Goal: Task Accomplishment & Management: Use online tool/utility

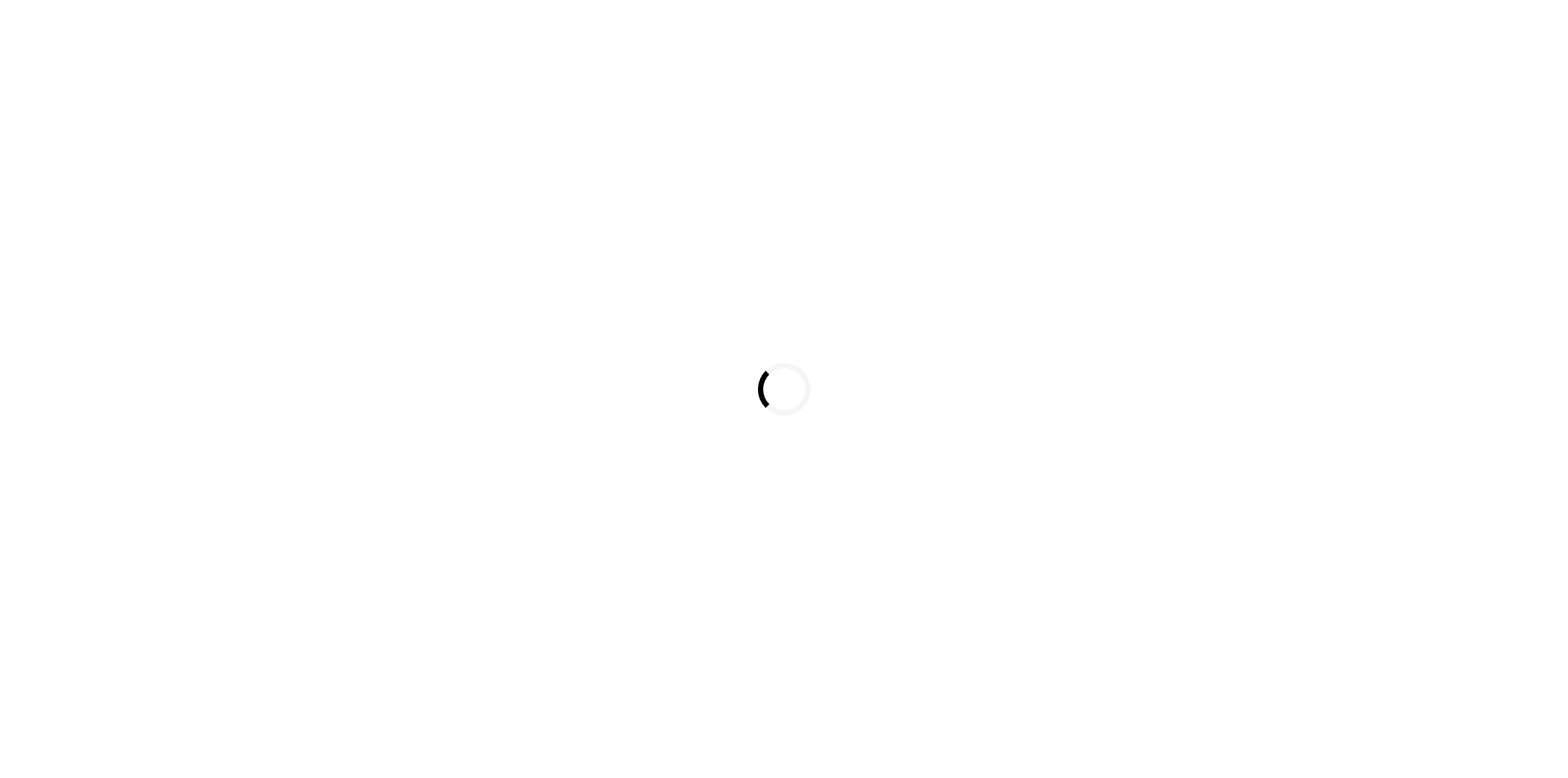
select select
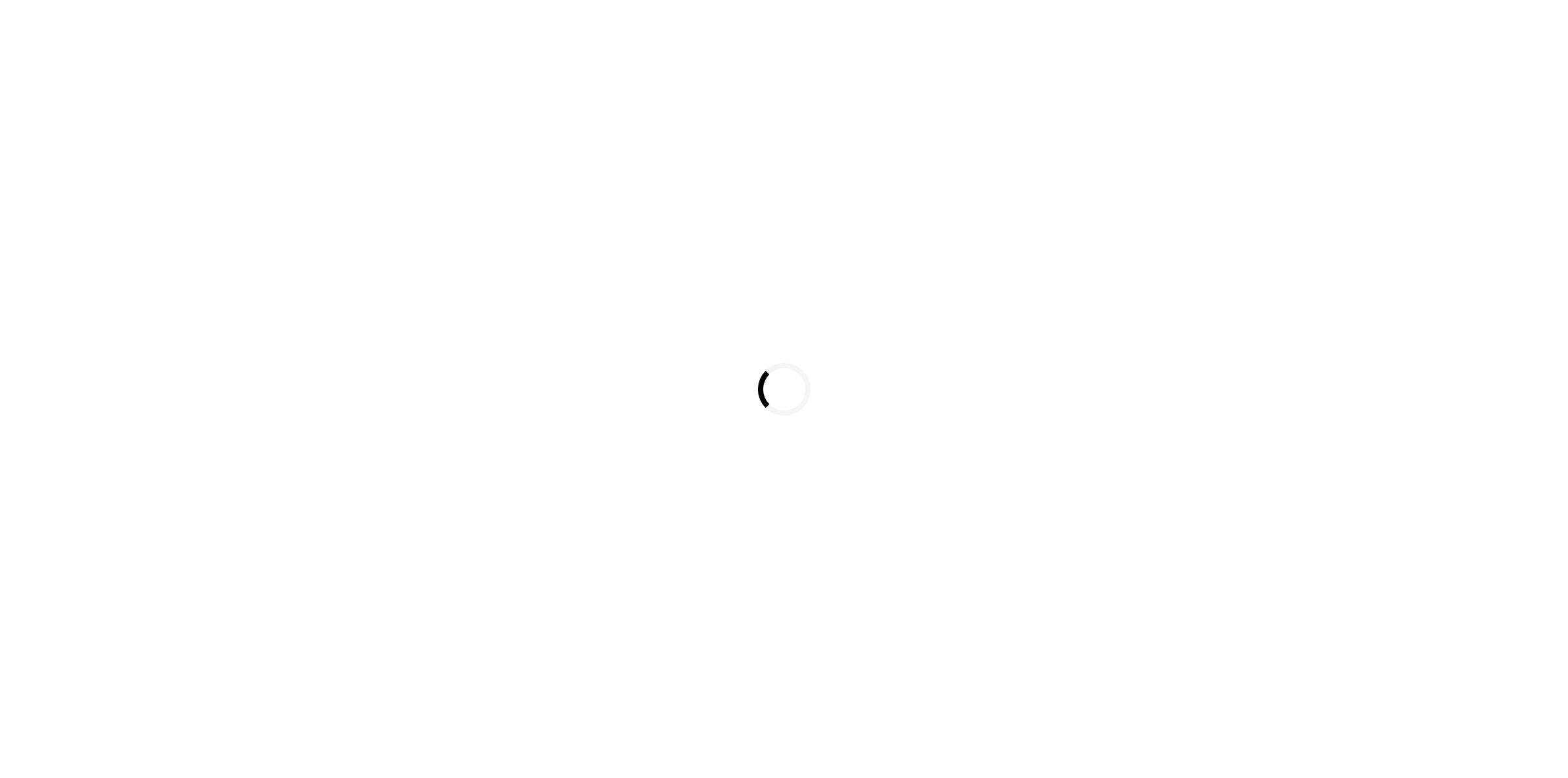
select select
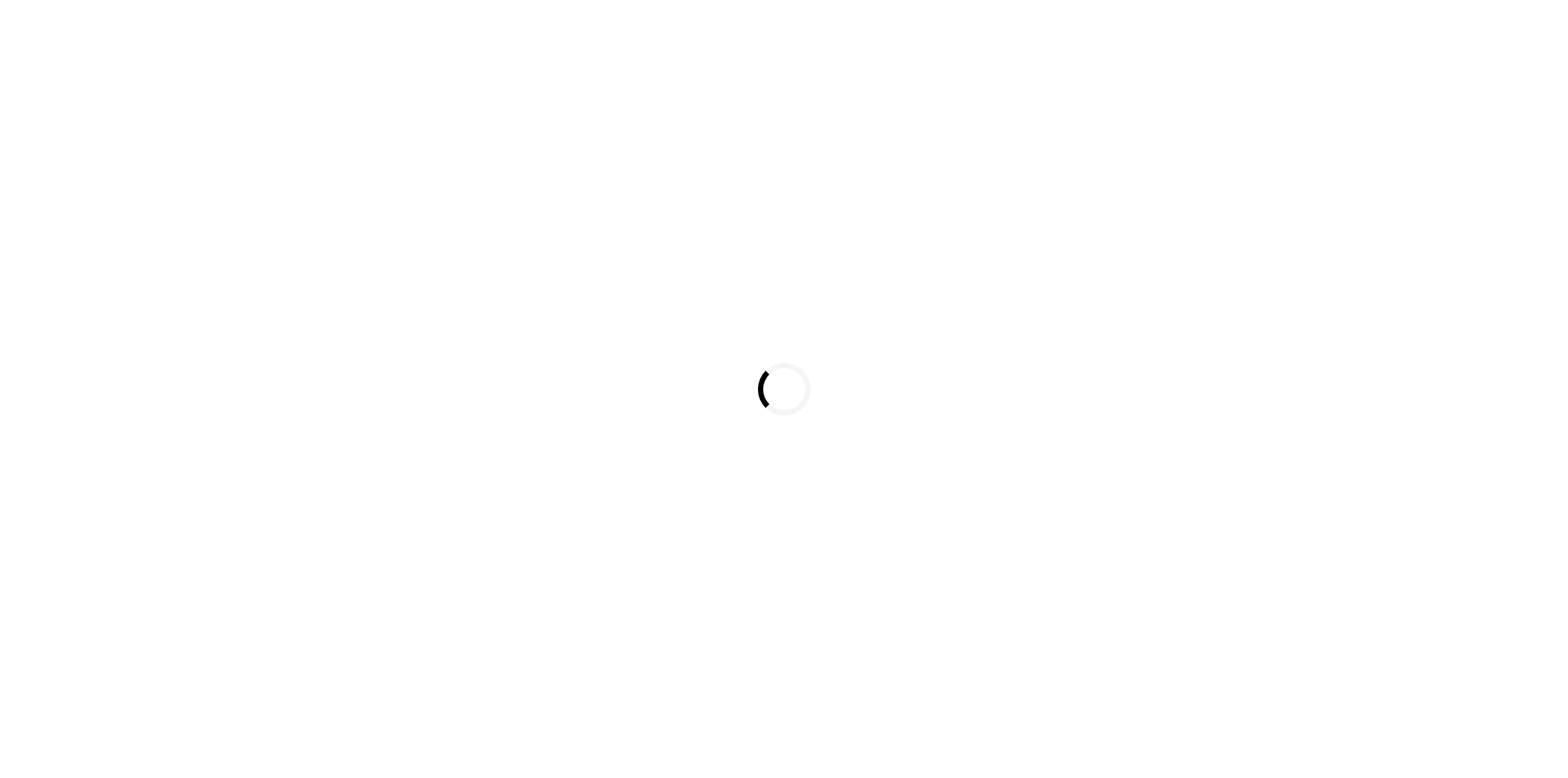
select select
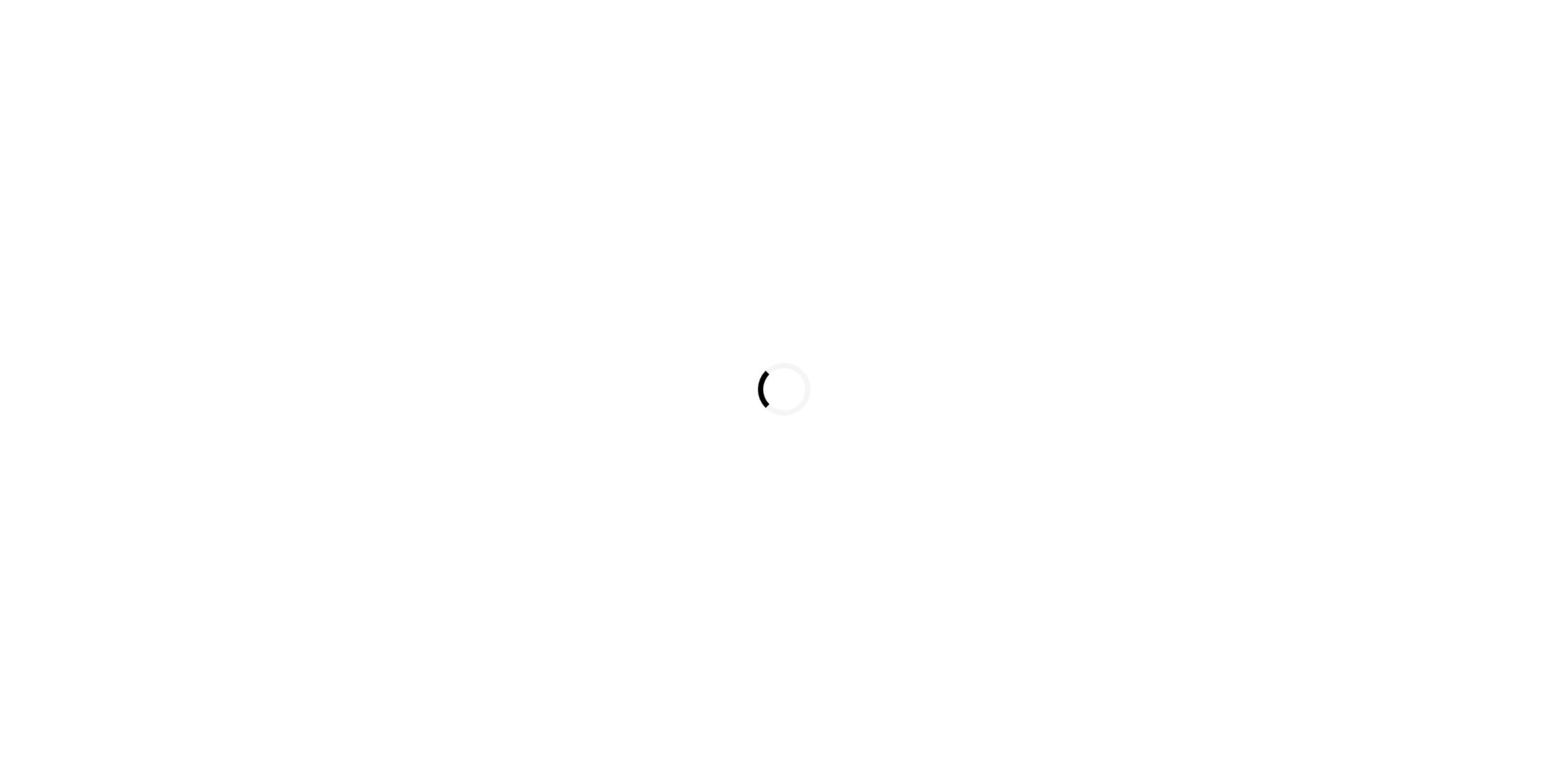
select select
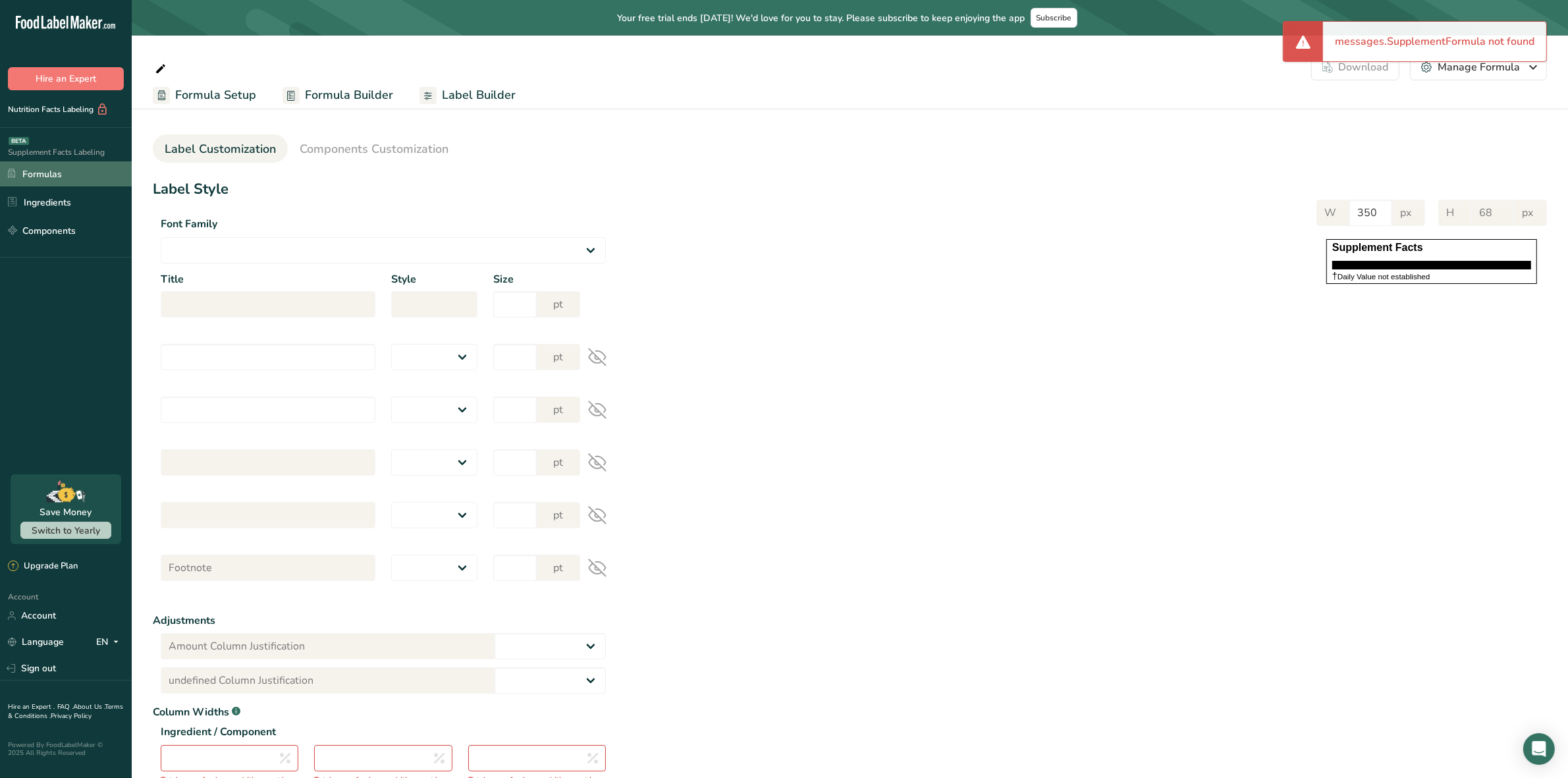
click at [64, 175] on link "Formulas" at bounding box center [65, 174] width 132 height 25
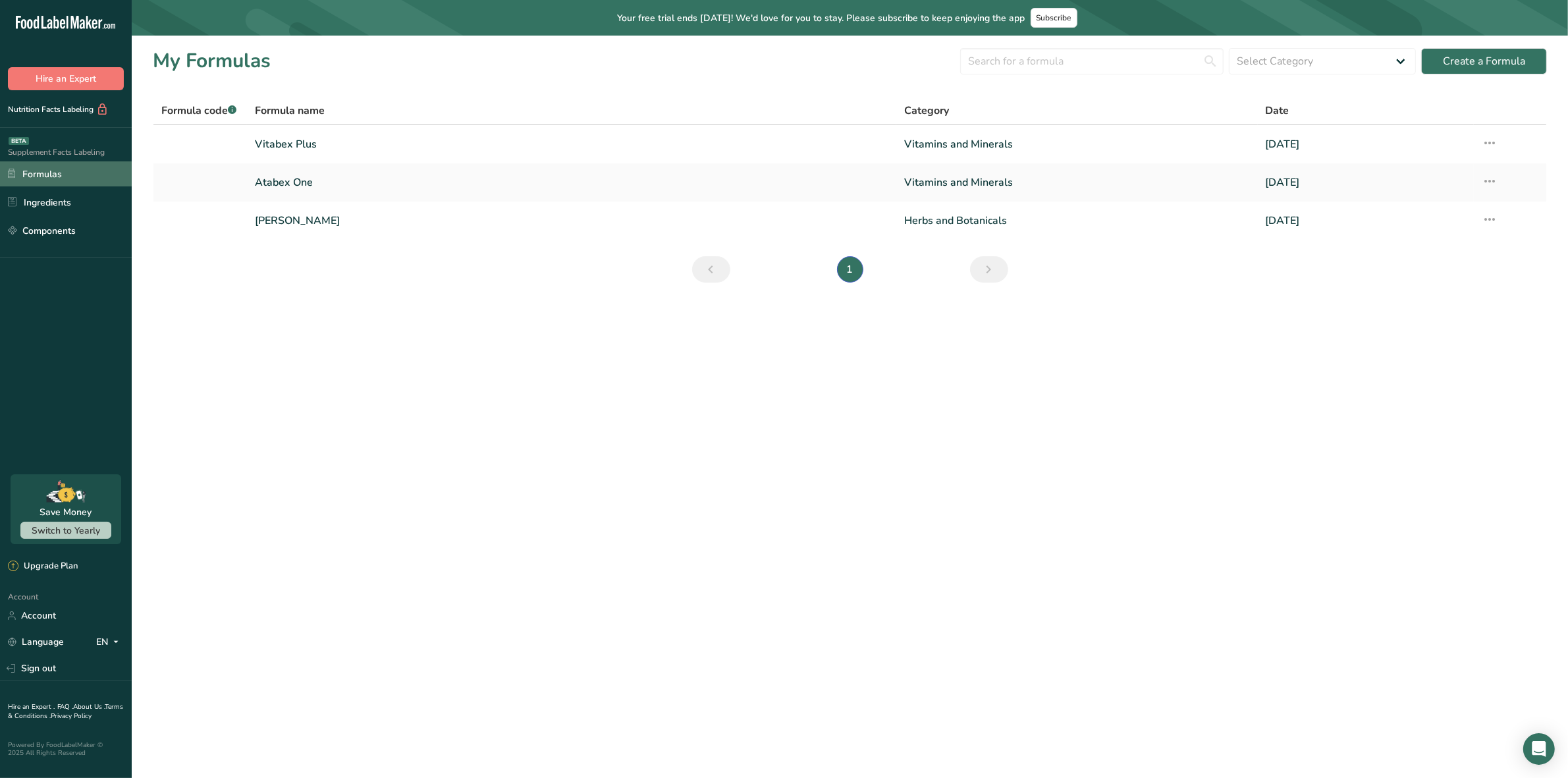
click at [40, 173] on link "Formulas" at bounding box center [65, 174] width 132 height 25
click at [287, 174] on link "Atabex One" at bounding box center [571, 183] width 635 height 28
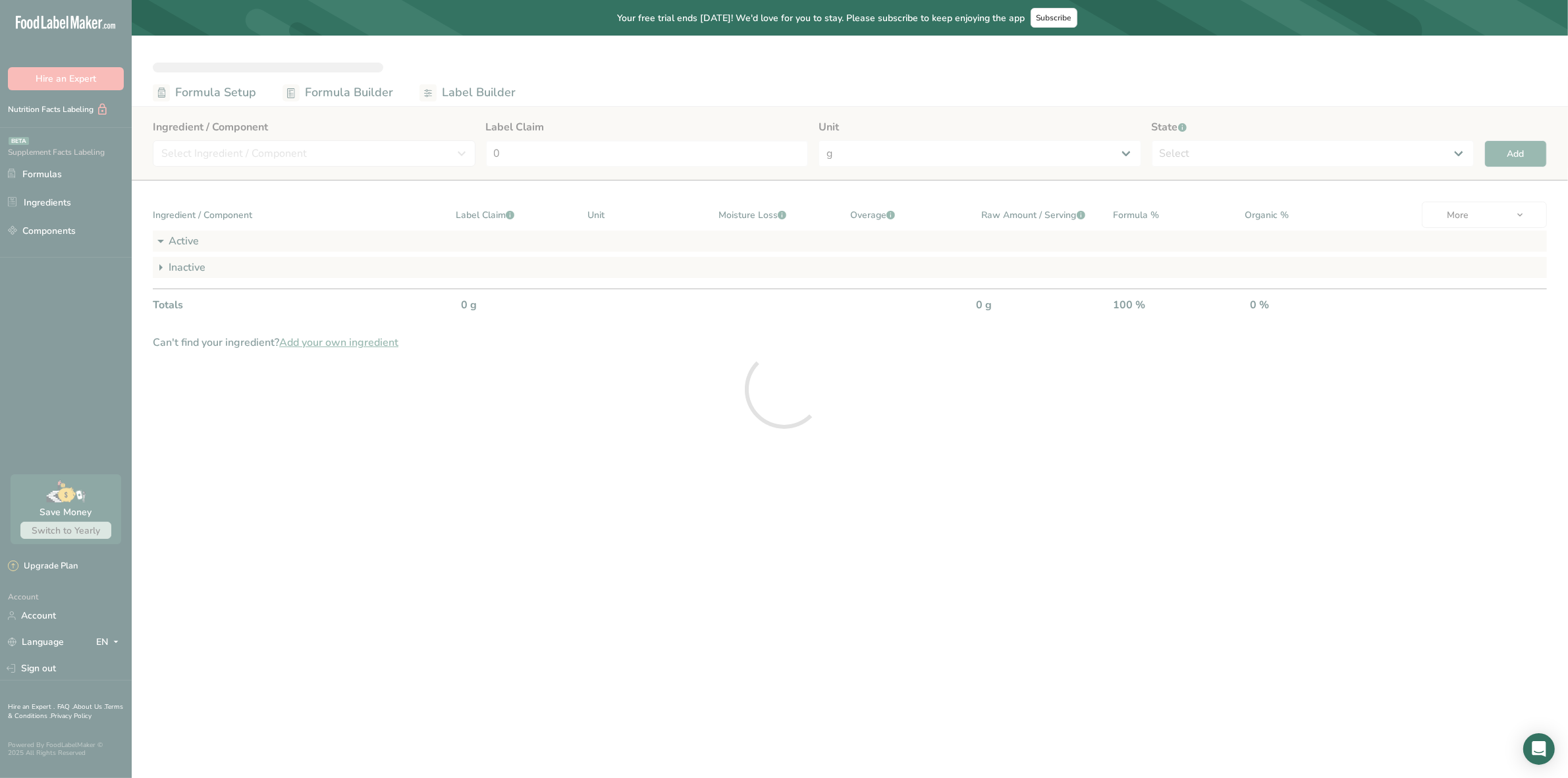
select select "2"
select select "7"
select select "2"
select select "7"
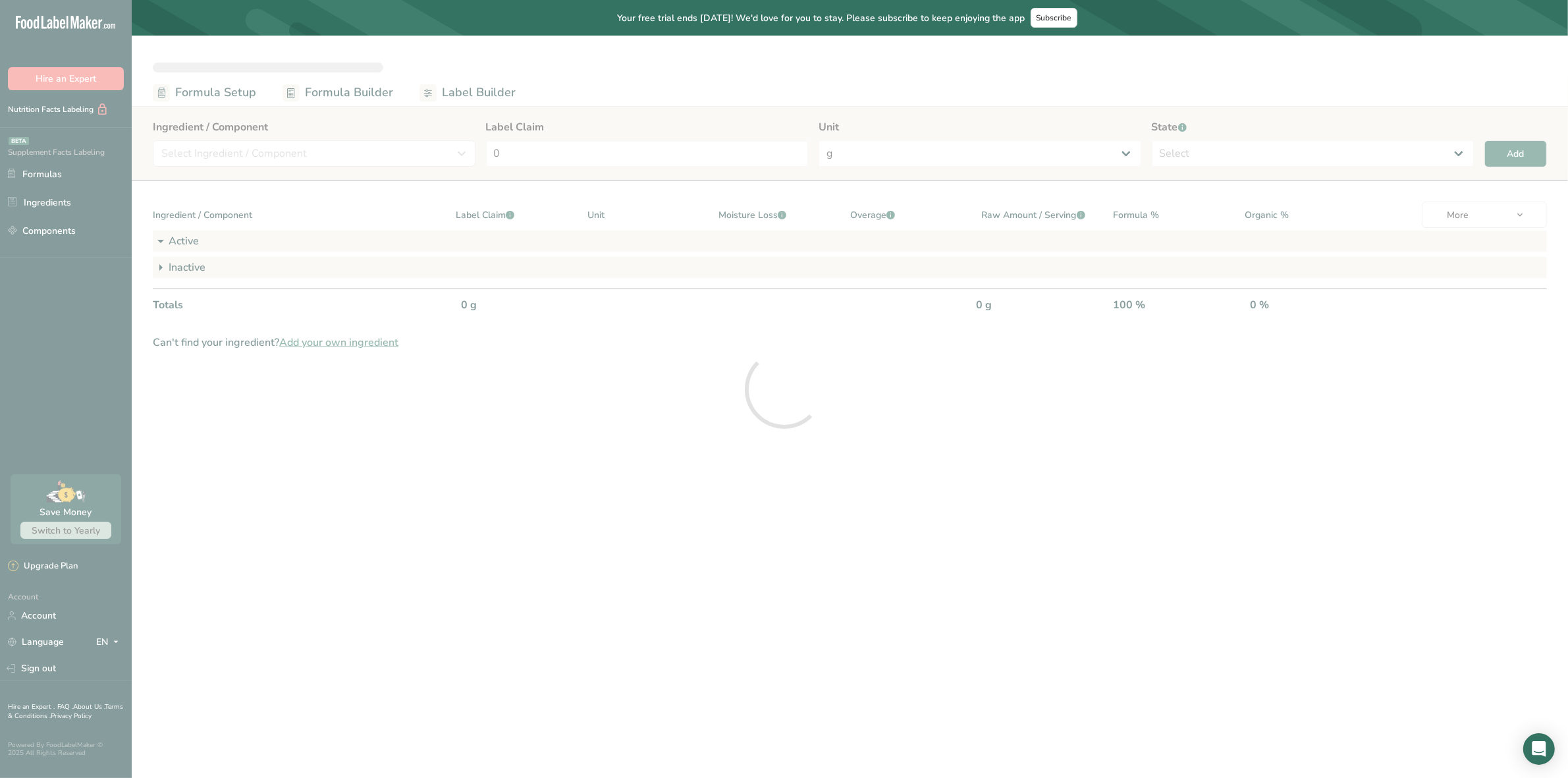
select select "2"
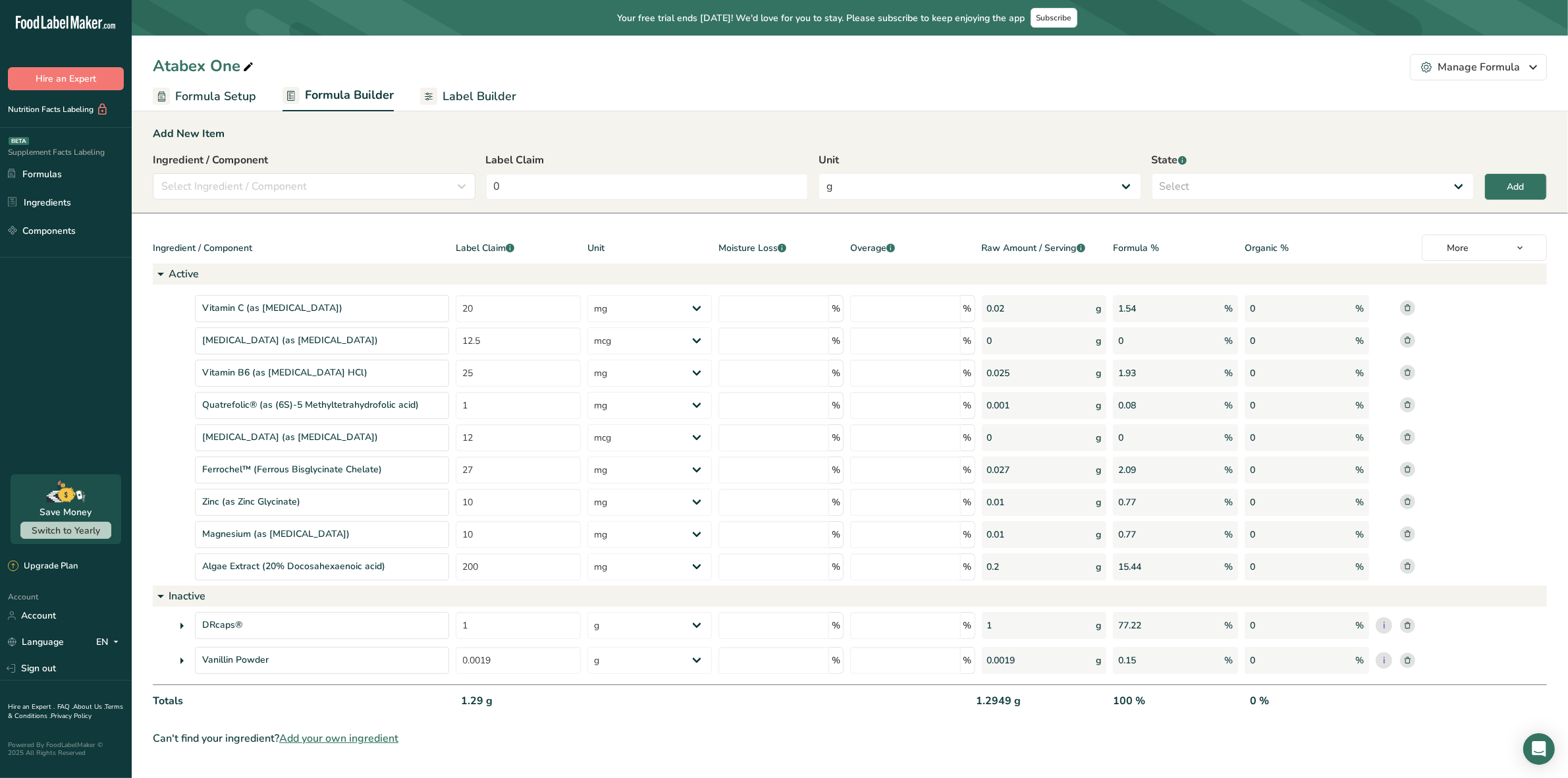
click at [477, 88] on span "Label Builder" at bounding box center [479, 97] width 74 height 18
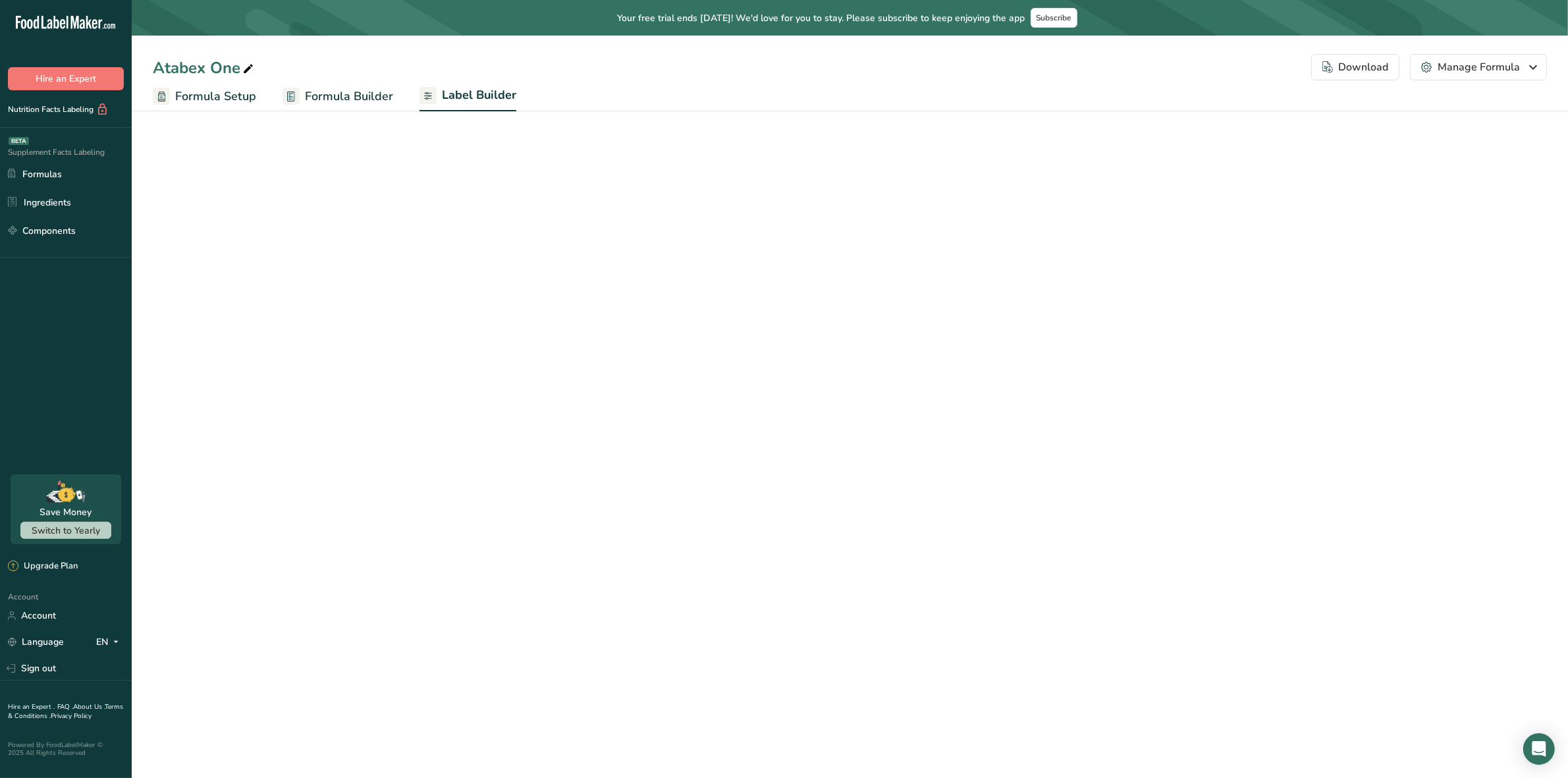
select select "Roboto"
select select "bold"
select select "center"
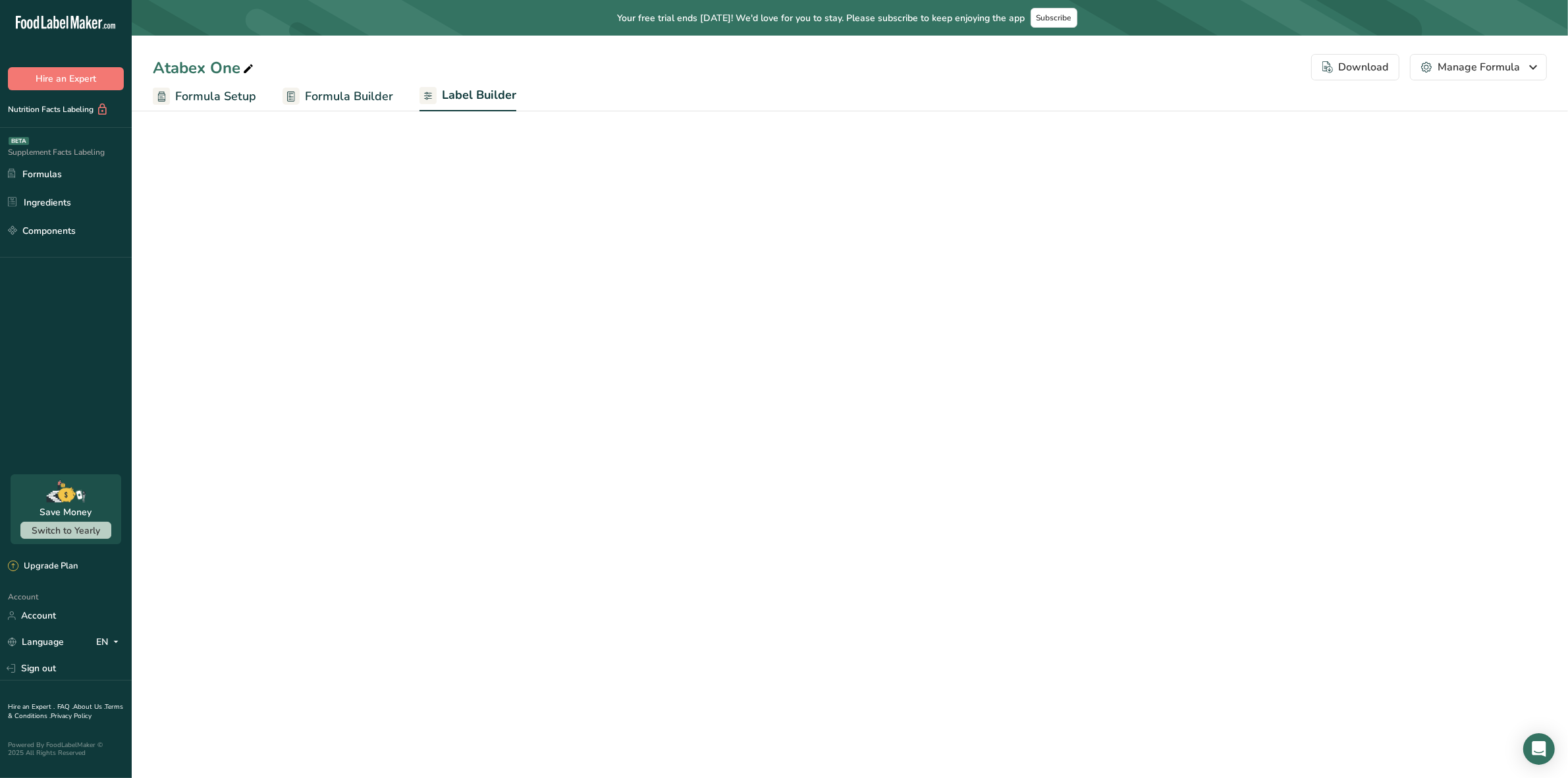
select select "center"
select select "Daily Value Percent"
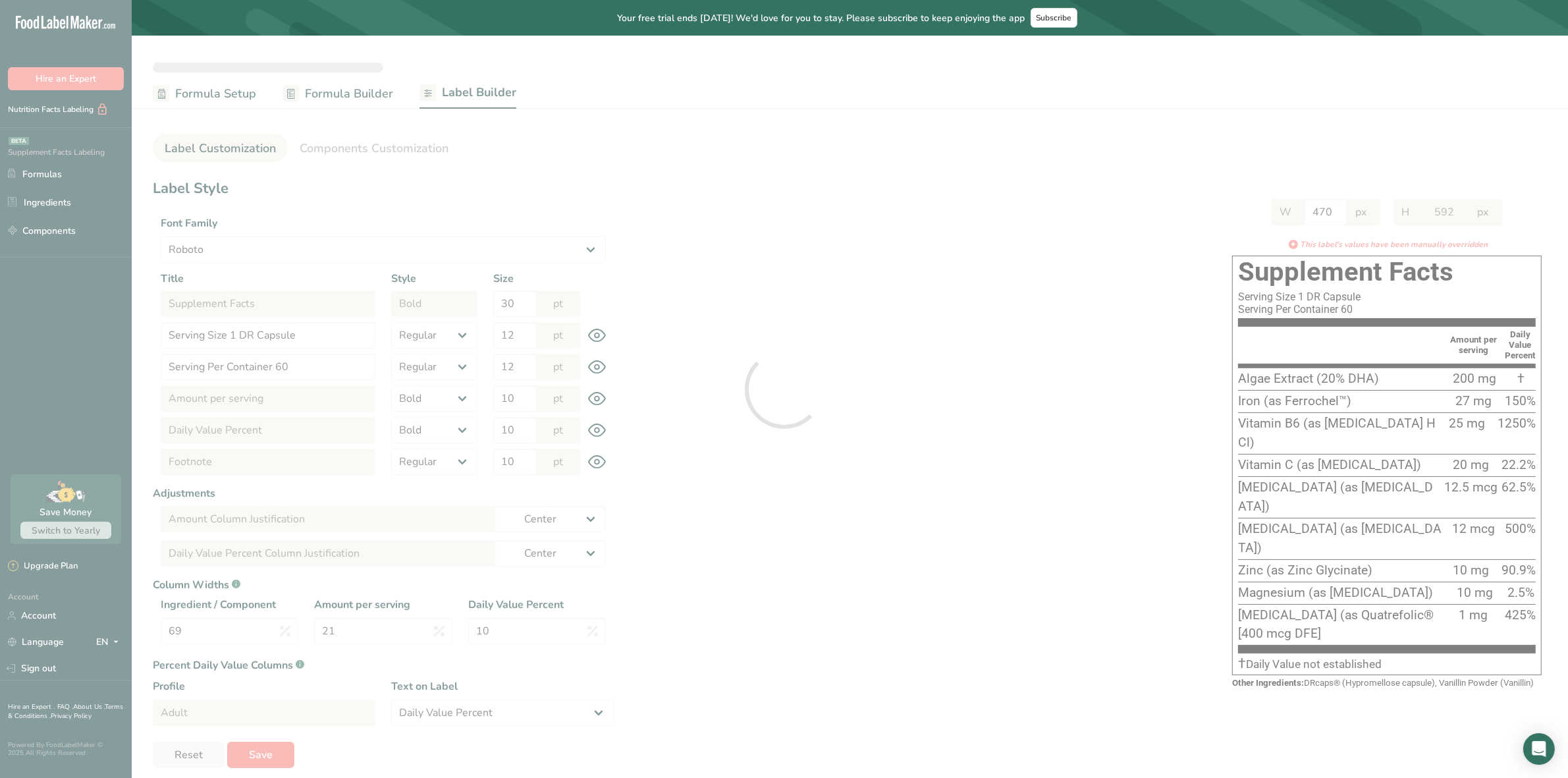
type input "576"
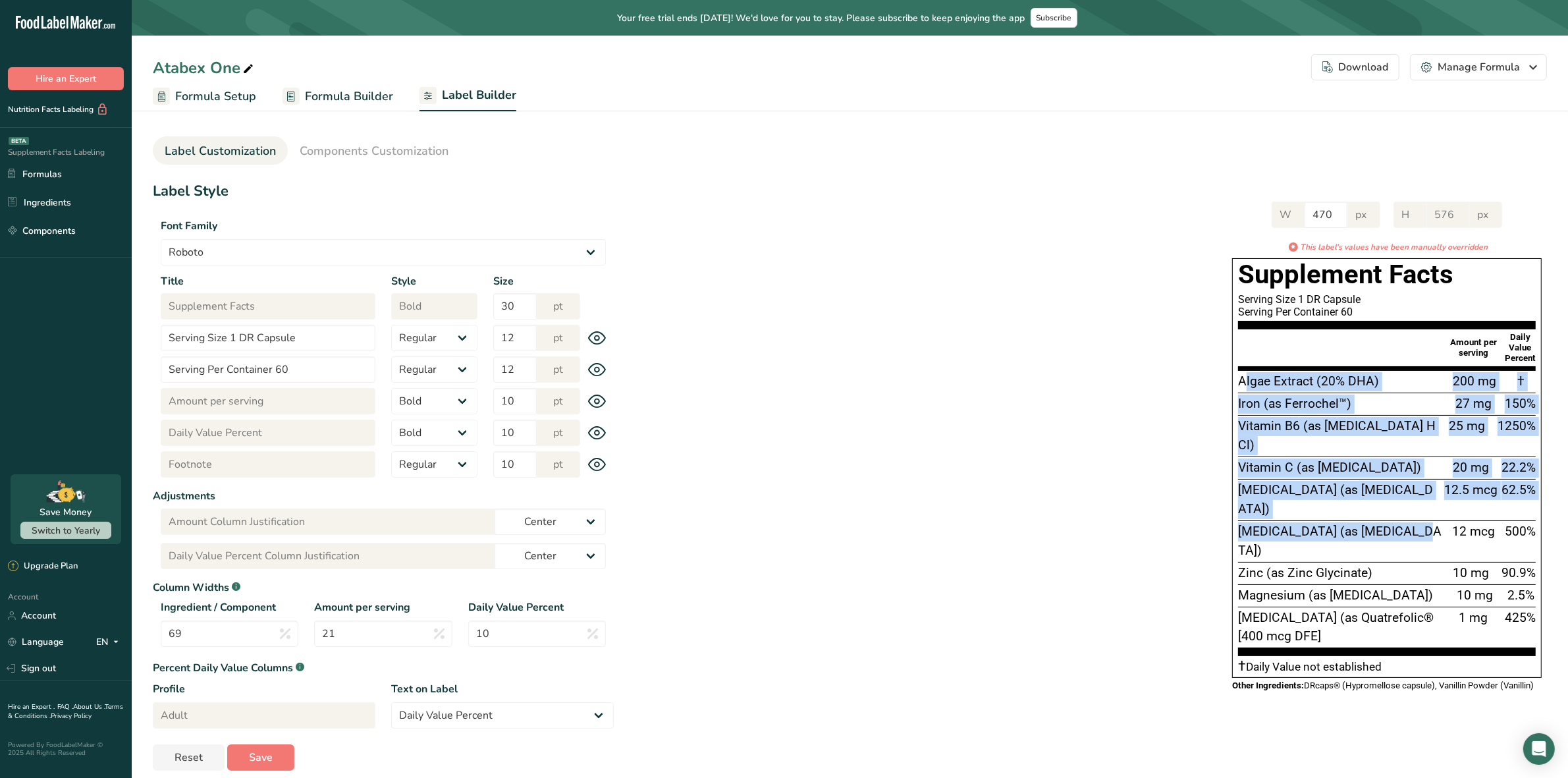
drag, startPoint x: 1246, startPoint y: 382, endPoint x: 1342, endPoint y: 442, distance: 113.2
click at [1416, 483] on section "Algae Extract (20% DHA) 200 mg † Iron (as Ferrochel™) 27 mg 150% Vitamin B6 (as…" at bounding box center [1387, 512] width 297 height 286
drag, startPoint x: 1341, startPoint y: 442, endPoint x: 1313, endPoint y: 420, distance: 35.6
click at [1339, 459] on div "Vitamin C (as [MEDICAL_DATA])" at bounding box center [1339, 468] width 202 height 19
click at [1265, 391] on div "Algae Extract (20% DHA)" at bounding box center [1341, 382] width 206 height 19
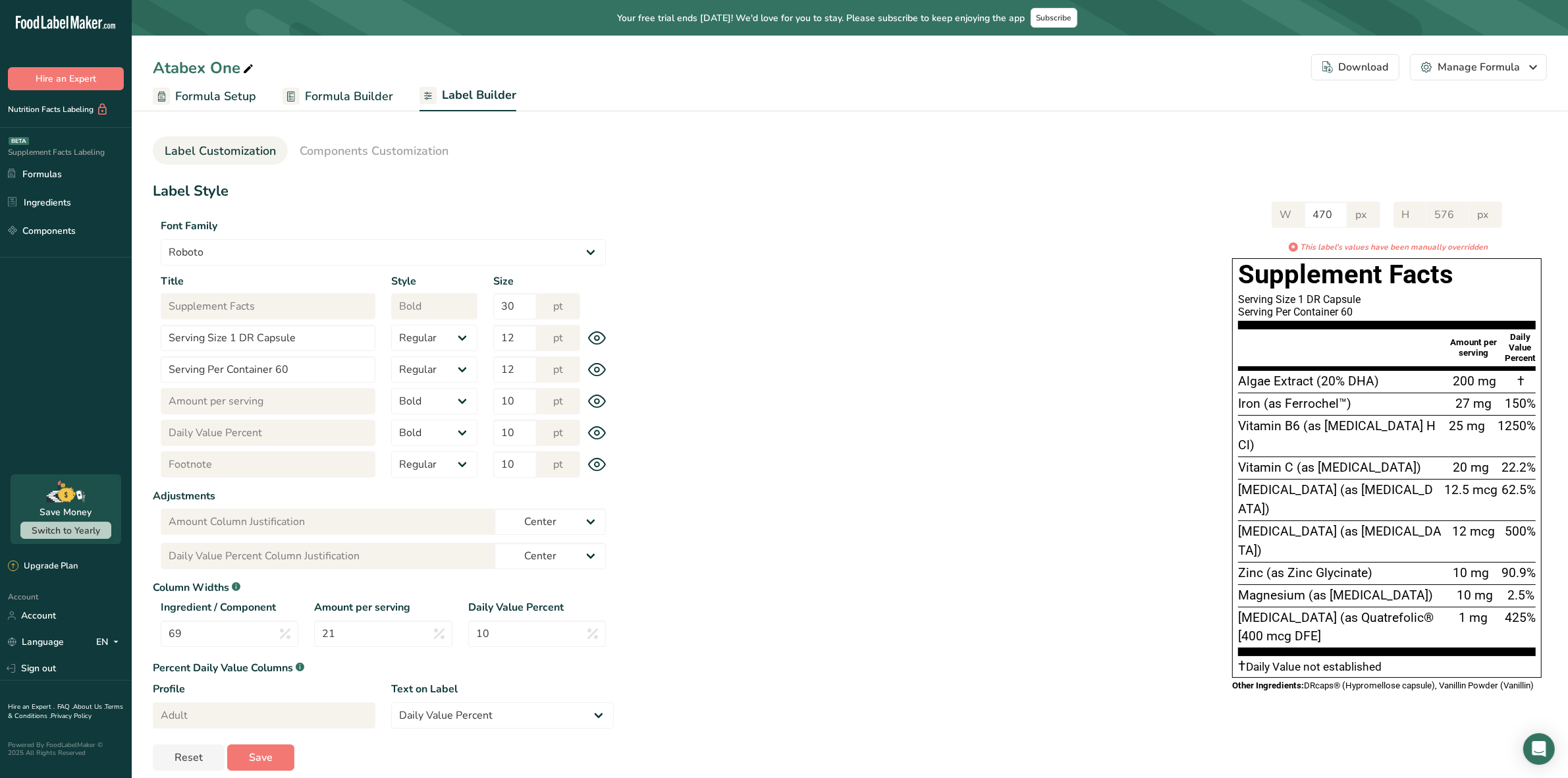
click at [1243, 382] on span "Algae Extract (20% DHA)" at bounding box center [1308, 381] width 141 height 15
drag, startPoint x: 1239, startPoint y: 382, endPoint x: 1532, endPoint y: 563, distance: 344.4
click at [1532, 563] on section "Algae Extract (20% DHA) 200 mg † Iron (as Ferrochel™) 27 mg 150% Vitamin B6 (as…" at bounding box center [1387, 512] width 297 height 286
copy section "Algae Extract (20% DHA) 200 mg † Iron (as Ferrochel™) 27 mg 150% Vitamin B6 (as…"
click at [1421, 481] on div "[MEDICAL_DATA] (as [MEDICAL_DATA])" at bounding box center [1339, 500] width 202 height 38
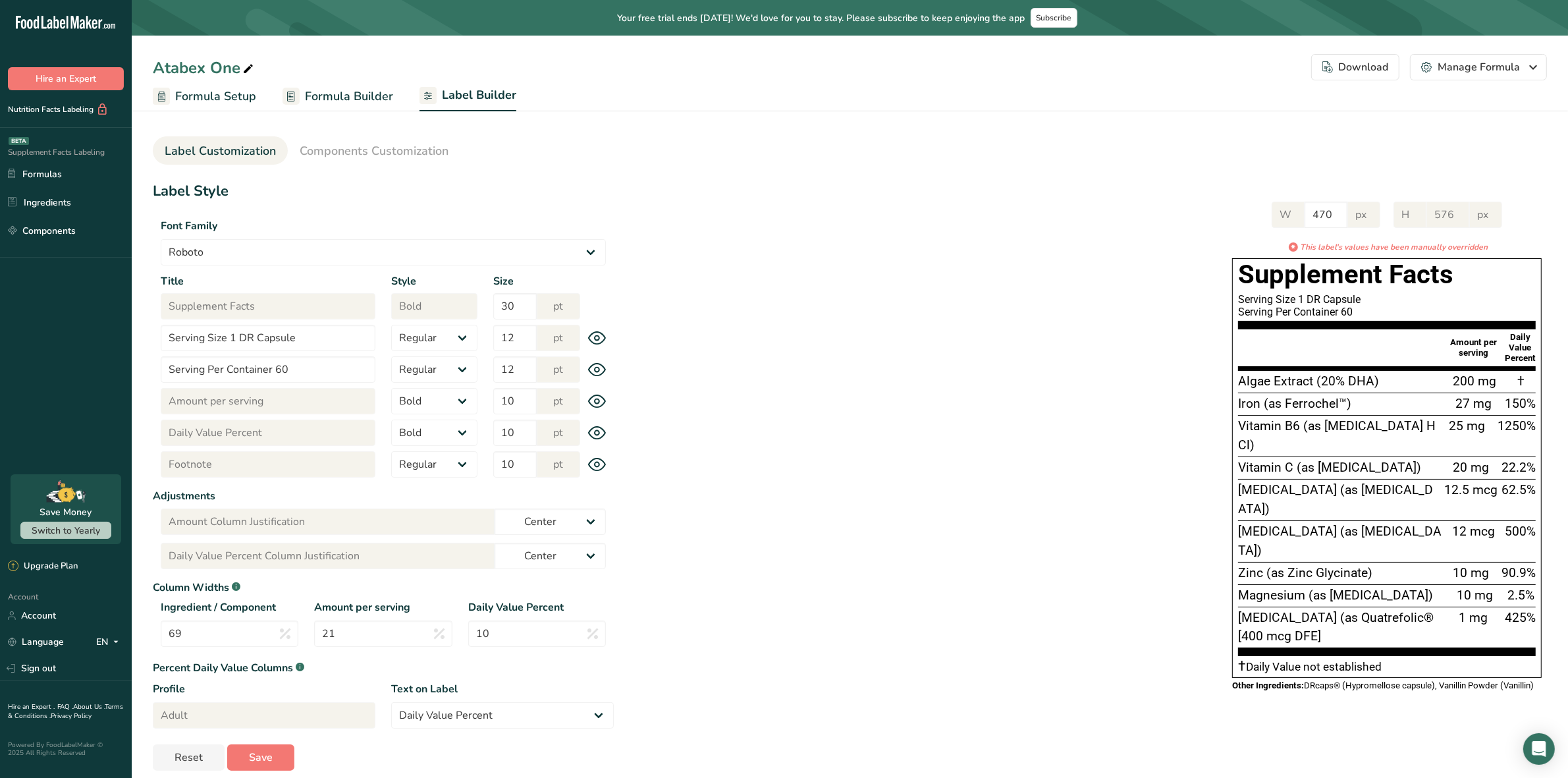
drag, startPoint x: 49, startPoint y: 168, endPoint x: 632, endPoint y: 212, distance: 584.7
click at [654, 214] on div "W 470 px H 576 px * This label's values have been manually overridden Supplemen…" at bounding box center [1080, 445] width 933 height 513
click at [33, 167] on link "Formulas" at bounding box center [65, 174] width 132 height 25
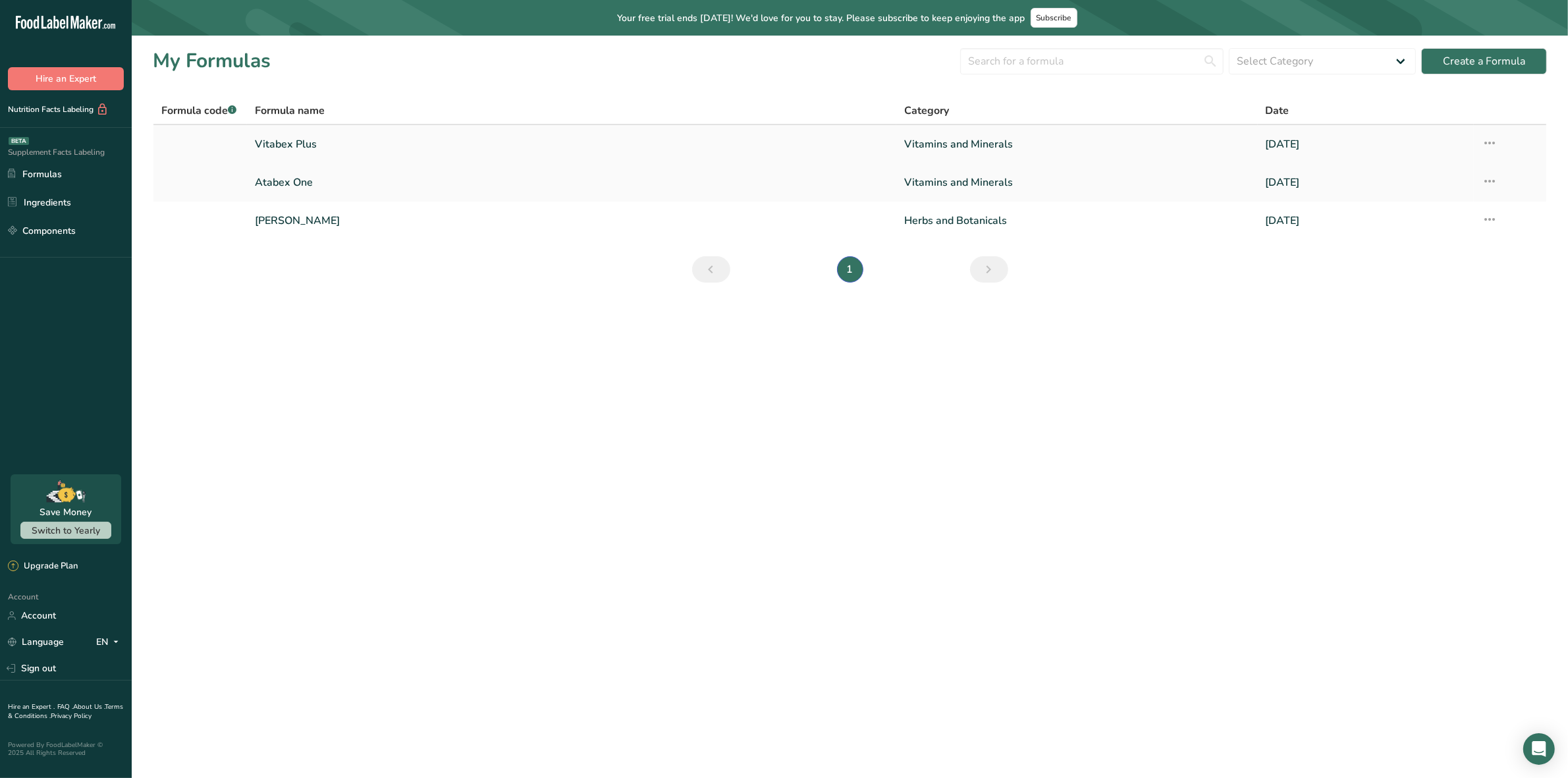
click at [1492, 139] on icon at bounding box center [1489, 143] width 16 height 23
drag, startPoint x: 1160, startPoint y: 453, endPoint x: 1080, endPoint y: 413, distance: 89.4
click at [1156, 452] on main "Your free trial ends in 3 days! We'd love for you to stay. Please subscribe to …" at bounding box center [784, 389] width 1568 height 778
click at [295, 181] on link "Atabex One" at bounding box center [571, 183] width 635 height 28
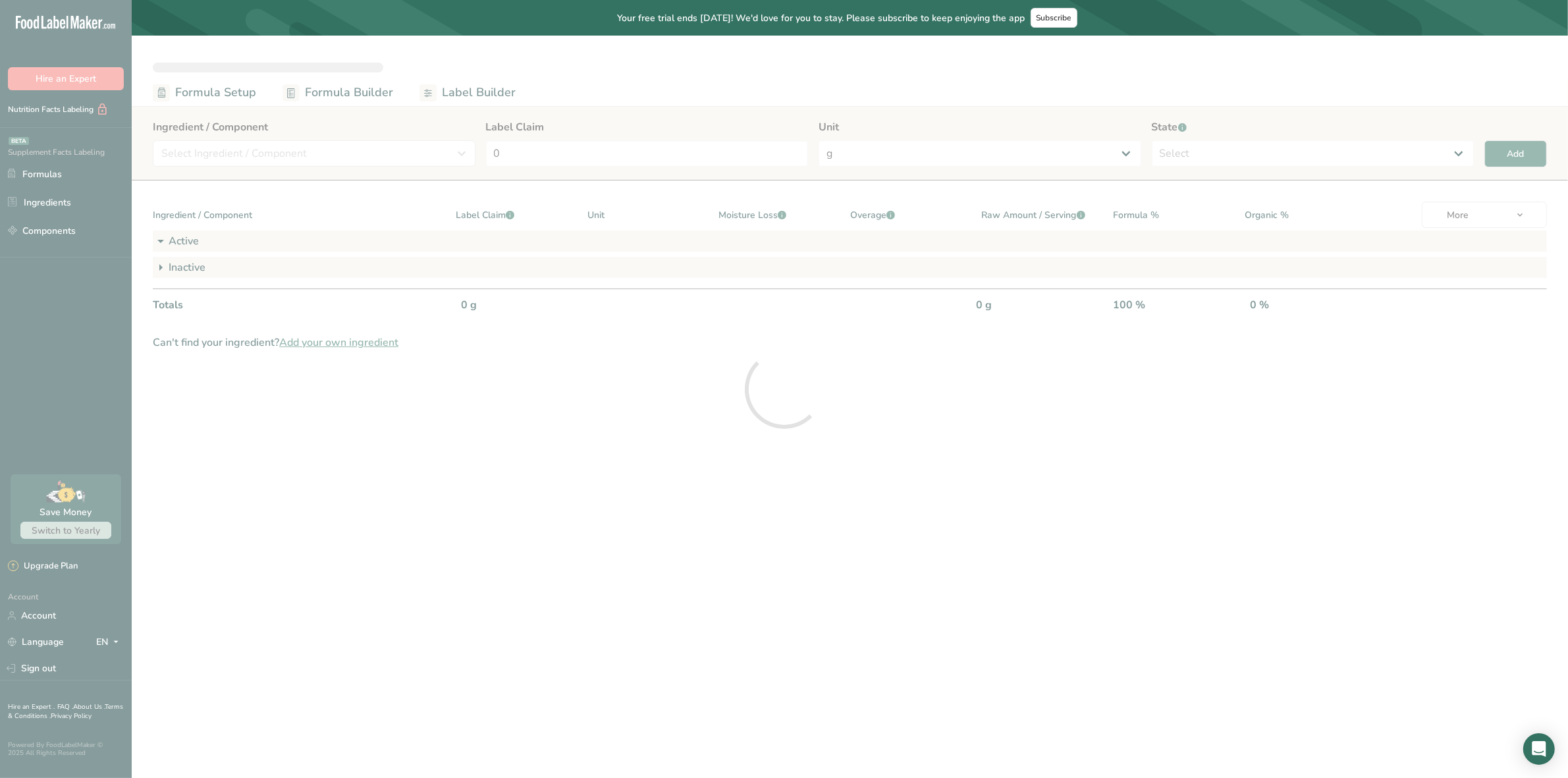
select select "2"
select select "7"
select select "2"
select select "7"
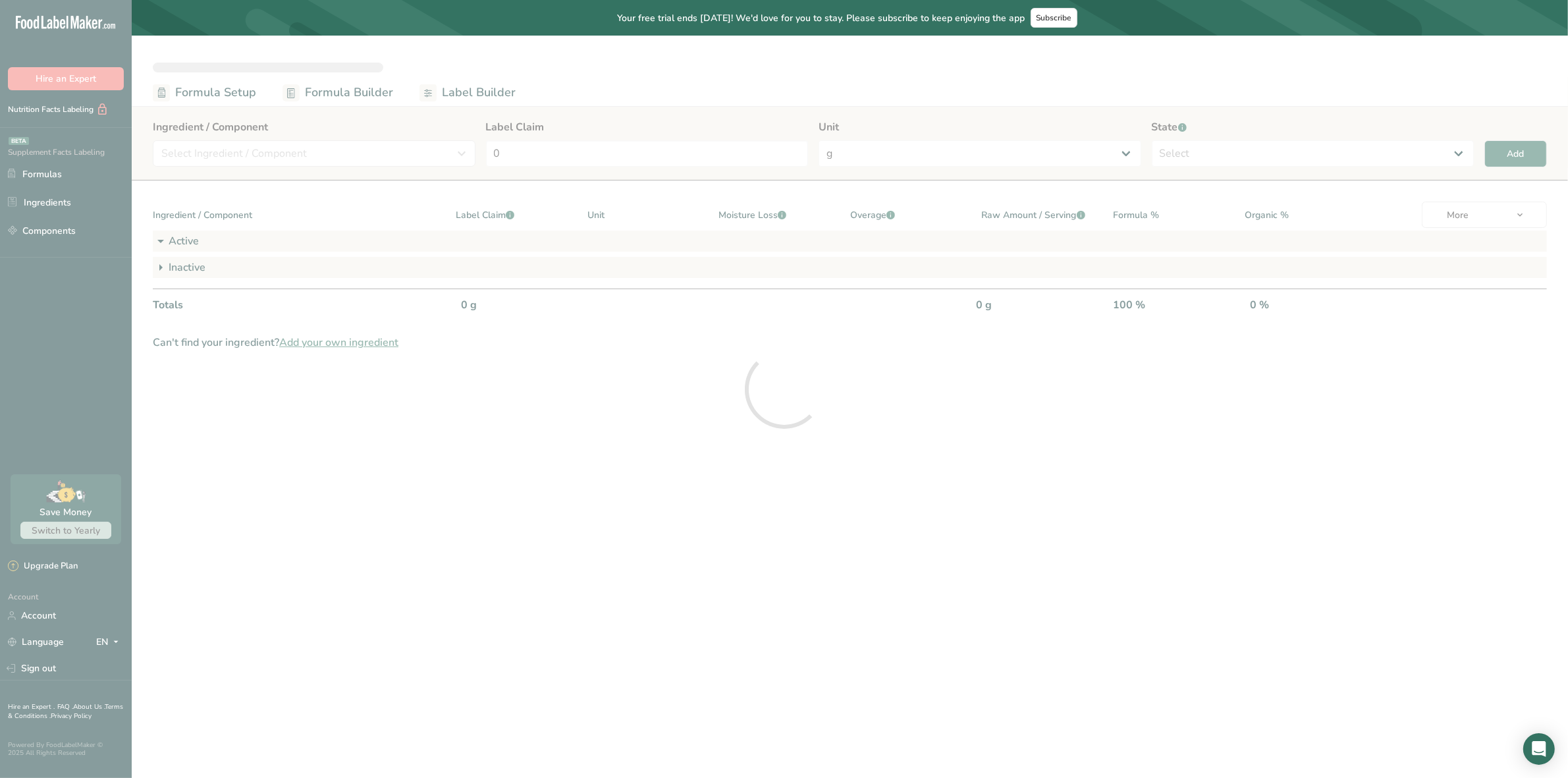
select select "2"
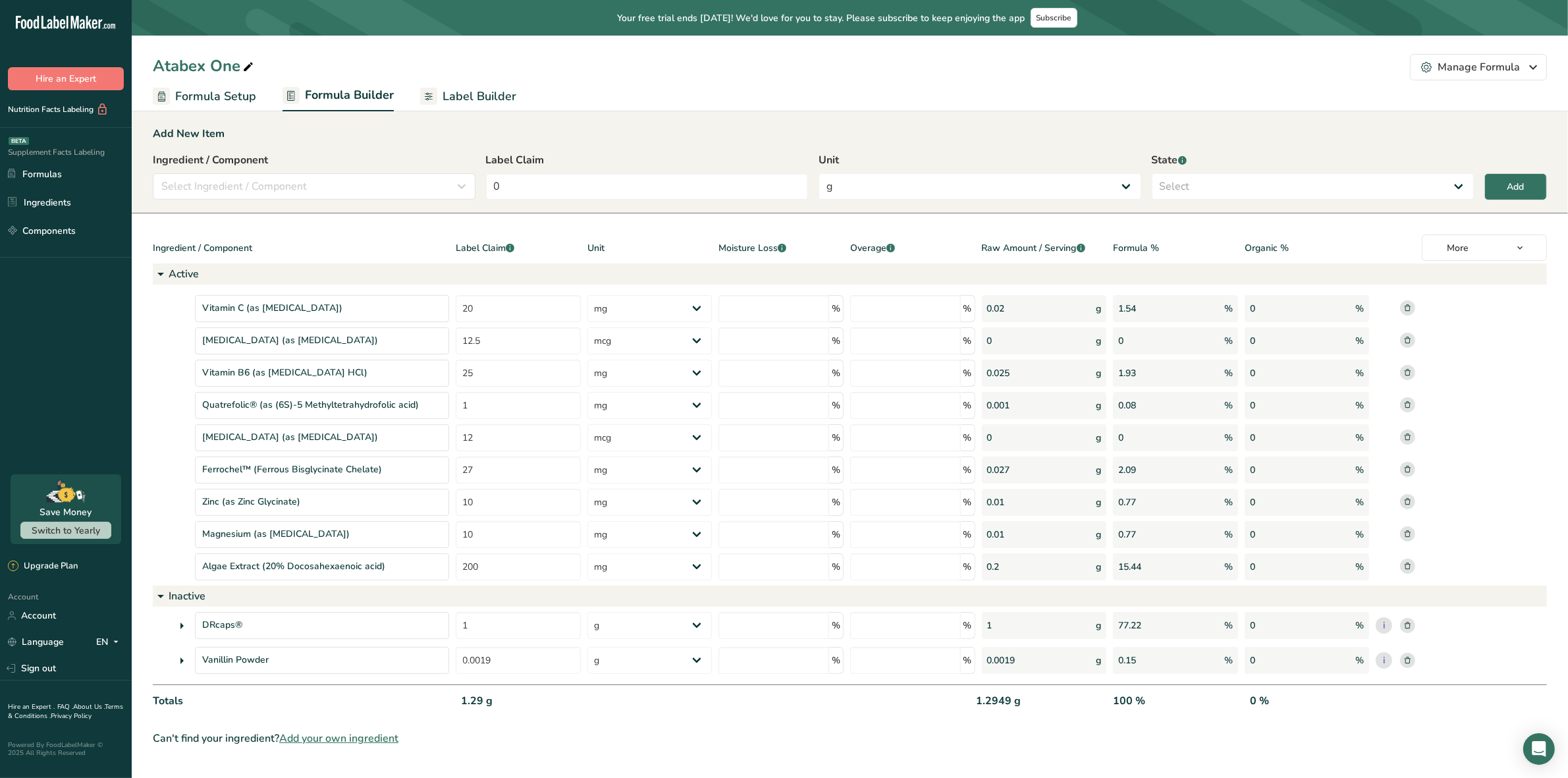
click at [476, 88] on span "Label Builder" at bounding box center [479, 97] width 74 height 18
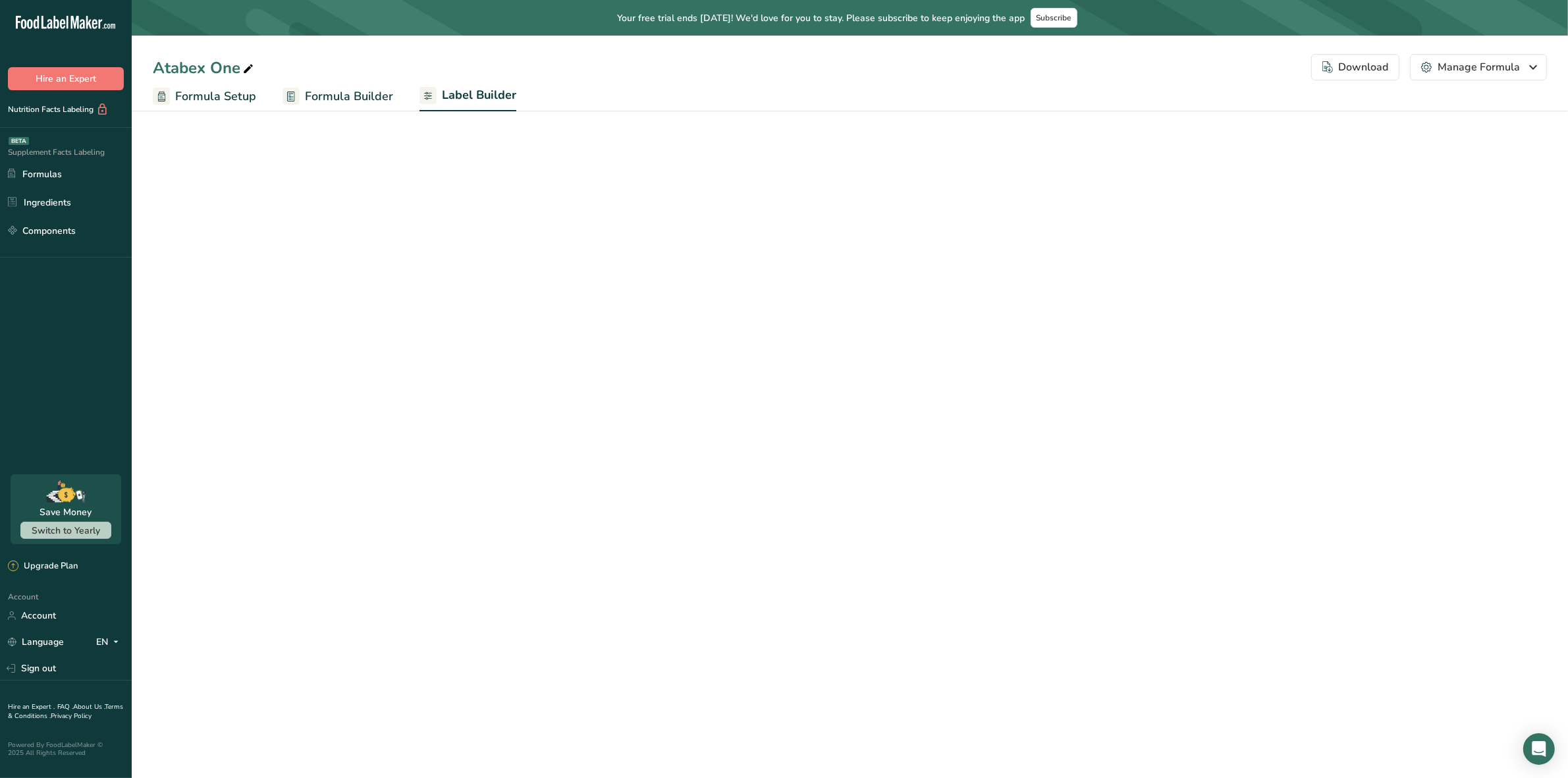
select select "Roboto"
select select "bold"
select select "center"
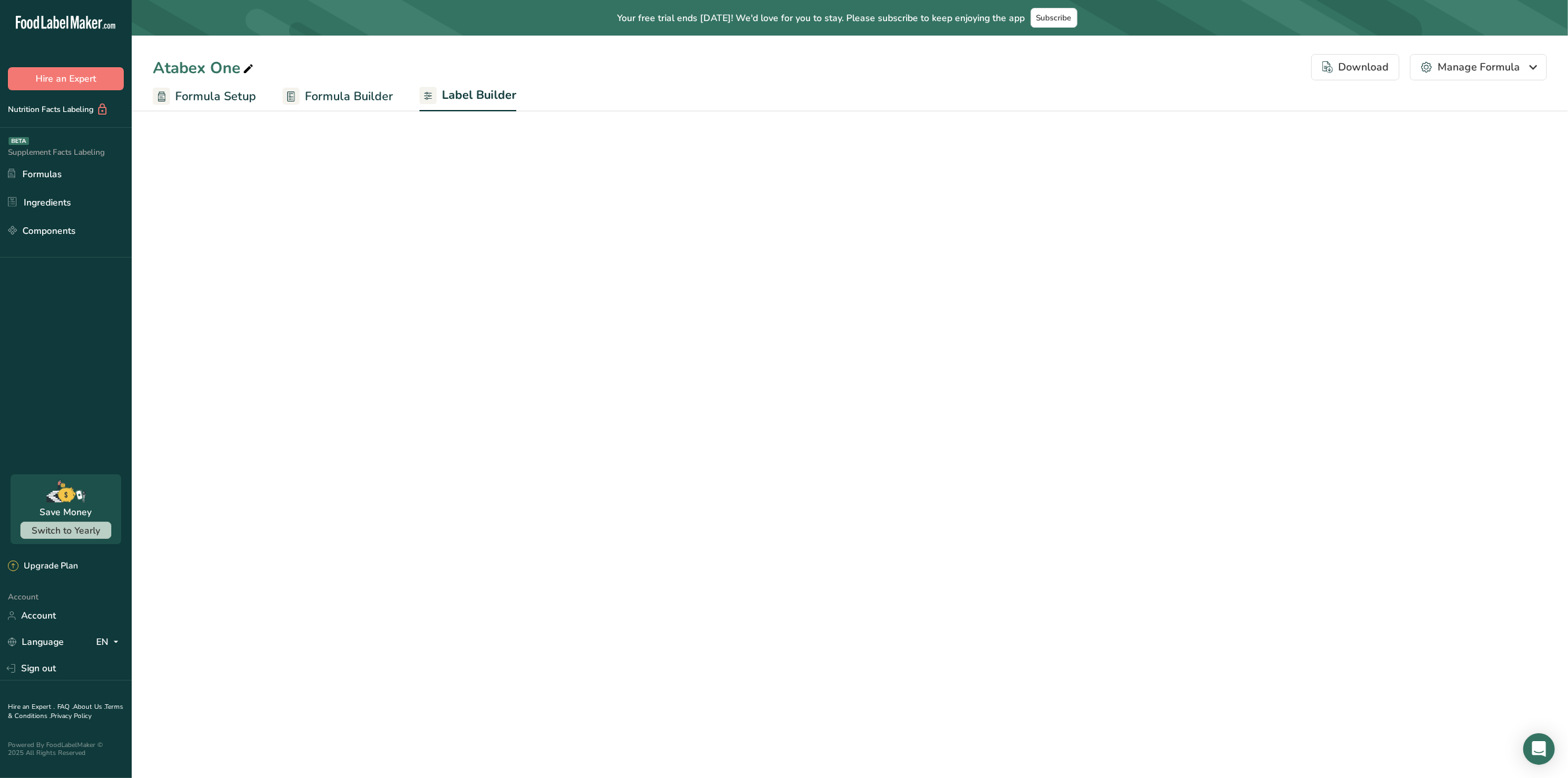
select select "center"
select select "Daily Value Percent"
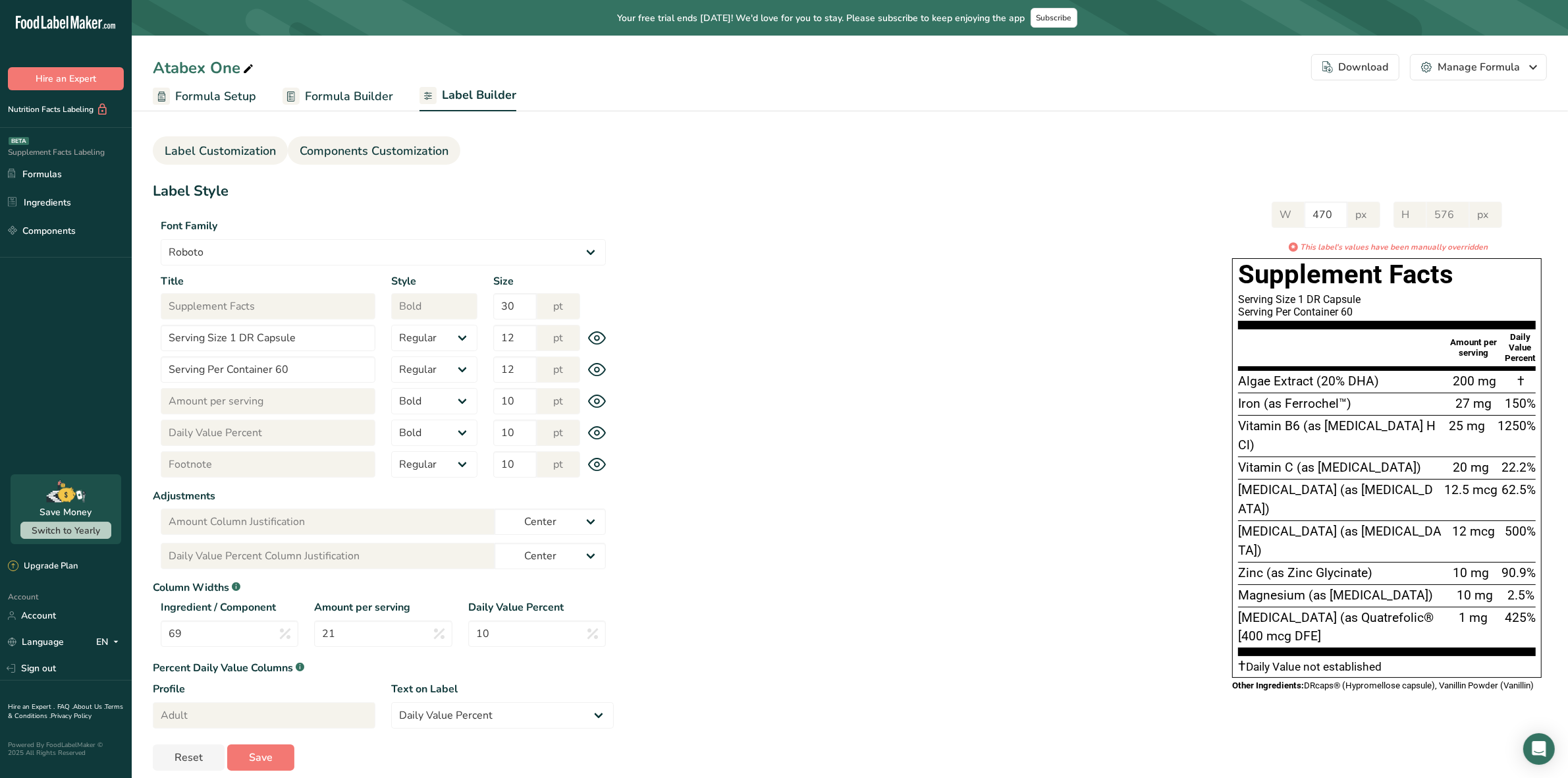
click at [429, 153] on span "Components Customization" at bounding box center [374, 151] width 149 height 18
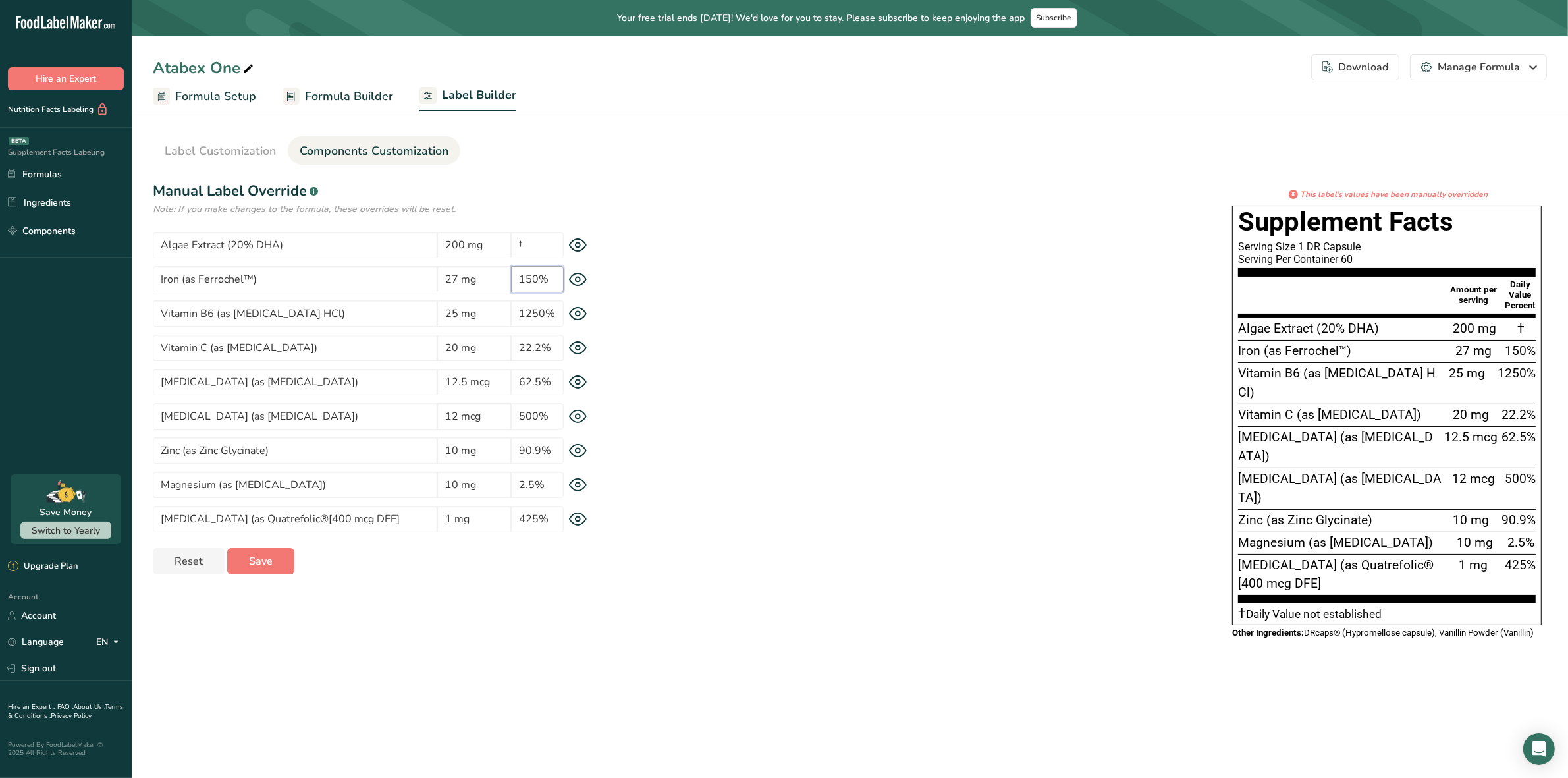
click at [539, 277] on input "150%" at bounding box center [537, 280] width 53 height 26
click at [535, 276] on input "150%" at bounding box center [537, 280] width 53 height 26
click at [531, 276] on input "150%" at bounding box center [537, 280] width 53 height 26
click at [557, 276] on input "100%" at bounding box center [537, 280] width 53 height 26
type input "100%"
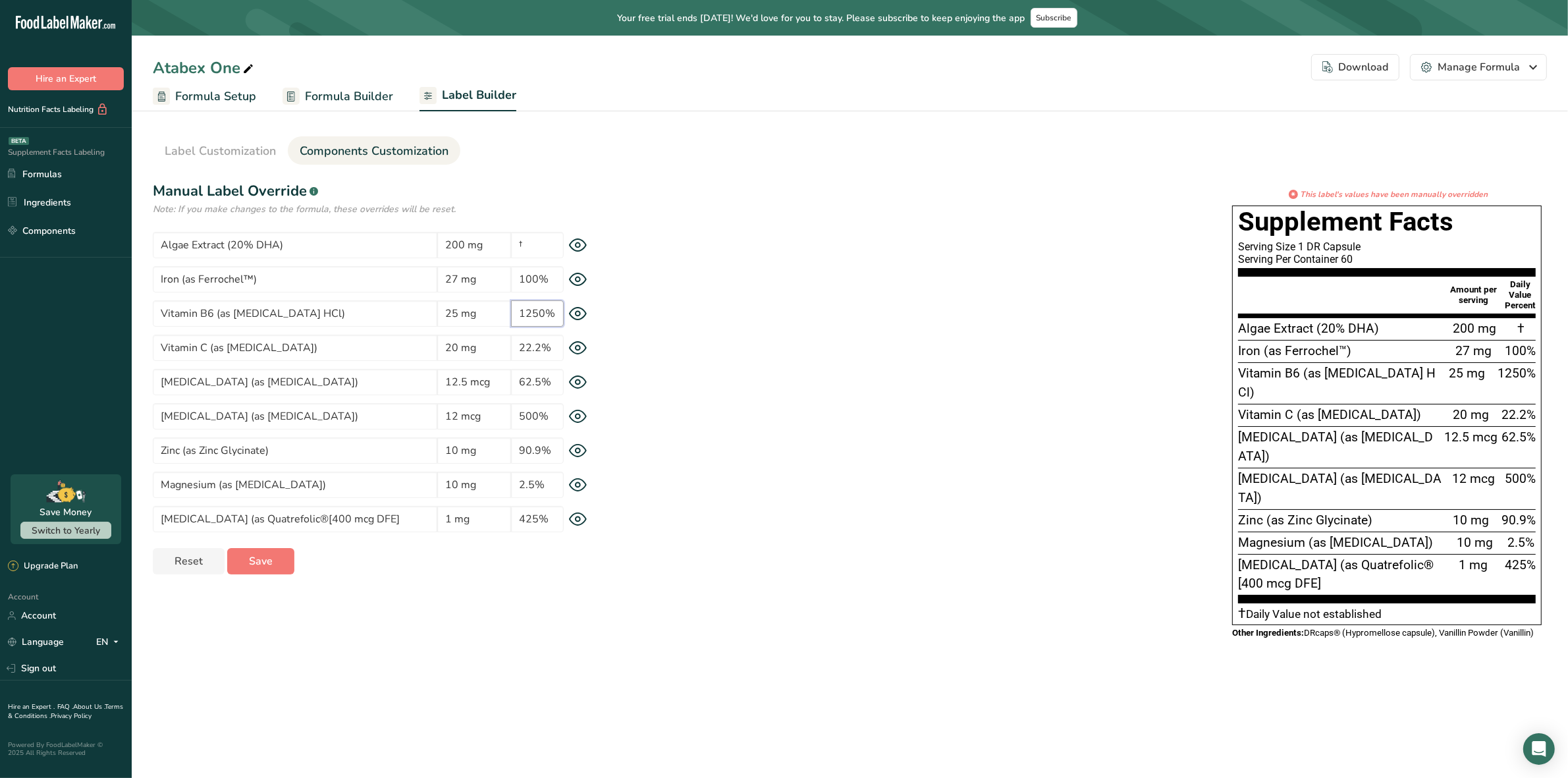
click at [525, 315] on input "1250%" at bounding box center [537, 314] width 53 height 26
click at [551, 315] on input "1250%" at bounding box center [537, 314] width 53 height 26
click at [540, 347] on input "22.2%" at bounding box center [537, 348] width 53 height 26
type input "17%"
click at [538, 380] on input "62.5%" at bounding box center [537, 382] width 53 height 26
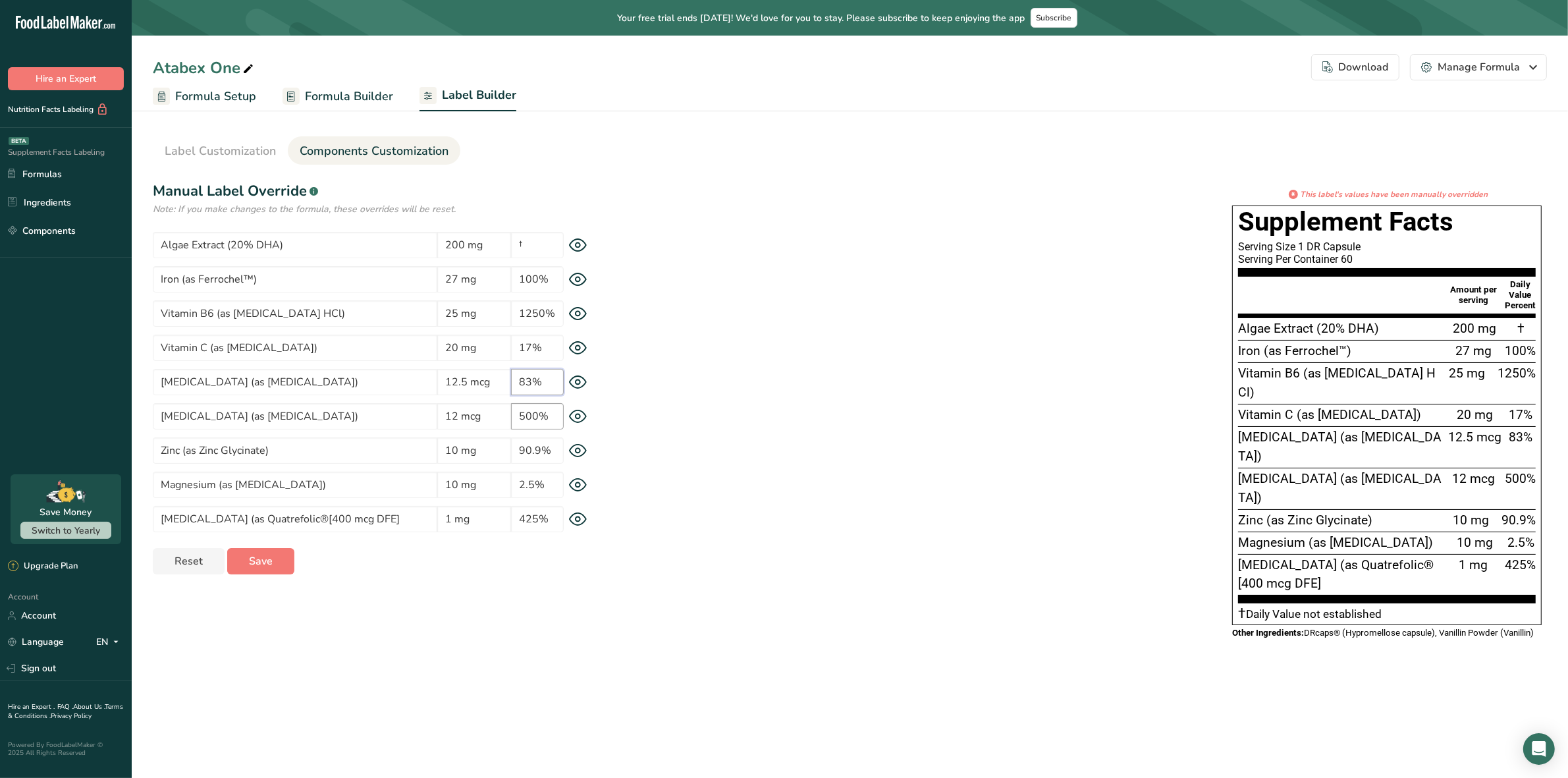
type input "83%"
click at [539, 417] on input "500%" at bounding box center [537, 417] width 53 height 26
type input "429%"
click at [542, 450] on input "90.9%" at bounding box center [537, 451] width 53 height 26
type input "77%"
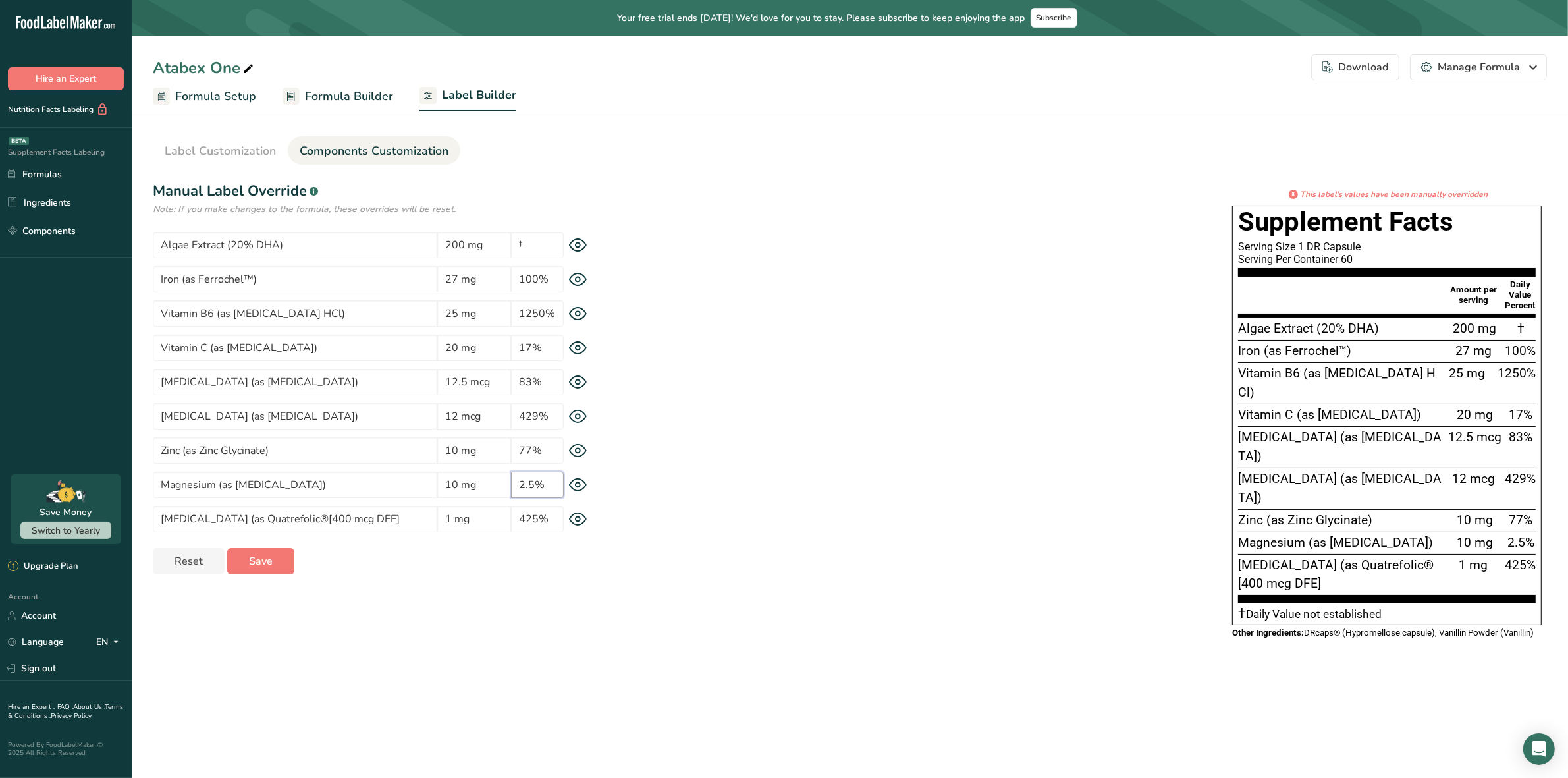
click at [535, 485] on input "2.5%" at bounding box center [537, 485] width 53 height 26
type input "3%"
drag, startPoint x: 310, startPoint y: 518, endPoint x: 318, endPoint y: 519, distance: 8.1
click at [310, 517] on input "Folic Acid (as Quatrefolic®[400 mcg DFE]" at bounding box center [294, 519] width 284 height 26
type input "Folic Acid (as Quatrefolic®[1700 mcg DFE]"
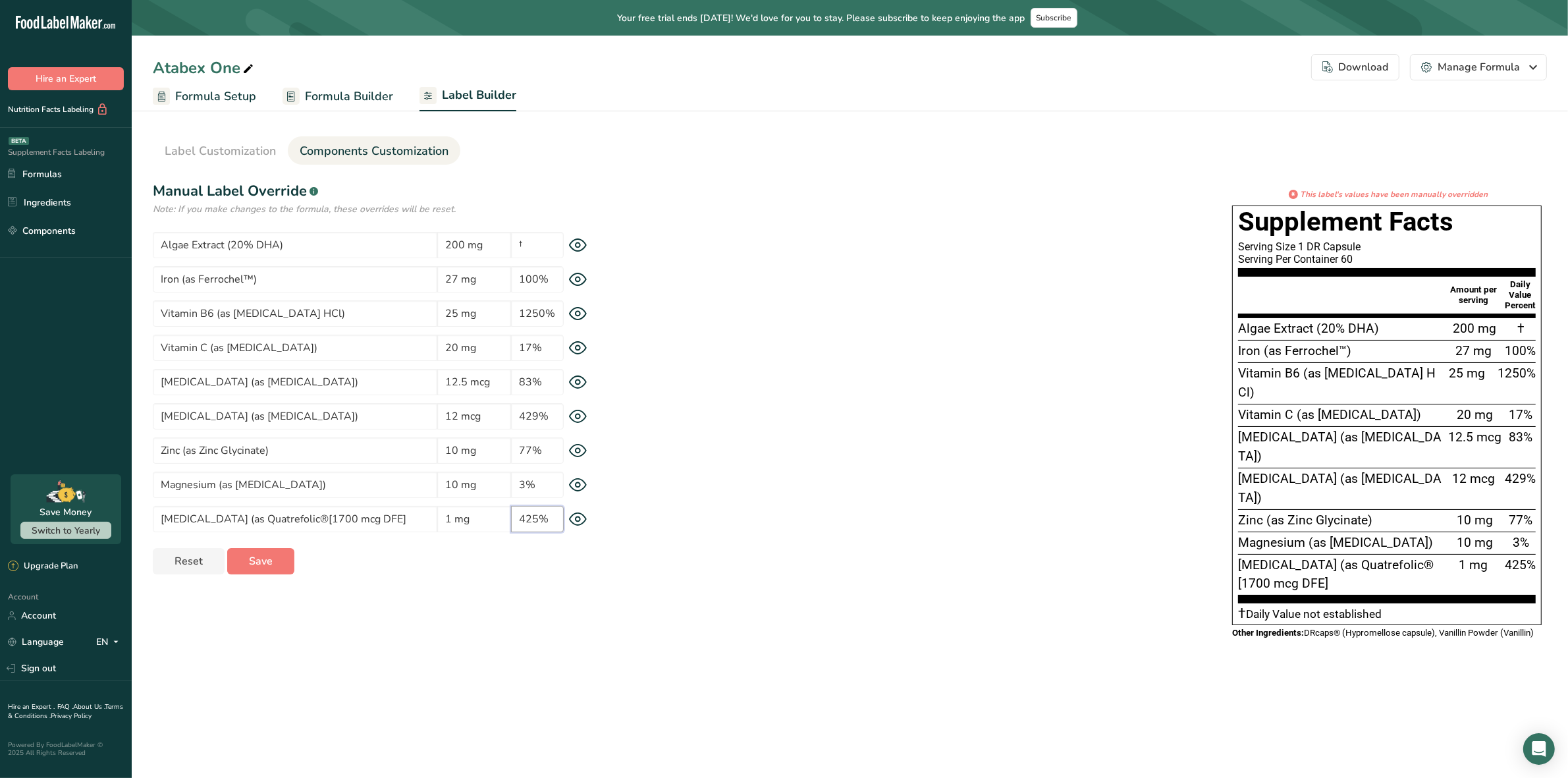
click at [541, 519] on input "425%" at bounding box center [537, 519] width 53 height 26
type input "283%"
click at [403, 520] on input "Folic Acid (as Quatrefolic®[1700 mcg DFE]" at bounding box center [294, 519] width 284 height 26
type input "Folic Acid (as Quatrefolic®[1700 mcg DFE])"
click at [315, 241] on input "Algae Extract (20% DHA)" at bounding box center [294, 245] width 284 height 26
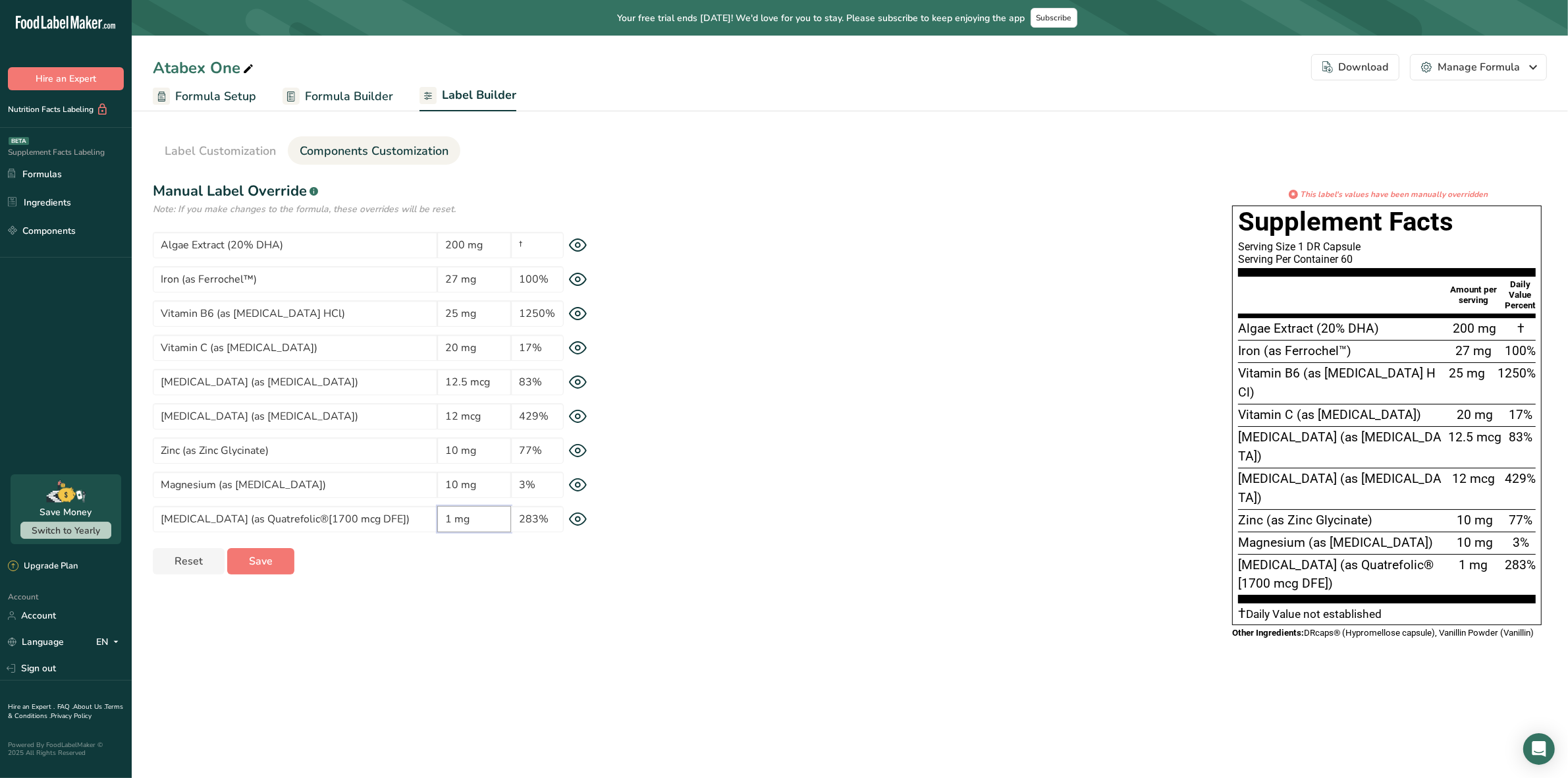
click at [482, 517] on input "1 mg" at bounding box center [474, 519] width 74 height 26
type input "1 mg"
click at [437, 577] on div "Label Style Font Family Arial Roboto Helvetica Verdana Tahoma Georgia Courier N…" at bounding box center [849, 414] width 1394 height 468
drag, startPoint x: 362, startPoint y: 518, endPoint x: 284, endPoint y: 518, distance: 78.0
click at [284, 518] on input "Folic Acid (as Quatrefolic®[1700 mcg DFE])" at bounding box center [294, 519] width 284 height 26
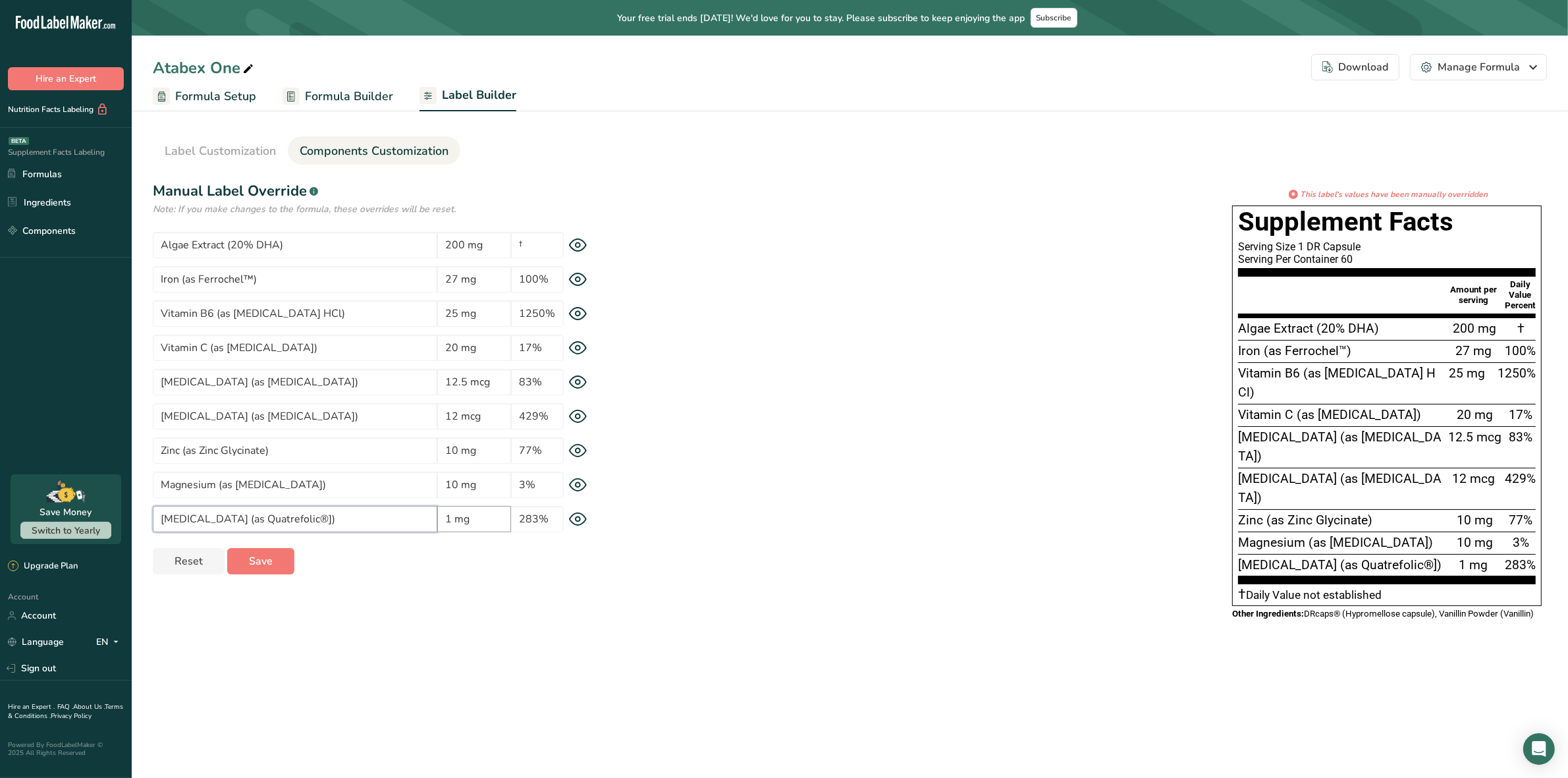
type input "Folic Acid (as Quatrefolic®])"
click at [476, 519] on input "1 mg" at bounding box center [474, 519] width 74 height 26
paste input "[1700 mcg DFE"
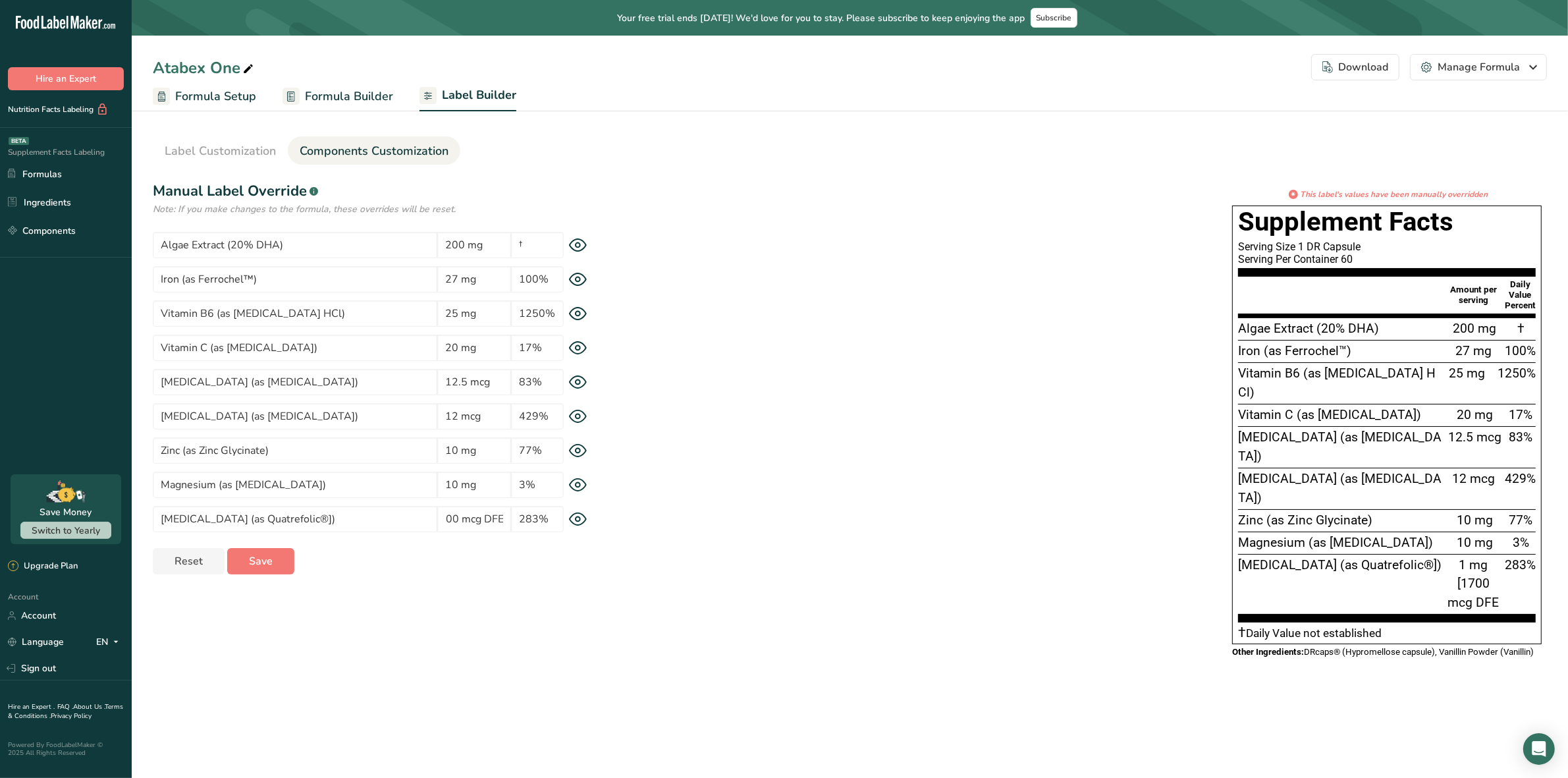
click at [705, 573] on div "* This label's values have been manually overridden Supplement Facts Serving Si…" at bounding box center [1080, 428] width 933 height 480
click at [476, 518] on input "1 mg [1700 mcg DFE" at bounding box center [474, 519] width 74 height 26
drag, startPoint x: 488, startPoint y: 523, endPoint x: 504, endPoint y: 523, distance: 16.0
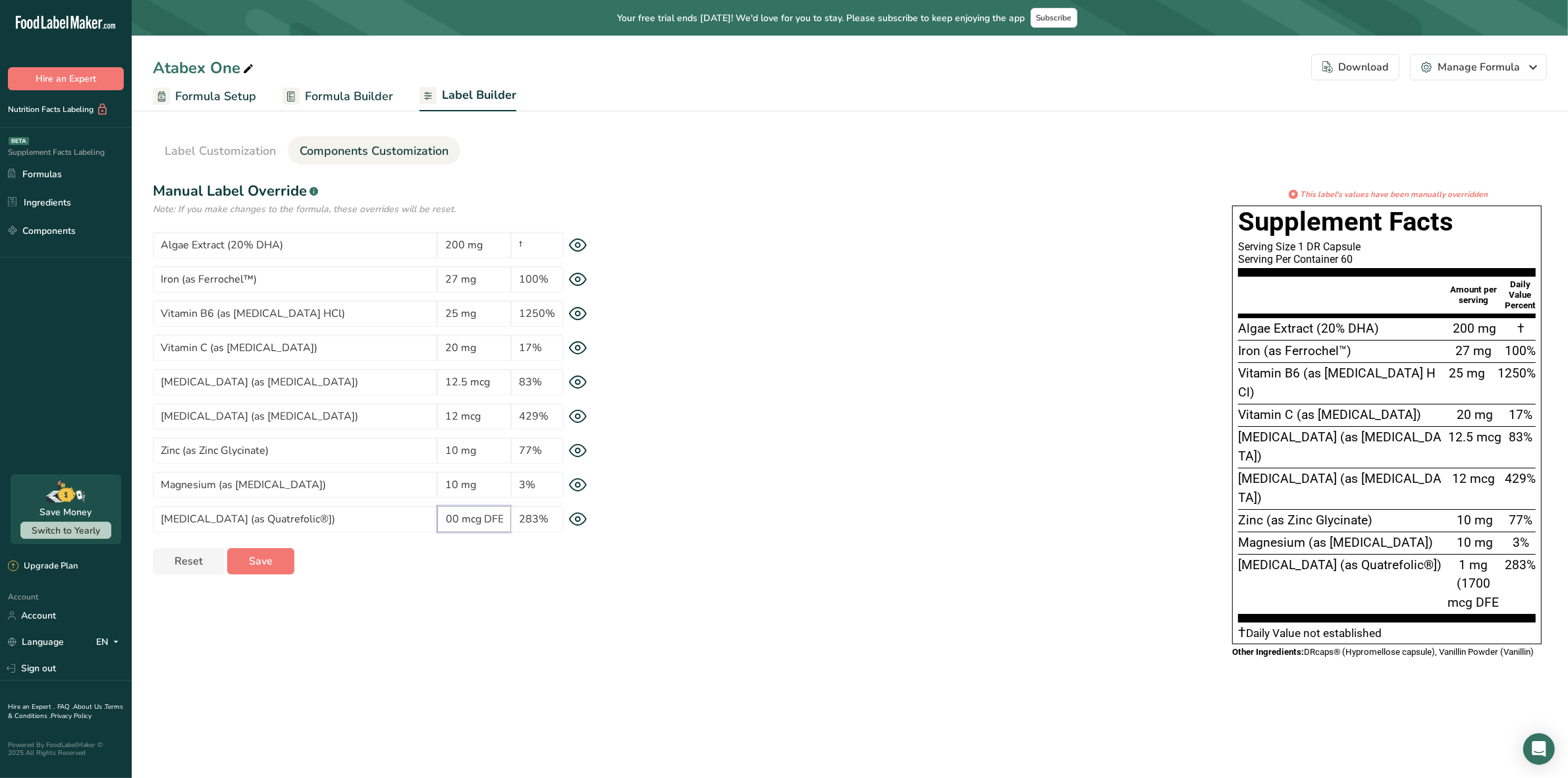
click at [504, 523] on input "1 mg (1700 mcg DFE" at bounding box center [474, 519] width 74 height 26
click at [504, 521] on input "1 mg (1700 mcg DFE" at bounding box center [474, 519] width 74 height 26
type input "1 mg (1700 mcg DFE)"
click at [600, 607] on div "Label Style Font Family Arial Roboto Helvetica Verdana Tahoma Georgia Courier N…" at bounding box center [849, 424] width 1394 height 488
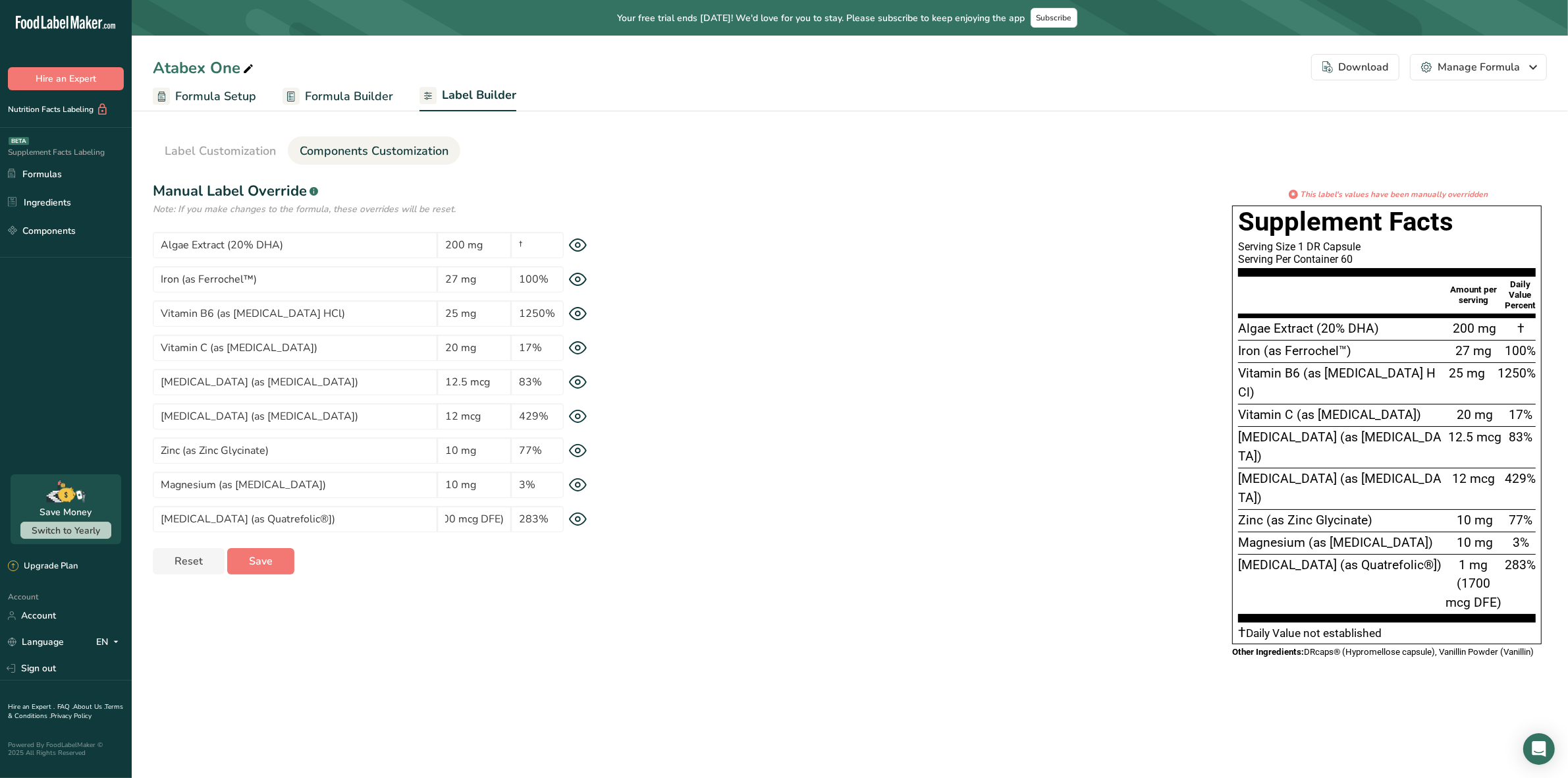
scroll to position [0, 0]
click at [487, 241] on input "200 mg" at bounding box center [474, 245] width 74 height 26
click at [740, 250] on div "* This label's values have been manually overridden Supplement Facts Serving Si…" at bounding box center [1080, 428] width 933 height 480
click at [279, 562] on button "Save" at bounding box center [261, 561] width 67 height 26
click at [288, 519] on input "Folic Acid (as Quatrefolic®])" at bounding box center [294, 519] width 284 height 26
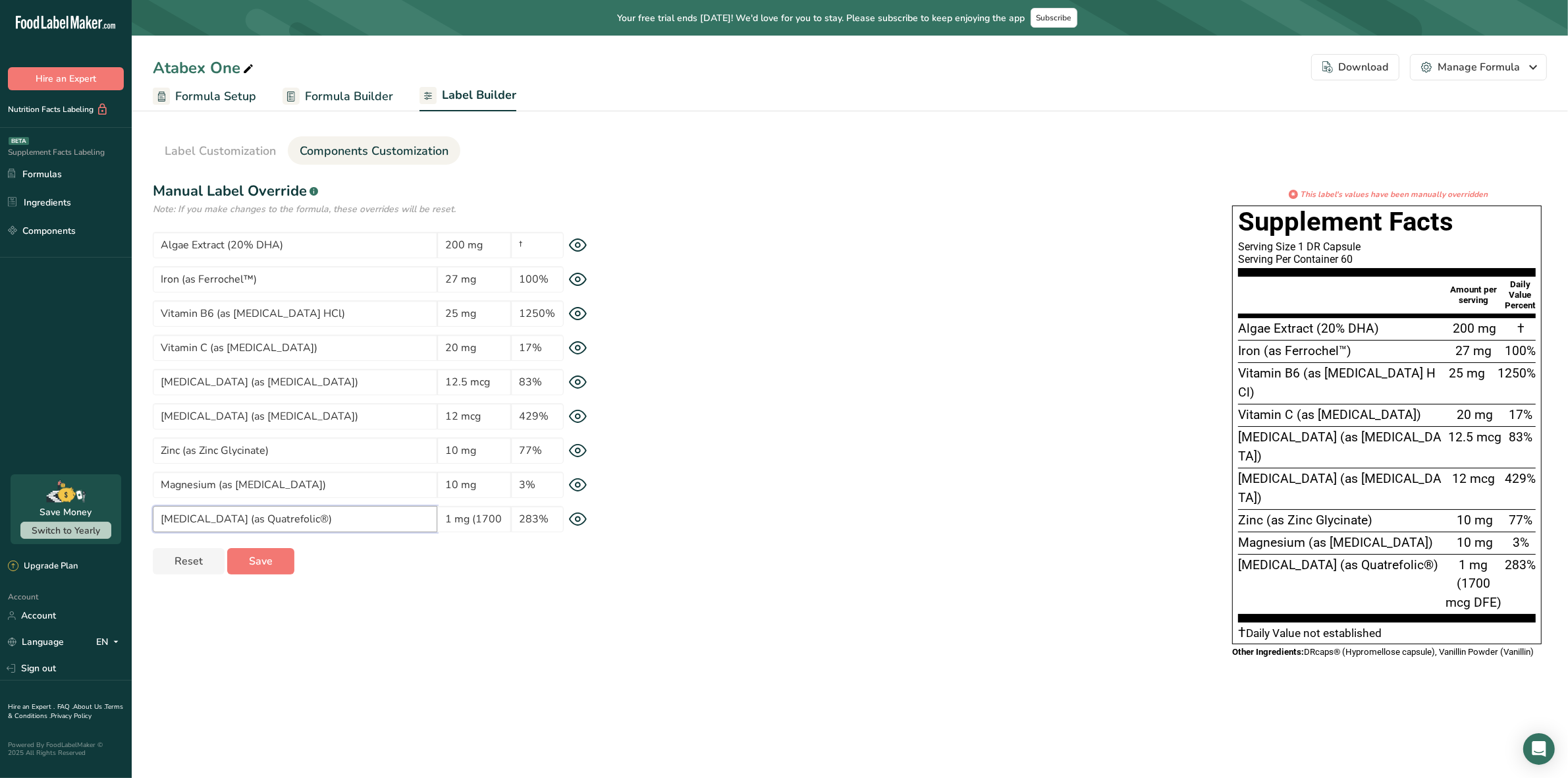
type input "Folic Acid (as Quatrefolic®)"
click at [396, 588] on div "Label Style Font Family Arial Roboto Helvetica Verdana Tahoma Georgia Courier N…" at bounding box center [849, 424] width 1394 height 488
click at [274, 558] on button "Save" at bounding box center [261, 561] width 67 height 26
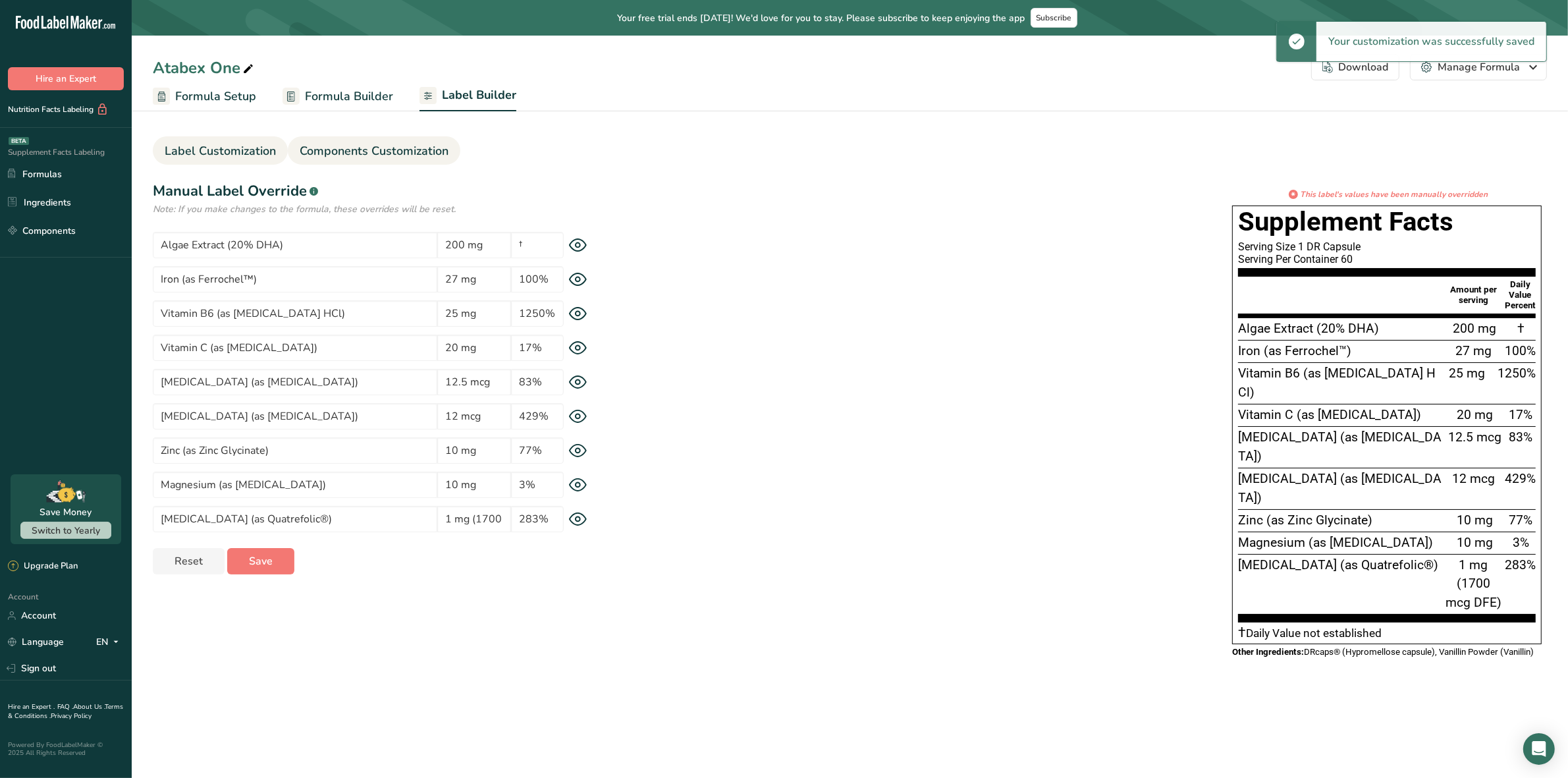
click at [199, 152] on span "Label Customization" at bounding box center [220, 151] width 111 height 18
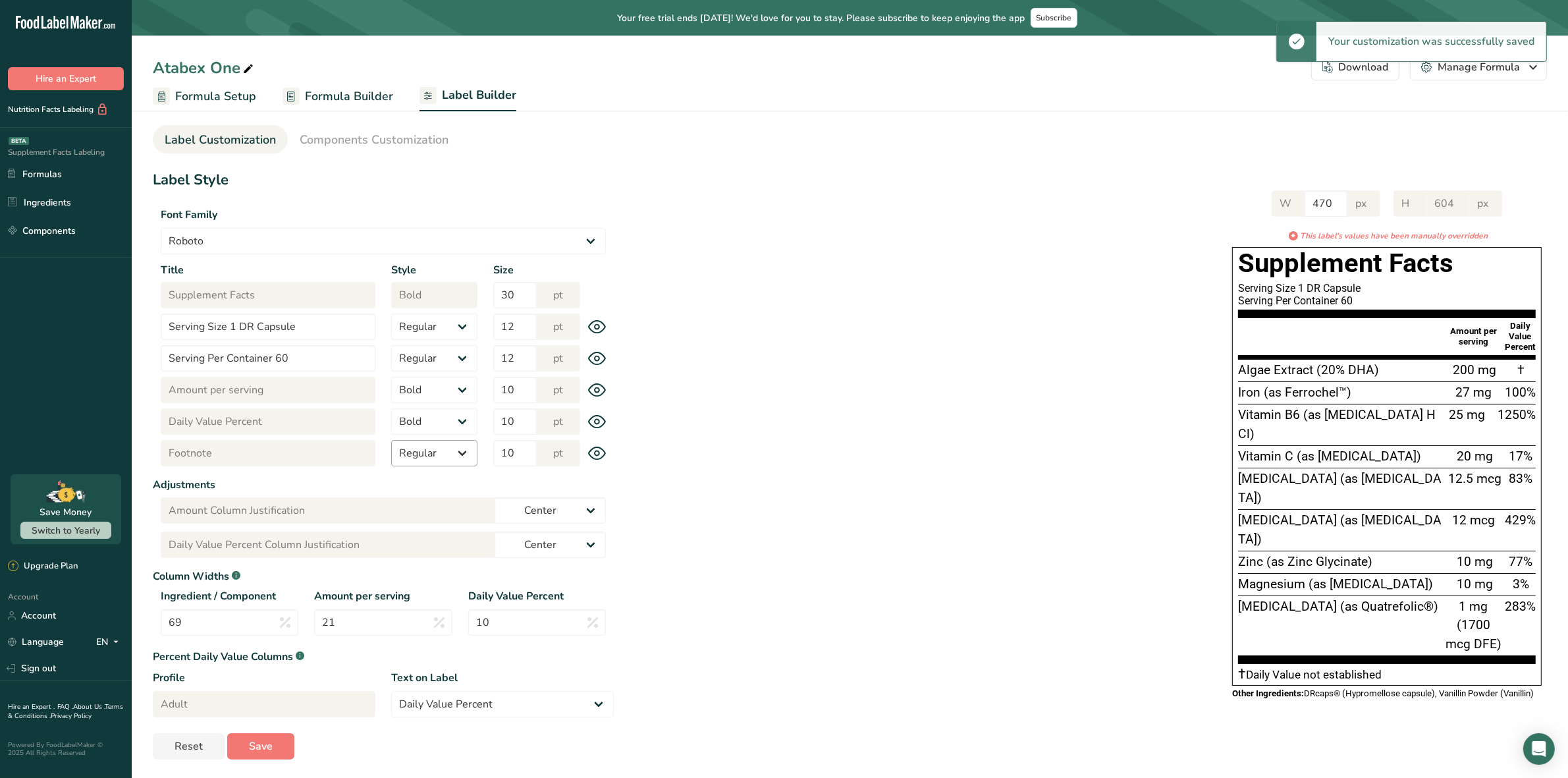
scroll to position [13, 0]
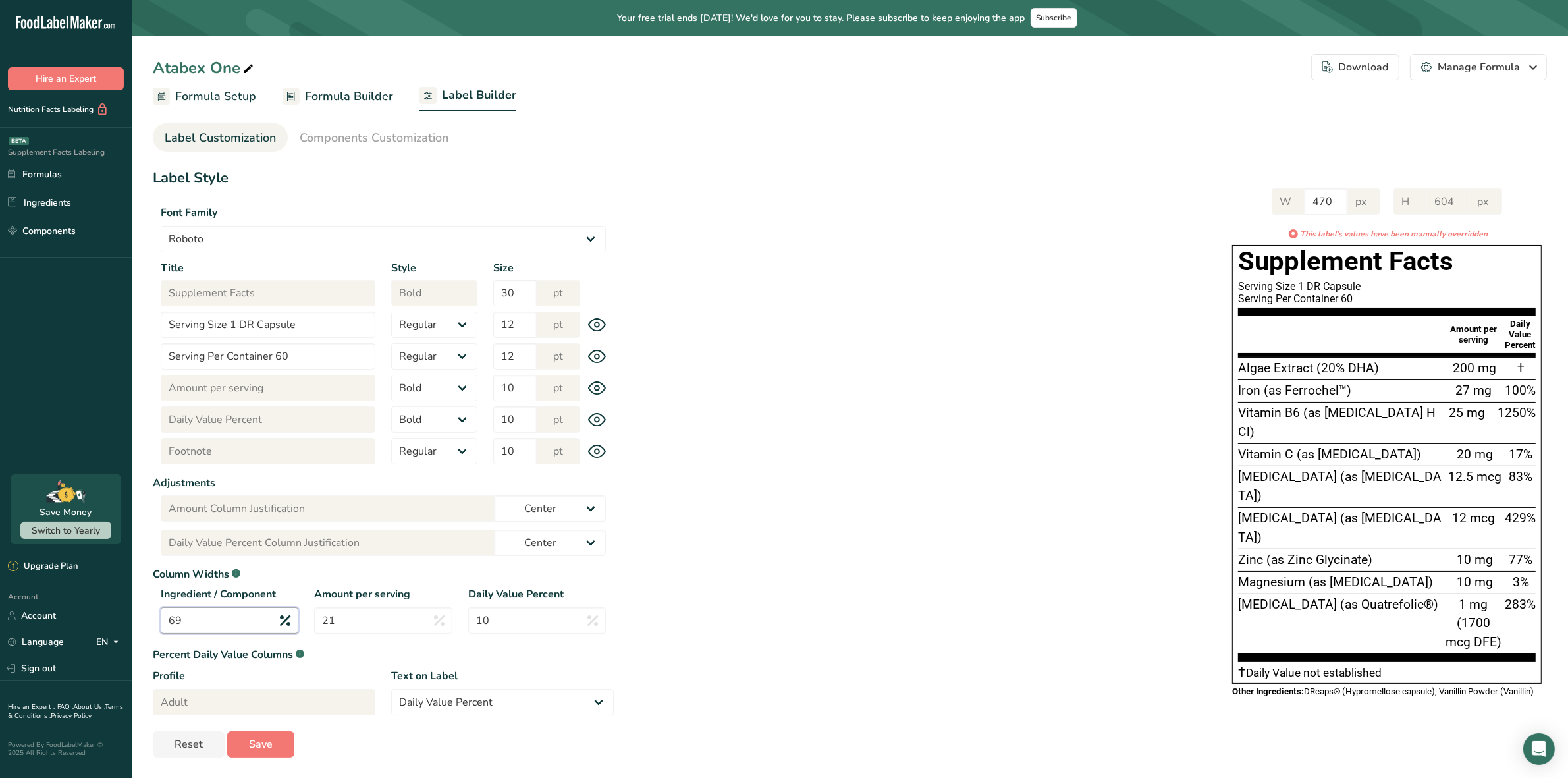
click at [237, 609] on input "69" at bounding box center [229, 621] width 138 height 26
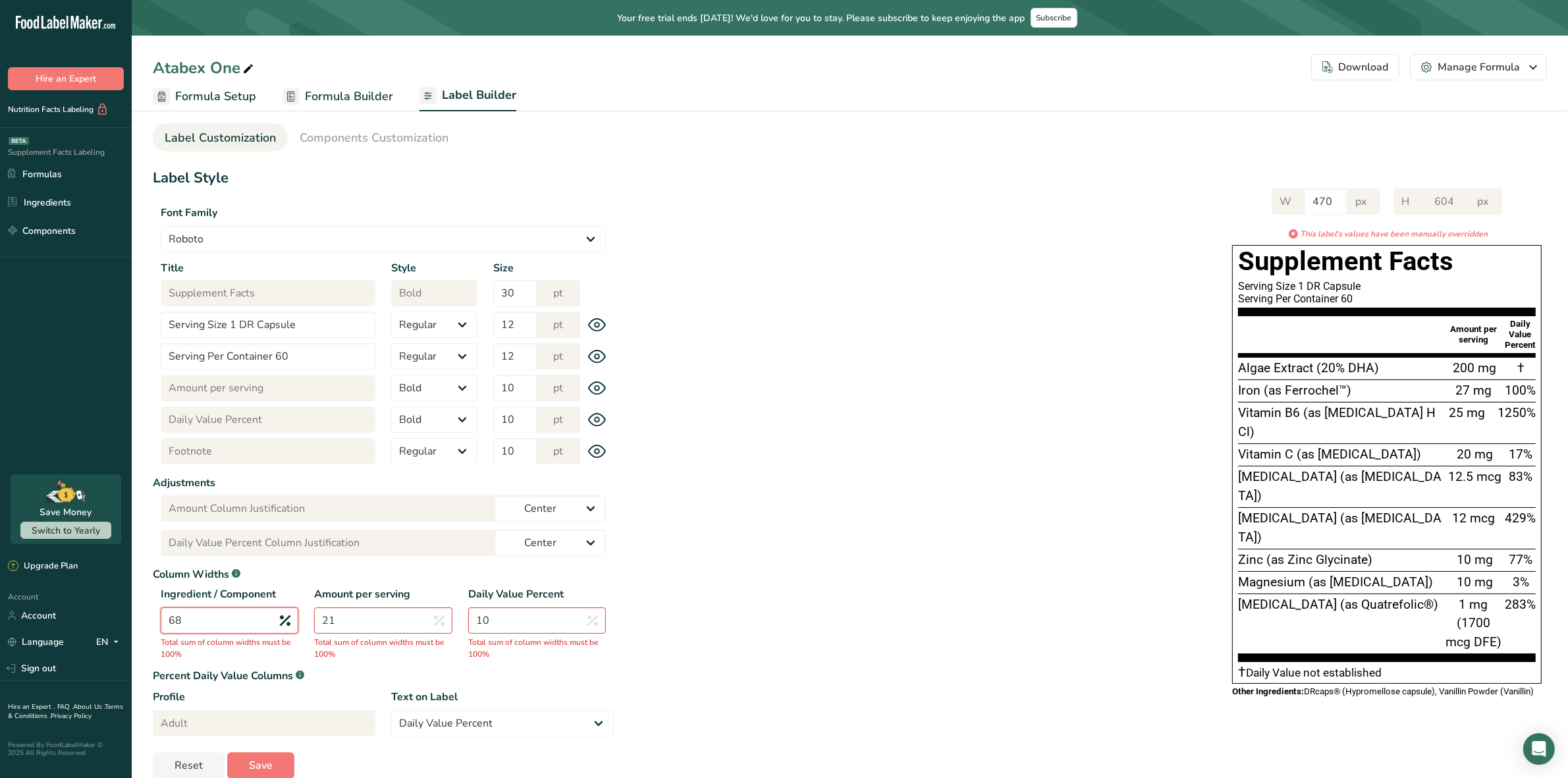
type input "68"
click at [364, 619] on input "21" at bounding box center [383, 621] width 138 height 26
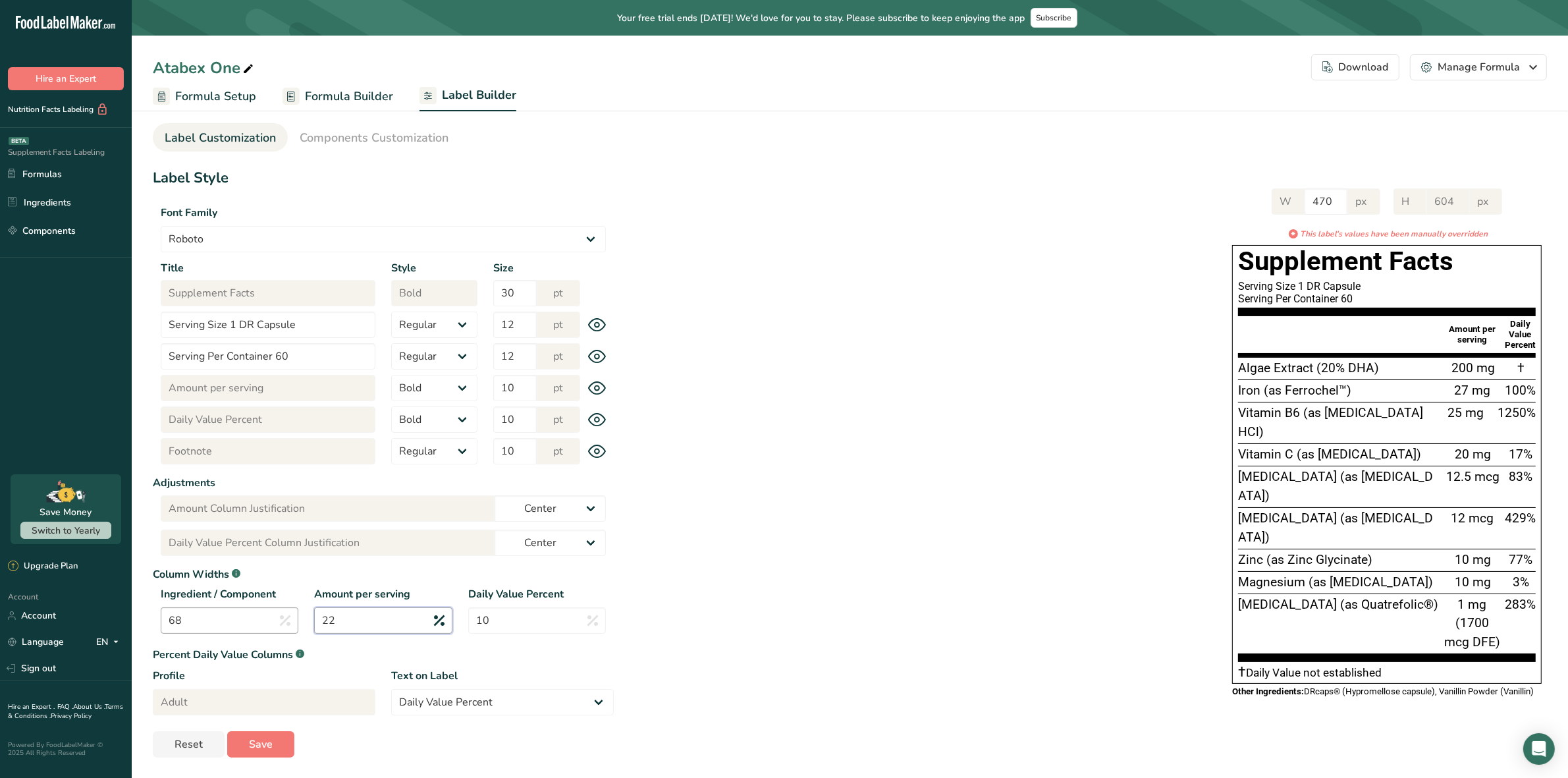
type input "22"
click at [231, 616] on input "68" at bounding box center [229, 621] width 138 height 26
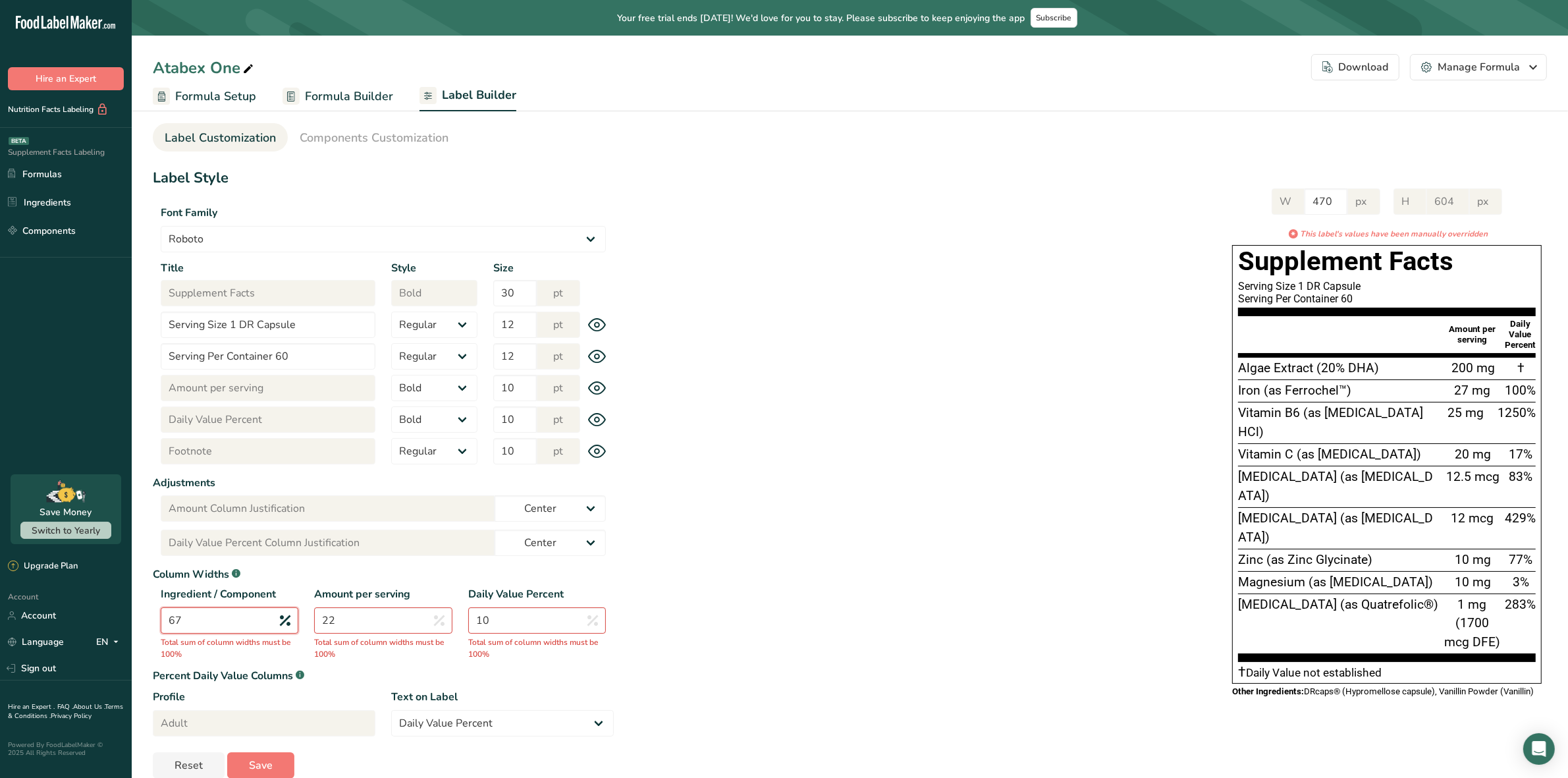
type input "67"
click at [347, 621] on input "22" at bounding box center [383, 621] width 138 height 26
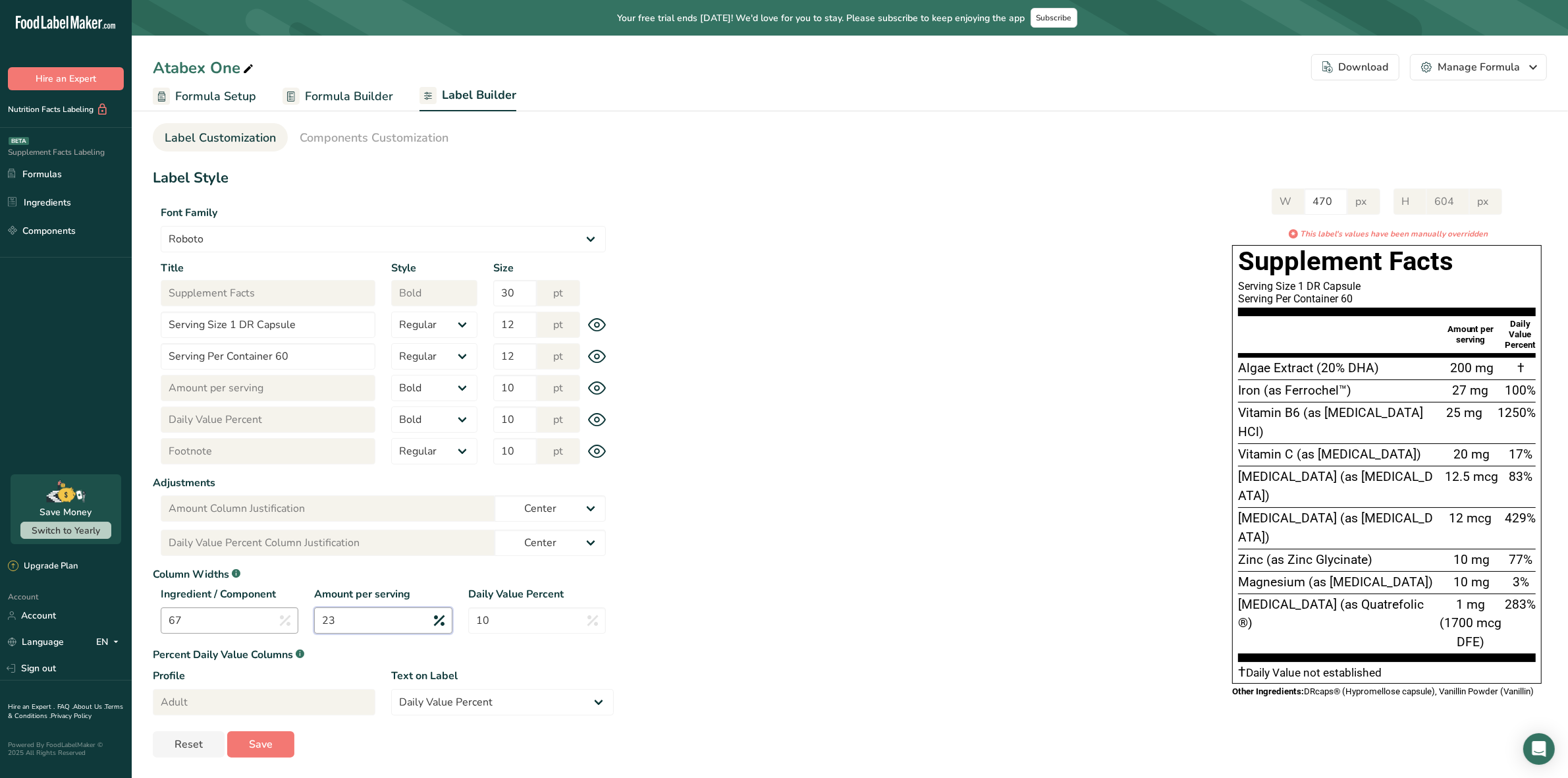
type input "23"
click at [234, 628] on input "67" at bounding box center [229, 621] width 138 height 26
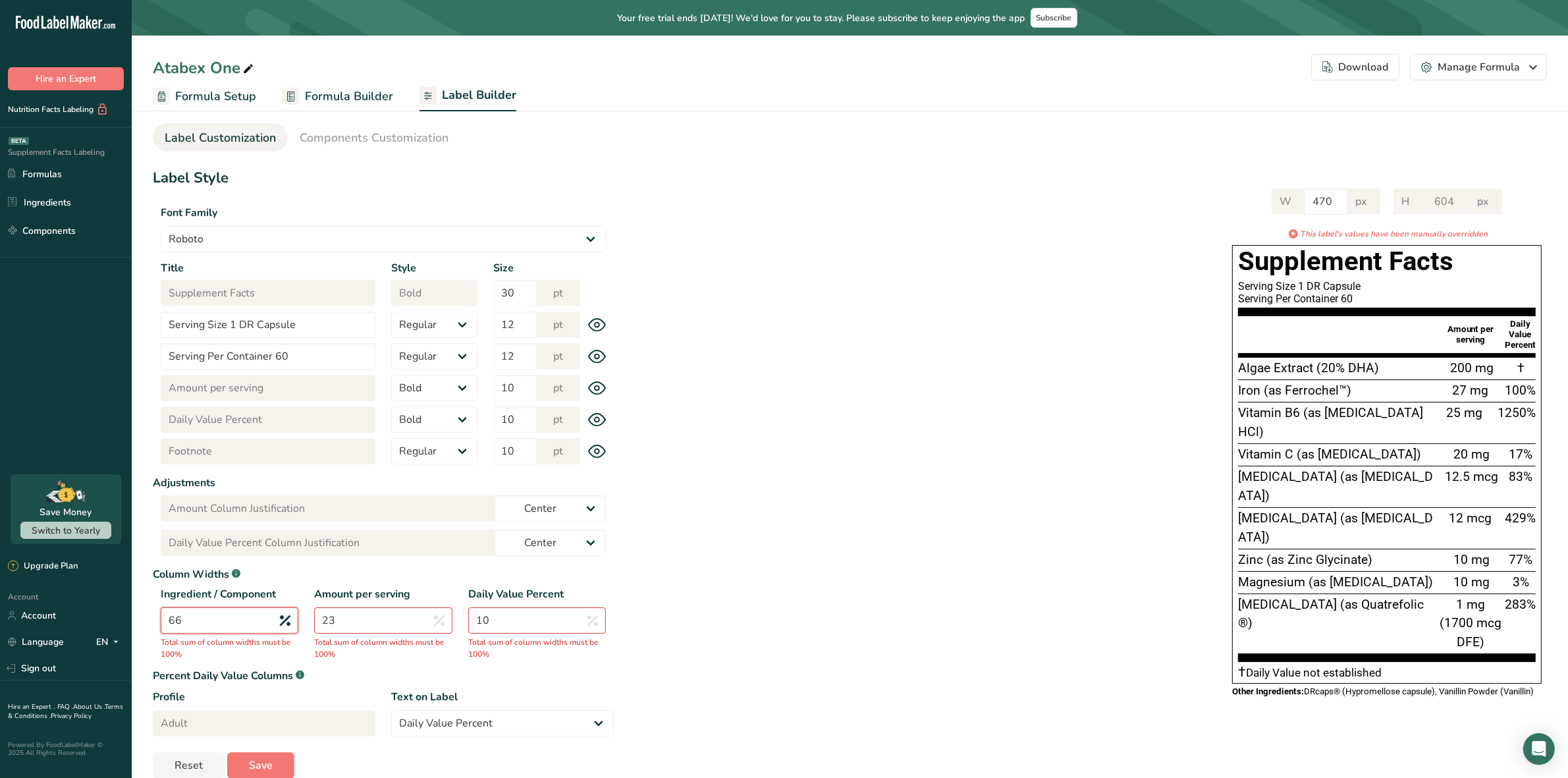
type input "66"
click at [364, 622] on input "23" at bounding box center [383, 621] width 138 height 26
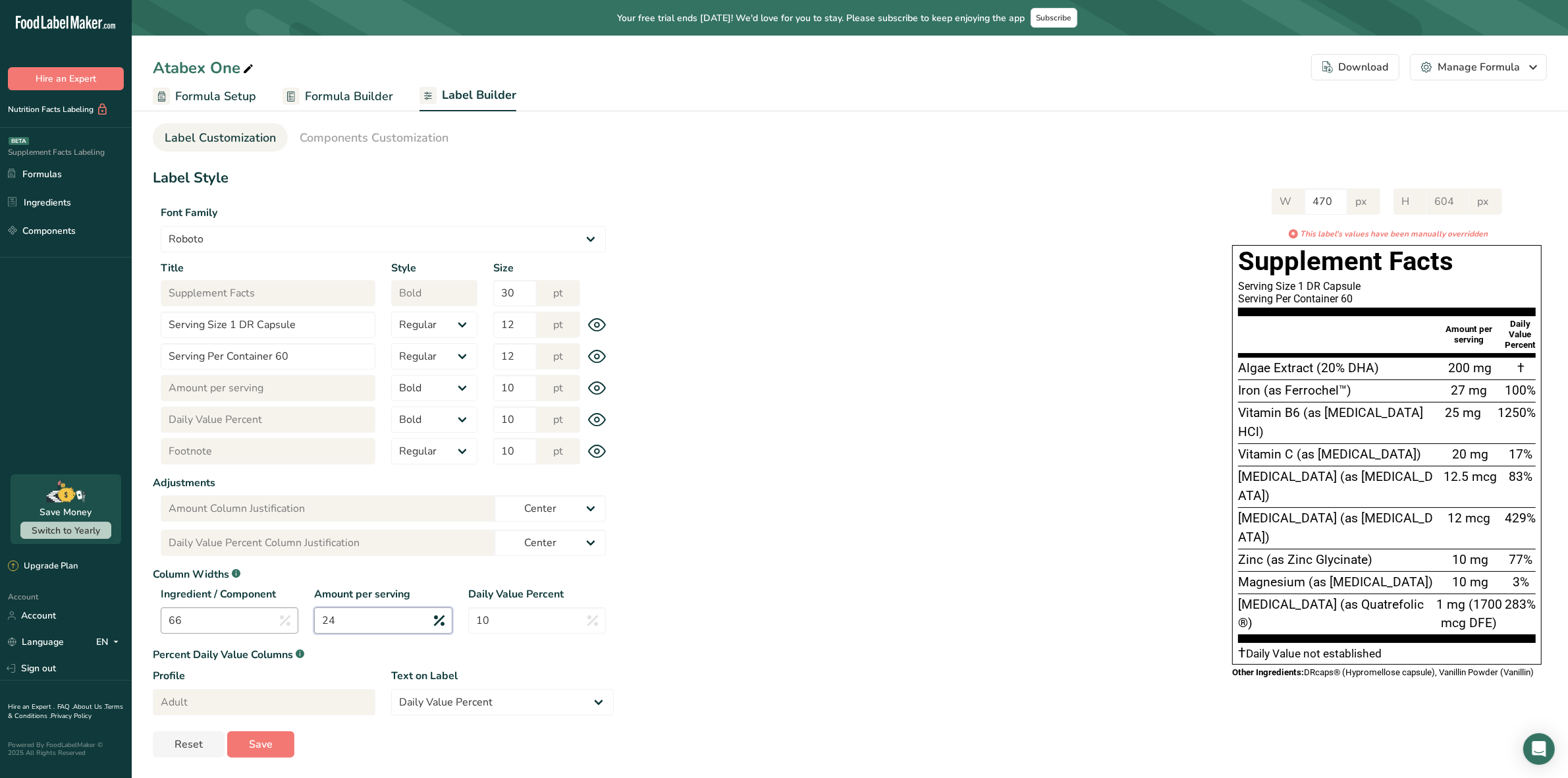
type input "24"
click at [231, 626] on input "66" at bounding box center [229, 621] width 138 height 26
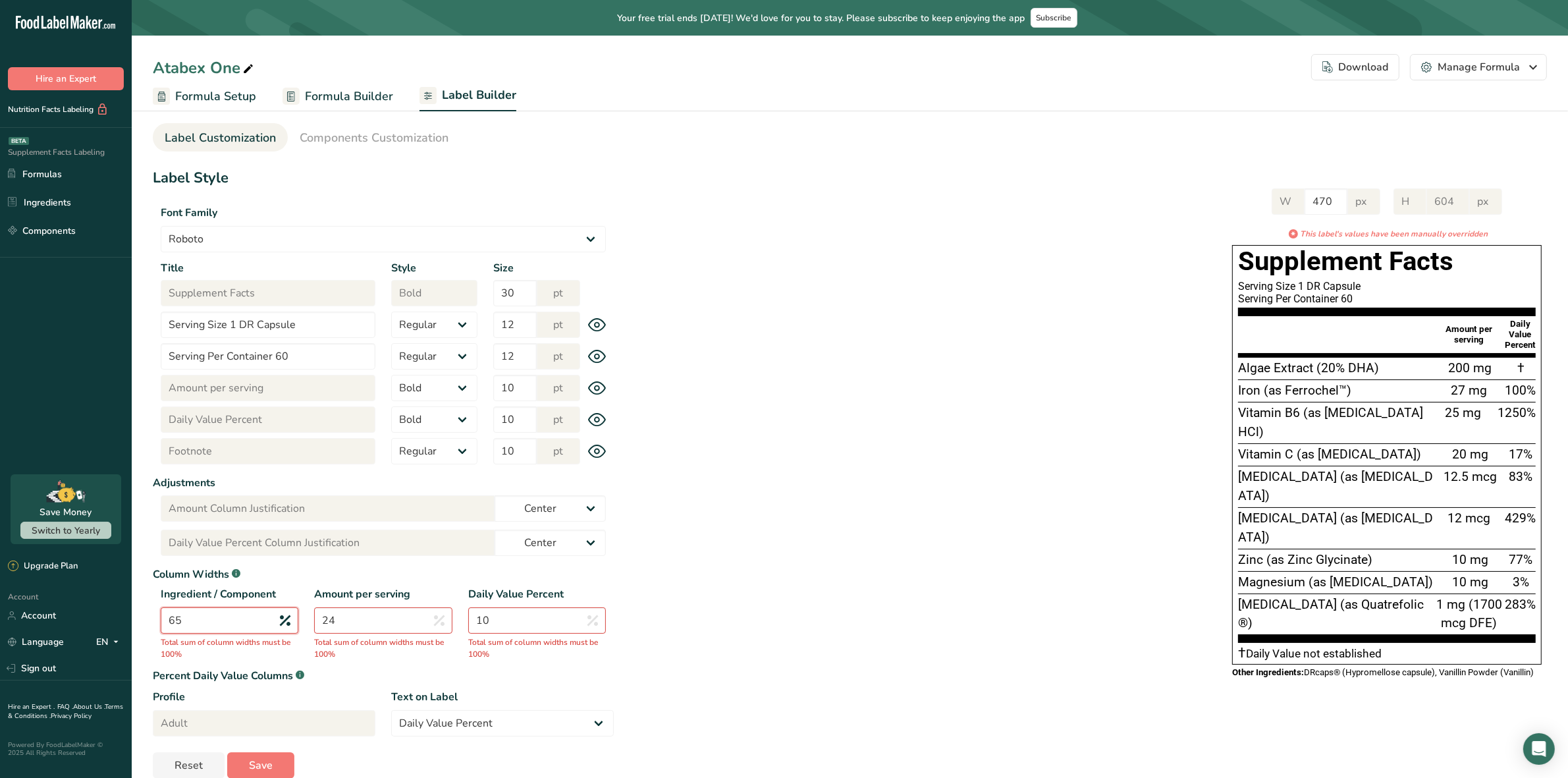
type input "65"
click at [351, 620] on input "24" at bounding box center [383, 621] width 138 height 26
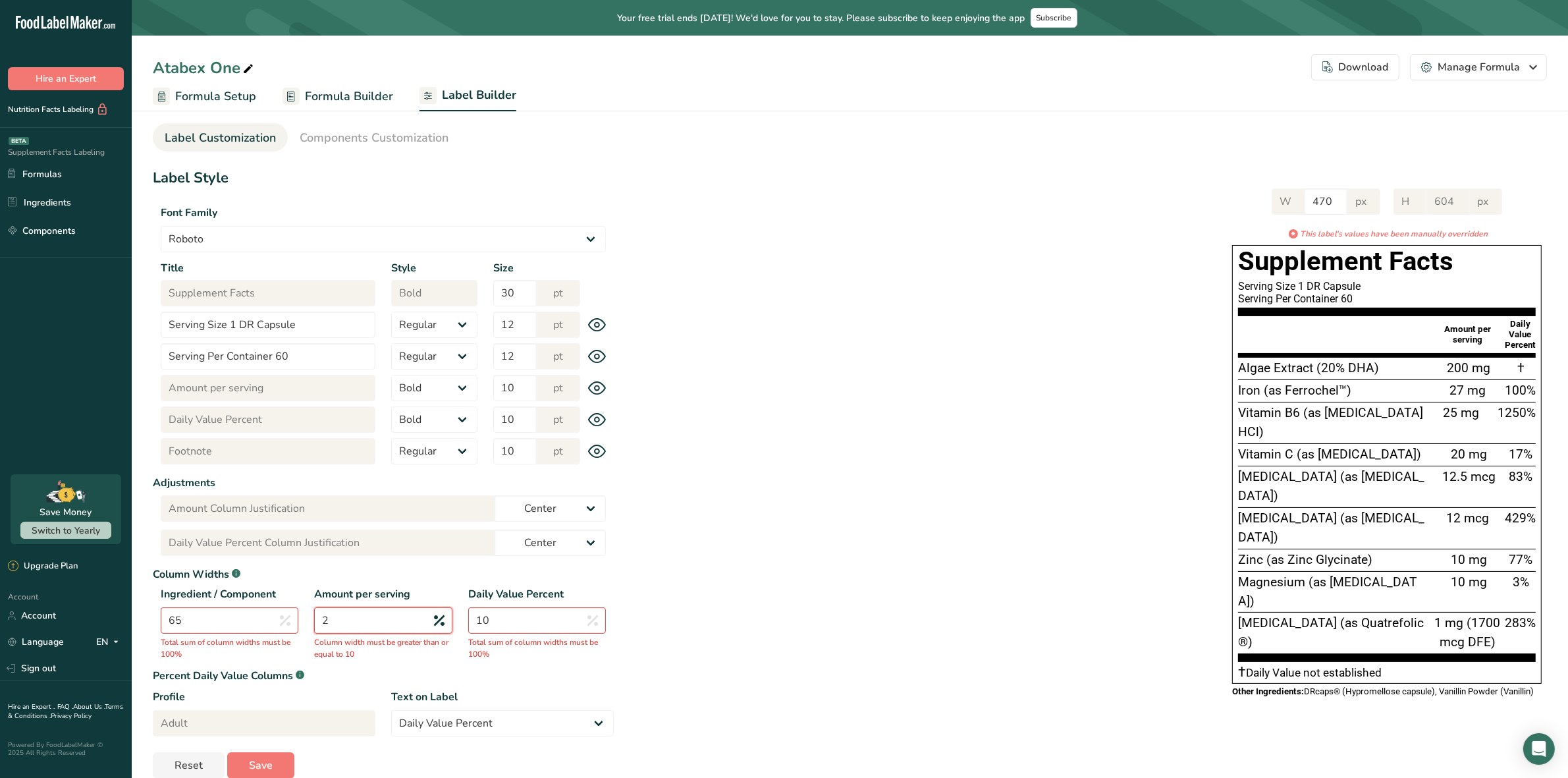
type input "24"
click at [229, 619] on input "65" at bounding box center [229, 621] width 138 height 26
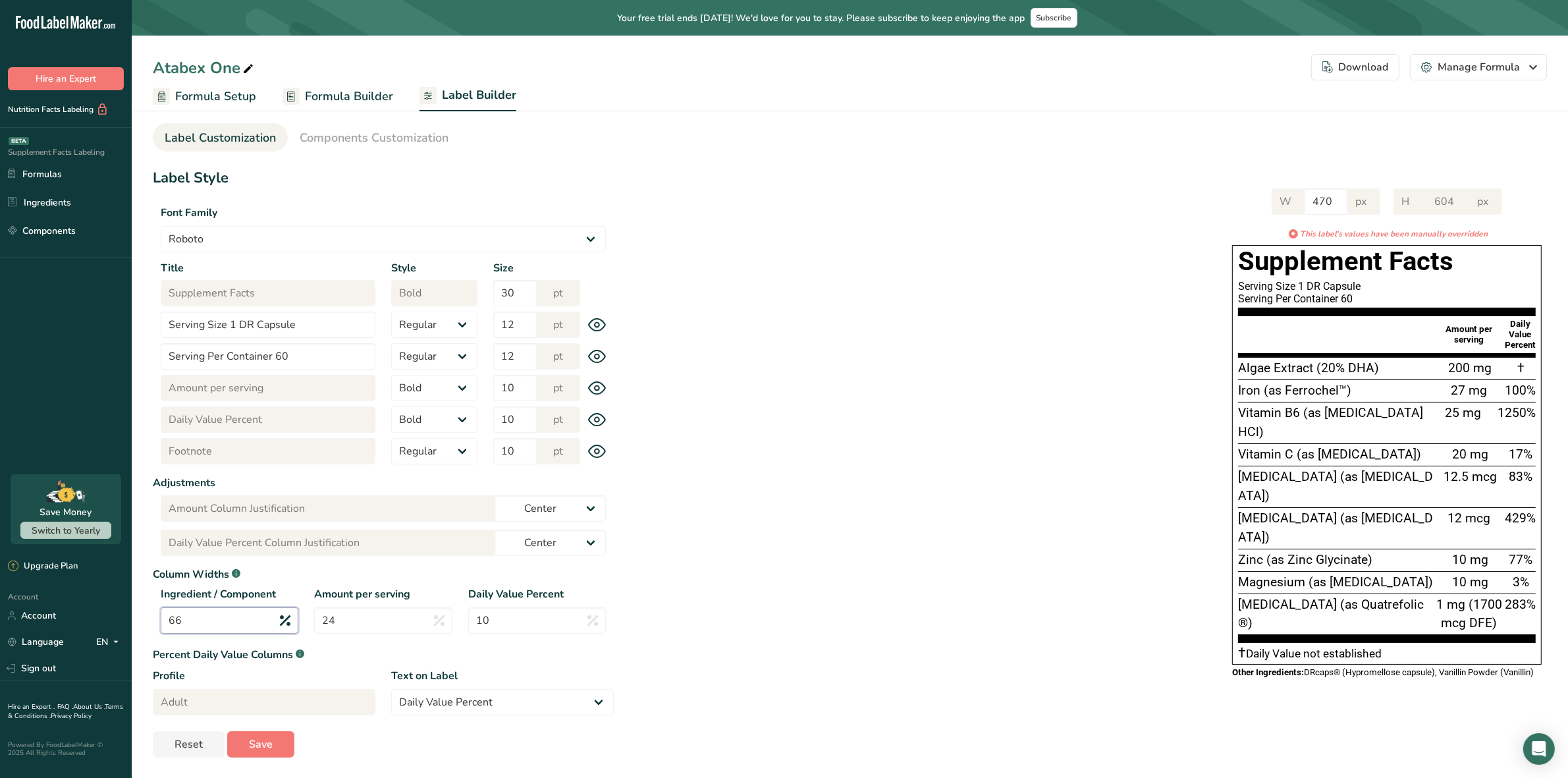
click at [230, 619] on input "66" at bounding box center [229, 621] width 138 height 26
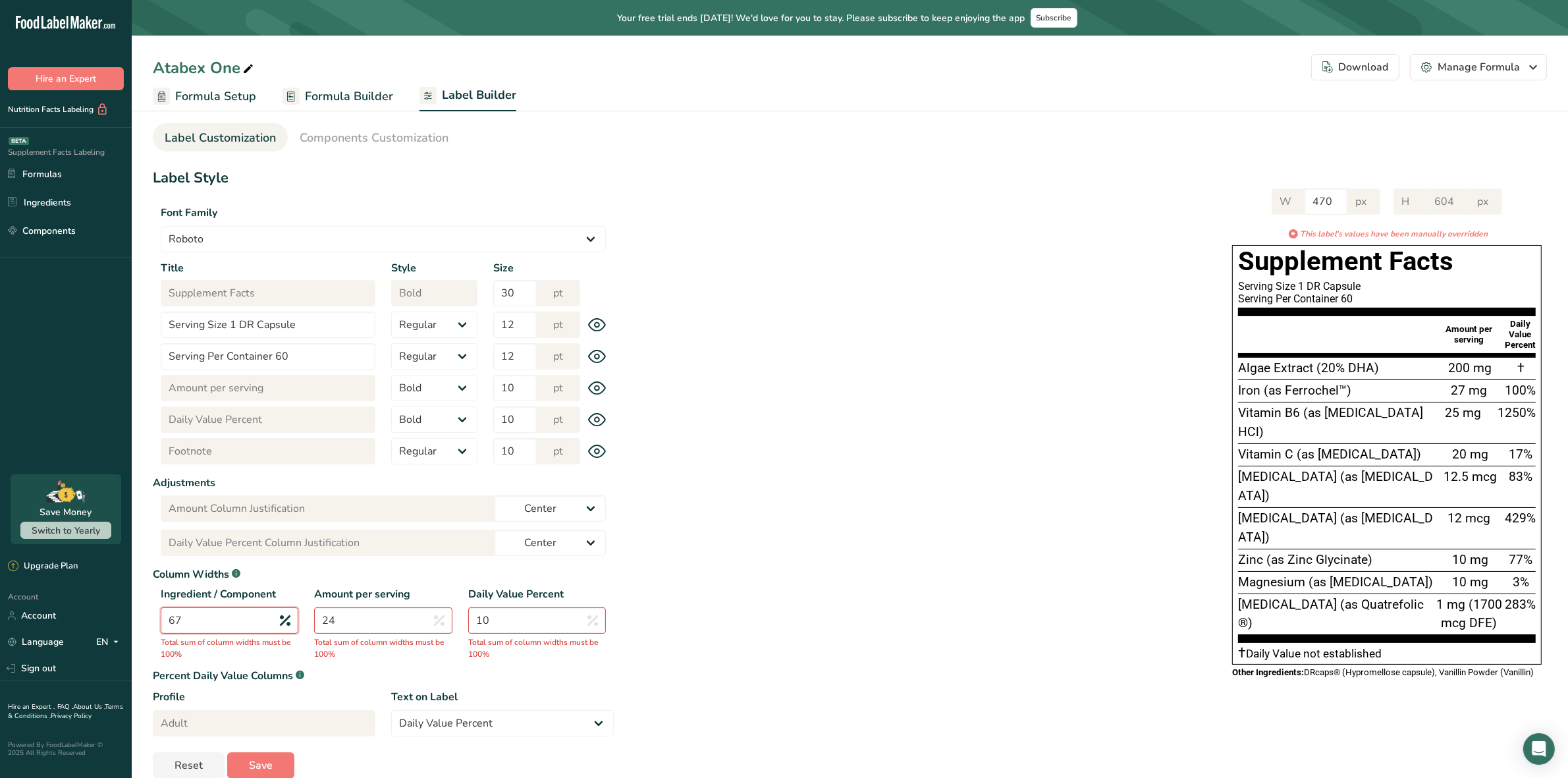
type input "67"
click at [380, 625] on input "24" at bounding box center [383, 621] width 138 height 26
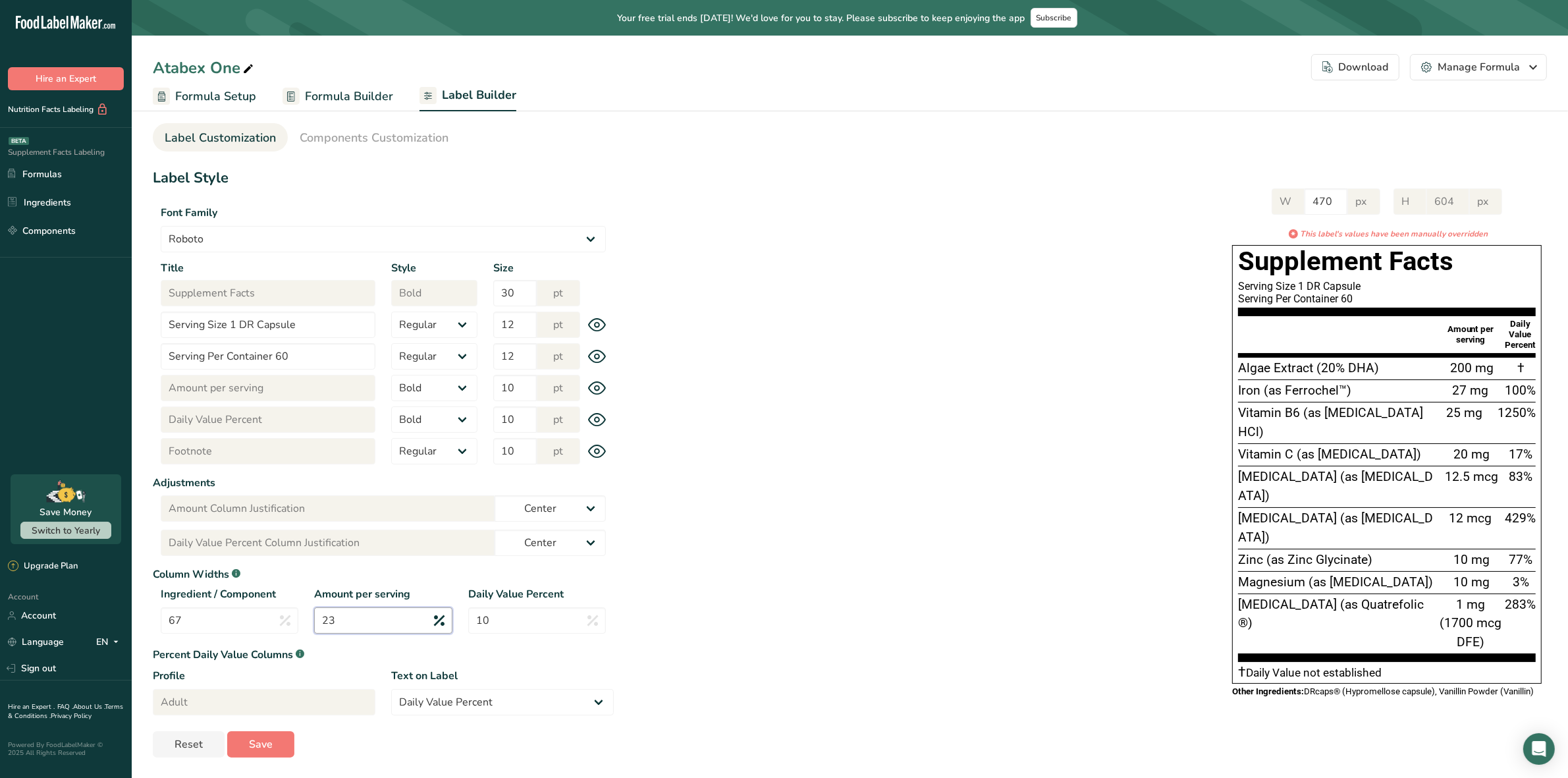
type input "23"
click at [874, 620] on div "W 470 px H 604 px * This label's values have been manually overridden Supplemen…" at bounding box center [1080, 442] width 933 height 533
click at [269, 745] on span "Save" at bounding box center [261, 745] width 23 height 16
click at [377, 139] on span "Components Customization" at bounding box center [374, 138] width 149 height 18
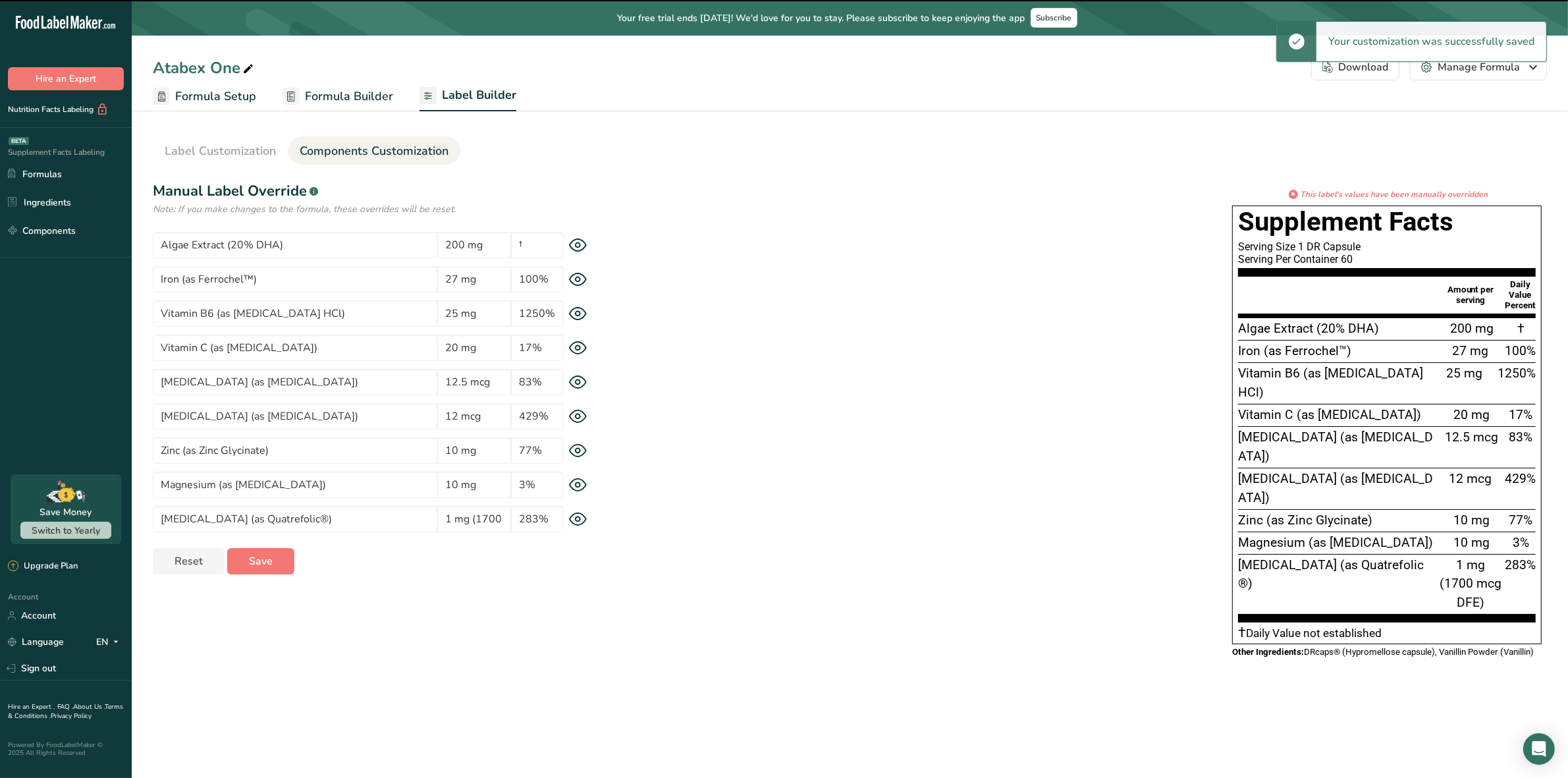
scroll to position [0, 0]
drag, startPoint x: 284, startPoint y: 519, endPoint x: 215, endPoint y: 516, distance: 69.1
click at [215, 516] on input "Folic Acid (as Quatrefolic®)" at bounding box center [294, 519] width 284 height 26
click at [310, 522] on input "Folic Acid (as Quatrefolic®)" at bounding box center [294, 519] width 284 height 26
drag, startPoint x: 209, startPoint y: 516, endPoint x: 137, endPoint y: 516, distance: 72.0
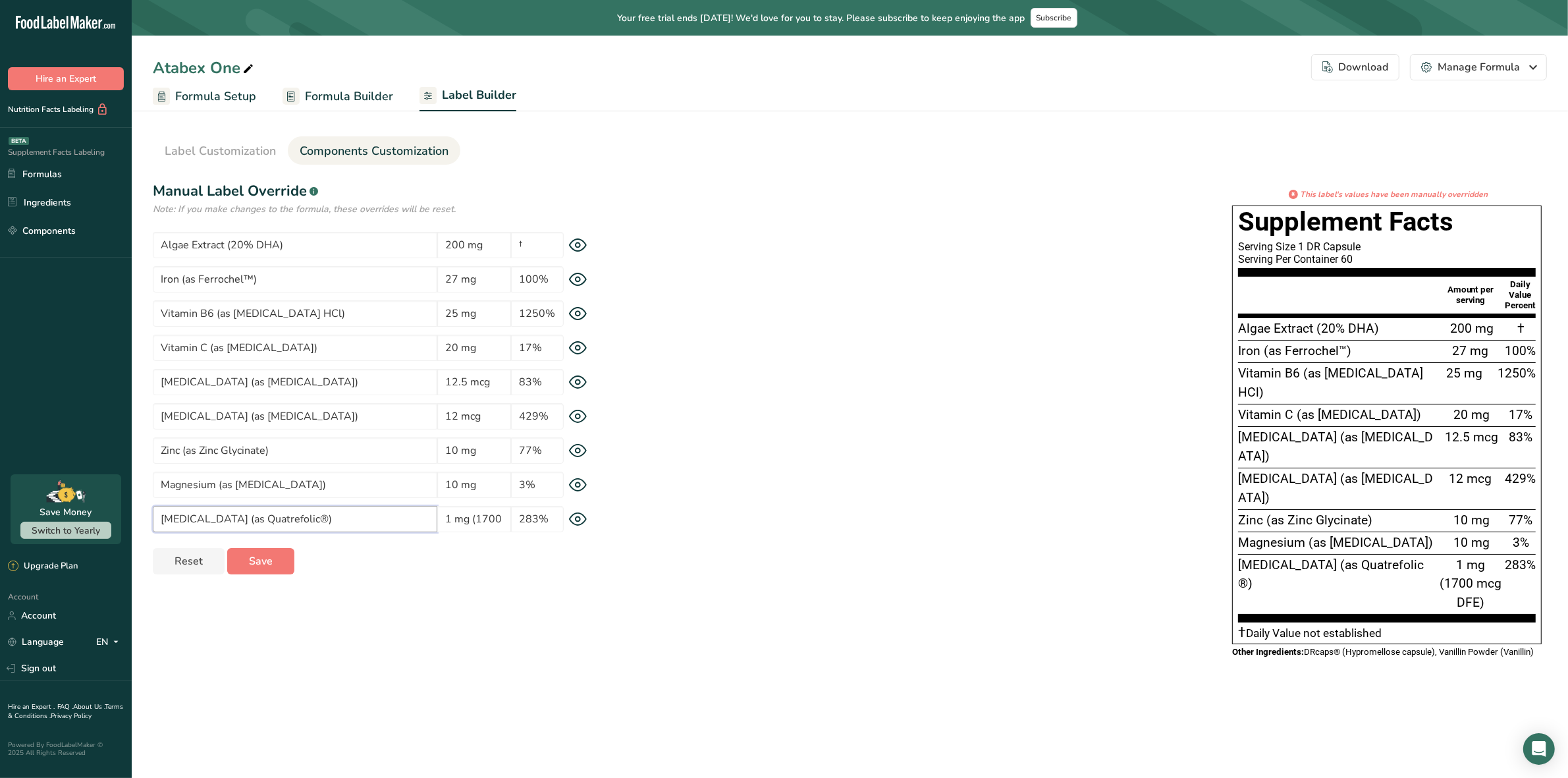
click at [125, 515] on div ".a-20{fill:#fff;} Hire an Expert Nutrition Facts Labeling Supplement Facts Labe…" at bounding box center [784, 389] width 1568 height 778
paste input "[1700 mcg DFE"
click at [334, 527] on input "Folic Acid (as Quatrefolic®)" at bounding box center [294, 519] width 284 height 26
drag, startPoint x: 270, startPoint y: 518, endPoint x: 308, endPoint y: 521, distance: 38.1
click at [311, 521] on input "Folic Acid (as Quatrefolic®)" at bounding box center [294, 519] width 284 height 26
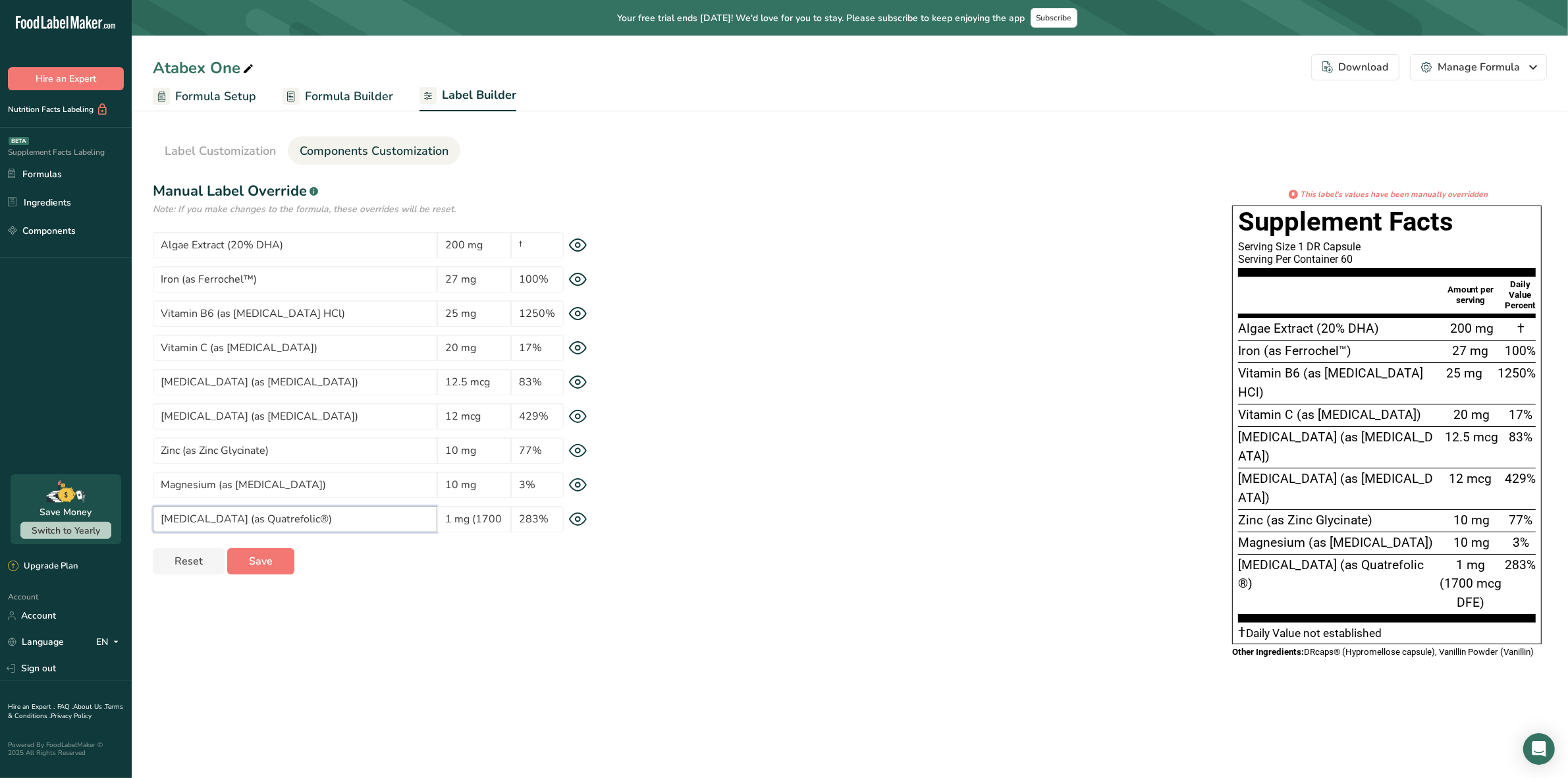
drag, startPoint x: 244, startPoint y: 517, endPoint x: 129, endPoint y: 514, distance: 115.0
click at [120, 512] on div ".a-20{fill:#fff;} Hire an Expert Nutrition Facts Labeling Supplement Facts Labe…" at bounding box center [784, 389] width 1568 height 778
click at [308, 518] on input "Folic Acid (as Quatrefolic®)" at bounding box center [294, 519] width 284 height 26
drag, startPoint x: 332, startPoint y: 521, endPoint x: 129, endPoint y: 516, distance: 203.1
click at [121, 512] on div ".a-20{fill:#fff;} Hire an Expert Nutrition Facts Labeling Supplement Facts Labe…" at bounding box center [784, 389] width 1568 height 778
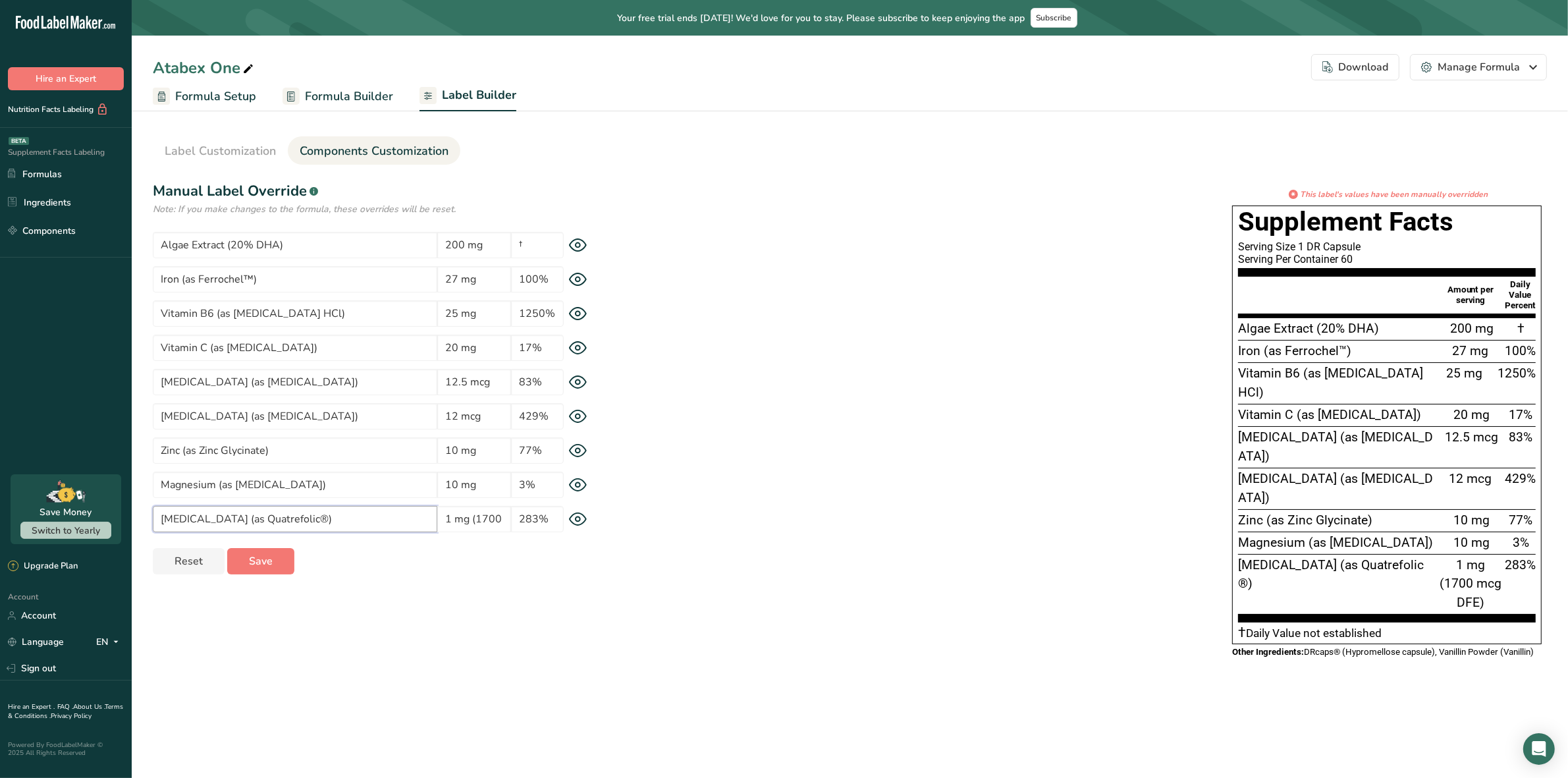
paste input "Folate (as Quatrefolic® [6S-5-methyltetrahydrofolic acid, glucosamine salt]"
type input "Folate (as Quatrefolic® [6S-5-methyltetrahydrofolic acid, glucosamine salt])"
click at [756, 421] on div "* This label's values have been manually overridden Supplement Facts Serving Si…" at bounding box center [1080, 428] width 933 height 480
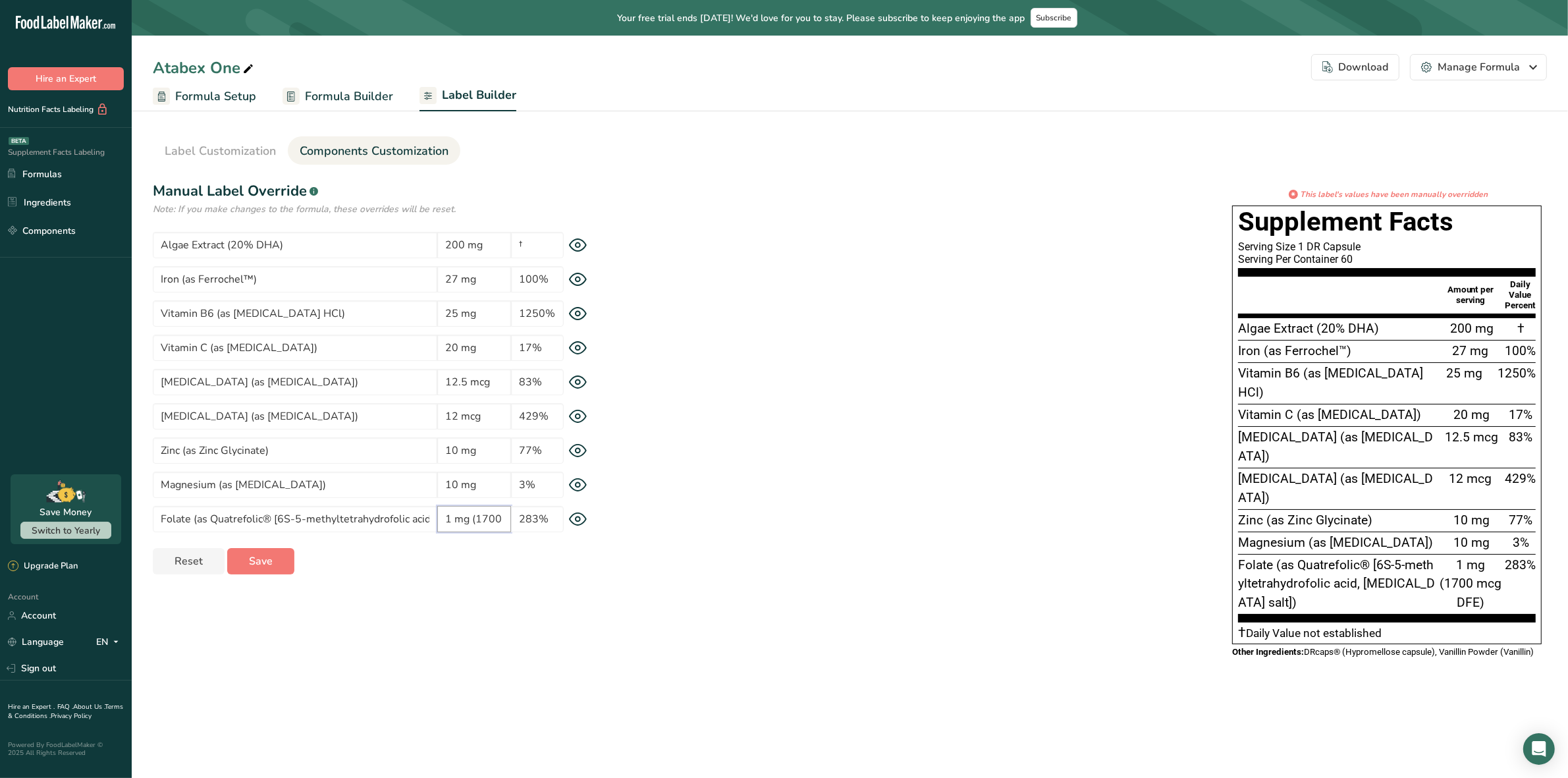
click at [462, 522] on input "1 mg (1700 mcg DFE)" at bounding box center [474, 519] width 74 height 26
paste input "1,000 mcg DFE (1,000 mcg folic acid equivalent"
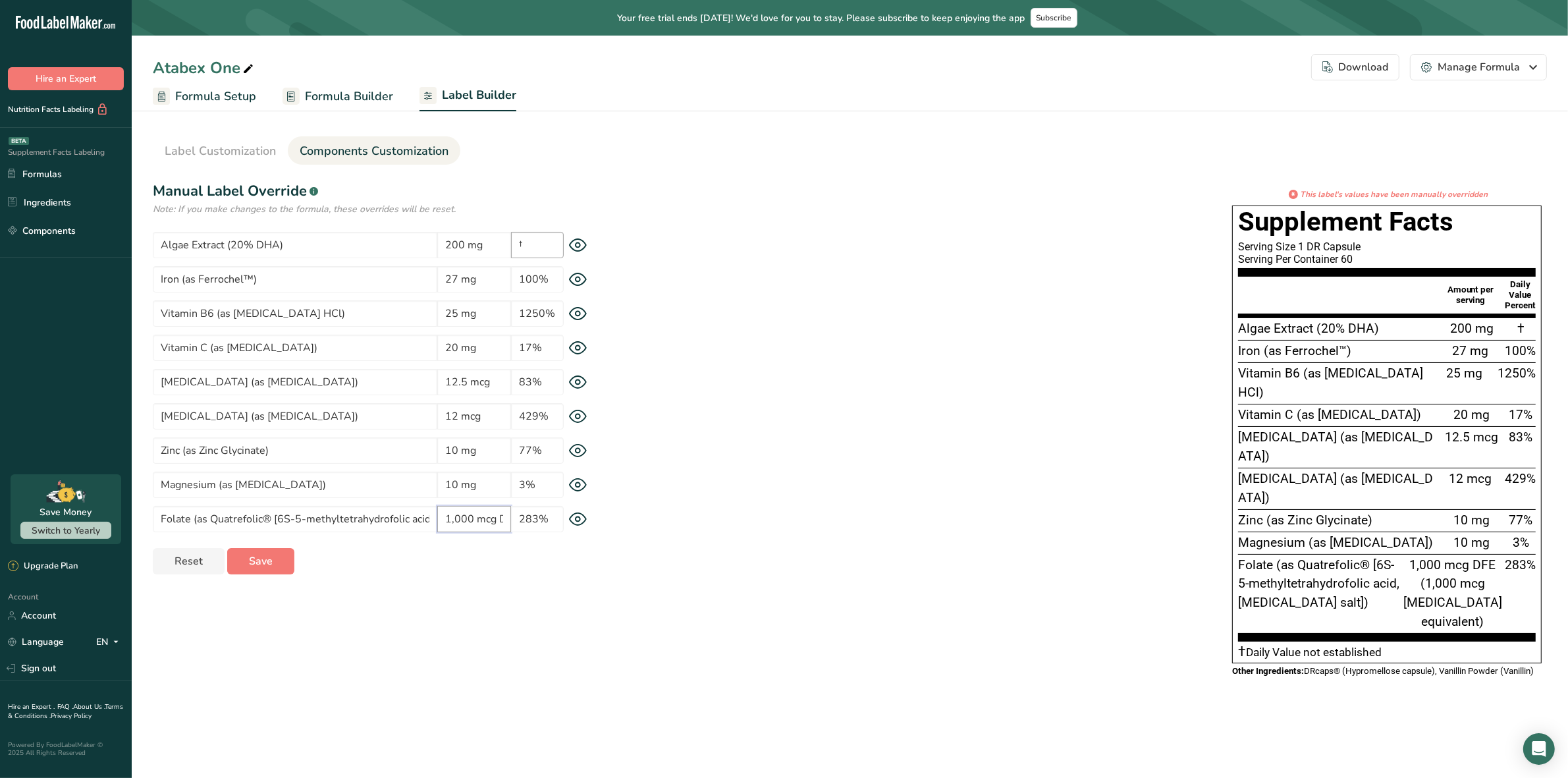
scroll to position [0, 174]
click at [823, 667] on section "Label Customization Components Customization Label Style Font Family Arial Robo…" at bounding box center [849, 407] width 1436 height 604
drag, startPoint x: 485, startPoint y: 521, endPoint x: 571, endPoint y: 524, distance: 86.1
click at [571, 524] on div "Folate (as Quatrefolic® [6S-5-methyltetrahydrofolic acid, glucosamine salt]) 1,…" at bounding box center [383, 519] width 461 height 26
click at [499, 516] on input "1,000 mcg DFE (1,000 mcg folic acid equivalent)" at bounding box center [474, 519] width 74 height 26
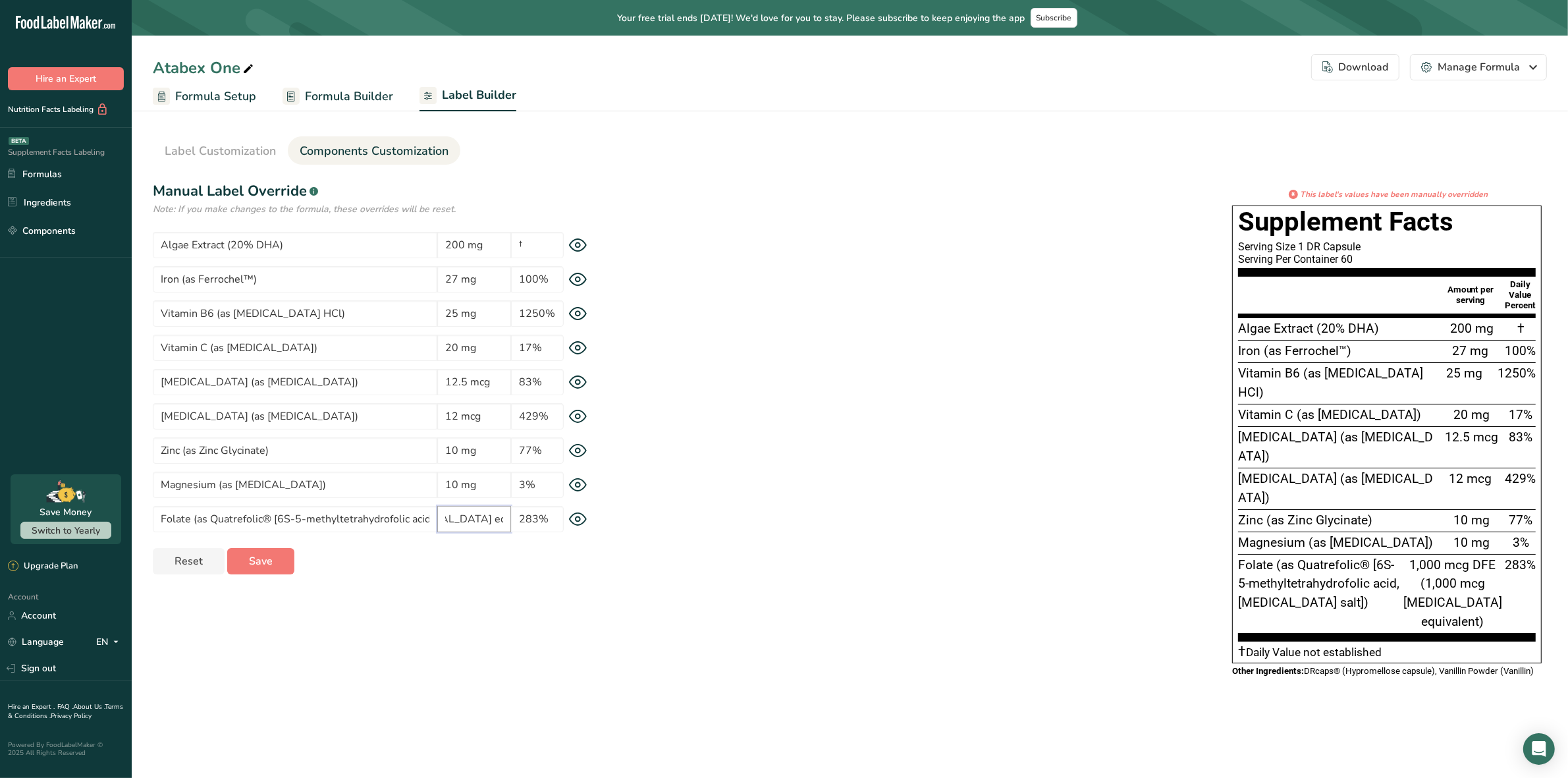
click at [502, 520] on input "1,000 mcg DFE (1,000 mcg folic acid equivalent)" at bounding box center [474, 519] width 74 height 26
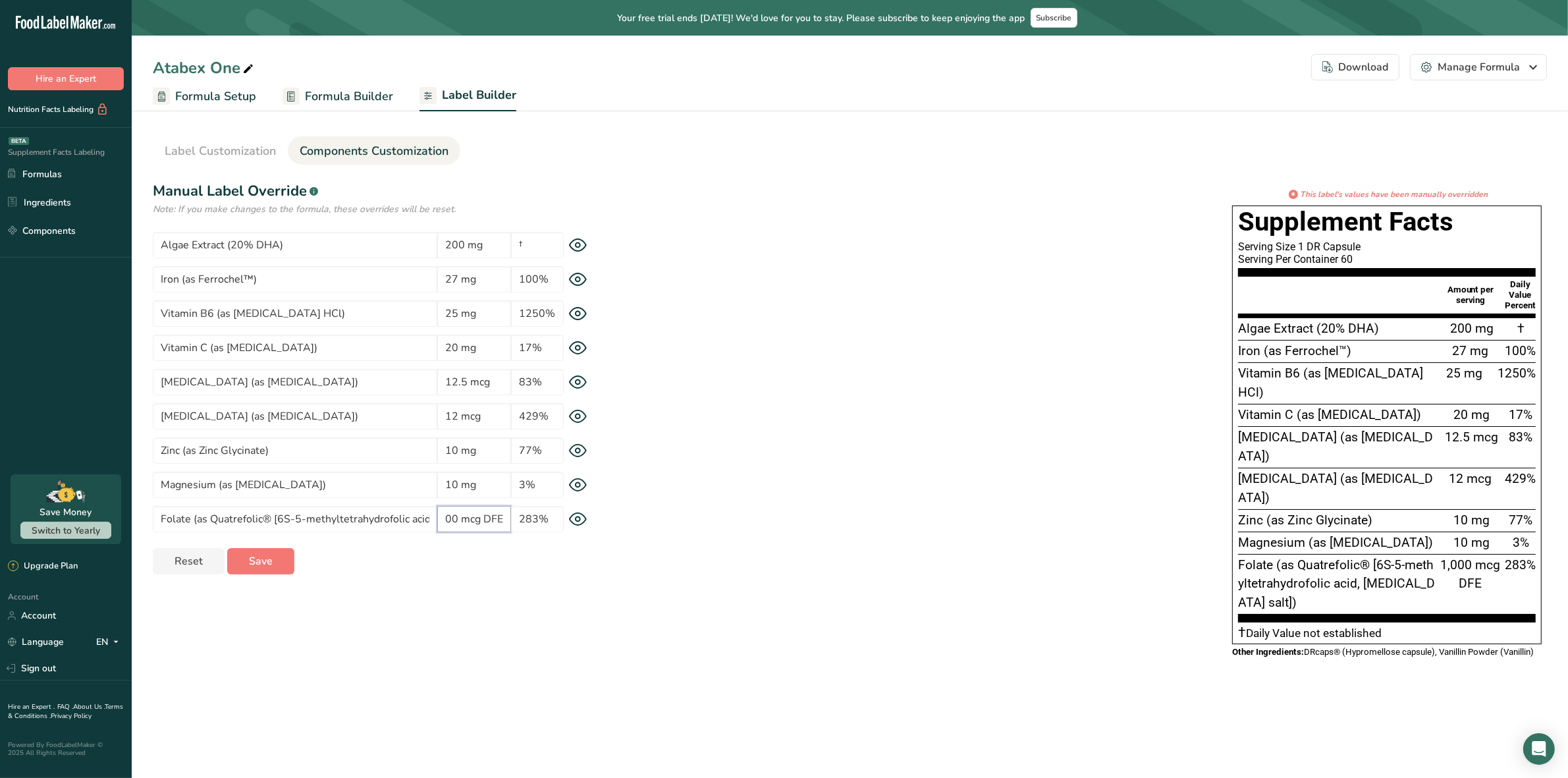
scroll to position [0, 18]
type input "1,000 mcg DFE"
click at [1506, 556] on div "283%" at bounding box center [1521, 585] width 31 height 58
click at [367, 517] on input "Folate (as Quatrefolic® [6S-5-methyltetrahydrofolic acid, glucosamine salt])" at bounding box center [294, 519] width 284 height 26
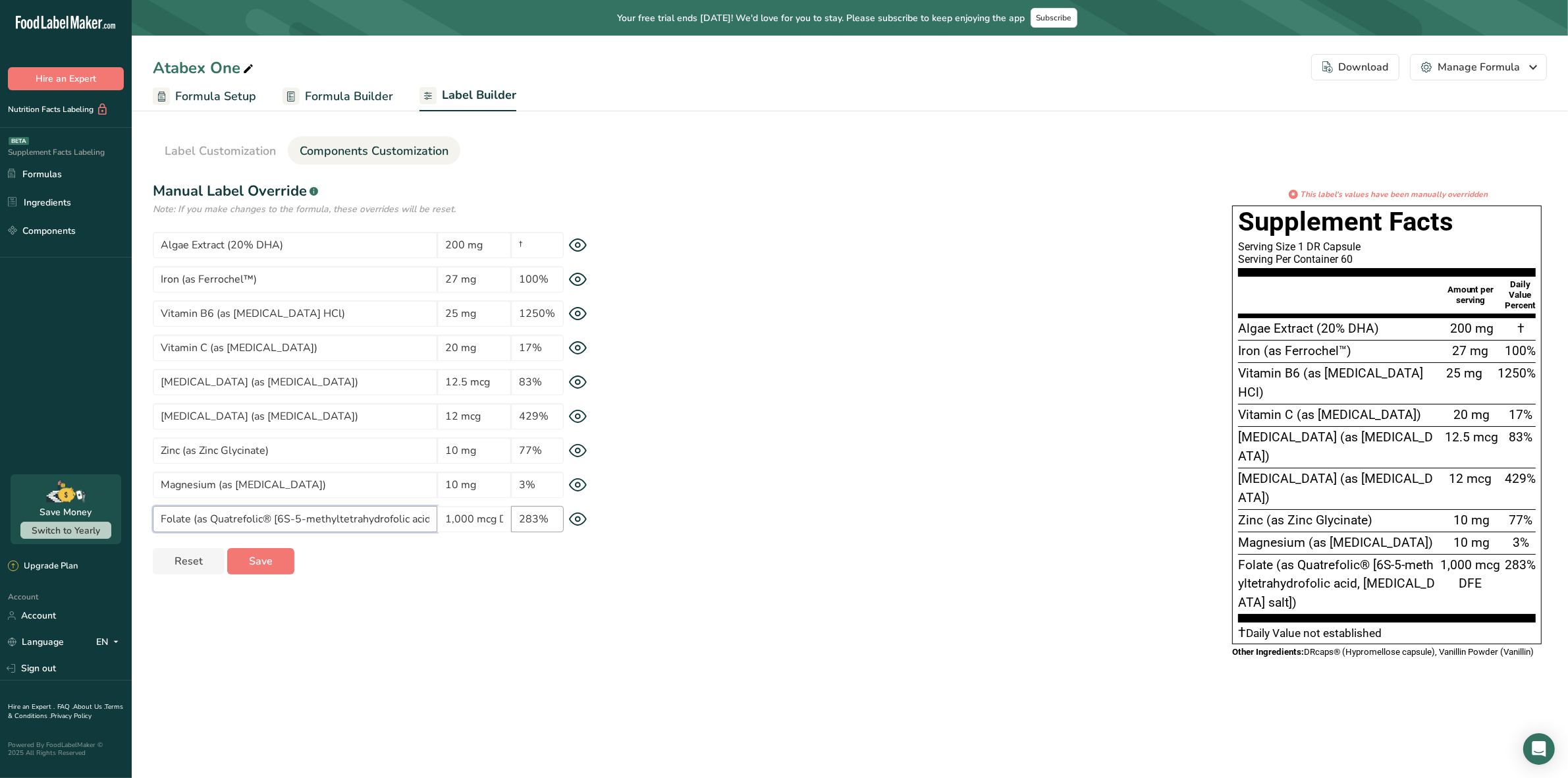
scroll to position [0, 93]
drag, startPoint x: 357, startPoint y: 516, endPoint x: 554, endPoint y: 517, distance: 197.0
click at [554, 517] on div "Folate (as Quatrefolic® [6S-5-methyltetrahydrofolic acid, glucosamine salt]) 1,…" at bounding box center [383, 519] width 461 height 26
click at [906, 574] on div "* This label's values have been manually overridden Supplement Facts Serving Si…" at bounding box center [1080, 428] width 933 height 480
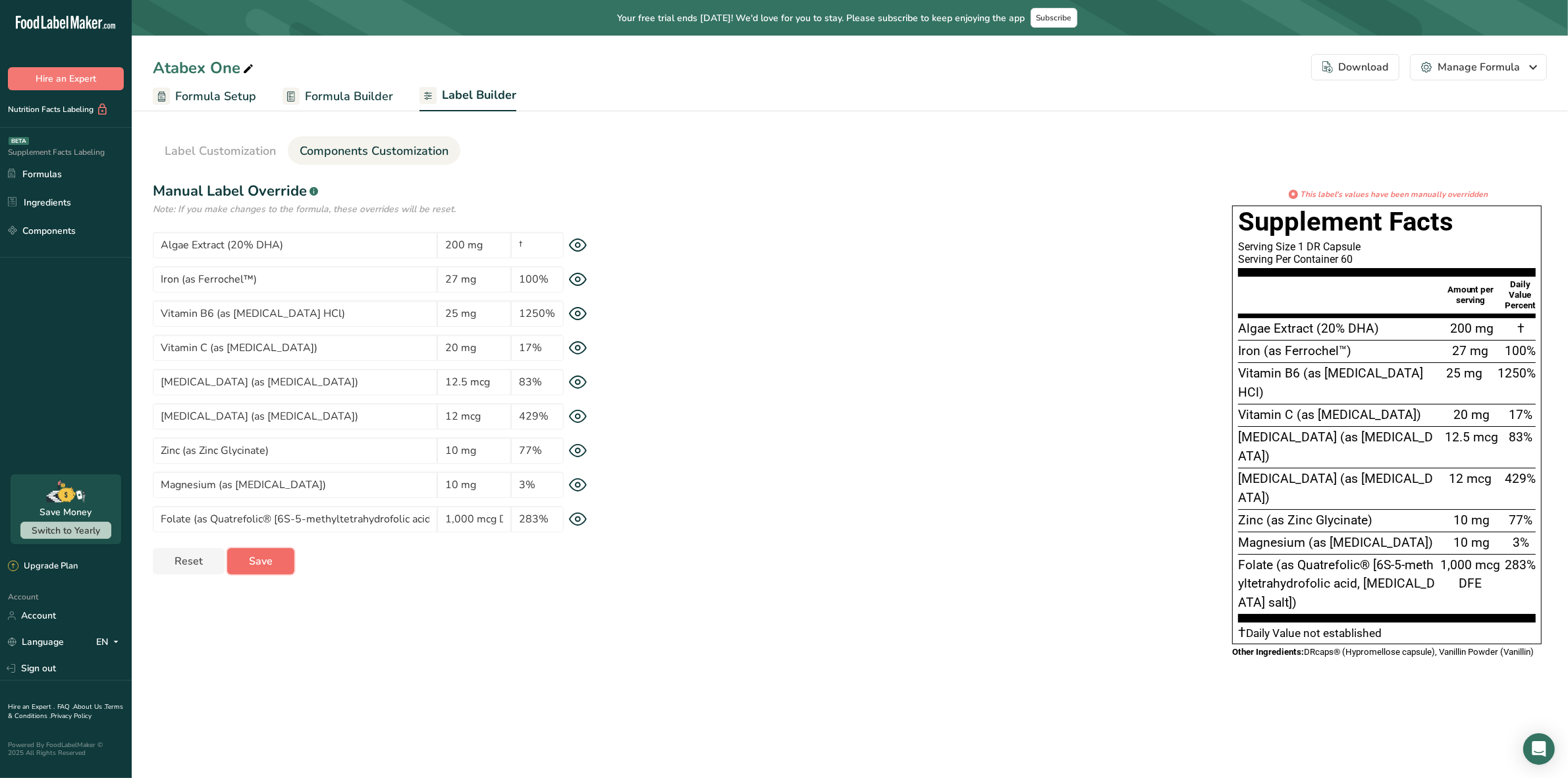
click at [267, 555] on span "Save" at bounding box center [261, 561] width 23 height 16
type input "Folate (as Quatrefolic® [6S-5-methyltetrahydrofolic acid, glucosamine salt])"
type input "1,000 mcg DFE"
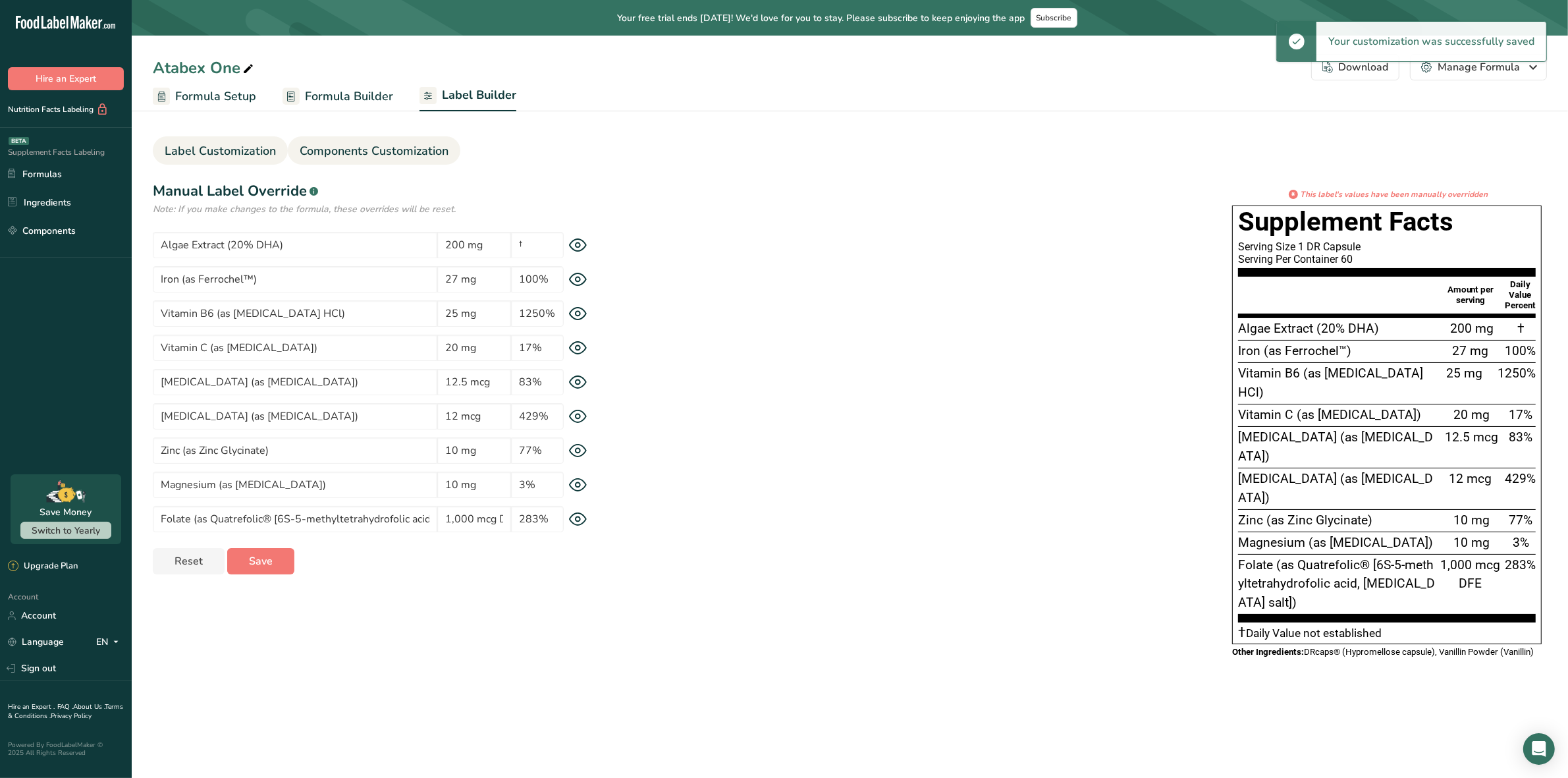
click at [224, 146] on span "Label Customization" at bounding box center [220, 151] width 111 height 18
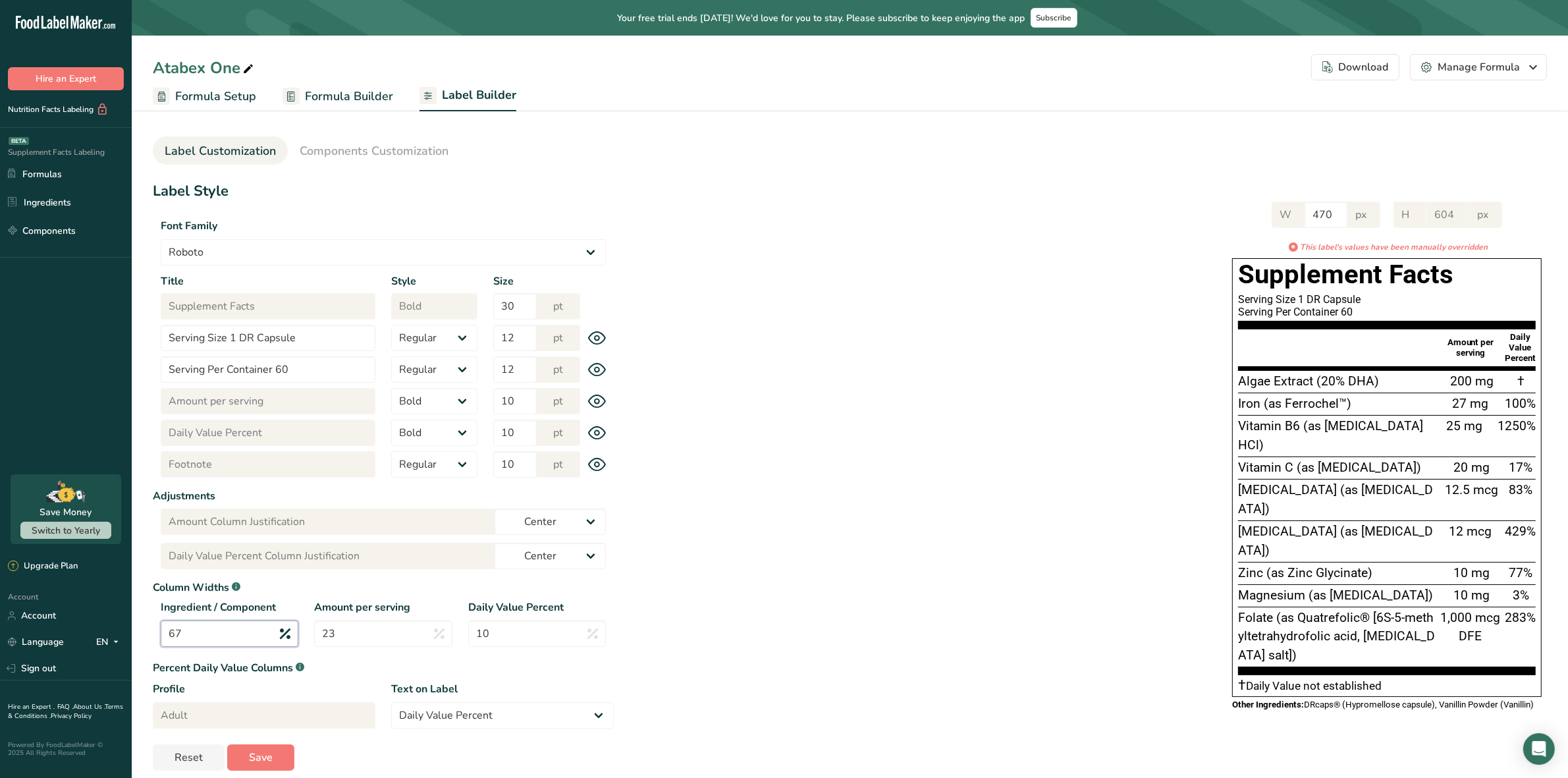
click at [235, 631] on input "67" at bounding box center [229, 634] width 138 height 26
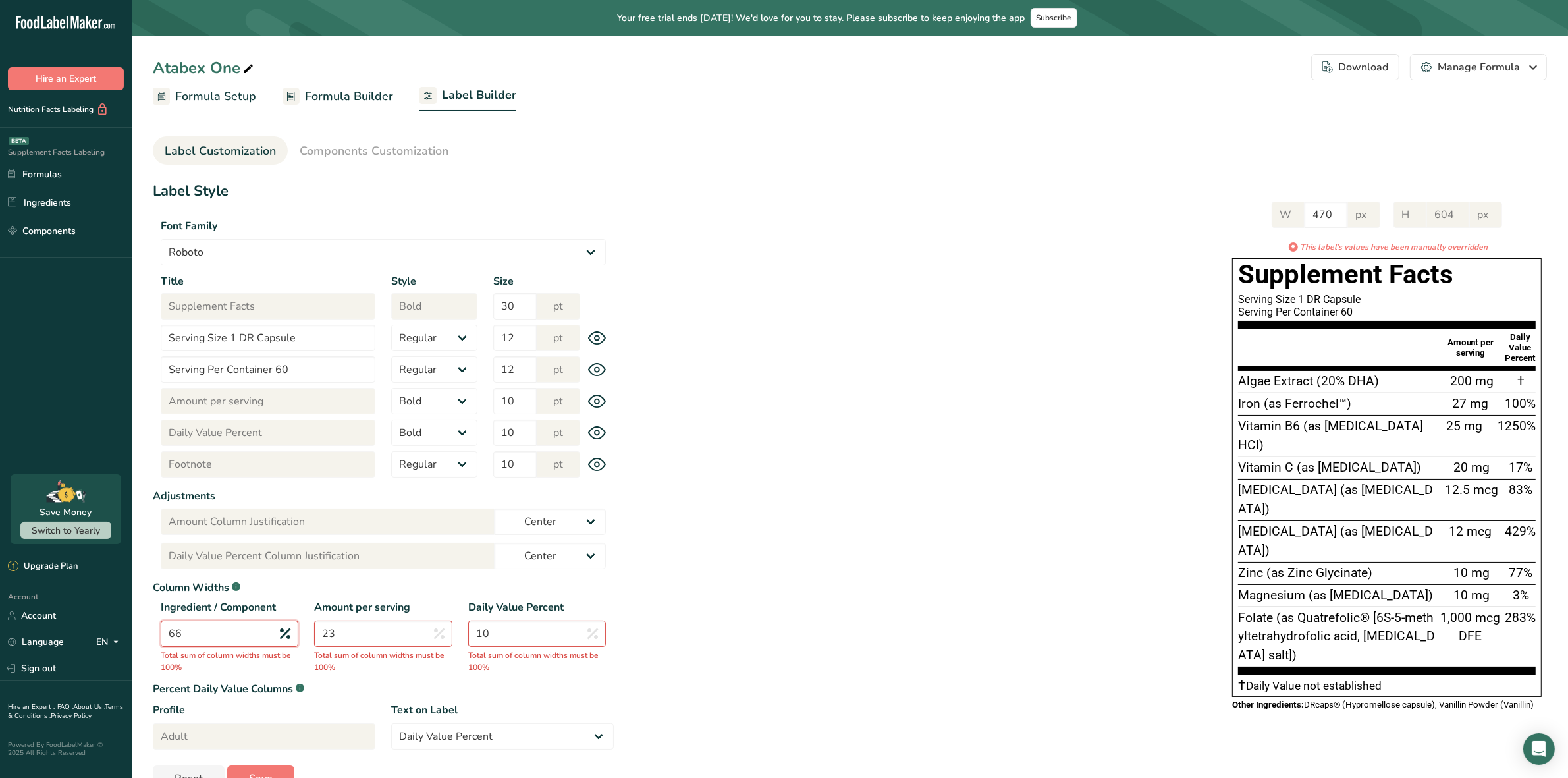
type input "66"
click at [384, 637] on input "23" at bounding box center [383, 634] width 138 height 26
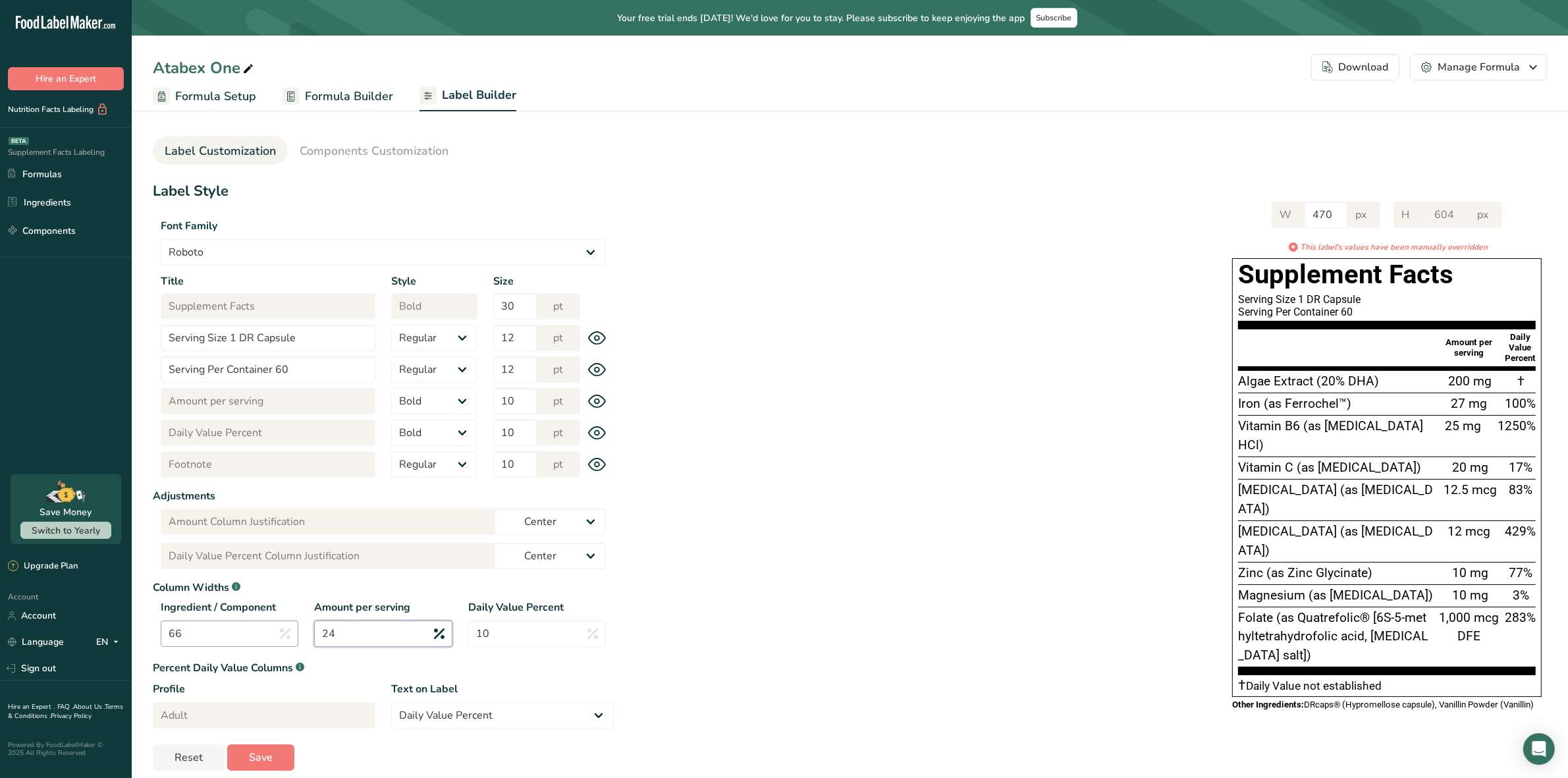
type input "24"
click at [255, 630] on input "66" at bounding box center [229, 634] width 138 height 26
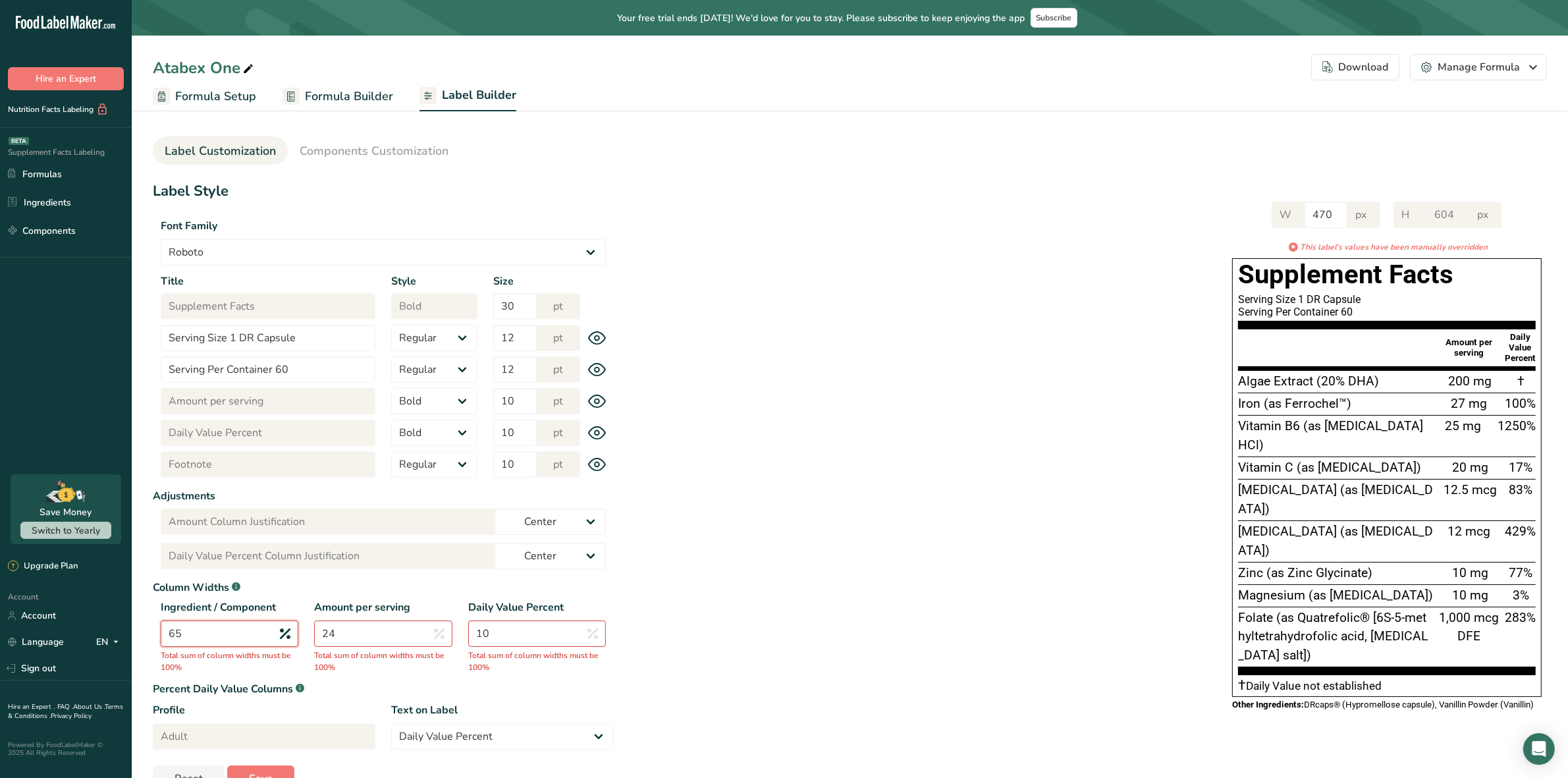
type input "65"
click at [384, 631] on input "24" at bounding box center [383, 634] width 138 height 26
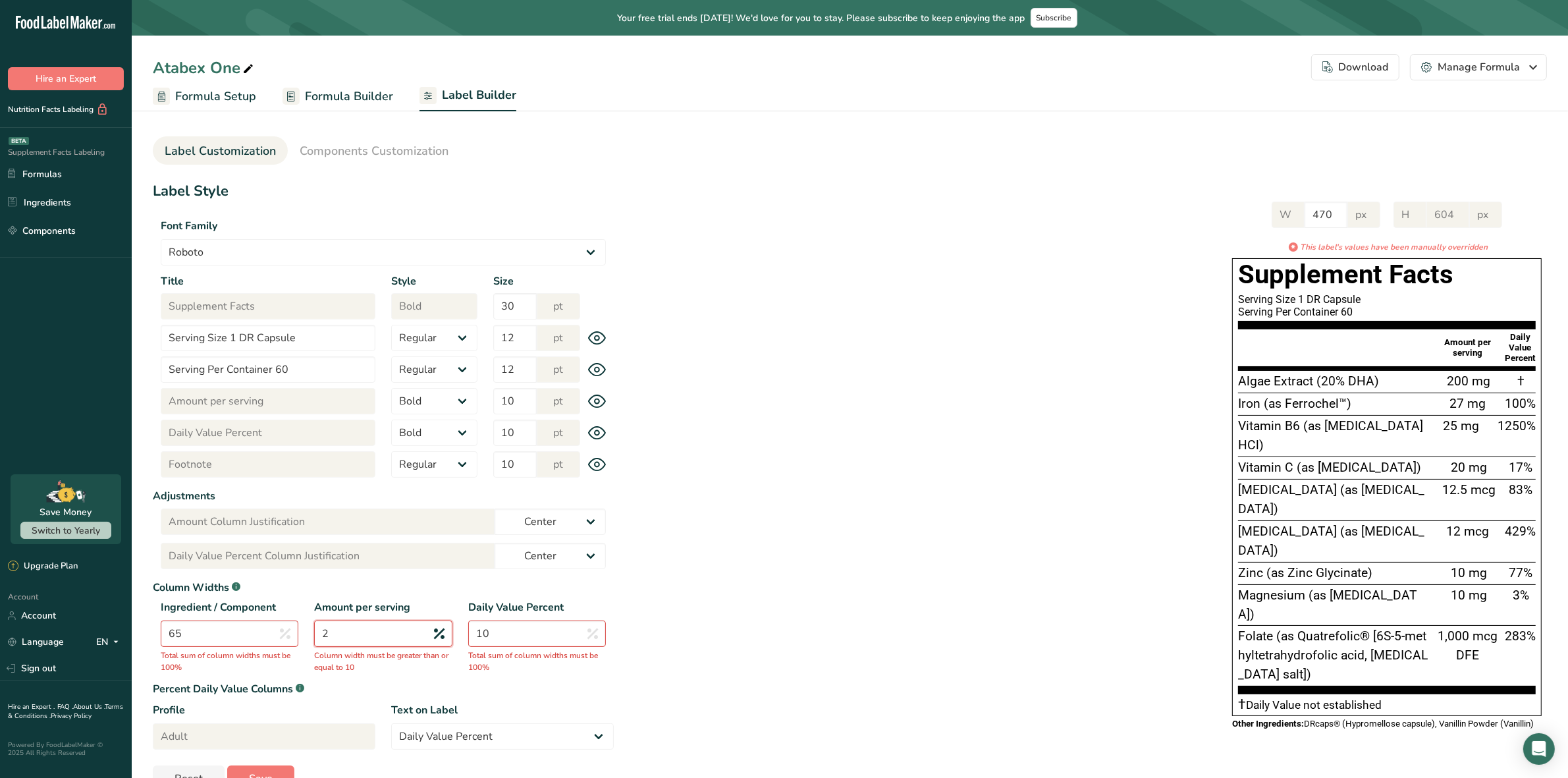
type input "24"
click at [268, 632] on input "65" at bounding box center [229, 634] width 138 height 26
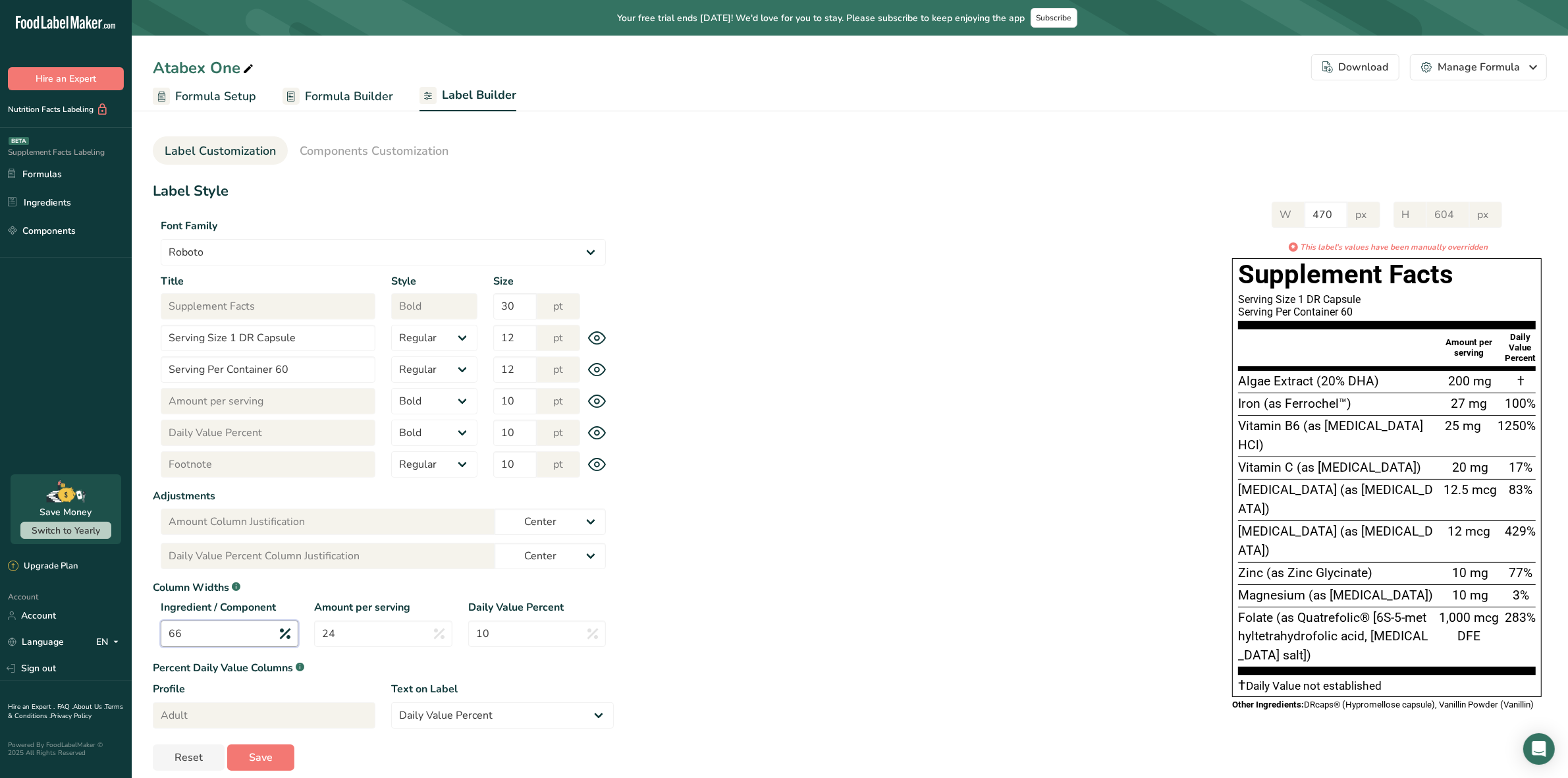
type input "66"
drag, startPoint x: 1296, startPoint y: 562, endPoint x: 1334, endPoint y: 561, distance: 38.0
click at [1361, 610] on span "Folate (as Quatrefolic® [6S-5-methyltetrahydrofolic acid, glucosamine salt])" at bounding box center [1333, 636] width 190 height 54
copy span "Quatrefolic"
drag, startPoint x: 1366, startPoint y: 562, endPoint x: 1302, endPoint y: 563, distance: 64.0
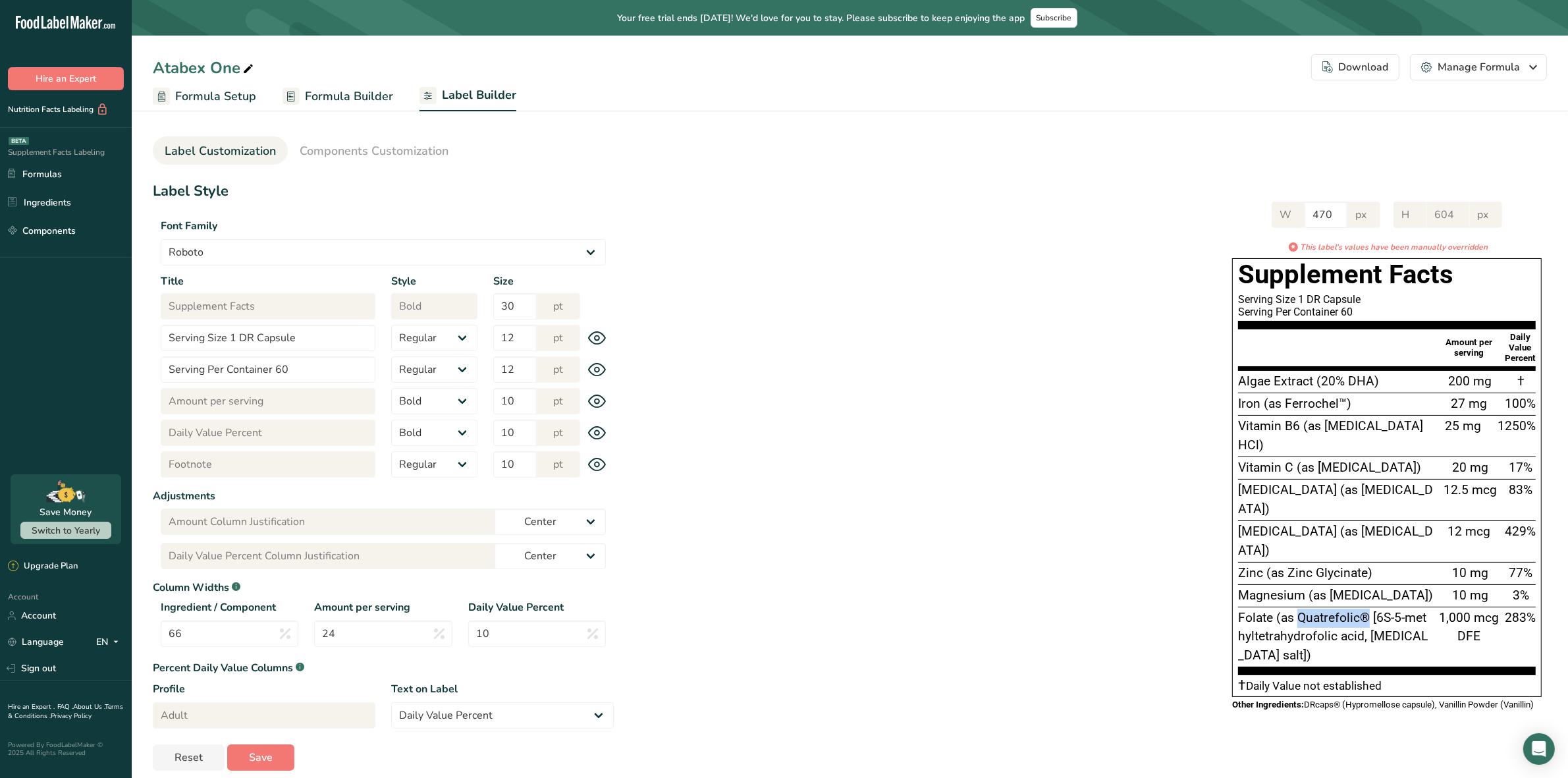
click at [1302, 610] on span "Folate (as Quatrefolic® [6S-5-methyltetrahydrofolic acid, glucosamine salt])" at bounding box center [1333, 636] width 190 height 54
copy span "Quatrefolic®"
click at [1387, 610] on span "Folate (as Quatrefolic® [6S-5-methyltetrahydrofolic acid, glucosamine salt])" at bounding box center [1333, 636] width 190 height 54
drag, startPoint x: 1373, startPoint y: 561, endPoint x: 1371, endPoint y: 597, distance: 36.1
click at [1372, 609] on div "Folate (as Quatrefolic® [6S-5-methyltetrahydrofolic acid, glucosamine salt])" at bounding box center [1335, 638] width 195 height 58
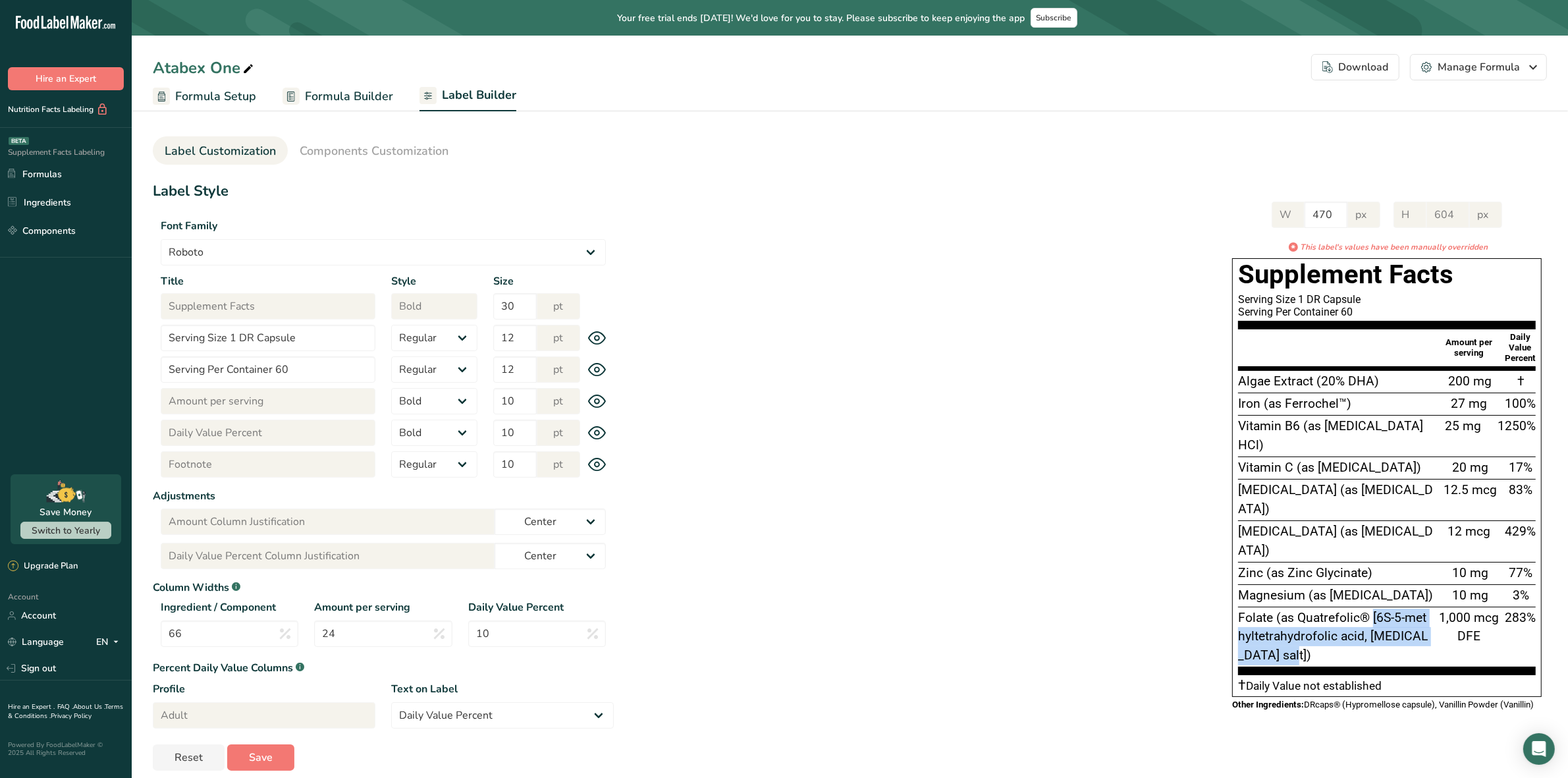
copy span "[6S-5-methyltetrahydrofolic acid, glucosamine salt])"
click at [1419, 610] on span "Folate (as Quatrefolic® [6S-5-methyltetrahydrofolic acid, glucosamine salt])" at bounding box center [1333, 636] width 190 height 54
click at [910, 490] on div "W 470 px H 604 px * This label's values have been manually overridden Supplemen…" at bounding box center [1080, 455] width 933 height 533
click at [408, 152] on span "Components Customization" at bounding box center [374, 151] width 149 height 18
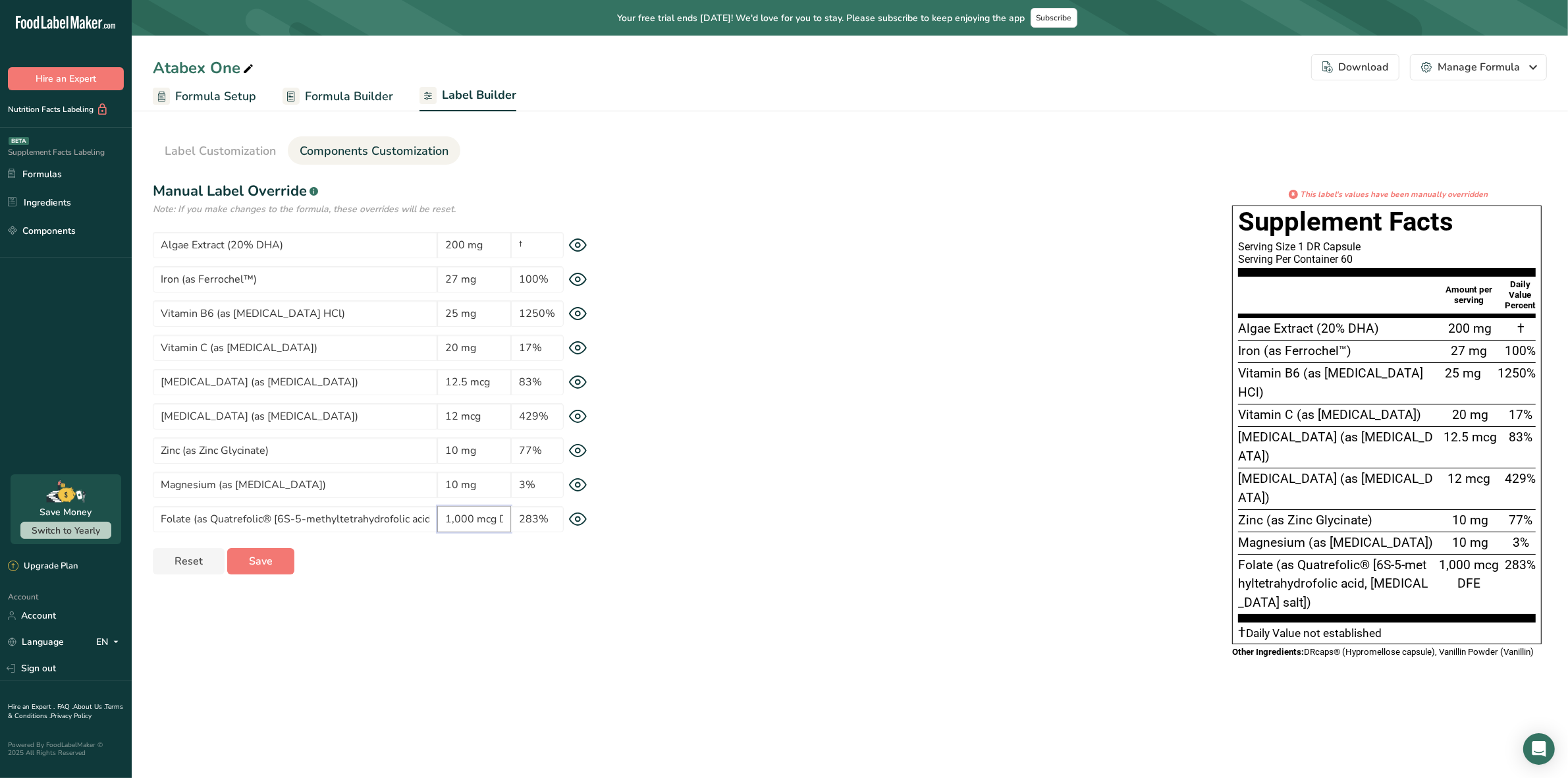
click at [490, 521] on input "1,000 mcg DFE" at bounding box center [474, 519] width 74 height 26
drag, startPoint x: 473, startPoint y: 519, endPoint x: 480, endPoint y: 518, distance: 7.1
click at [480, 518] on input "1,000 g DFE" at bounding box center [474, 519] width 74 height 26
click at [473, 518] on input "1,000 g DFE" at bounding box center [474, 519] width 74 height 26
click at [476, 518] on input "1,000 g DFE" at bounding box center [474, 519] width 74 height 26
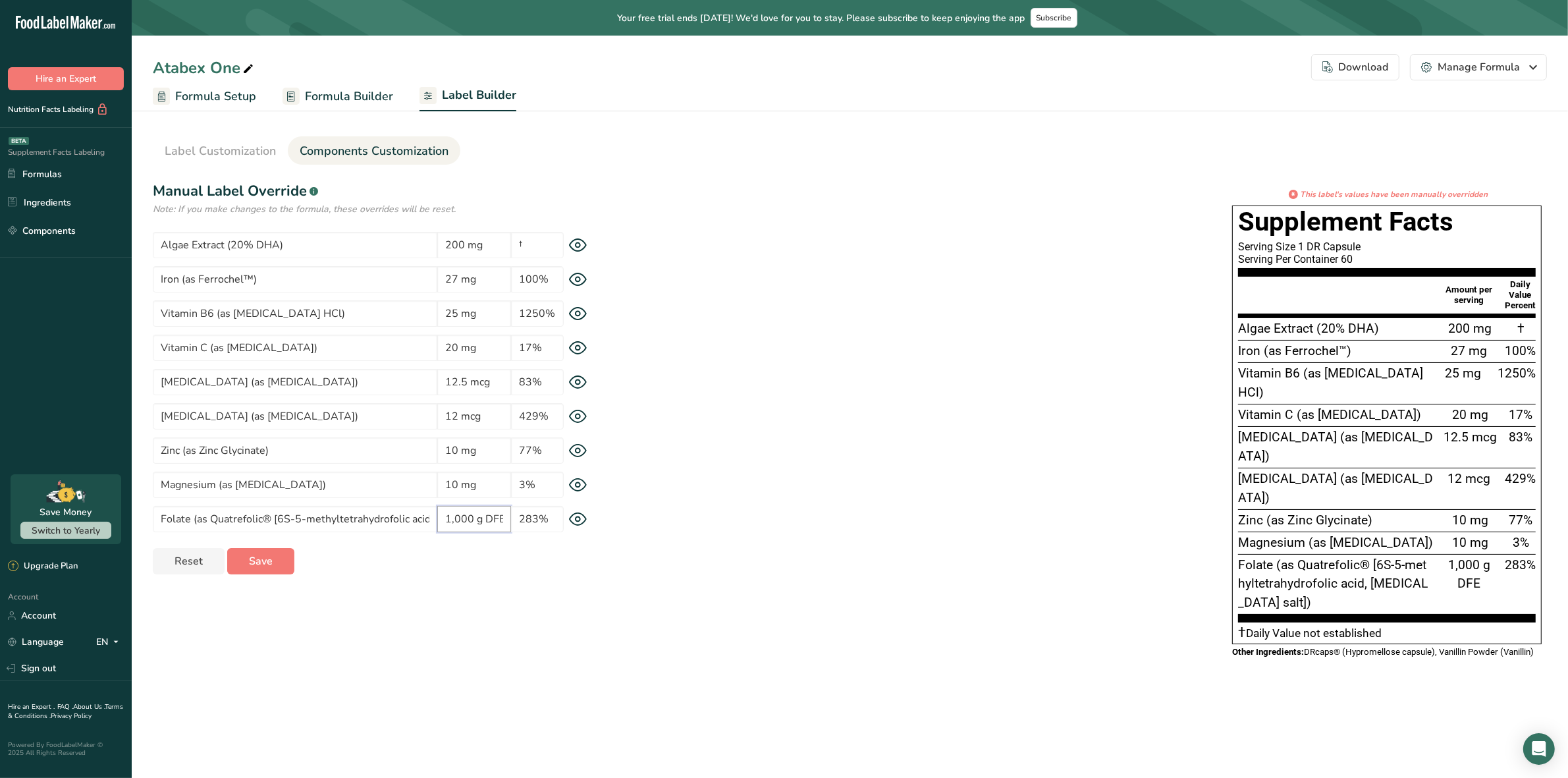
paste input "µ"
type input "1,000 µg DFE"
click at [484, 384] on input "12.5 mcg" at bounding box center [474, 382] width 74 height 26
paste input "µ"
type input "12.5 µg"
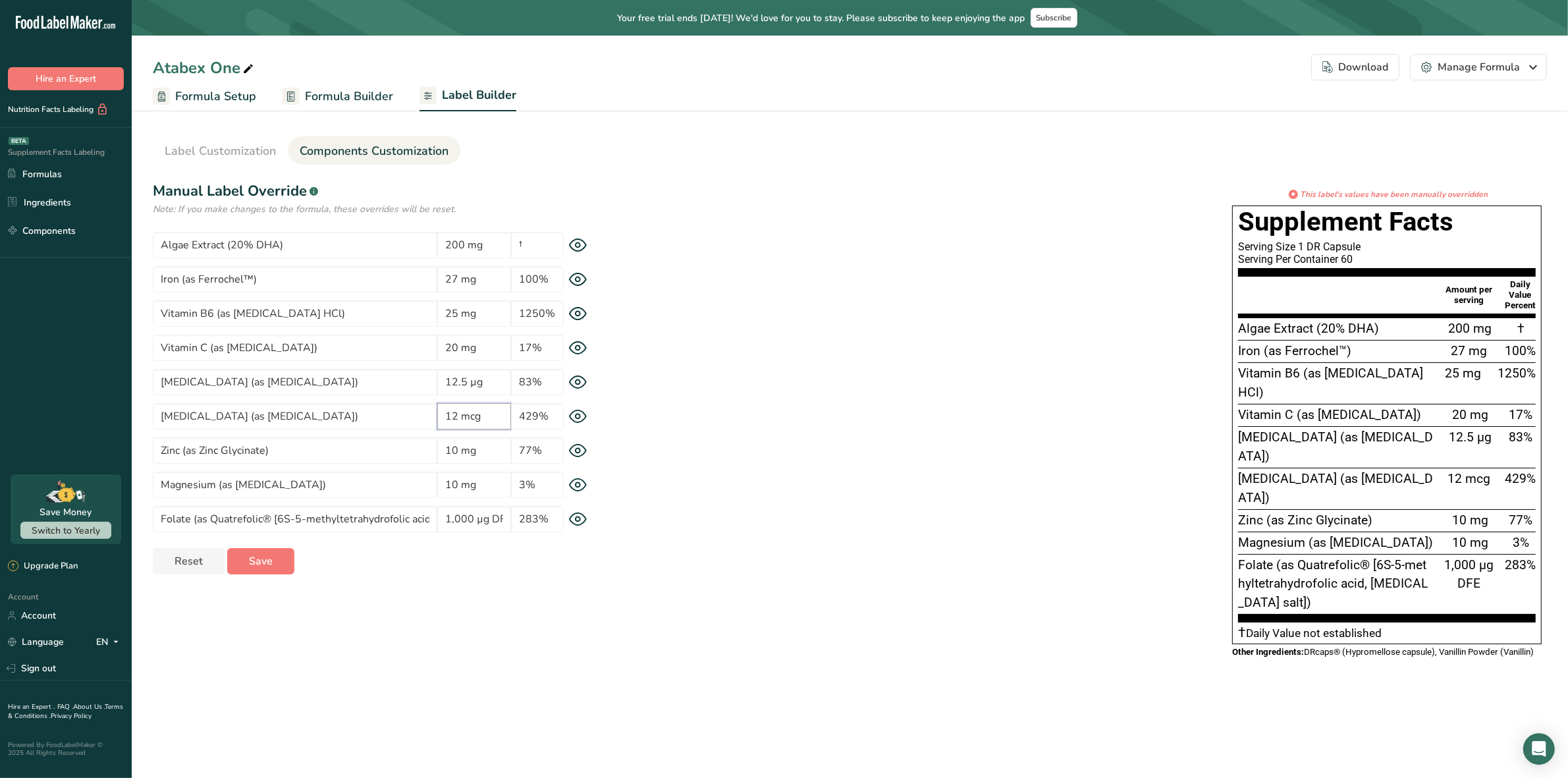
click at [469, 417] on input "12 mcg" at bounding box center [474, 417] width 74 height 26
click at [472, 417] on input "12 mcg" at bounding box center [474, 417] width 74 height 26
paste input "µ"
type input "12 µg"
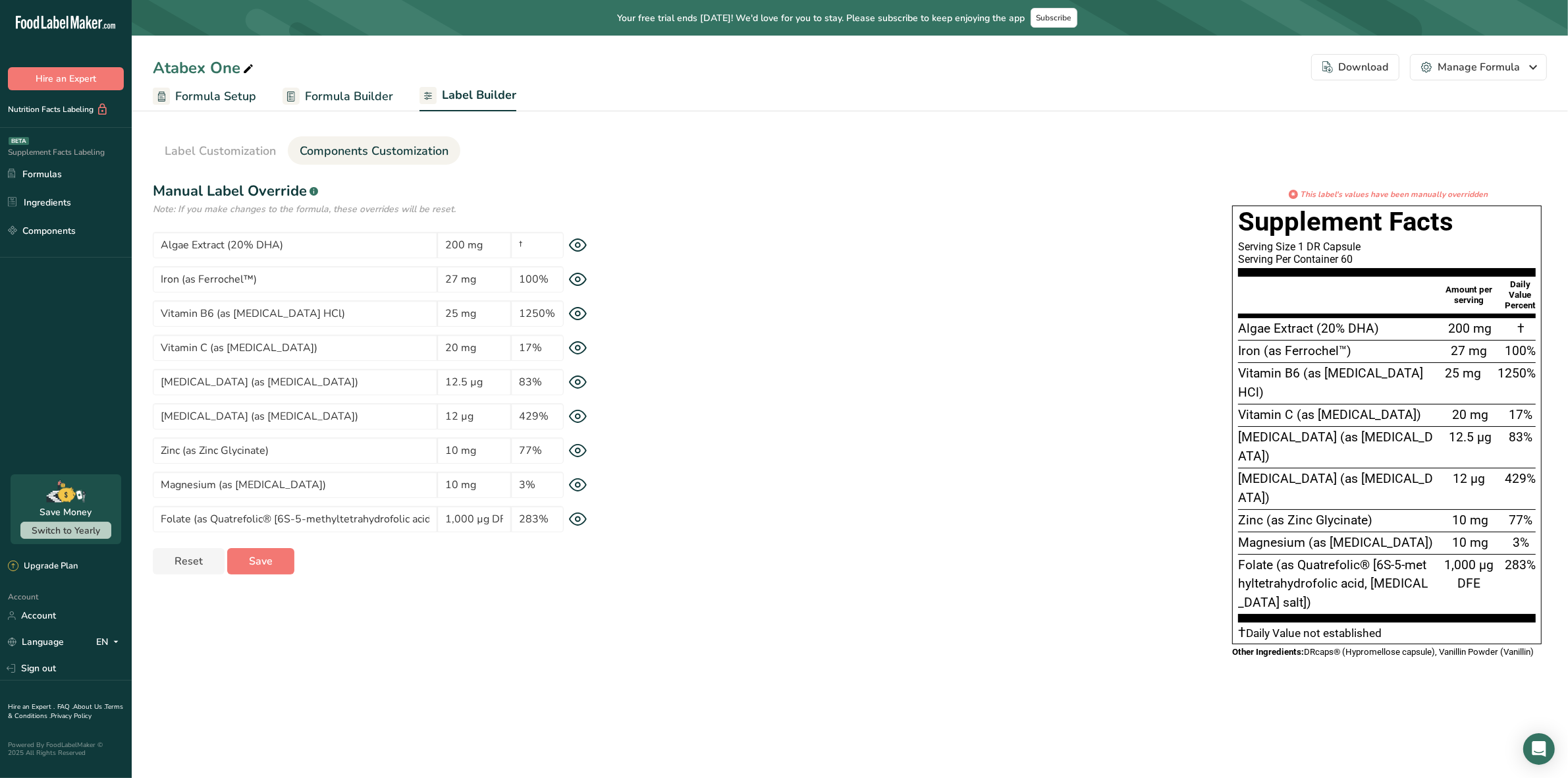
click at [740, 452] on div "* This label's values have been manually overridden Supplement Facts Serving Si…" at bounding box center [1080, 428] width 933 height 480
click at [260, 564] on span "Save" at bounding box center [261, 561] width 23 height 16
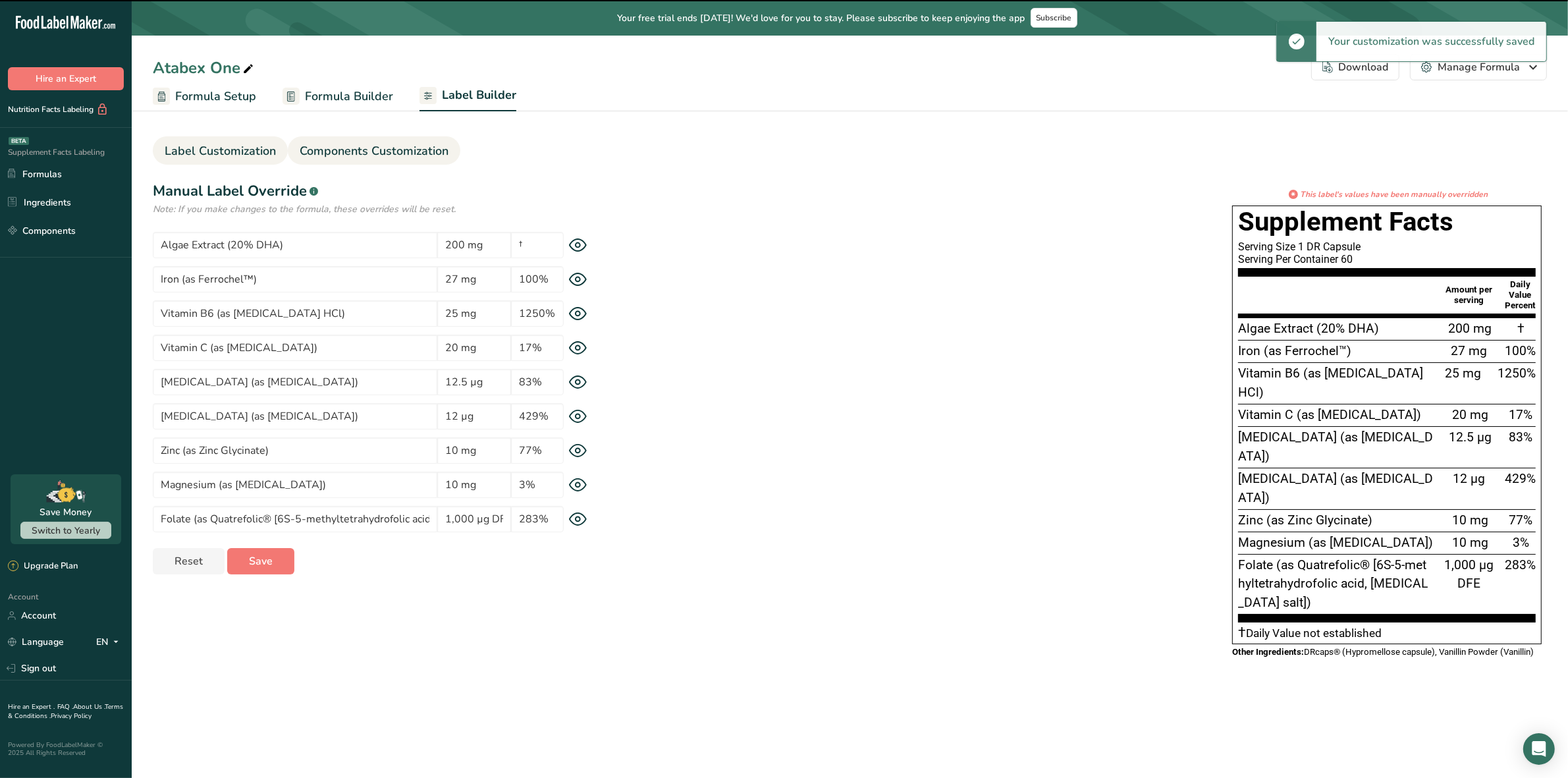
click at [231, 149] on span "Label Customization" at bounding box center [220, 151] width 111 height 18
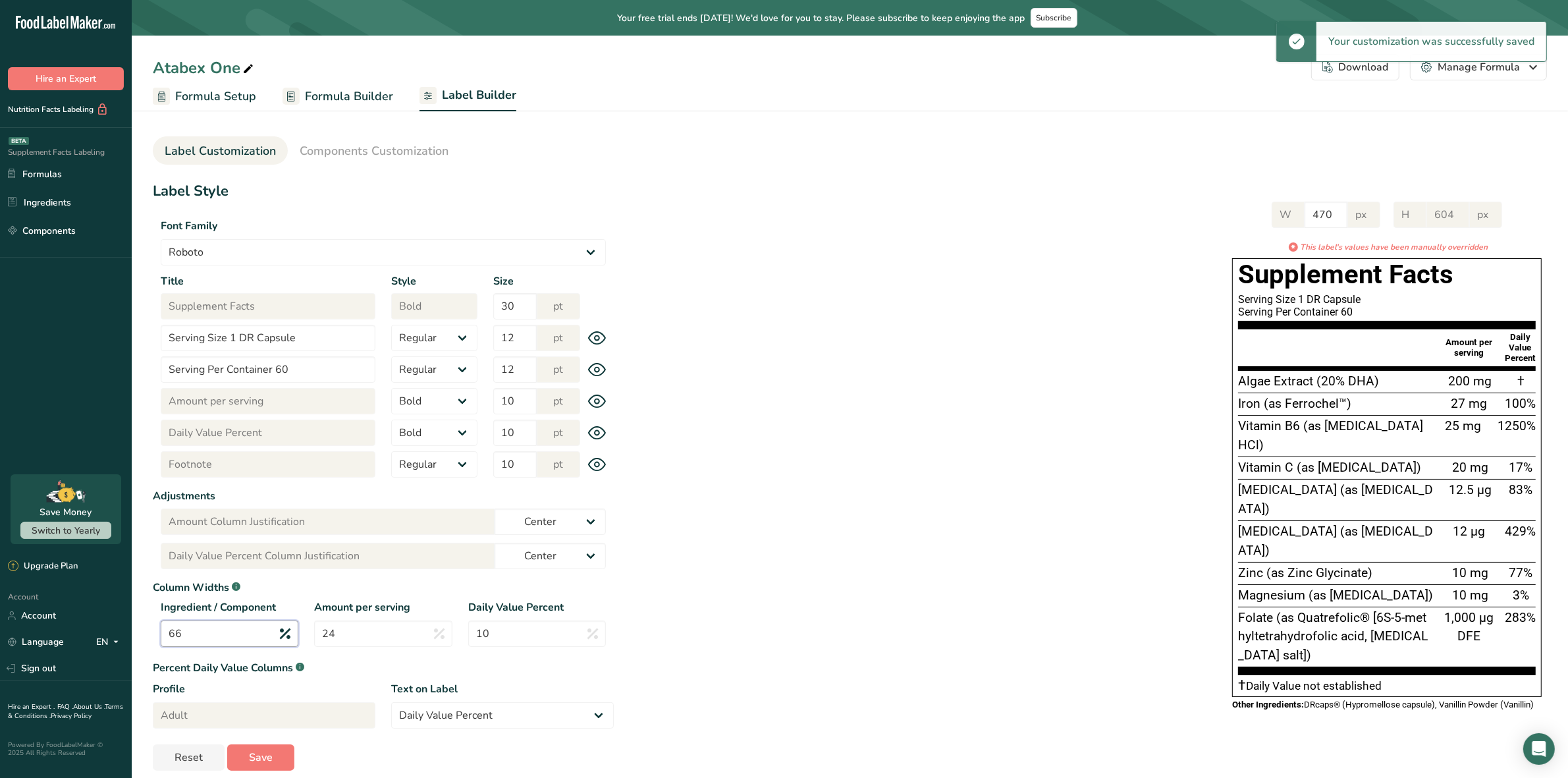
click at [241, 635] on input "66" at bounding box center [229, 634] width 138 height 26
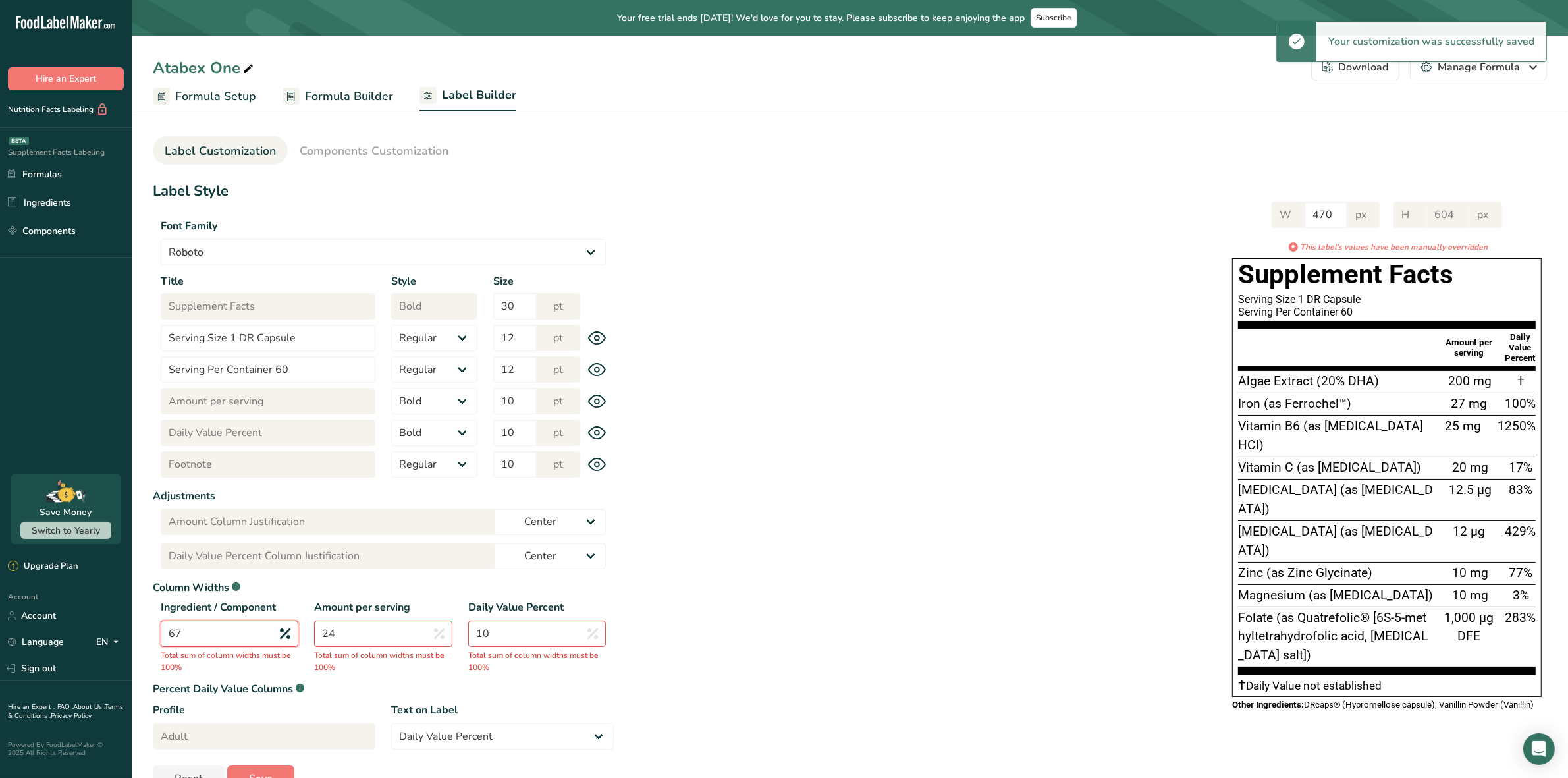
type input "67"
click at [375, 643] on input "24" at bounding box center [383, 634] width 138 height 26
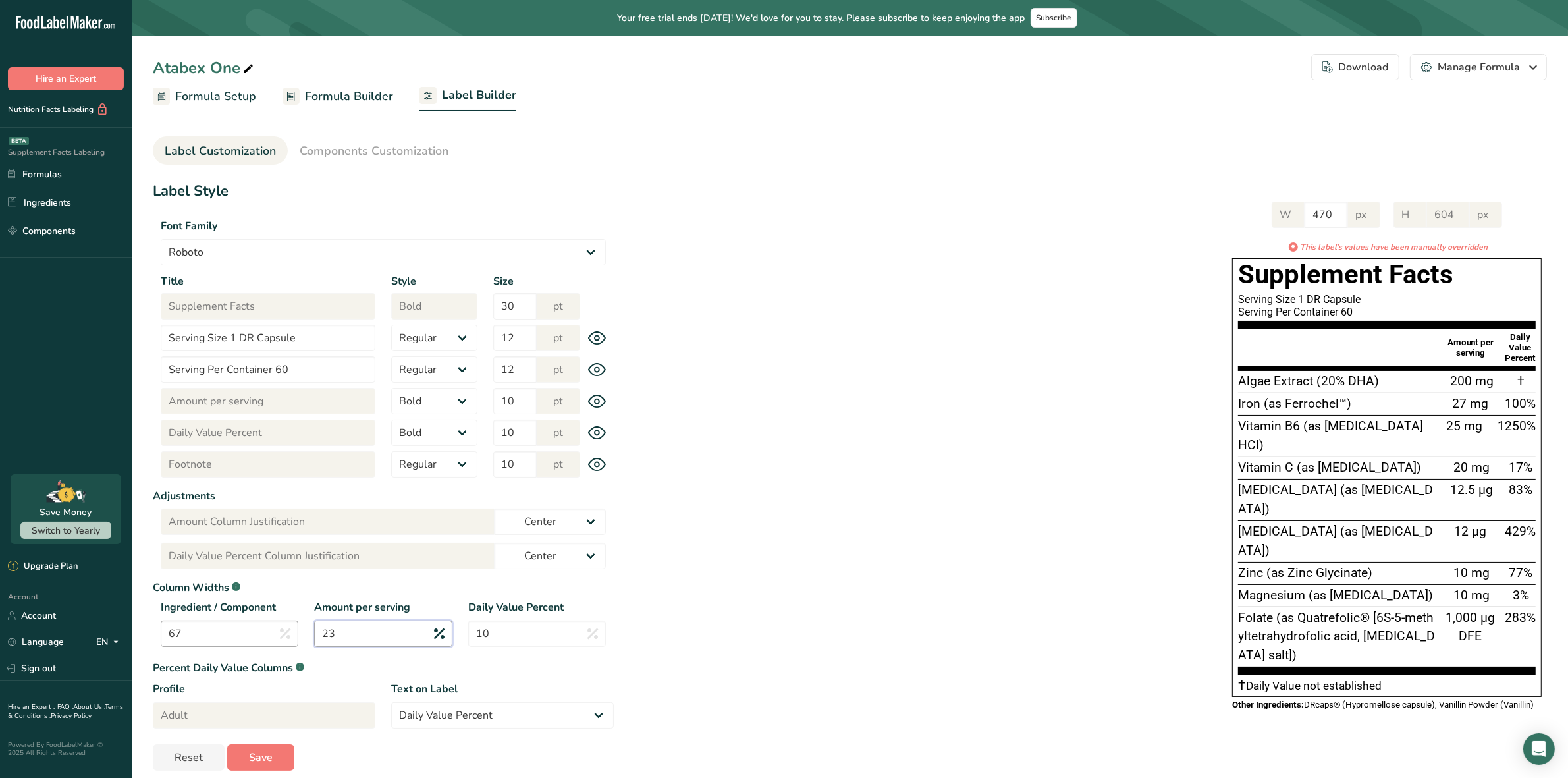
type input "23"
click at [238, 629] on input "67" at bounding box center [229, 634] width 138 height 26
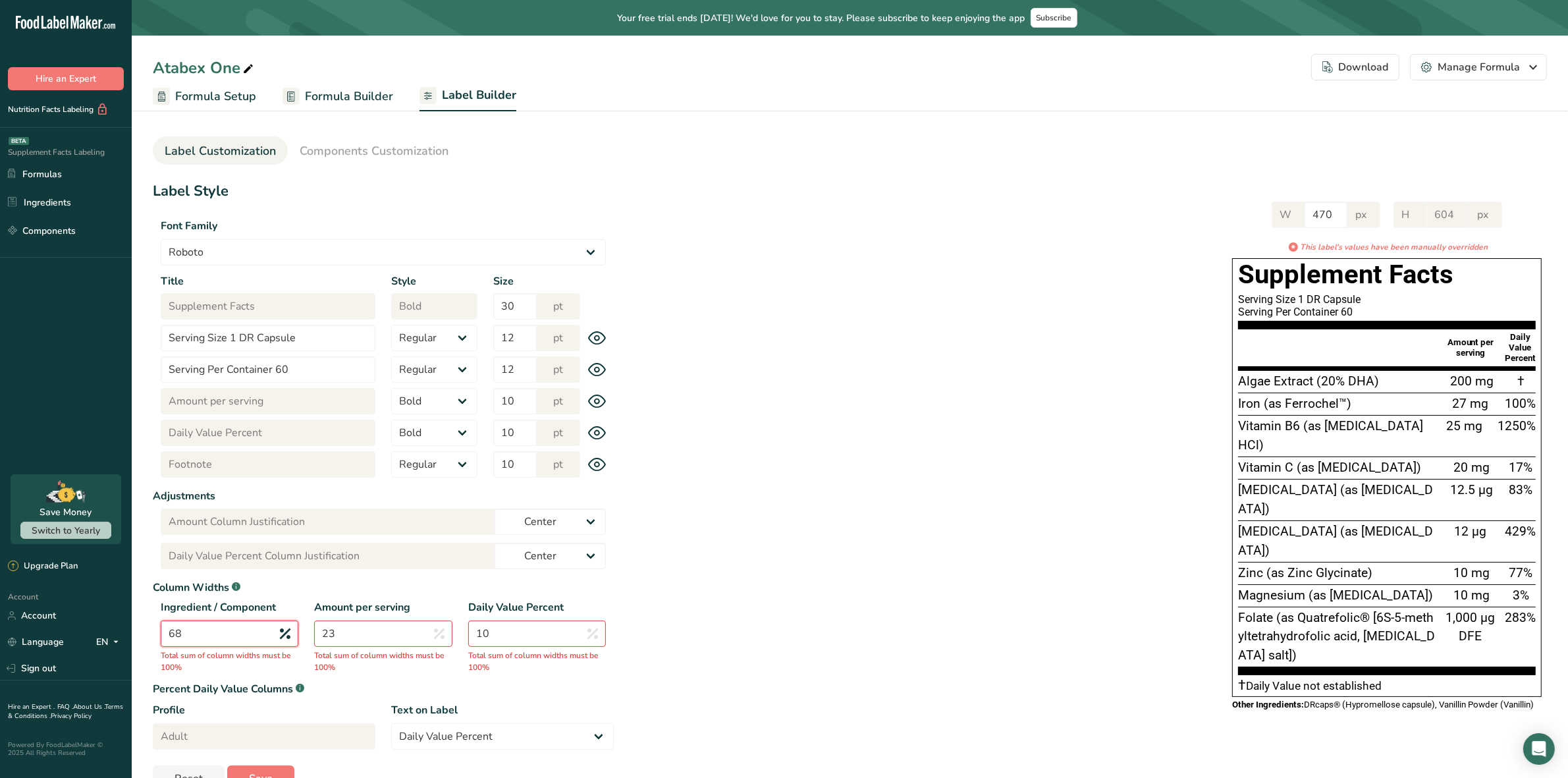
type input "68"
click at [378, 637] on input "23" at bounding box center [383, 634] width 138 height 26
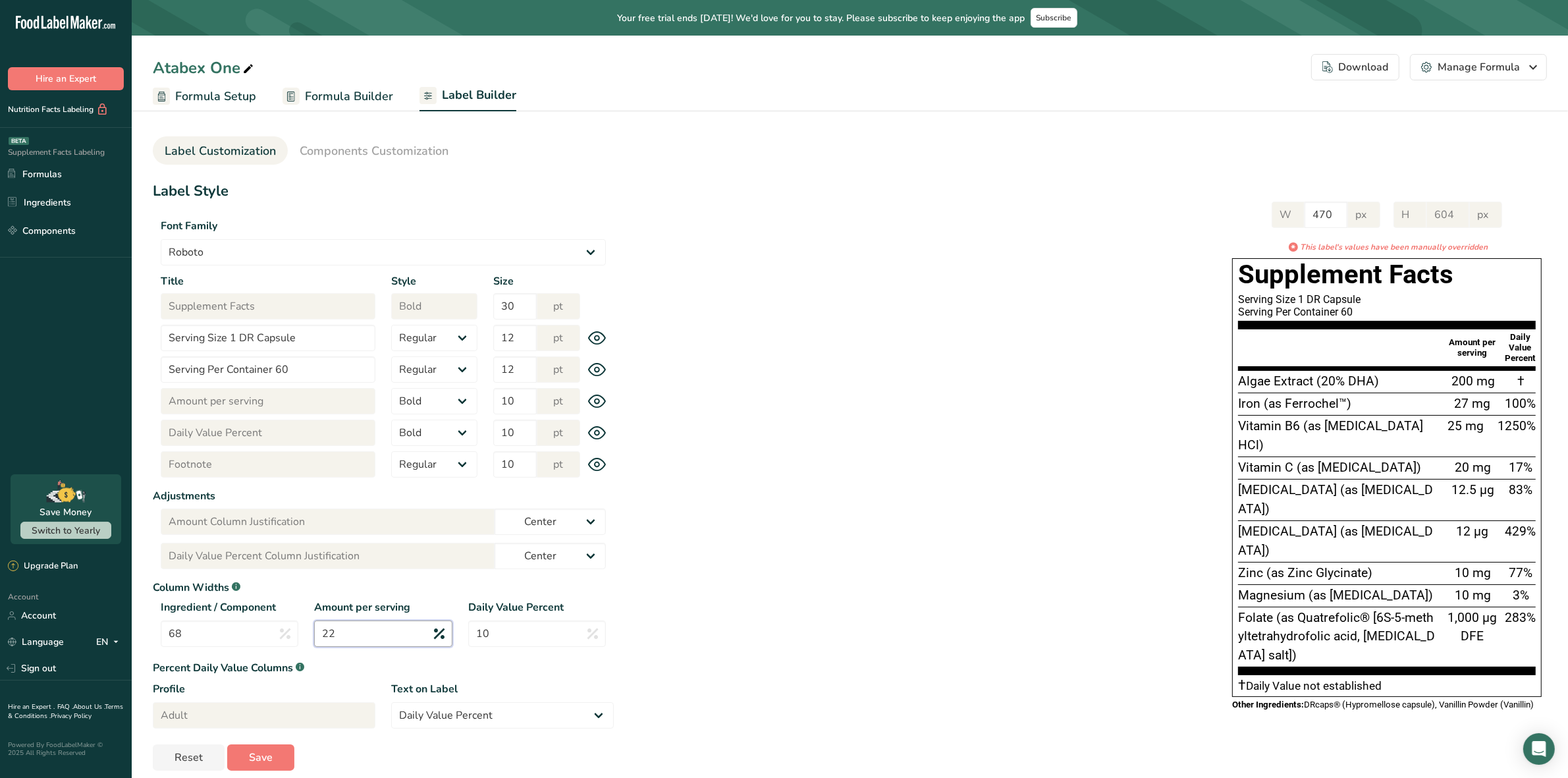
type input "22"
click at [798, 614] on div "W 470 px H 604 px * This label's values have been manually overridden Supplemen…" at bounding box center [1080, 455] width 933 height 533
click at [220, 631] on input "68" at bounding box center [229, 634] width 138 height 26
type input "6"
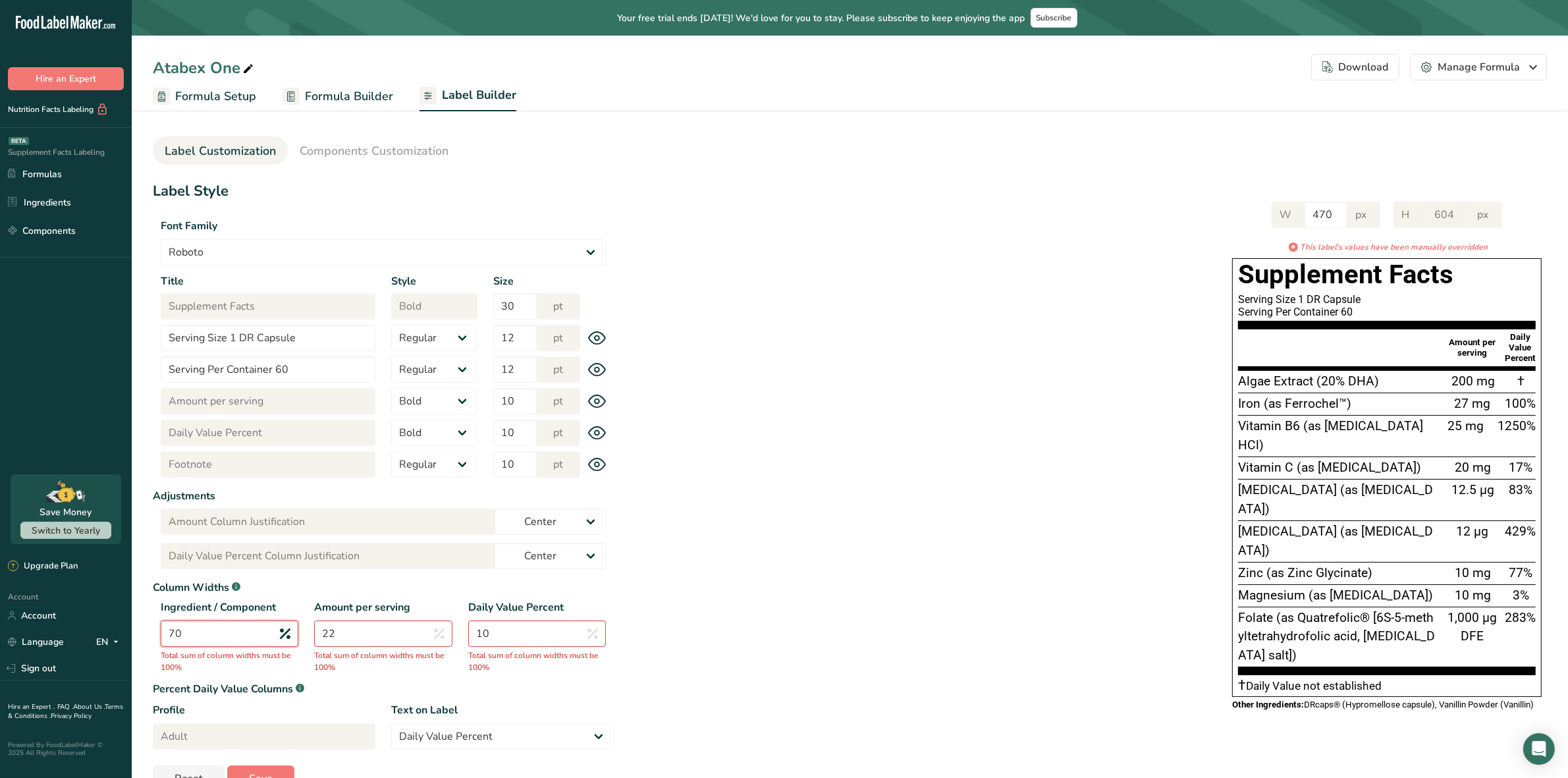
type input "70"
click at [379, 631] on input "22" at bounding box center [383, 634] width 138 height 26
type input "2"
type input "3"
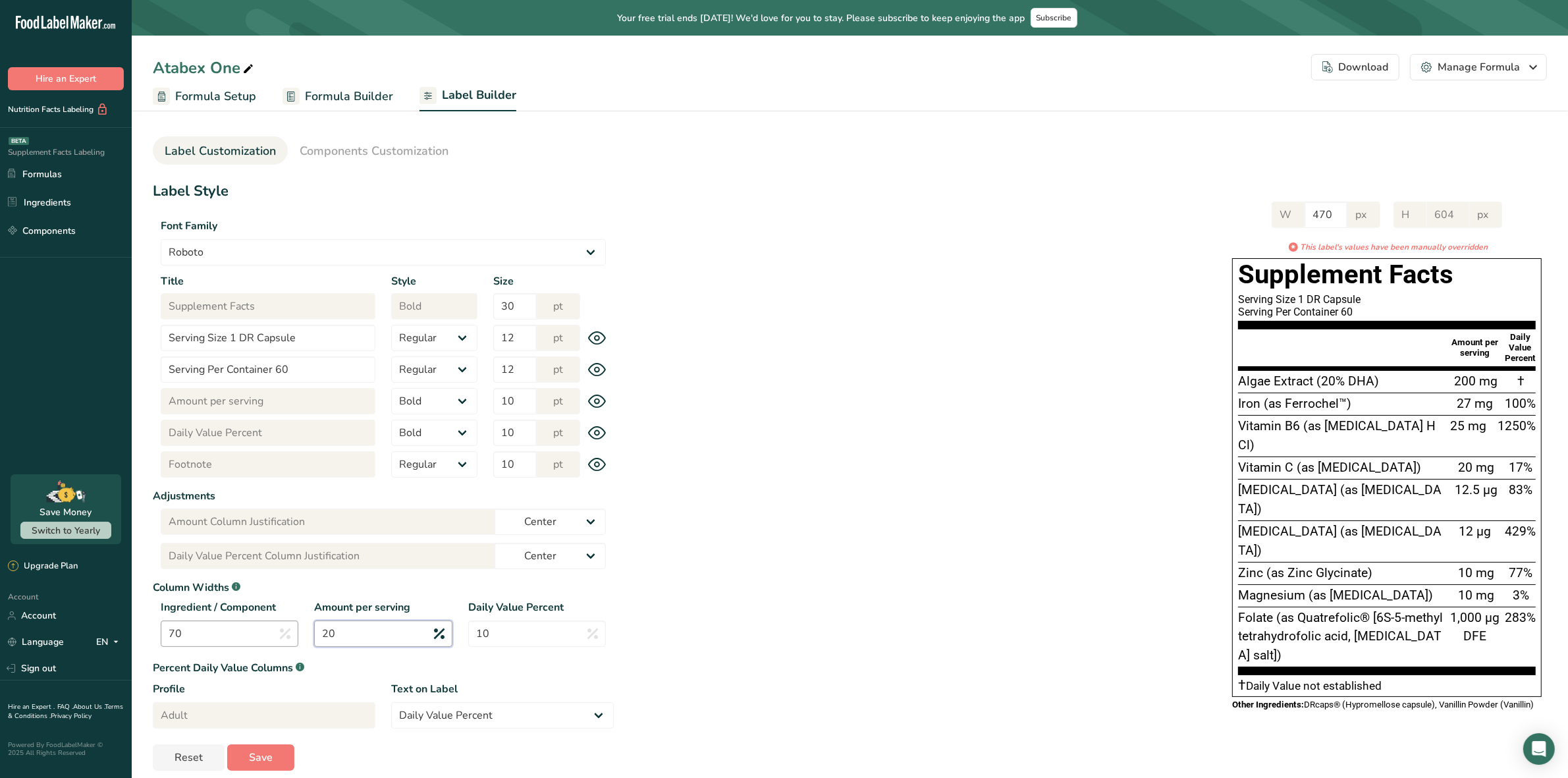
type input "20"
click at [227, 634] on input "70" at bounding box center [229, 634] width 138 height 26
type input "7"
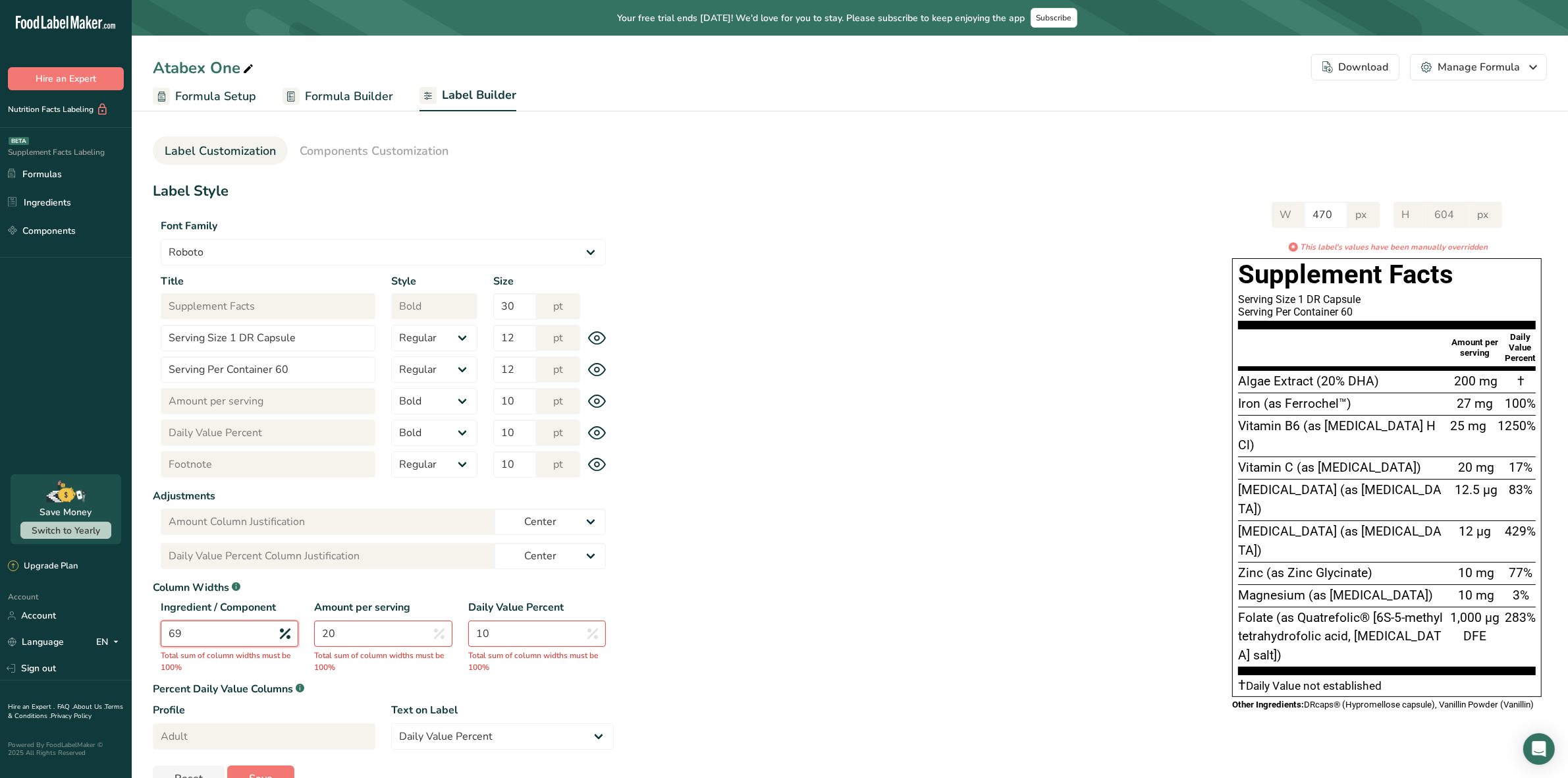
type input "69"
click at [339, 631] on input "20" at bounding box center [383, 634] width 138 height 26
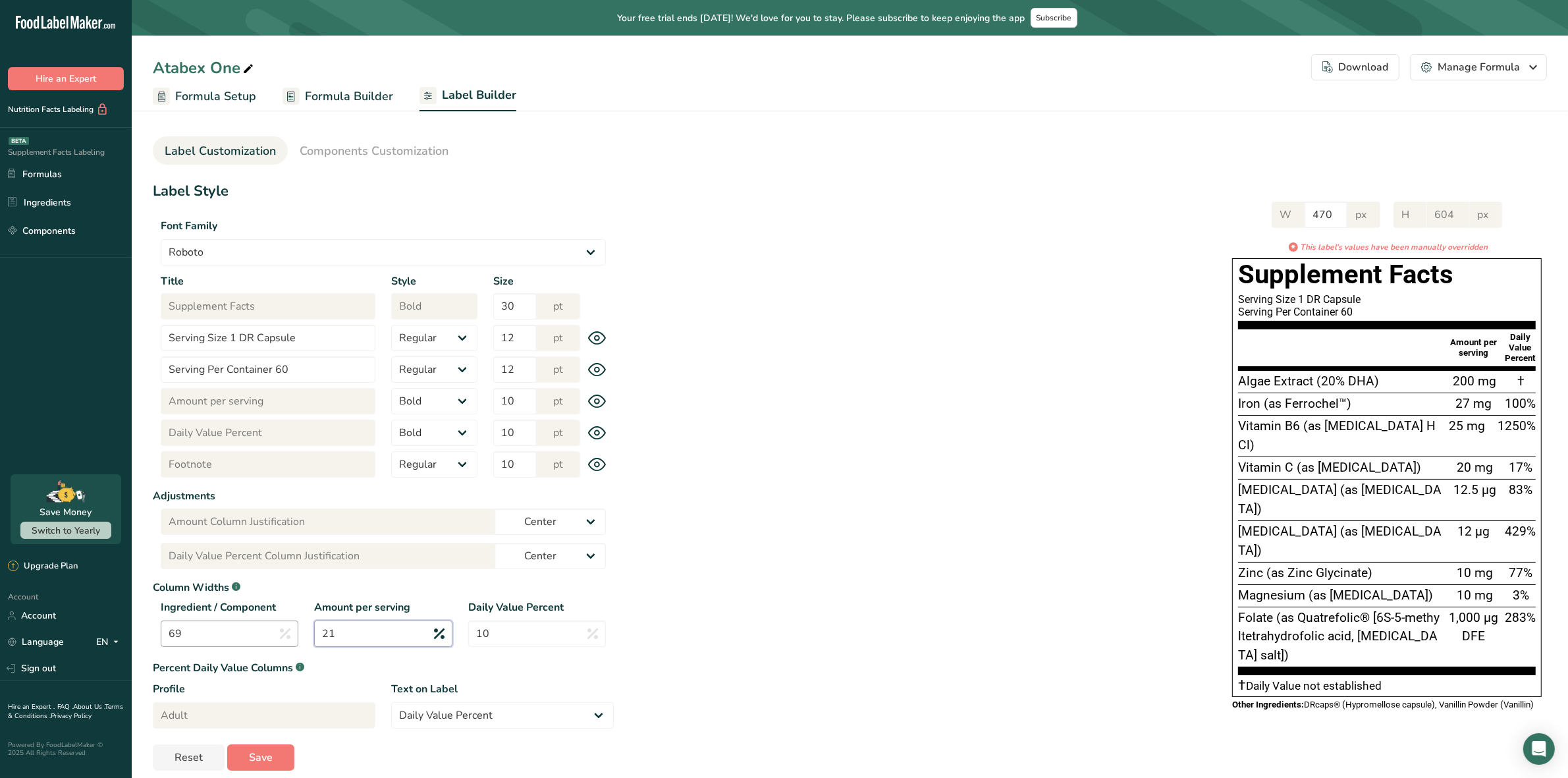
type input "21"
click at [258, 637] on input "69" at bounding box center [229, 634] width 138 height 26
type input "6"
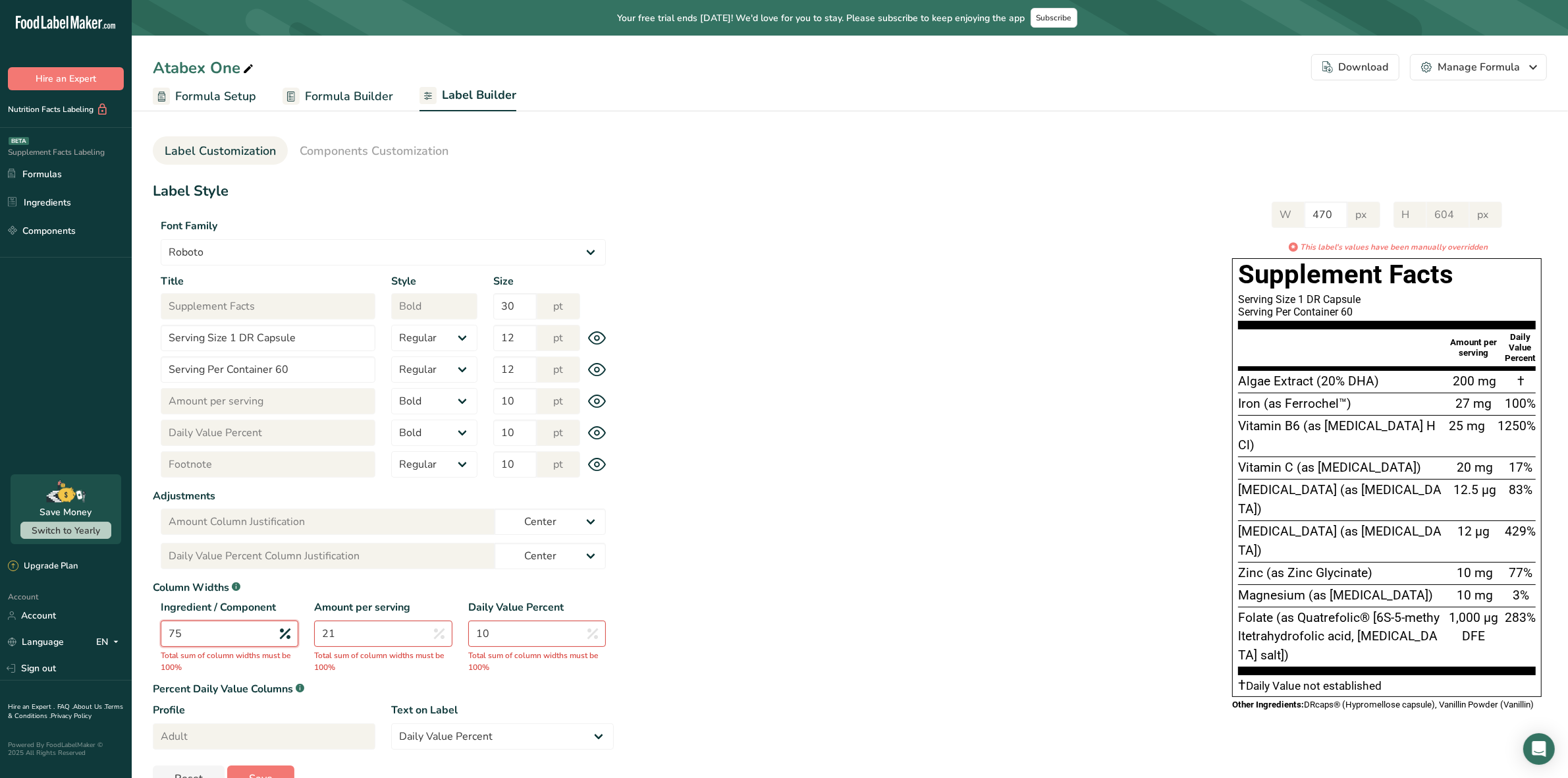
type input "75"
click at [413, 634] on input "21" at bounding box center [383, 634] width 138 height 26
type input "2"
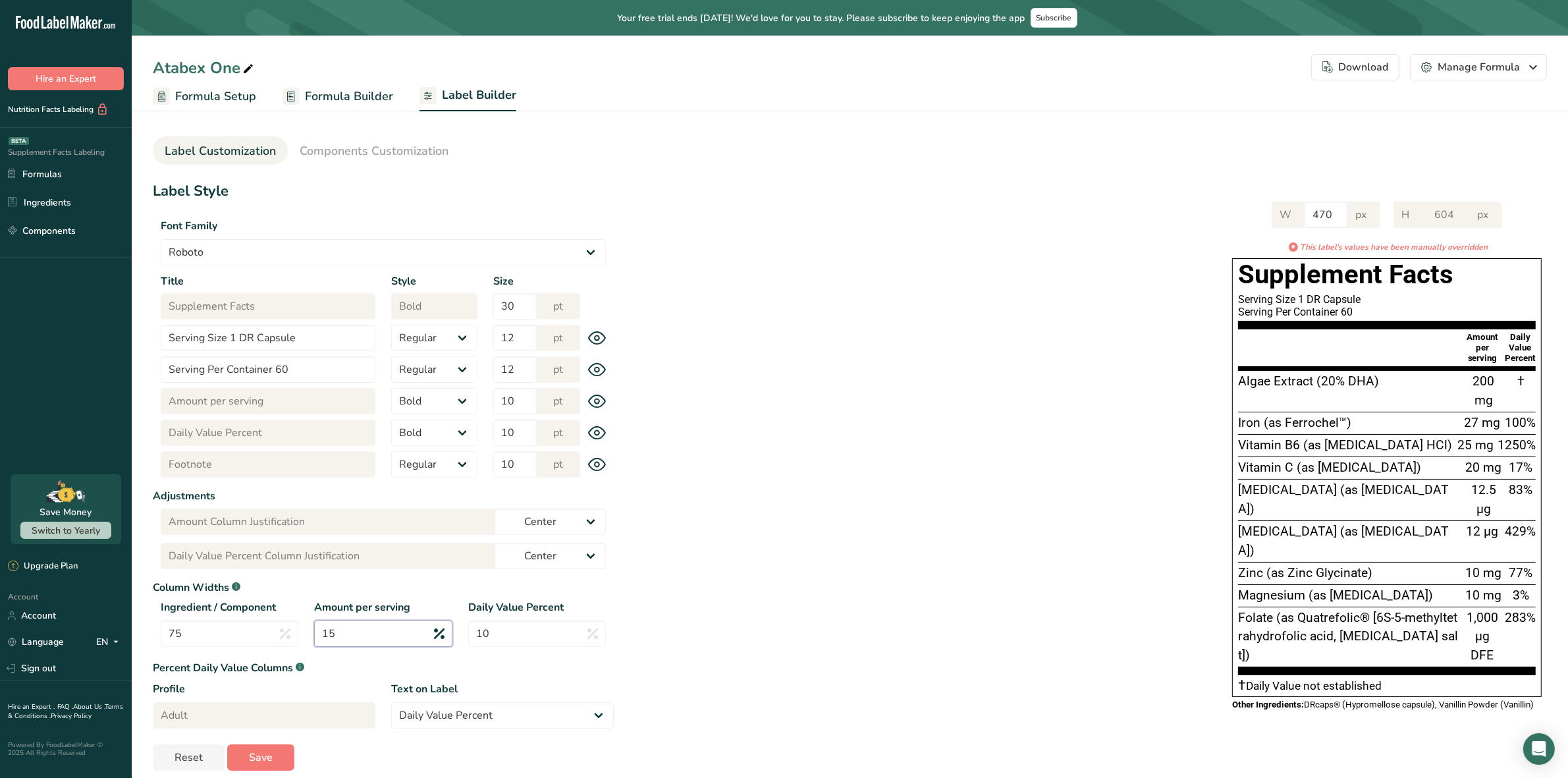
click at [384, 634] on input "15" at bounding box center [383, 634] width 138 height 26
type input "15"
click at [220, 629] on input "75" at bounding box center [229, 634] width 138 height 26
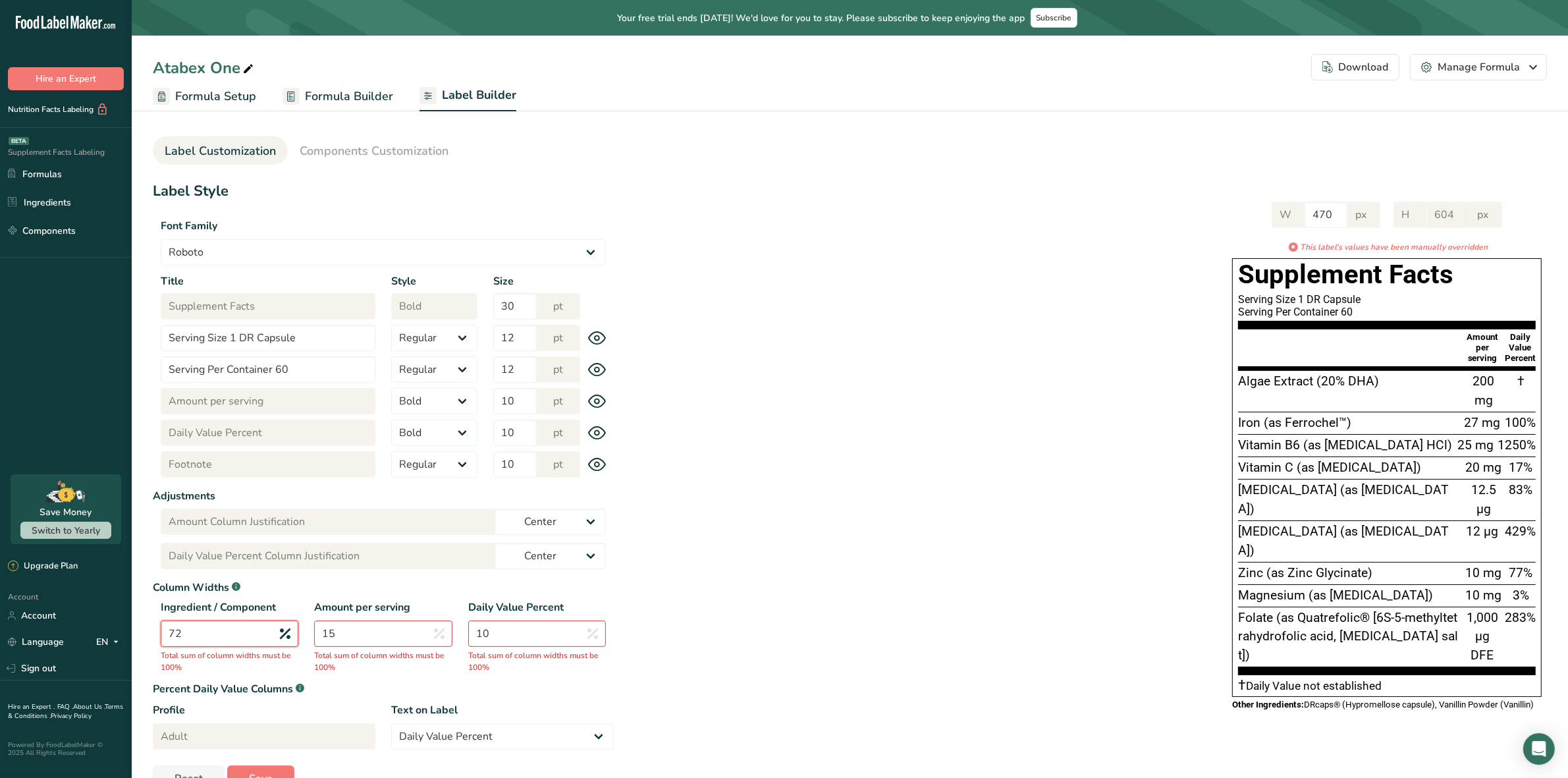
type input "72"
click at [353, 633] on input "15" at bounding box center [383, 634] width 138 height 26
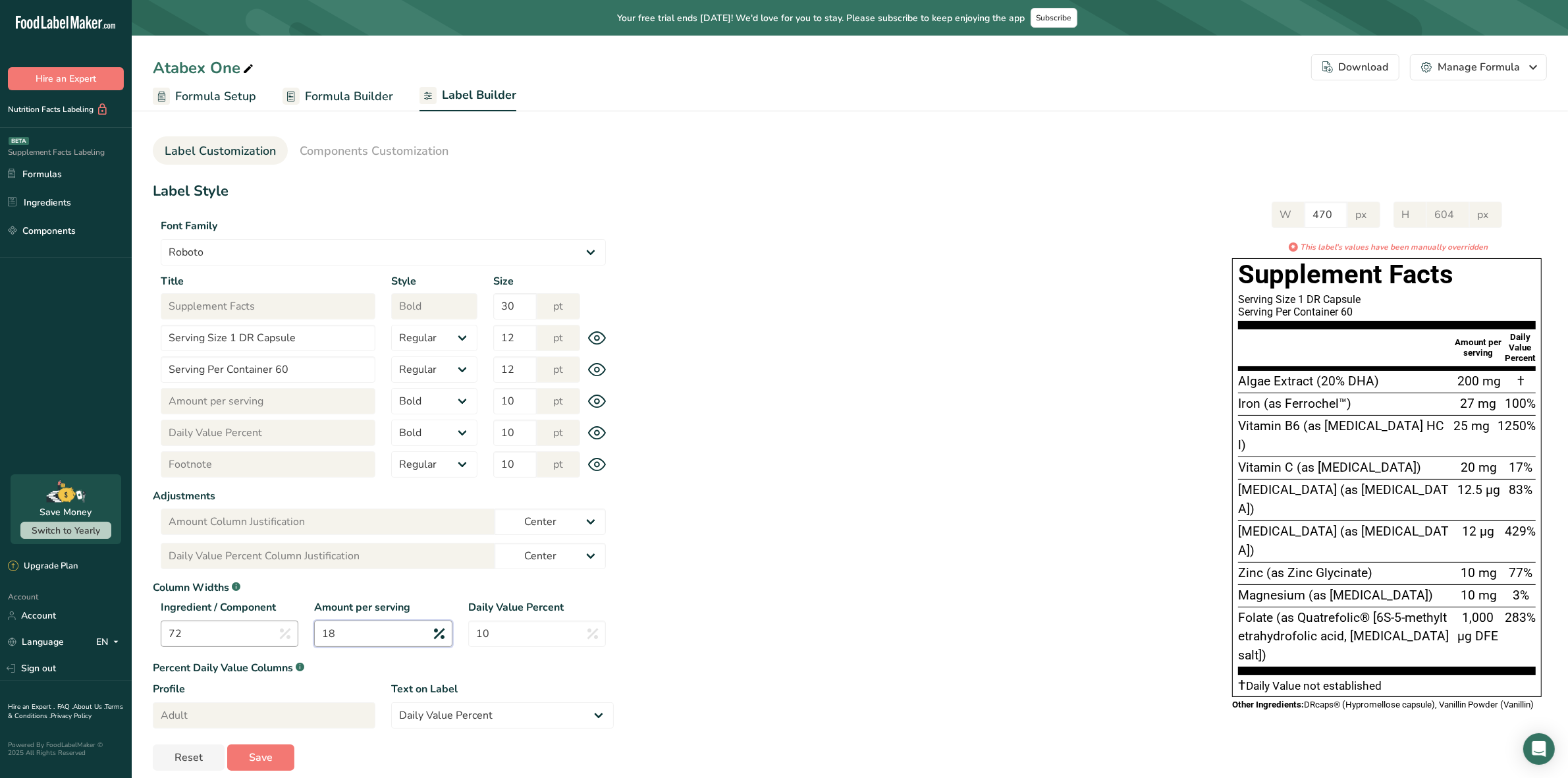
type input "18"
click at [224, 632] on input "72" at bounding box center [229, 634] width 138 height 26
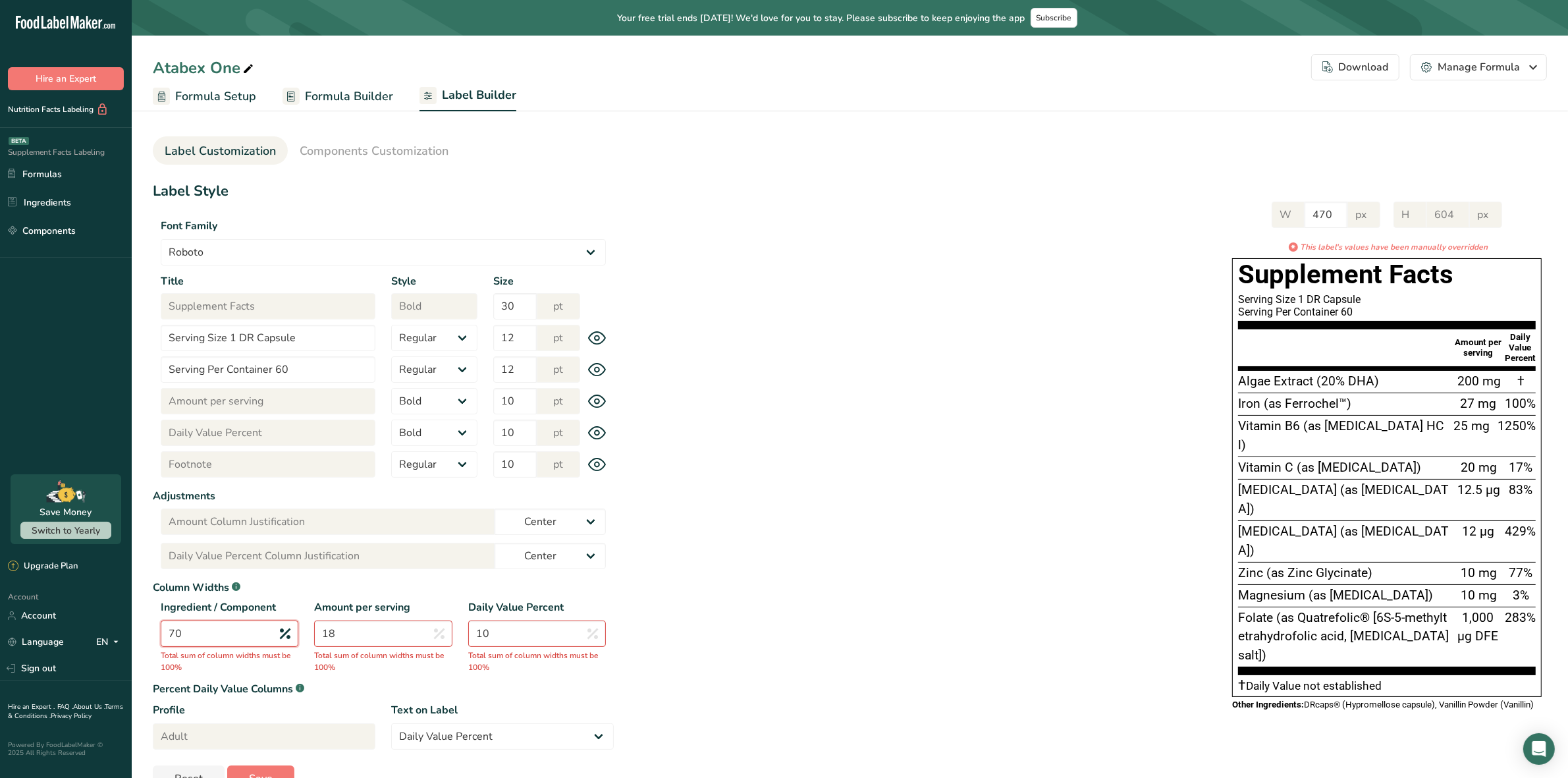
type input "70"
click at [374, 637] on input "18" at bounding box center [383, 634] width 138 height 26
type input "1"
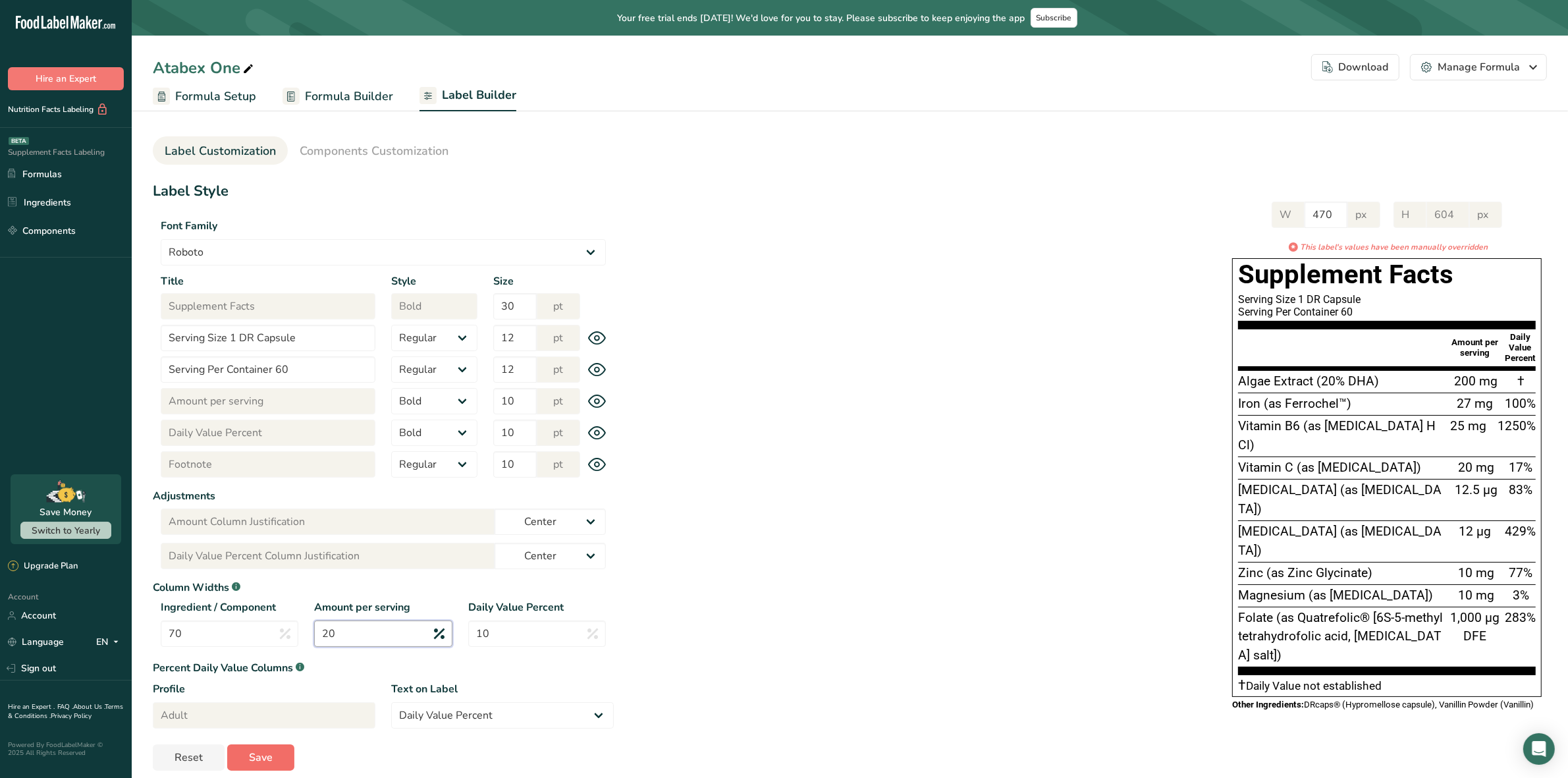
type input "20"
click at [269, 746] on button "Save" at bounding box center [261, 758] width 67 height 26
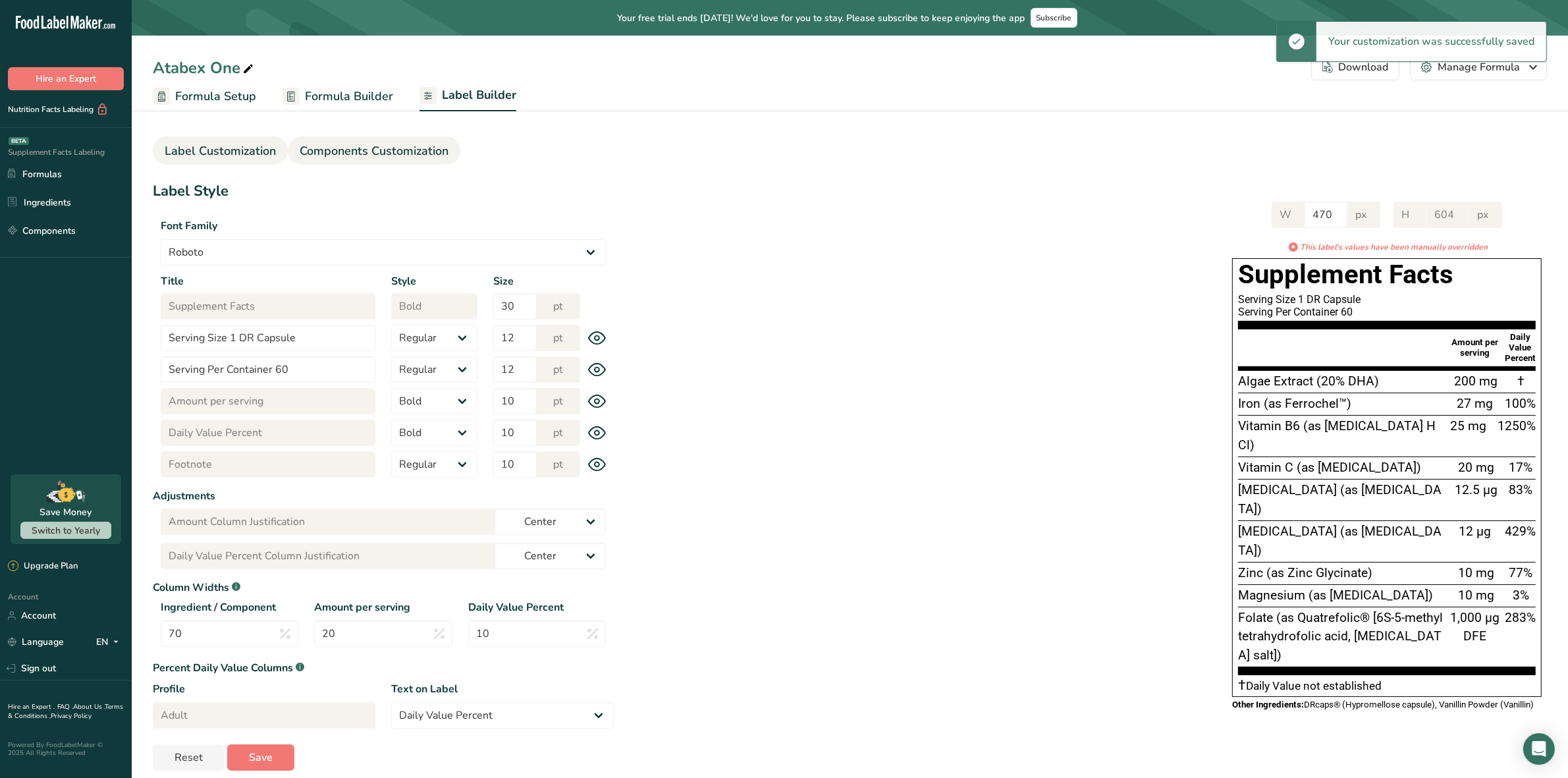
click at [394, 146] on span "Components Customization" at bounding box center [374, 151] width 149 height 18
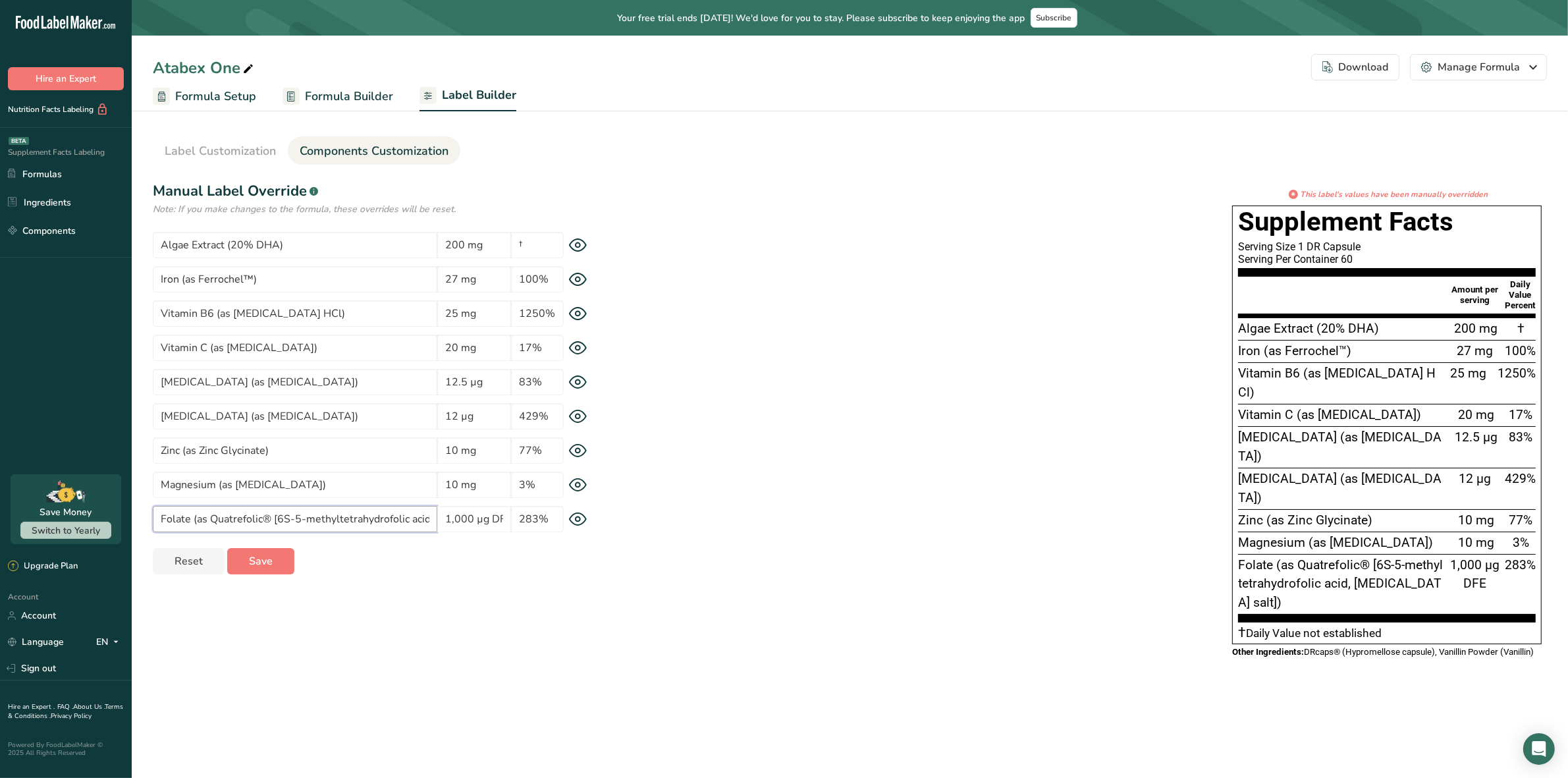
click at [361, 516] on input "Folate (as Quatrefolic® [6S-5-methyltetrahydrofolic acid, glucosamine salt])" at bounding box center [294, 519] width 284 height 26
drag, startPoint x: 391, startPoint y: 516, endPoint x: 441, endPoint y: 519, distance: 50.1
click at [441, 519] on div "Folate (as Quatrefolic® [6S-5-methyltetrahydrofolic acid, glucosamine salt]) 1,…" at bounding box center [383, 519] width 461 height 26
click at [369, 519] on input "Folate (as Quatrefolic® [6S-5-methyltetrahydrofolic acid, glucosamine salt])" at bounding box center [294, 519] width 284 height 26
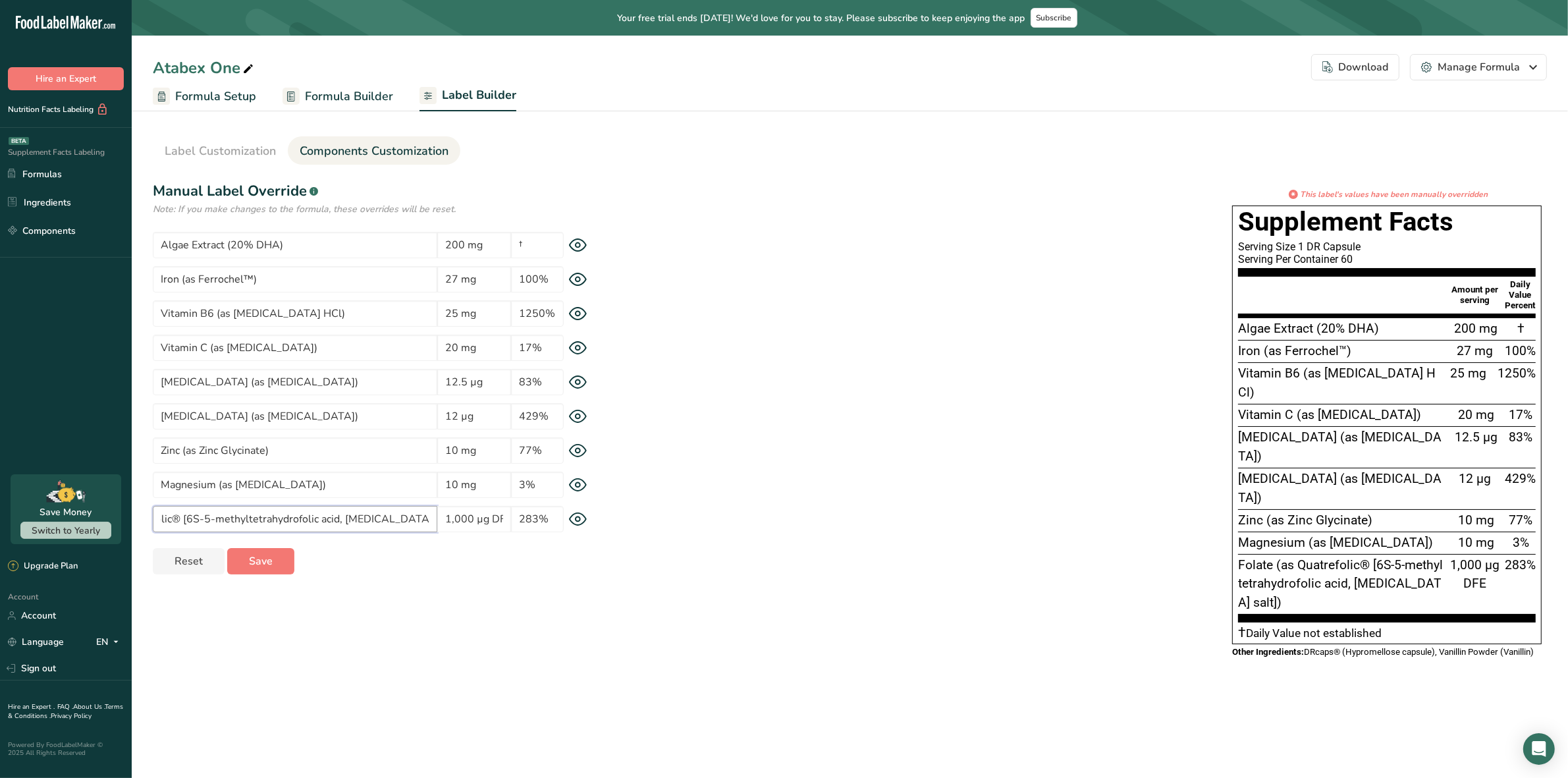
drag, startPoint x: 247, startPoint y: 519, endPoint x: 276, endPoint y: 544, distance: 38.3
click at [249, 519] on input "Folate (as Quatrefolic® [6S-5-methyltetrahydrofolic acid, glucosamine salt])" at bounding box center [294, 519] width 284 height 26
click at [239, 519] on input "Folate (as Quatrefolic® [6S-5-methyltetrahydrofolic acid, glucosamine salt])" at bounding box center [294, 519] width 284 height 26
click at [239, 519] on input "Folate (as Quatrefolic® [6S-5-methyltetrahydrofolic acid, glucosamine salt])" at bounding box center [294, 519] width 284 height 26
click at [242, 516] on input "Folate (as Quatrefolic® [6S-5-methyltetrahydrofolic acid, glucosamine salt])" at bounding box center [294, 519] width 284 height 26
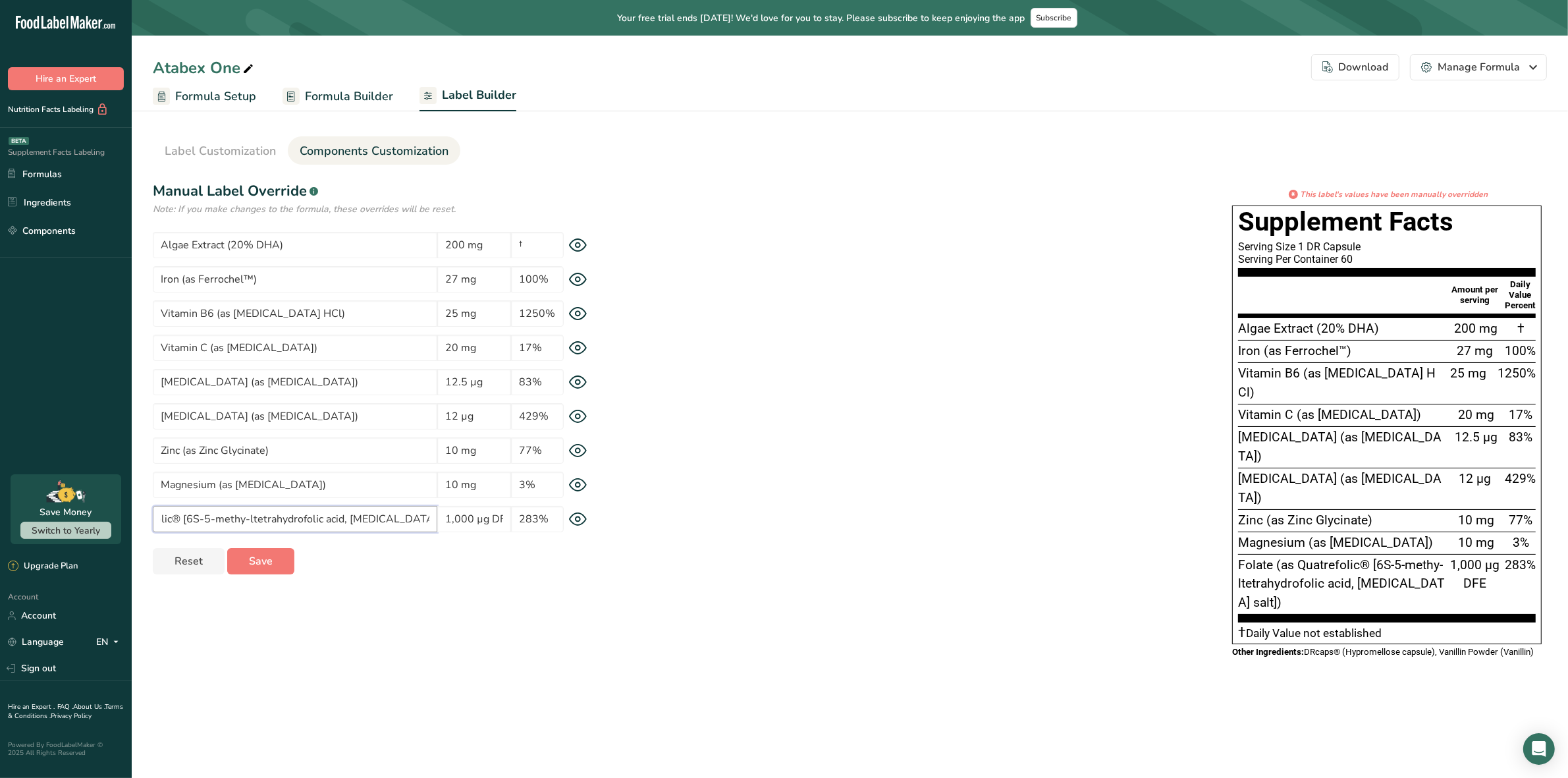
type input "Folate (as Quatrefolic® [6S-5-methy-ltetrahydrofolic acid, glucosamine salt])"
click at [1118, 660] on main "Your free trial ends in 3 days! We'd love for you to stay. Please subscribe to …" at bounding box center [784, 389] width 1568 height 778
click at [265, 554] on span "Save" at bounding box center [261, 561] width 23 height 16
click at [233, 152] on span "Label Customization" at bounding box center [220, 151] width 111 height 18
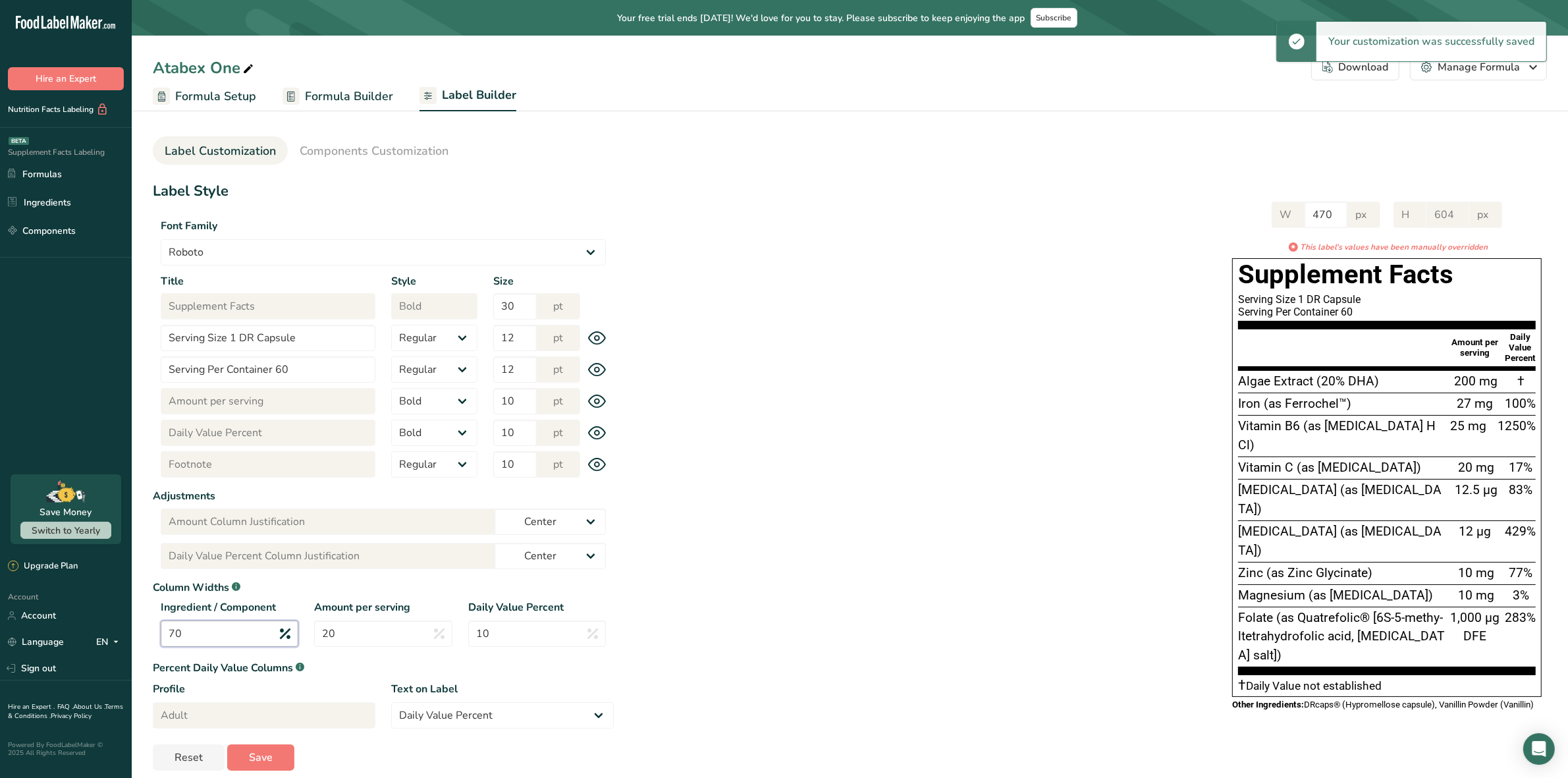
click at [220, 639] on input "70" at bounding box center [229, 634] width 138 height 26
type input "7"
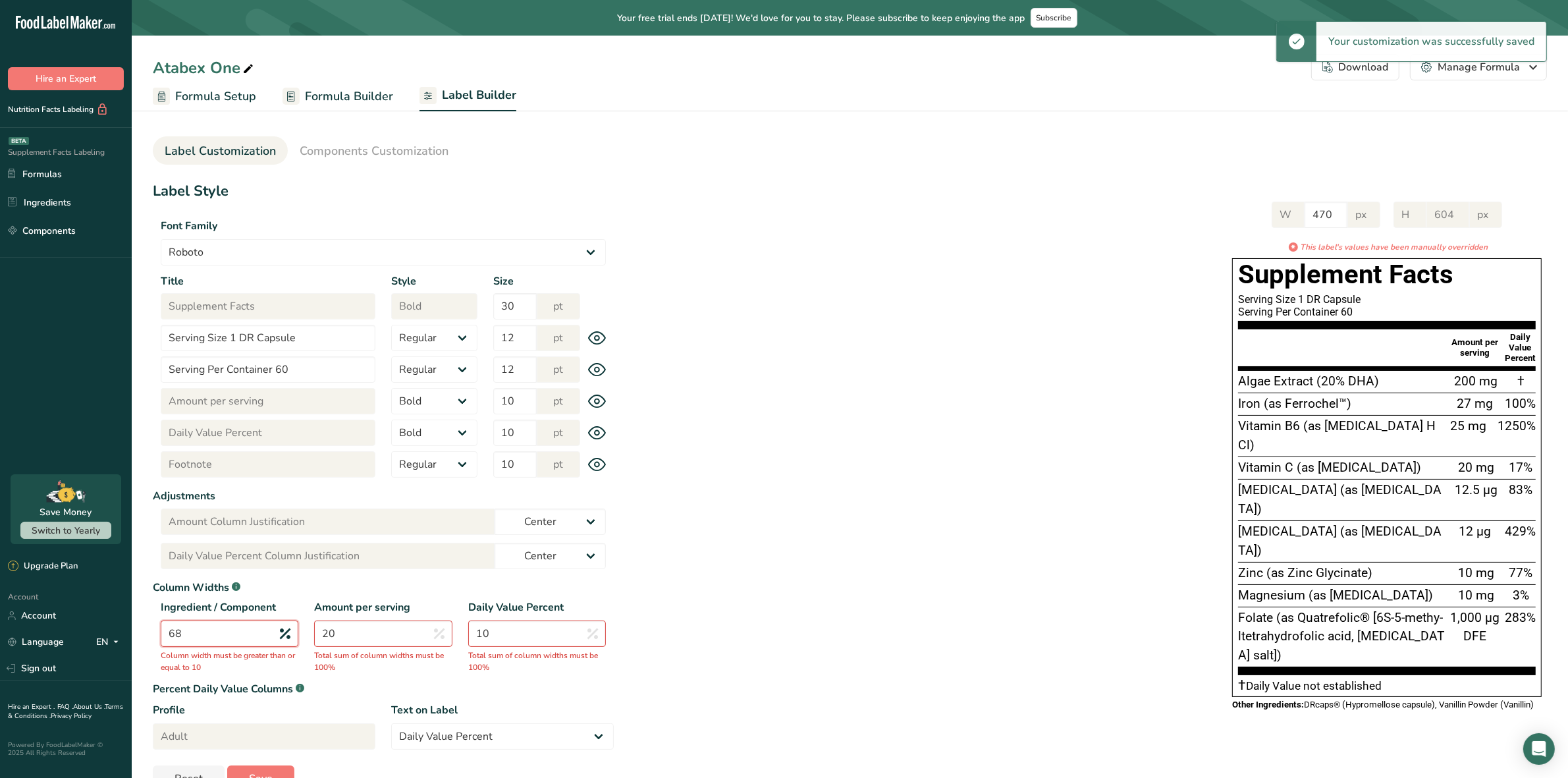
type input "68"
click at [348, 638] on input "20" at bounding box center [383, 634] width 138 height 26
type input "2"
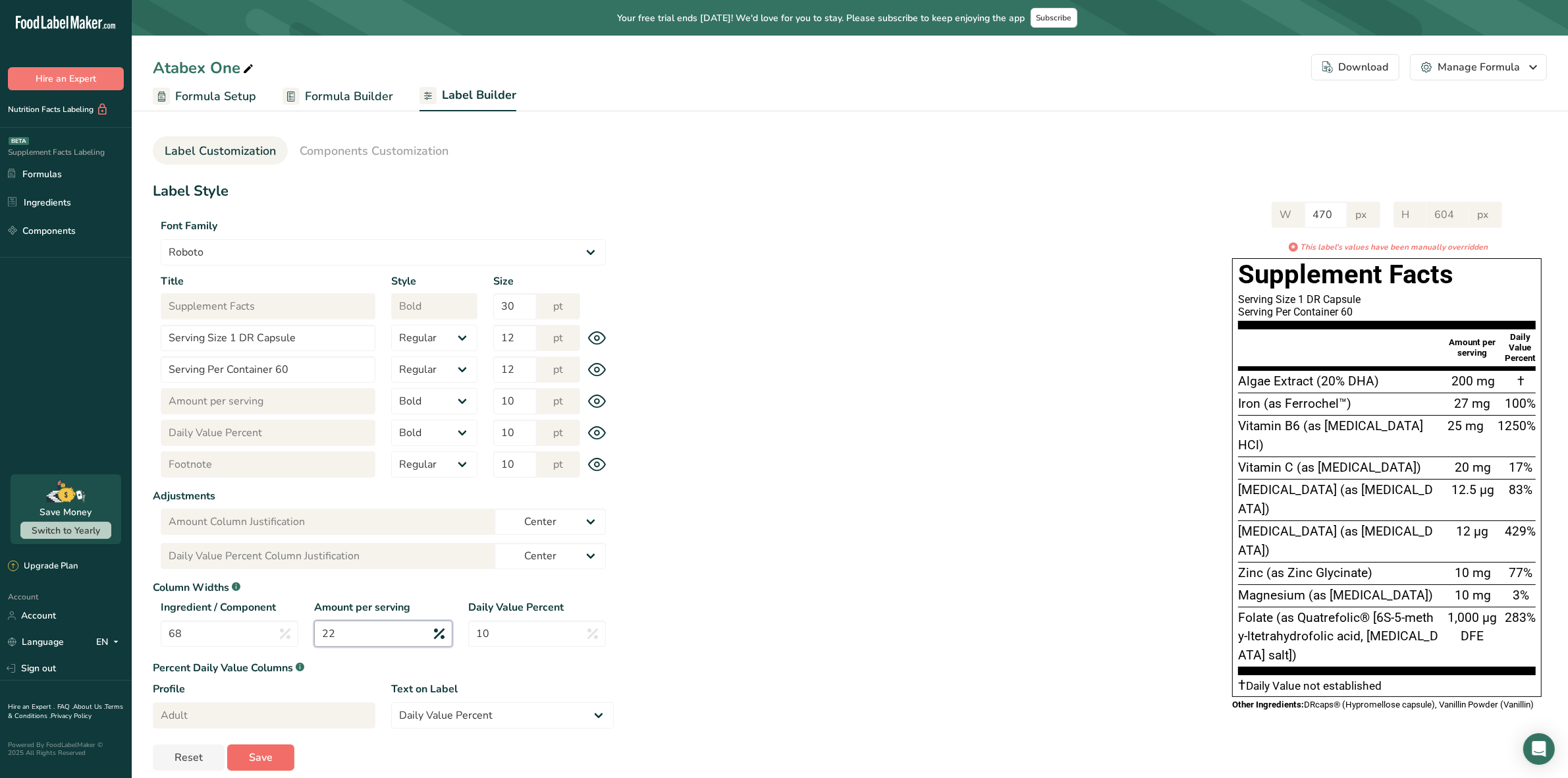
type input "22"
click at [272, 751] on button "Save" at bounding box center [261, 758] width 67 height 26
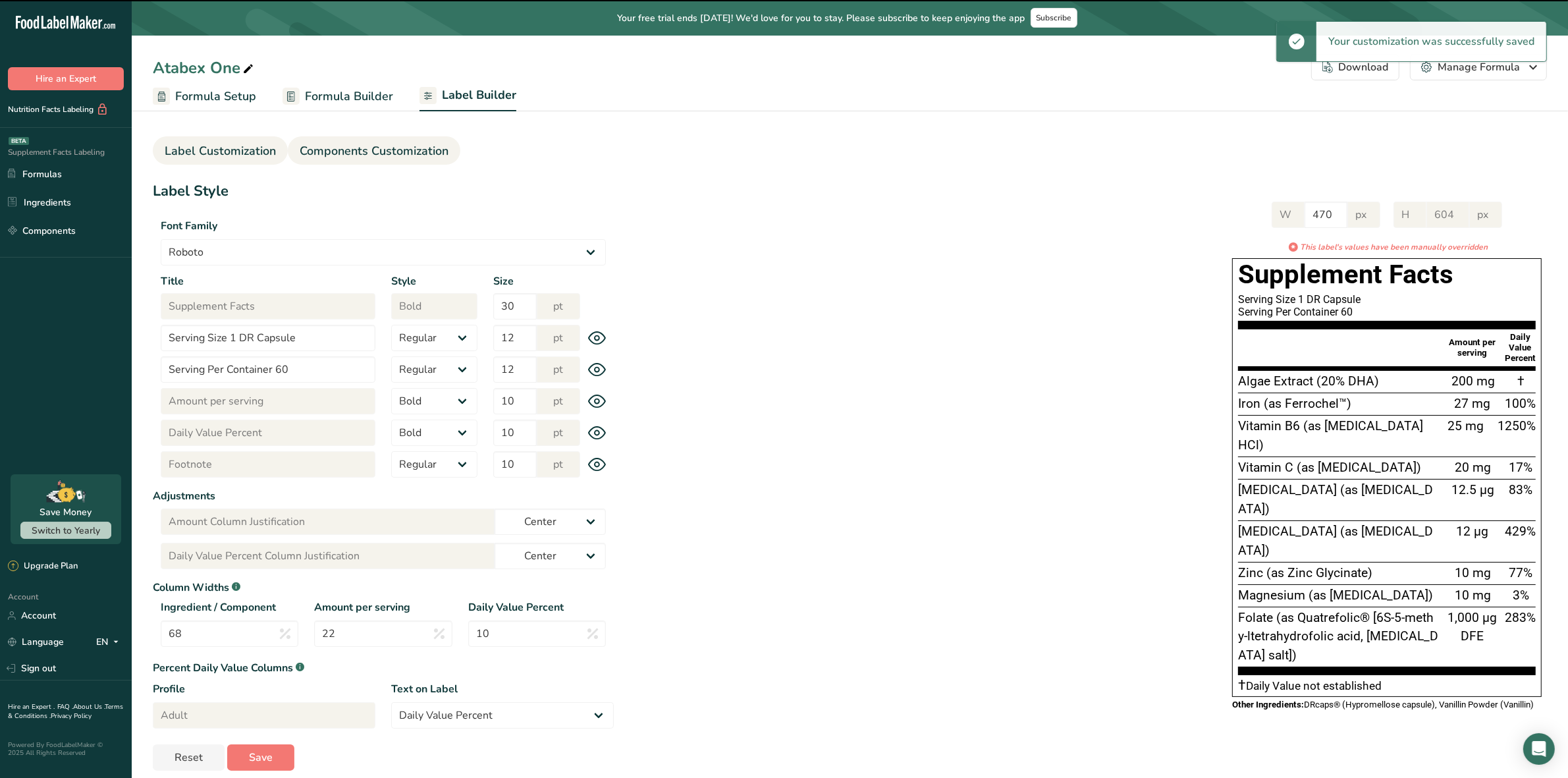
click at [394, 155] on span "Components Customization" at bounding box center [374, 151] width 149 height 18
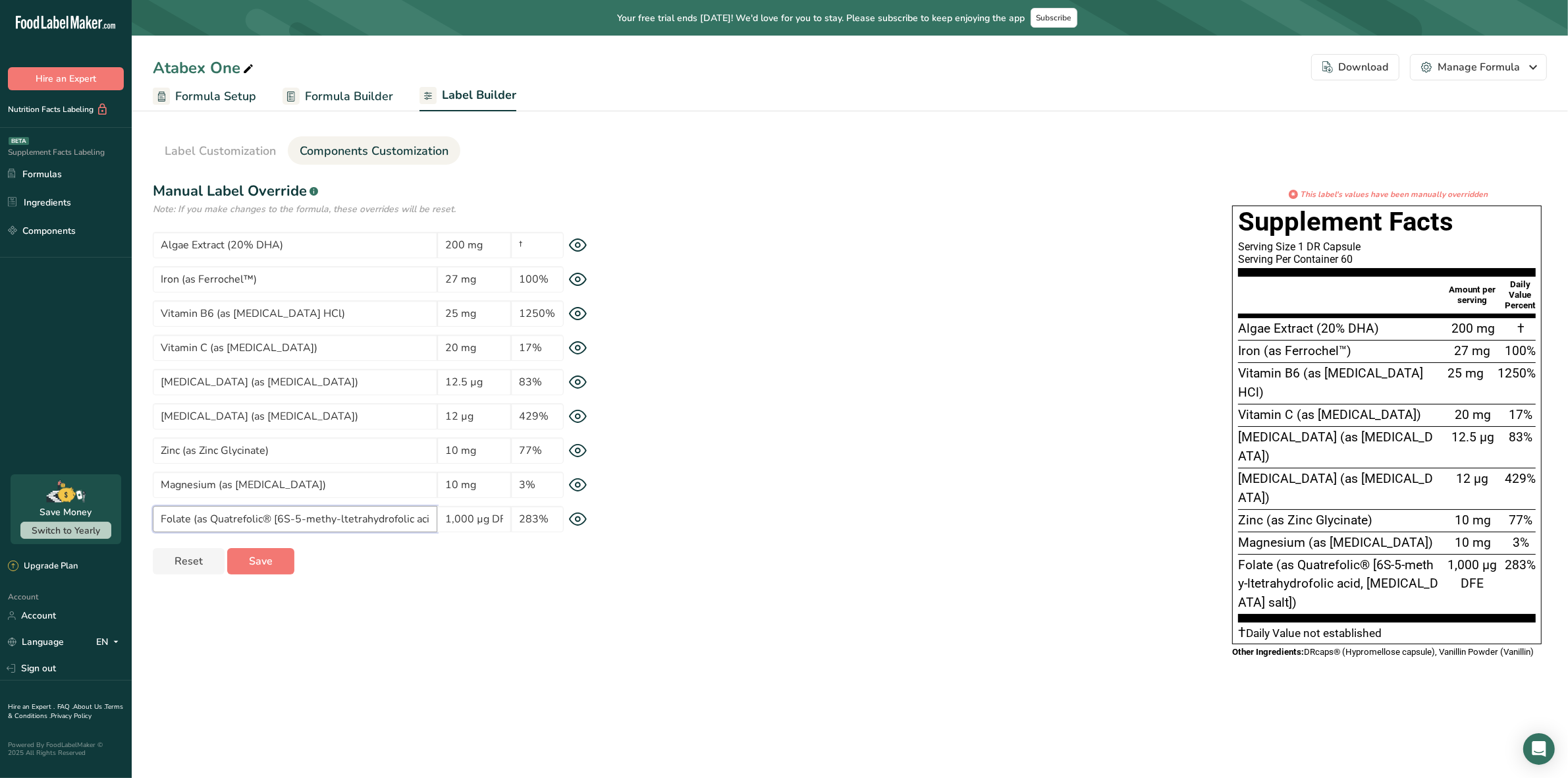
click at [329, 516] on input "Folate (as Quatrefolic® [6S-5-methy-ltetrahydrofolic acid, glucosamine salt])" at bounding box center [294, 519] width 284 height 26
click at [344, 522] on input "Folate (as Quatrefolic® [6S-5-meth-y-ltetrahydrofolic acid, glucosamine salt])" at bounding box center [294, 519] width 284 height 26
type input "Folate (as Quatrefolic® [6S-5-meth-yltetrahydrofolic acid, glucosamine salt])"
click at [877, 578] on div "* This label's values have been manually overridden Supplement Facts Serving Si…" at bounding box center [1080, 428] width 933 height 480
click at [272, 558] on button "Save" at bounding box center [261, 561] width 67 height 26
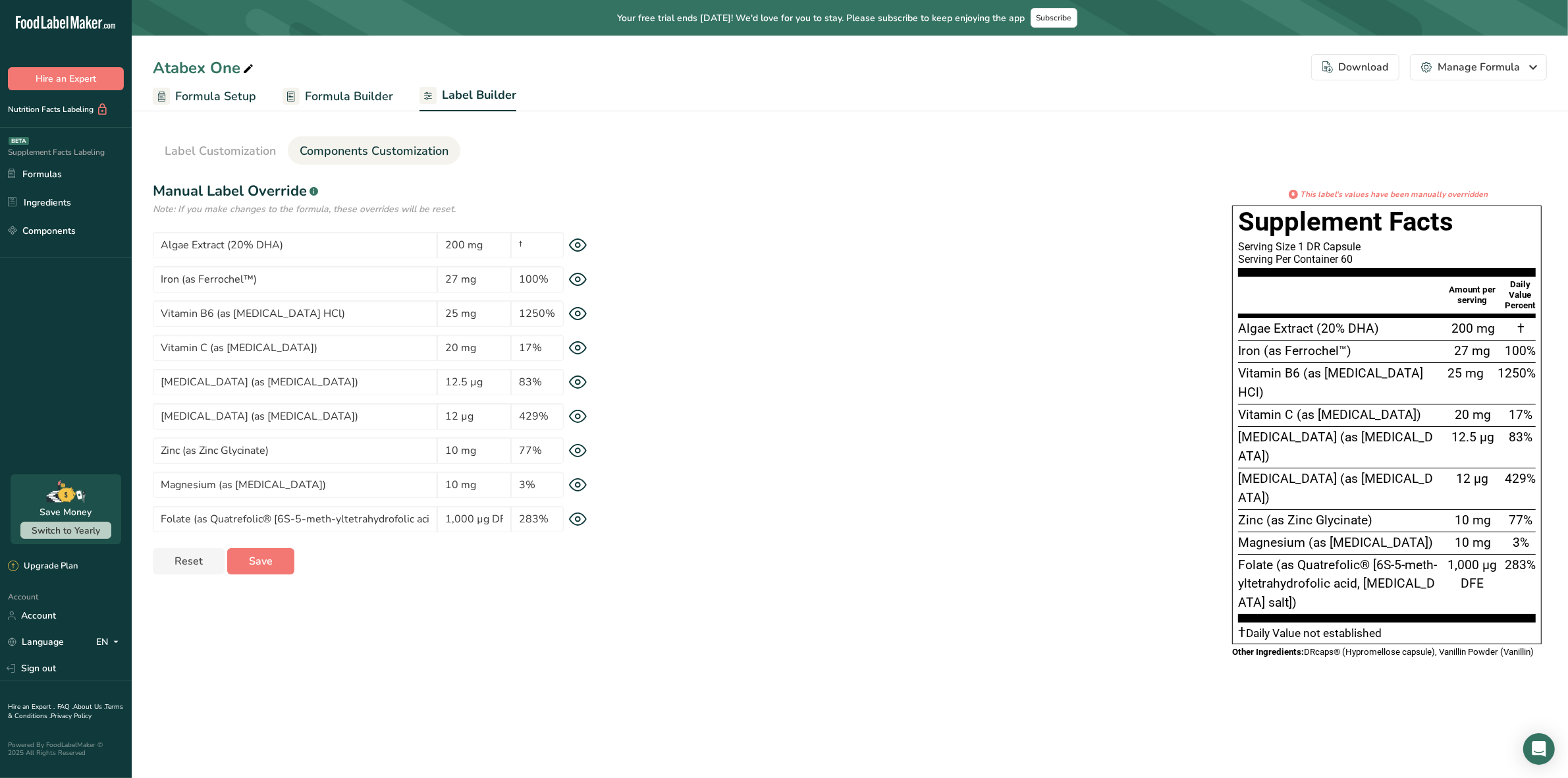
click at [1331, 63] on icon "button" at bounding box center [1328, 67] width 11 height 12
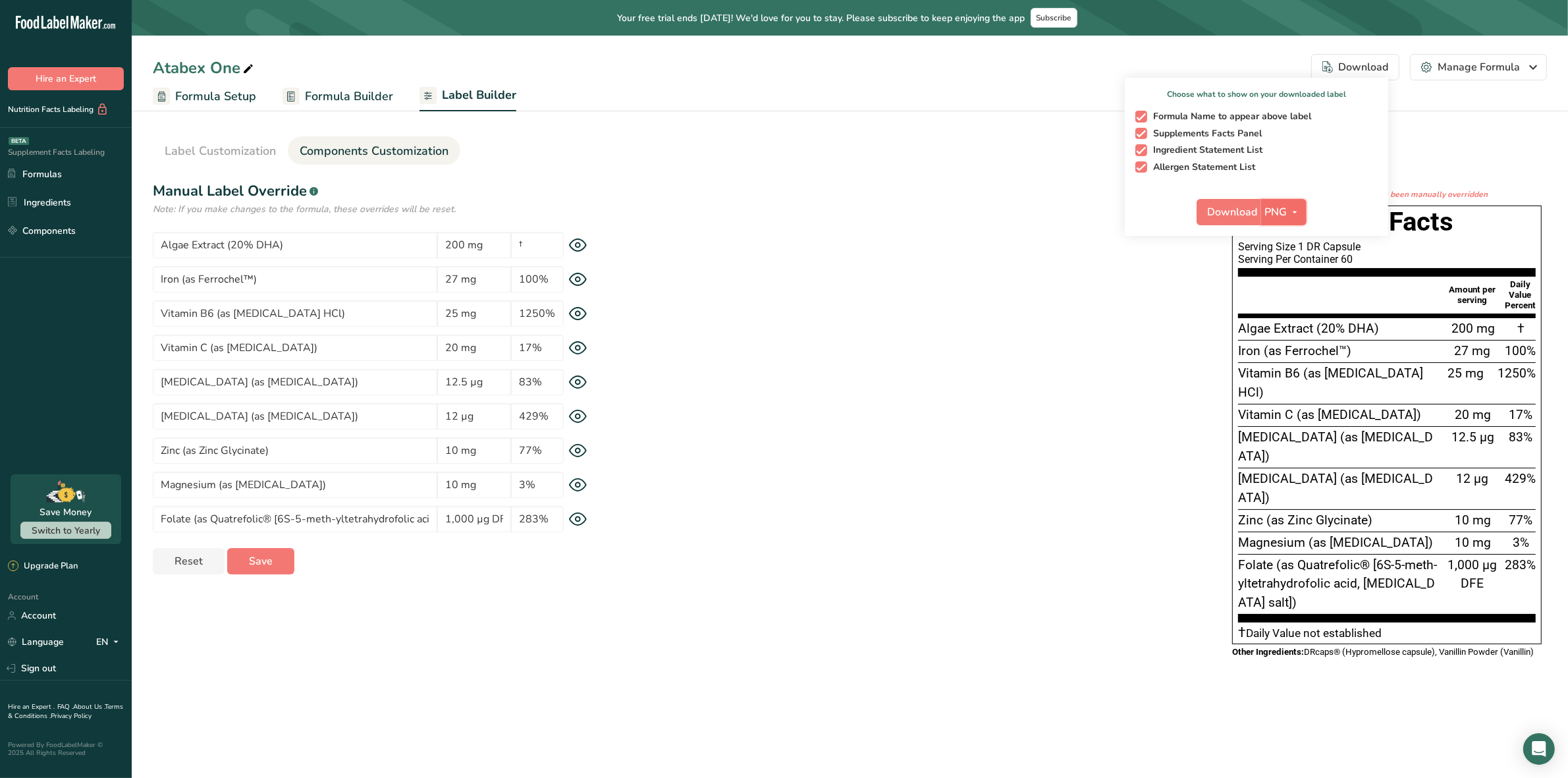
click at [1291, 202] on button "PNG" at bounding box center [1284, 212] width 45 height 26
click at [1125, 250] on div "* This label's values have been manually overridden Supplement Facts Serving Si…" at bounding box center [1080, 428] width 933 height 480
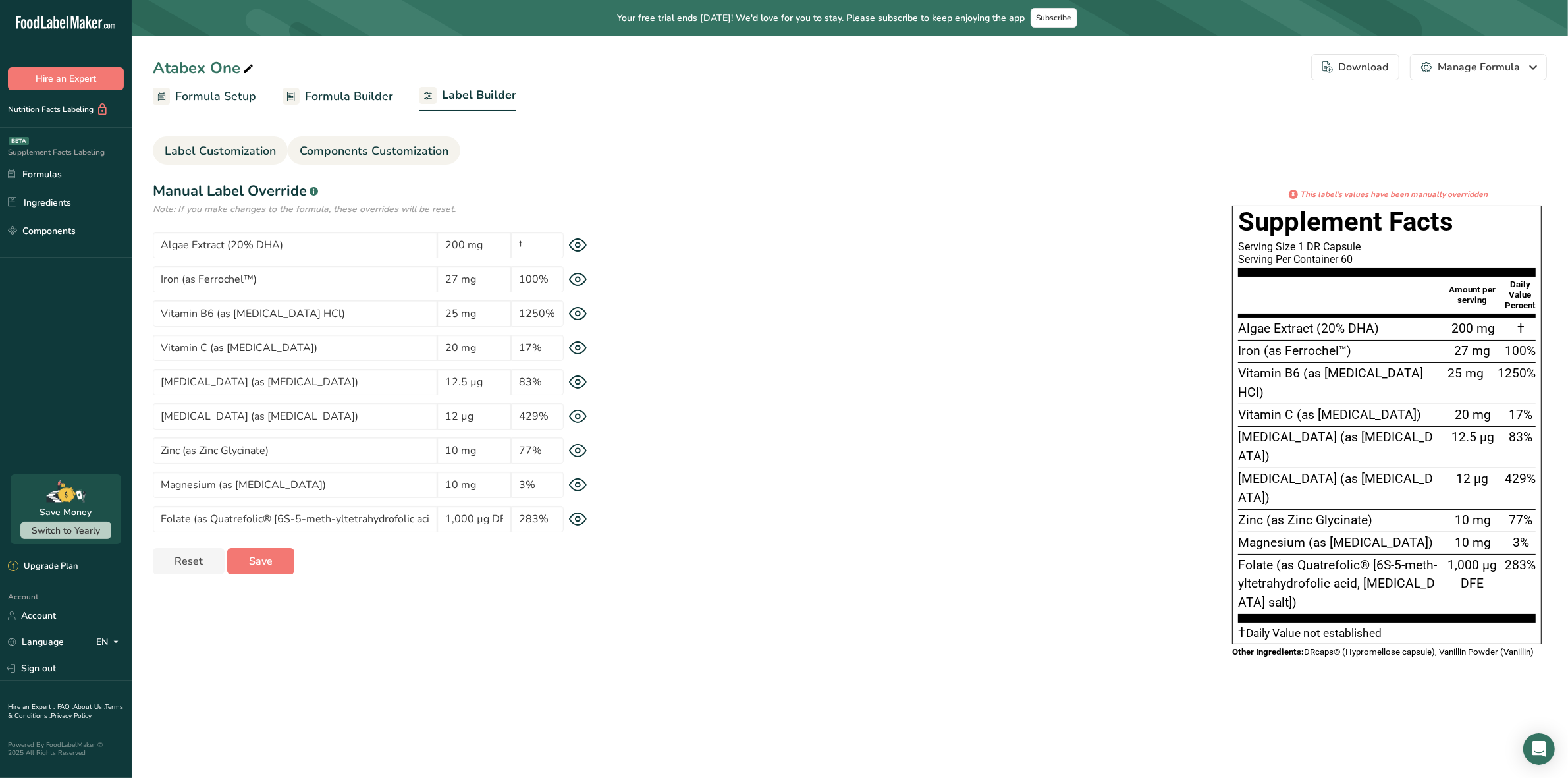
click at [178, 150] on span "Label Customization" at bounding box center [220, 151] width 111 height 18
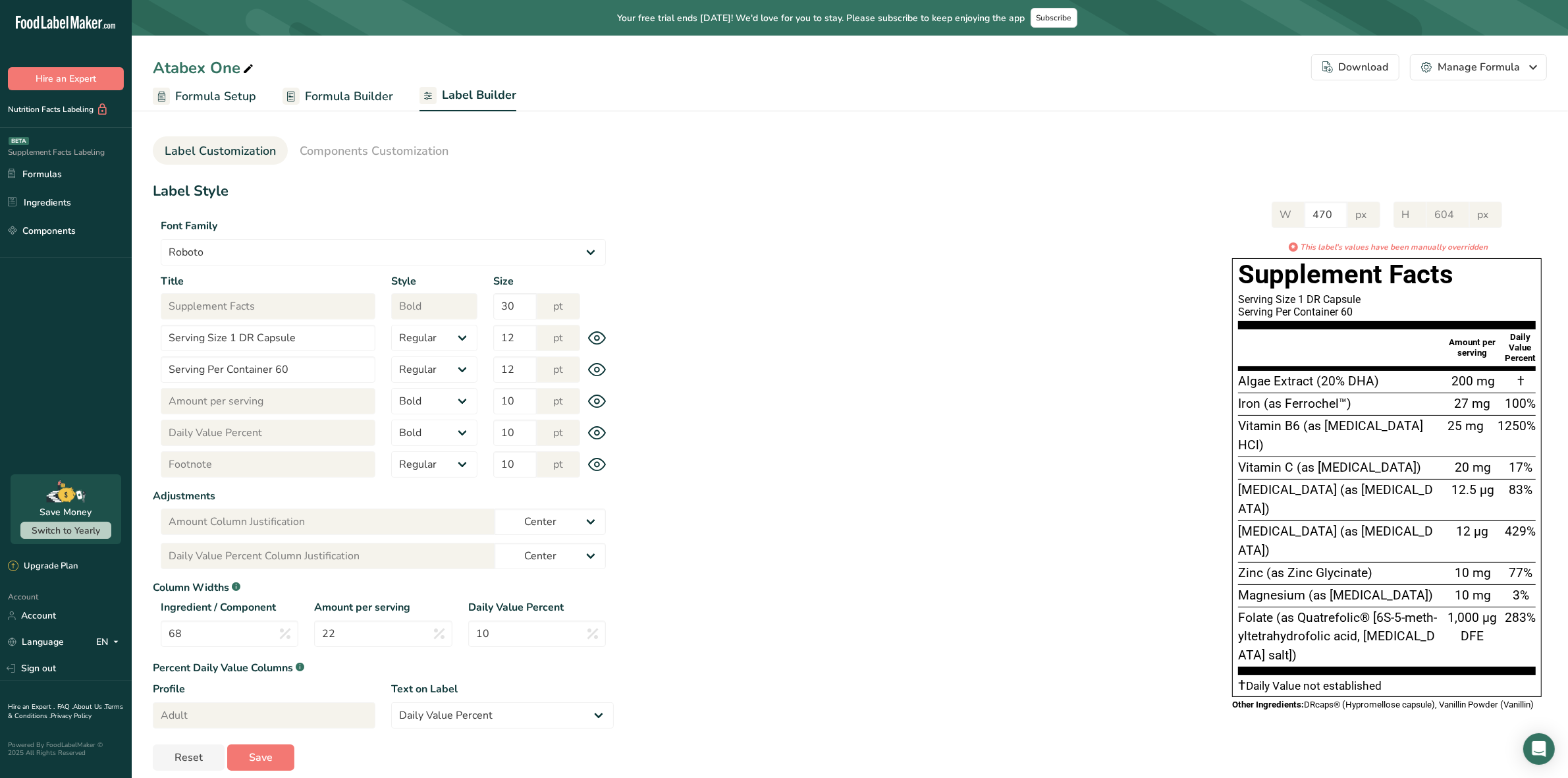
drag, startPoint x: 1364, startPoint y: 62, endPoint x: 1375, endPoint y: 71, distance: 14.2
click at [1365, 62] on div "Download" at bounding box center [1355, 67] width 66 height 16
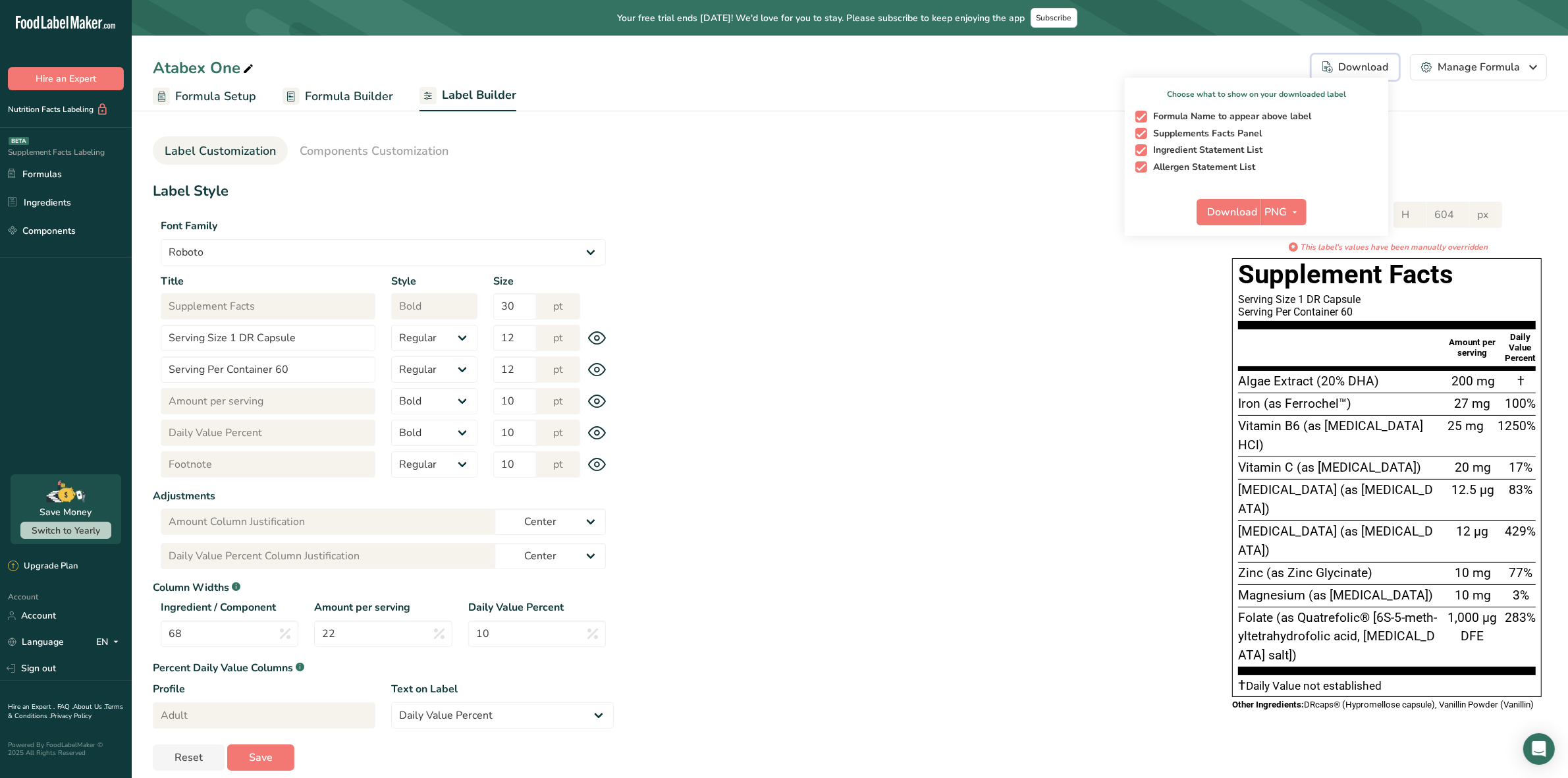
click at [1144, 115] on span "button" at bounding box center [1141, 116] width 12 height 12
click at [1144, 115] on input "Formula Name to appear above label" at bounding box center [1139, 116] width 9 height 9
checkbox input "false"
click at [1143, 167] on span "button" at bounding box center [1141, 167] width 12 height 12
click at [1143, 167] on input "Allergen Statement List" at bounding box center [1139, 167] width 9 height 9
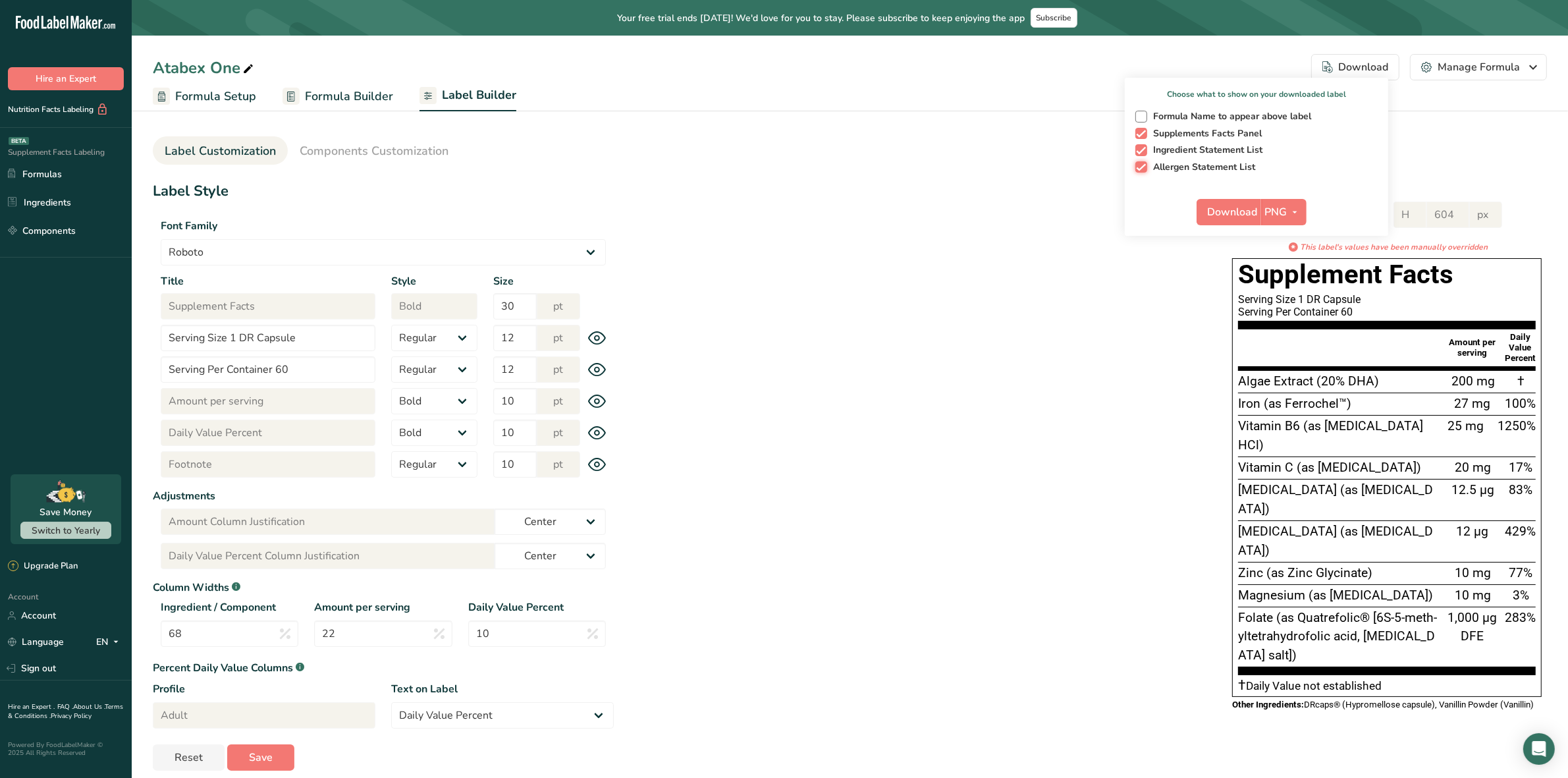
checkbox input "false"
click at [1233, 208] on span "Download" at bounding box center [1232, 212] width 50 height 16
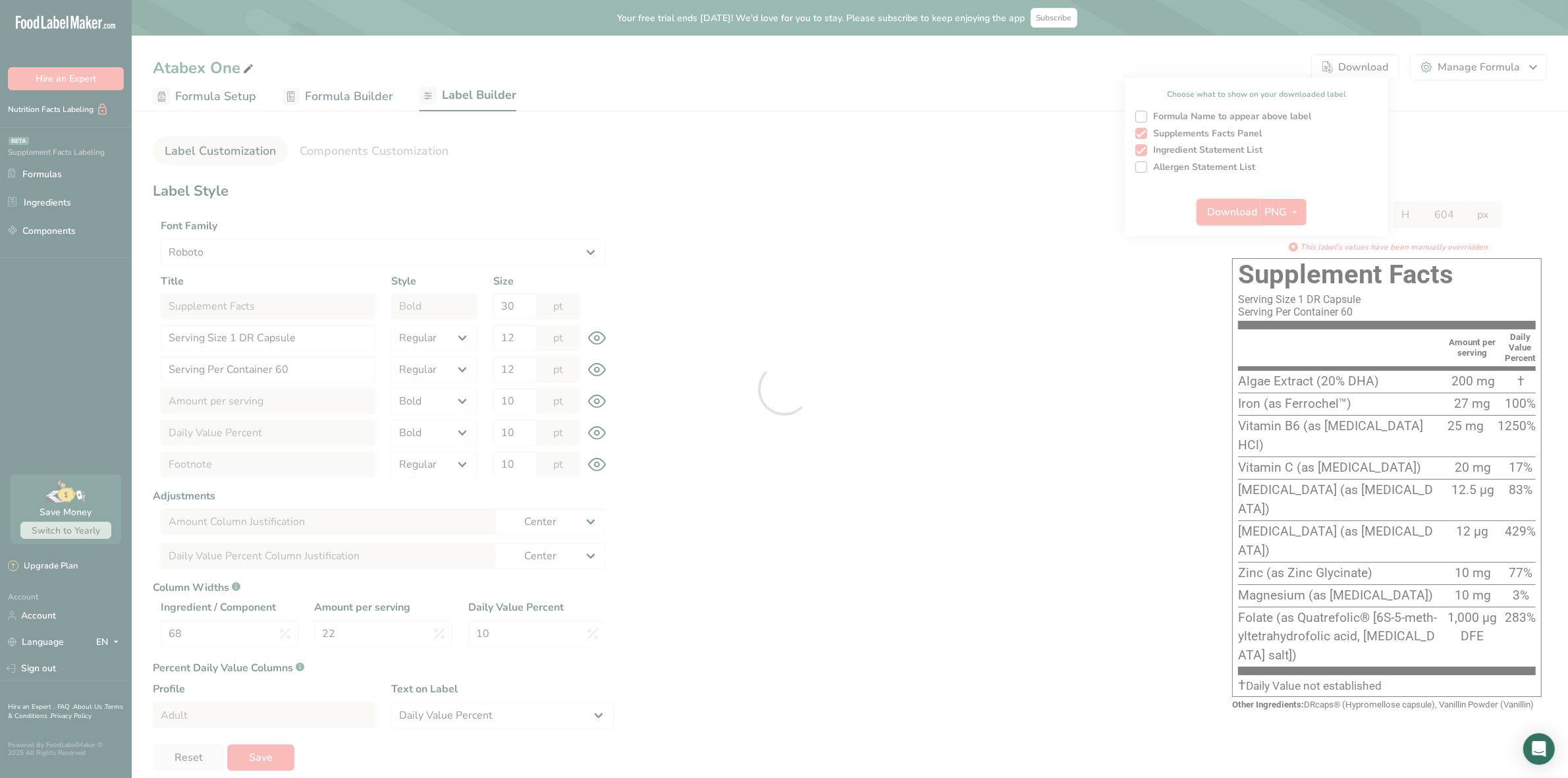
select select "Roboto"
select select "bold"
select select "center"
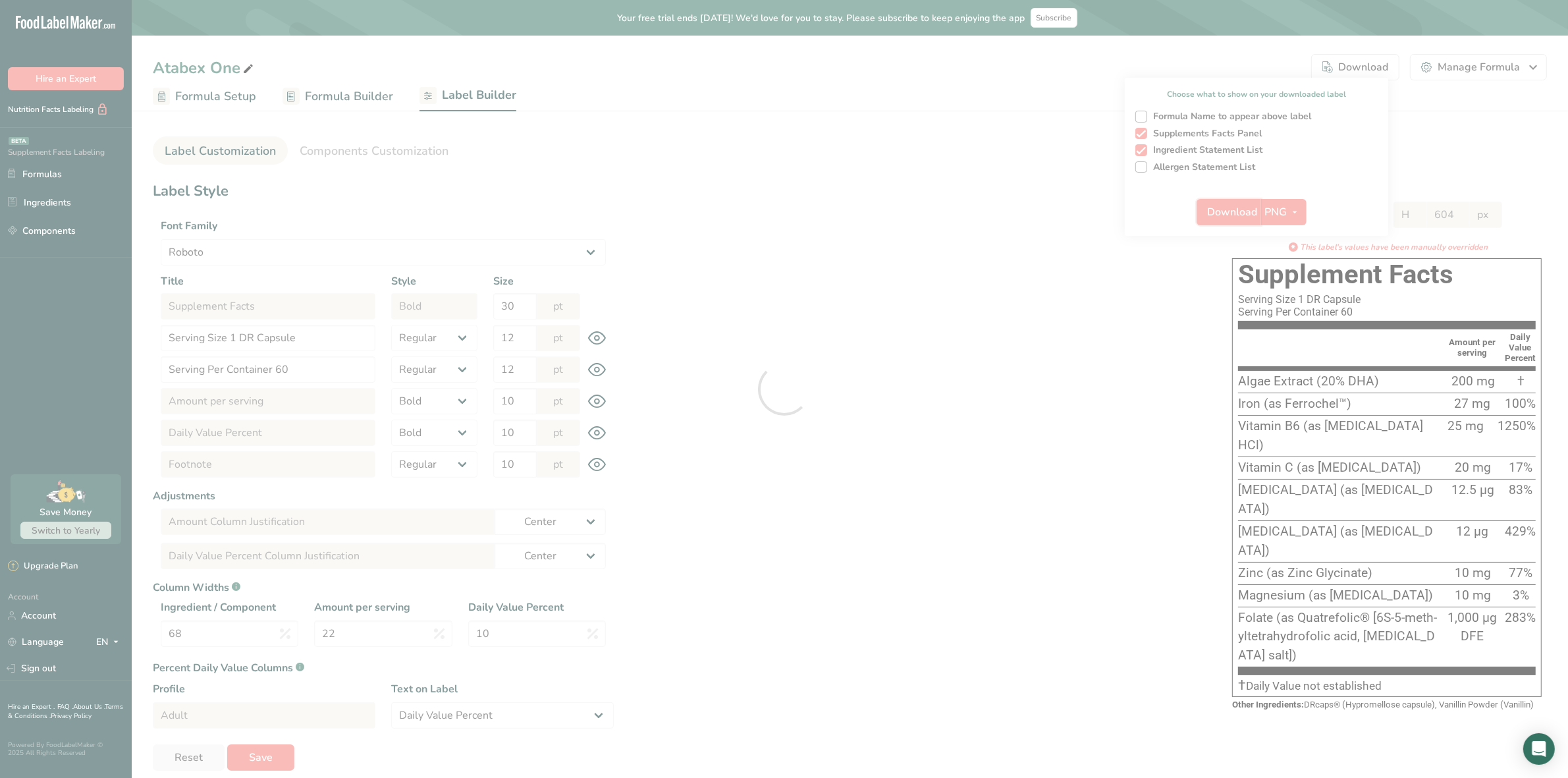
select select "center"
select select "Daily Value Percent"
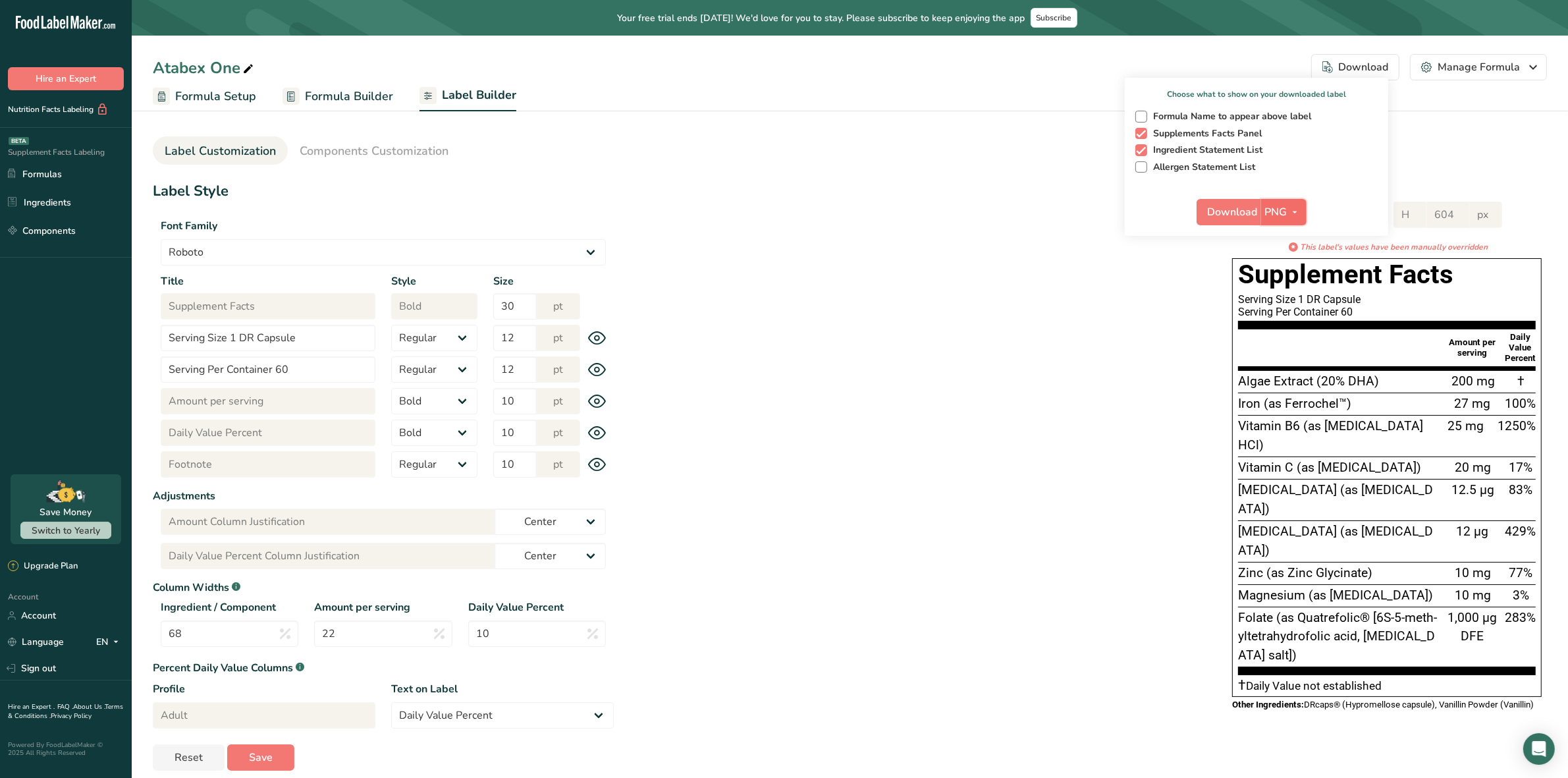
click at [1293, 211] on icon "button" at bounding box center [1296, 212] width 11 height 16
click at [1279, 260] on link "BMP" at bounding box center [1285, 261] width 42 height 22
click at [1232, 209] on span "Download" at bounding box center [1232, 212] width 50 height 16
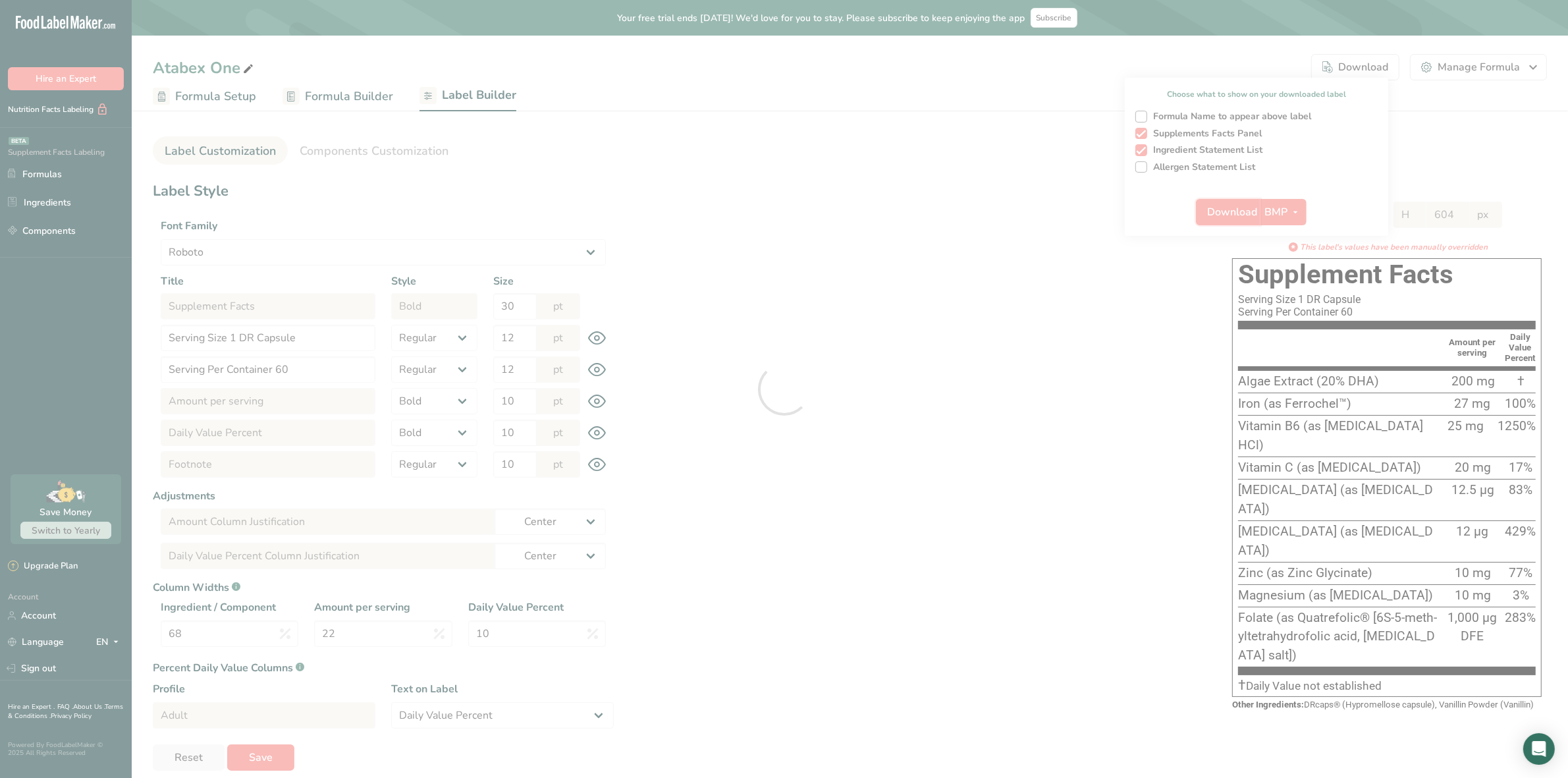
select select "Roboto"
select select "bold"
select select "center"
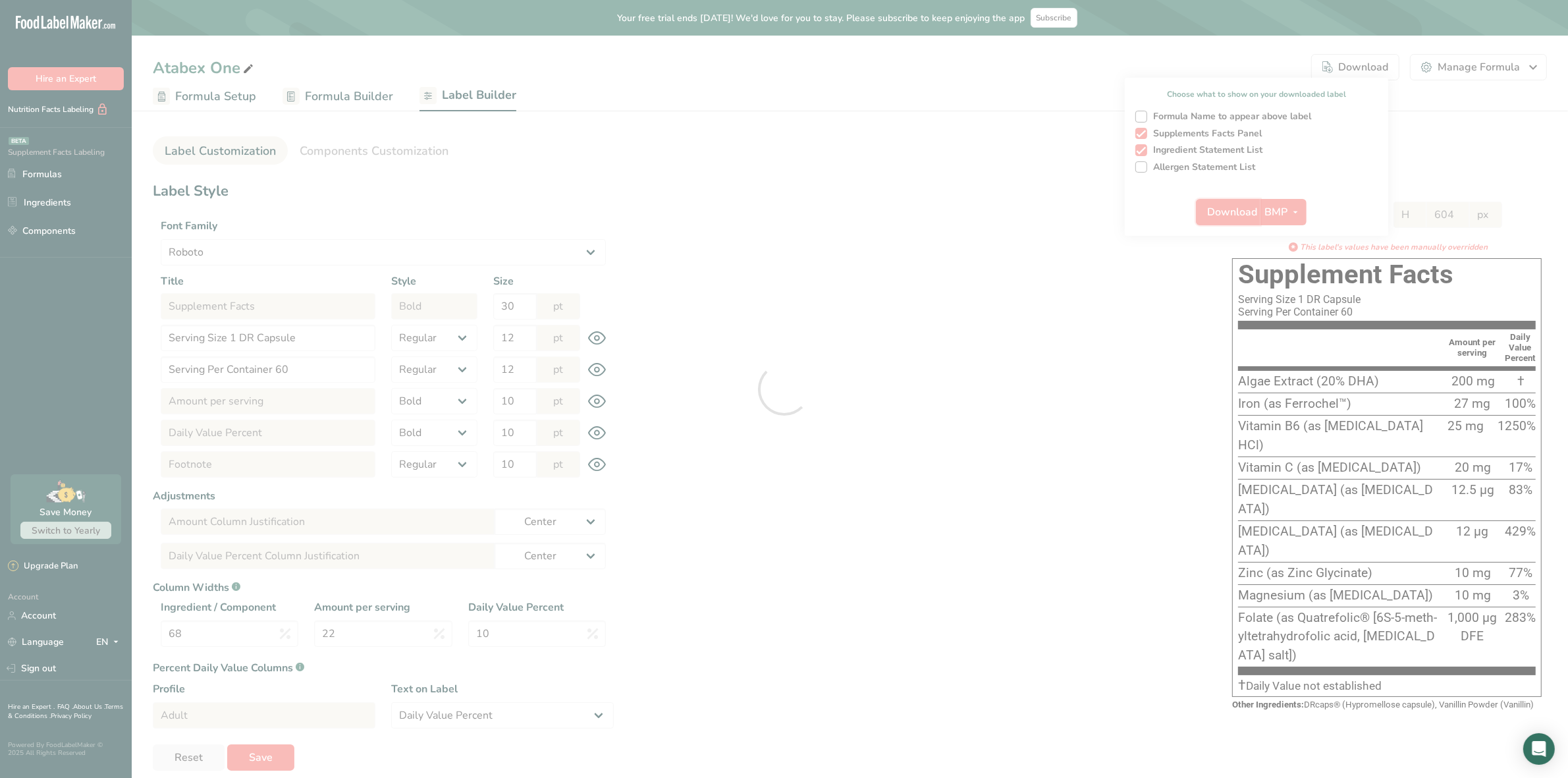
select select "center"
select select "Daily Value Percent"
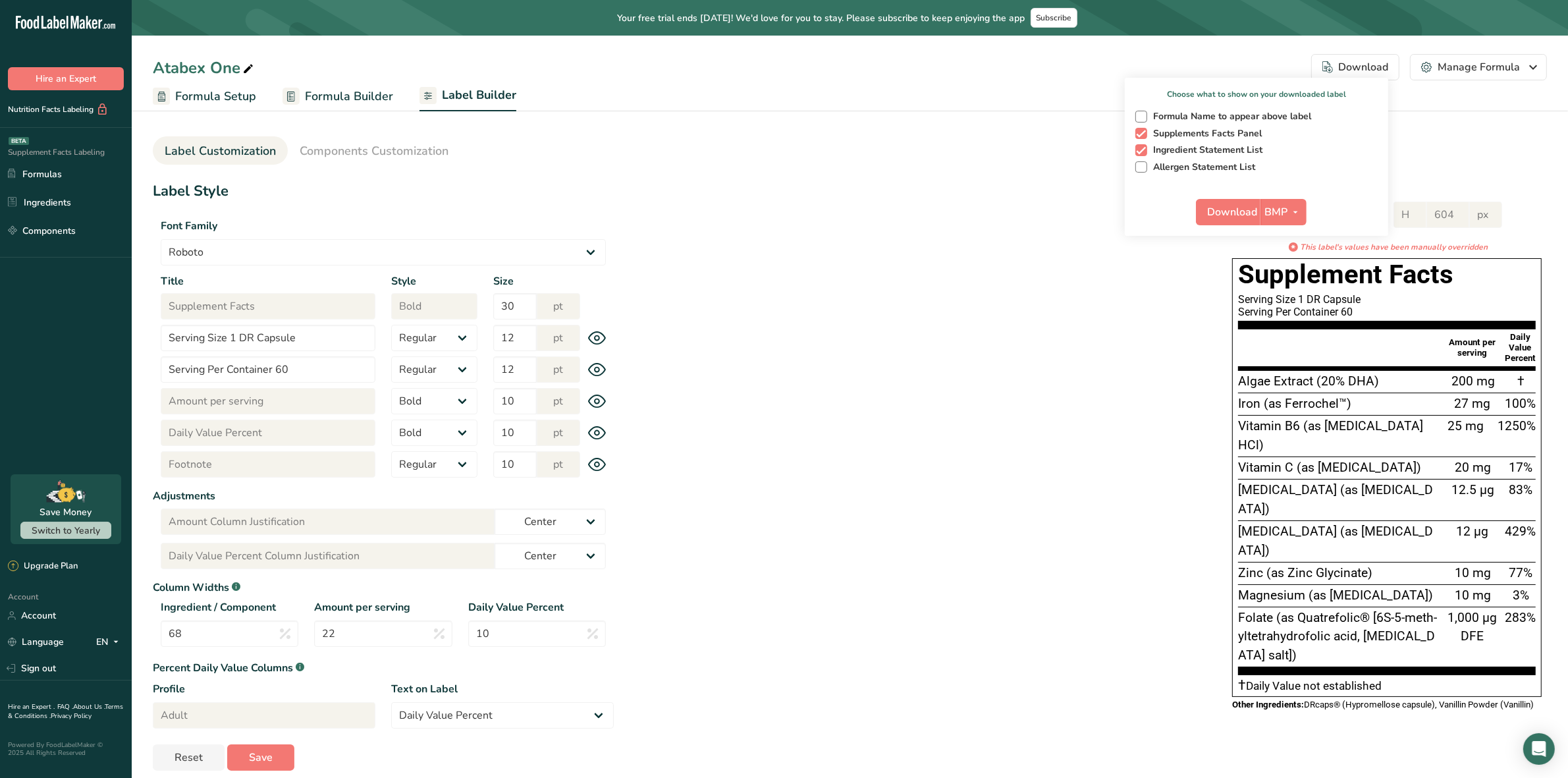
click at [1469, 160] on ul "Label Customization Components Customization" at bounding box center [849, 150] width 1394 height 28
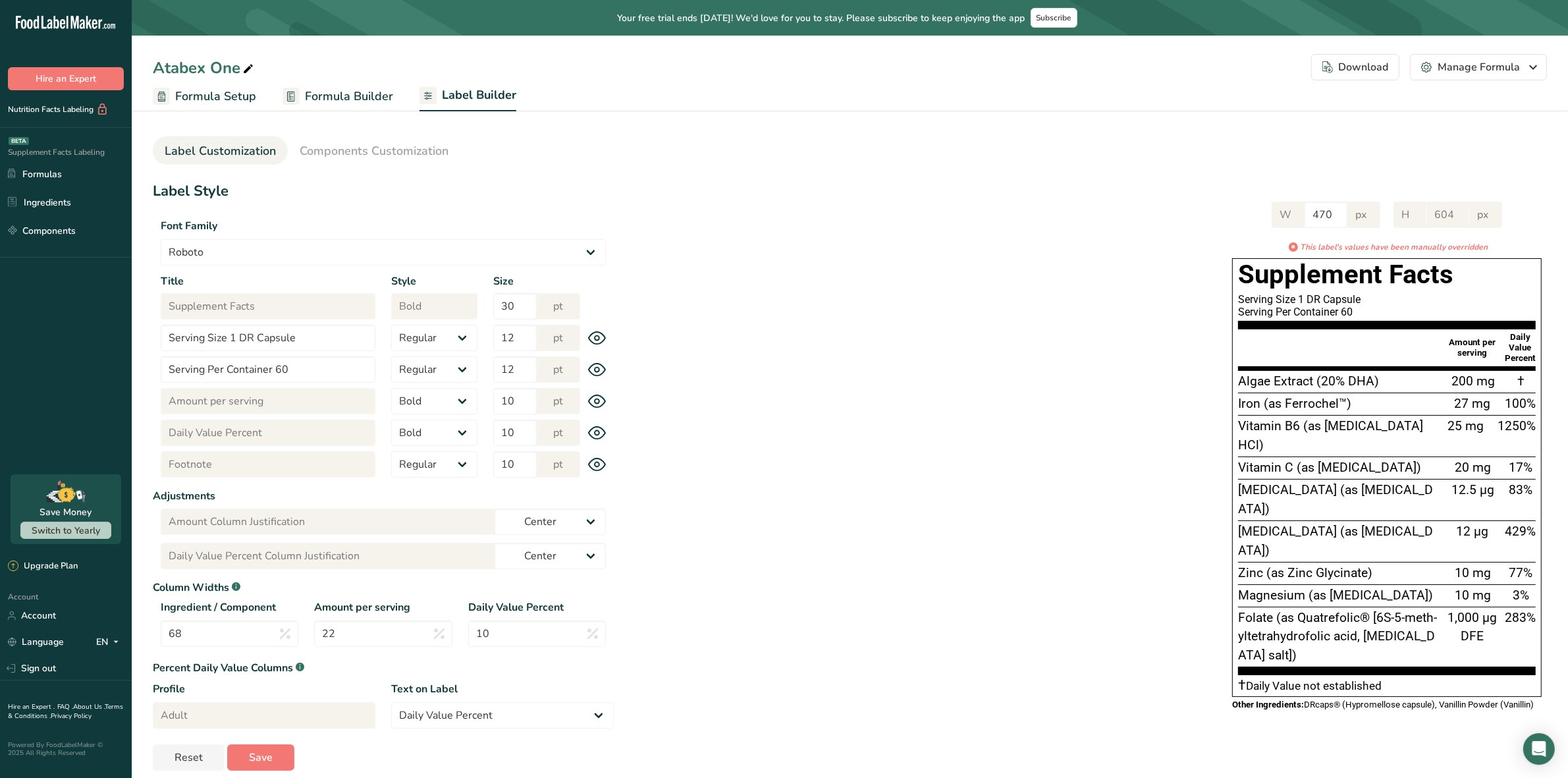
click at [1388, 69] on div "Download" at bounding box center [1355, 67] width 66 height 16
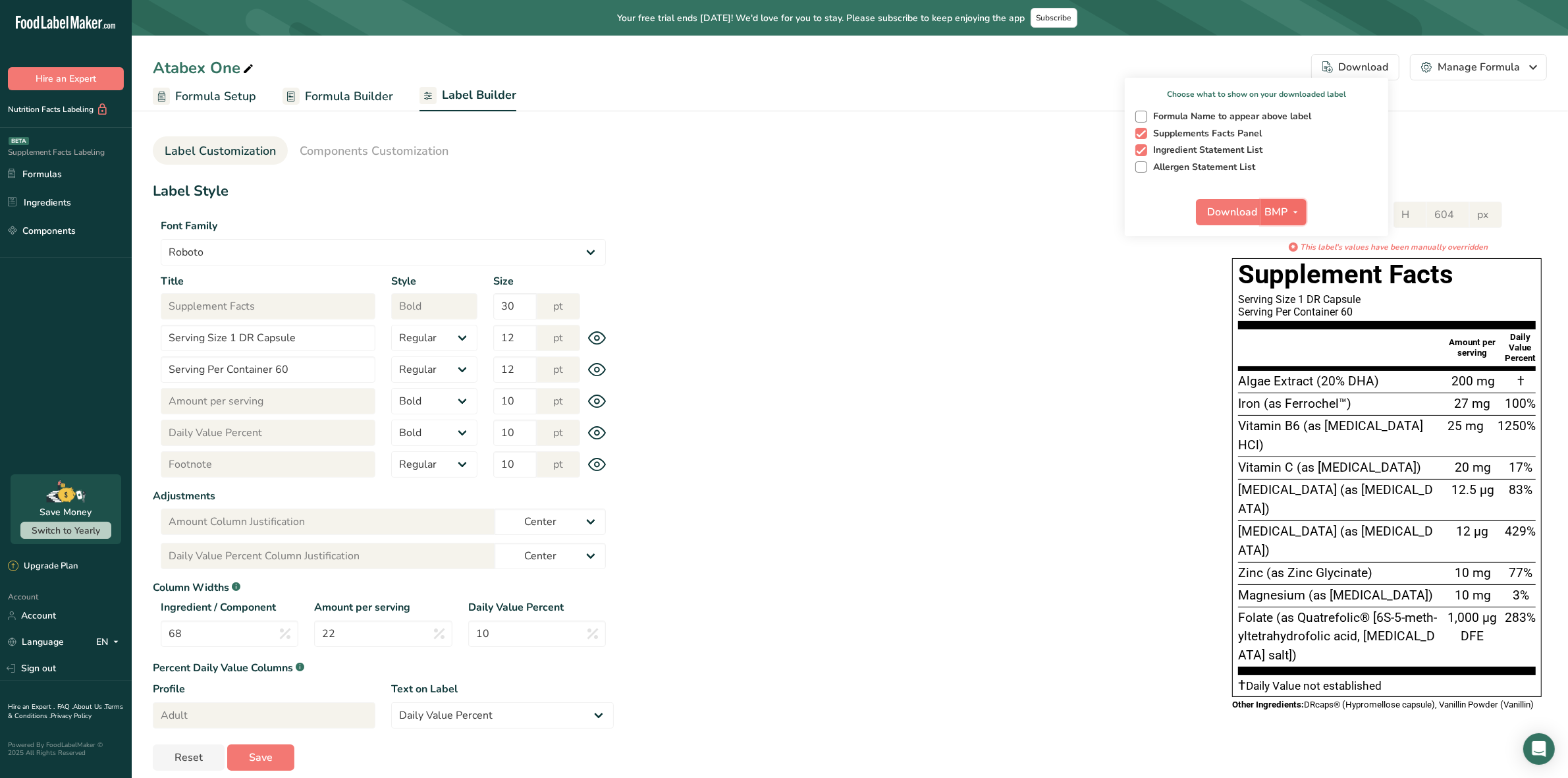
click at [1302, 212] on span "button" at bounding box center [1296, 212] width 16 height 16
click at [1285, 276] on link "SVG" at bounding box center [1285, 283] width 42 height 22
click at [1240, 211] on span "Download" at bounding box center [1232, 212] width 50 height 16
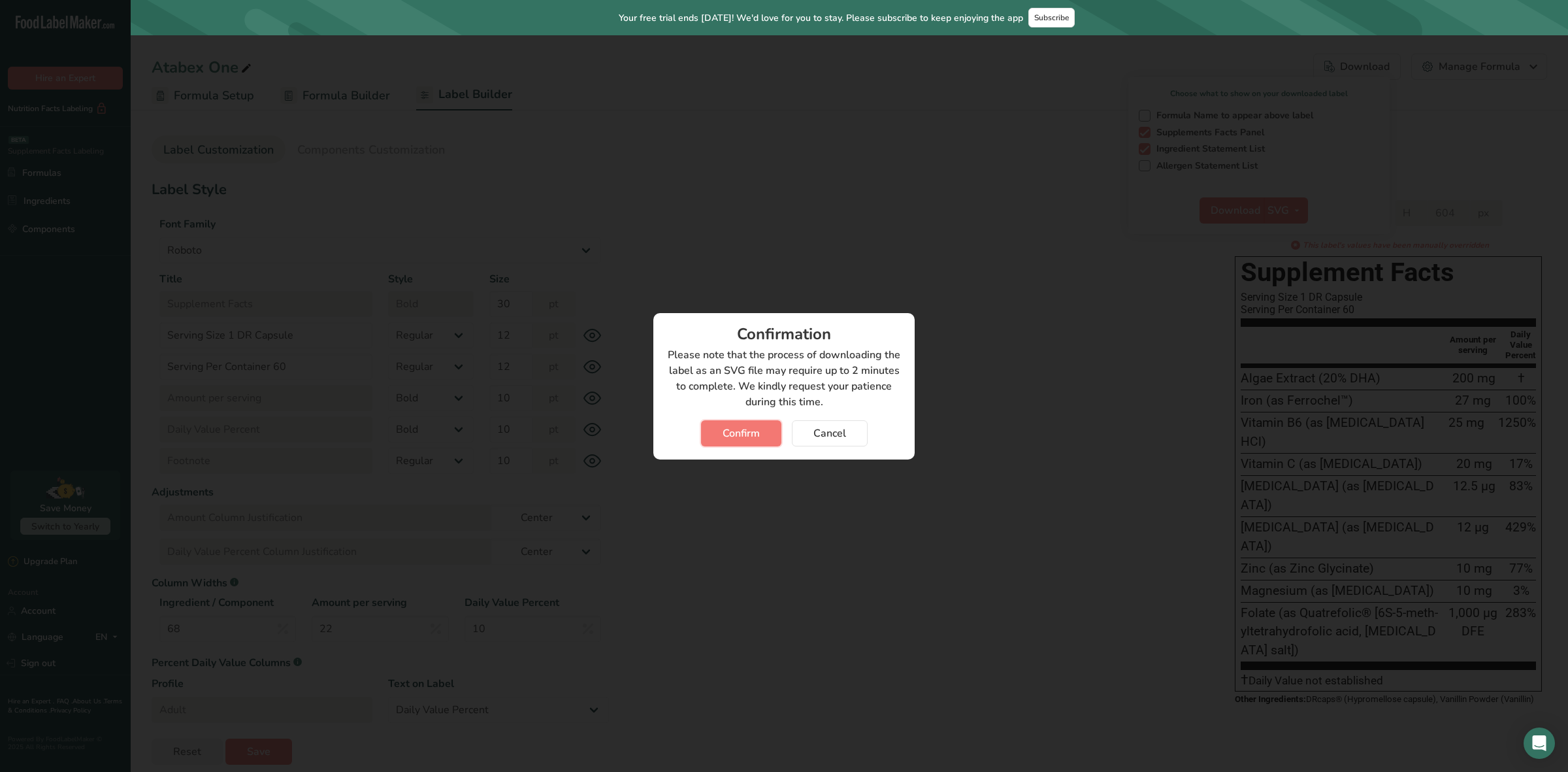
click at [743, 432] on span "Confirm" at bounding box center [742, 434] width 37 height 15
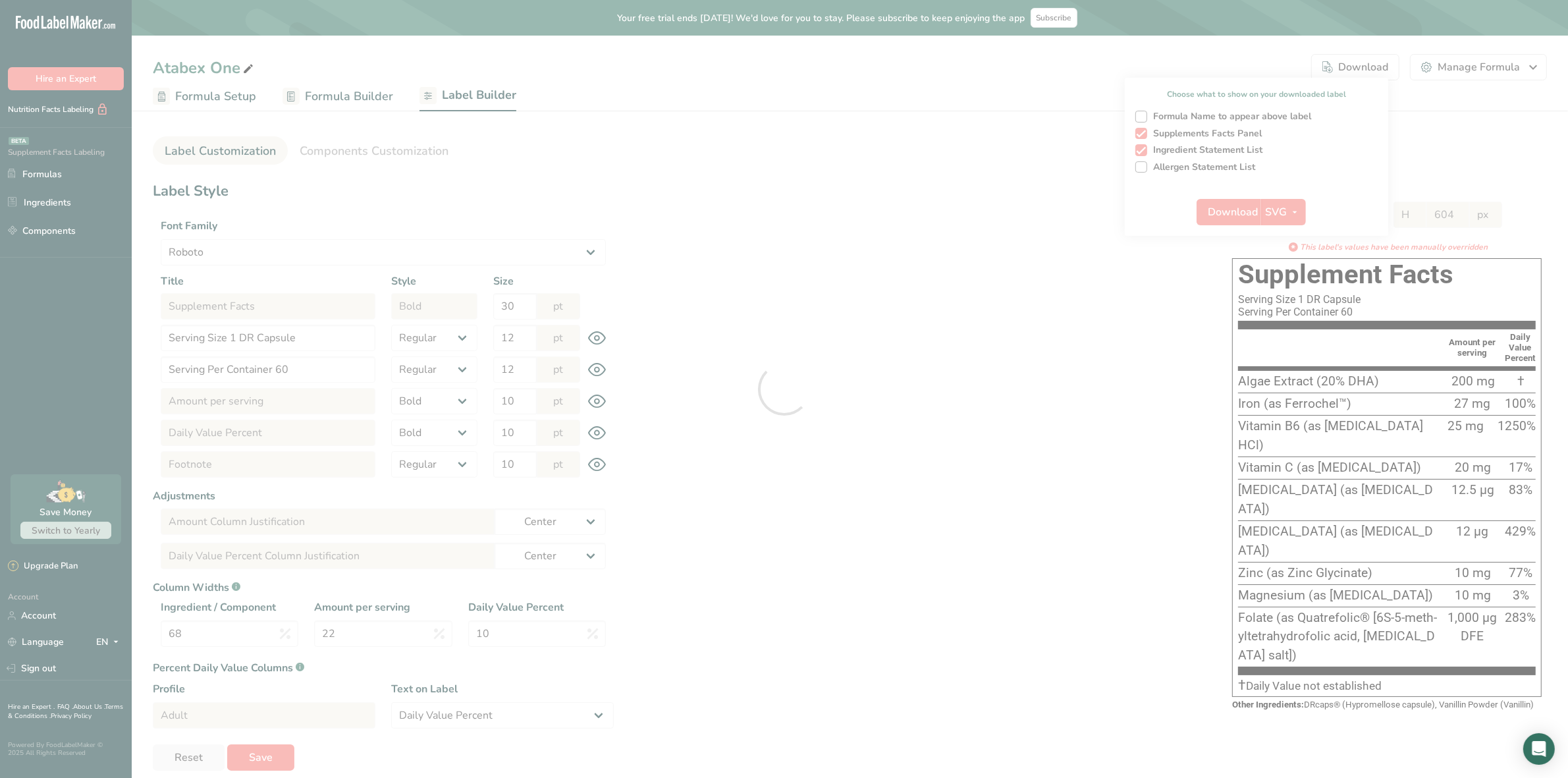
select select "Roboto"
select select "bold"
select select "center"
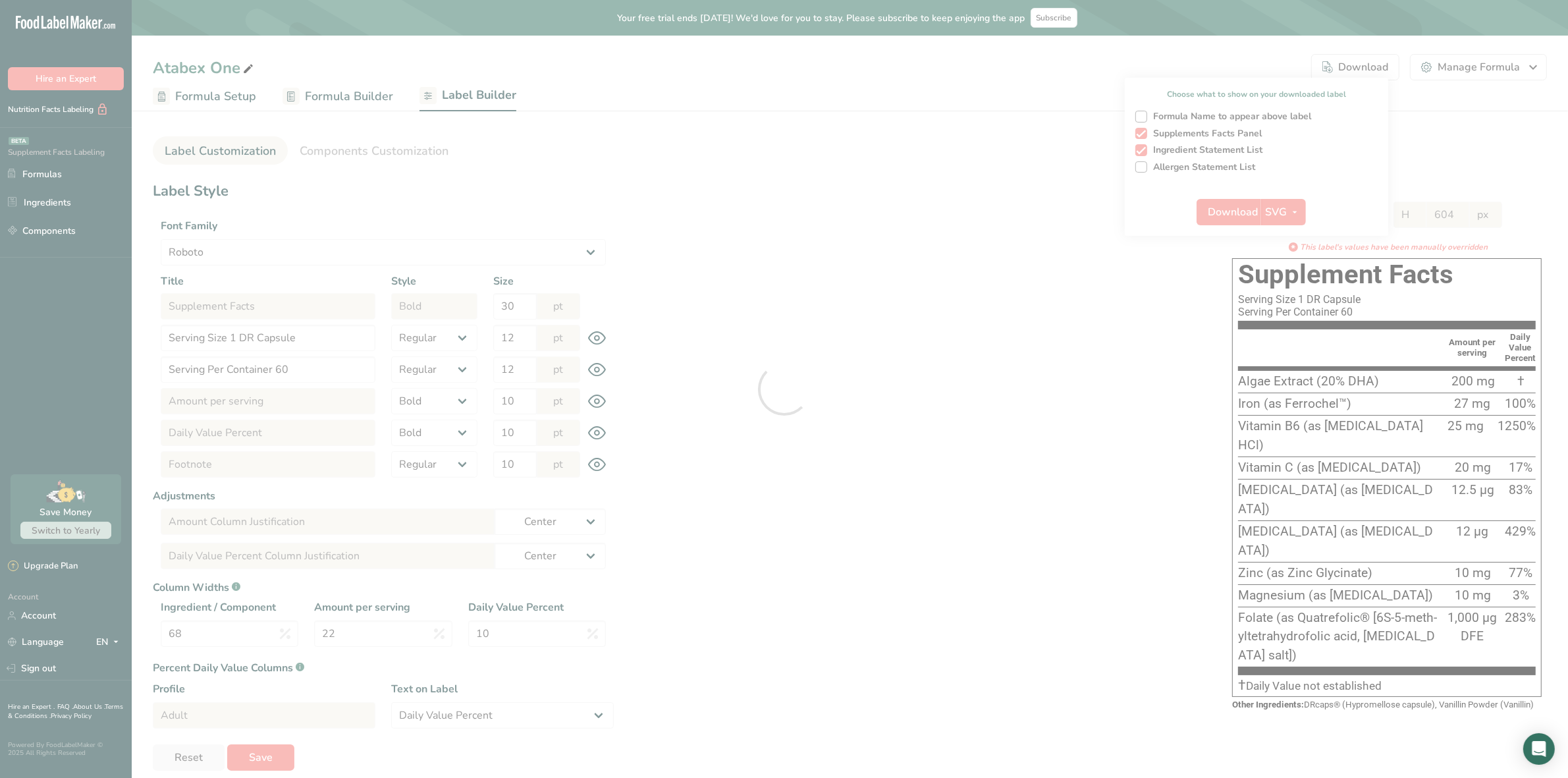
select select "center"
select select "Daily Value Percent"
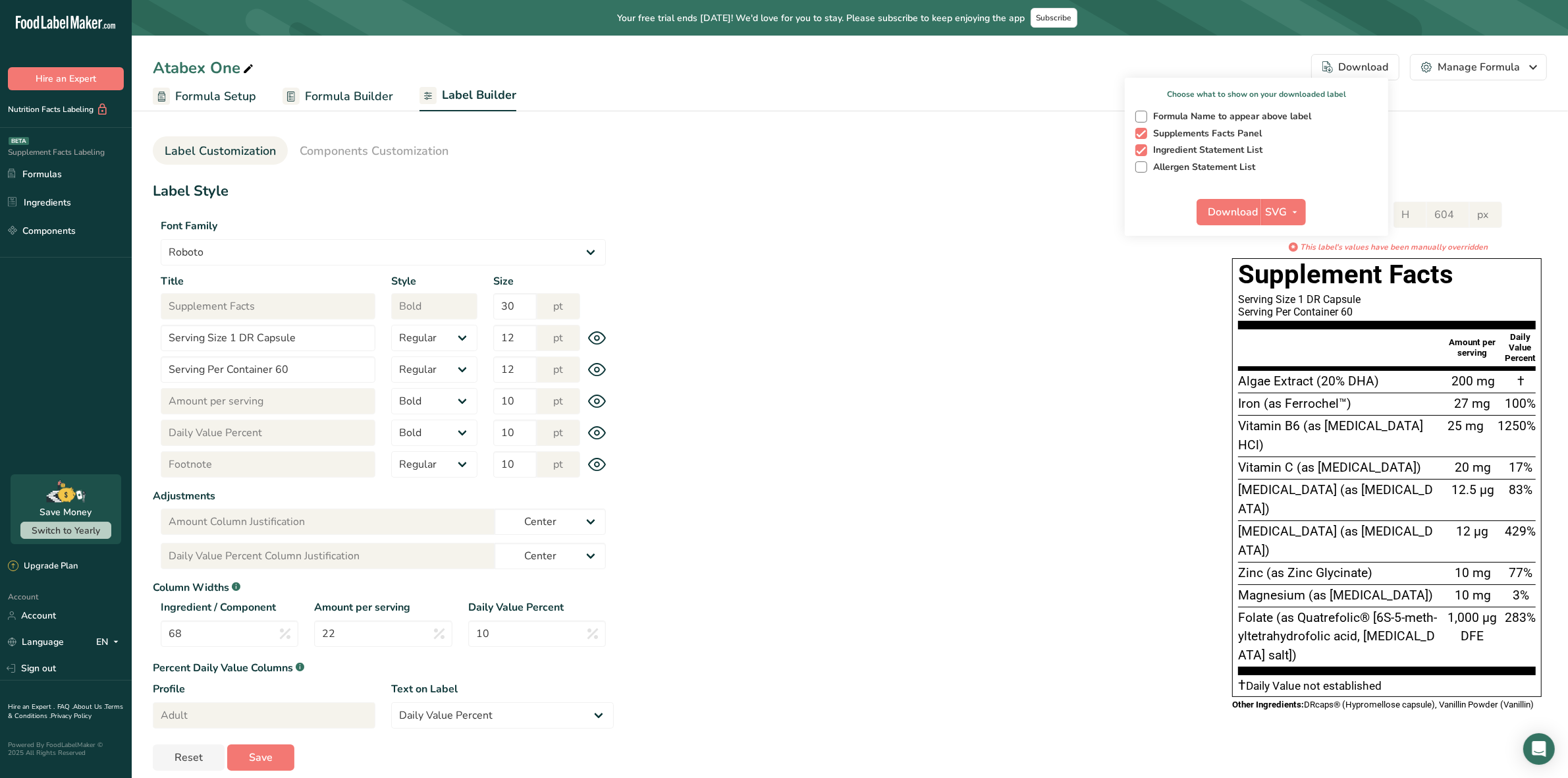
click at [1541, 155] on ul "Label Customization Components Customization" at bounding box center [849, 150] width 1394 height 28
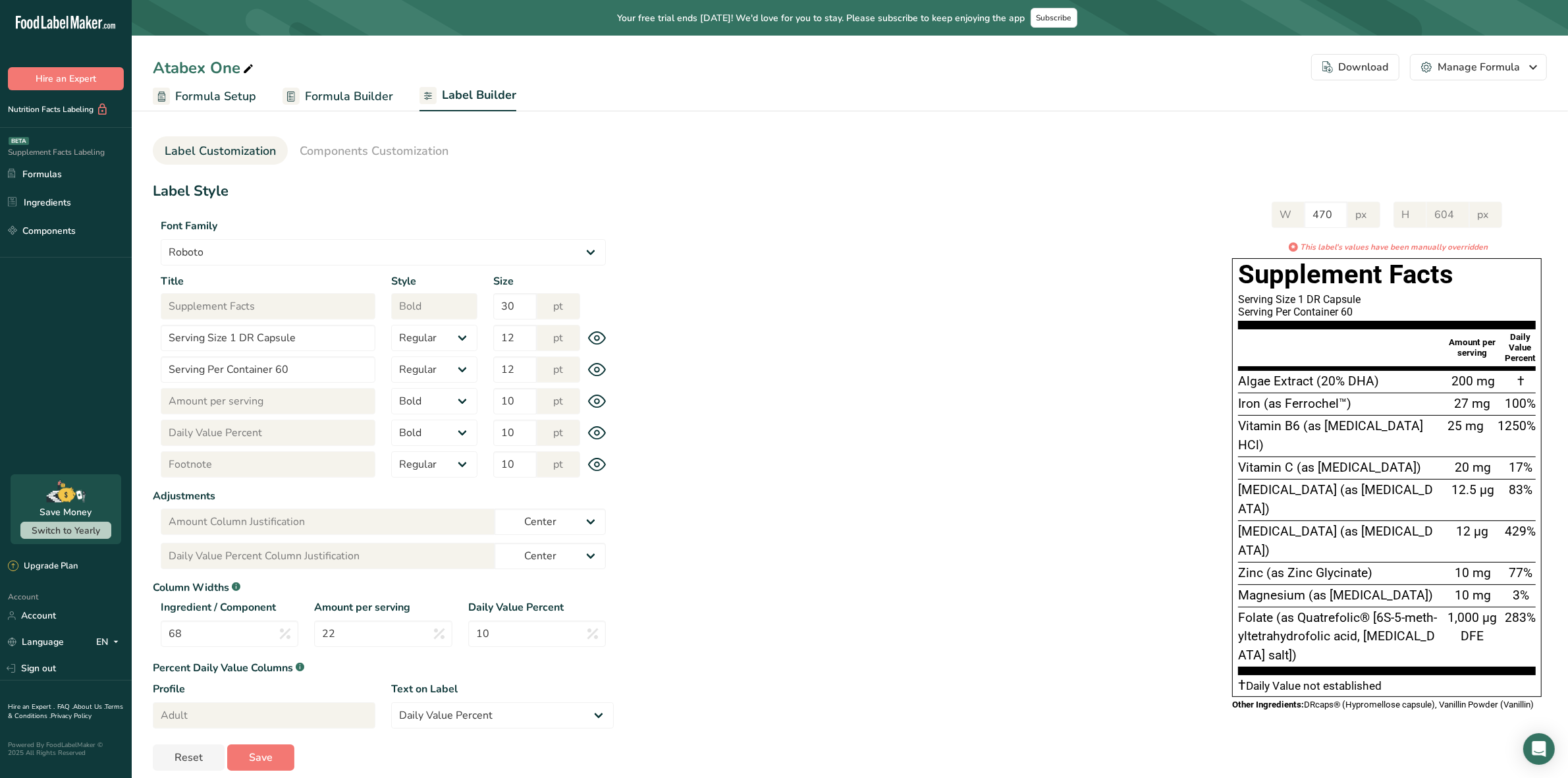
click at [1388, 67] on div "Download" at bounding box center [1355, 67] width 66 height 16
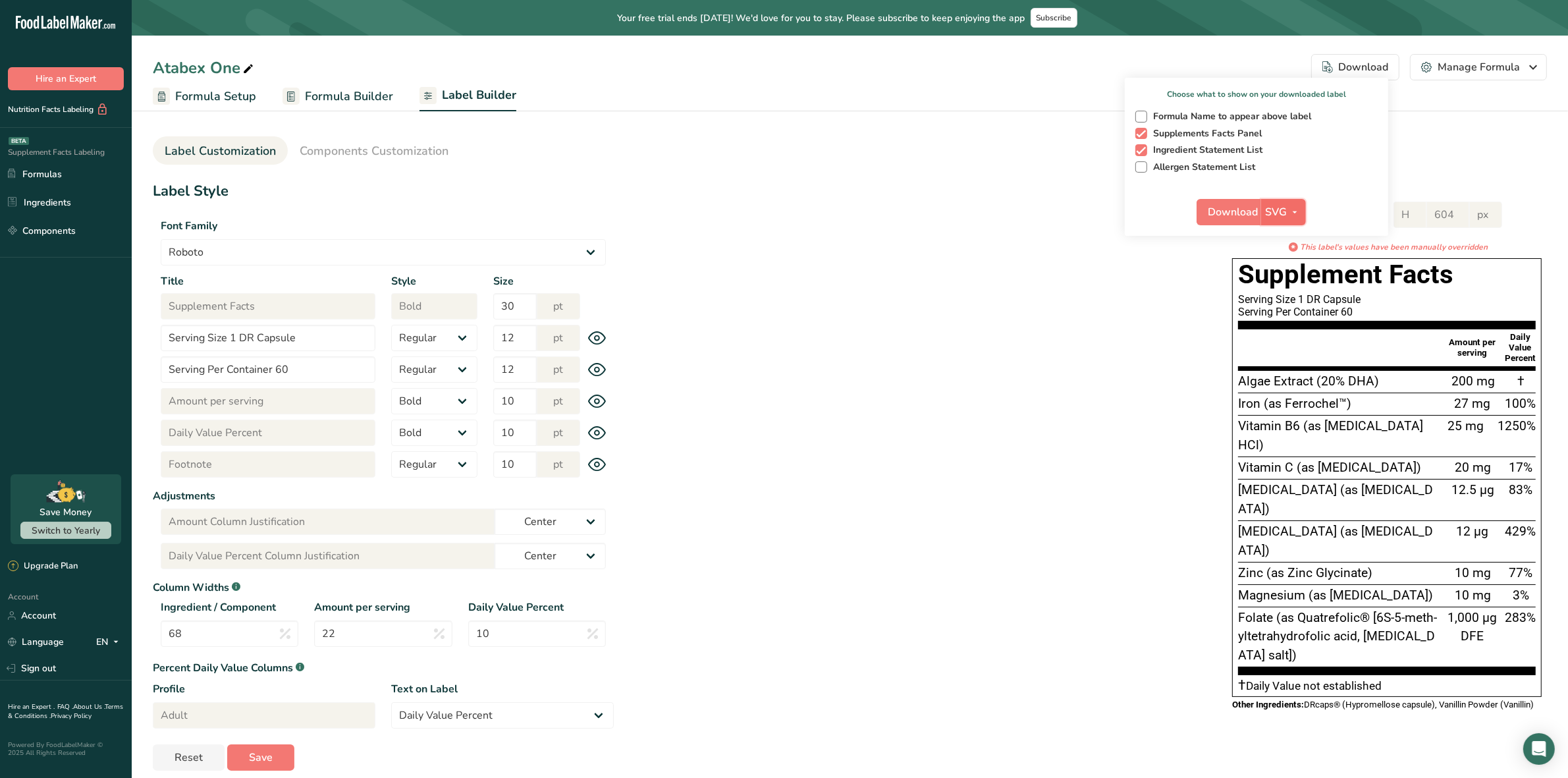
click at [1298, 209] on icon "button" at bounding box center [1295, 212] width 11 height 16
click at [1278, 306] on link "PDF" at bounding box center [1285, 304] width 42 height 22
click at [1242, 205] on span "Download" at bounding box center [1233, 212] width 50 height 16
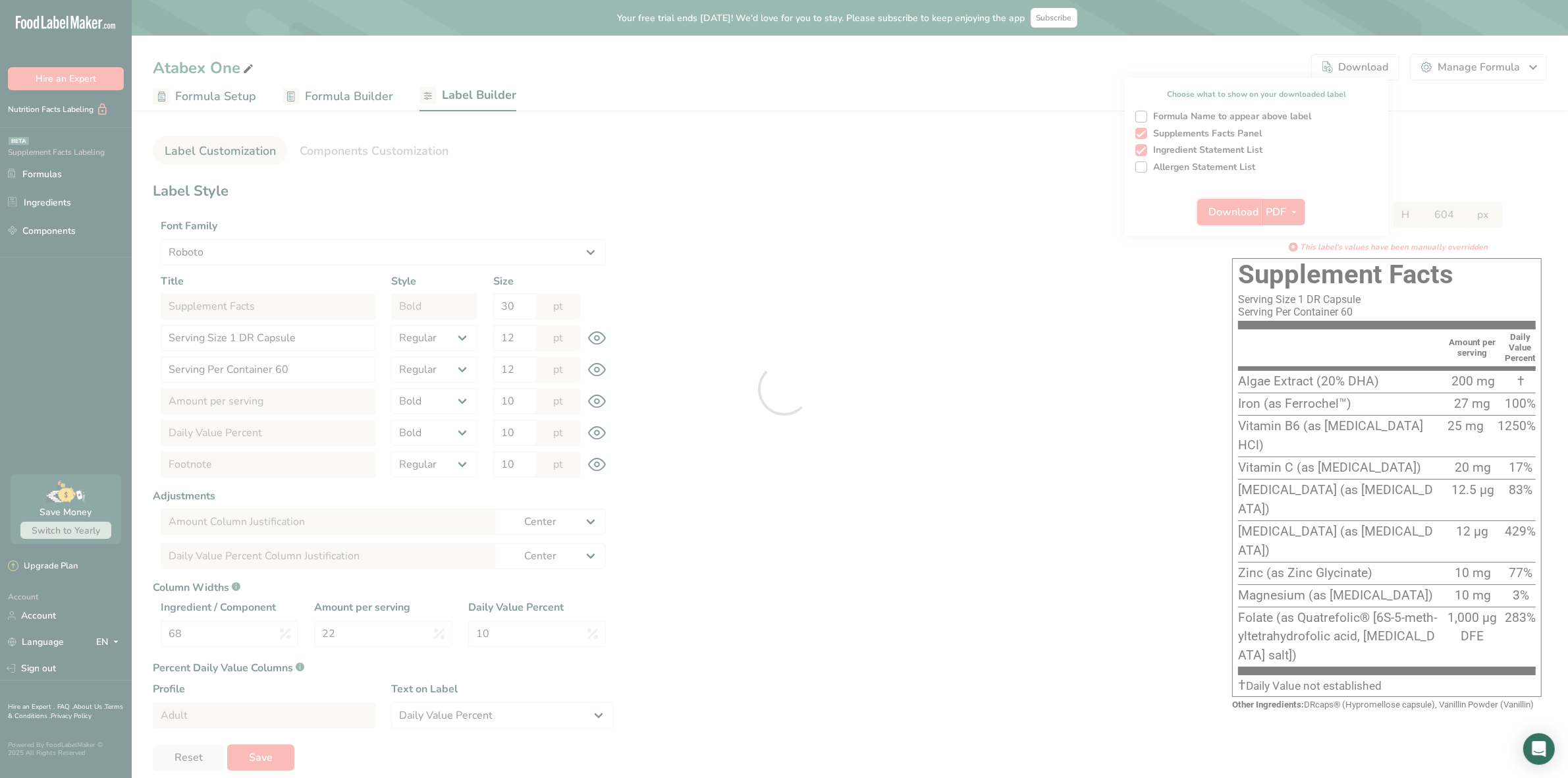
select select "Roboto"
select select "bold"
select select "center"
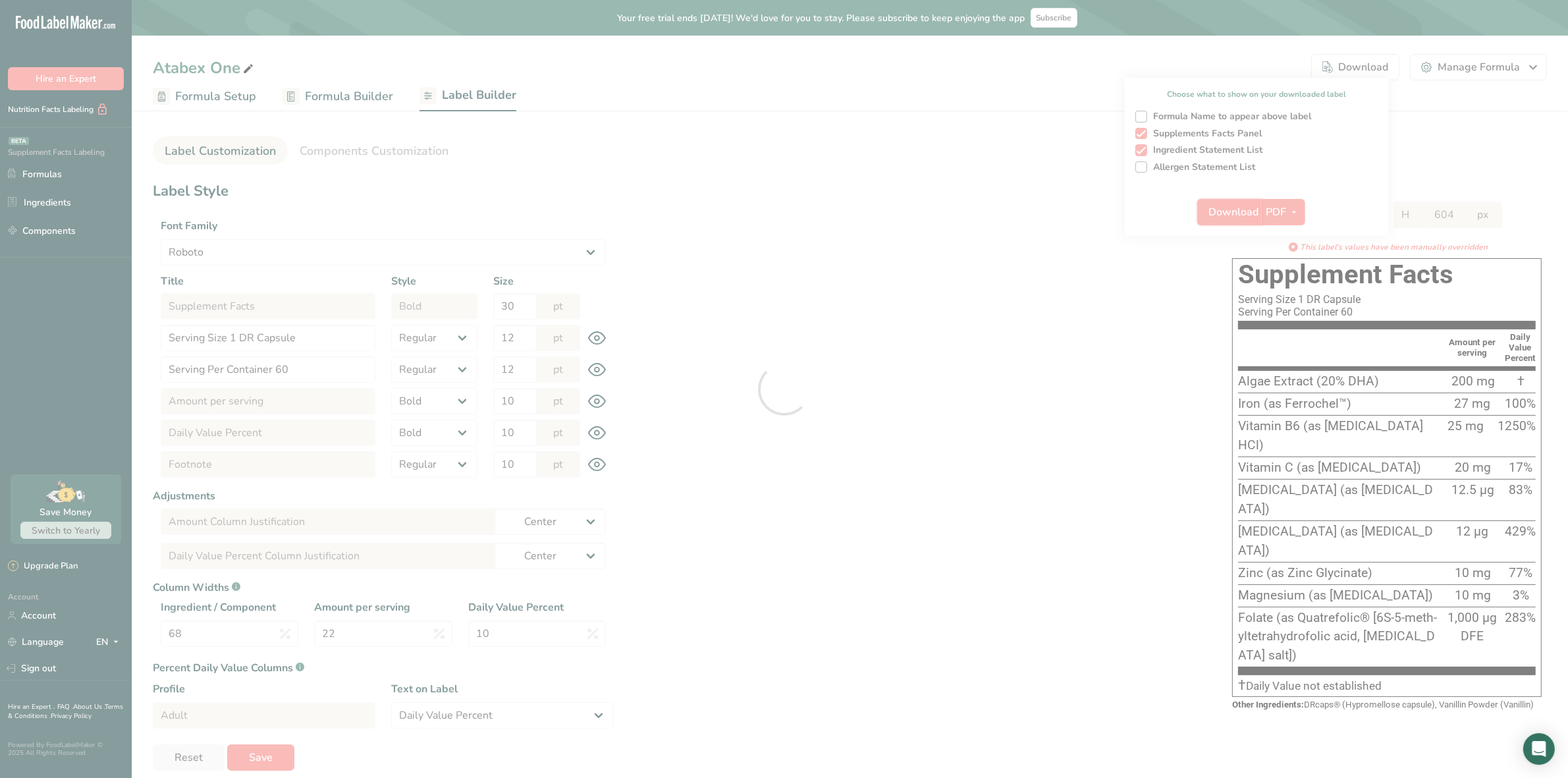
select select "center"
select select "Daily Value Percent"
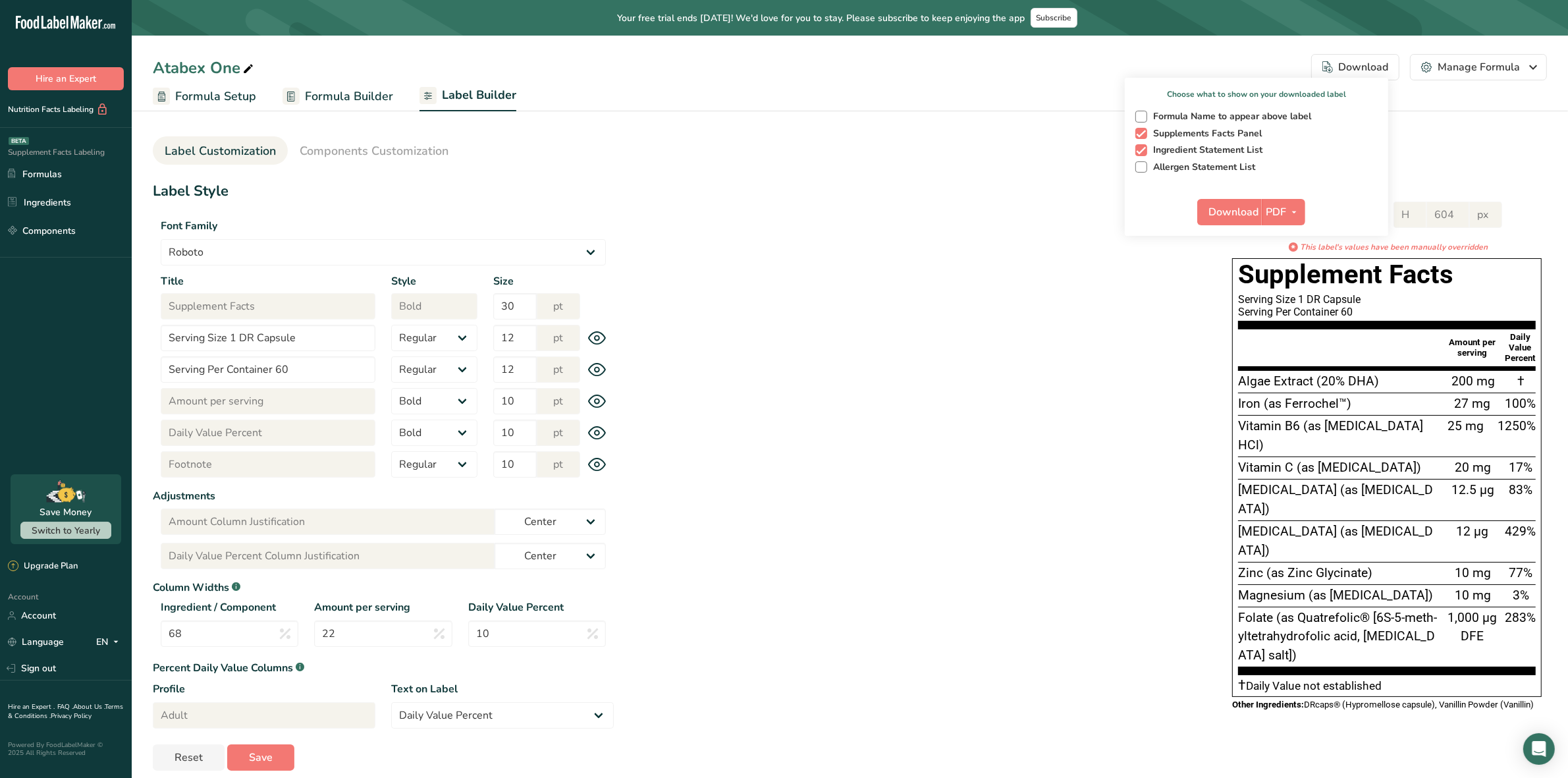
click at [1035, 63] on div "Atabex One Download Choose what to show on your downloaded label Formula Name t…" at bounding box center [849, 67] width 1436 height 26
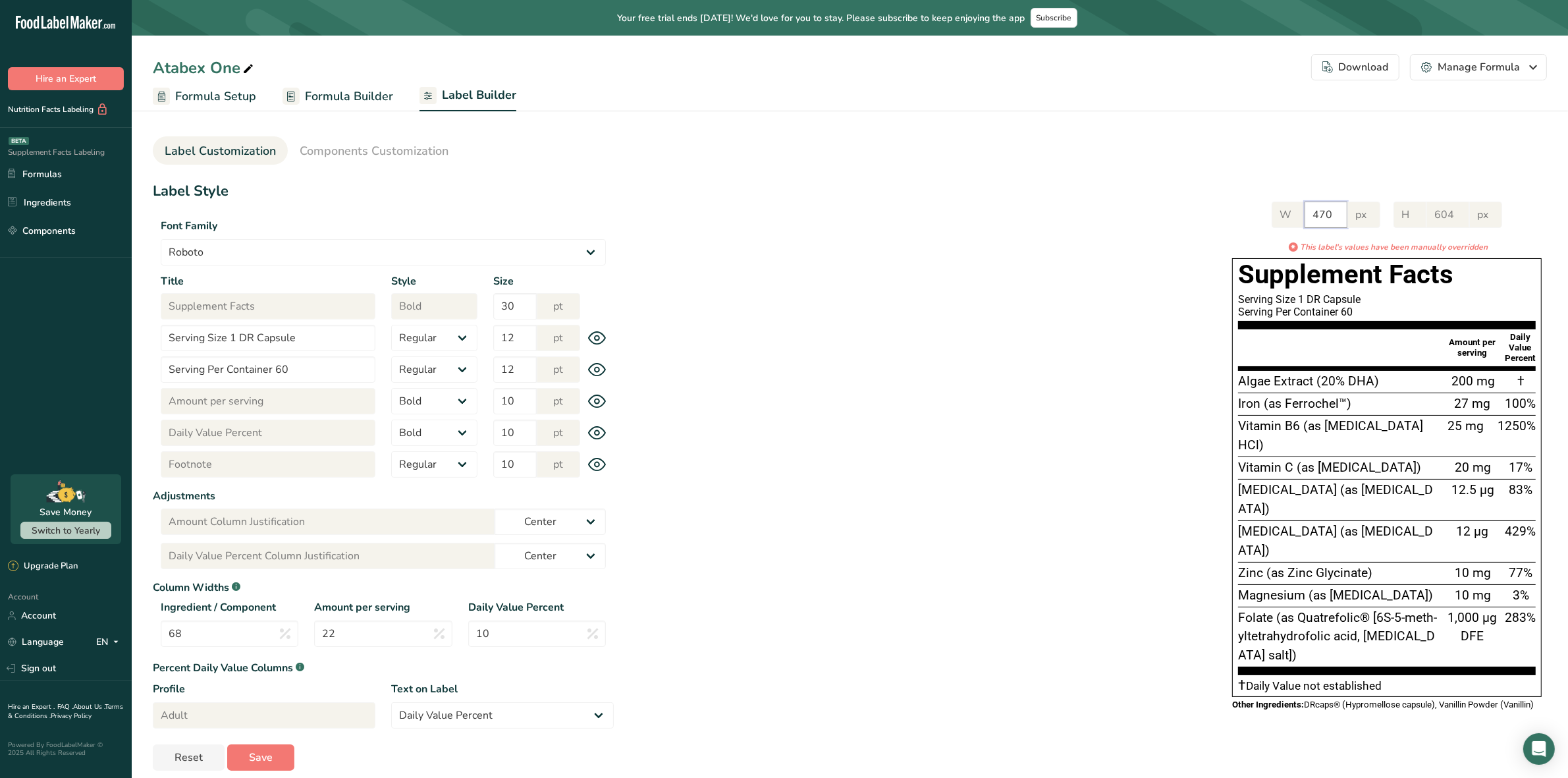
drag, startPoint x: 1342, startPoint y: 218, endPoint x: 1289, endPoint y: 231, distance: 54.6
click at [1270, 220] on div "W 470 px H 604 px * This label's values have been manually overridden Supplemen…" at bounding box center [1387, 455] width 320 height 533
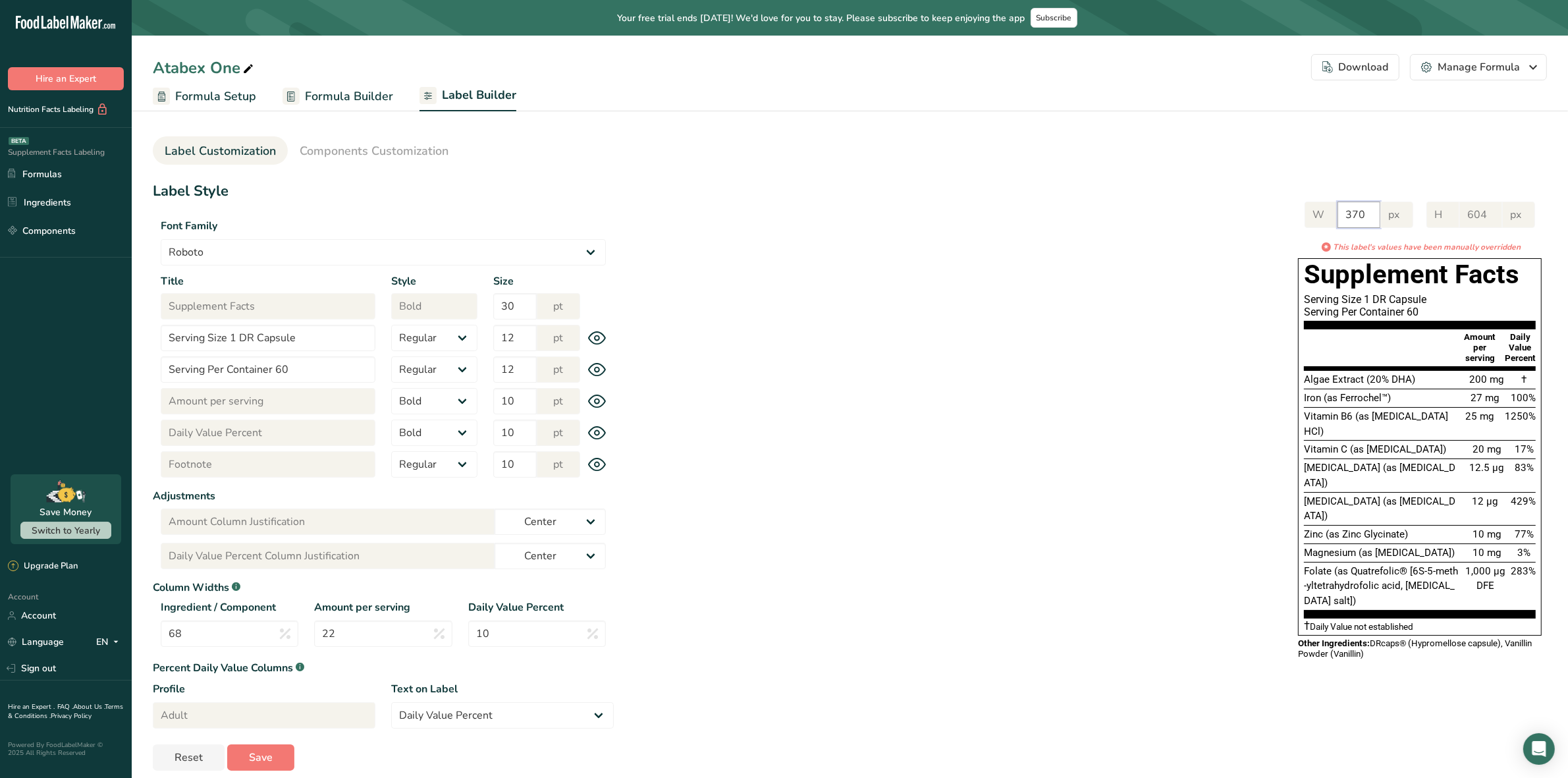
click at [1369, 220] on input "370" at bounding box center [1359, 215] width 43 height 26
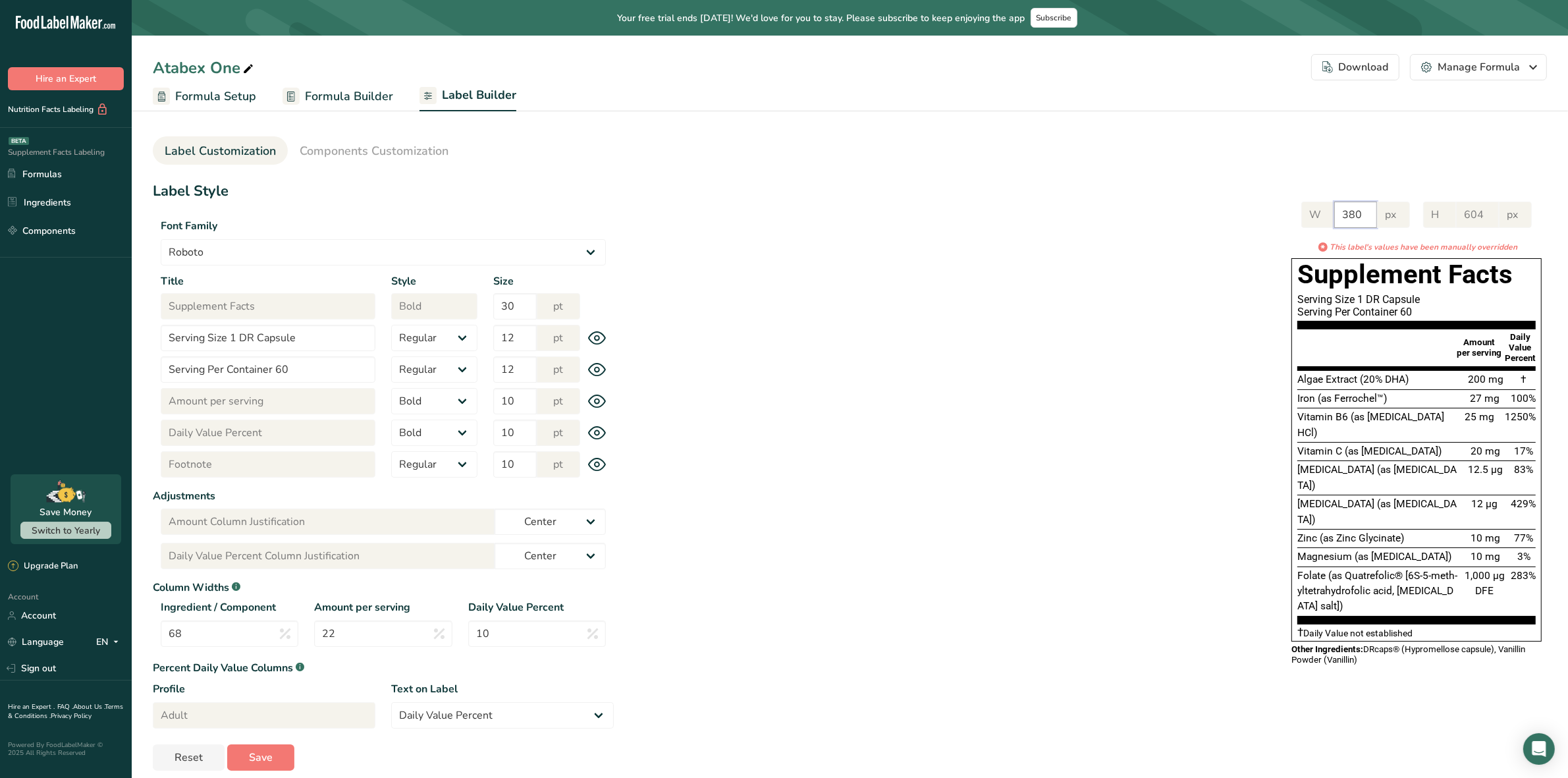
type input "380"
click at [1183, 250] on div "W 380 px H 604 px * This label's values have been manually overridden Supplemen…" at bounding box center [1080, 432] width 933 height 488
click at [1370, 70] on div "Download" at bounding box center [1355, 67] width 66 height 16
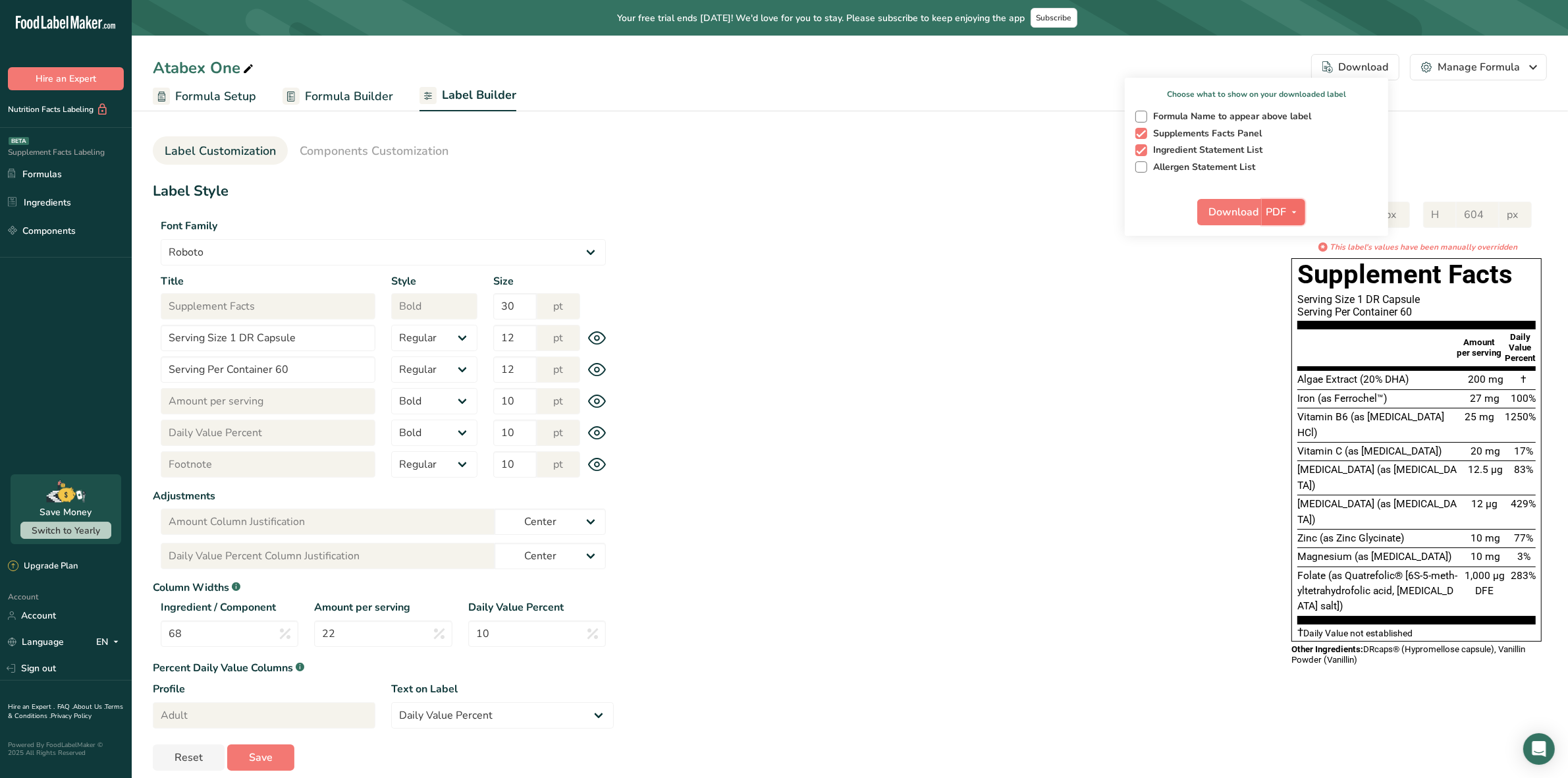
click at [1294, 209] on icon "button" at bounding box center [1294, 212] width 11 height 16
click at [1285, 229] on link "PNG" at bounding box center [1284, 239] width 42 height 22
click at [1242, 213] on span "Download" at bounding box center [1232, 212] width 50 height 16
select select "Roboto"
select select "bold"
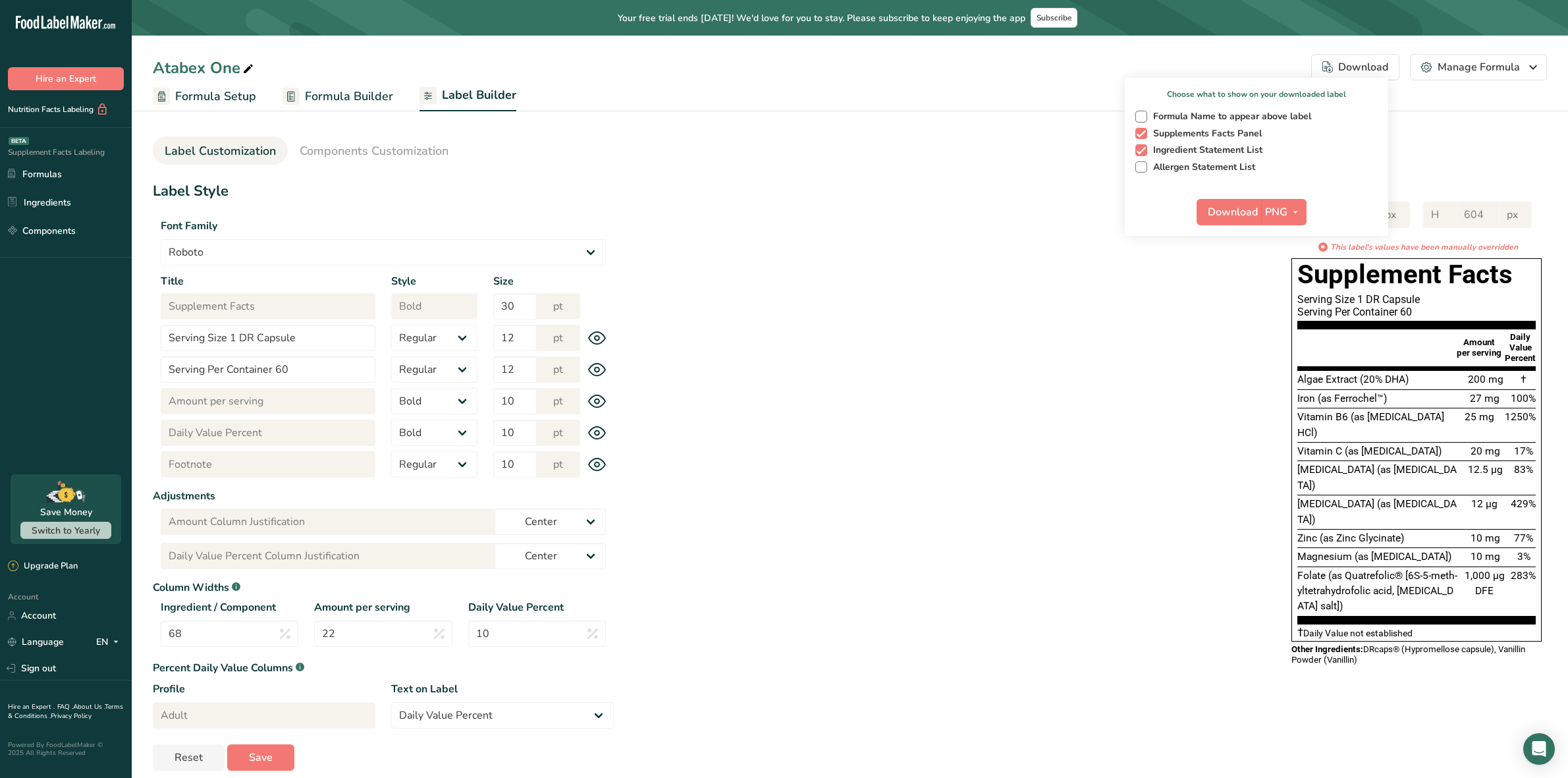
select select "bold"
select select "center"
select select "Daily Value Percent"
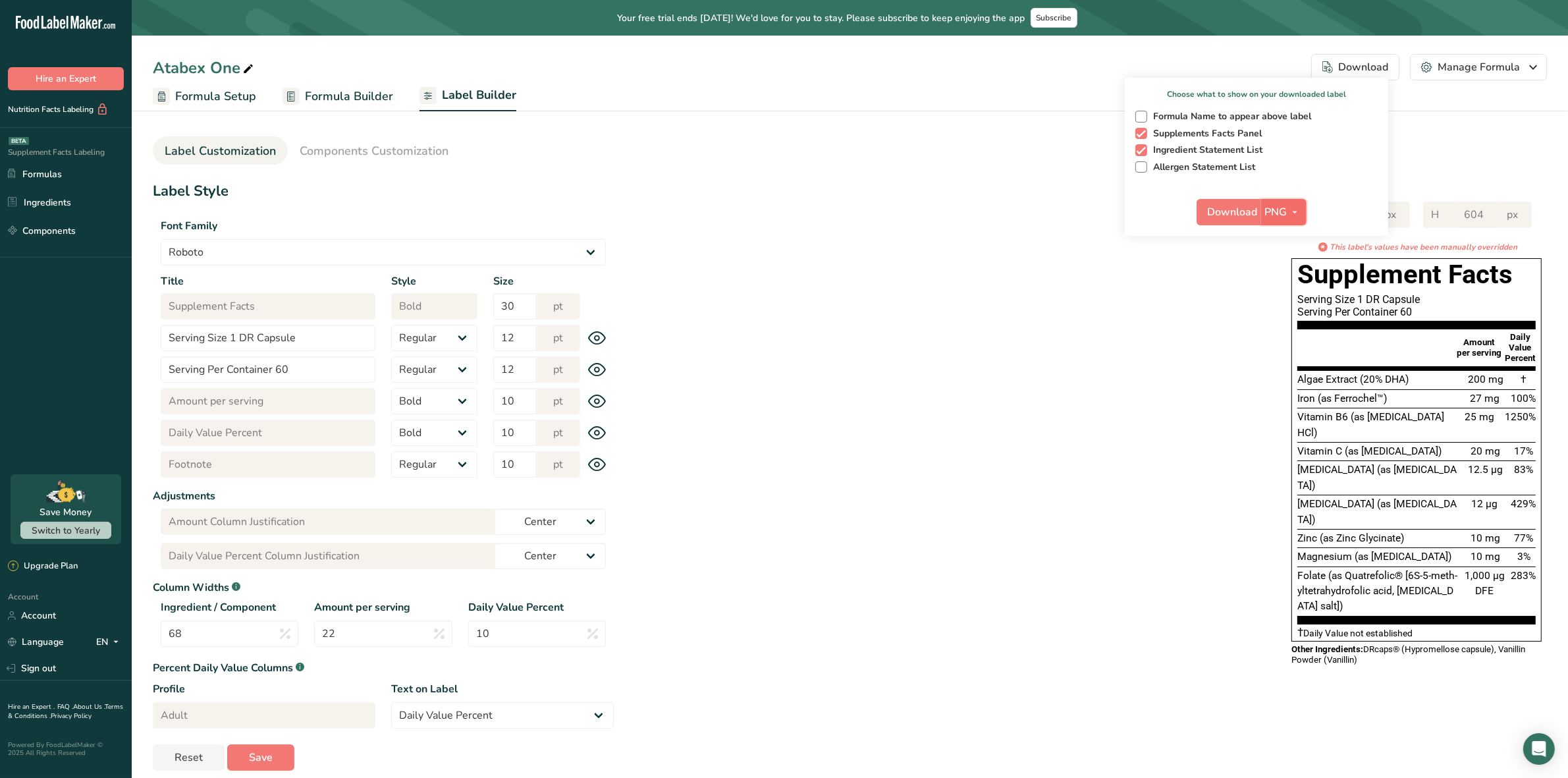
click at [1296, 215] on icon "button" at bounding box center [1296, 212] width 11 height 16
click at [1286, 258] on link "BMP" at bounding box center [1285, 261] width 42 height 22
click at [1233, 214] on span "Download" at bounding box center [1232, 212] width 50 height 16
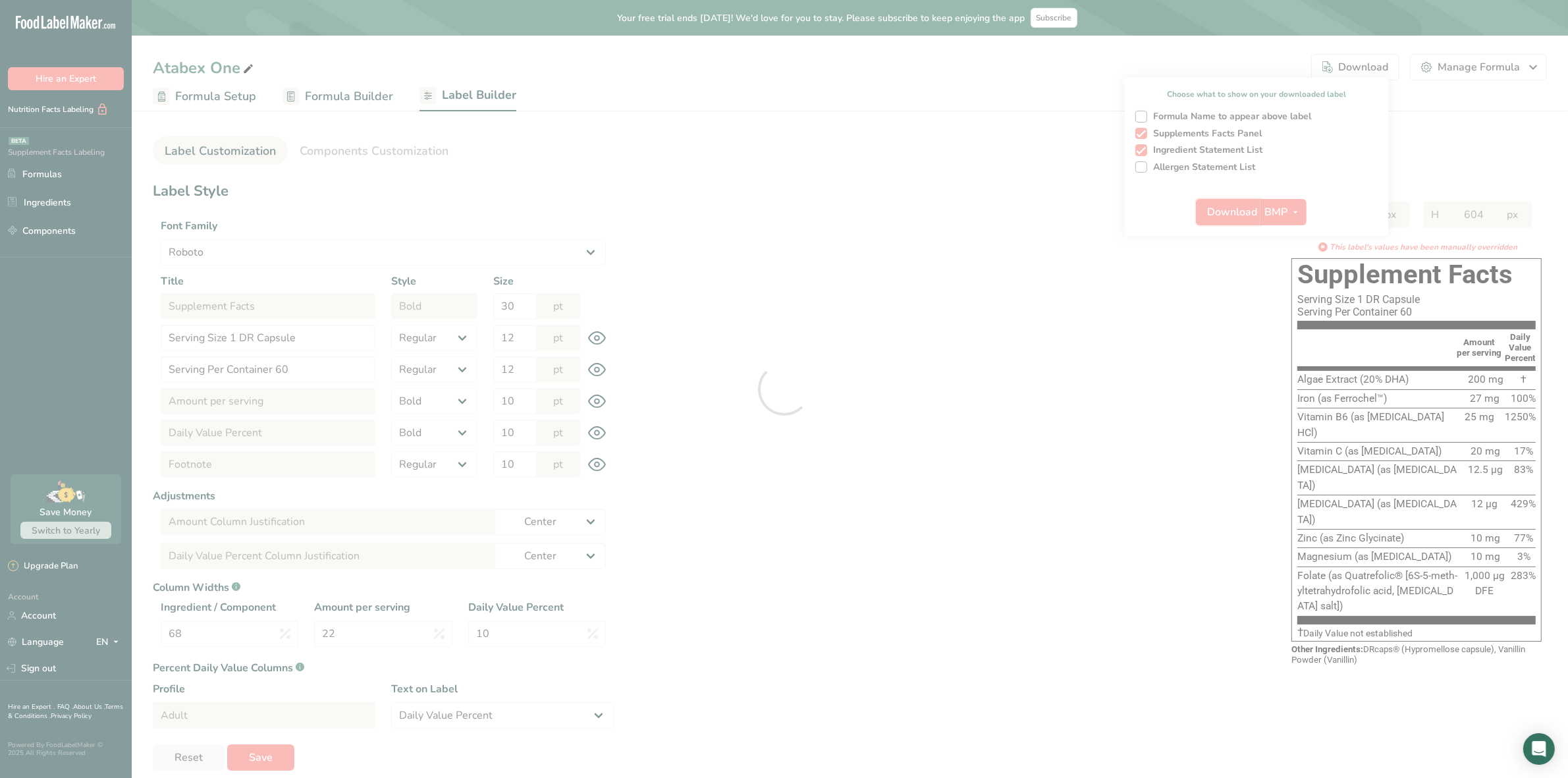
select select "Roboto"
select select "bold"
select select "center"
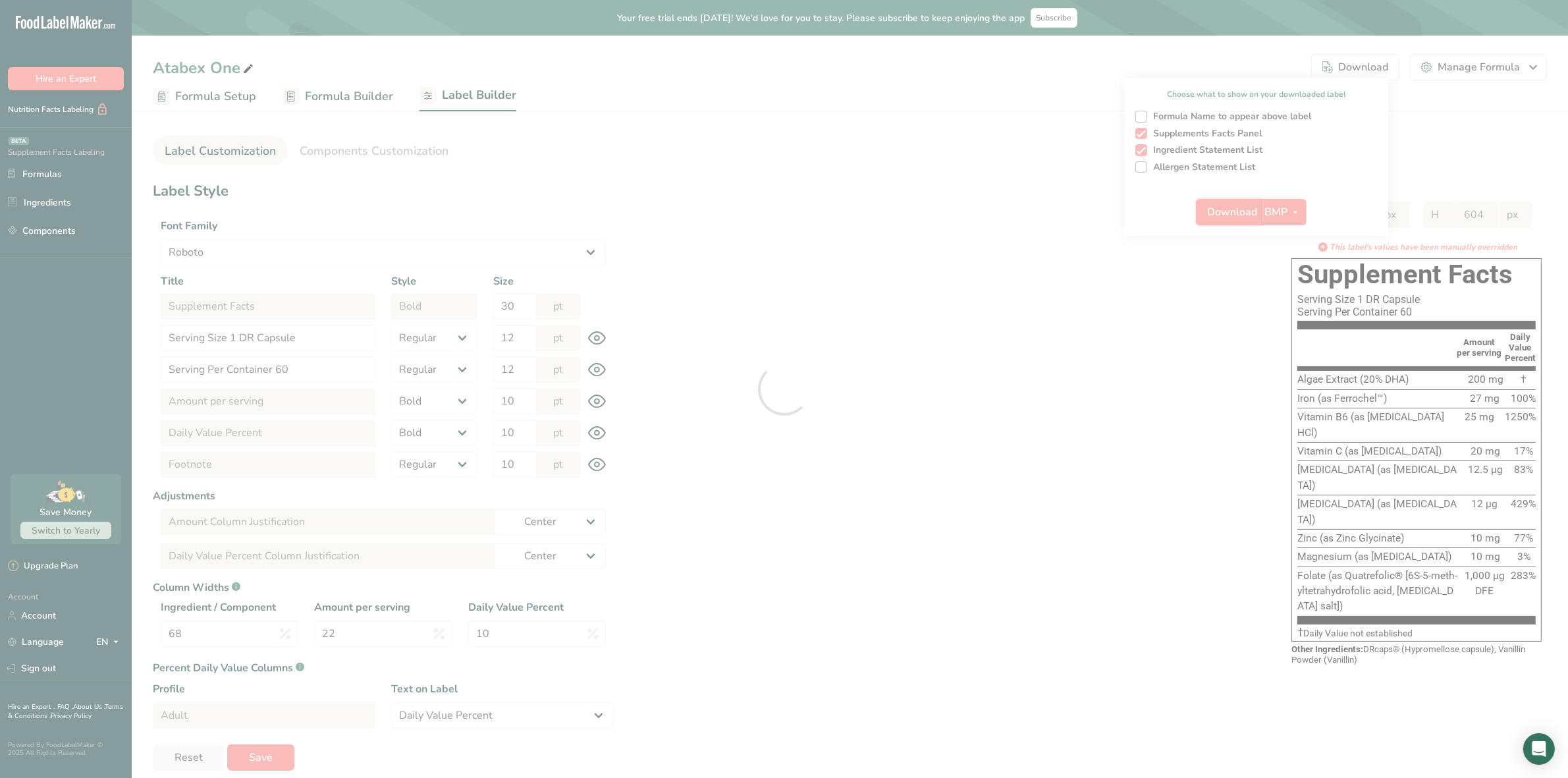
select select "center"
select select "Daily Value Percent"
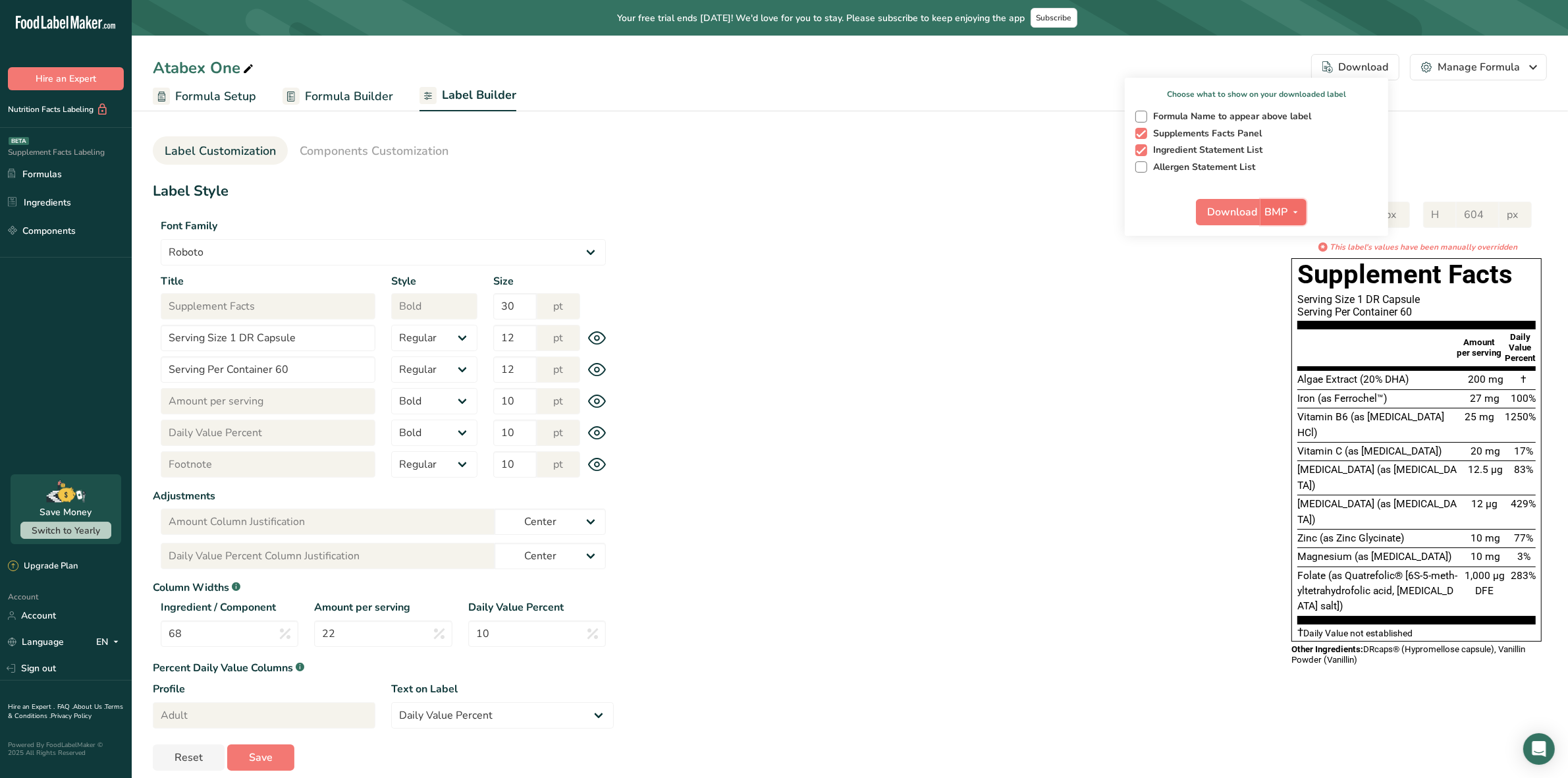
click at [1294, 215] on icon "button" at bounding box center [1296, 212] width 11 height 16
click at [1289, 278] on link "SVG" at bounding box center [1285, 283] width 42 height 22
click at [1236, 209] on span "Download" at bounding box center [1232, 212] width 50 height 16
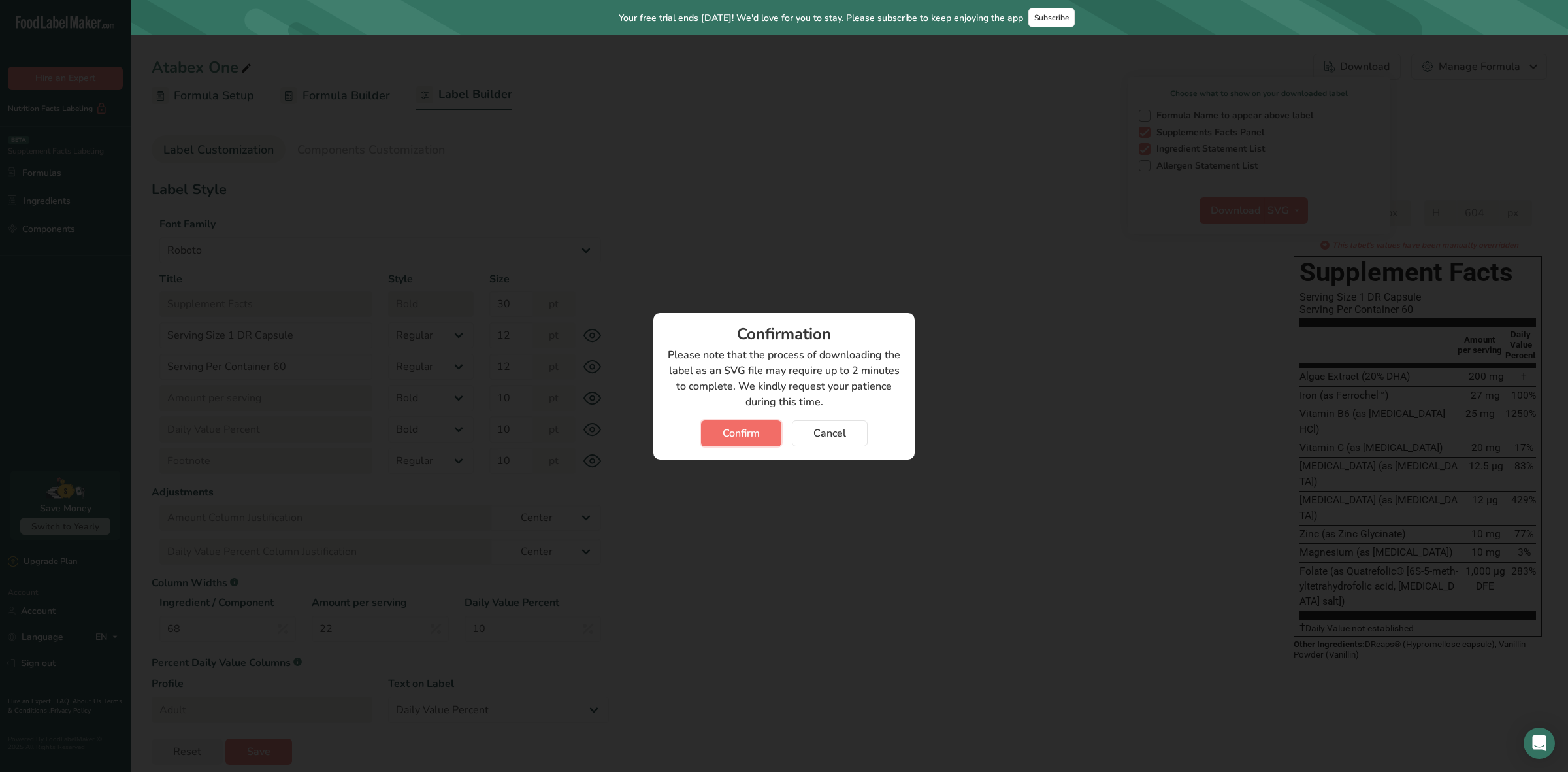
click at [736, 435] on span "Confirm" at bounding box center [742, 434] width 37 height 15
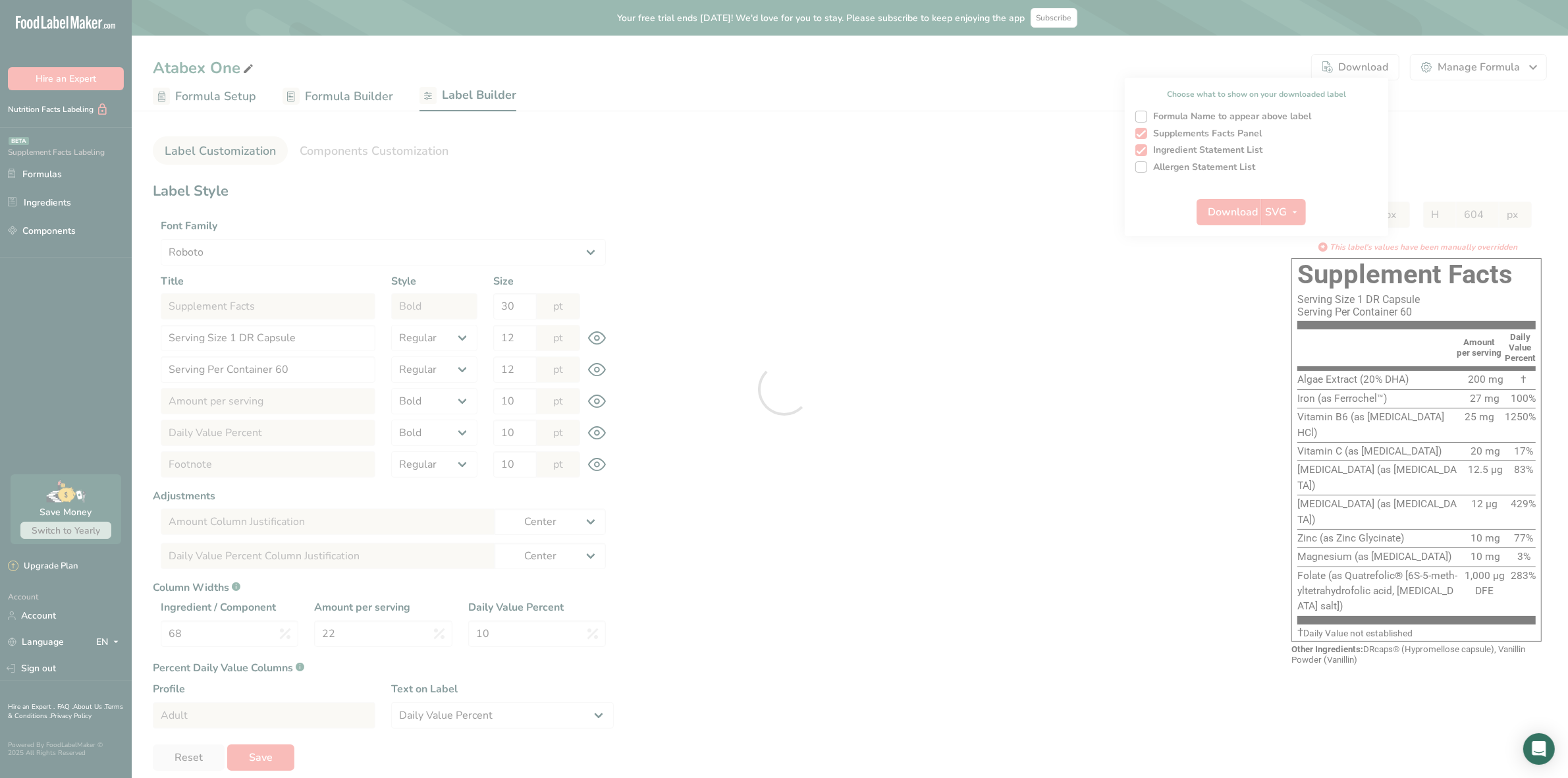
select select "Roboto"
select select "bold"
select select "center"
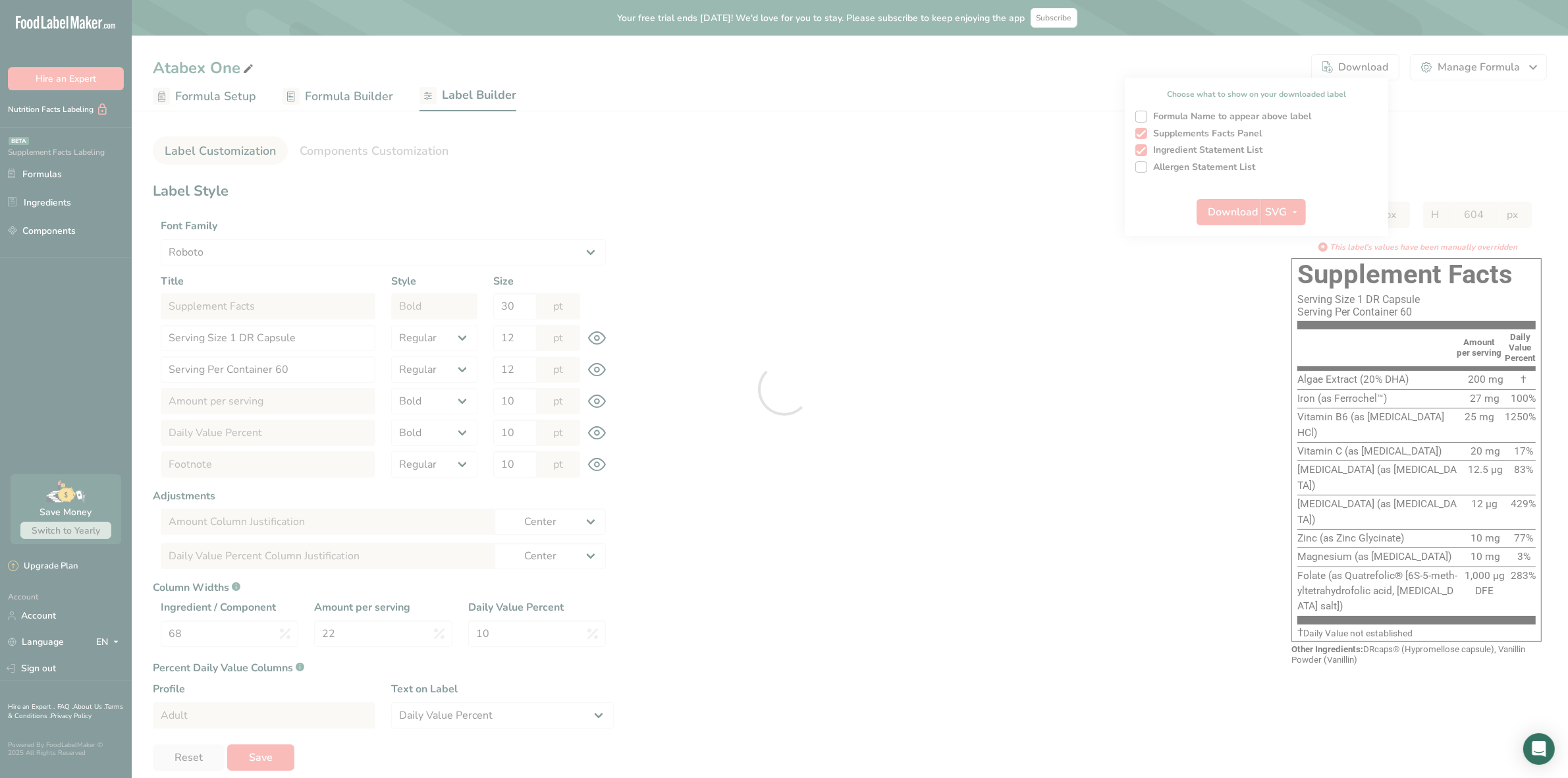
select select "center"
select select "Daily Value Percent"
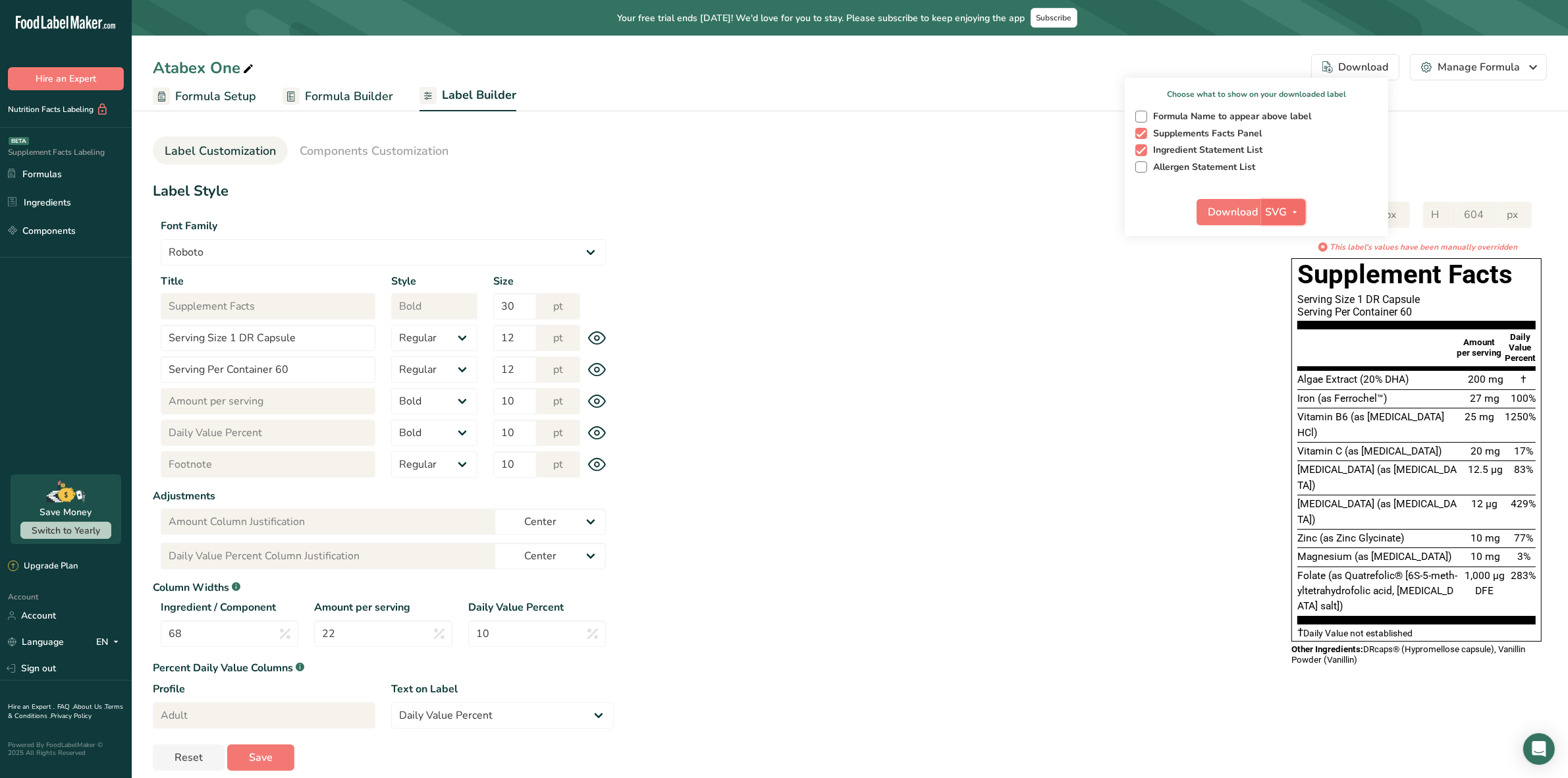
click at [1302, 214] on span "button" at bounding box center [1295, 212] width 16 height 16
click at [1288, 300] on link "PDF" at bounding box center [1285, 304] width 42 height 22
click at [1224, 211] on span "Download" at bounding box center [1233, 212] width 50 height 16
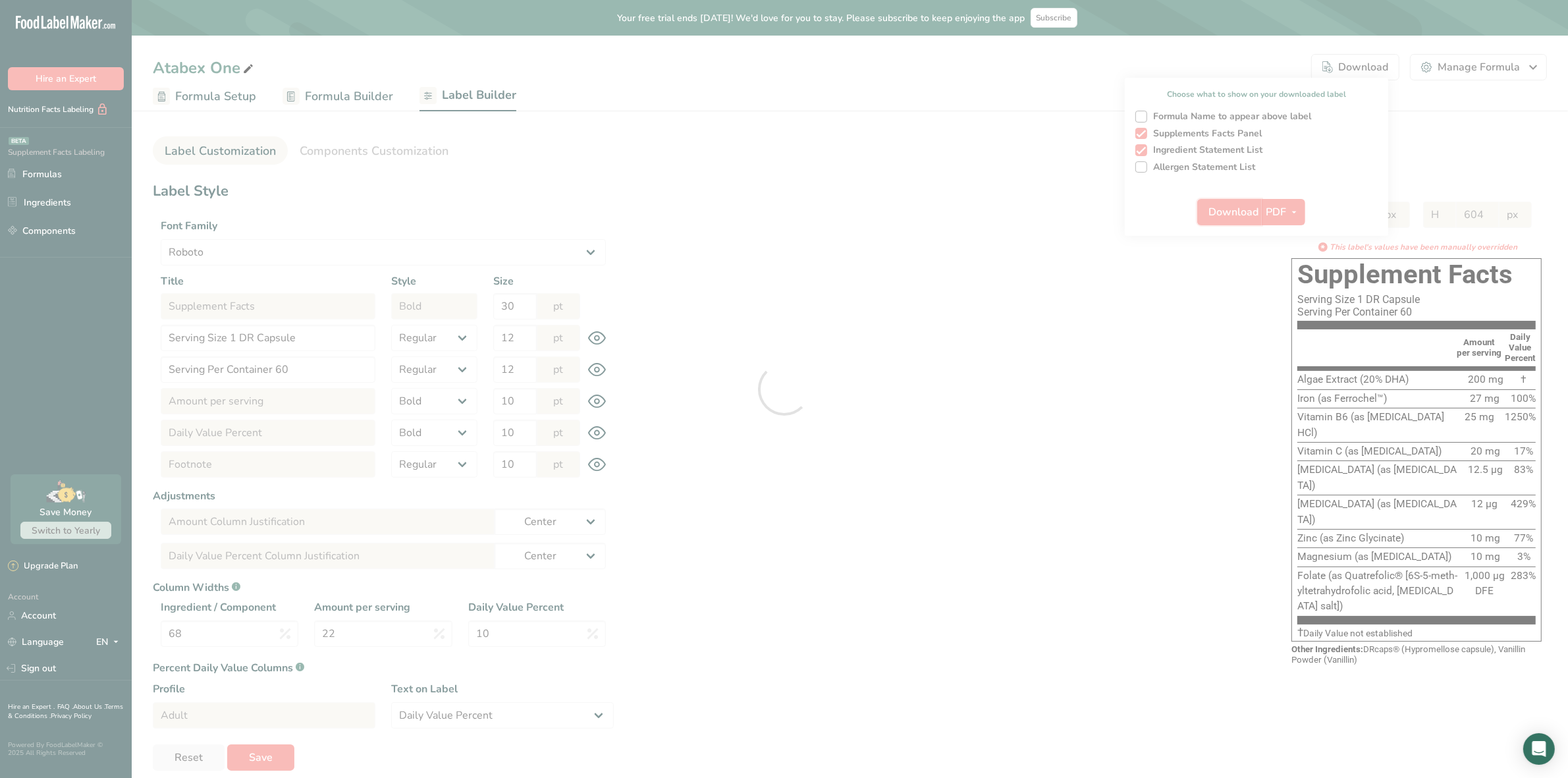
select select "Roboto"
select select "bold"
select select "center"
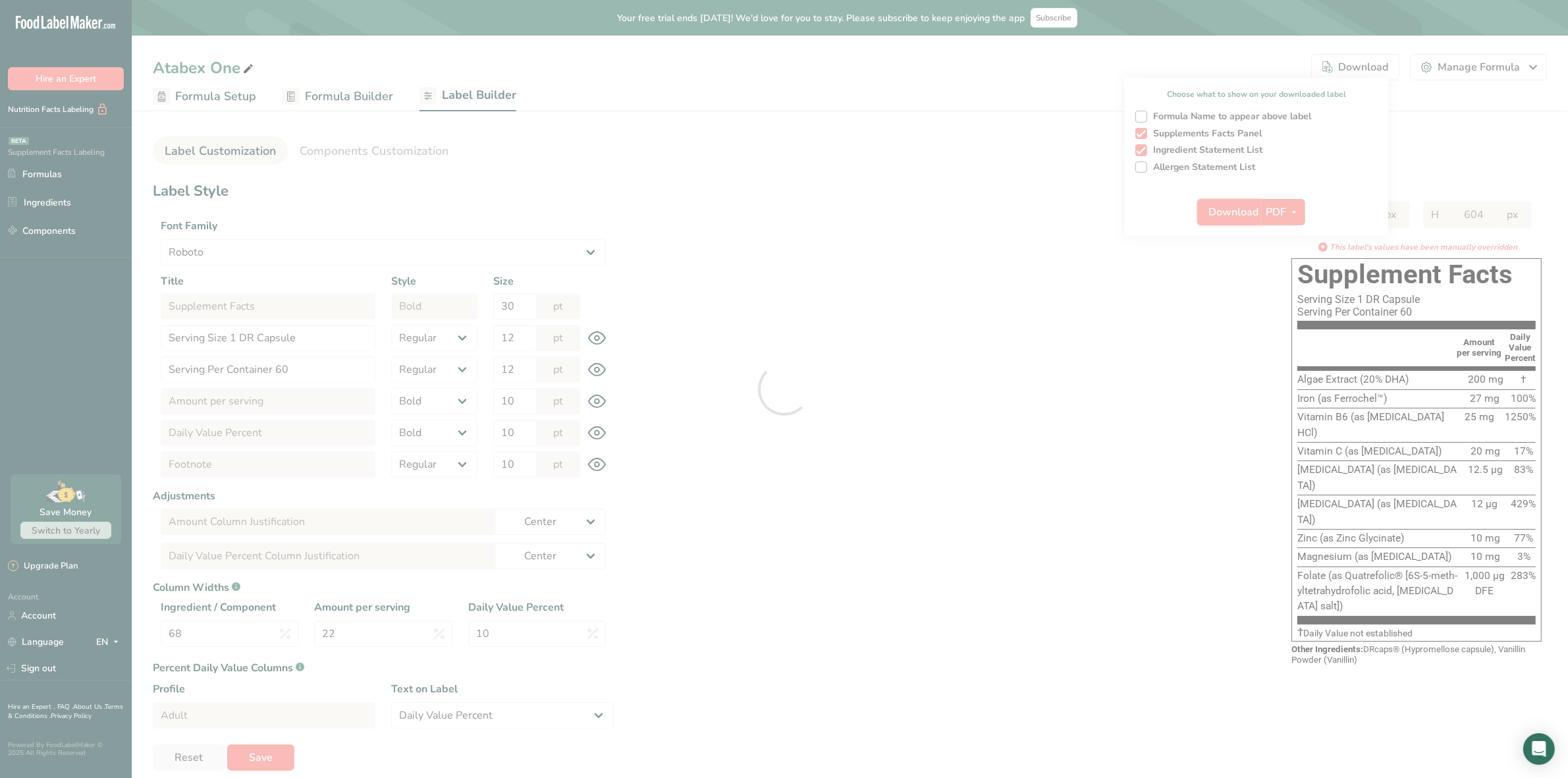
select select "center"
select select "Daily Value Percent"
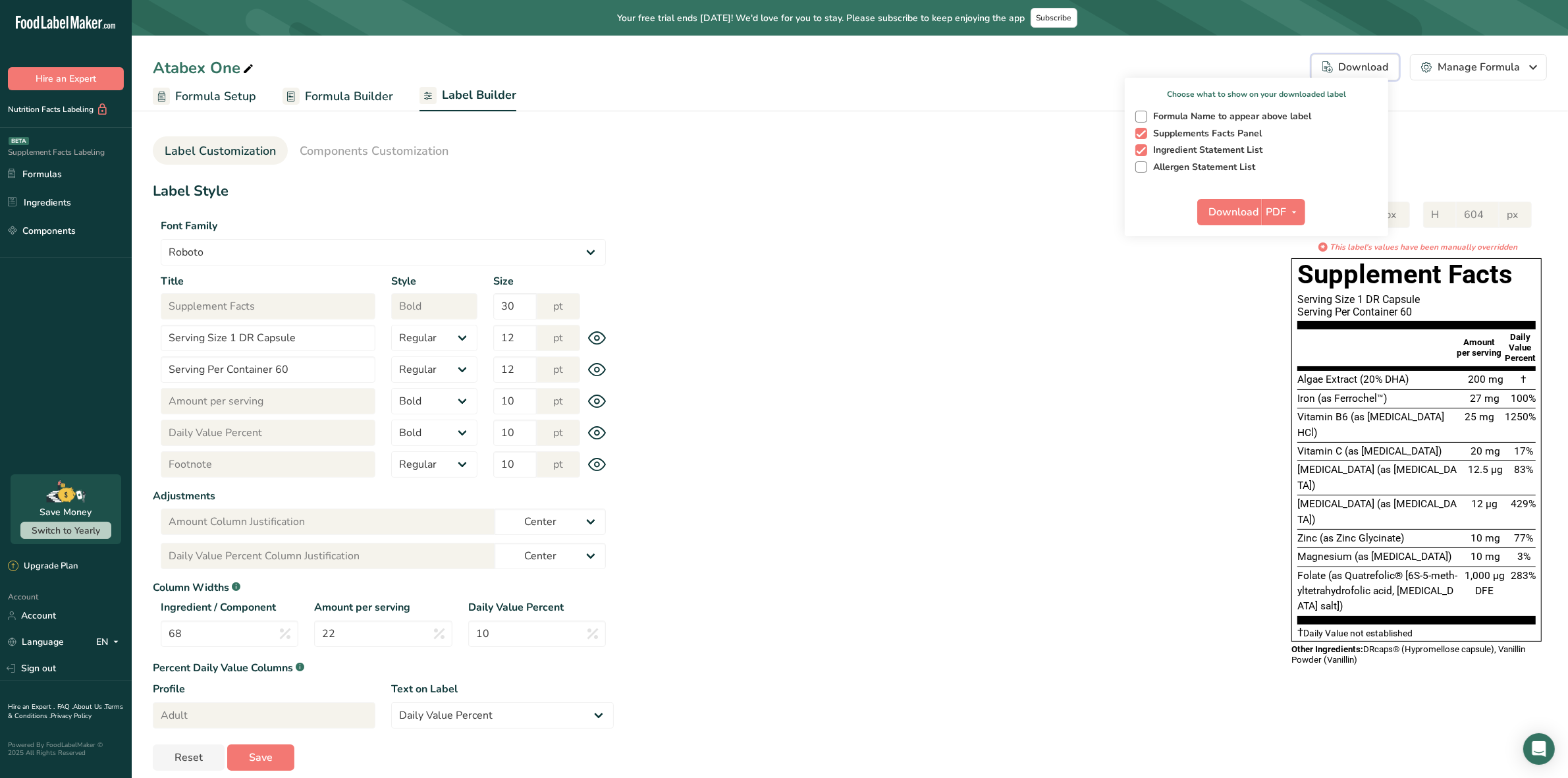
click at [1225, 105] on div "Formula Name to appear above label Supplements Facts Panel Ingredient Statement…" at bounding box center [1257, 139] width 263 height 67
click at [420, 143] on span "Components Customization" at bounding box center [374, 151] width 149 height 18
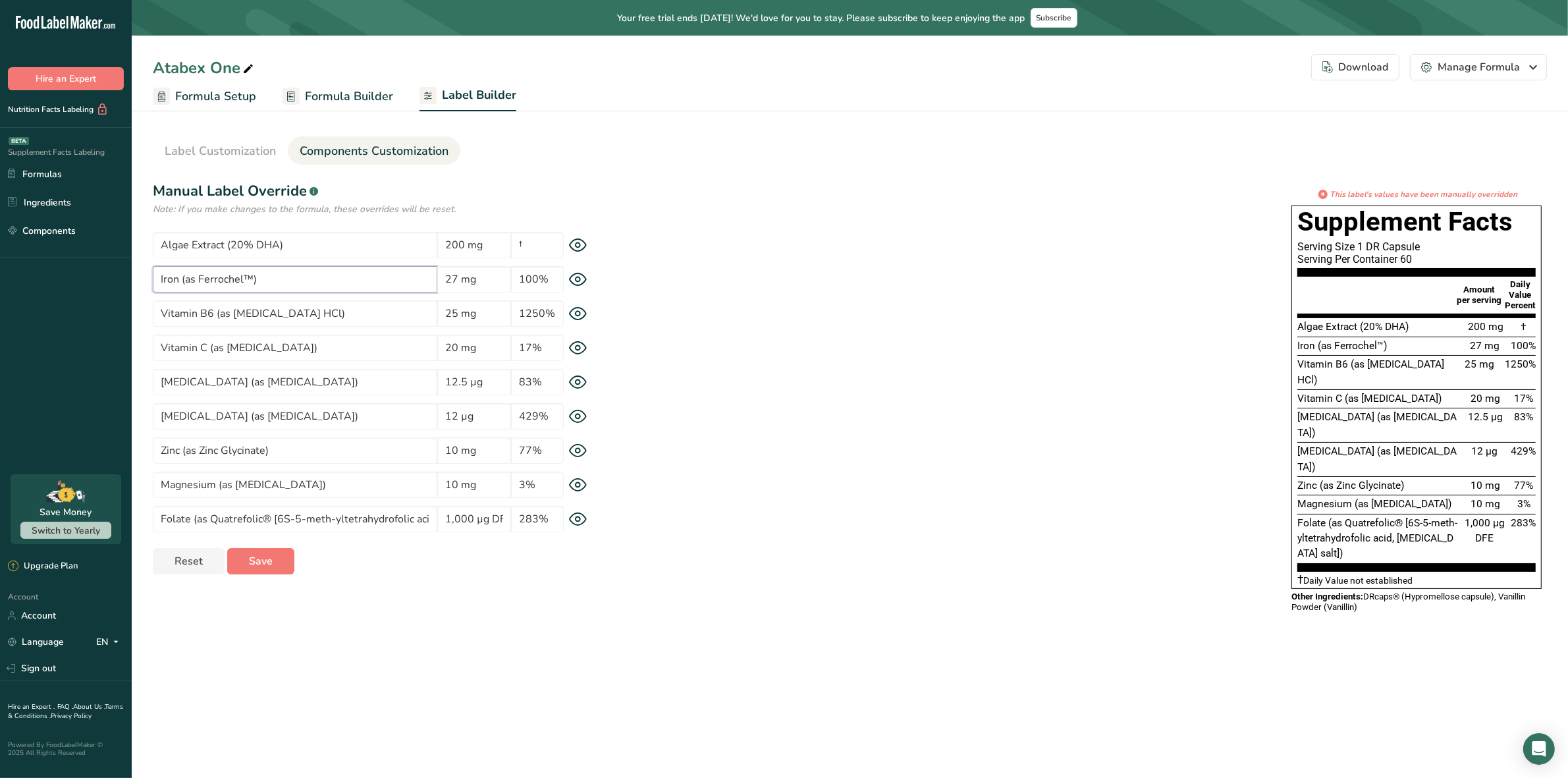
click at [293, 280] on input "Iron (as Ferrochel™)" at bounding box center [294, 280] width 284 height 26
paste input "(as Ferrochel® [iron bisglycinate chelate])"
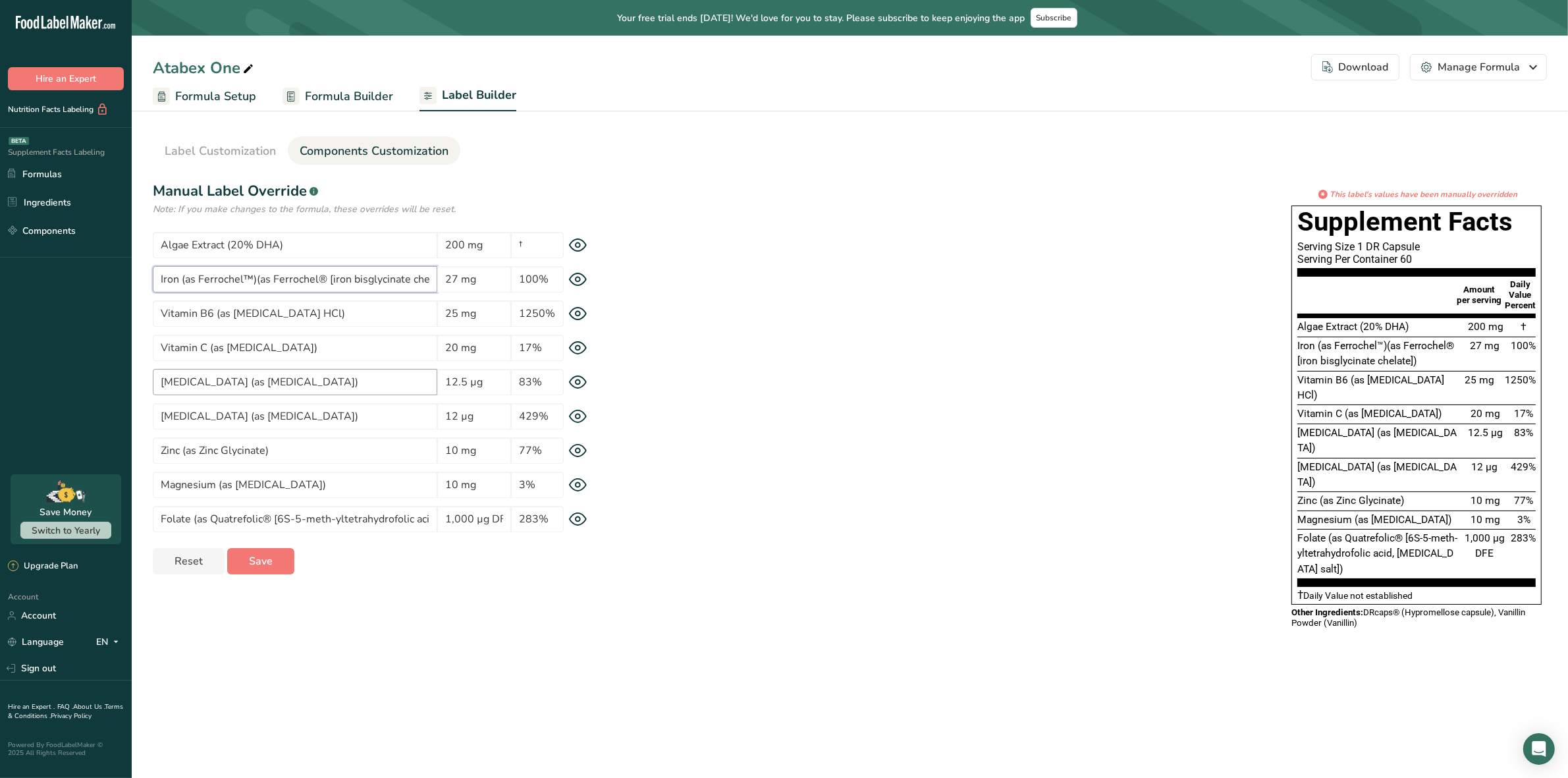
scroll to position [0, 22]
click at [308, 277] on input "Iron (as Ferrochel™)(as Ferrochel® [iron bisglycinate chelate])" at bounding box center [294, 280] width 284 height 26
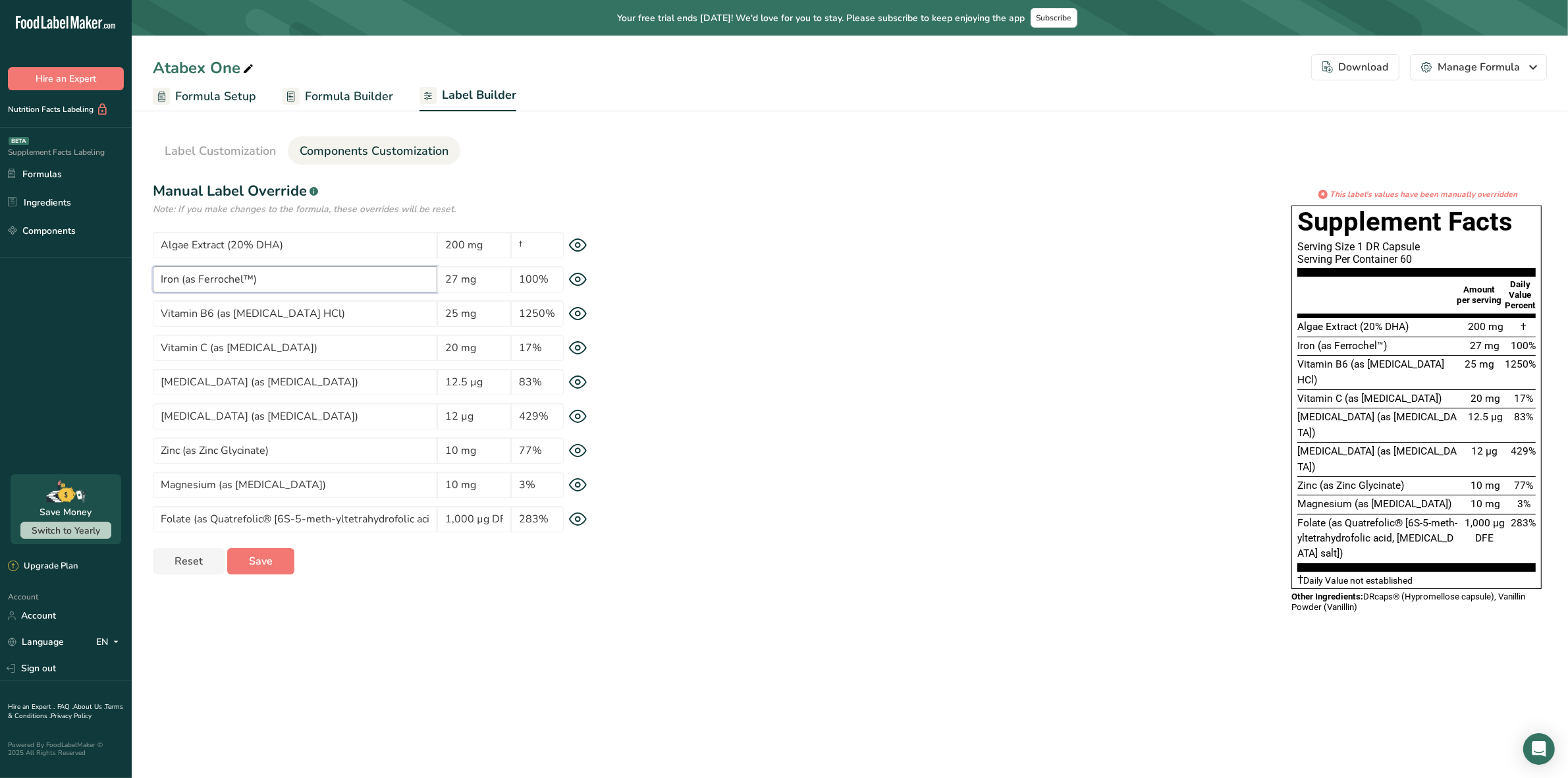
drag, startPoint x: 281, startPoint y: 275, endPoint x: 193, endPoint y: 280, distance: 88.1
click at [192, 280] on input "Iron (as Ferrochel™)" at bounding box center [294, 280] width 284 height 26
paste input "(as Ferrochel® [iron bisglycinate chelate])"
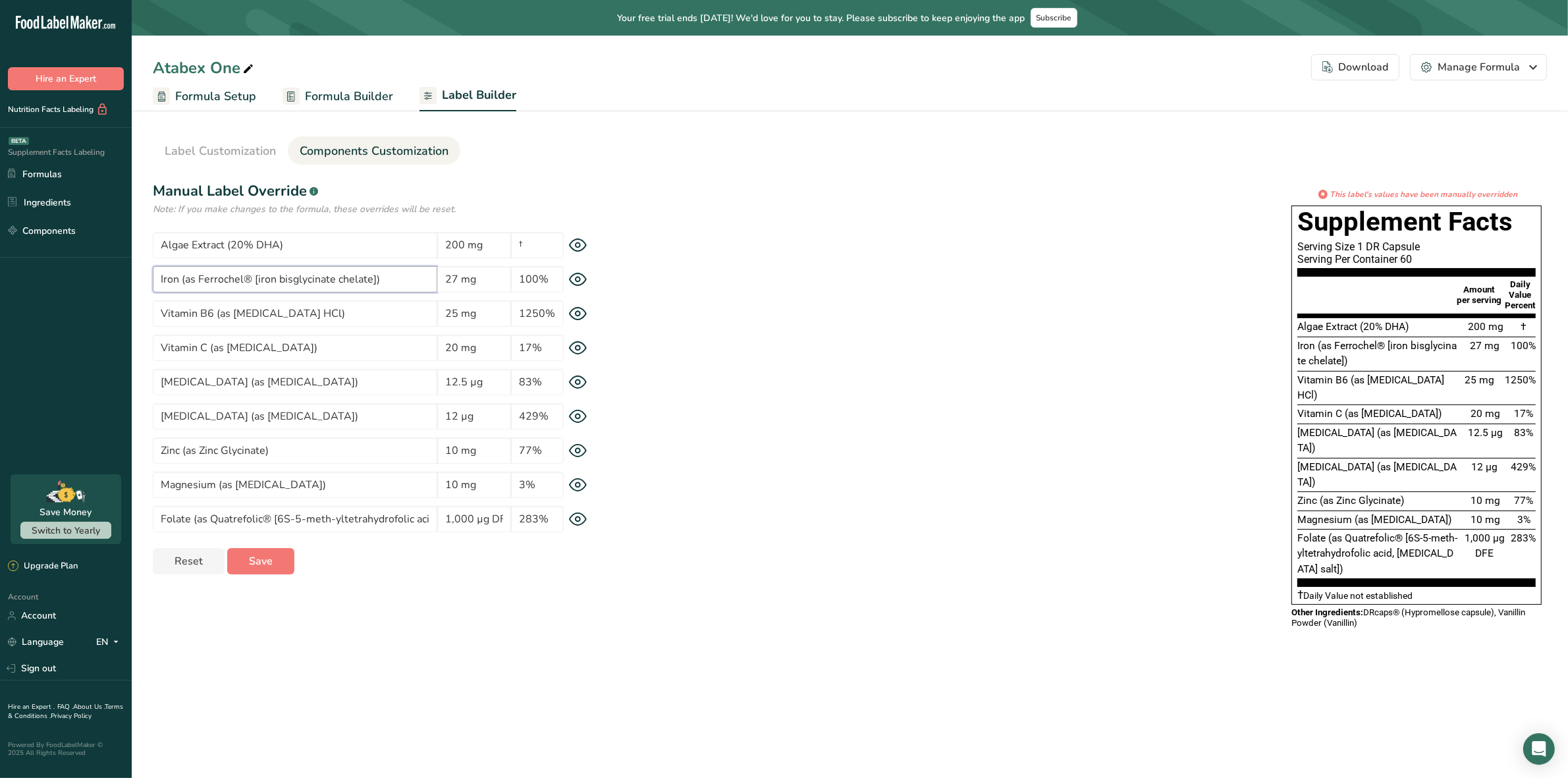
drag, startPoint x: 333, startPoint y: 283, endPoint x: 381, endPoint y: 284, distance: 48.0
click at [338, 283] on input "Iron (as Ferrochel® [iron bisglycinate chelate])" at bounding box center [294, 280] width 284 height 26
click at [261, 279] on input "Iron (as Ferrochel® [iron bisglycinate chelate])" at bounding box center [294, 280] width 284 height 26
type input "Iron (as Ferrochel® [Iron bisglycinate chelate])"
click at [734, 311] on div "* This label's values have been manually overridden Supplement Facts Serving Si…" at bounding box center [1080, 414] width 933 height 451
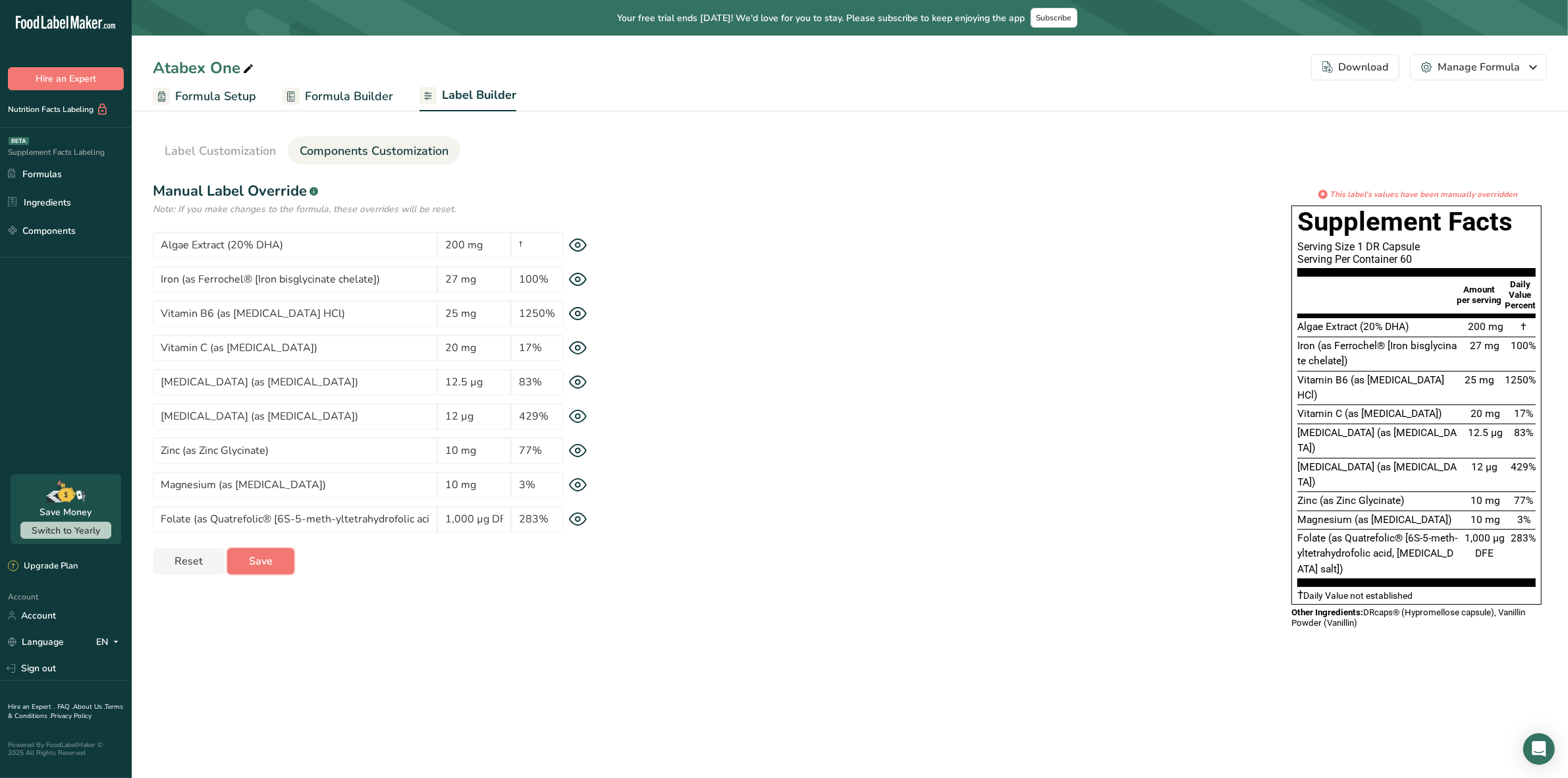
click at [263, 557] on span "Save" at bounding box center [261, 561] width 23 height 16
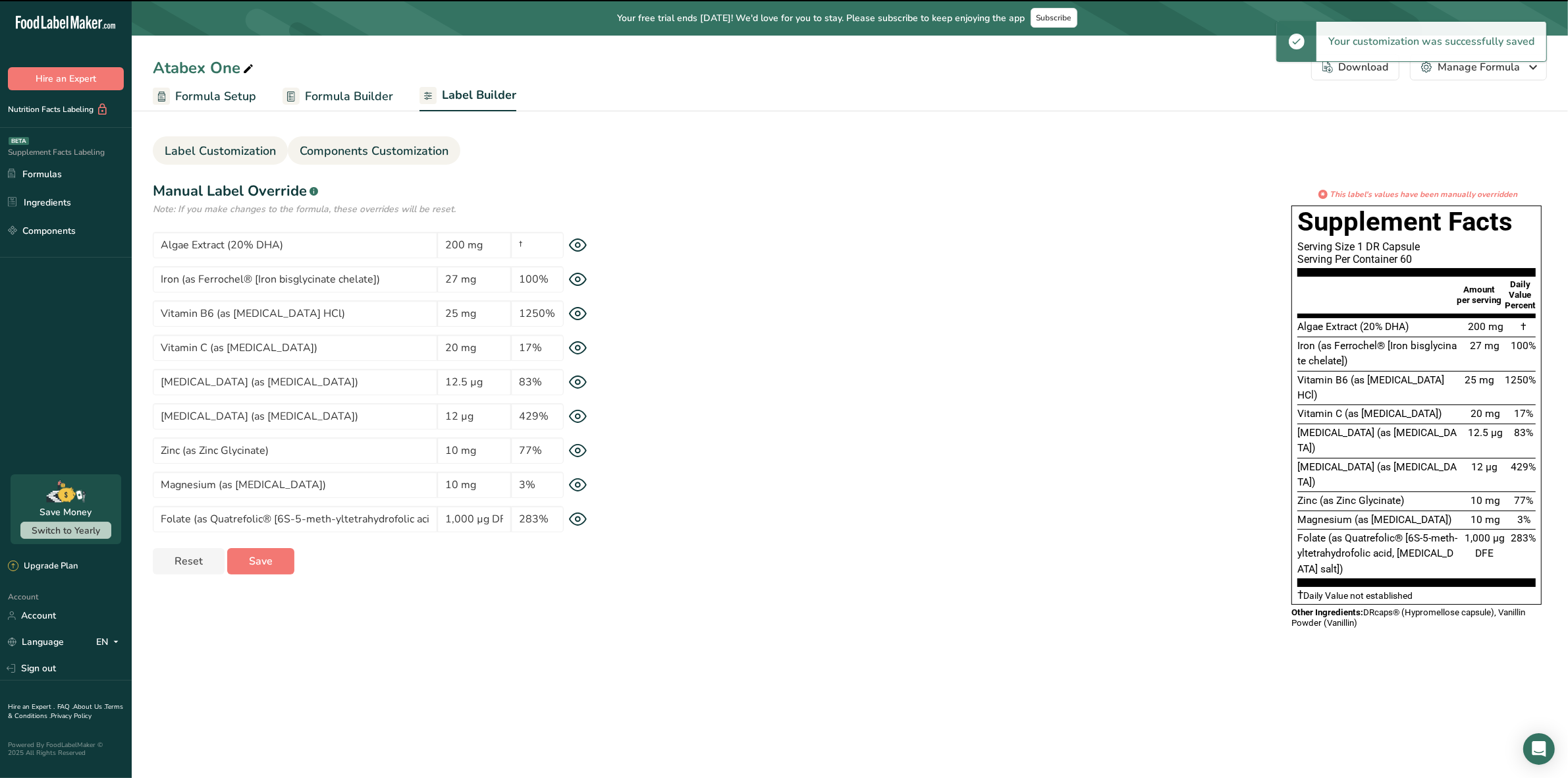
click at [255, 149] on span "Label Customization" at bounding box center [220, 151] width 111 height 18
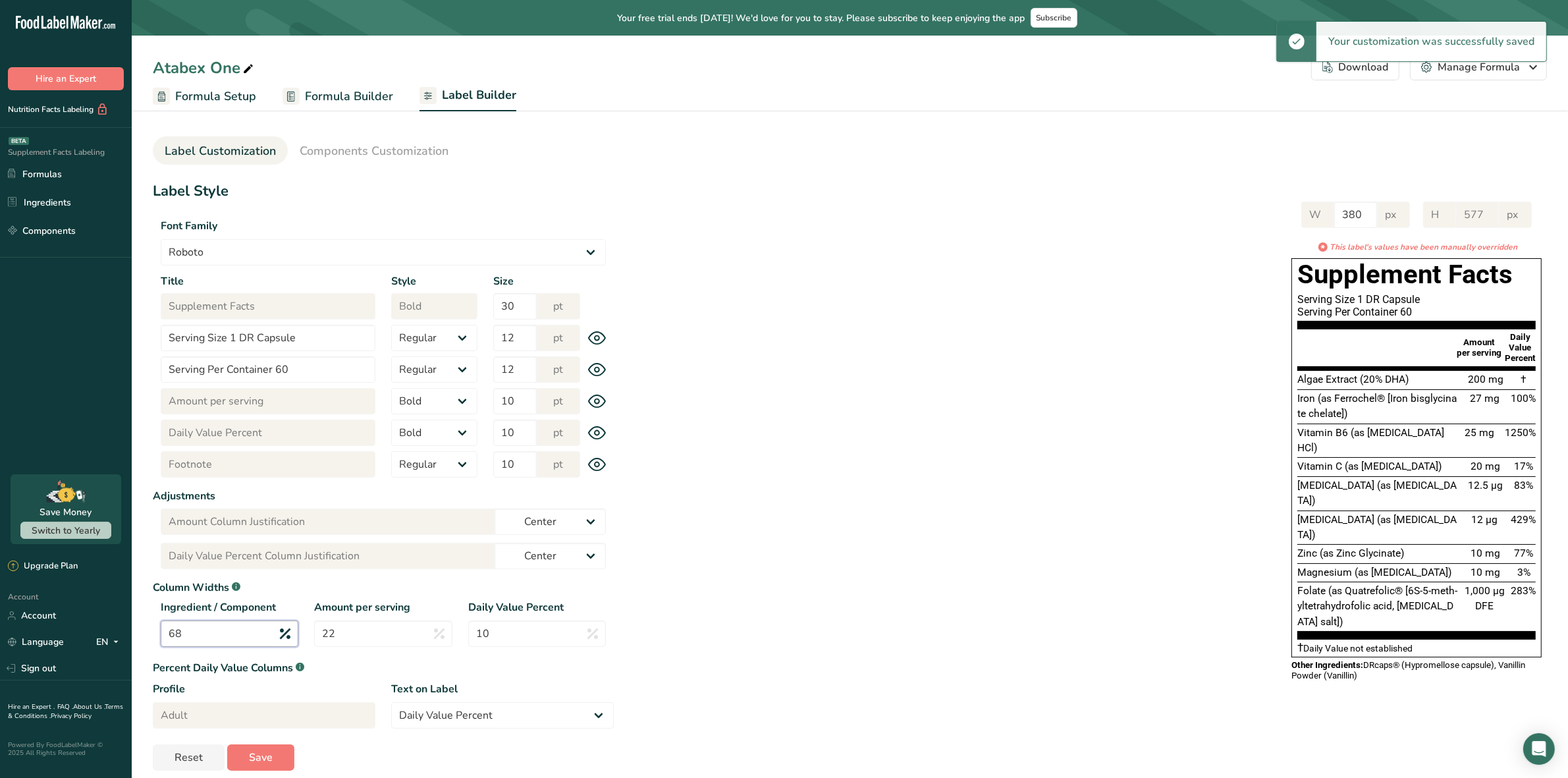
click at [258, 632] on input "68" at bounding box center [229, 634] width 138 height 26
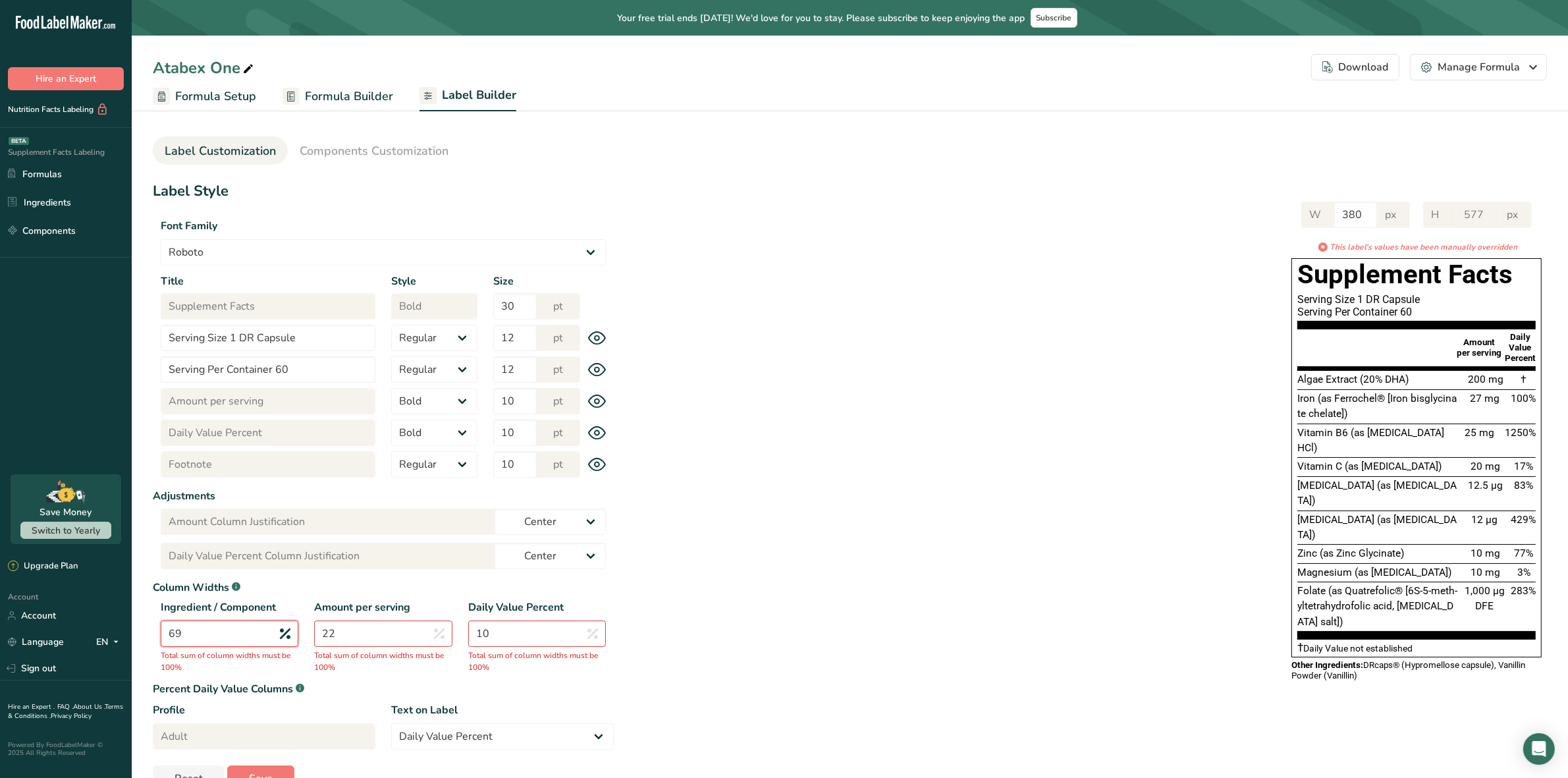
type input "69"
click at [374, 637] on input "22" at bounding box center [383, 634] width 138 height 26
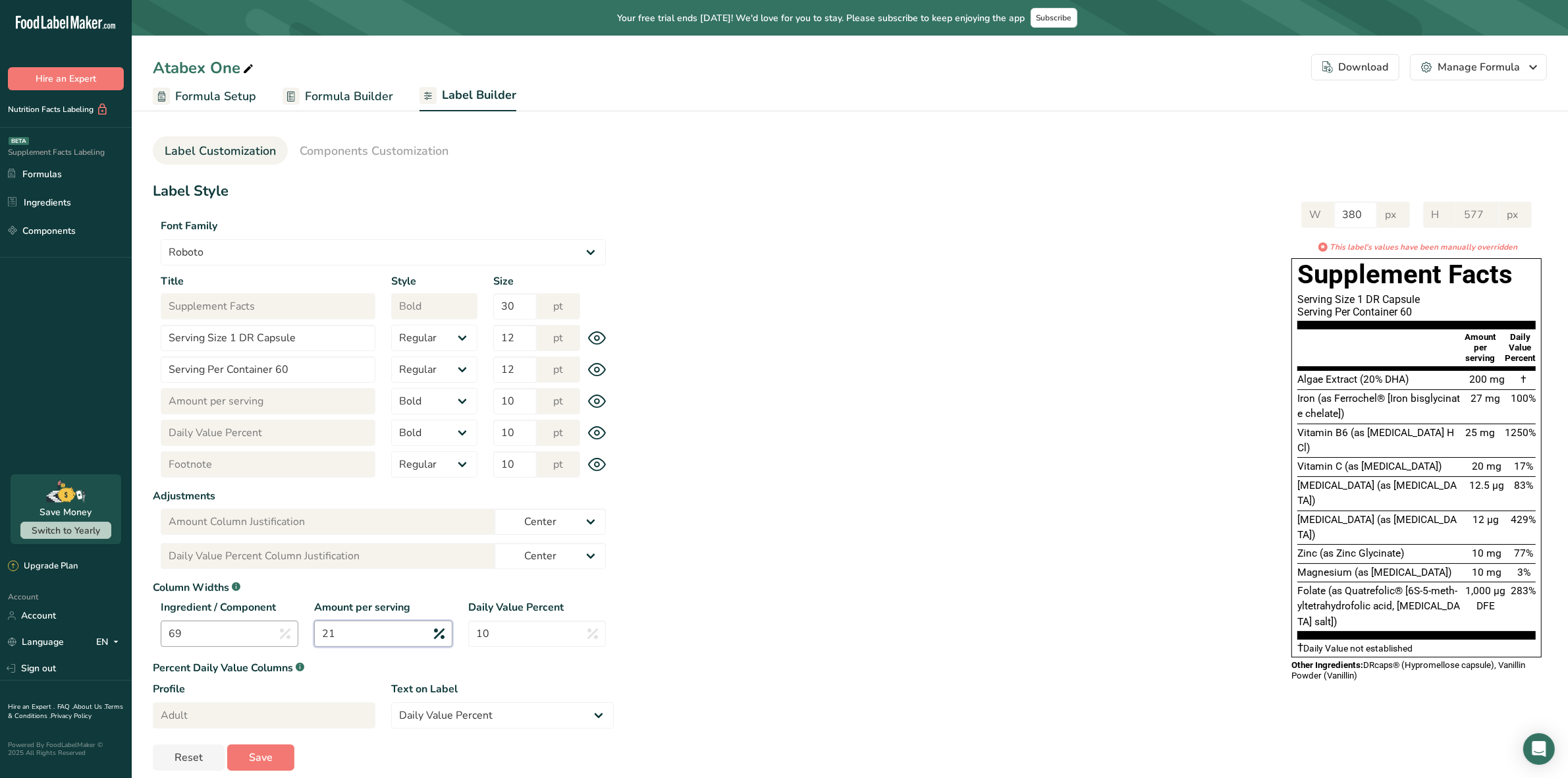
type input "21"
click at [237, 631] on input "69" at bounding box center [229, 634] width 138 height 26
type input "6"
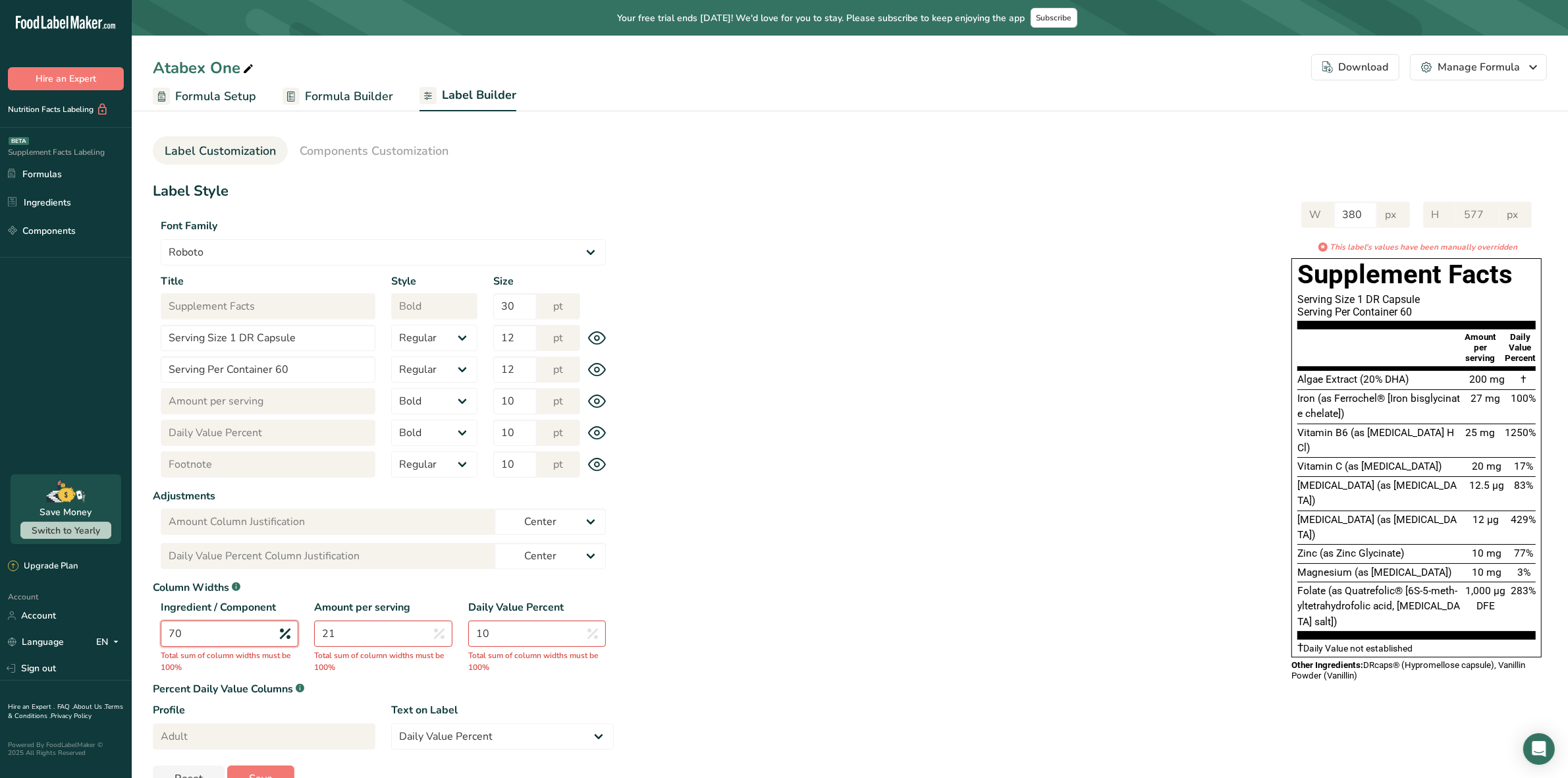
type input "70"
click at [361, 630] on input "21" at bounding box center [383, 634] width 138 height 26
type input "2"
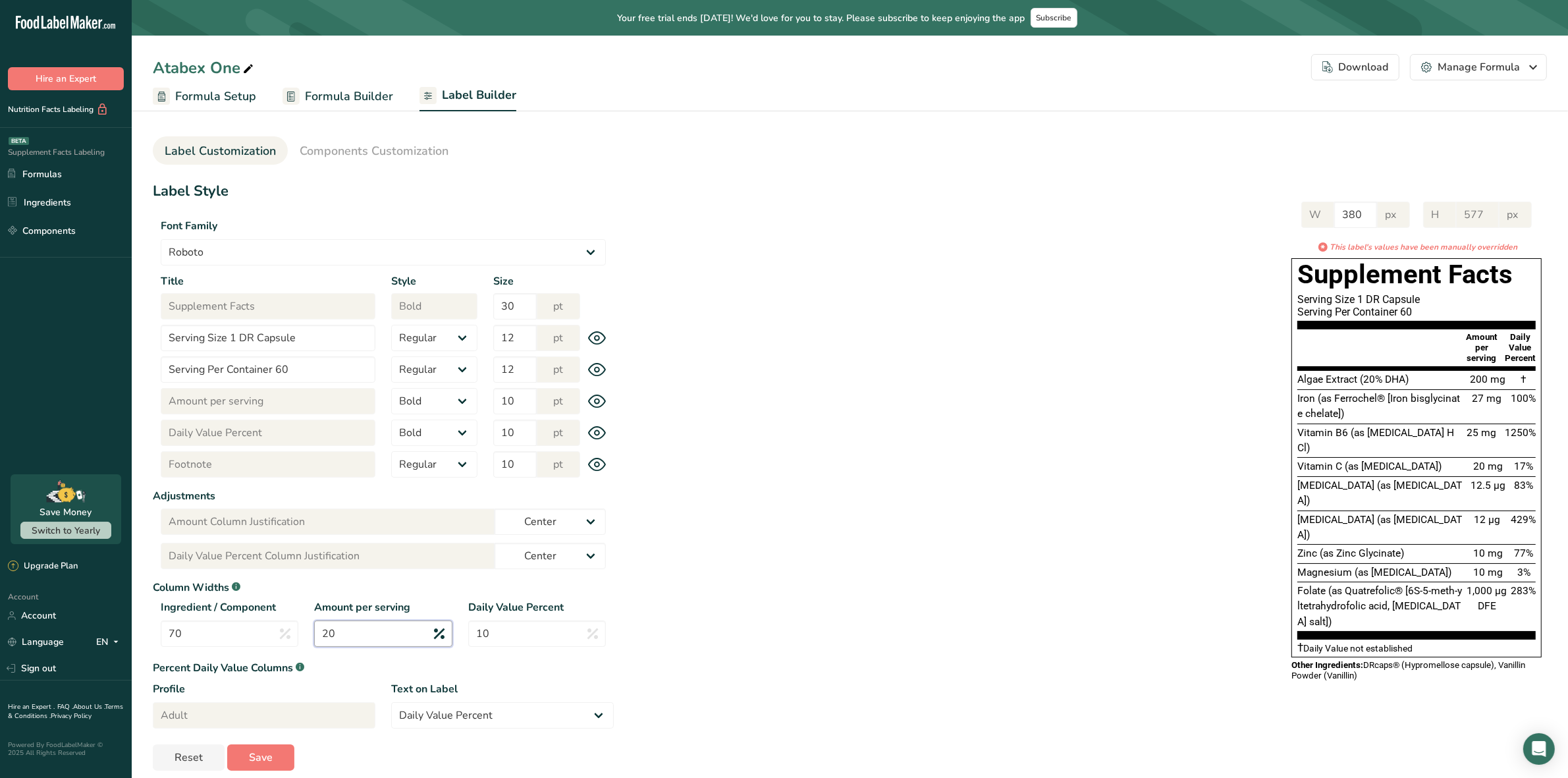
type input "20"
click at [807, 581] on div "W 380 px H 577 px * This label's values have been manually overridden Supplemen…" at bounding box center [1080, 440] width 933 height 503
click at [397, 643] on input "20" at bounding box center [383, 634] width 138 height 26
click at [255, 632] on input "70" at bounding box center [229, 634] width 138 height 26
type input "7"
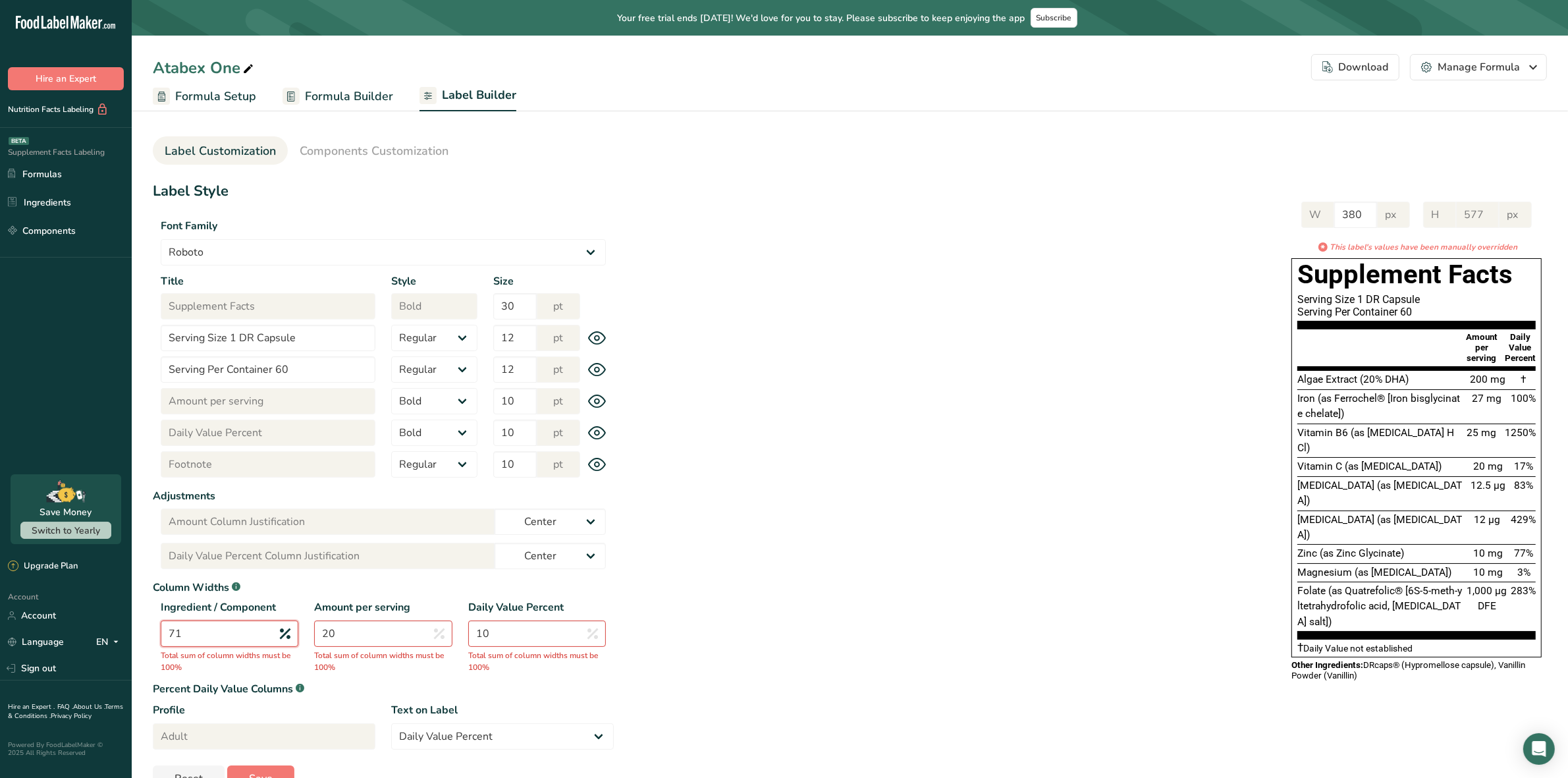
type input "71"
click at [399, 633] on input "20" at bounding box center [383, 634] width 138 height 26
type input "2"
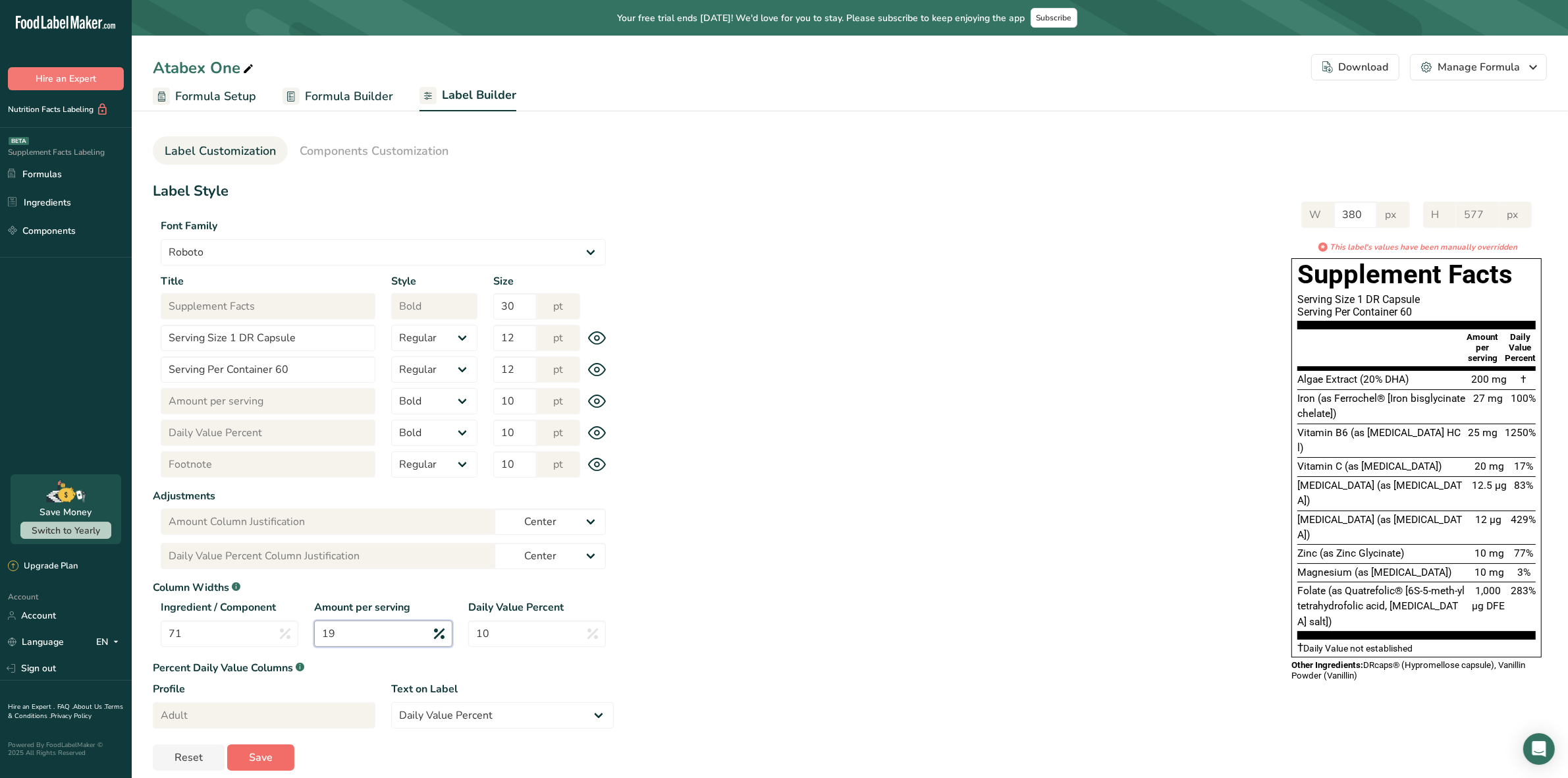
type input "19"
click at [265, 759] on span "Save" at bounding box center [261, 758] width 23 height 16
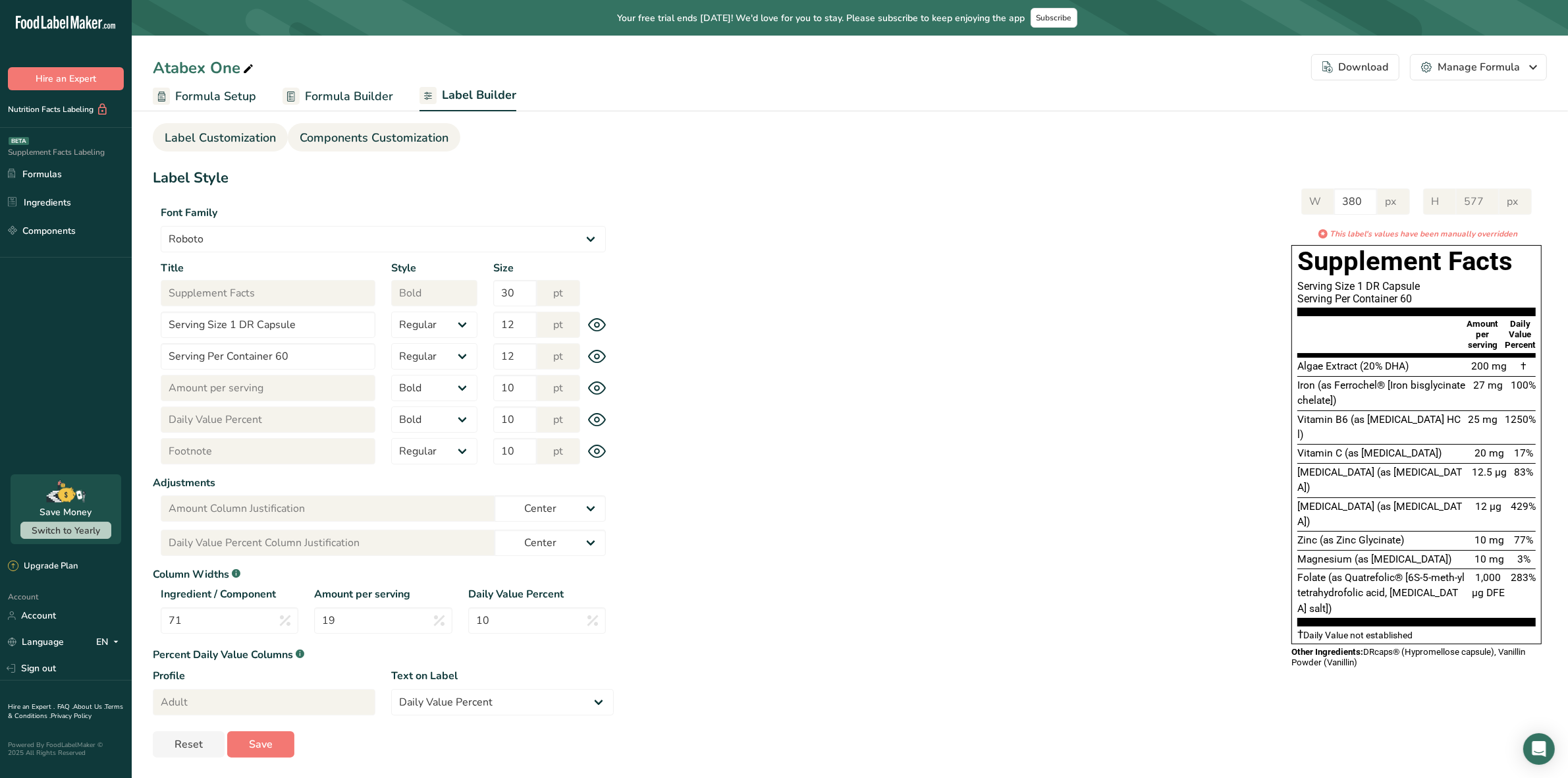
click at [360, 133] on span "Components Customization" at bounding box center [374, 138] width 149 height 18
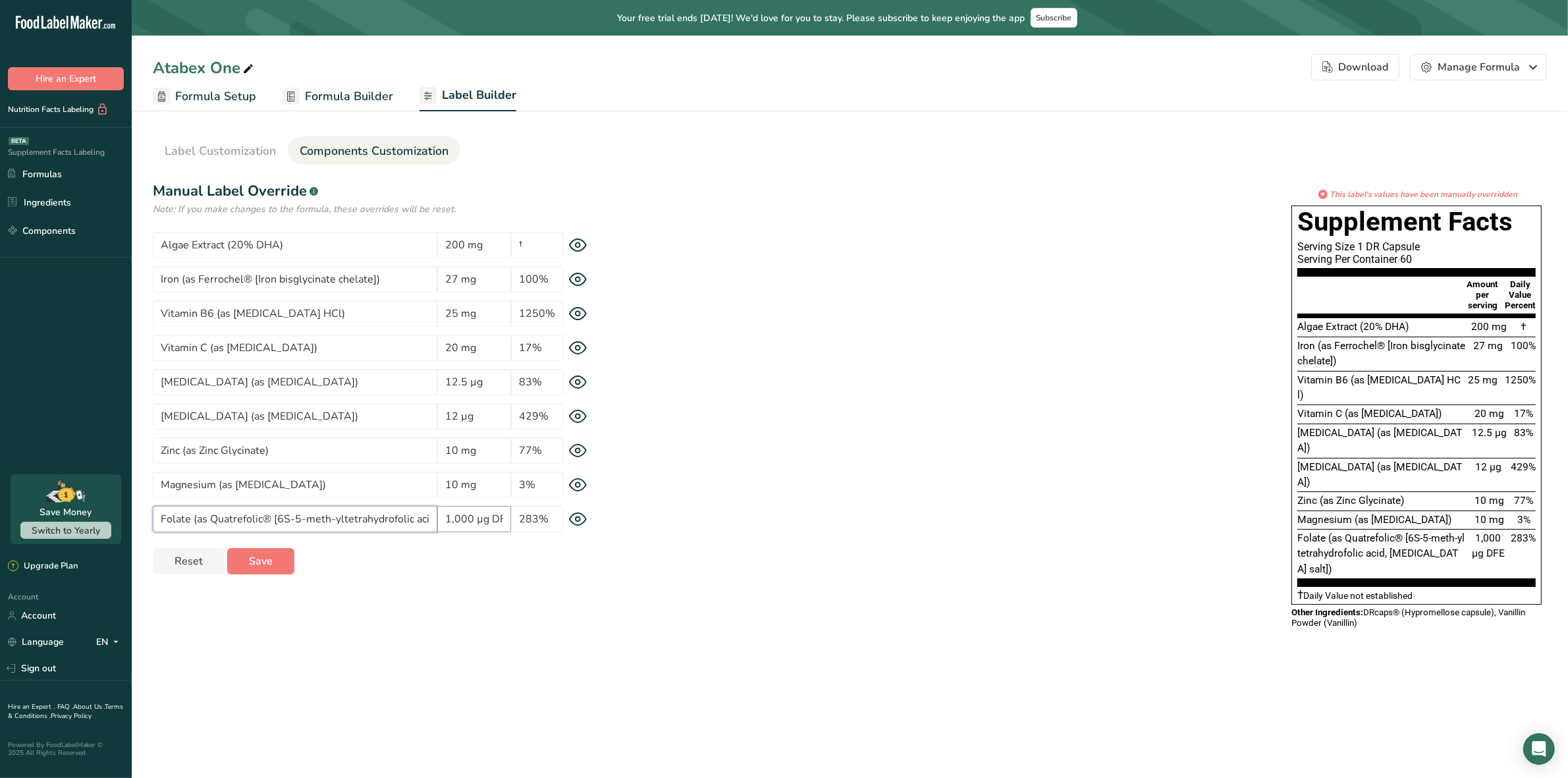
scroll to position [0, 96]
drag, startPoint x: 377, startPoint y: 527, endPoint x: 477, endPoint y: 526, distance: 100.0
click at [477, 526] on div "Folate (as Quatrefolic® [6S-5-meth-yltetrahydrofolic acid, glucosamine salt]) 1…" at bounding box center [383, 519] width 461 height 26
click at [391, 517] on input "Folate (as Quatrefolic® [6S-5-meth-yltetrahydrofolic acid, glucosamine salt])" at bounding box center [294, 519] width 284 height 26
drag, startPoint x: 236, startPoint y: 521, endPoint x: 245, endPoint y: 524, distance: 9.5
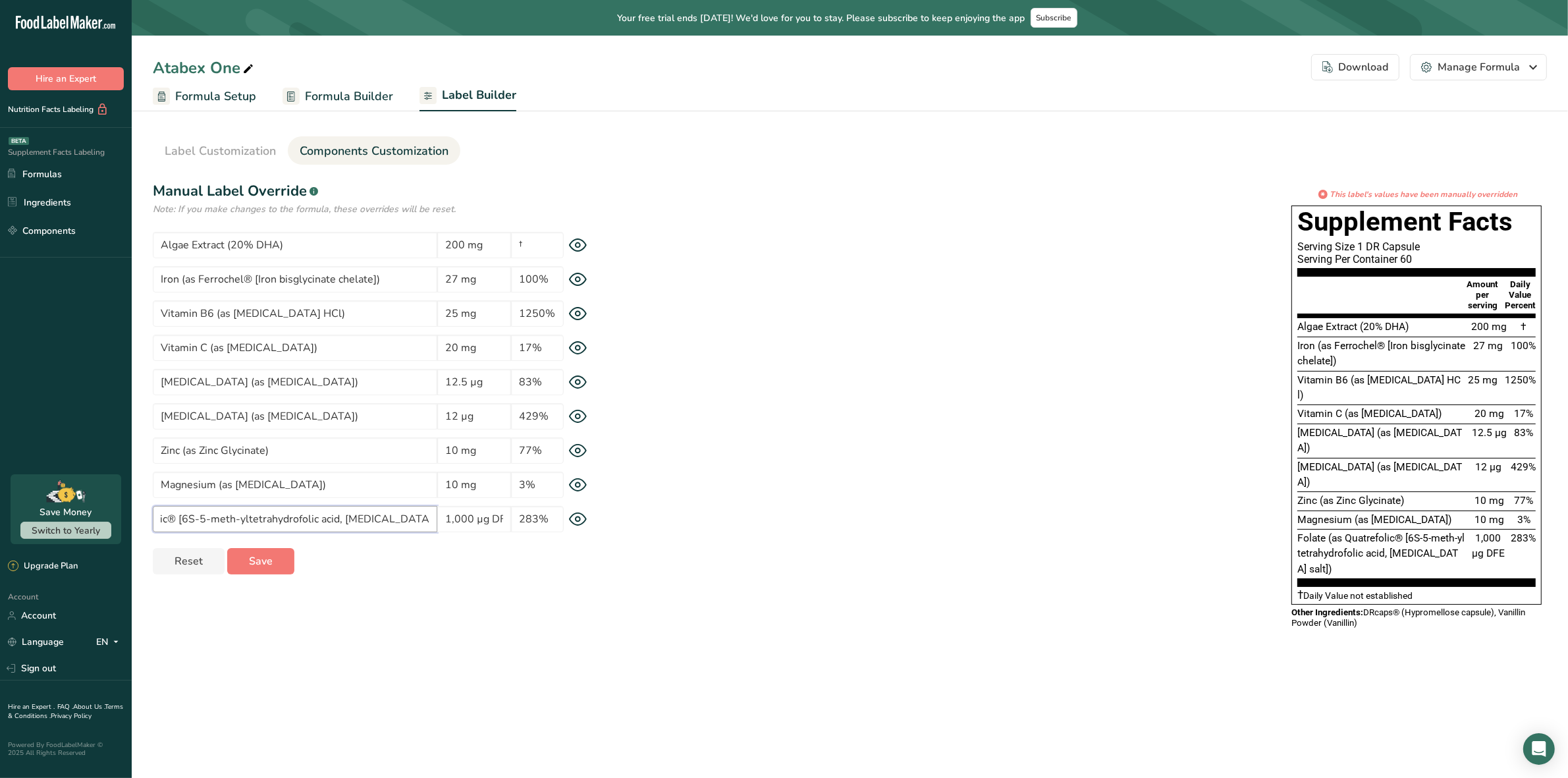
click at [237, 521] on input "Folate (as Quatrefolic® [6S-5-meth-yltetrahydrofolic acid, glucosamine salt])" at bounding box center [294, 519] width 284 height 26
type input "Folate (as Quatrefolic® [6S-5-methyltetrahydrofolic acid, glucosamine salt])"
click at [262, 565] on span "Save" at bounding box center [261, 561] width 23 height 16
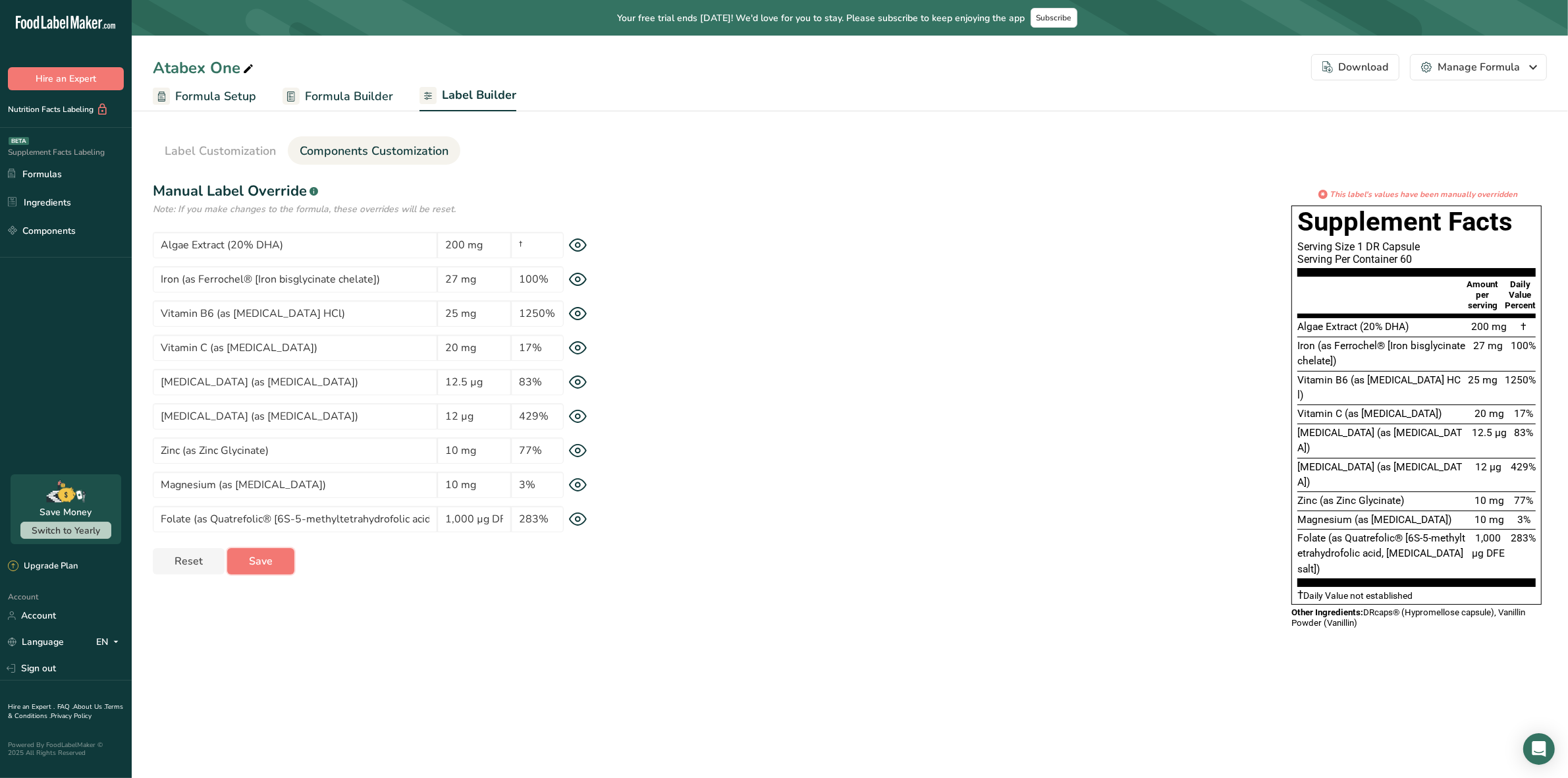
click at [261, 560] on span "Save" at bounding box center [261, 561] width 23 height 16
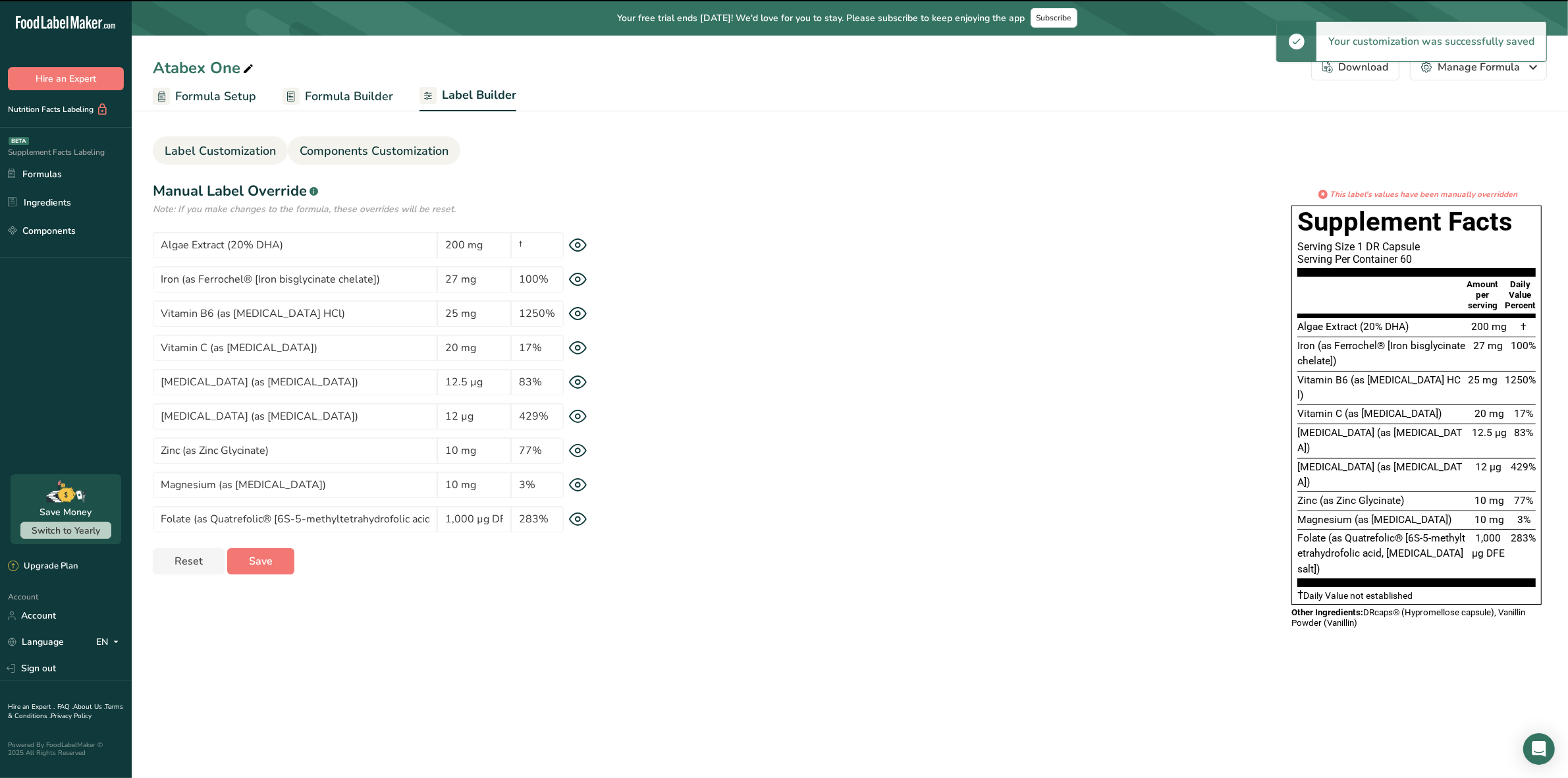
click at [232, 155] on span "Label Customization" at bounding box center [220, 151] width 111 height 18
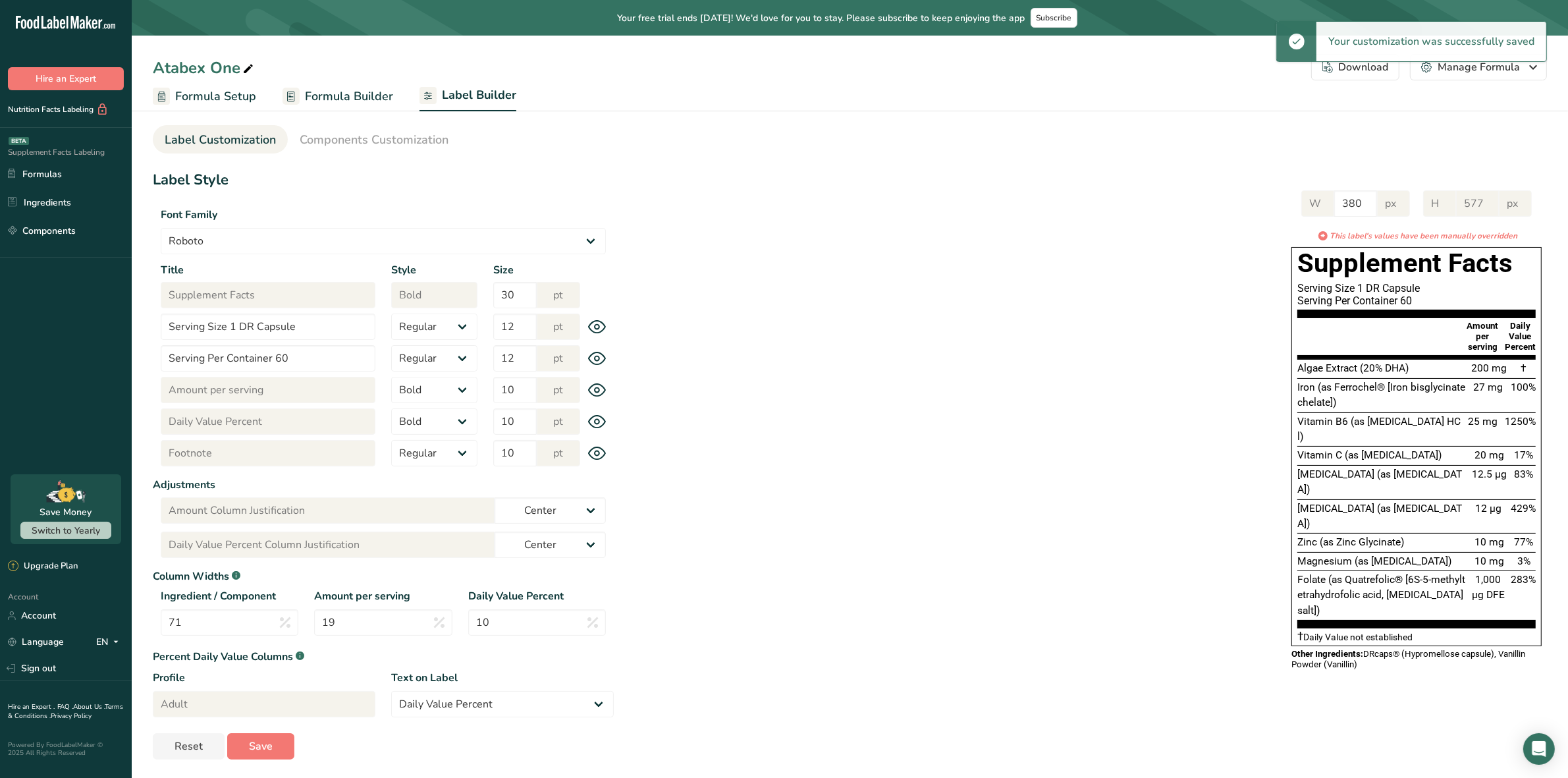
scroll to position [13, 0]
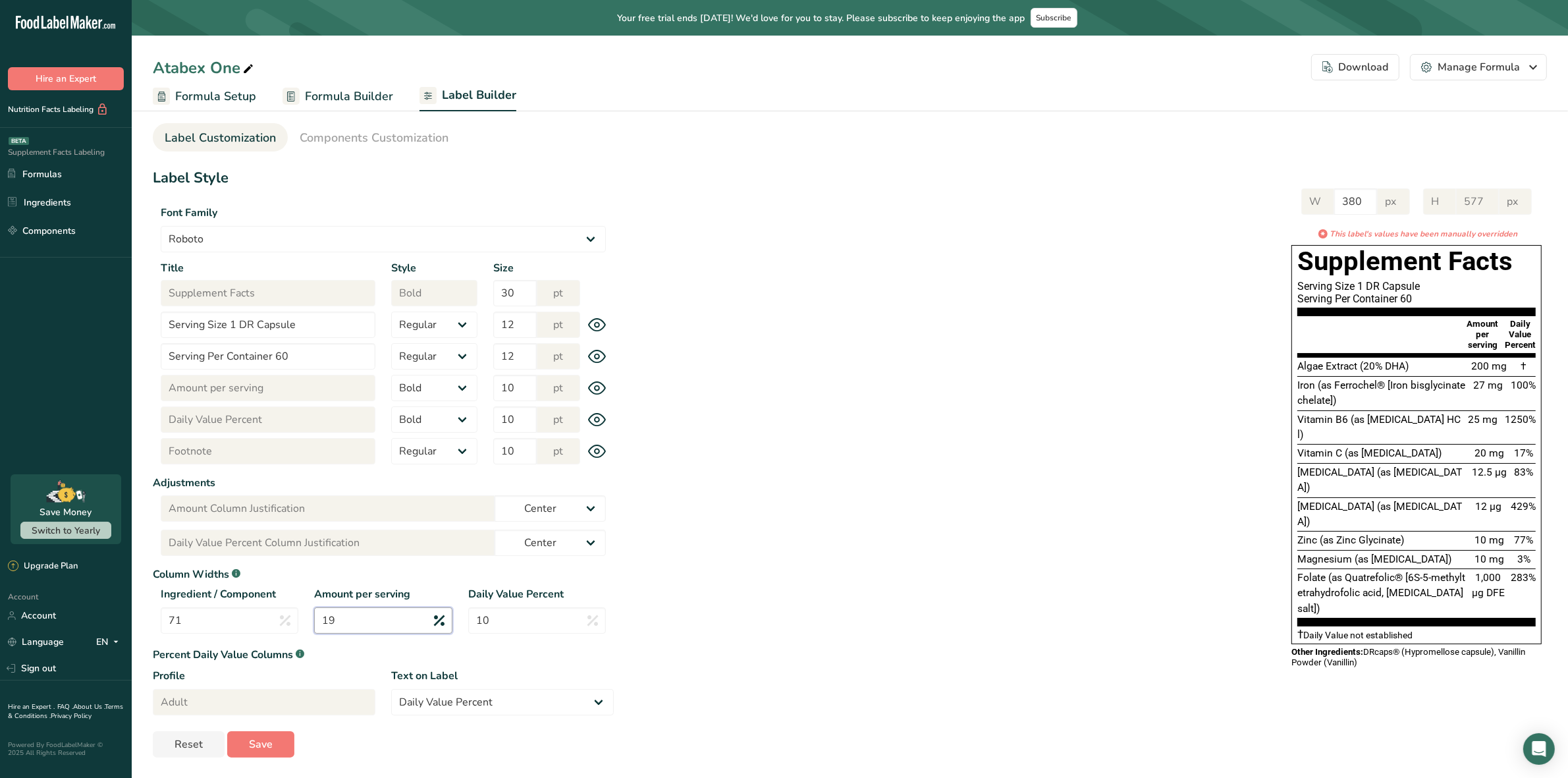
click at [394, 626] on input "19" at bounding box center [383, 621] width 138 height 26
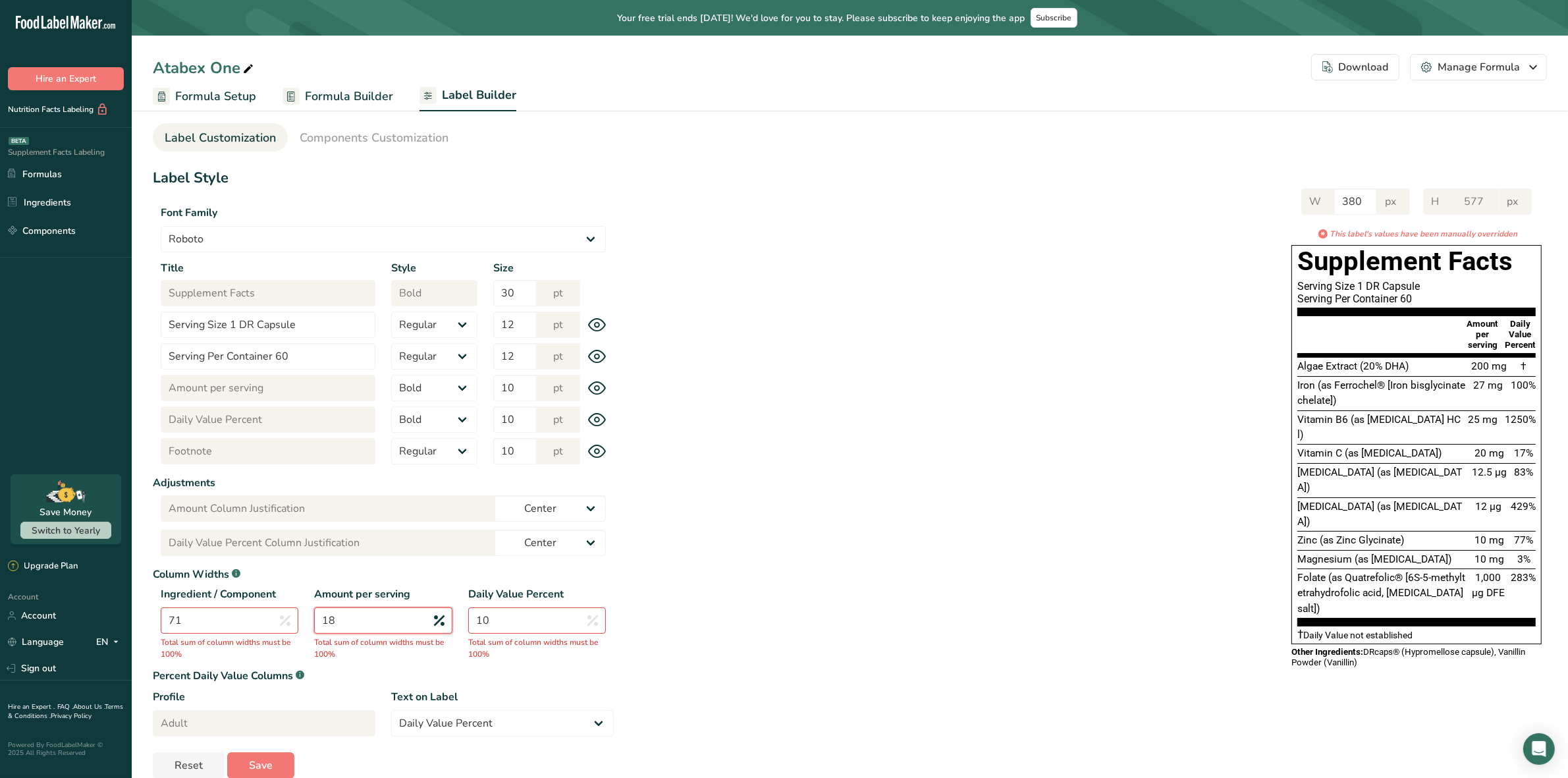
type input "18"
click at [212, 619] on input "71" at bounding box center [229, 621] width 138 height 26
type input "73"
click at [353, 628] on input "18" at bounding box center [383, 621] width 138 height 26
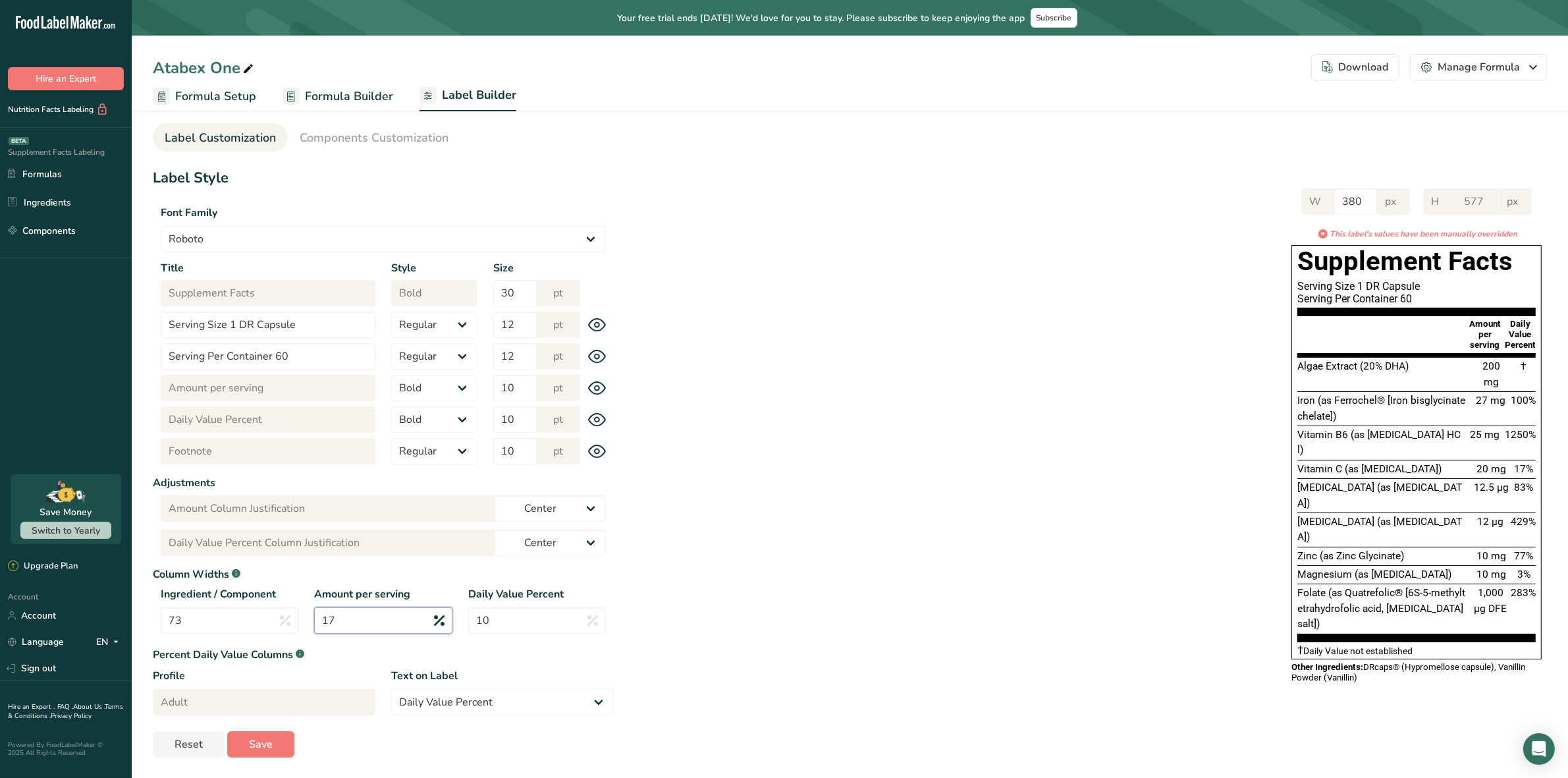
type input "17"
click at [702, 597] on div "W 380 px H 577 px * This label's values have been manually overridden Supplemen…" at bounding box center [1080, 435] width 933 height 519
click at [235, 614] on input "73" at bounding box center [229, 621] width 138 height 26
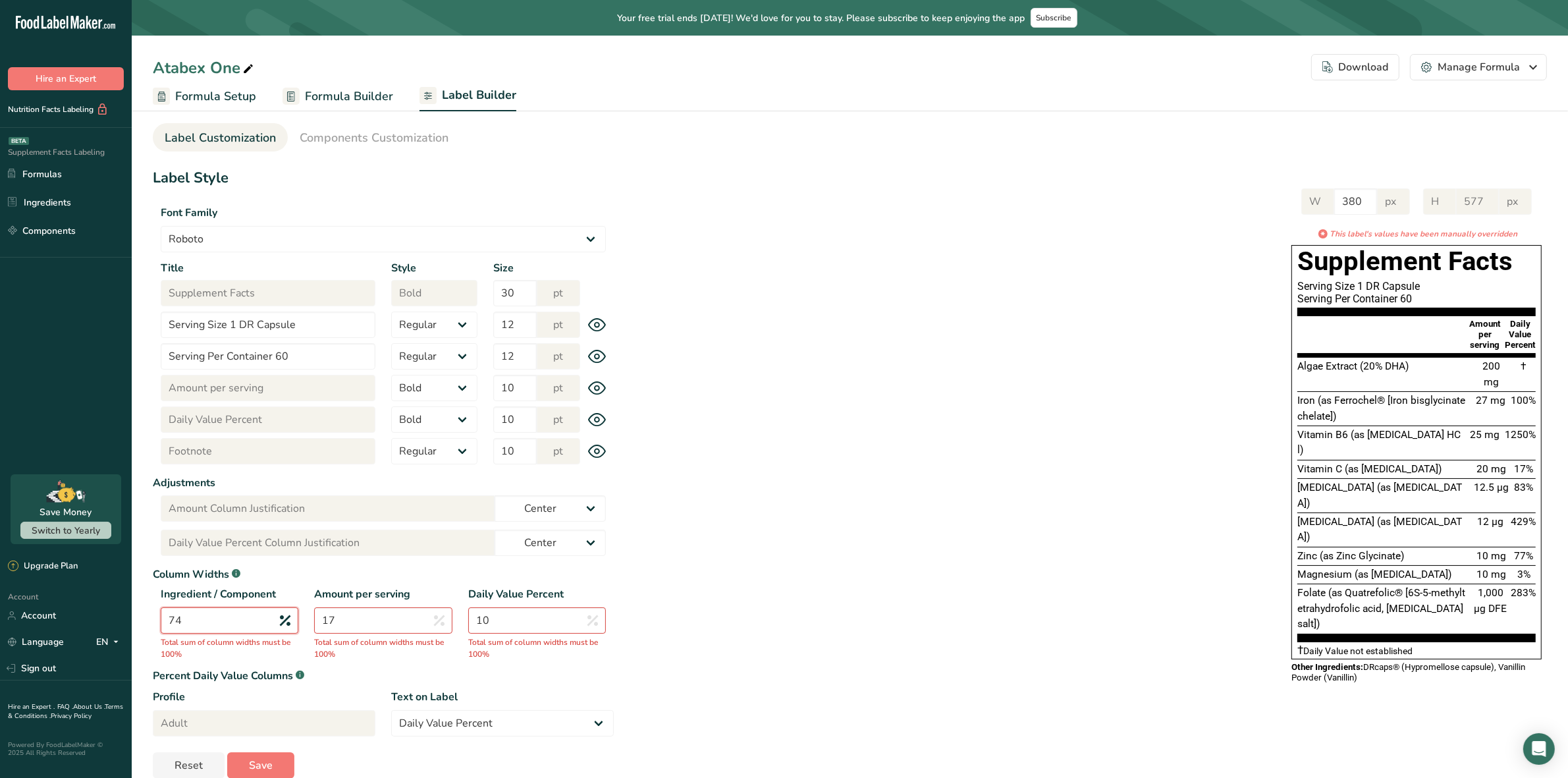
type input "74"
click at [378, 621] on input "17" at bounding box center [383, 621] width 138 height 26
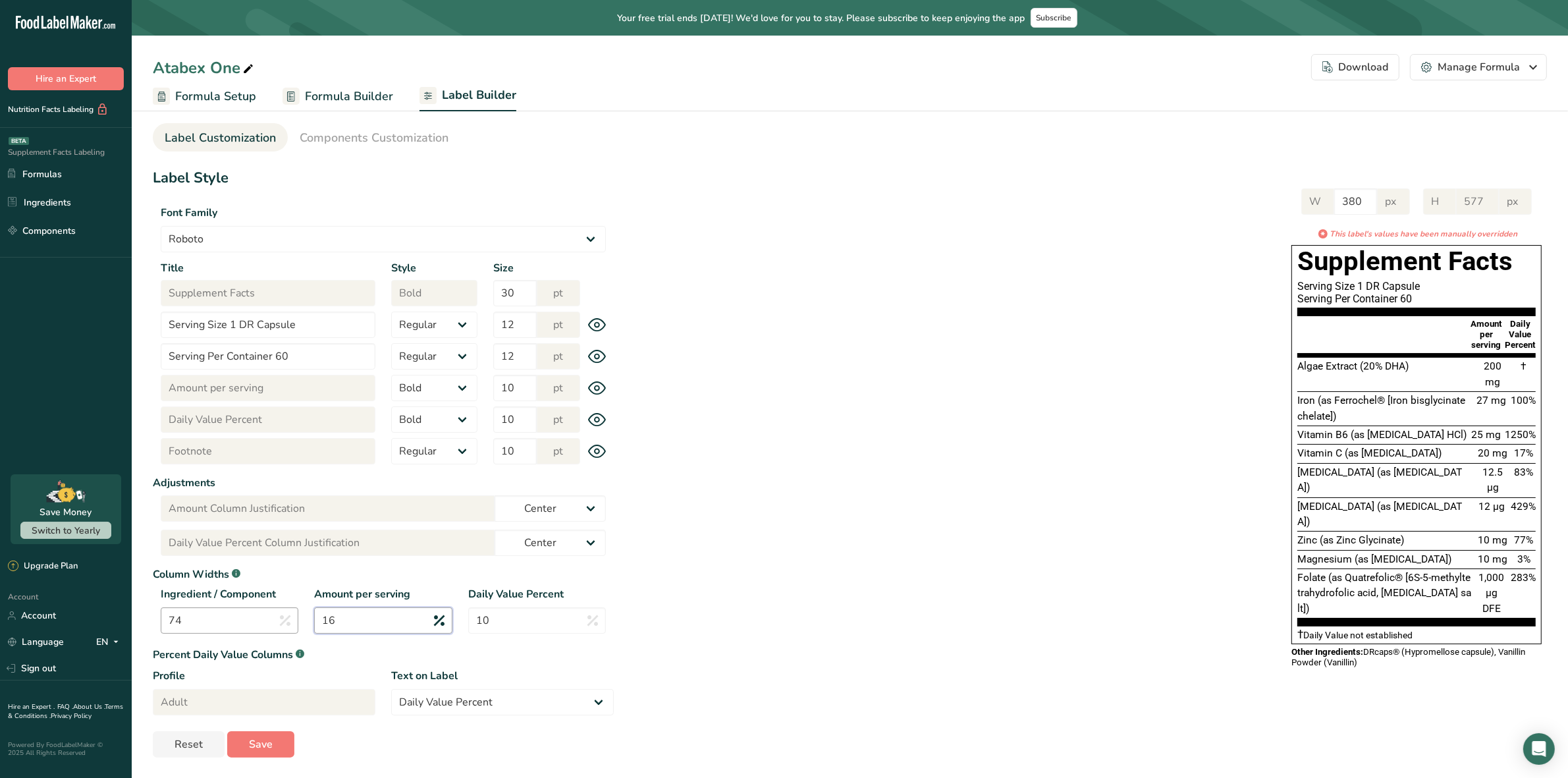
type input "16"
click at [255, 621] on input "74" at bounding box center [229, 621] width 138 height 26
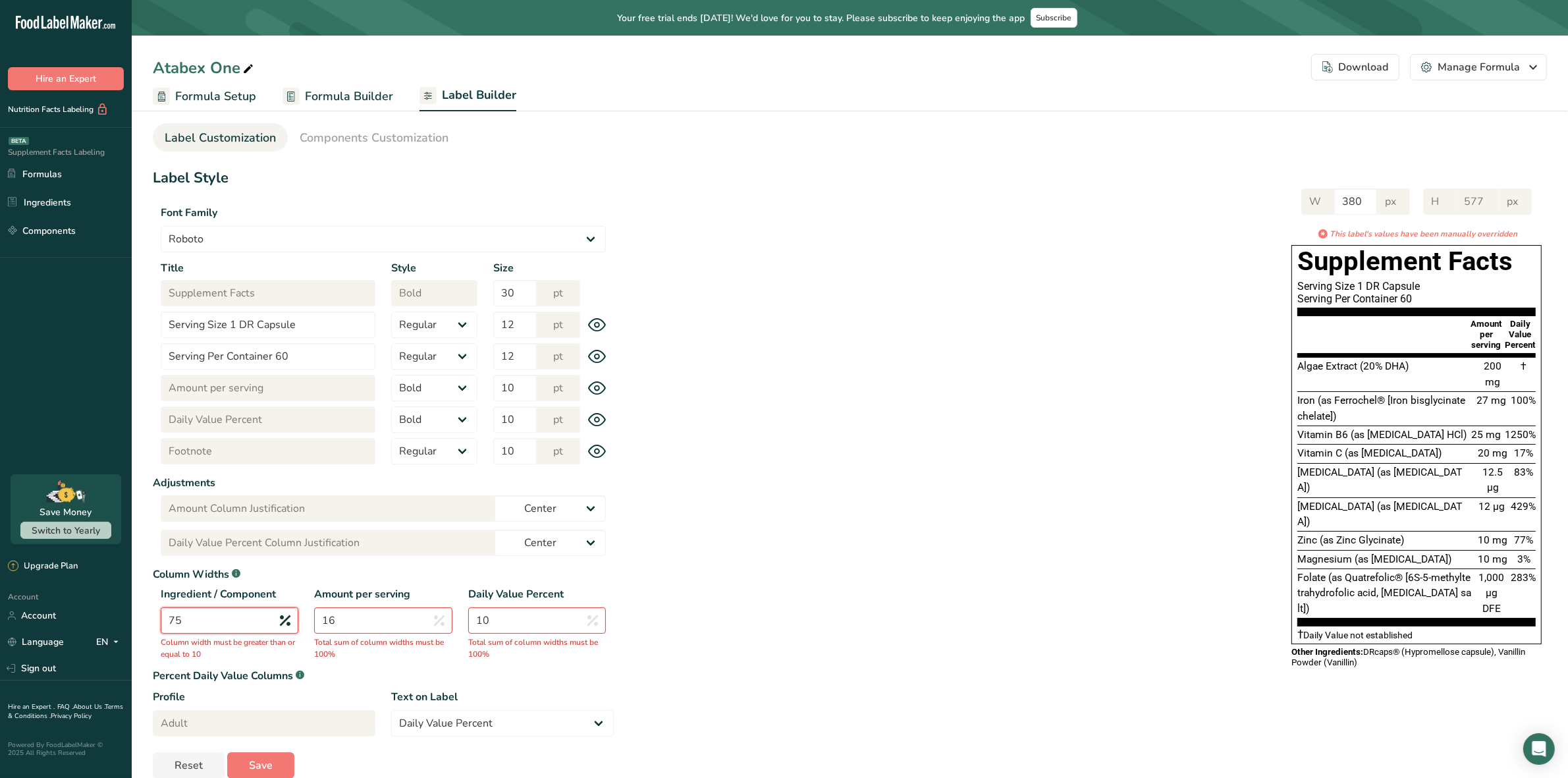
type input "75"
click at [375, 617] on input "16" at bounding box center [383, 621] width 138 height 26
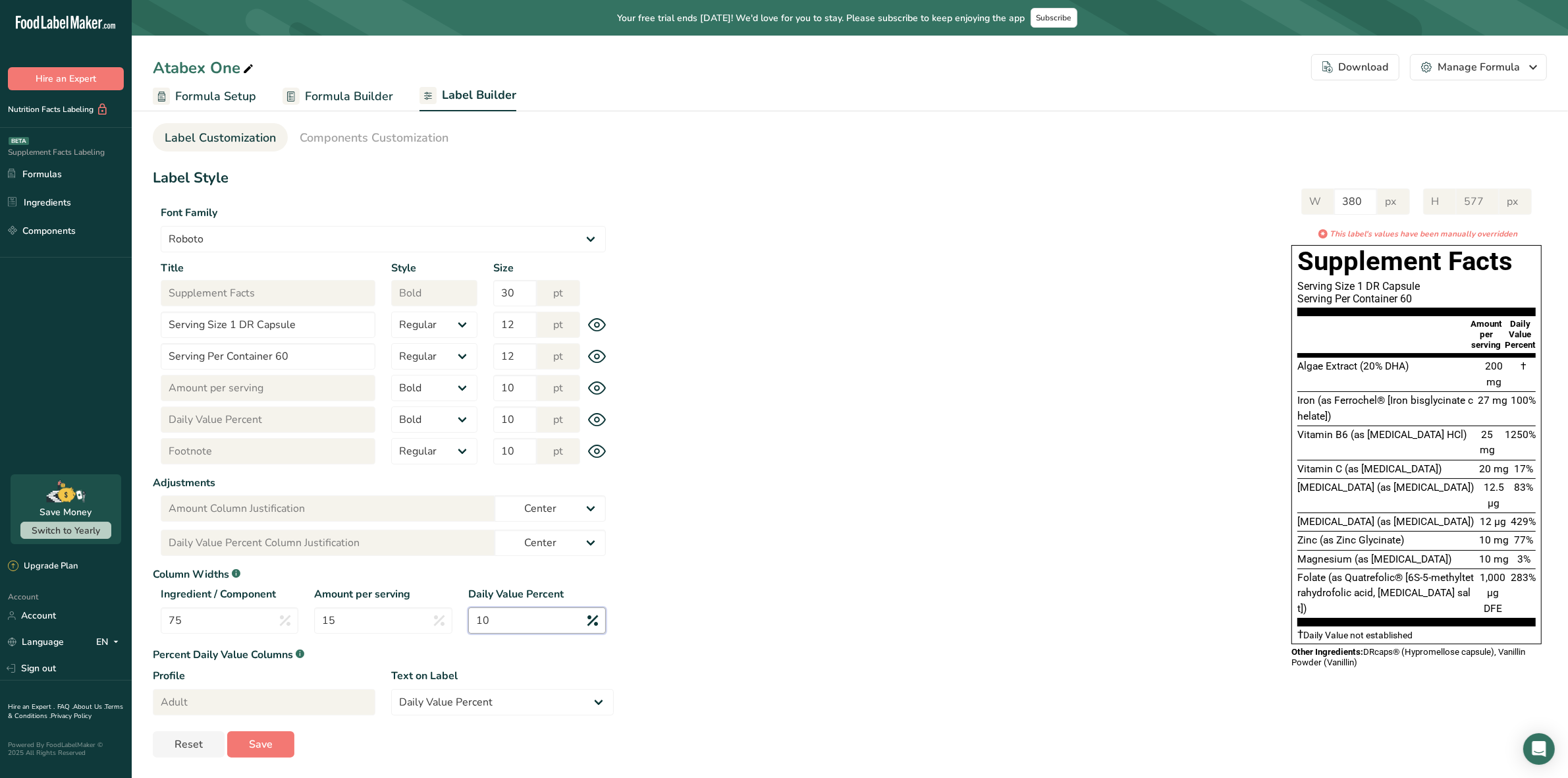
click at [547, 628] on input "10" at bounding box center [536, 621] width 138 height 26
click at [392, 617] on input "15" at bounding box center [383, 621] width 138 height 26
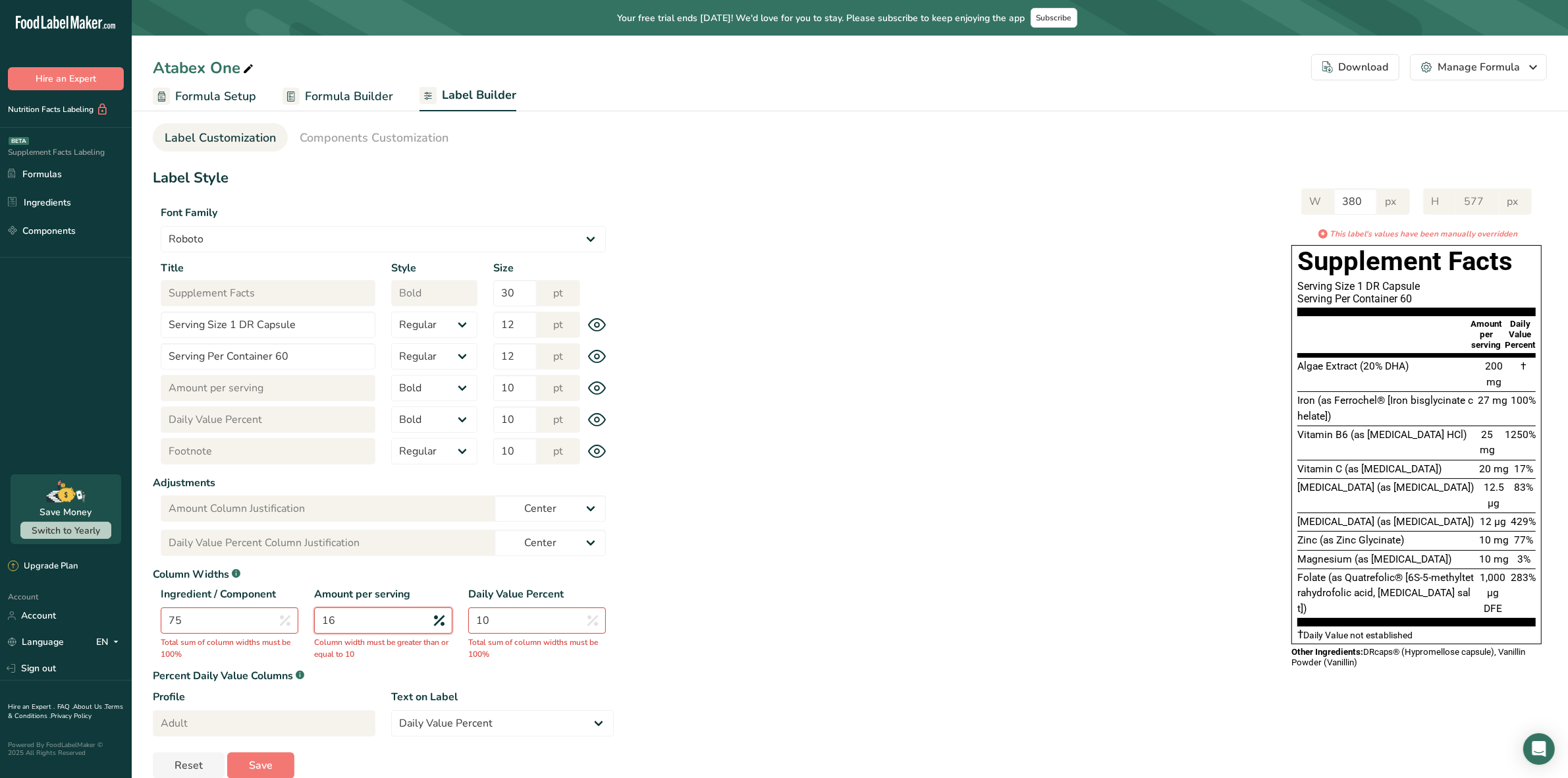
type input "16"
click at [525, 622] on input "10" at bounding box center [536, 621] width 138 height 26
type input "11"
click at [237, 617] on input "75" at bounding box center [229, 621] width 138 height 26
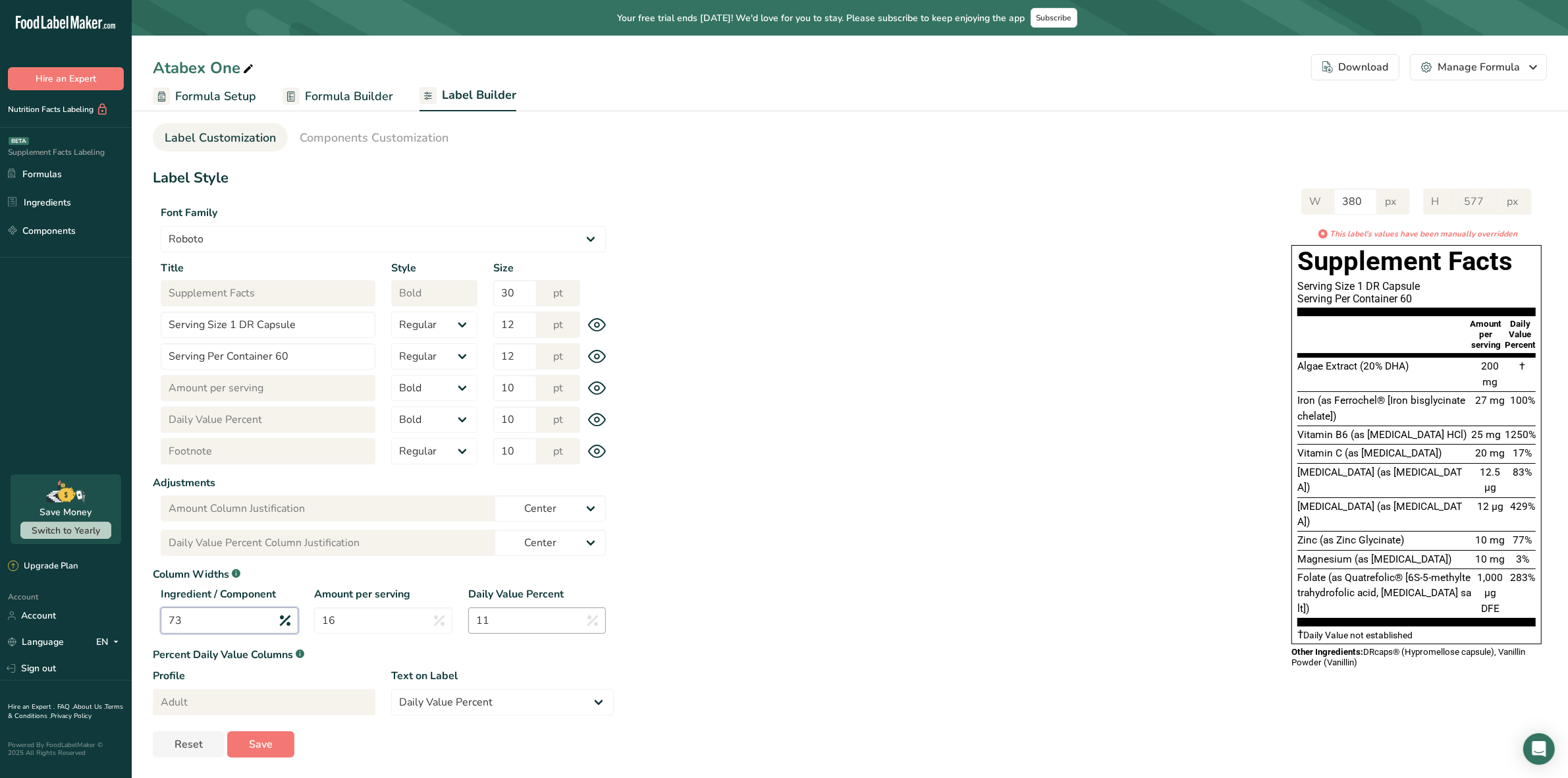
type input "73"
click at [538, 625] on input "11" at bounding box center [536, 621] width 138 height 26
type input "1"
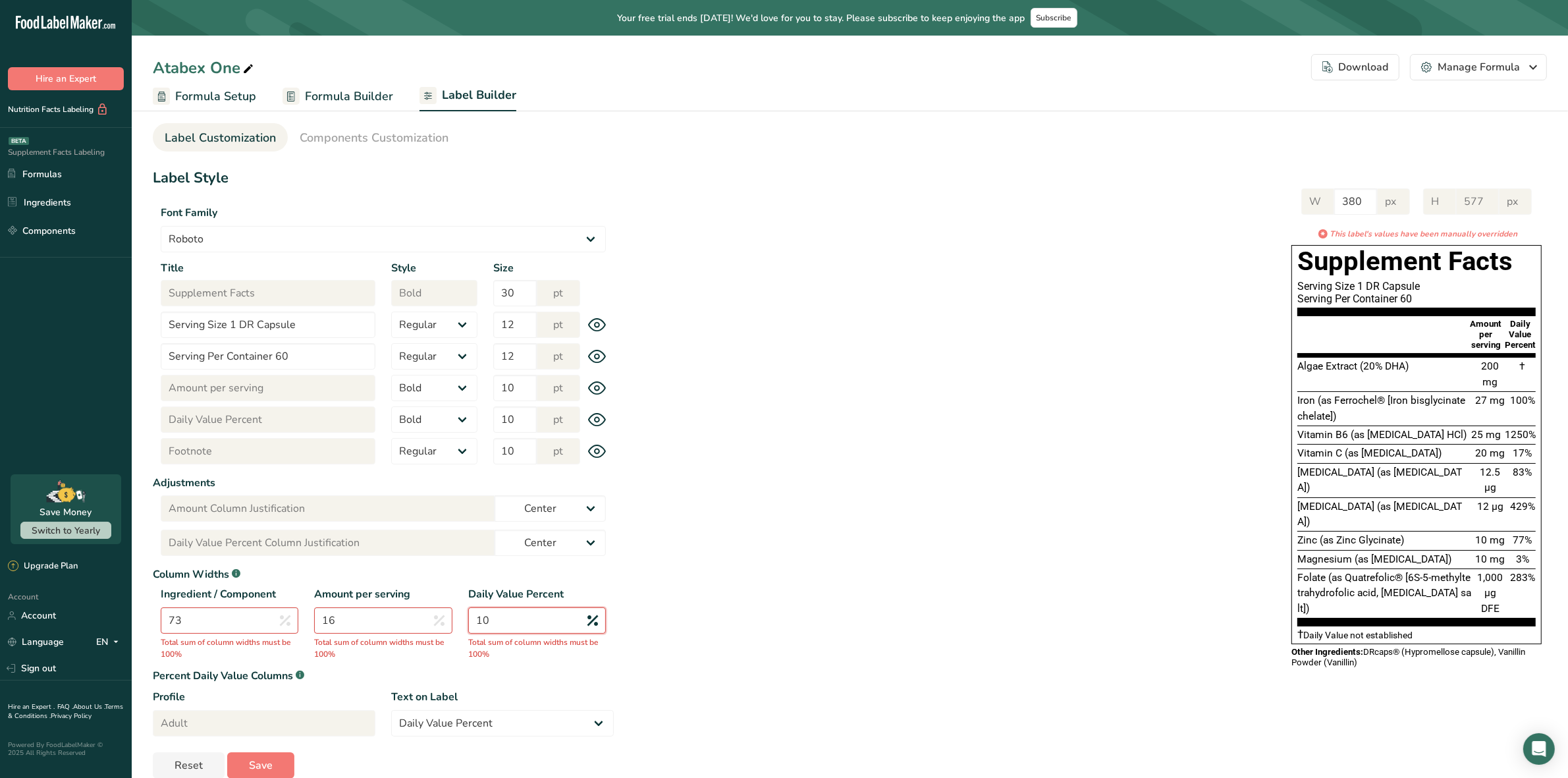
type input "10"
click at [354, 618] on input "16" at bounding box center [383, 621] width 138 height 26
type input "15"
click at [235, 614] on input "73" at bounding box center [229, 621] width 138 height 26
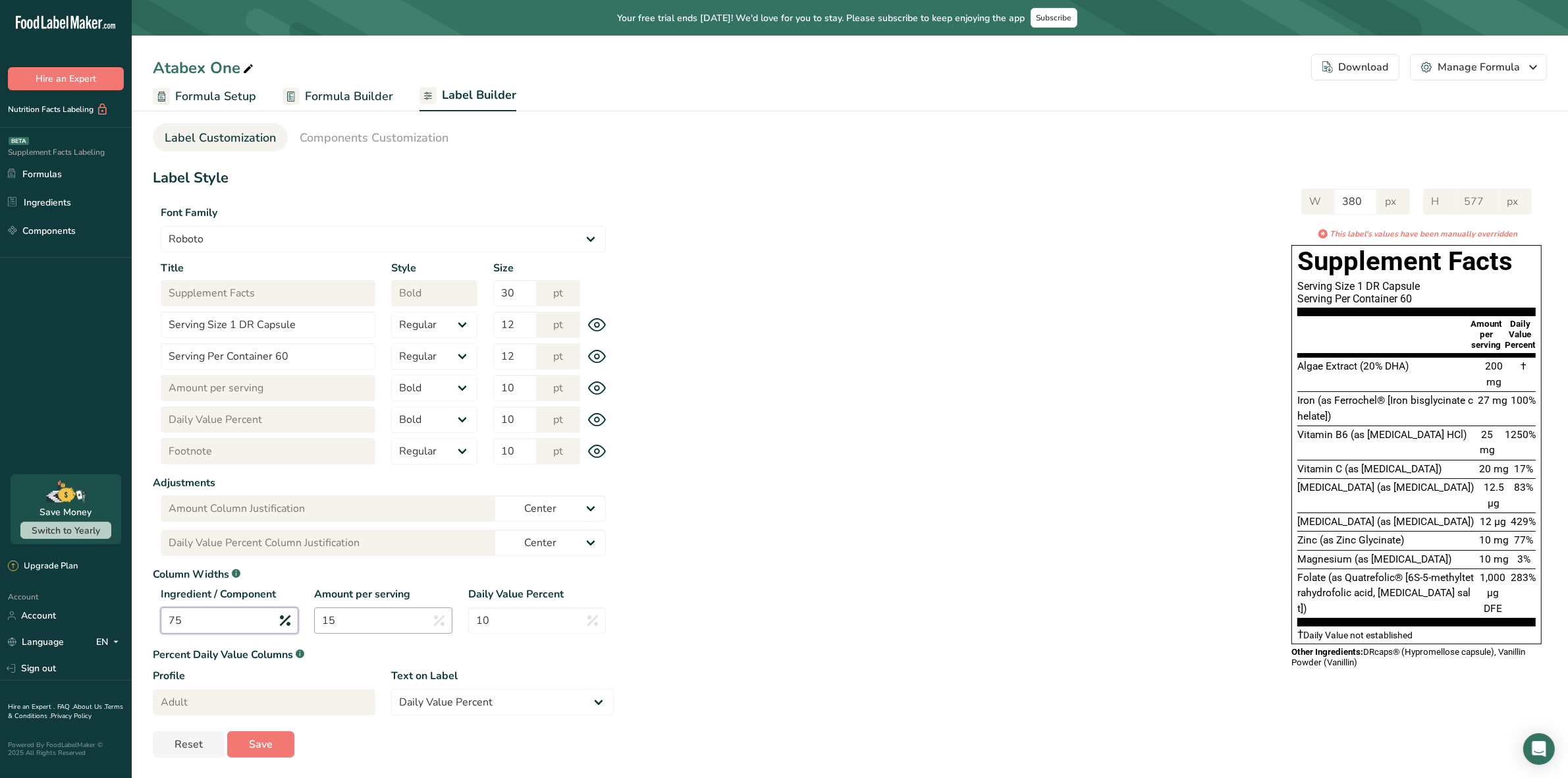
type input "75"
click at [363, 621] on input "15" at bounding box center [383, 621] width 138 height 26
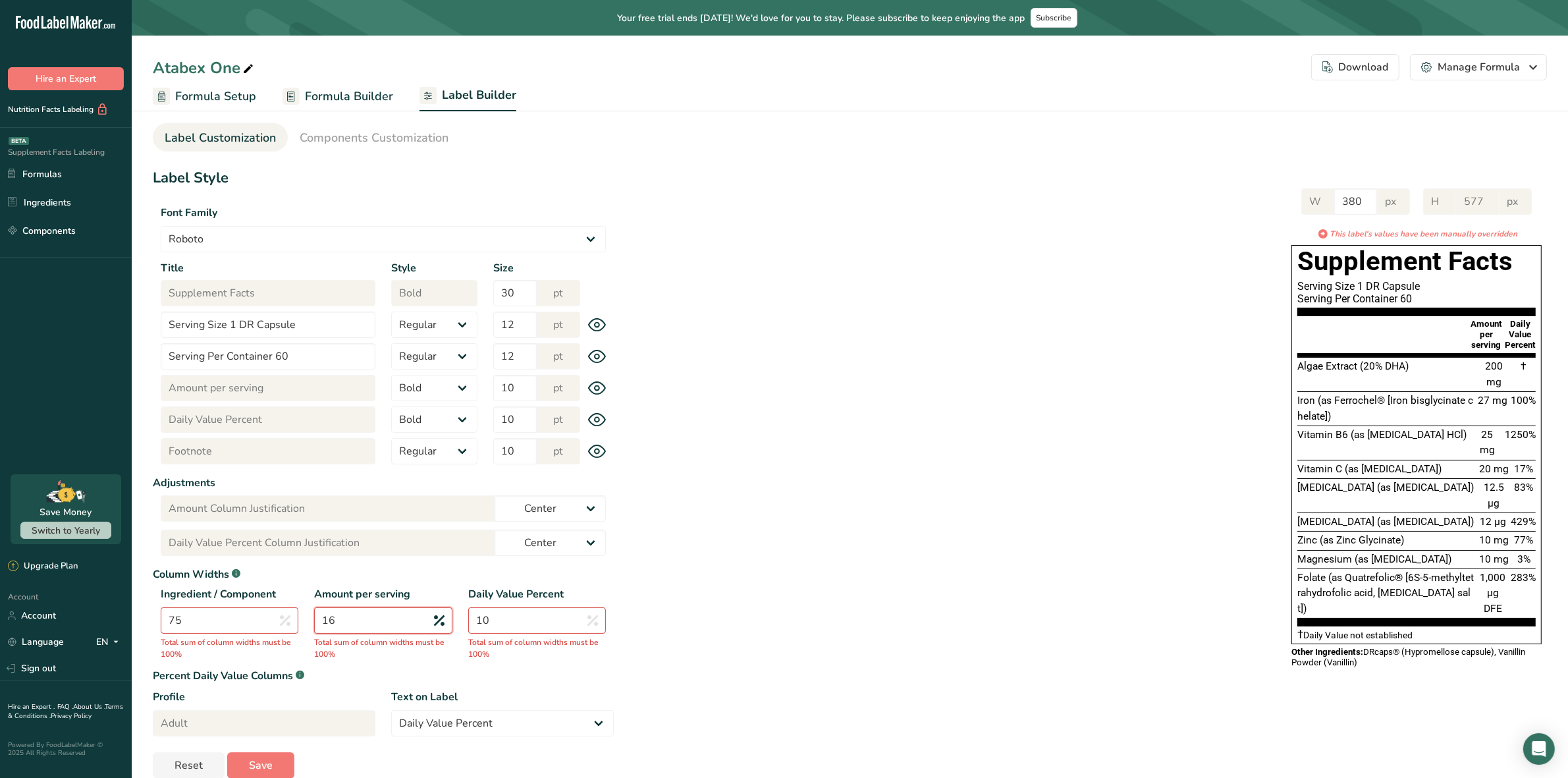
type input "16"
click at [246, 617] on input "75" at bounding box center [229, 621] width 138 height 26
click at [733, 597] on div "W 380 px H 577 px * This label's values have been manually overridden Supplemen…" at bounding box center [1080, 427] width 933 height 503
click at [245, 620] on input "76" at bounding box center [229, 621] width 138 height 26
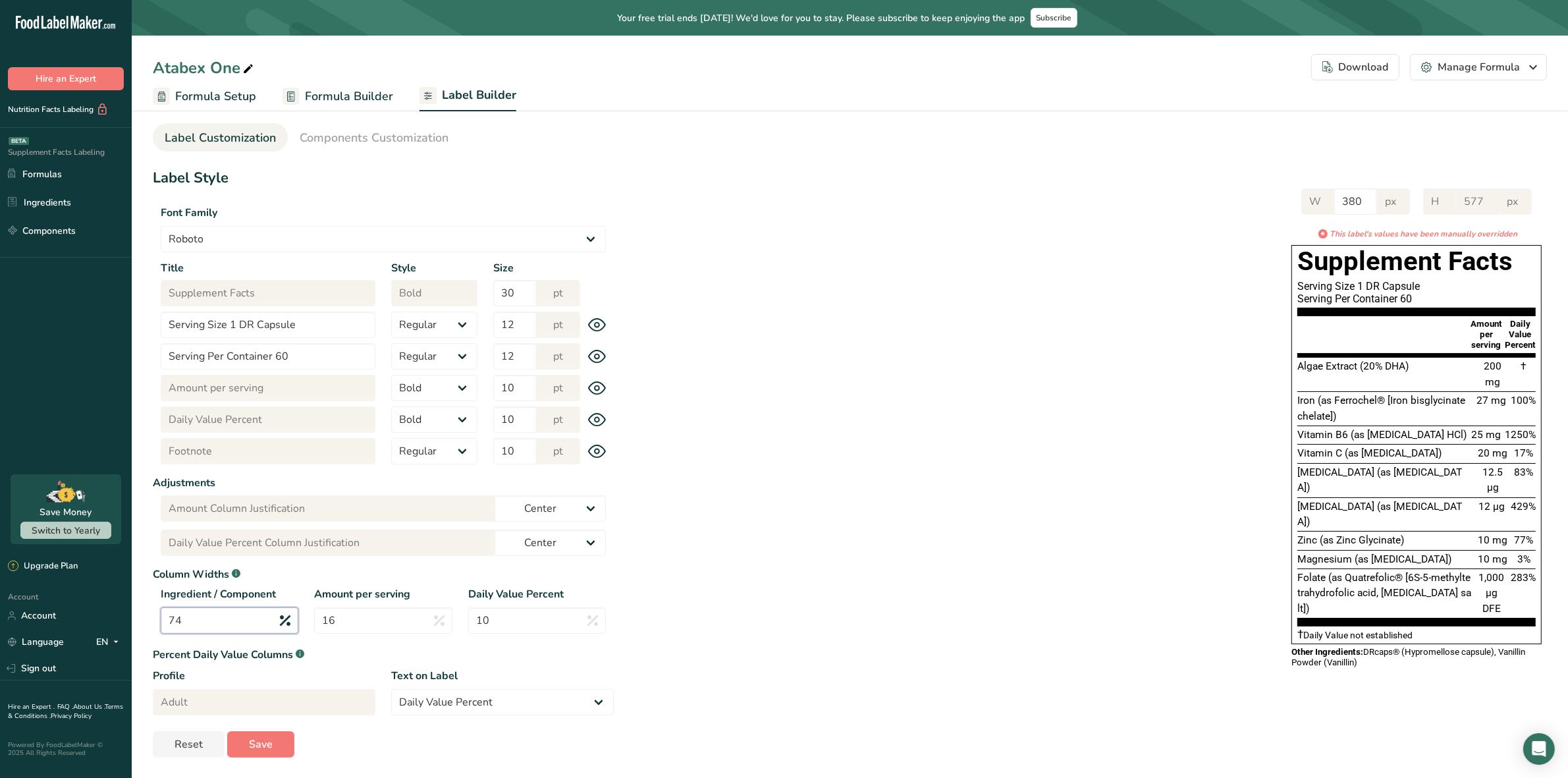
type input "74"
click at [725, 584] on div "W 380 px H 577 px * This label's values have been manually overridden Supplemen…" at bounding box center [1080, 427] width 933 height 503
click at [374, 625] on input "16" at bounding box center [383, 621] width 138 height 26
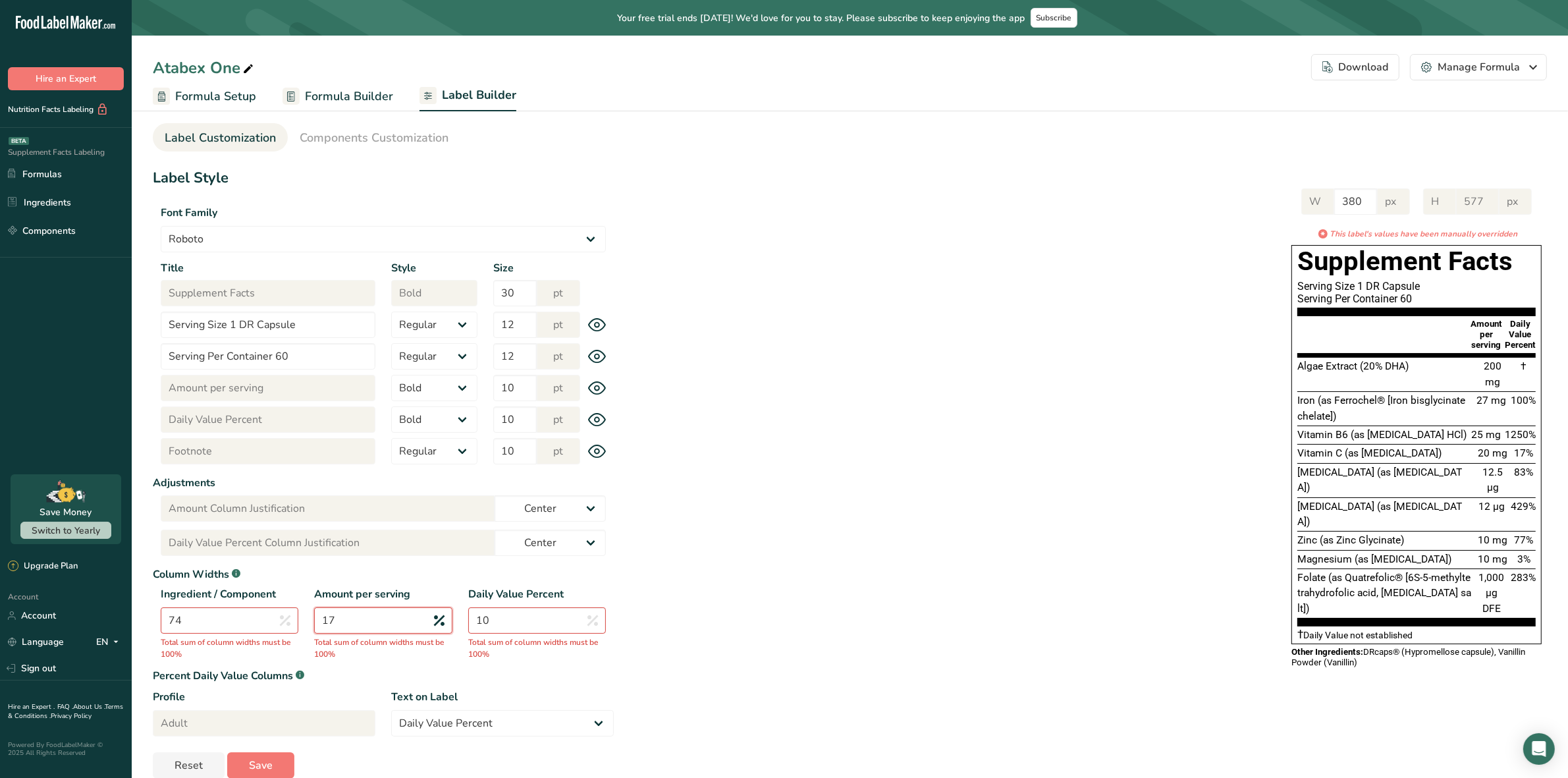
type input "17"
click at [251, 618] on input "74" at bounding box center [229, 621] width 138 height 26
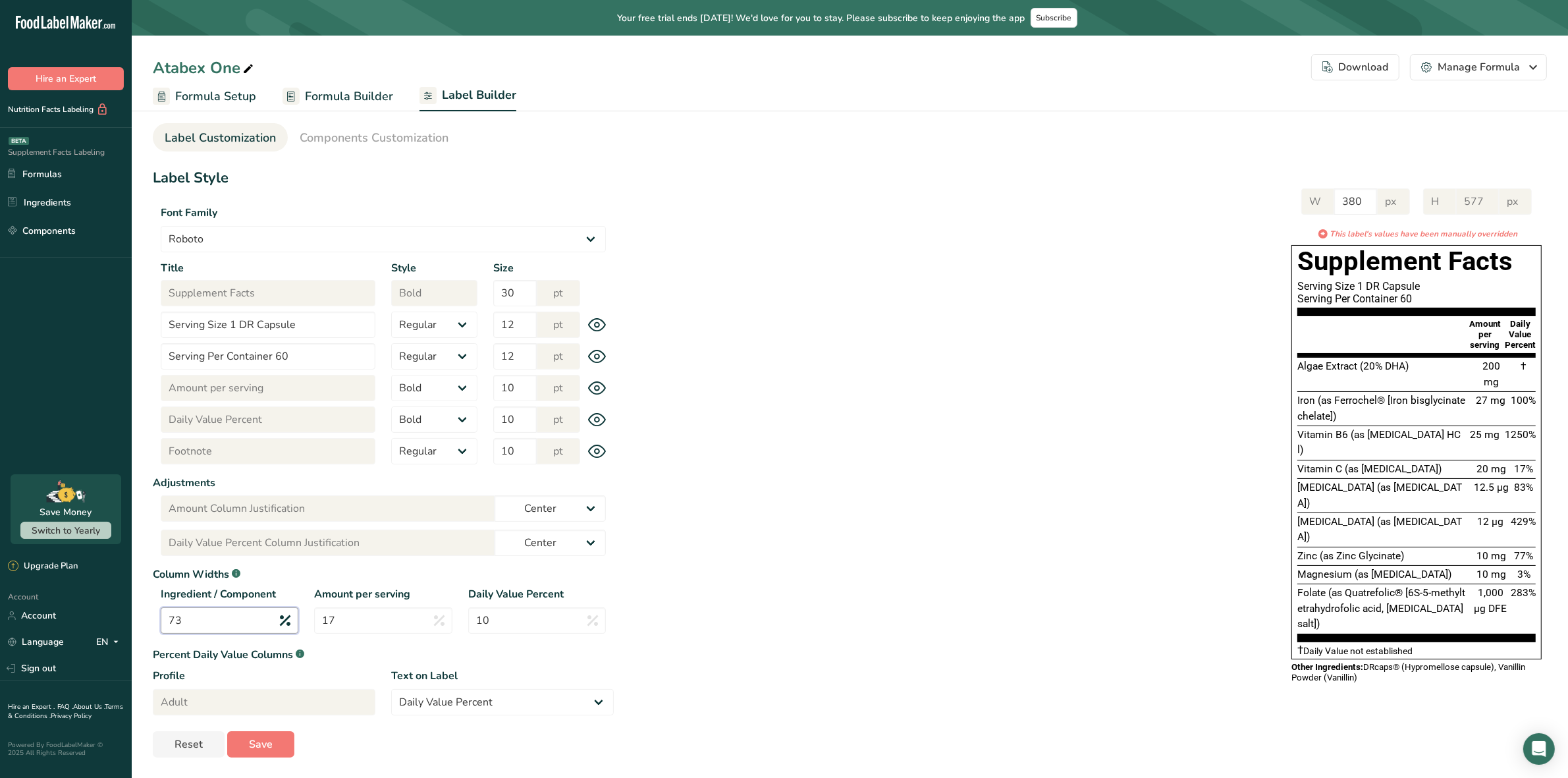
type input "73"
click at [763, 593] on div "W 380 px H 577 px * This label's values have been manually overridden Supplemen…" at bounding box center [1080, 435] width 933 height 519
click at [1362, 204] on input "380" at bounding box center [1355, 202] width 43 height 26
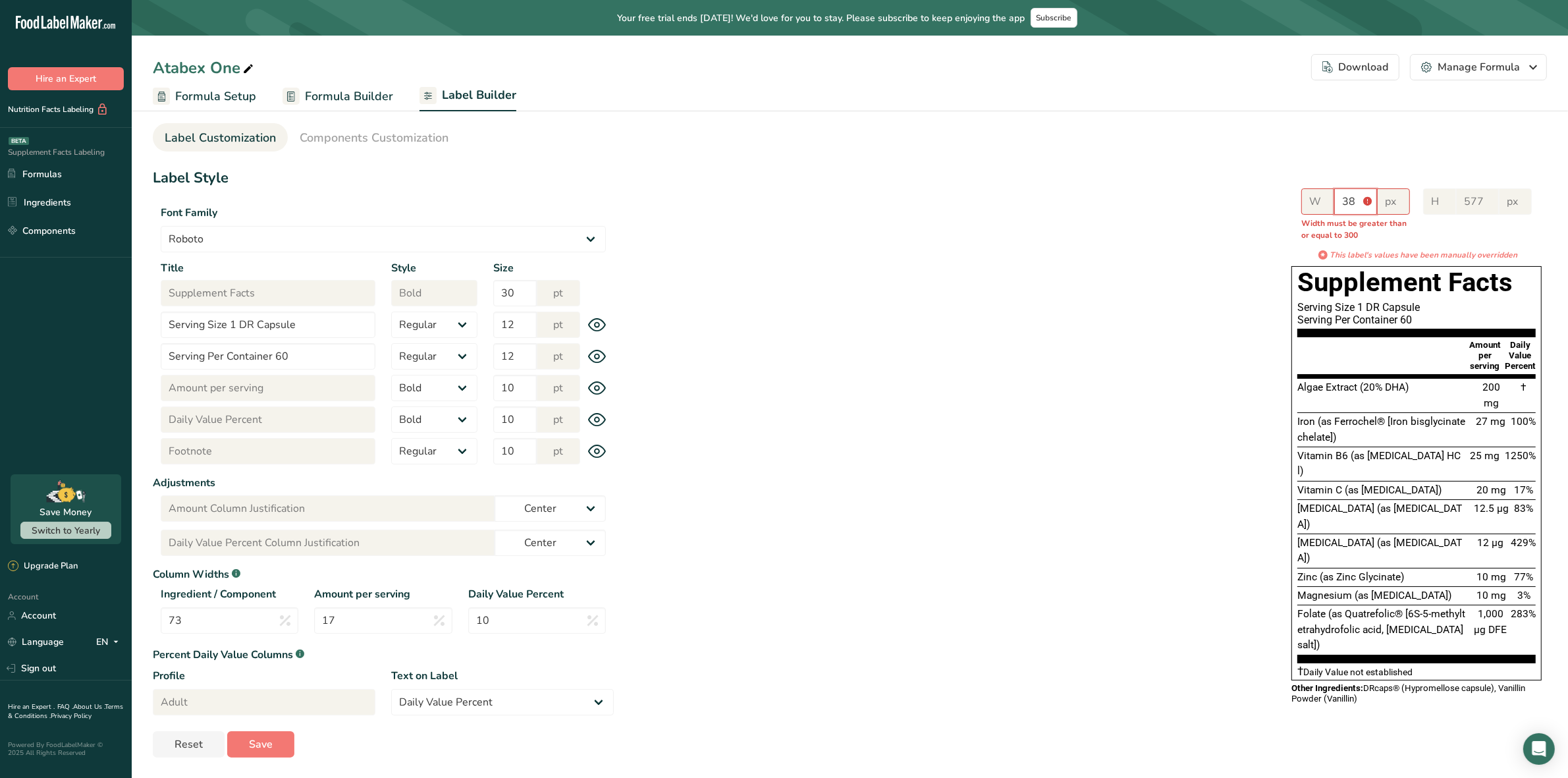
type input "3"
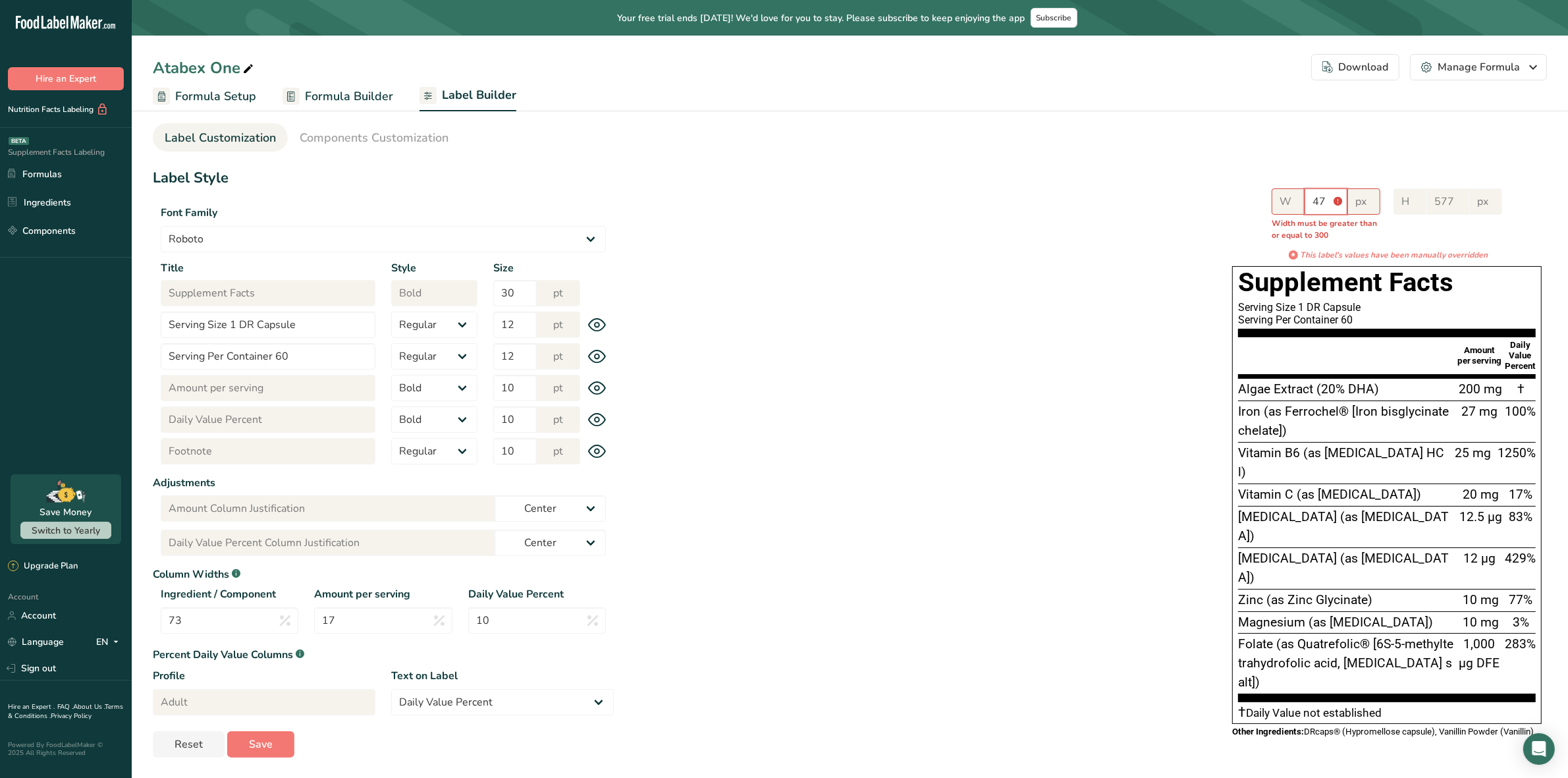
type input "4"
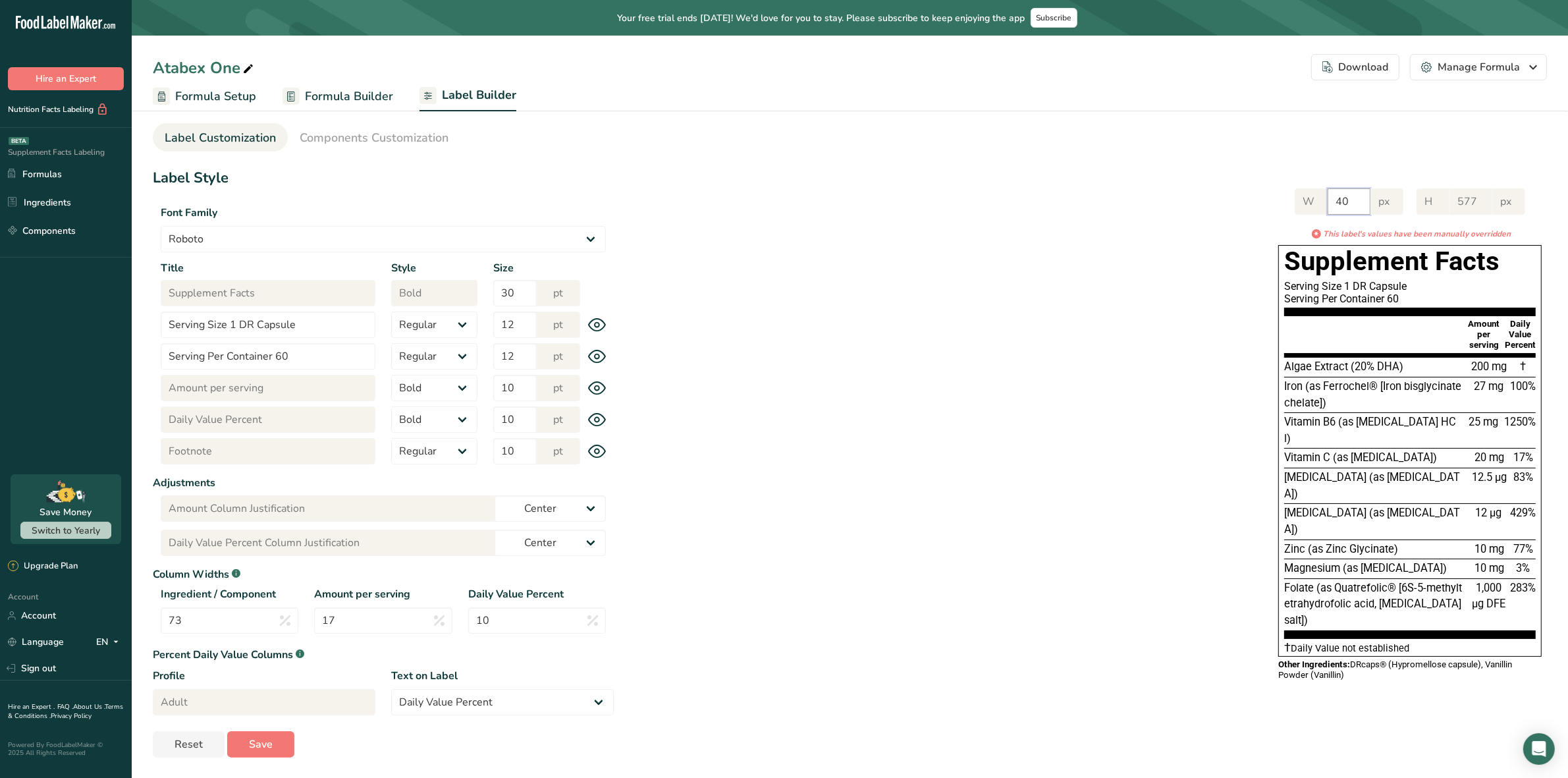
type input "4"
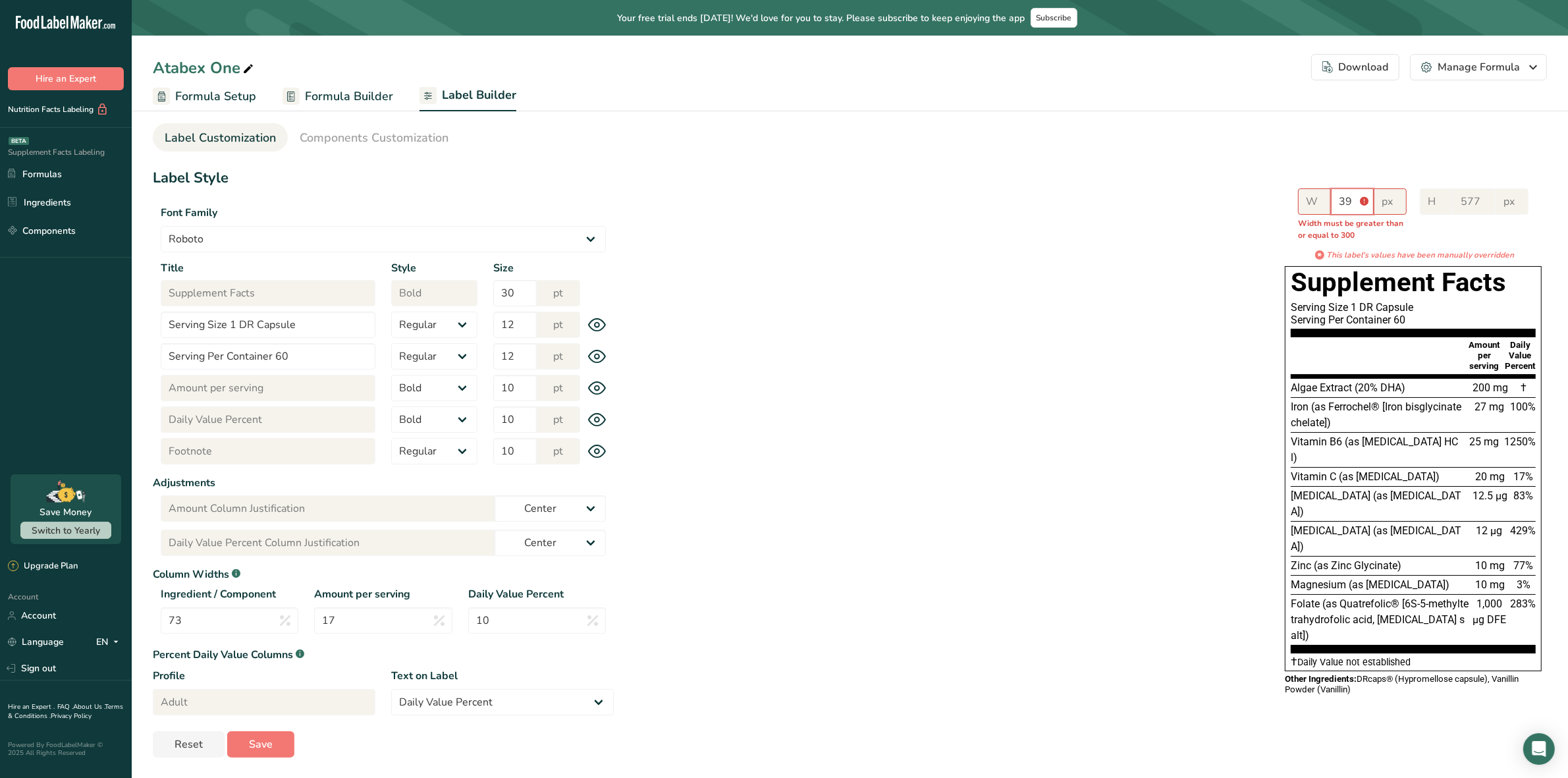
type input "3"
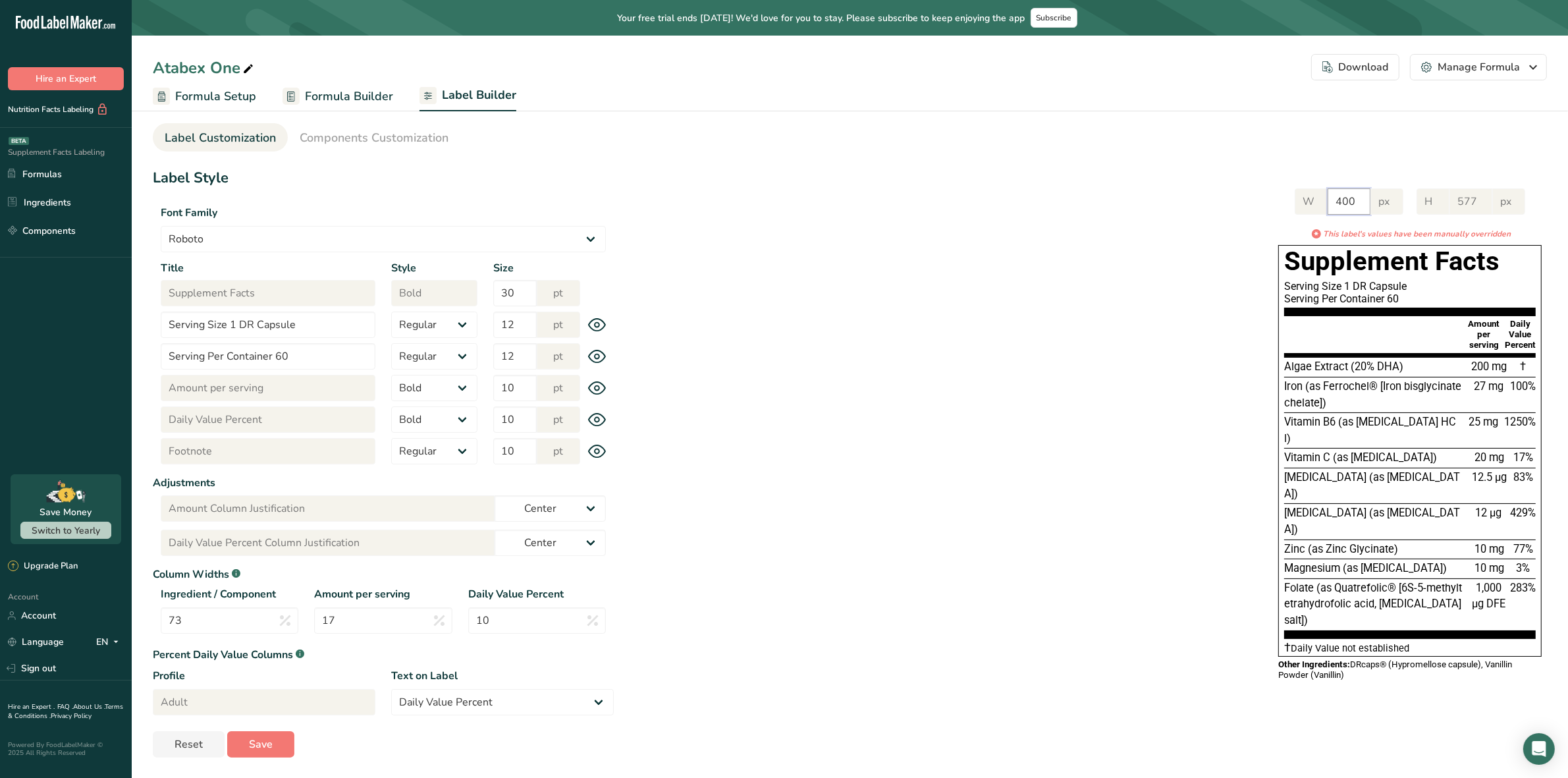
type input "400"
click at [1236, 297] on div "W 400 px H 577 px * This label's values have been manually overridden Supplemen…" at bounding box center [1080, 433] width 933 height 516
click at [1380, 71] on div "Download" at bounding box center [1355, 67] width 66 height 16
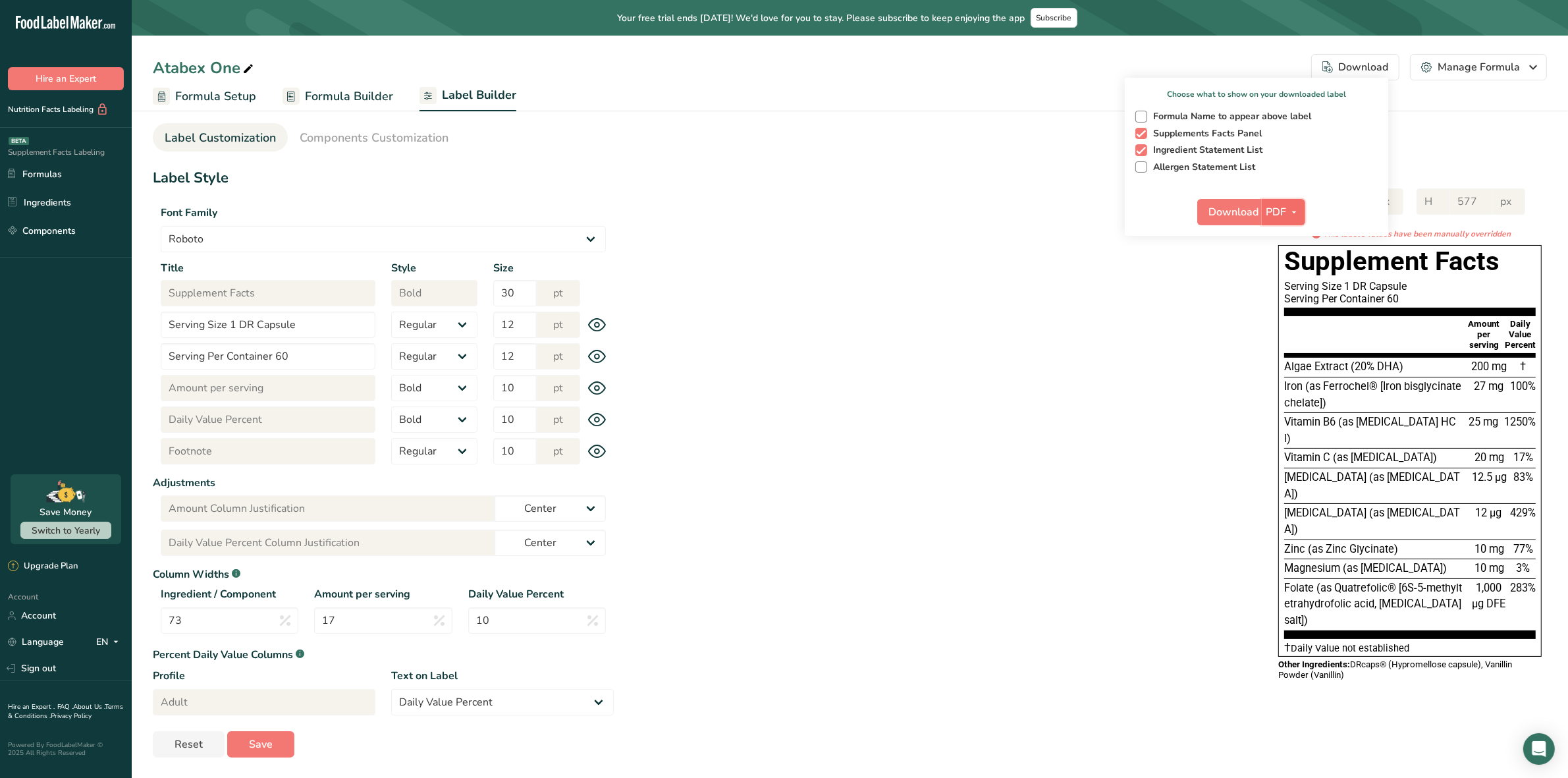
click at [1299, 211] on icon "button" at bounding box center [1294, 212] width 11 height 16
click at [1289, 236] on link "PNG" at bounding box center [1284, 239] width 42 height 22
click at [1235, 214] on span "Download" at bounding box center [1232, 212] width 50 height 16
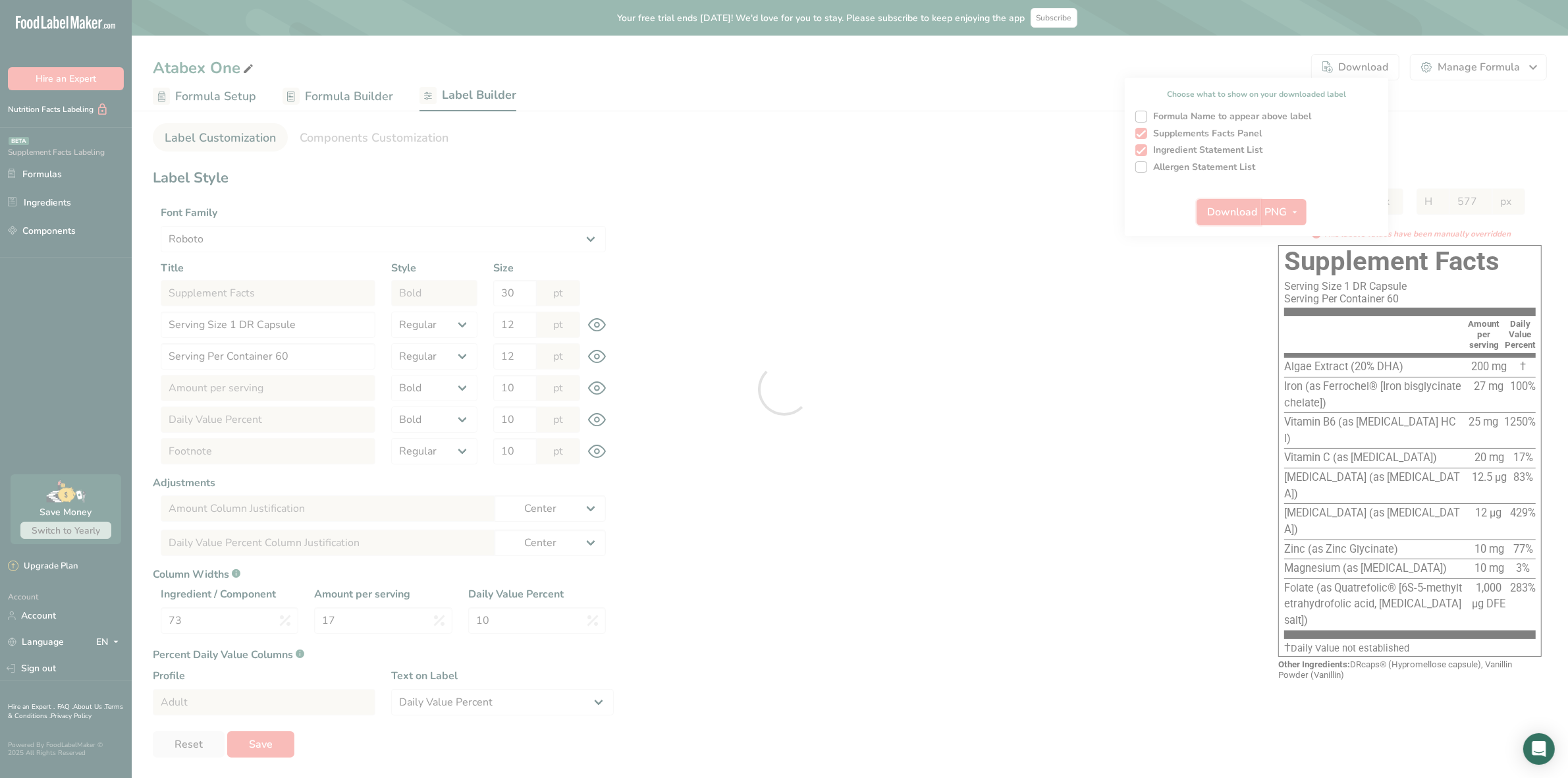
select select "Roboto"
select select "bold"
select select "center"
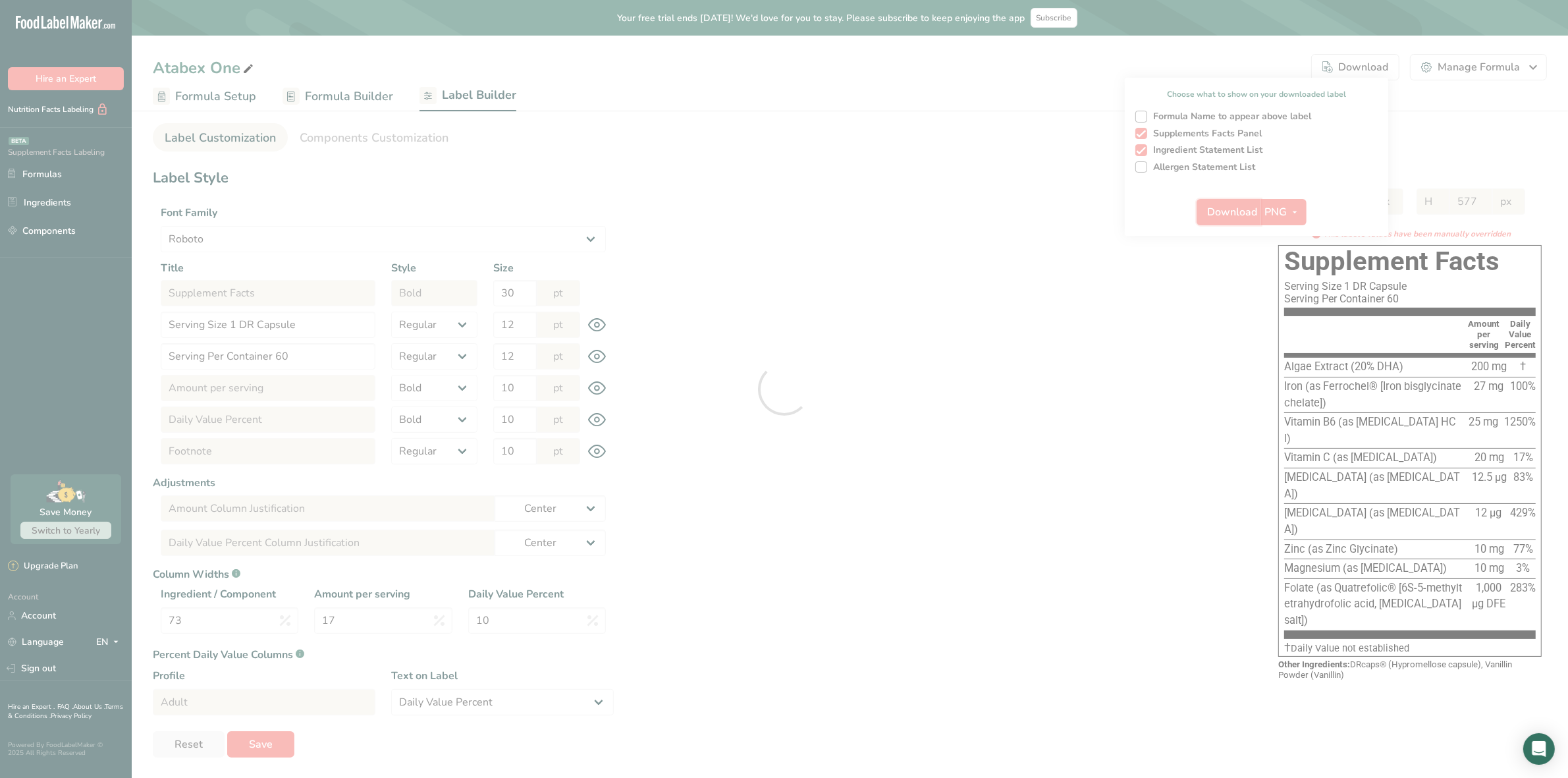
select select "center"
select select "Daily Value Percent"
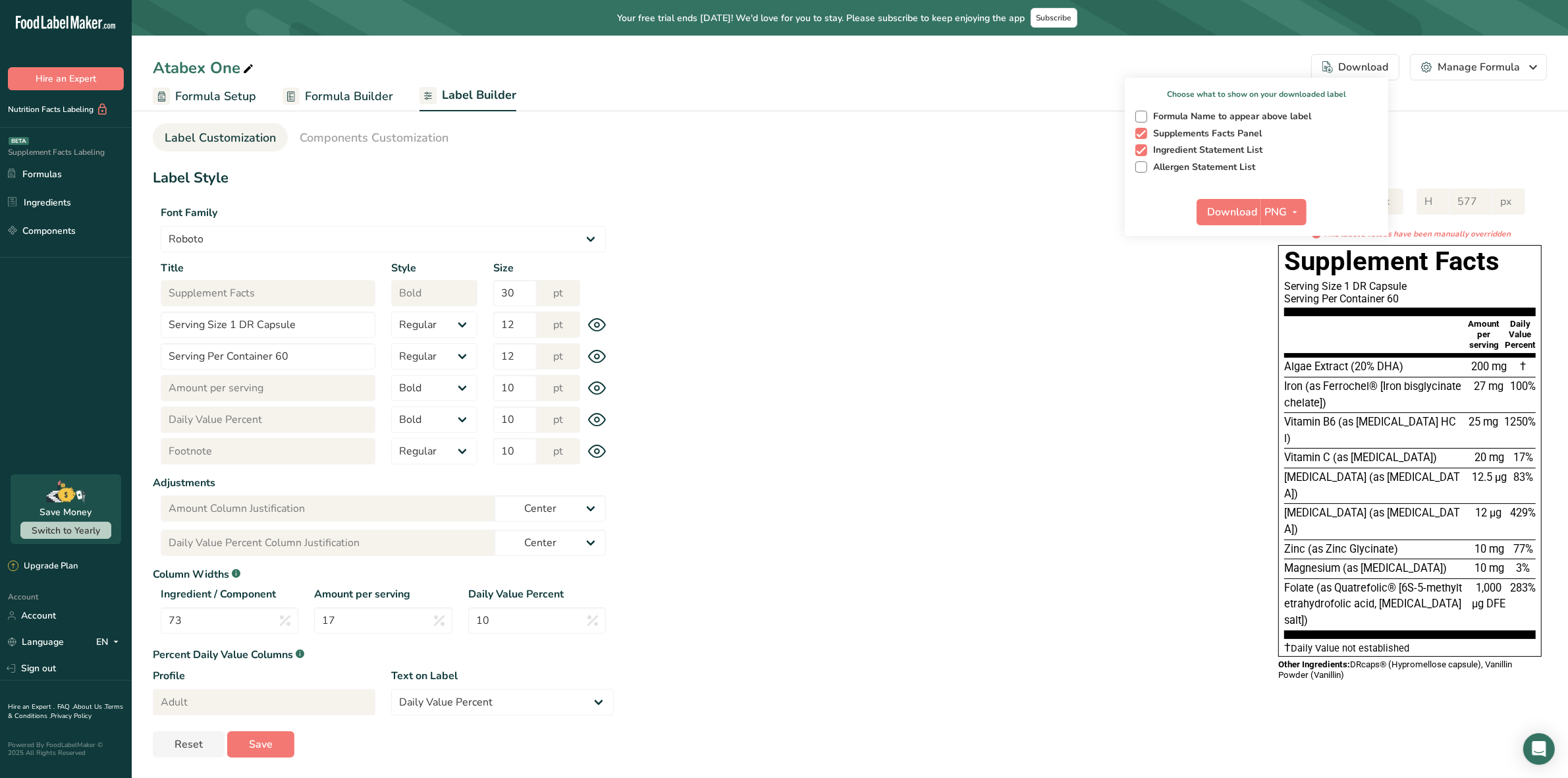
click at [1496, 152] on section "Label Customization Components Customization Label Style Font Family Arial Robo…" at bounding box center [849, 435] width 1436 height 687
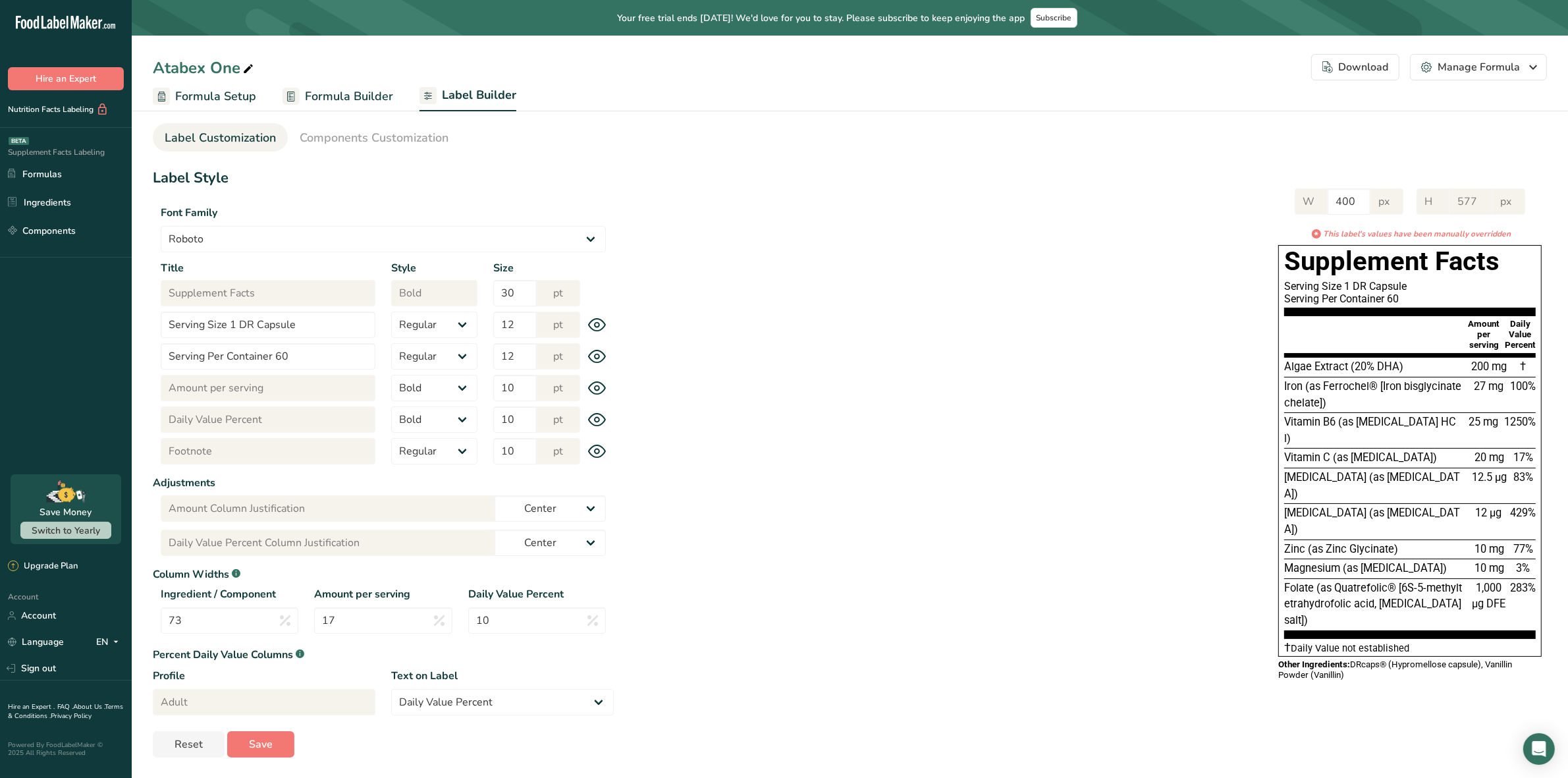
click at [1374, 68] on div "Download" at bounding box center [1355, 67] width 66 height 16
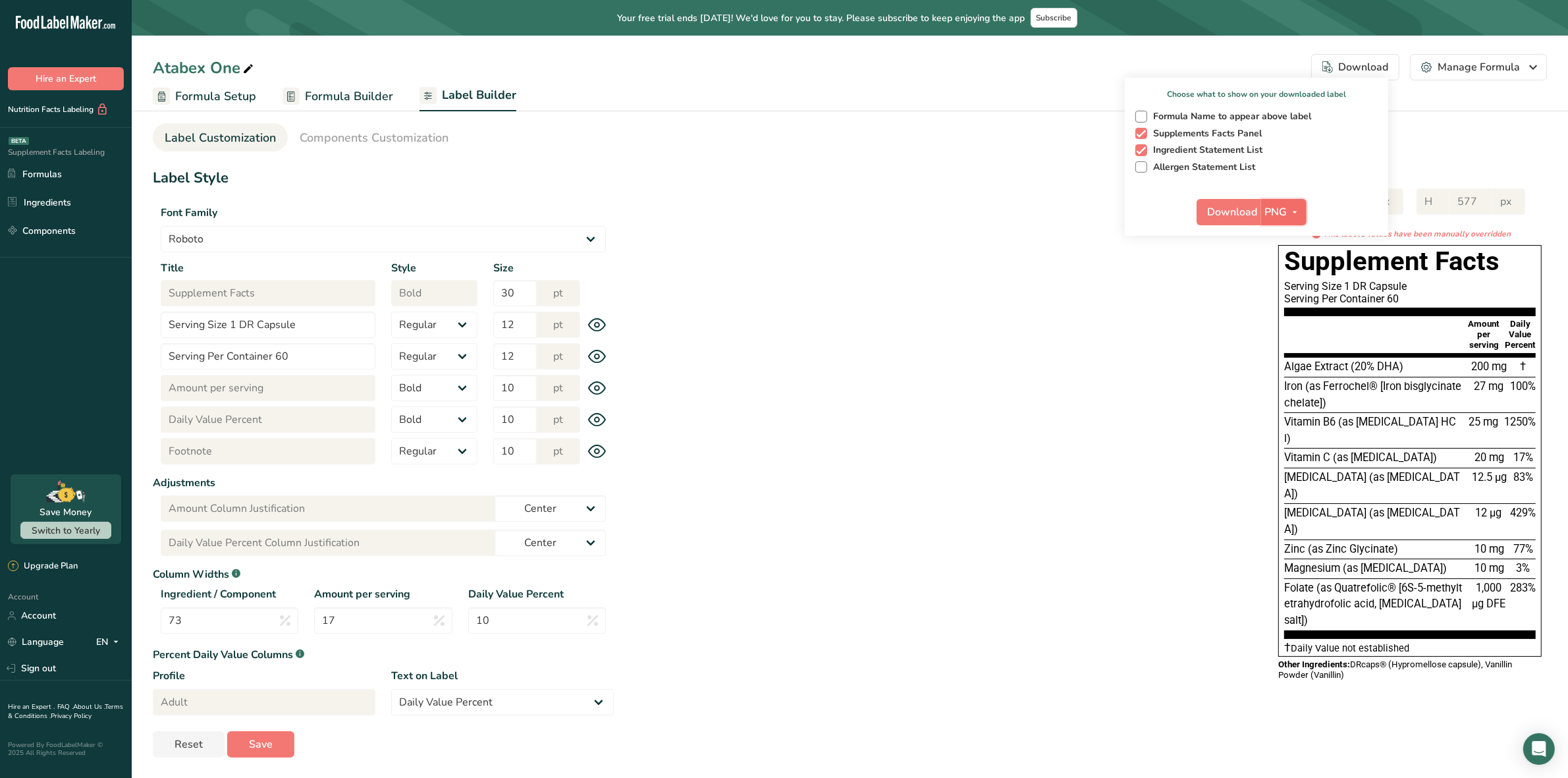
click at [1296, 212] on icon "button" at bounding box center [1296, 212] width 11 height 16
click at [1293, 235] on link "PNG" at bounding box center [1285, 239] width 42 height 22
click at [1226, 208] on span "Download" at bounding box center [1232, 212] width 50 height 16
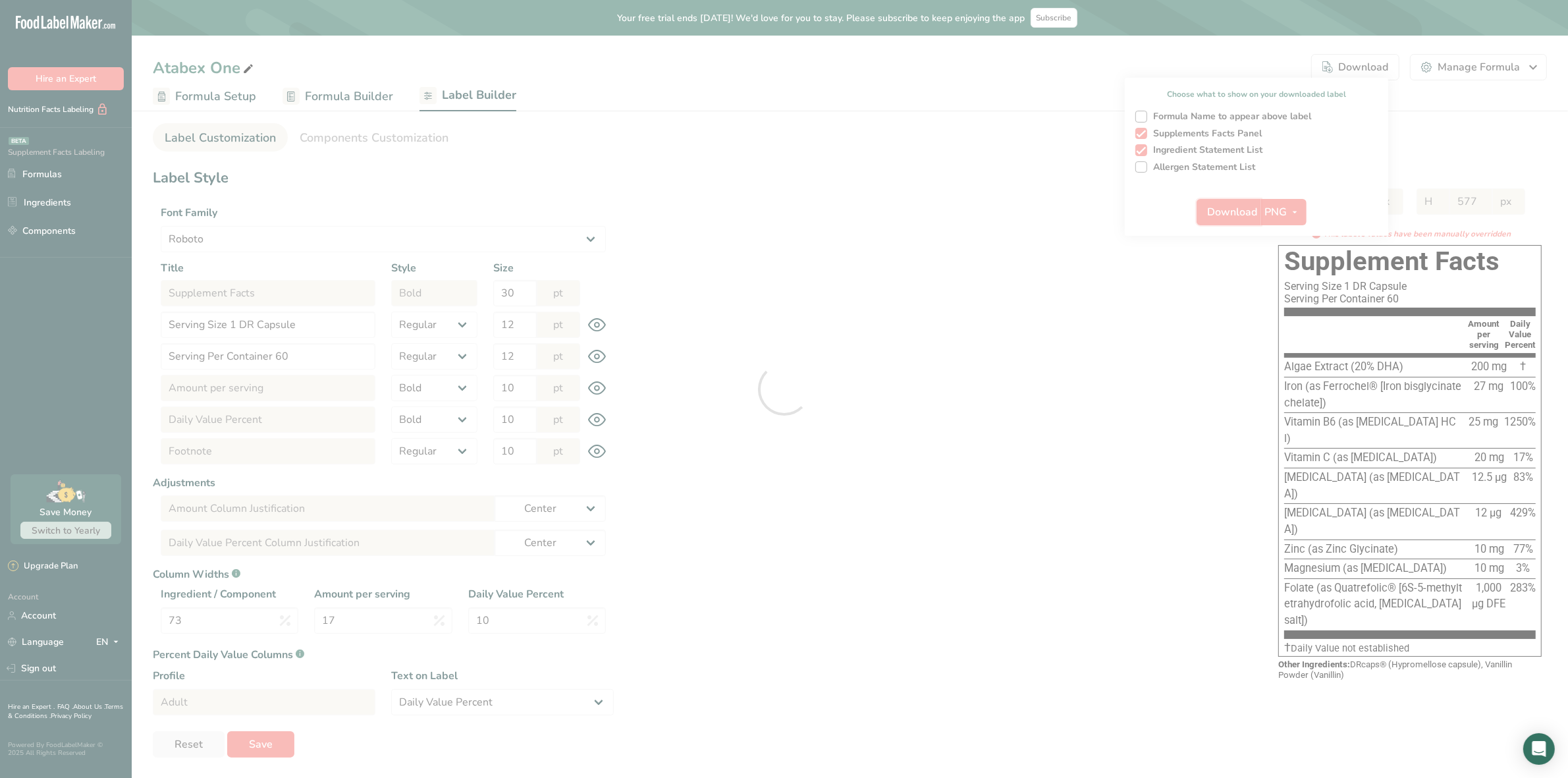
select select "Roboto"
select select "bold"
select select "center"
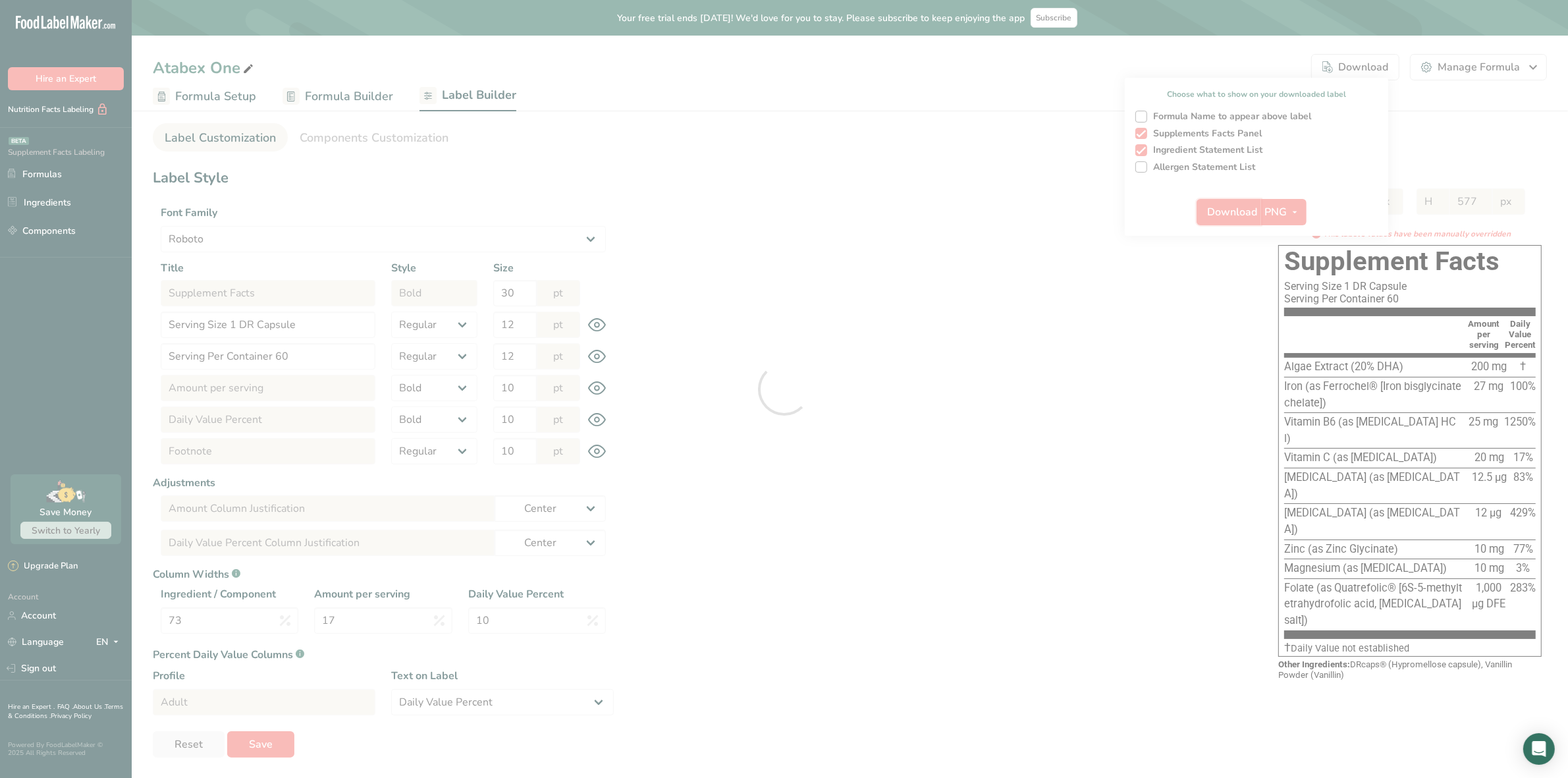
select select "center"
select select "Daily Value Percent"
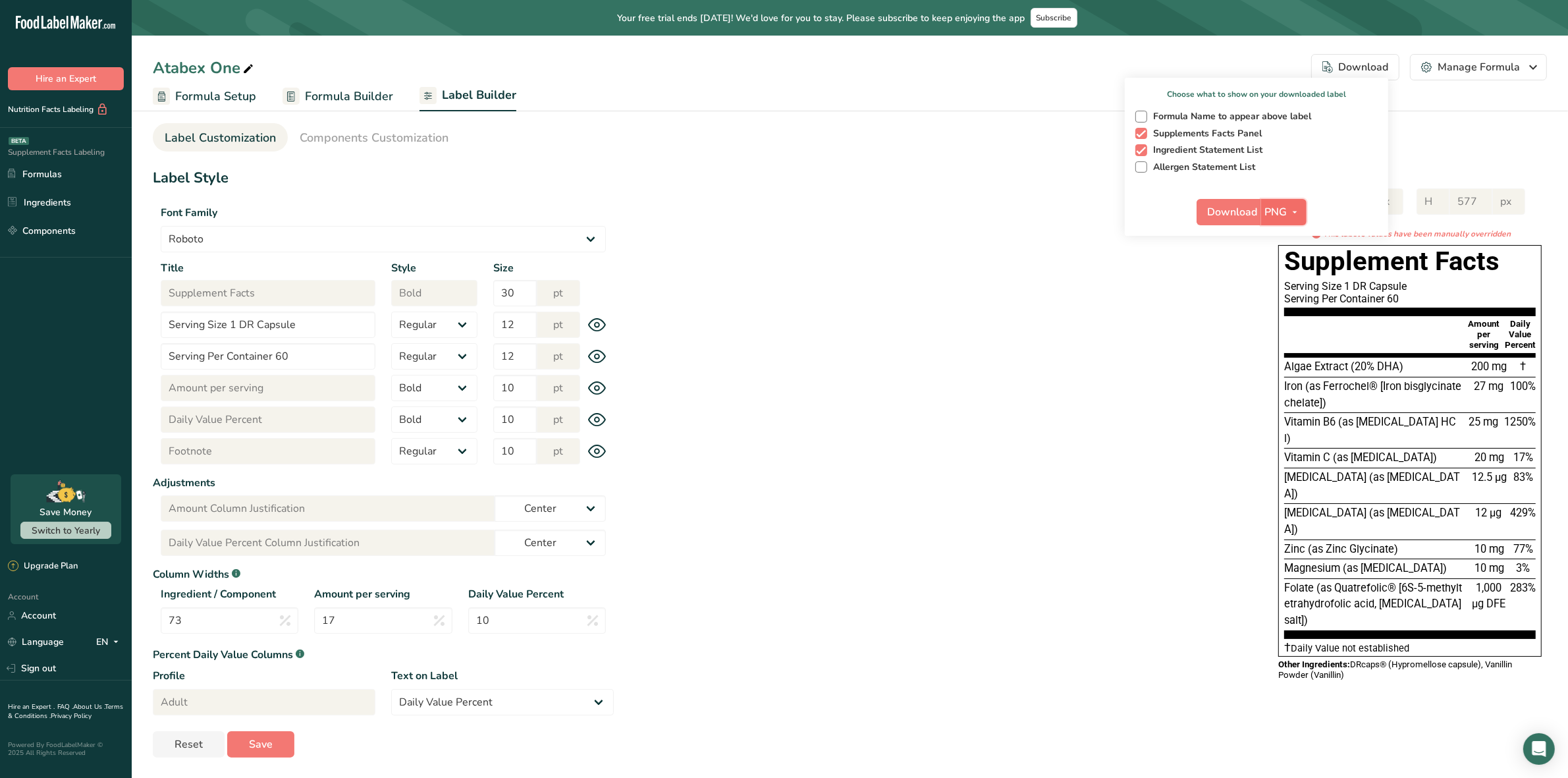
click at [1306, 206] on button "PNG" at bounding box center [1284, 212] width 45 height 26
click at [1281, 260] on link "BMP" at bounding box center [1285, 261] width 42 height 22
click at [1218, 218] on span "Download" at bounding box center [1232, 212] width 50 height 16
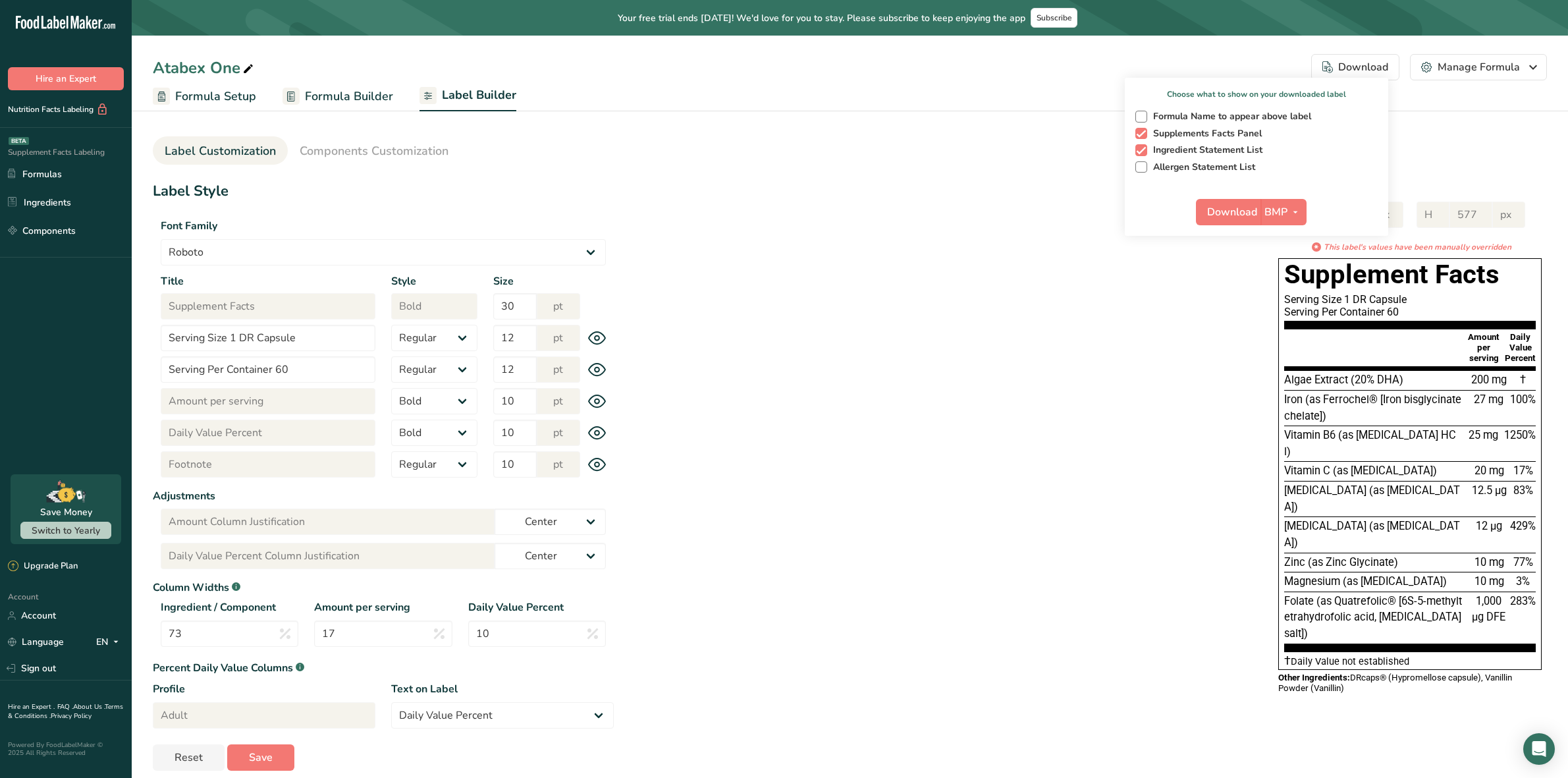
select select "Roboto"
select select "bold"
select select "center"
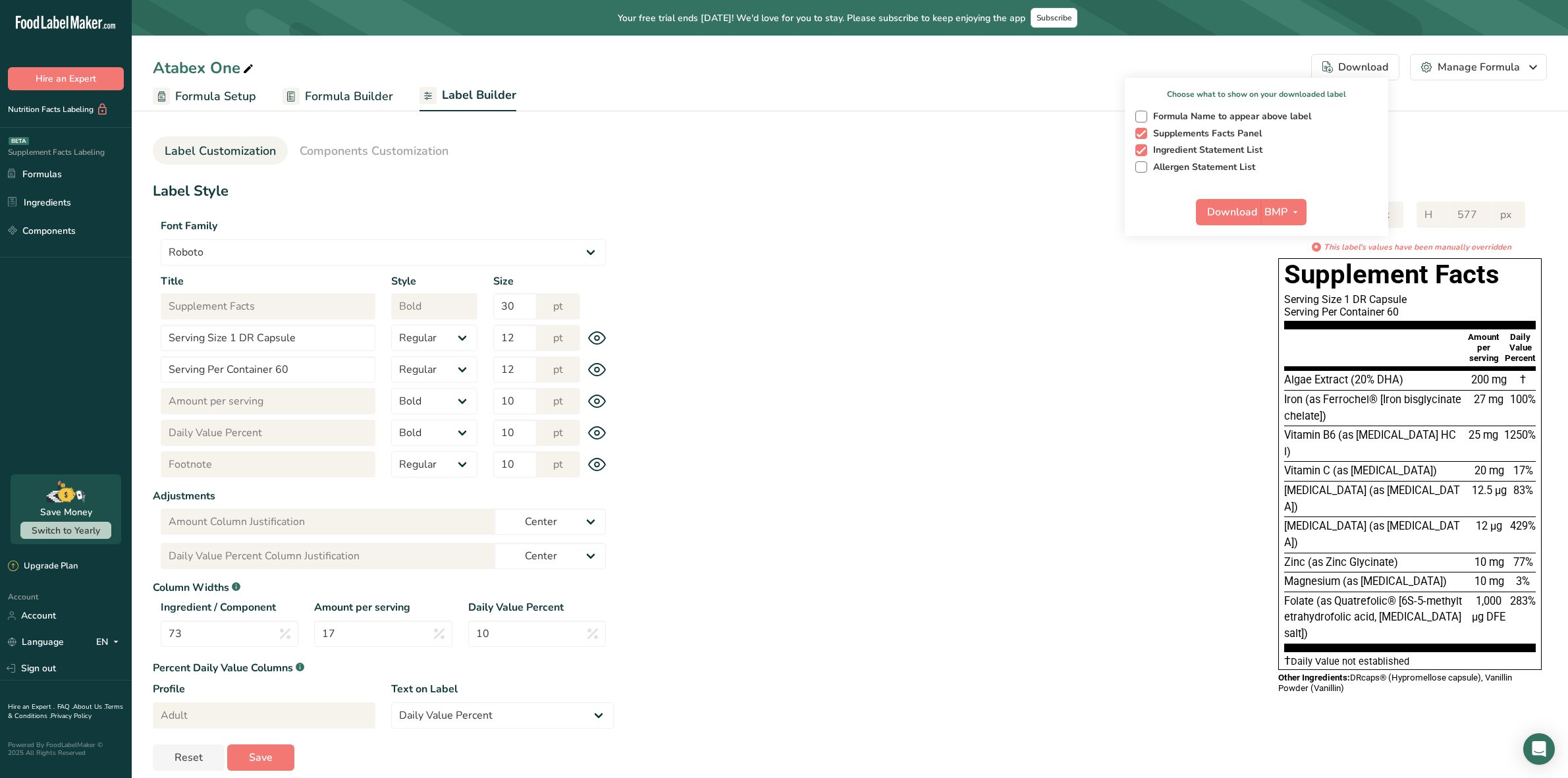
select select "center"
select select "Daily Value Percent"
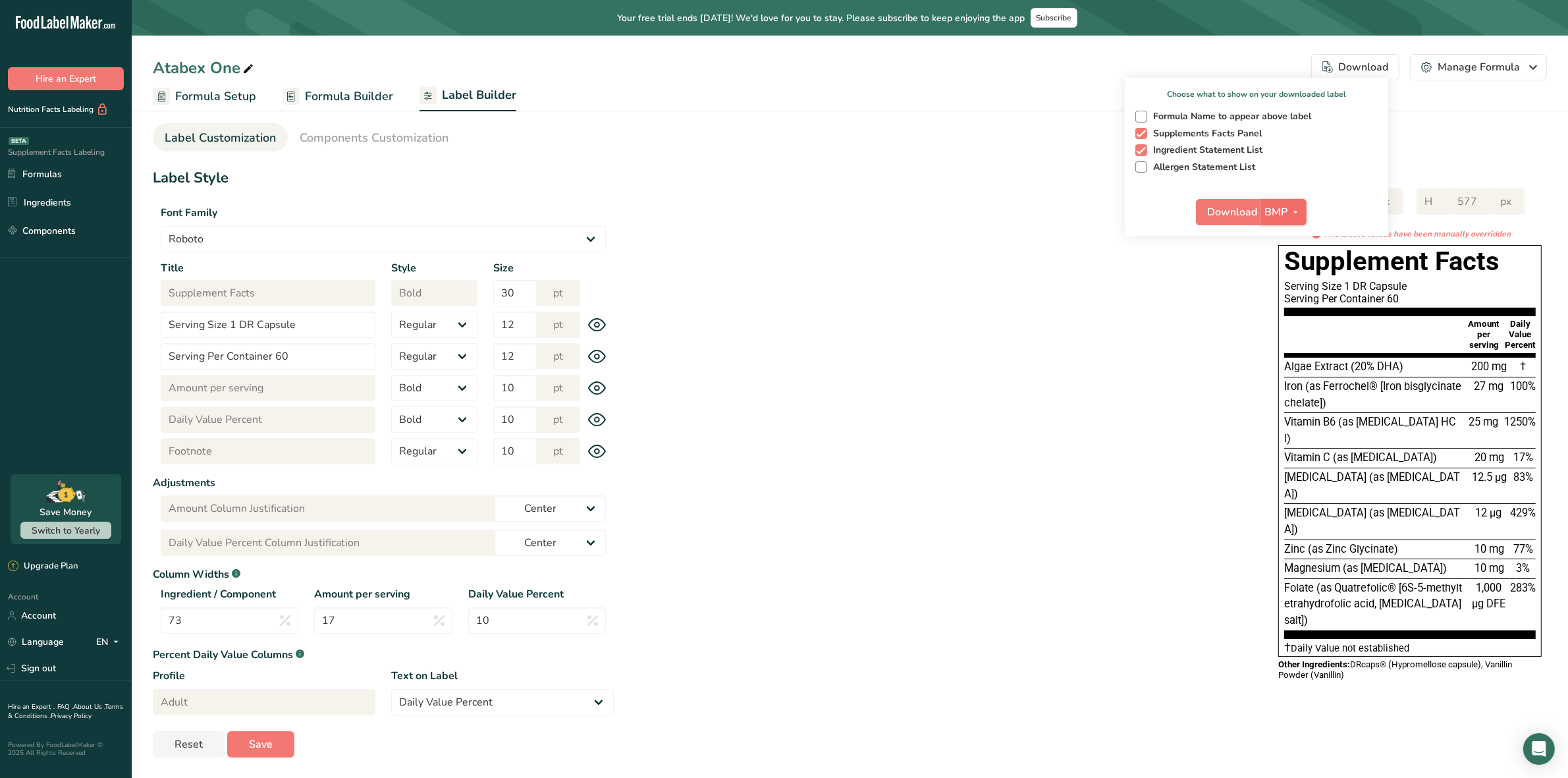
click at [1296, 209] on icon "button" at bounding box center [1296, 212] width 11 height 16
click at [1289, 278] on link "SVG" at bounding box center [1285, 283] width 42 height 22
click at [1235, 213] on span "Download" at bounding box center [1232, 212] width 50 height 16
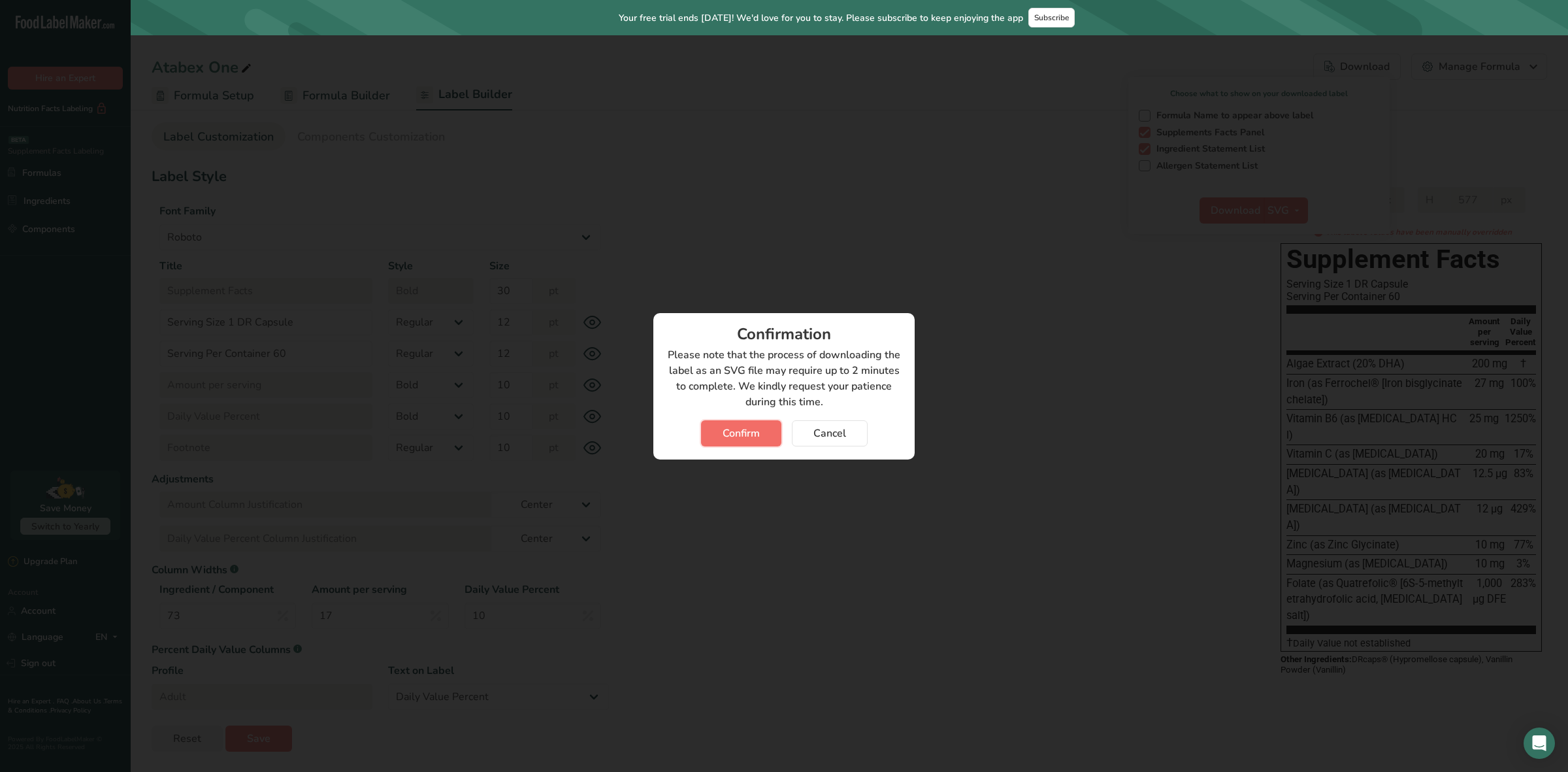
click at [731, 433] on span "Confirm" at bounding box center [742, 434] width 37 height 15
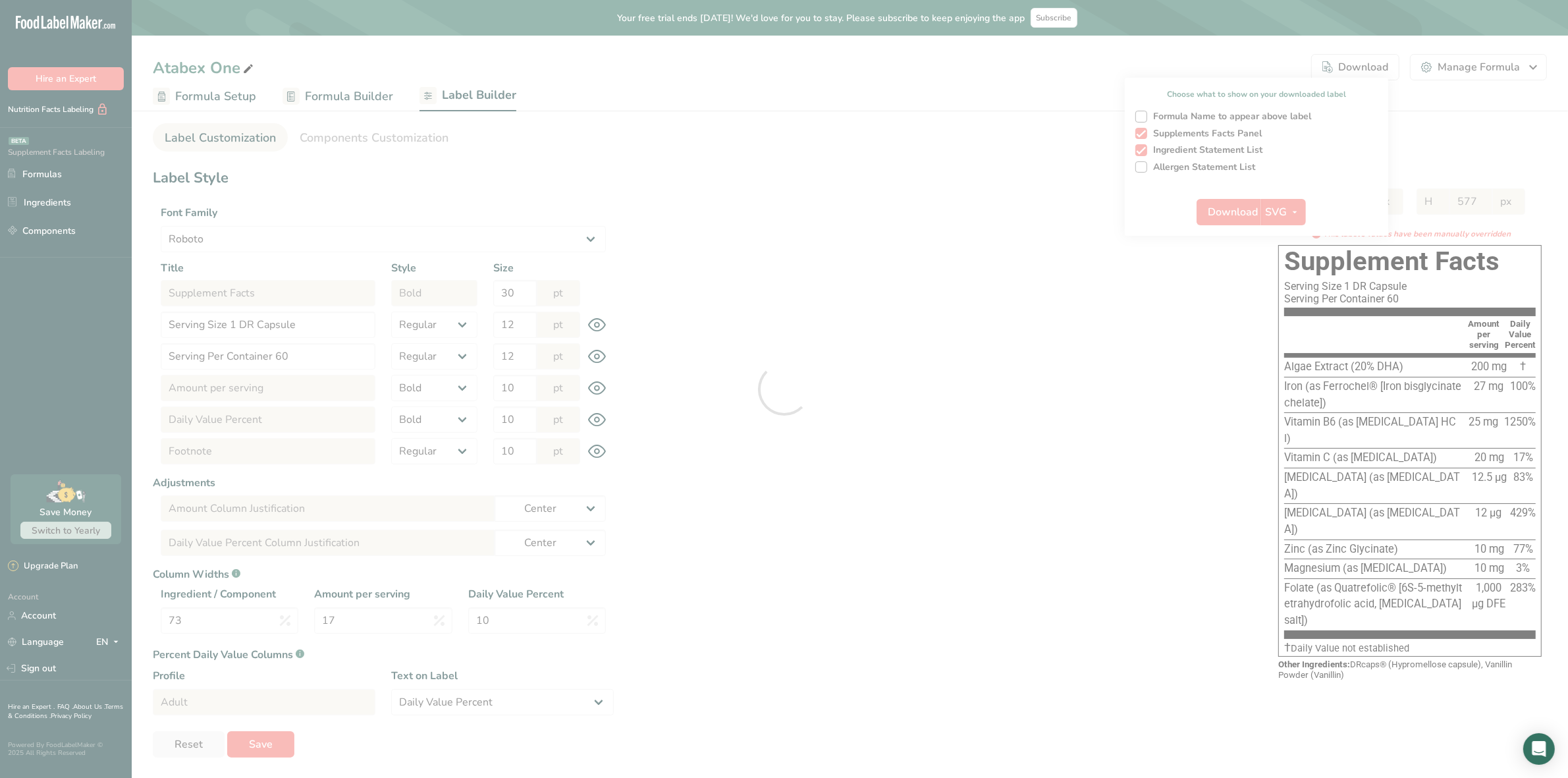
select select "Roboto"
select select "bold"
select select "center"
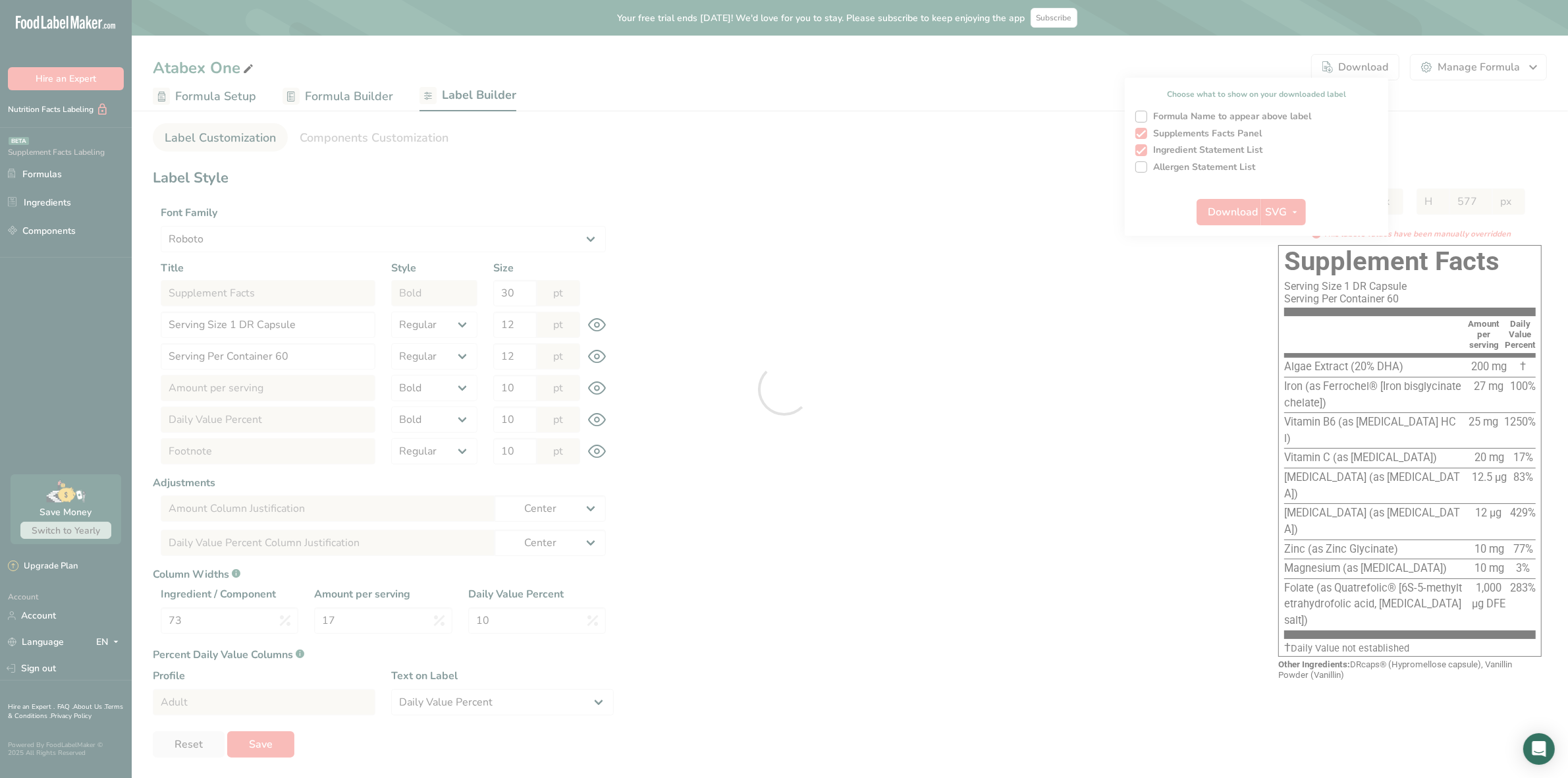
select select "center"
select select "Daily Value Percent"
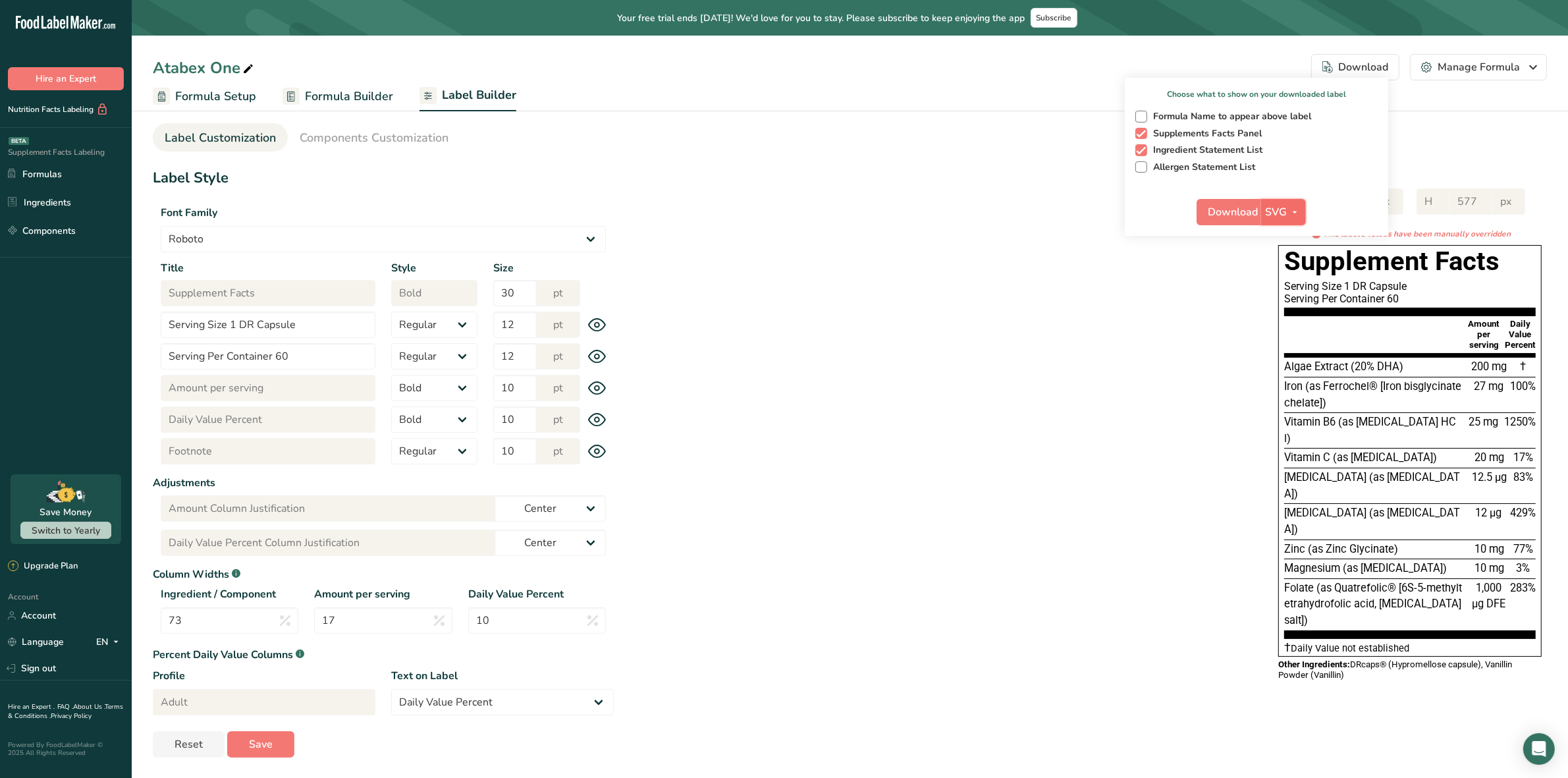
click at [1306, 209] on button "SVG" at bounding box center [1284, 212] width 45 height 26
click at [1283, 300] on link "PDF" at bounding box center [1285, 304] width 42 height 22
click at [1225, 202] on button "Download" at bounding box center [1229, 212] width 65 height 26
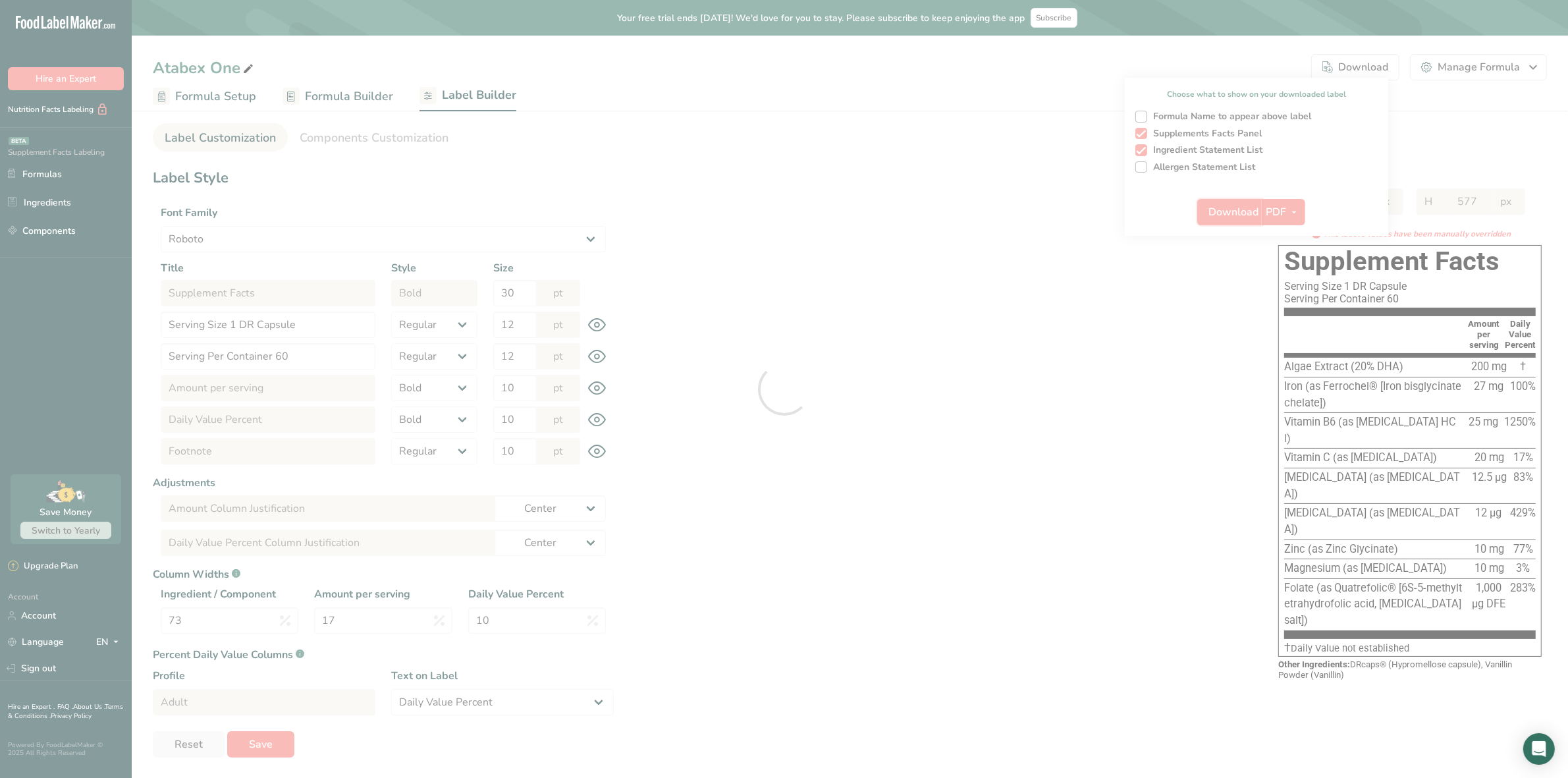
select select "Roboto"
select select "bold"
select select "center"
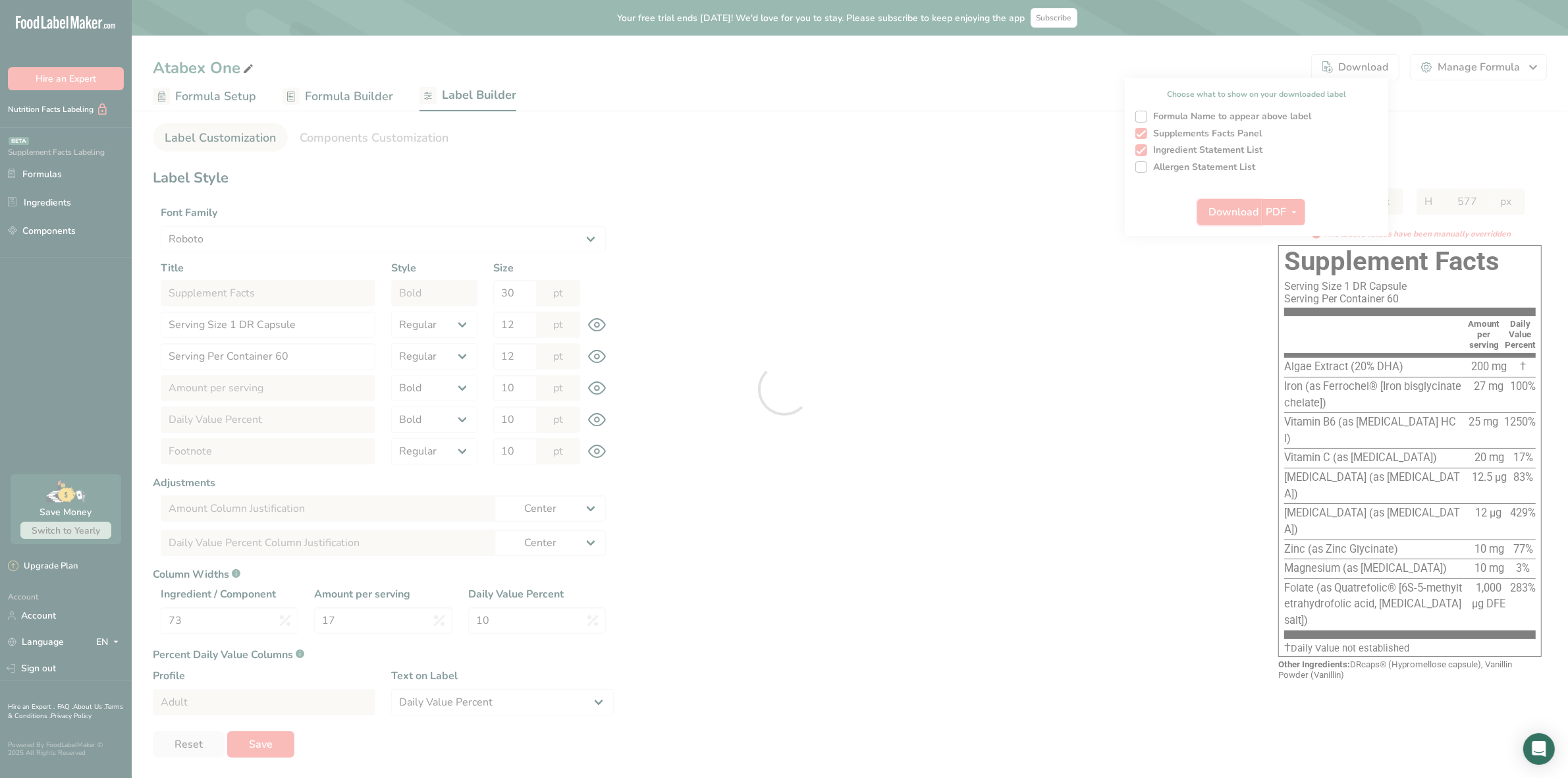
select select "center"
select select "Daily Value Percent"
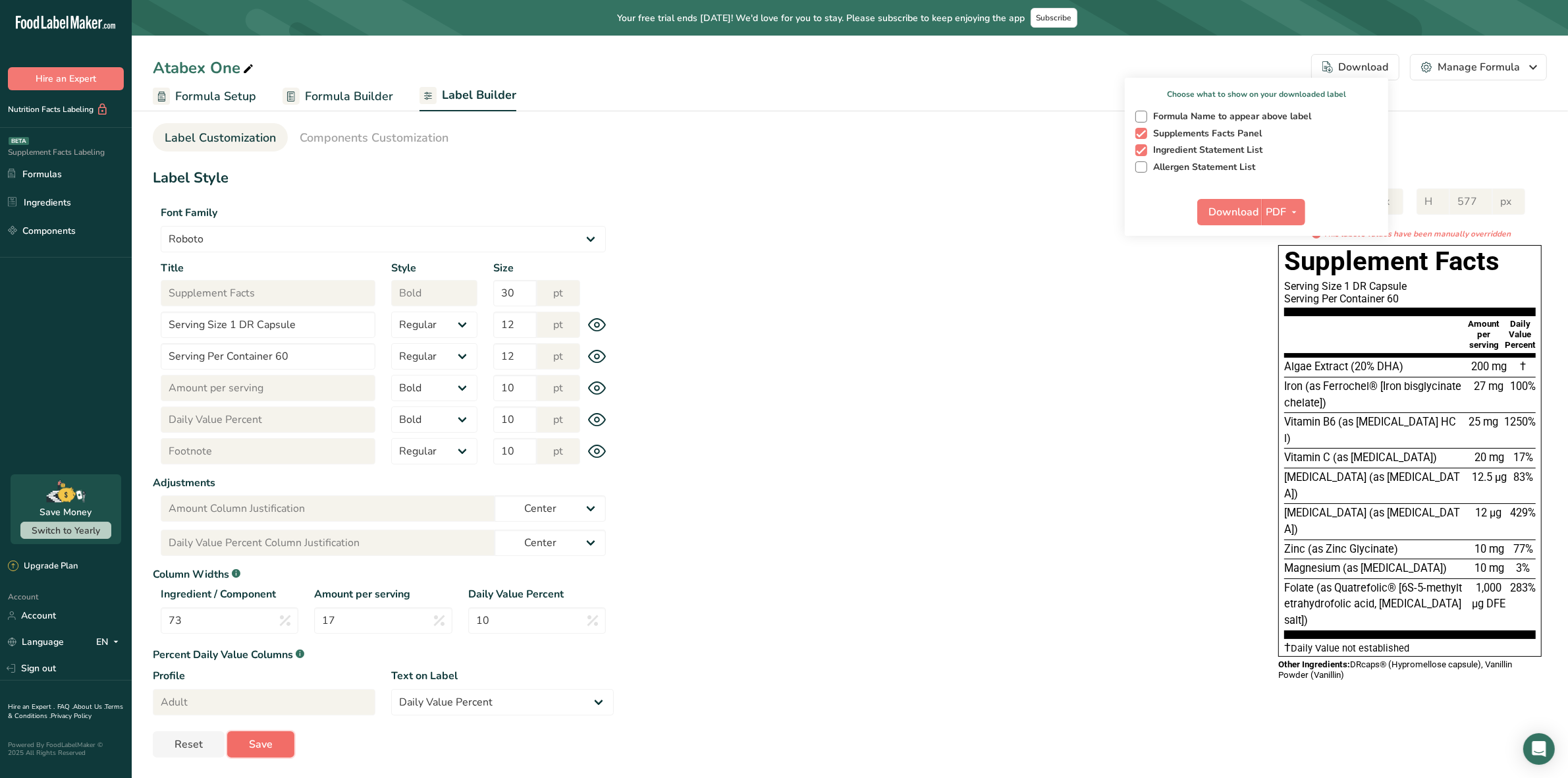
click at [262, 745] on span "Save" at bounding box center [261, 745] width 23 height 16
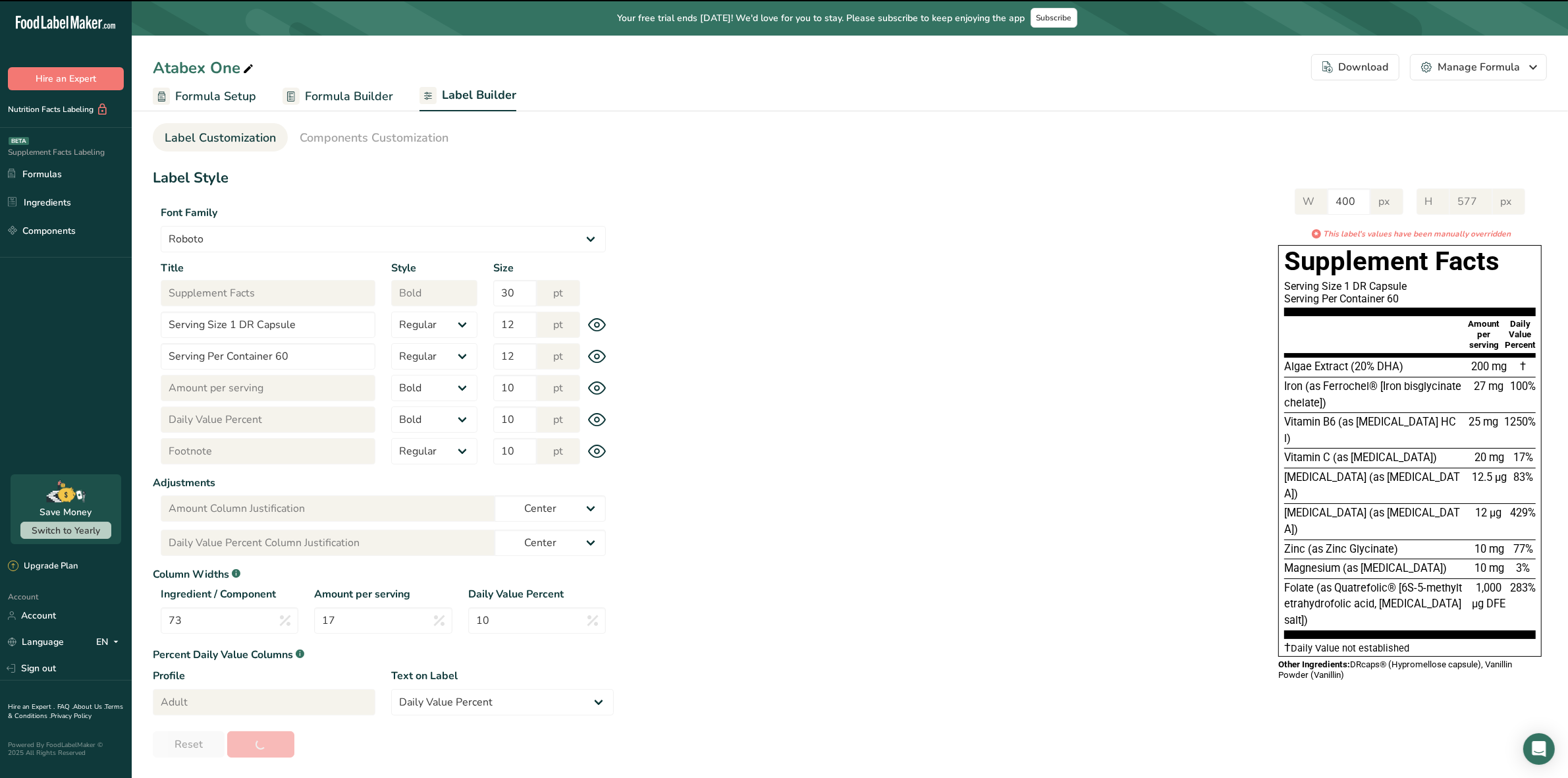
type input "569"
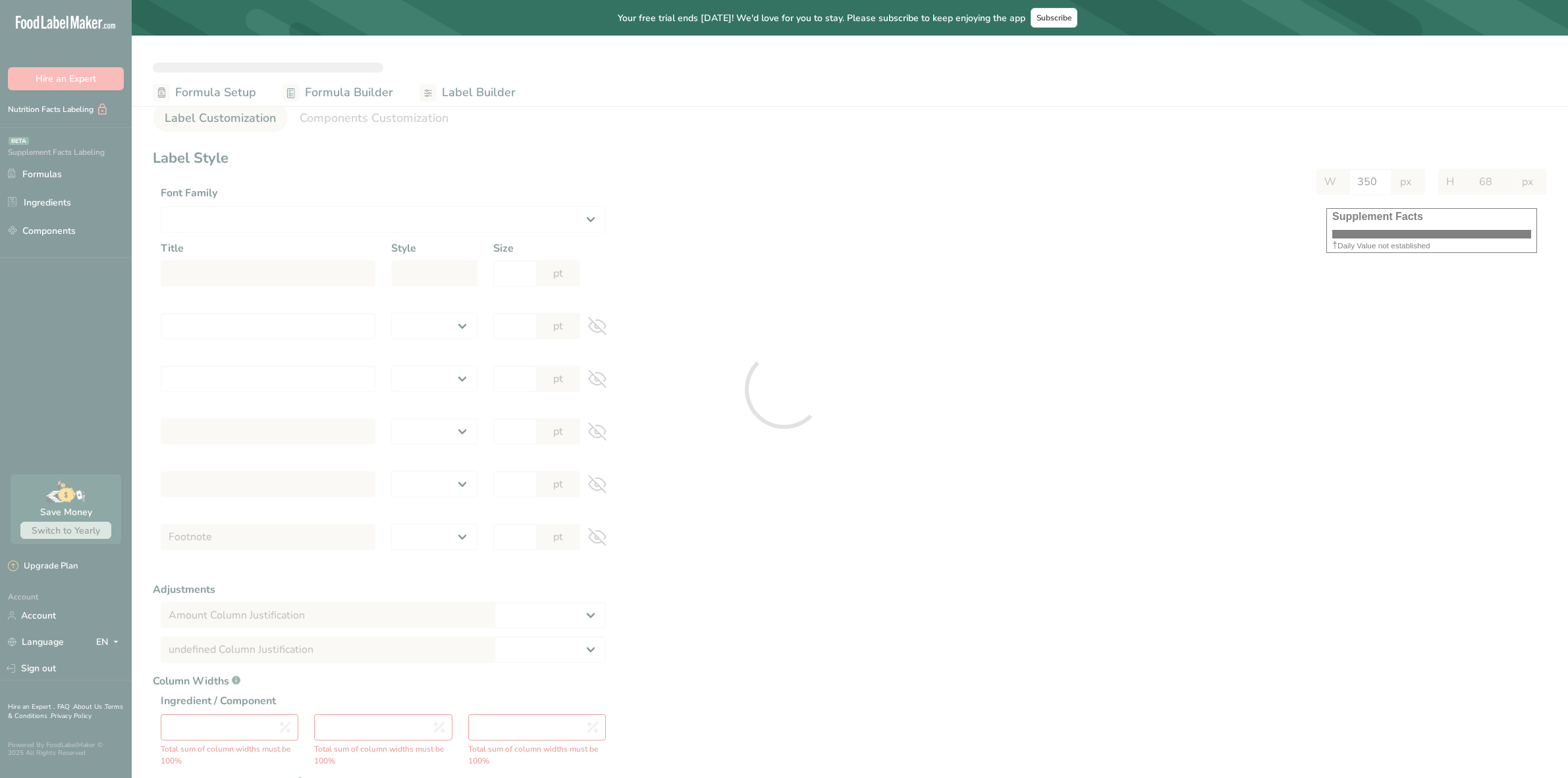
select select
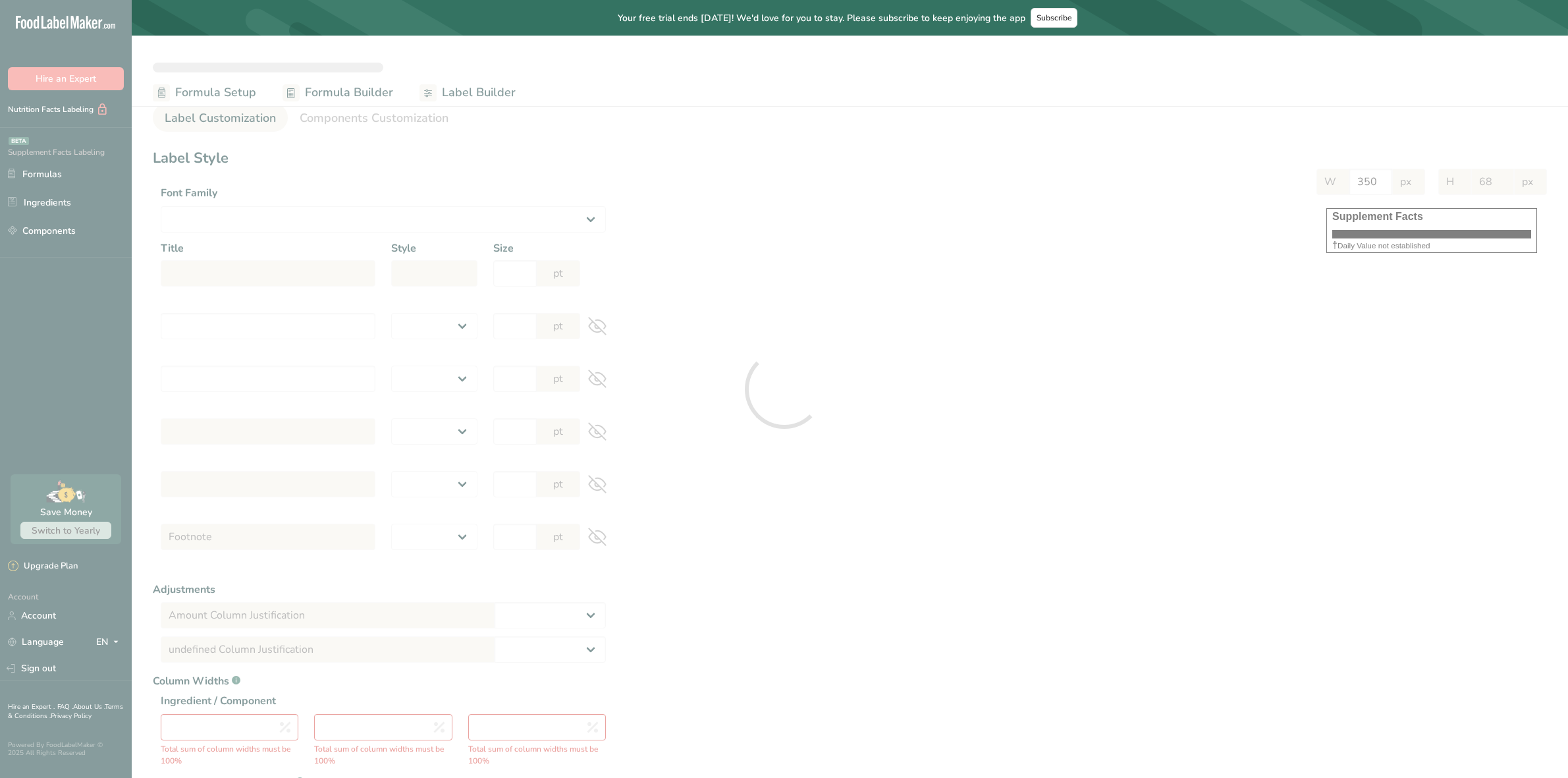
select select
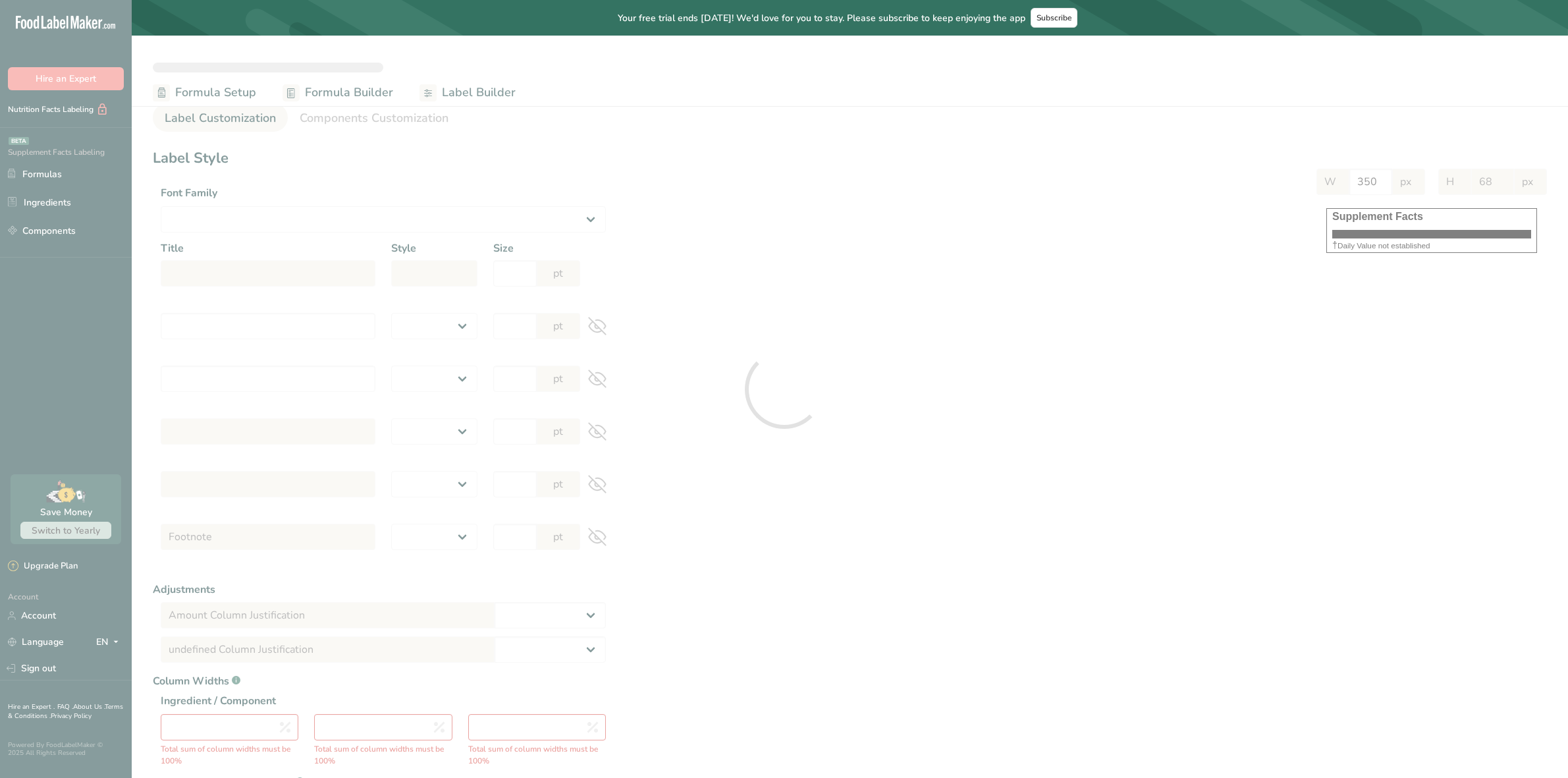
select select "Roboto"
type input "Supplement Facts"
select select "bold"
type input "30"
type input "Serving Size 1 DR Capsule"
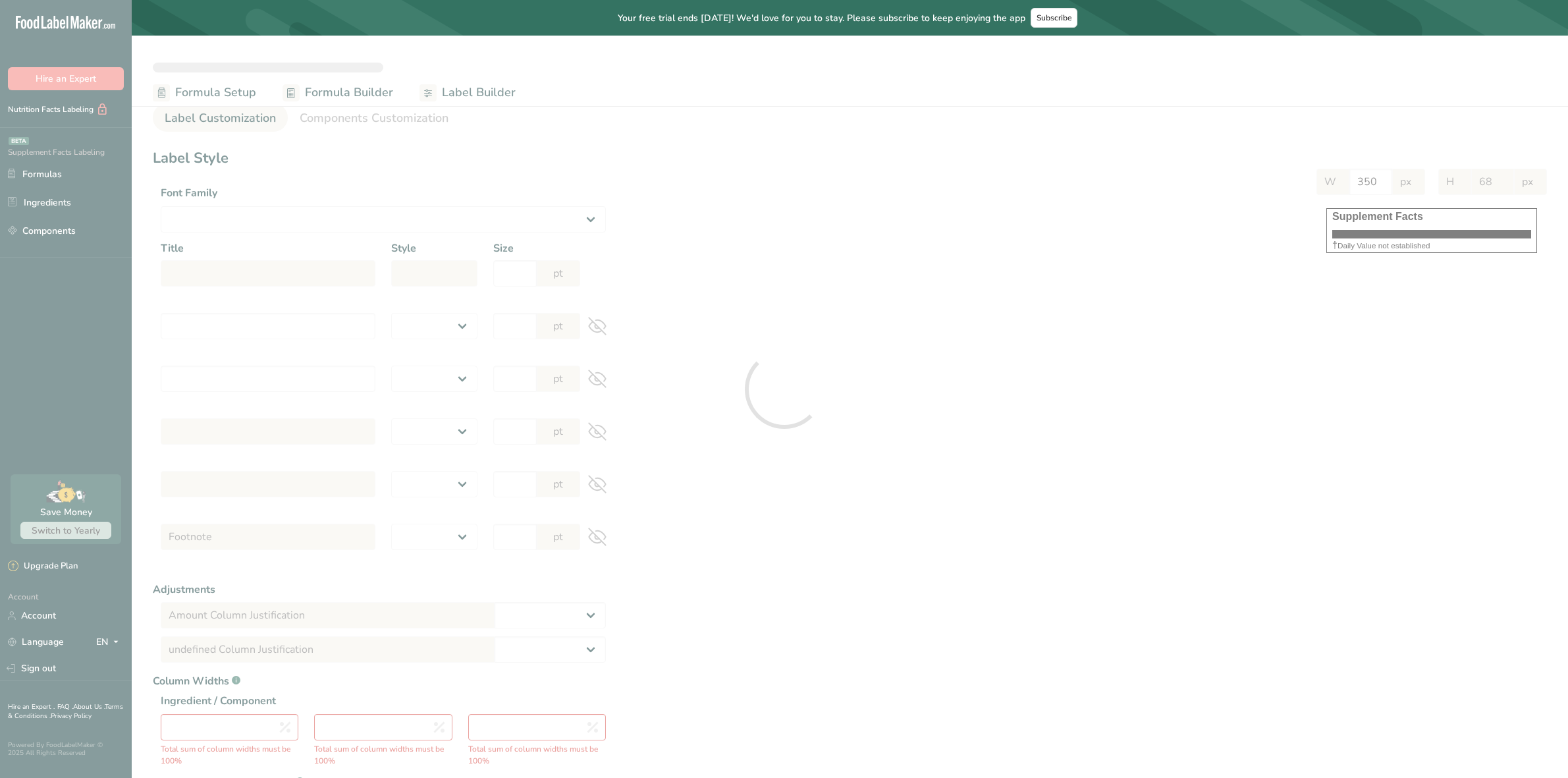
select select "regular"
type input "12"
type input "Serving Per Container 60"
select select "regular"
type input "12"
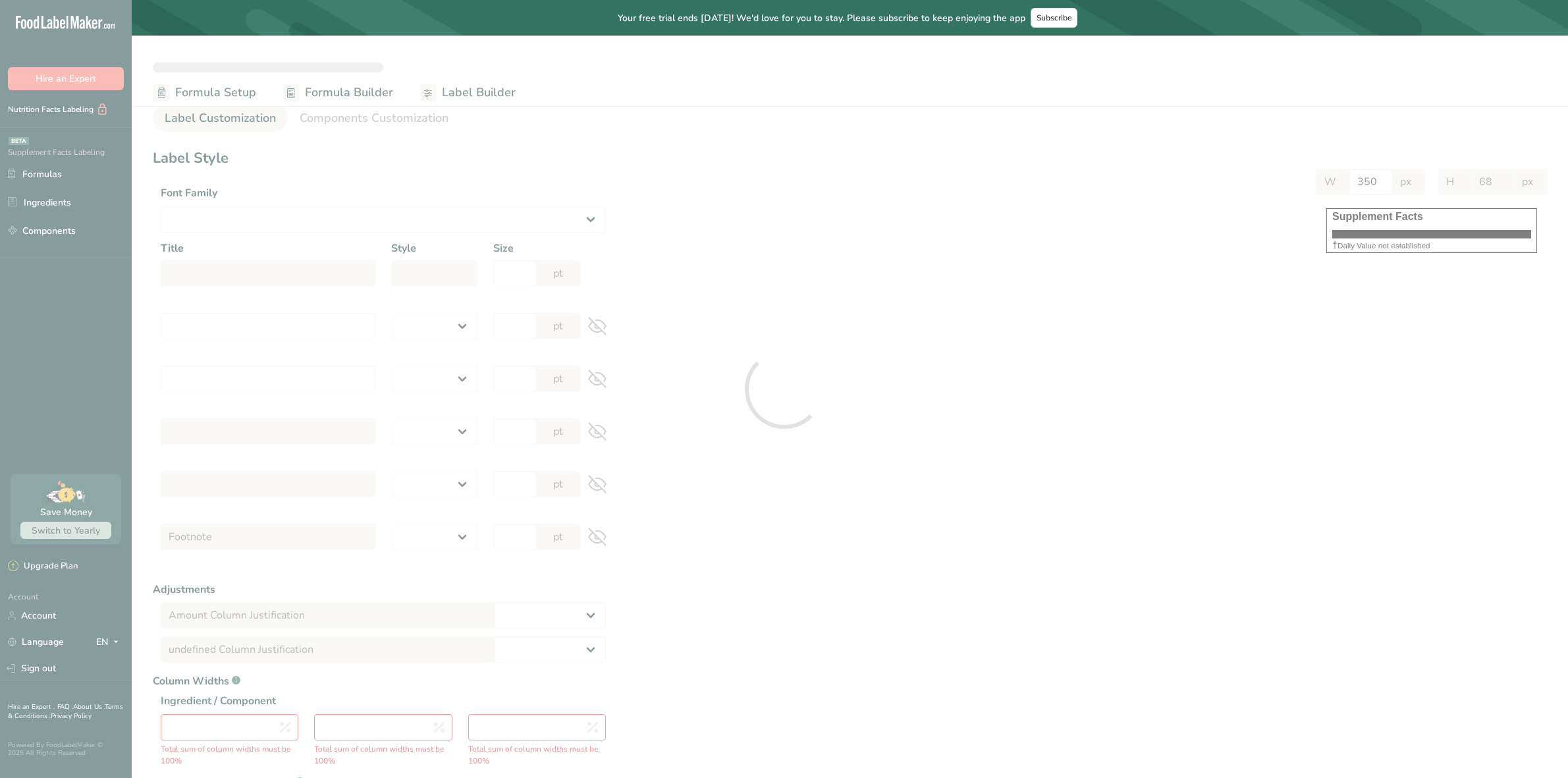
type input "Amount per serving"
select select "bold"
type input "10"
type input "Daily Value Percent"
select select "bold"
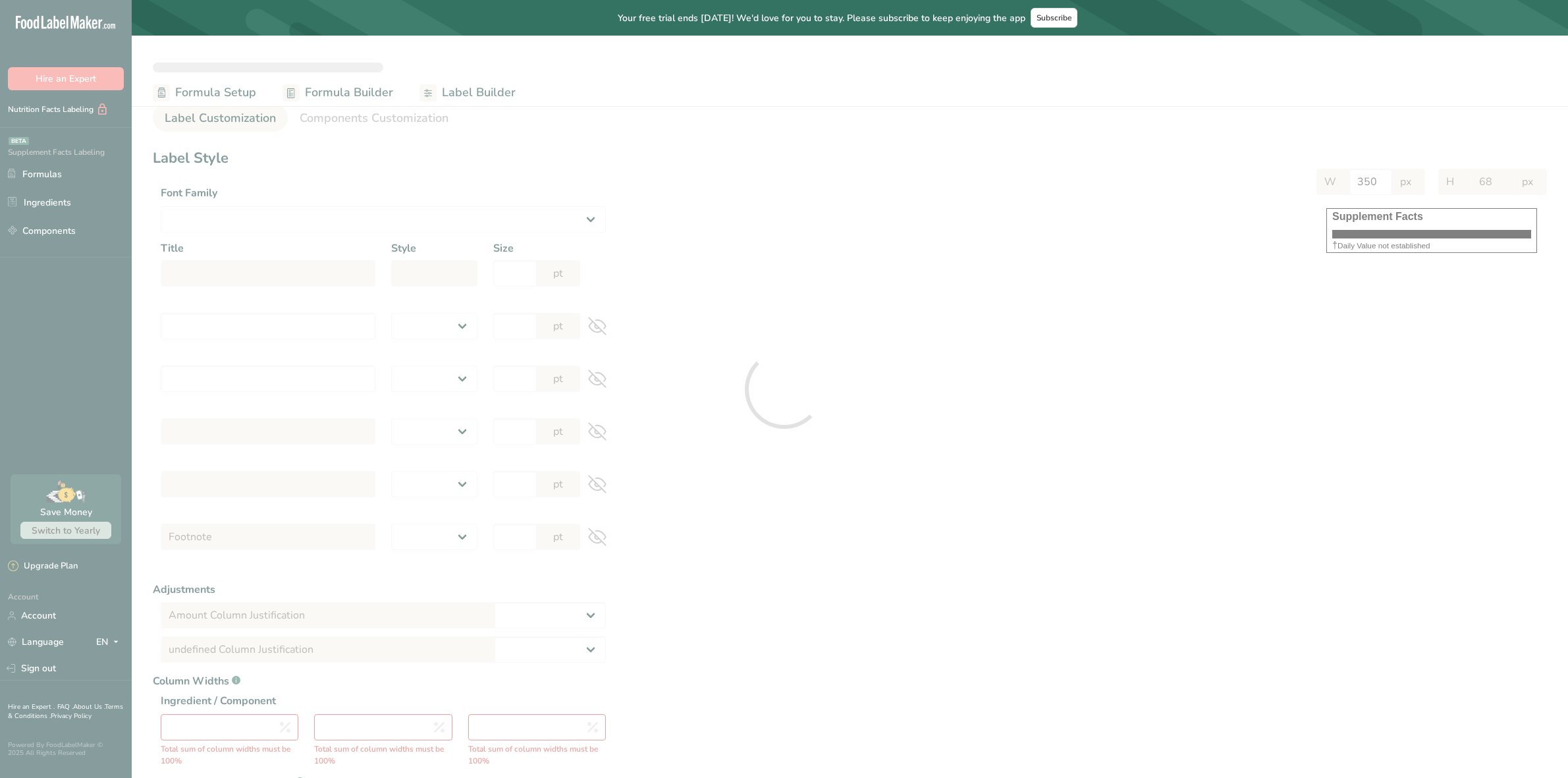
type input "10"
select select "regular"
type input "10"
select select "center"
type input "Daily Value Percent Column Justification"
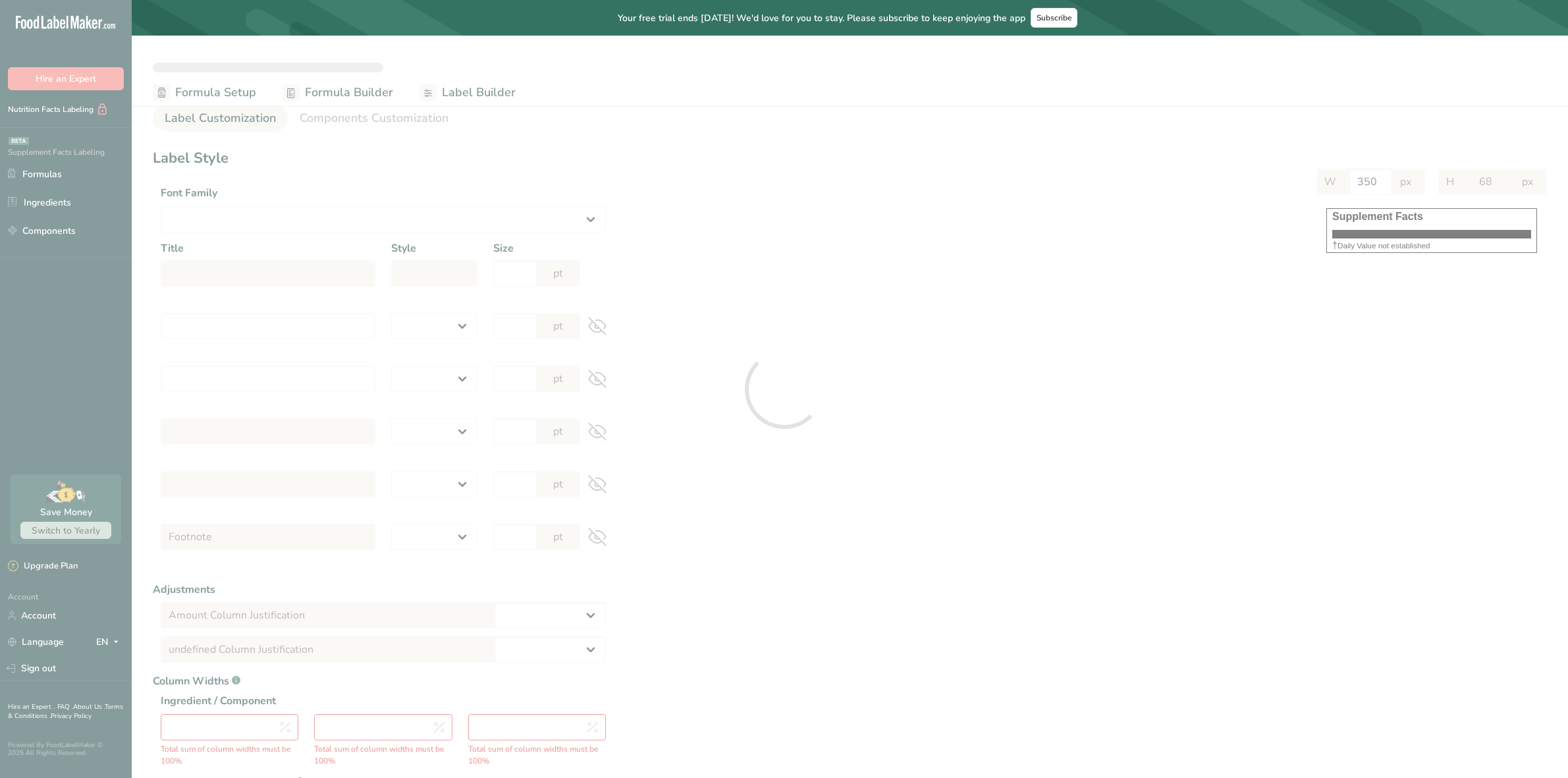
select select "center"
type input "73"
type input "17"
type input "10"
select select "Daily Value Percent"
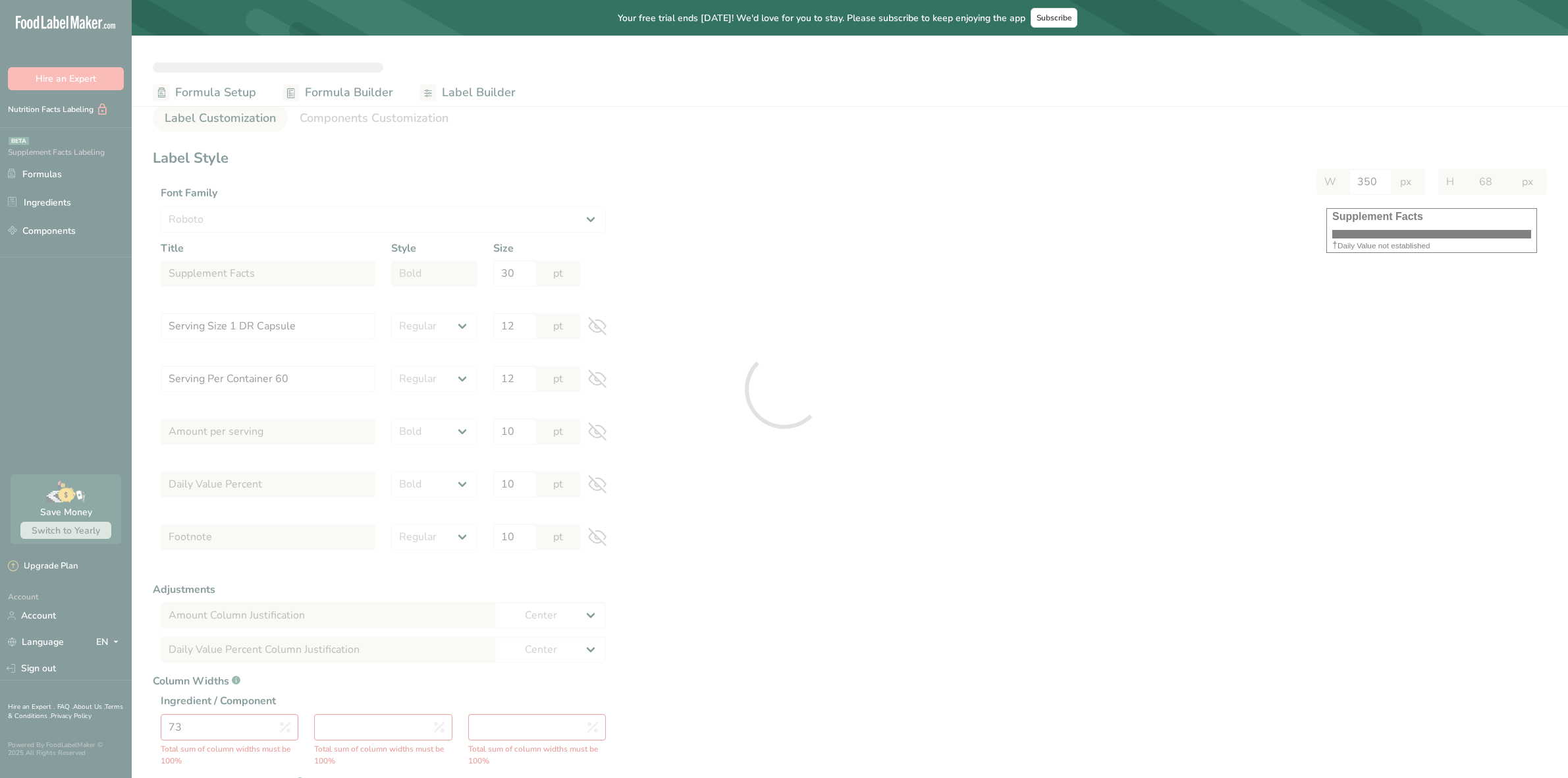
type input "400"
type input "569"
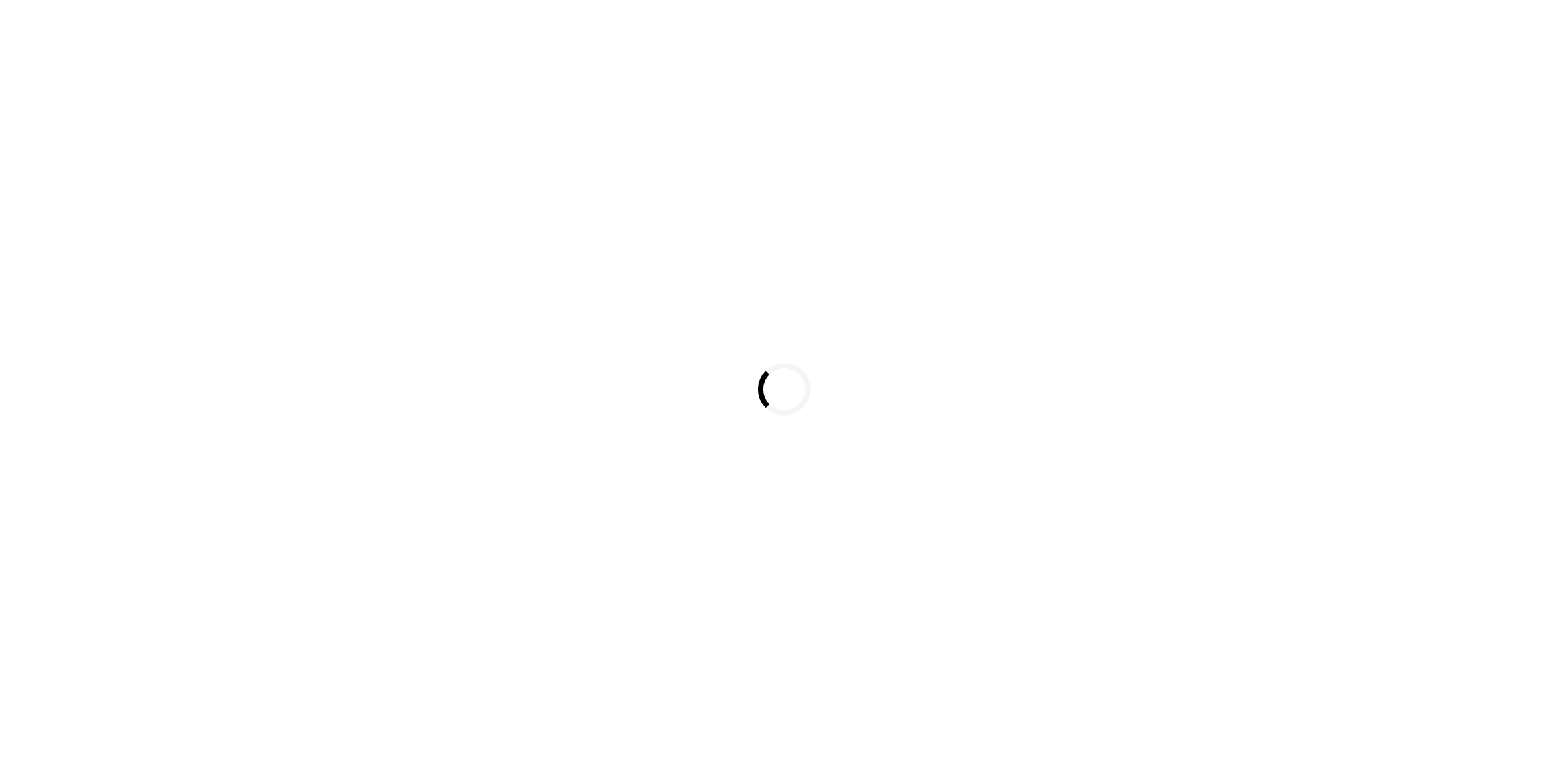
select select
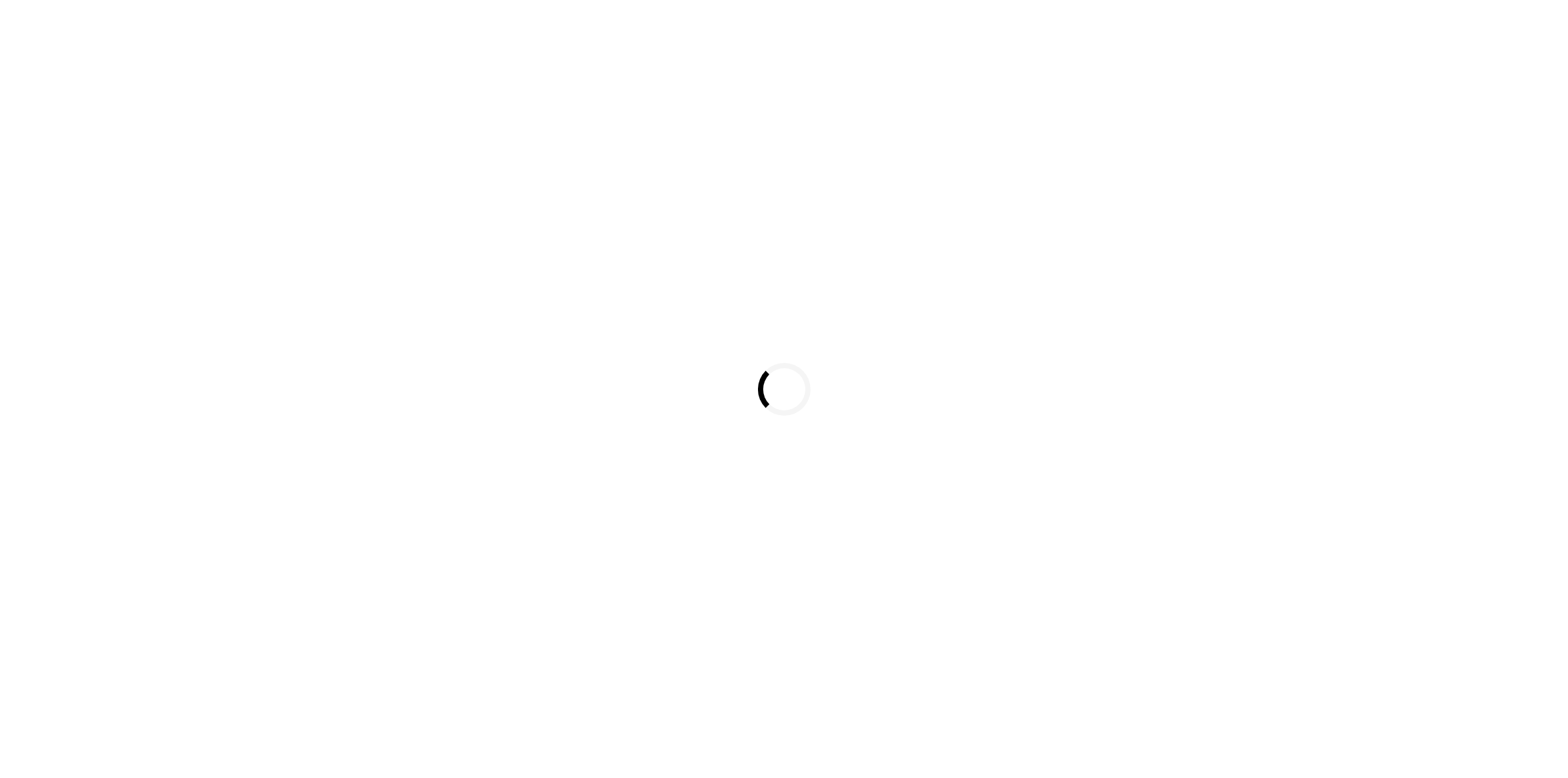
select select
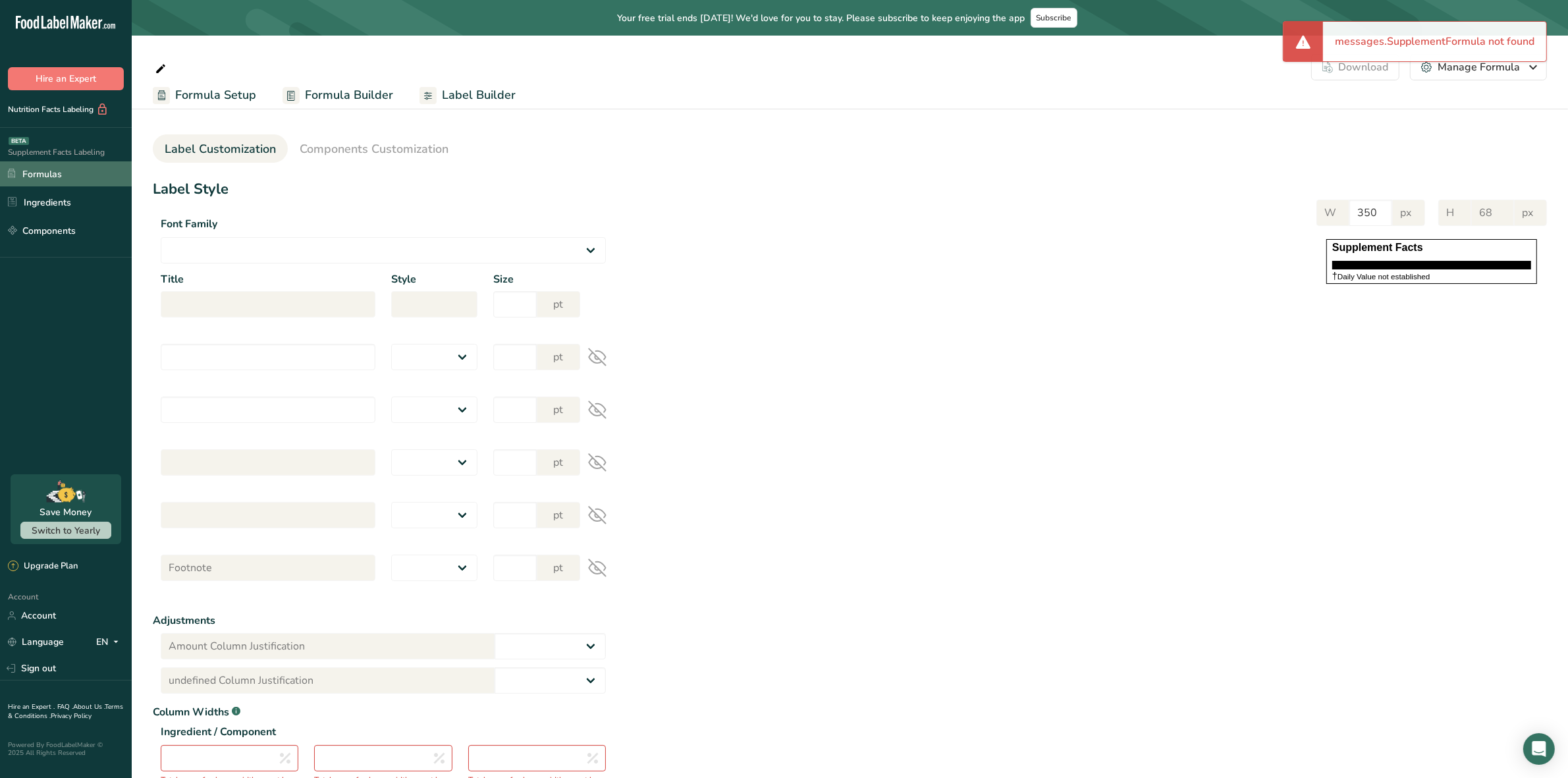
click at [58, 173] on link "Formulas" at bounding box center [65, 174] width 132 height 25
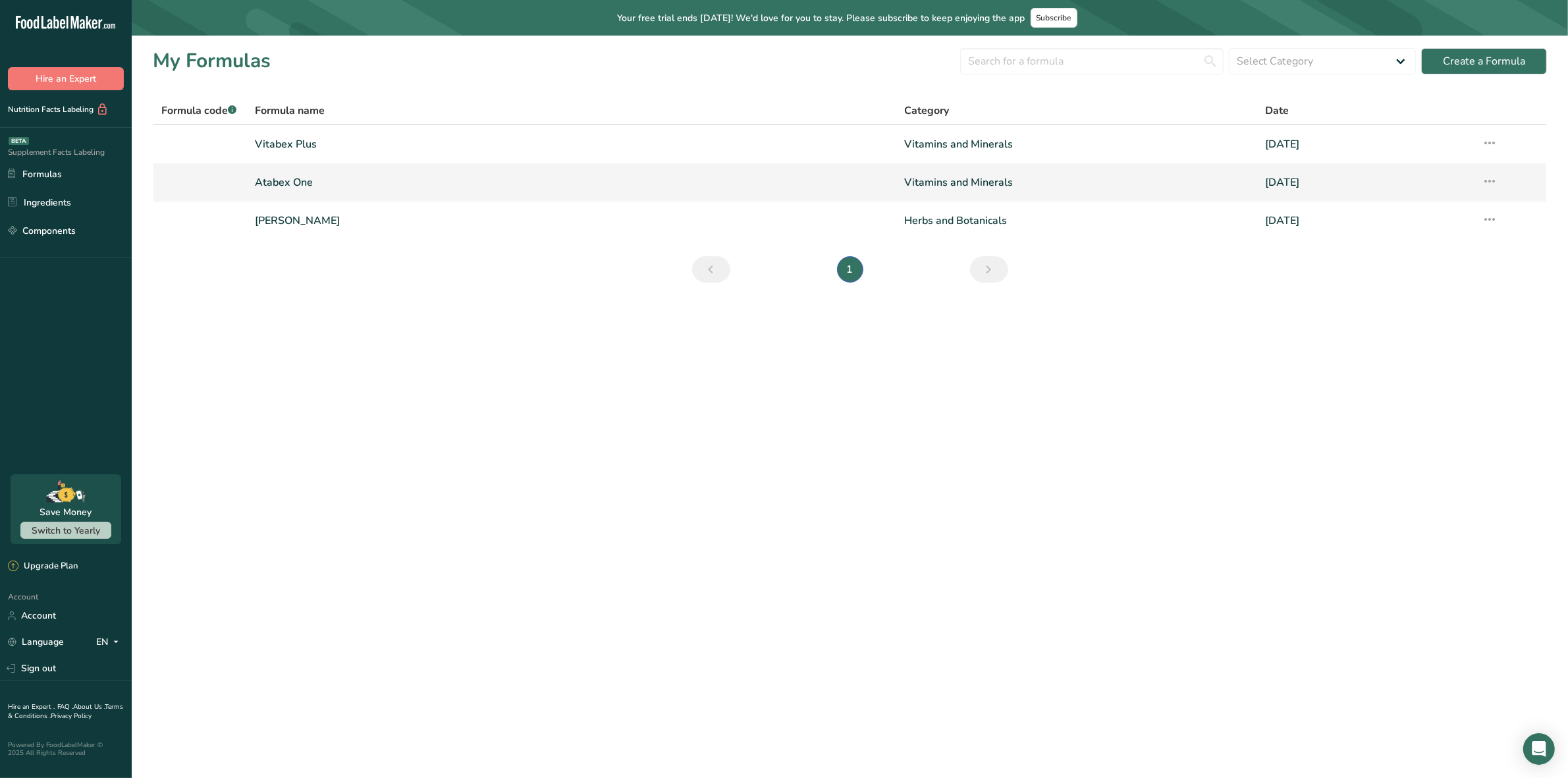
click at [295, 181] on link "Atabex One" at bounding box center [571, 183] width 635 height 28
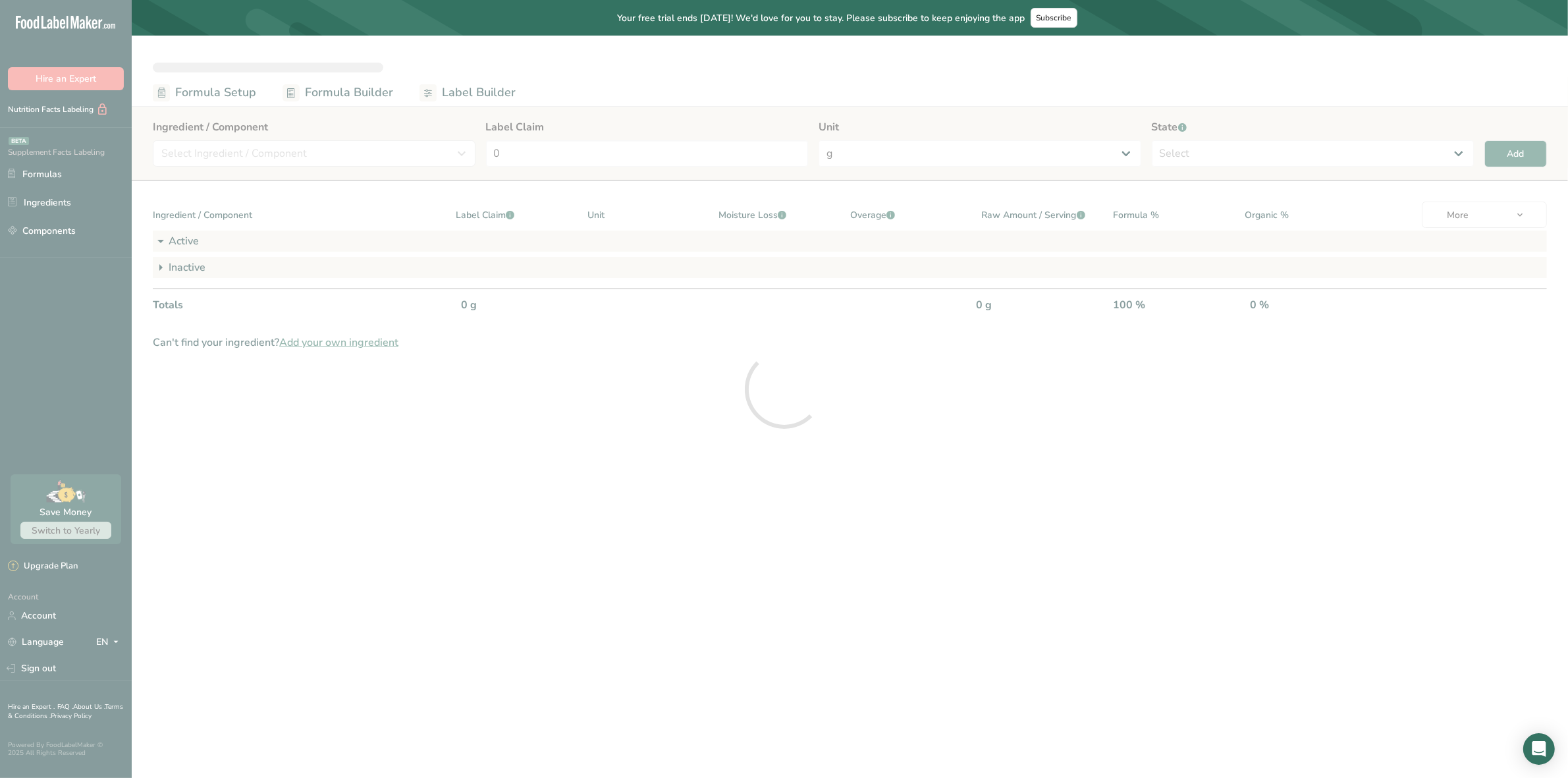
select select "2"
select select "7"
select select "2"
select select "7"
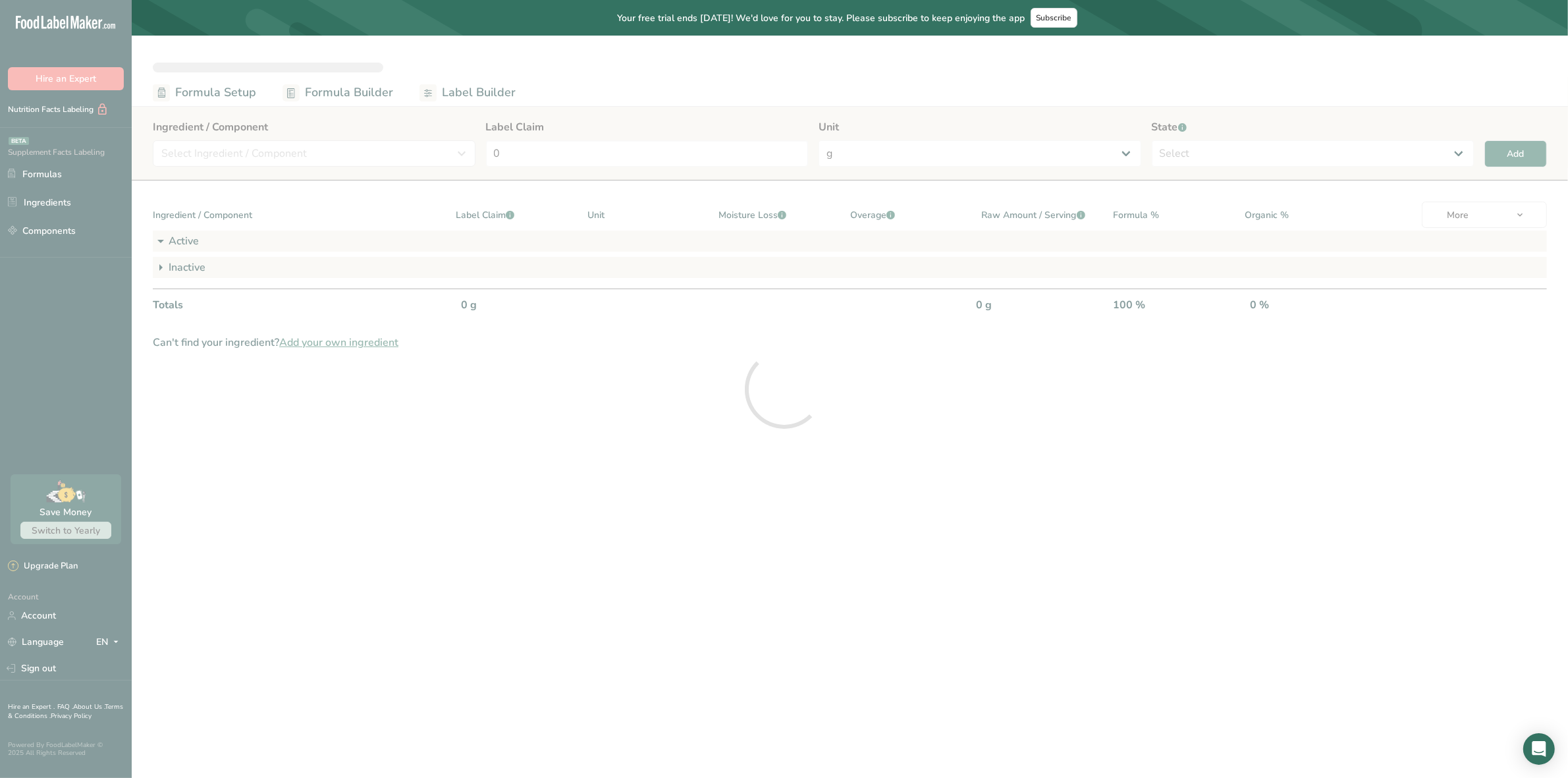
select select "2"
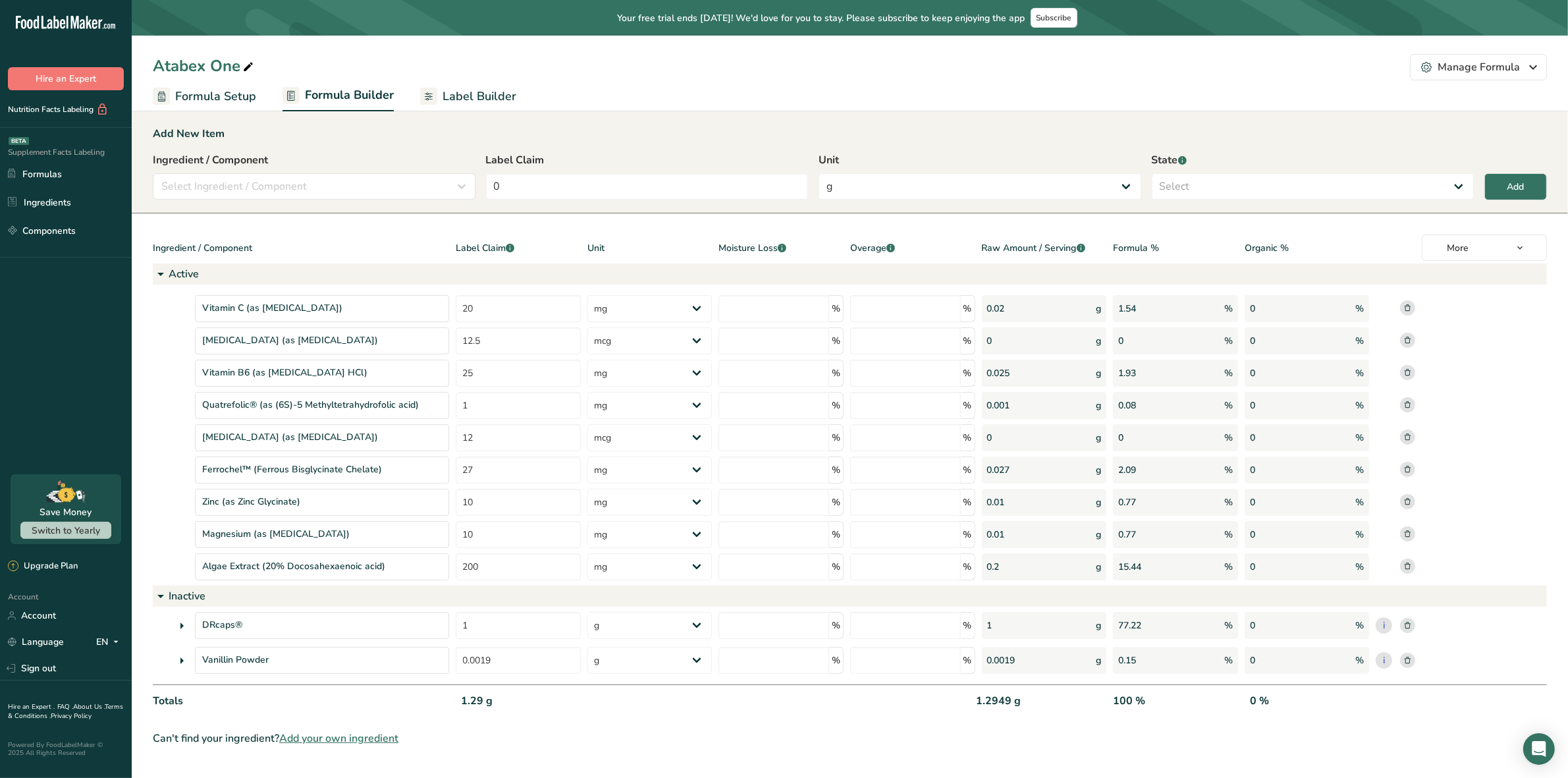
click at [455, 86] on link "Label Builder" at bounding box center [469, 97] width 97 height 30
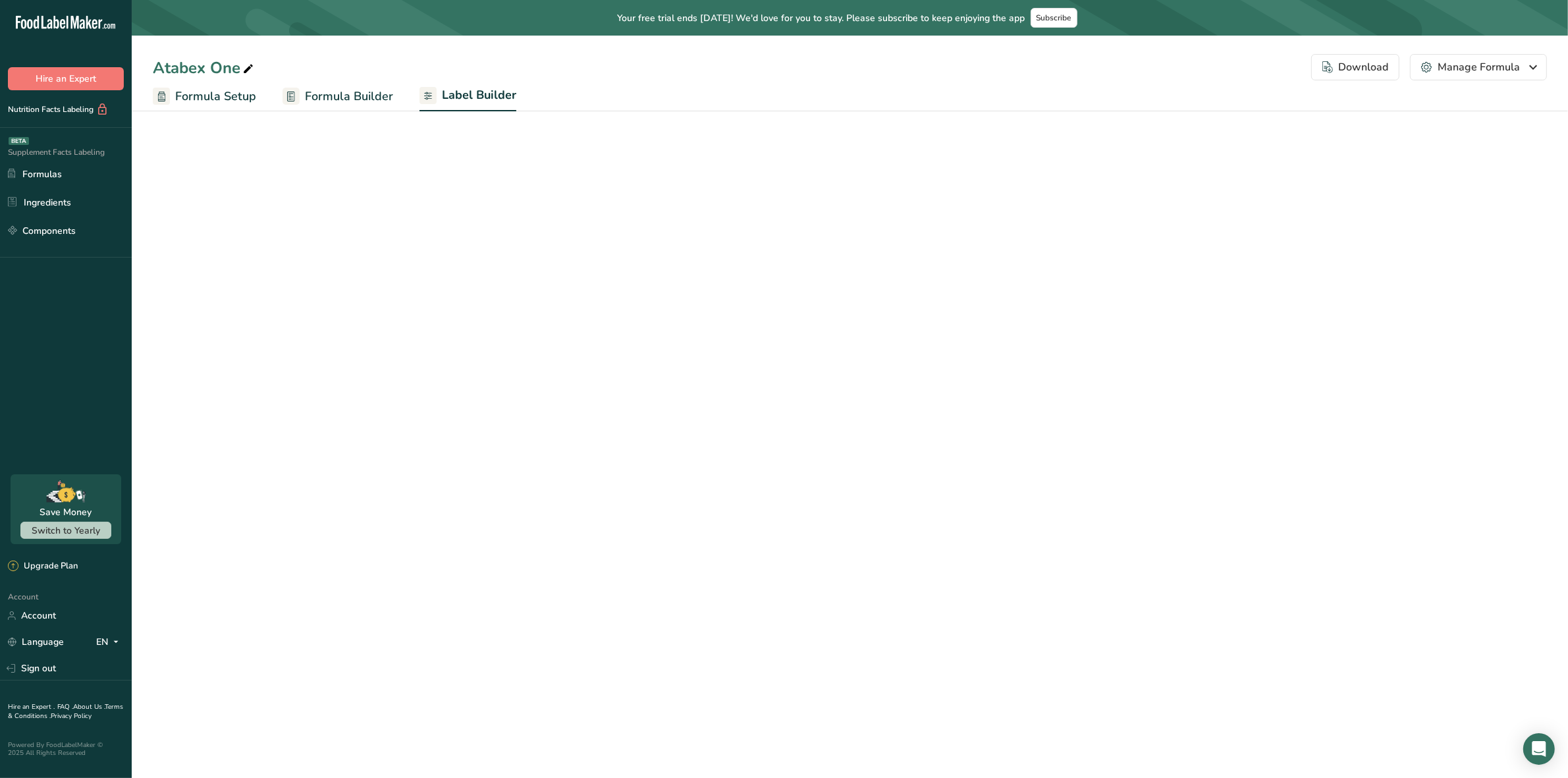
select select "Roboto"
select select "bold"
select select "center"
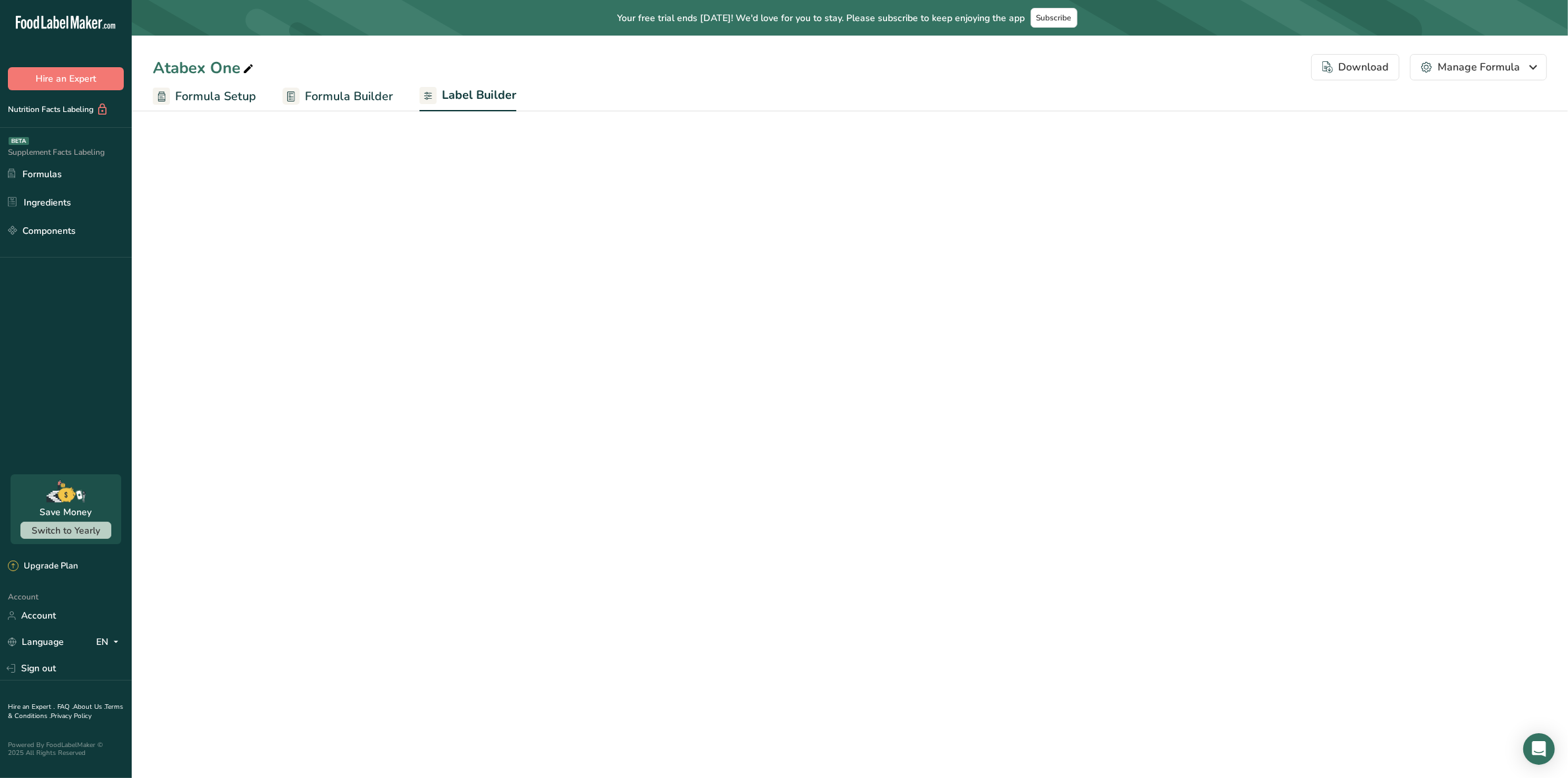
select select "center"
select select "Daily Value Percent"
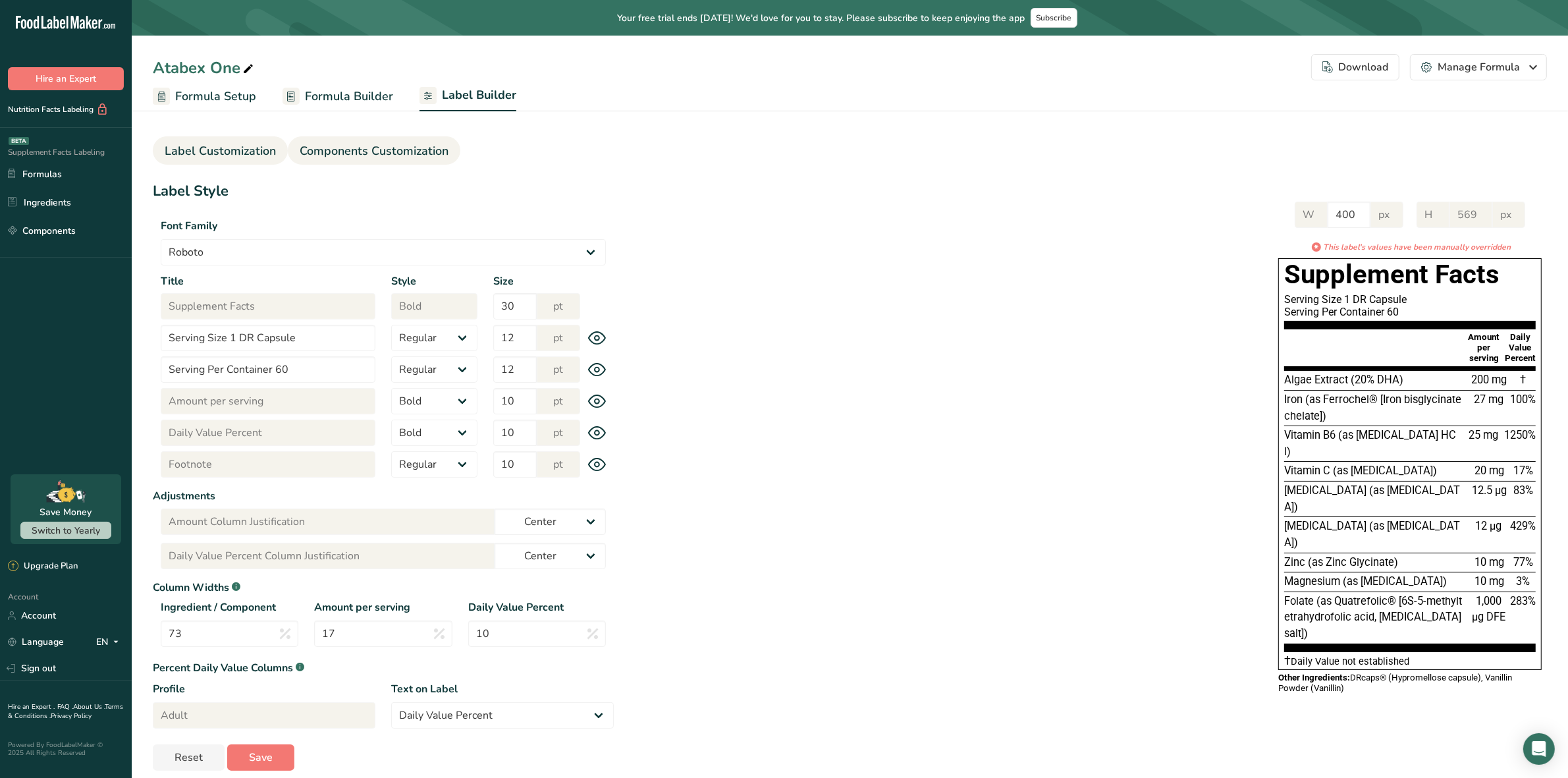
click at [364, 143] on span "Components Customization" at bounding box center [374, 151] width 149 height 18
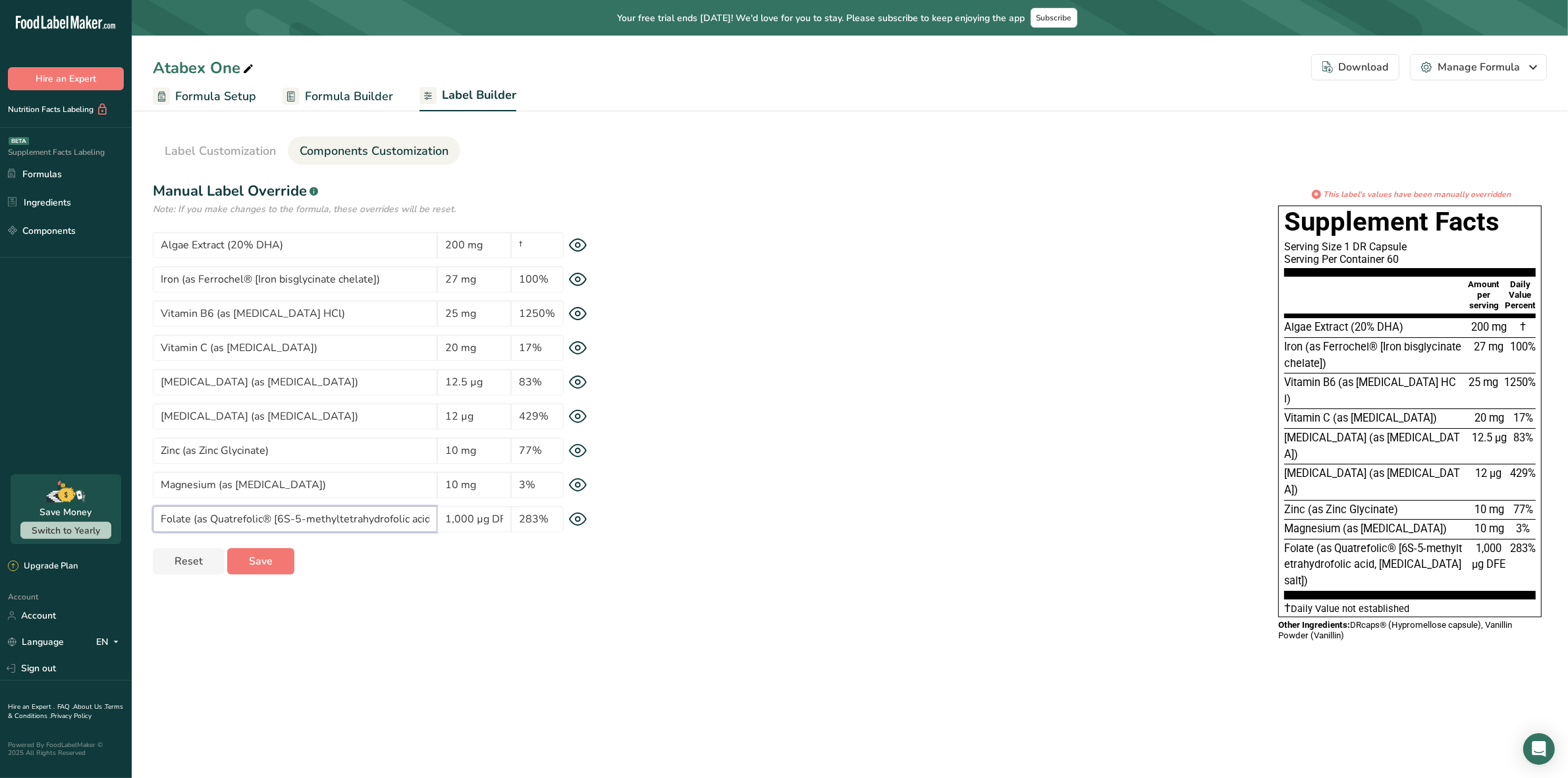
click at [340, 520] on input "Folate (as Quatrefolic® [6S-5-methyltetrahydrofolic acid, glucosamine salt])" at bounding box center [294, 519] width 284 height 26
type input "Folate (as Quatrefolic® [6S-5-methylt-etrahydrofolic acid, glucosamine salt])"
click at [868, 581] on div "* This label's values have been manually overridden Supplement Facts Serving Si…" at bounding box center [1080, 420] width 933 height 463
click at [267, 561] on span "Save" at bounding box center [261, 561] width 23 height 16
click at [1364, 68] on div "Download" at bounding box center [1355, 67] width 66 height 16
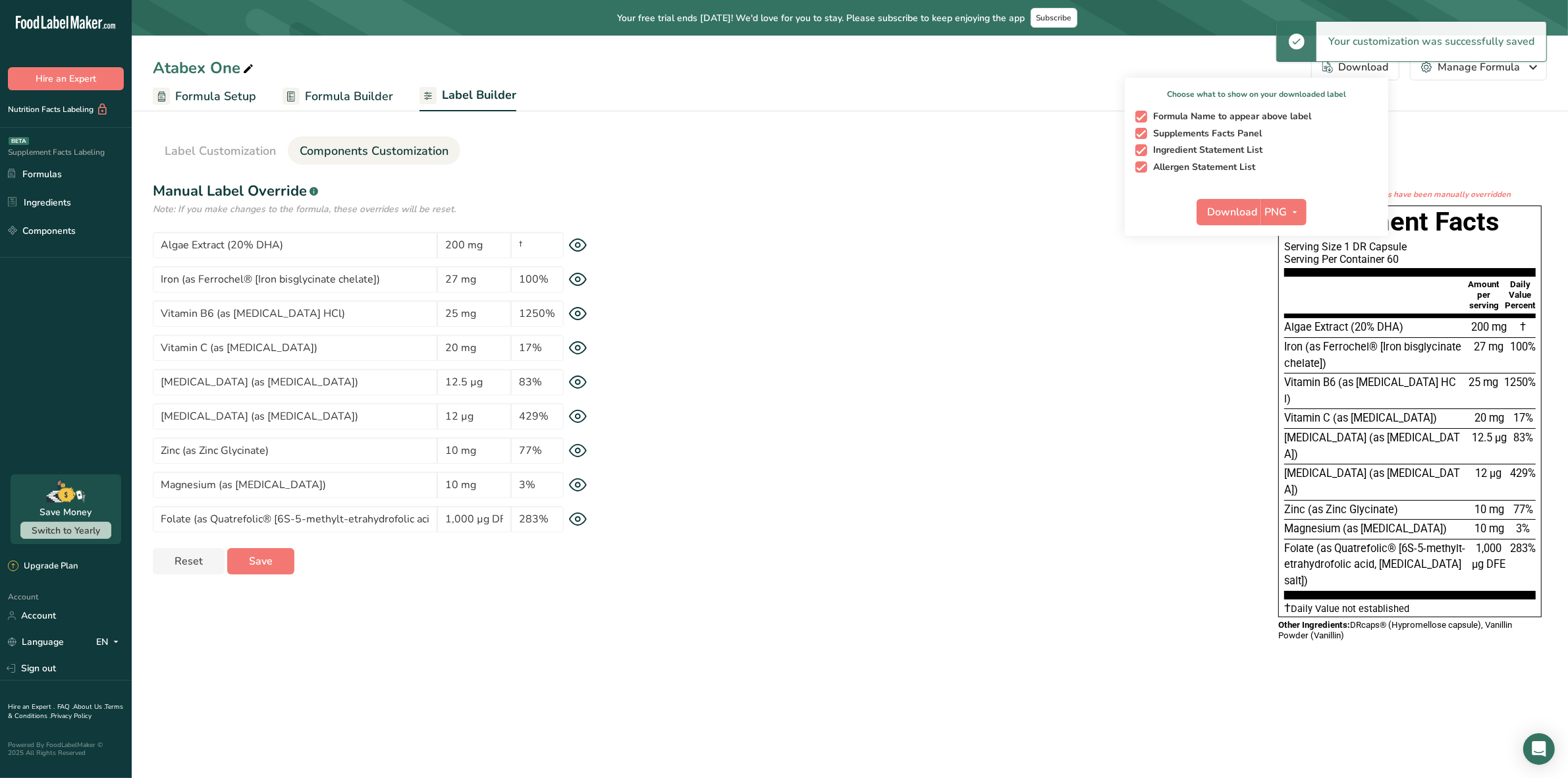
click at [1042, 283] on div "* This label's values have been manually overridden Supplement Facts Serving Si…" at bounding box center [1080, 420] width 933 height 463
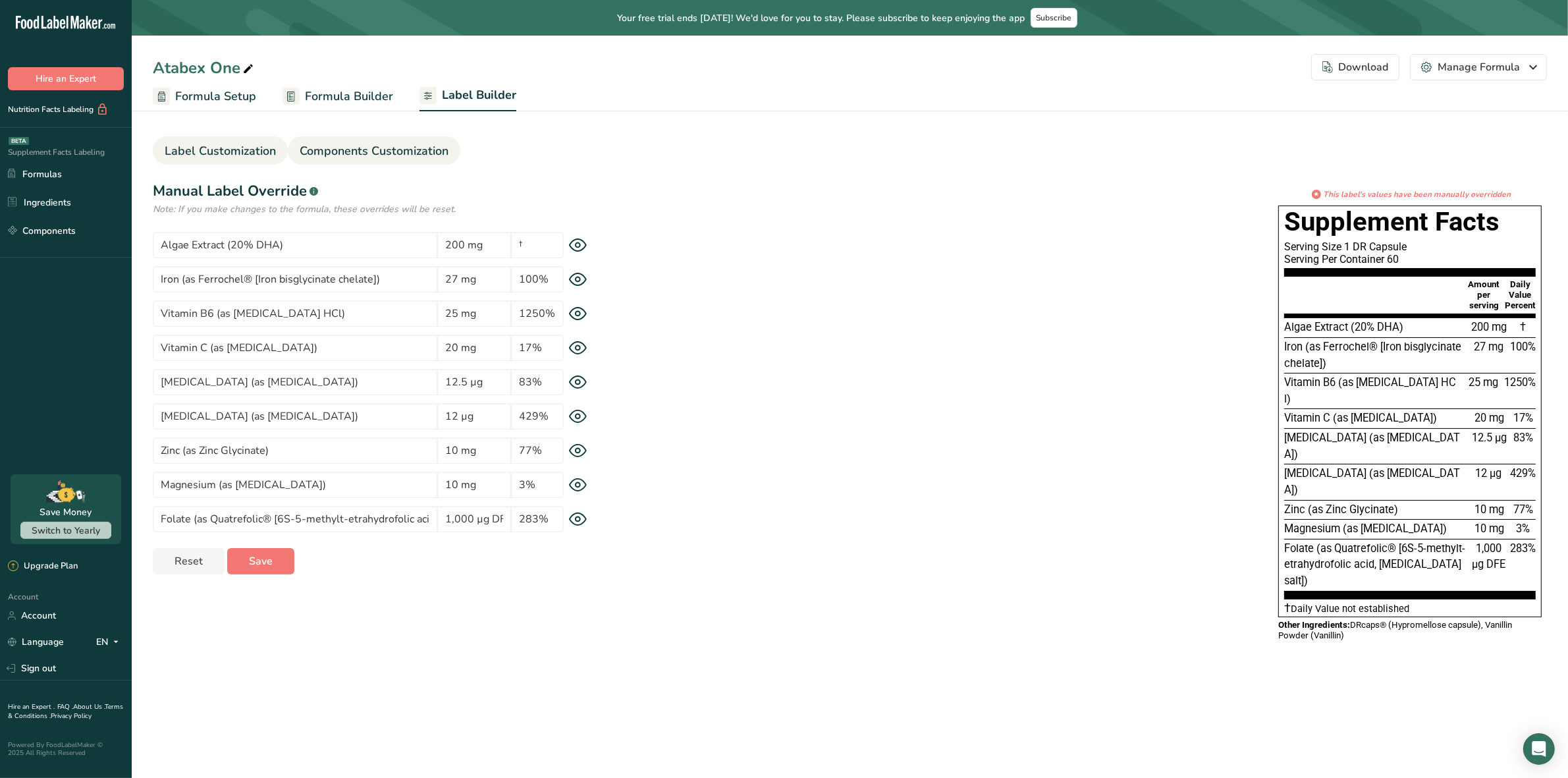
click at [193, 143] on span "Label Customization" at bounding box center [220, 151] width 111 height 18
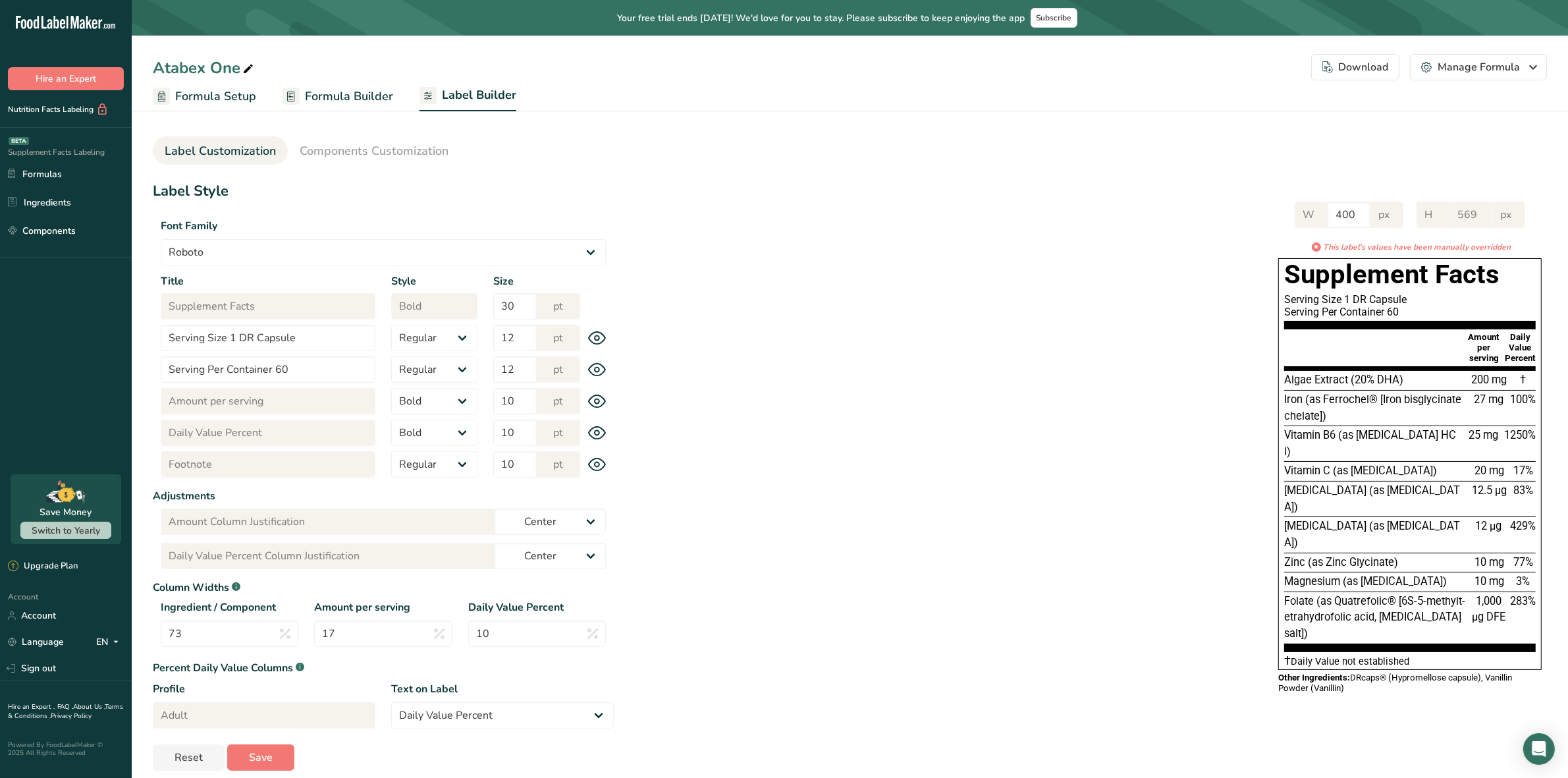
click at [1383, 66] on div "Download" at bounding box center [1355, 67] width 66 height 16
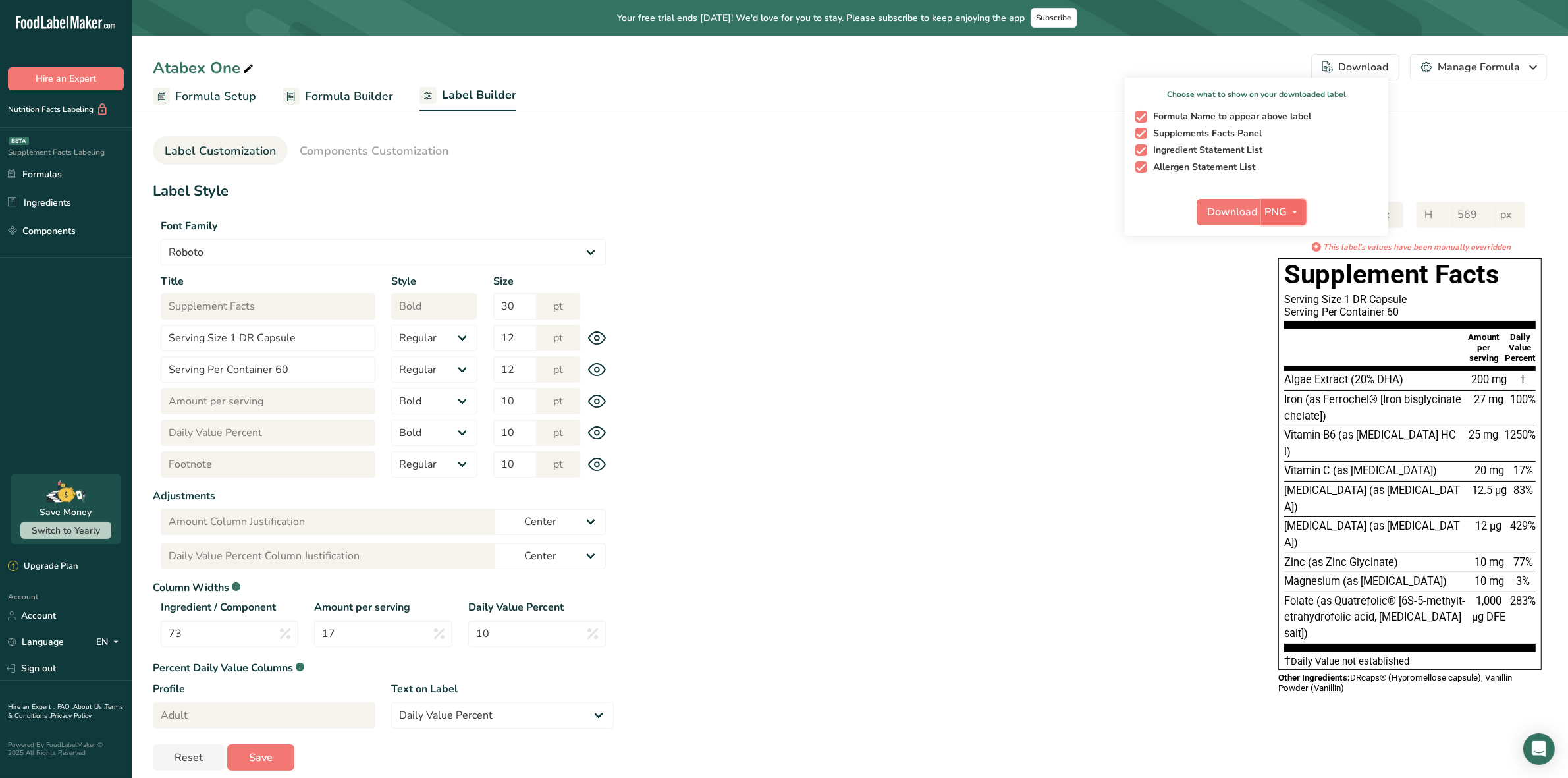
click at [1297, 209] on icon "button" at bounding box center [1296, 212] width 11 height 16
click at [1279, 226] on div "PNG BMP SVG PDF" at bounding box center [1285, 269] width 42 height 90
click at [1292, 232] on link "PNG" at bounding box center [1285, 239] width 42 height 22
click at [1225, 204] on span "Download" at bounding box center [1232, 212] width 50 height 16
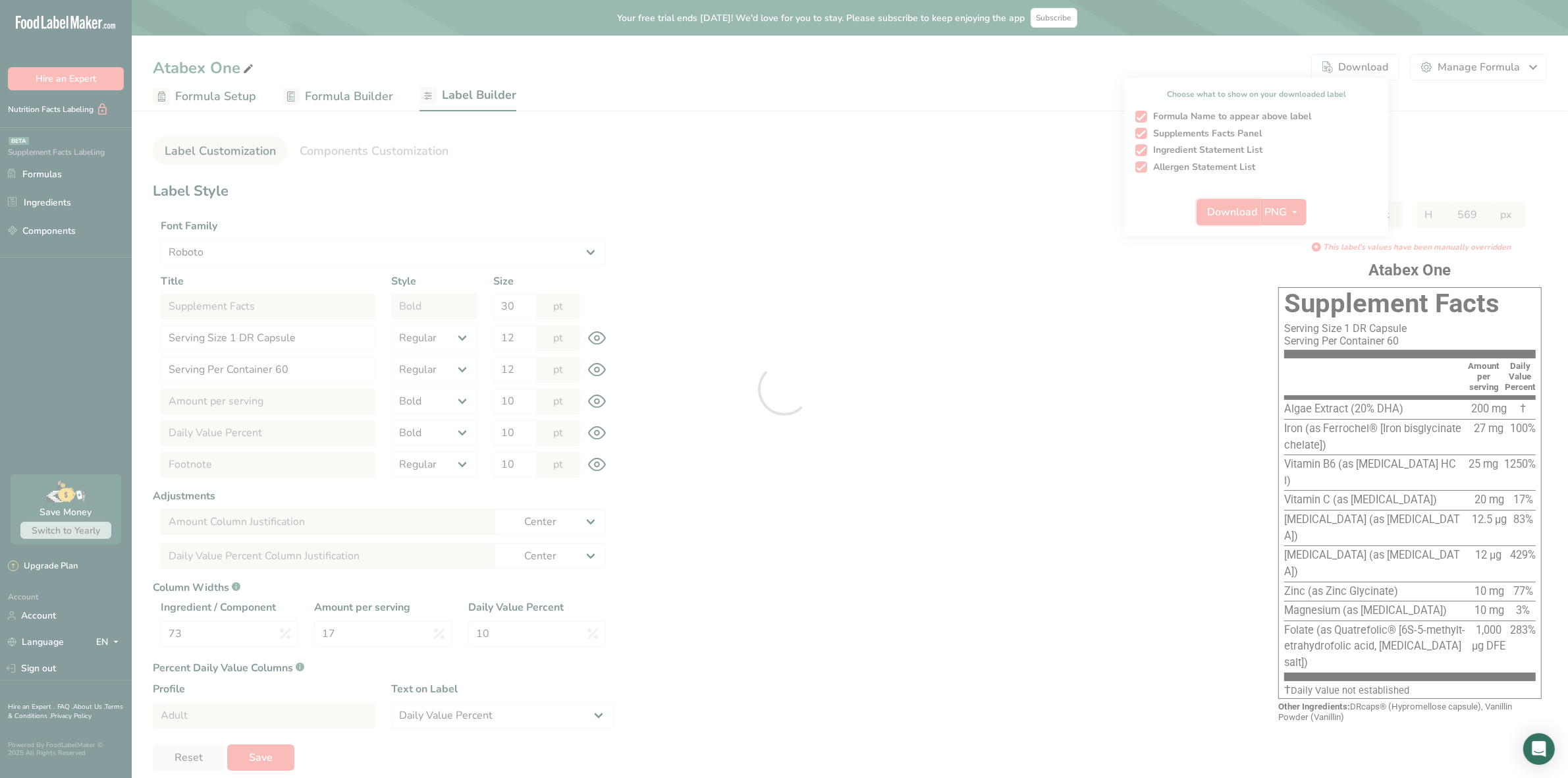
select select "Roboto"
select select "bold"
select select "center"
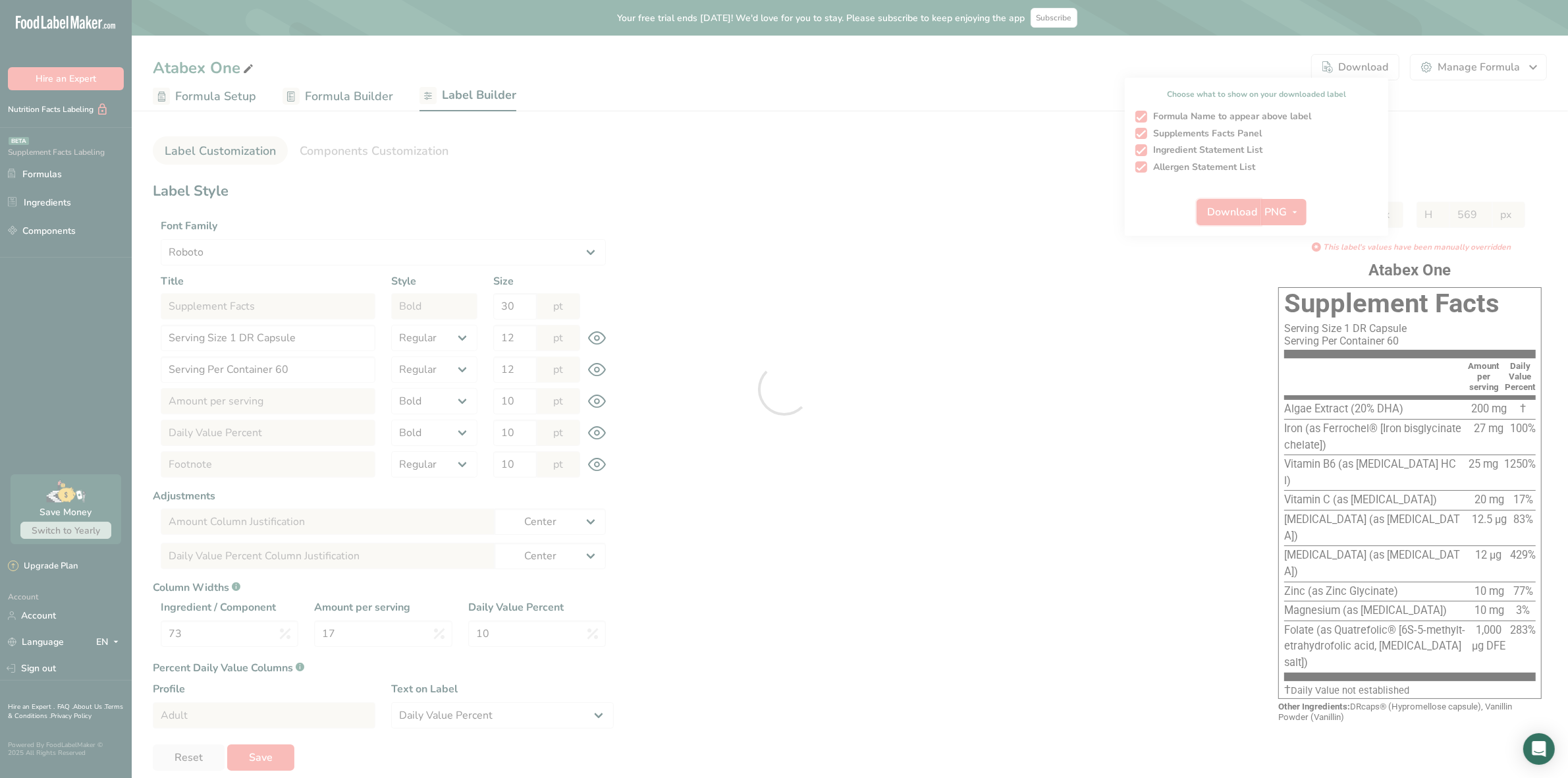
select select "center"
select select "Daily Value Percent"
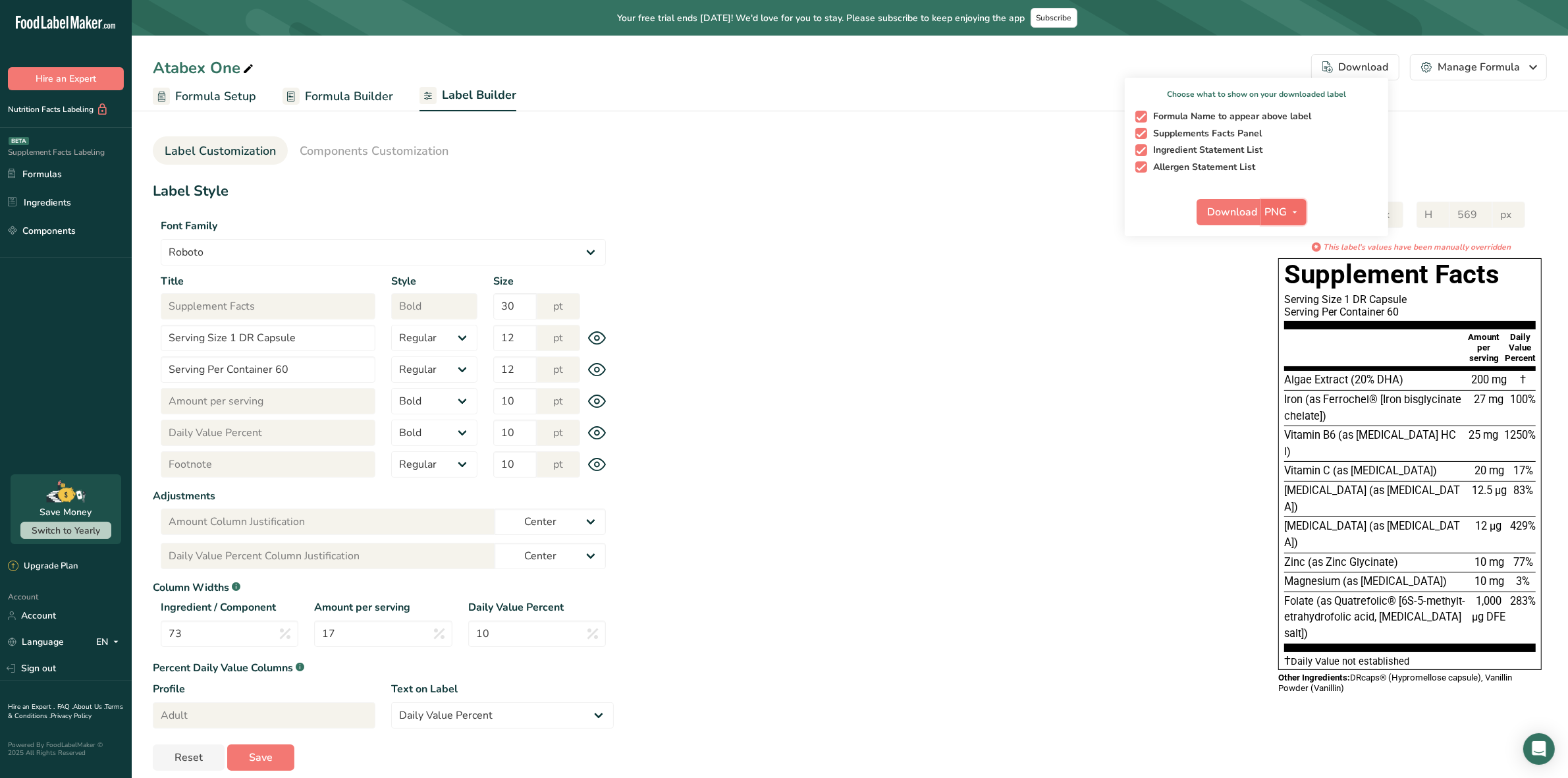
click at [1286, 209] on span "PNG" at bounding box center [1276, 212] width 23 height 16
click at [1289, 259] on link "BMP" at bounding box center [1285, 261] width 42 height 22
click at [1220, 208] on span "Download" at bounding box center [1232, 212] width 50 height 16
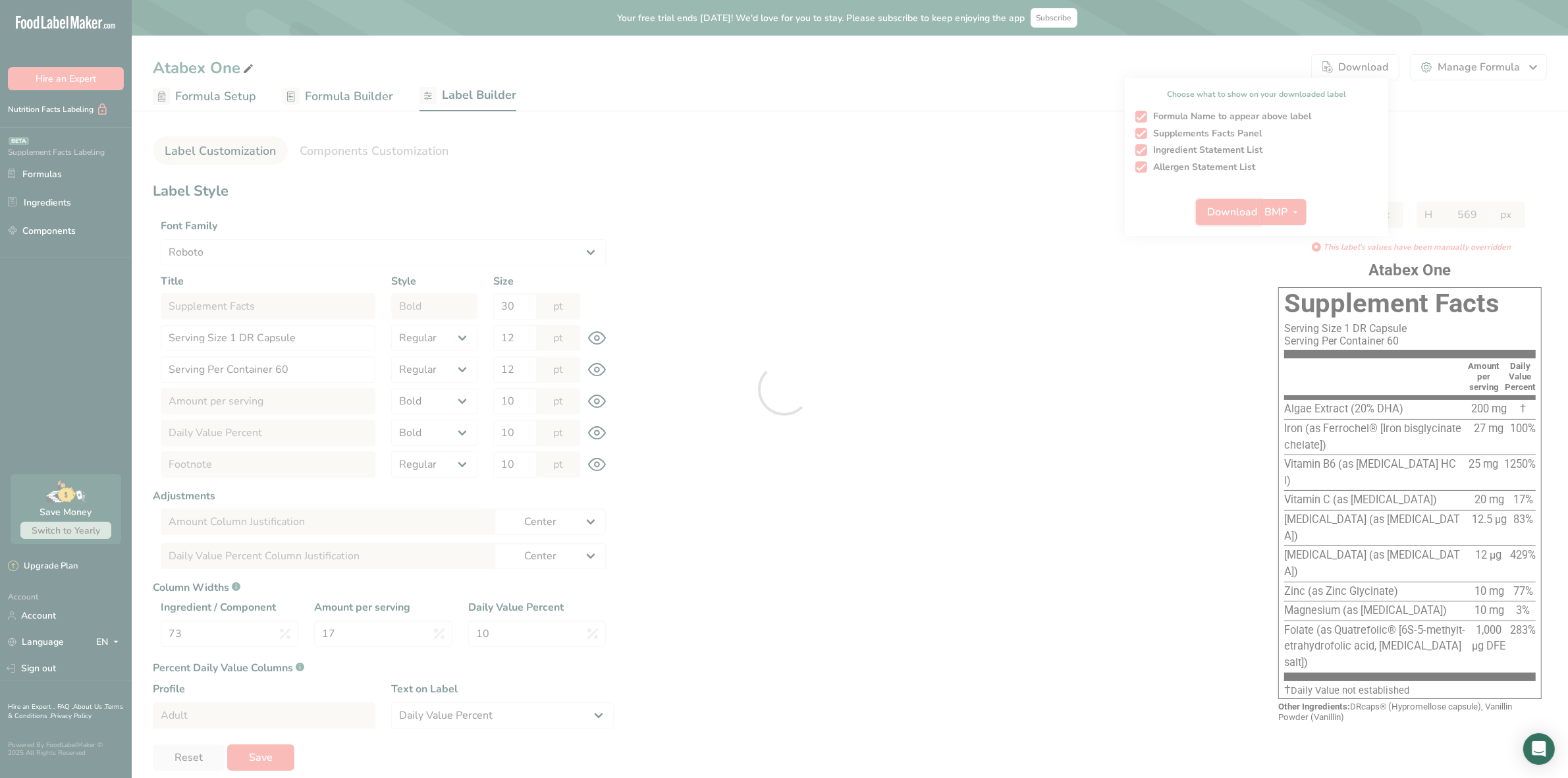
select select "Roboto"
select select "bold"
select select "center"
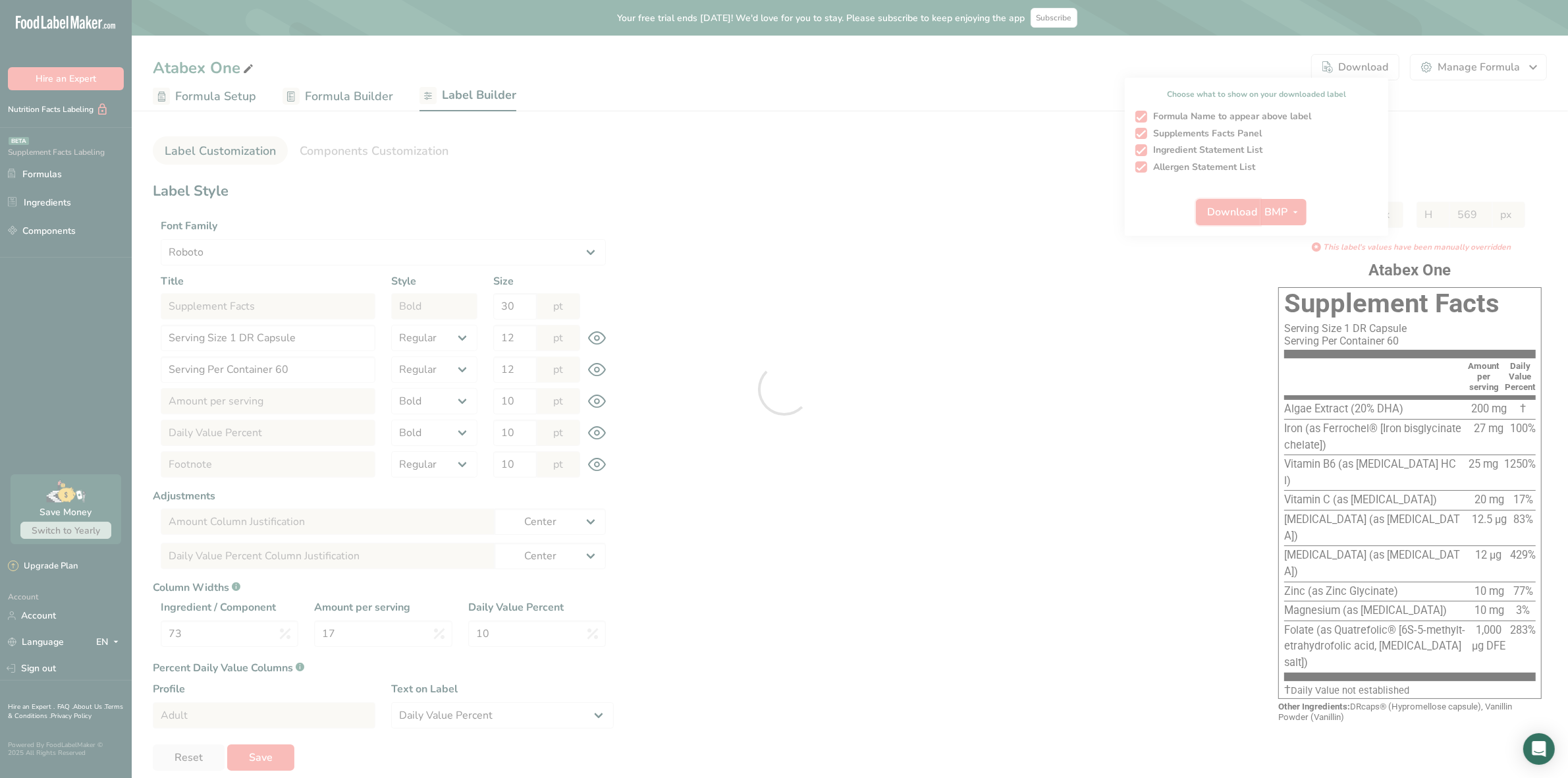
select select "center"
select select "Daily Value Percent"
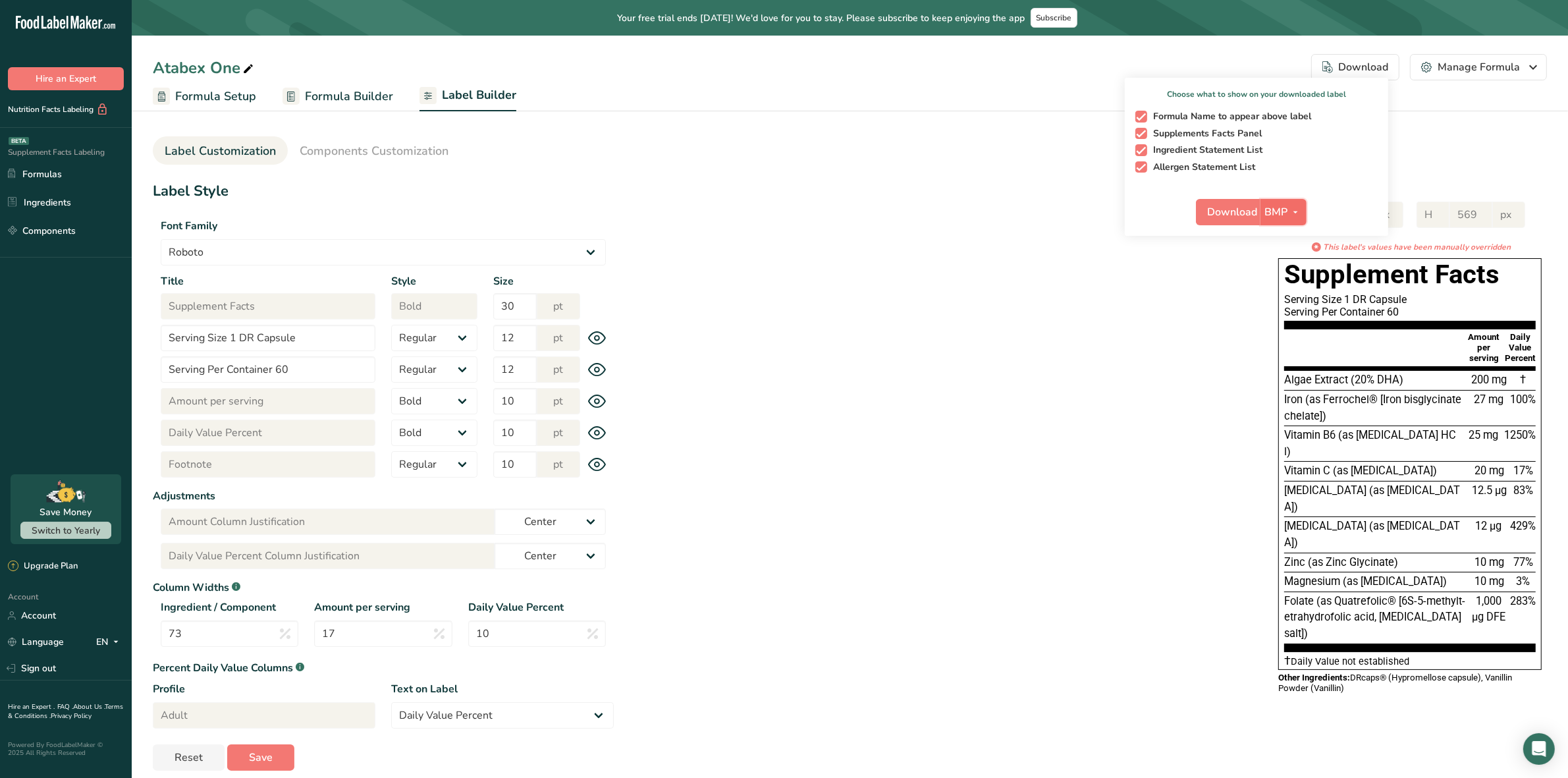
click at [1292, 209] on icon "button" at bounding box center [1296, 212] width 11 height 16
click at [1294, 280] on link "SVG" at bounding box center [1285, 283] width 42 height 22
click at [1229, 216] on span "Download" at bounding box center [1232, 212] width 50 height 16
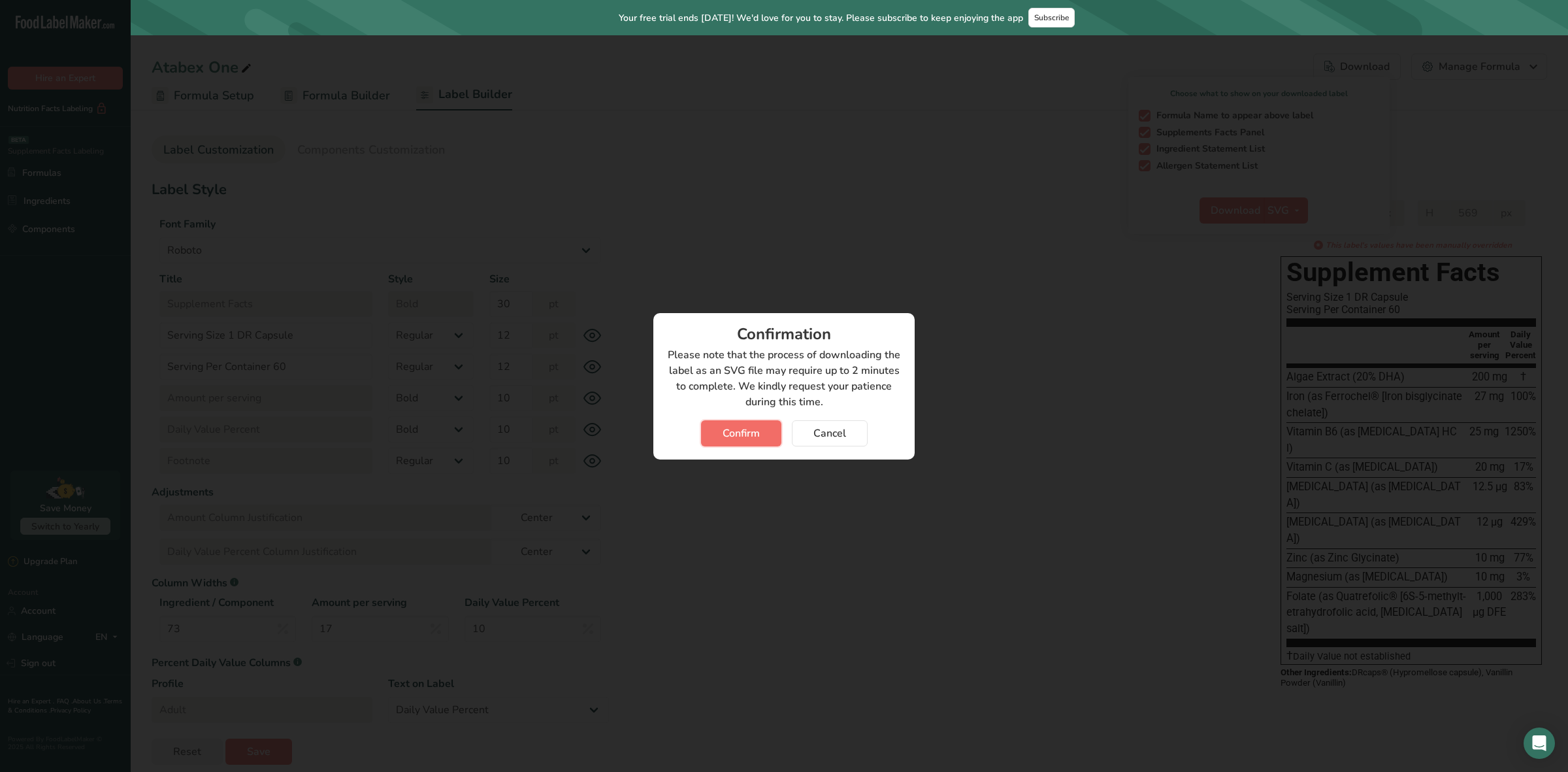
click at [753, 439] on span "Confirm" at bounding box center [742, 434] width 37 height 15
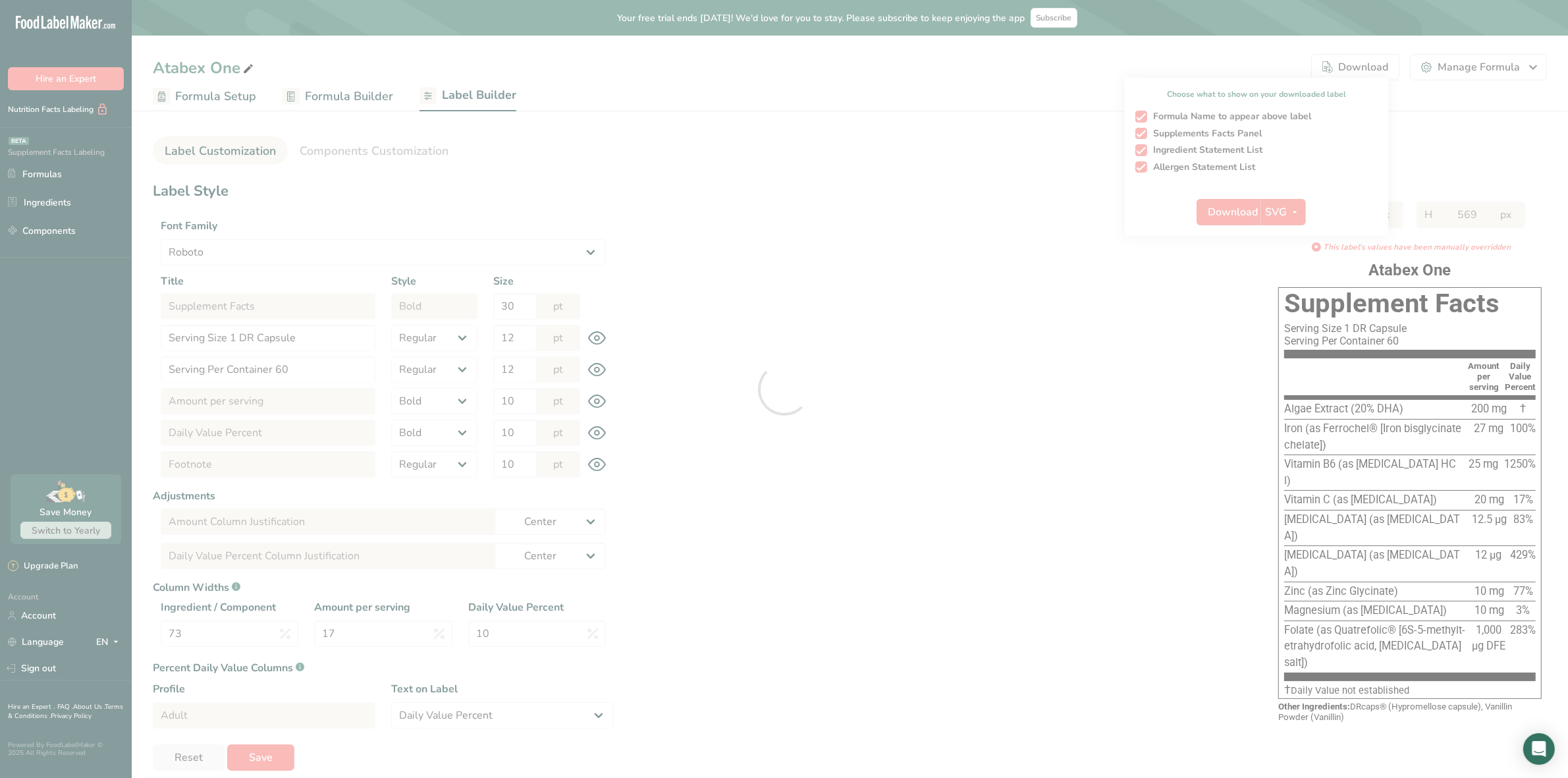
select select "Roboto"
select select "bold"
select select "center"
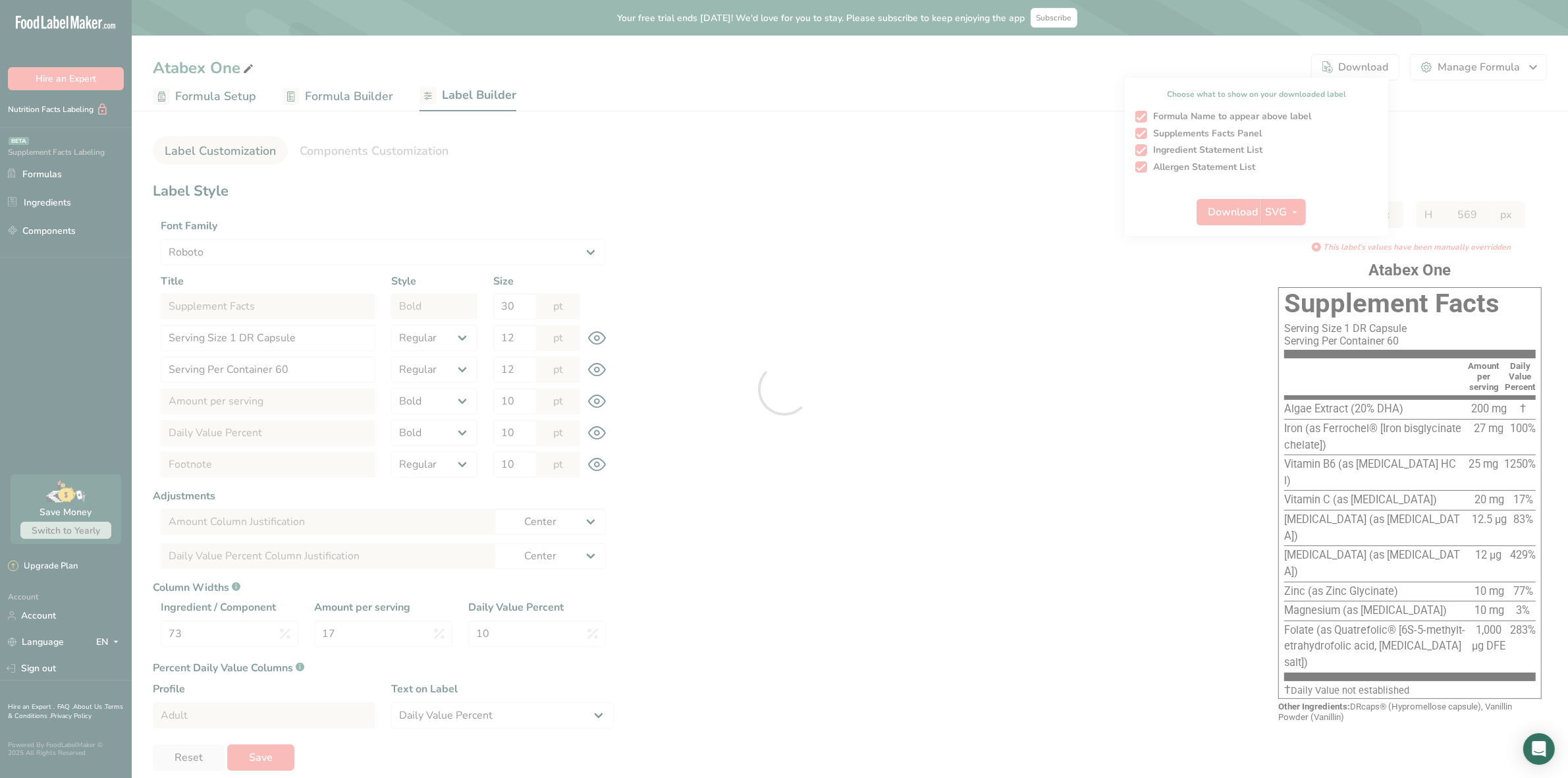
select select "center"
select select "Daily Value Percent"
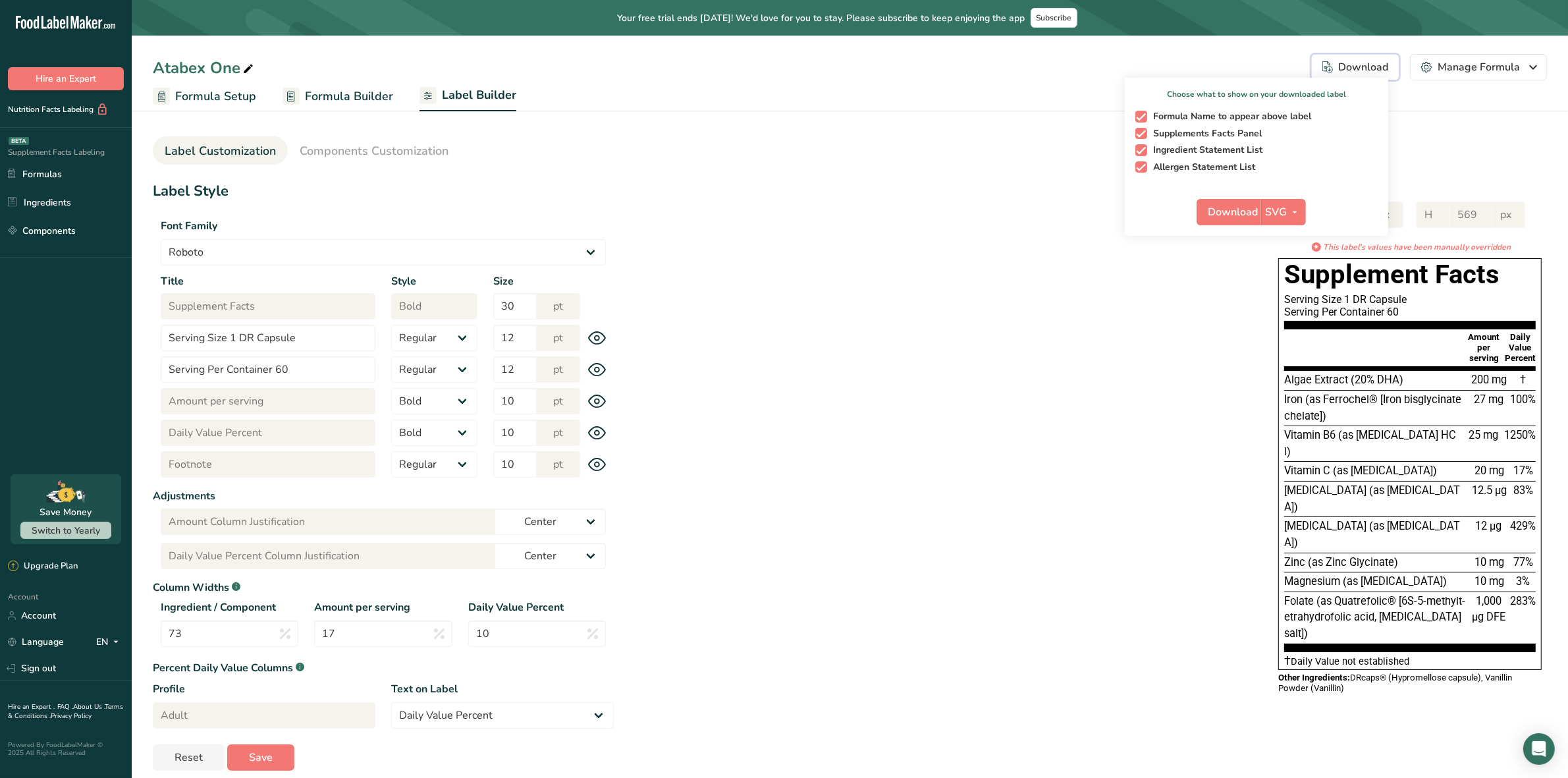
click at [1309, 203] on div "Download SVG PNG BMP SVG PDF" at bounding box center [1257, 215] width 263 height 42
click at [1305, 207] on button "SVG" at bounding box center [1284, 212] width 45 height 26
click at [1285, 310] on link "PDF" at bounding box center [1285, 304] width 42 height 22
click at [1233, 216] on span "Download" at bounding box center [1233, 212] width 50 height 16
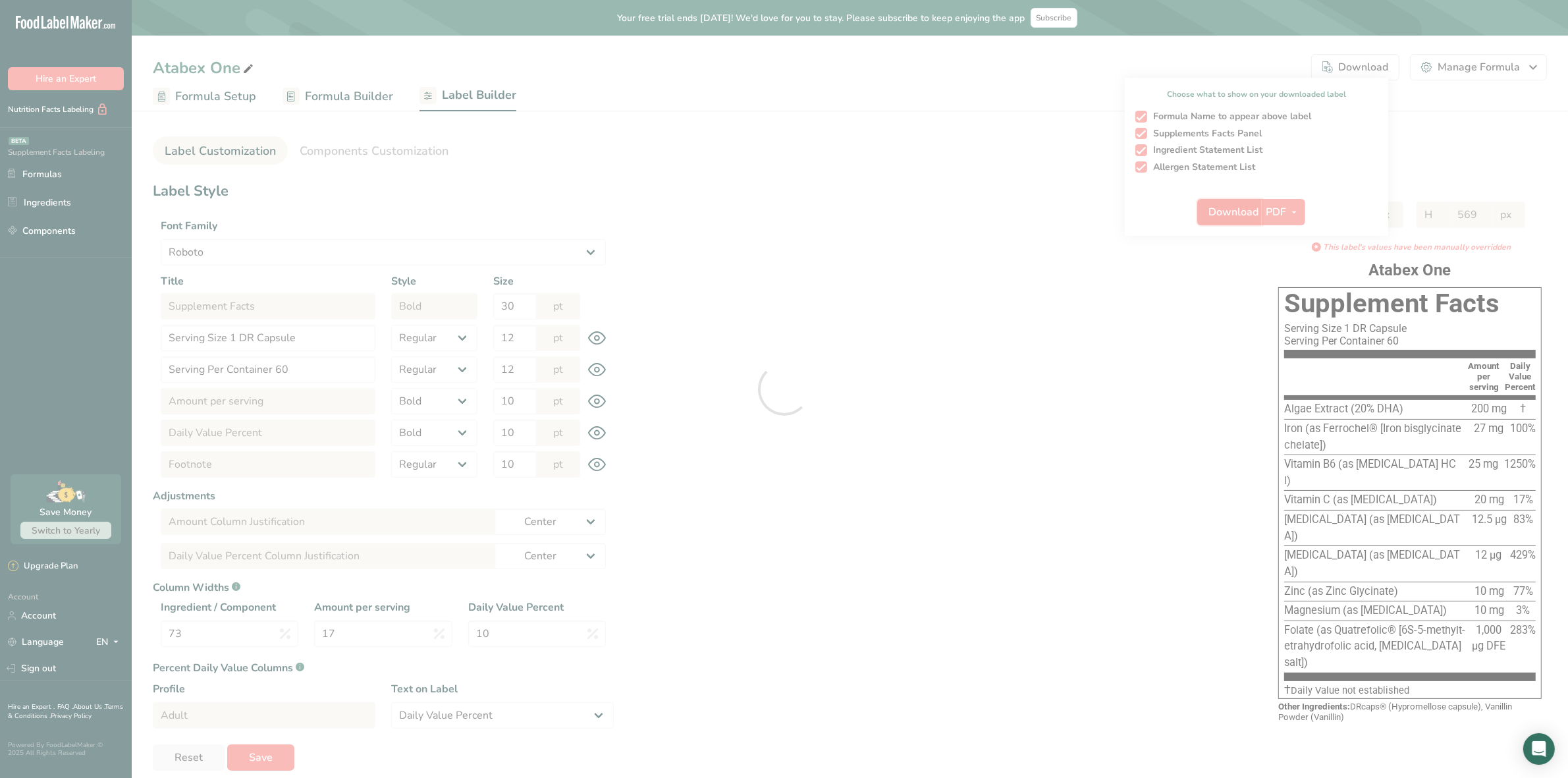
select select "Roboto"
select select "bold"
select select "center"
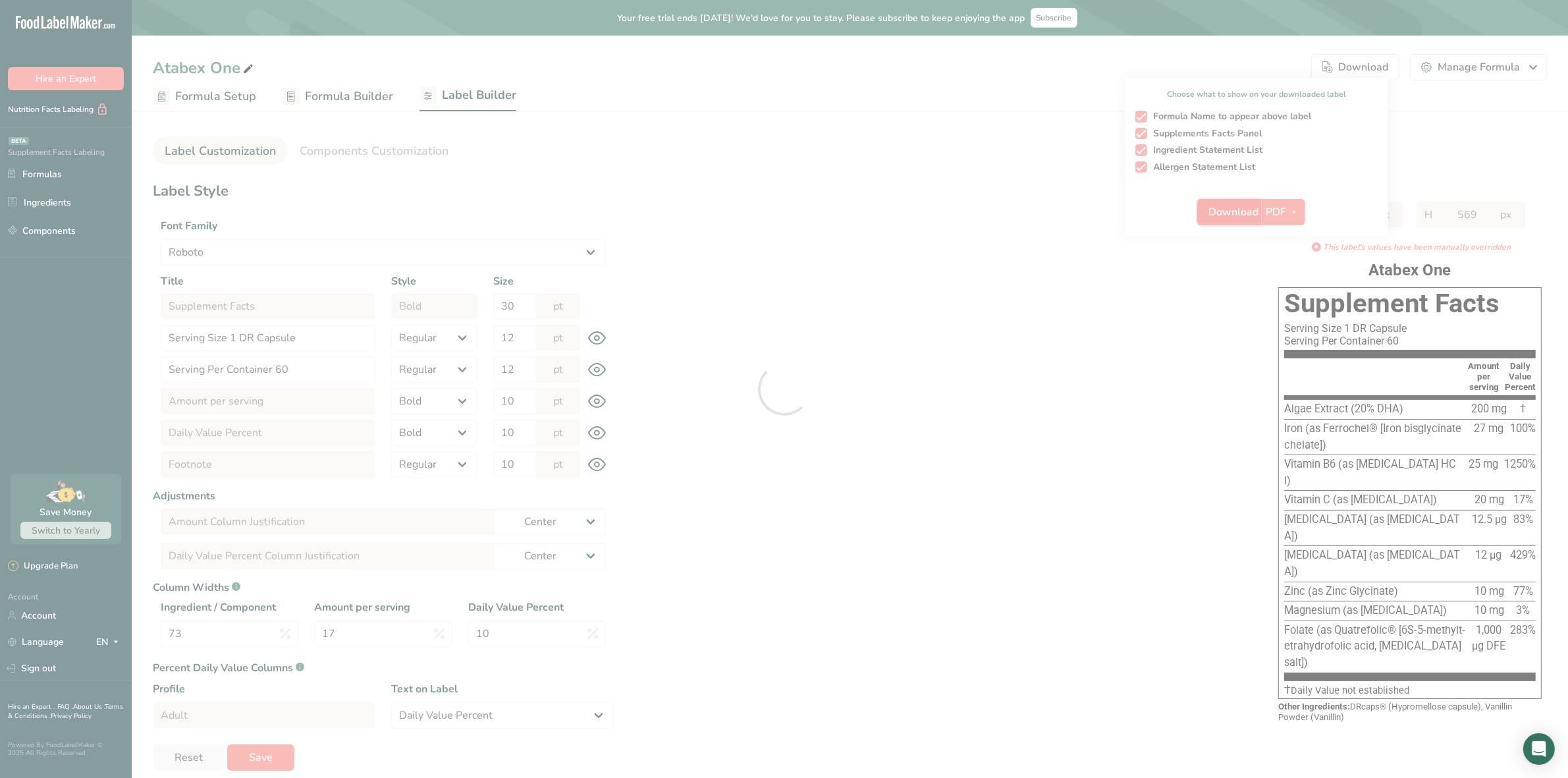
select select "center"
select select "Daily Value Percent"
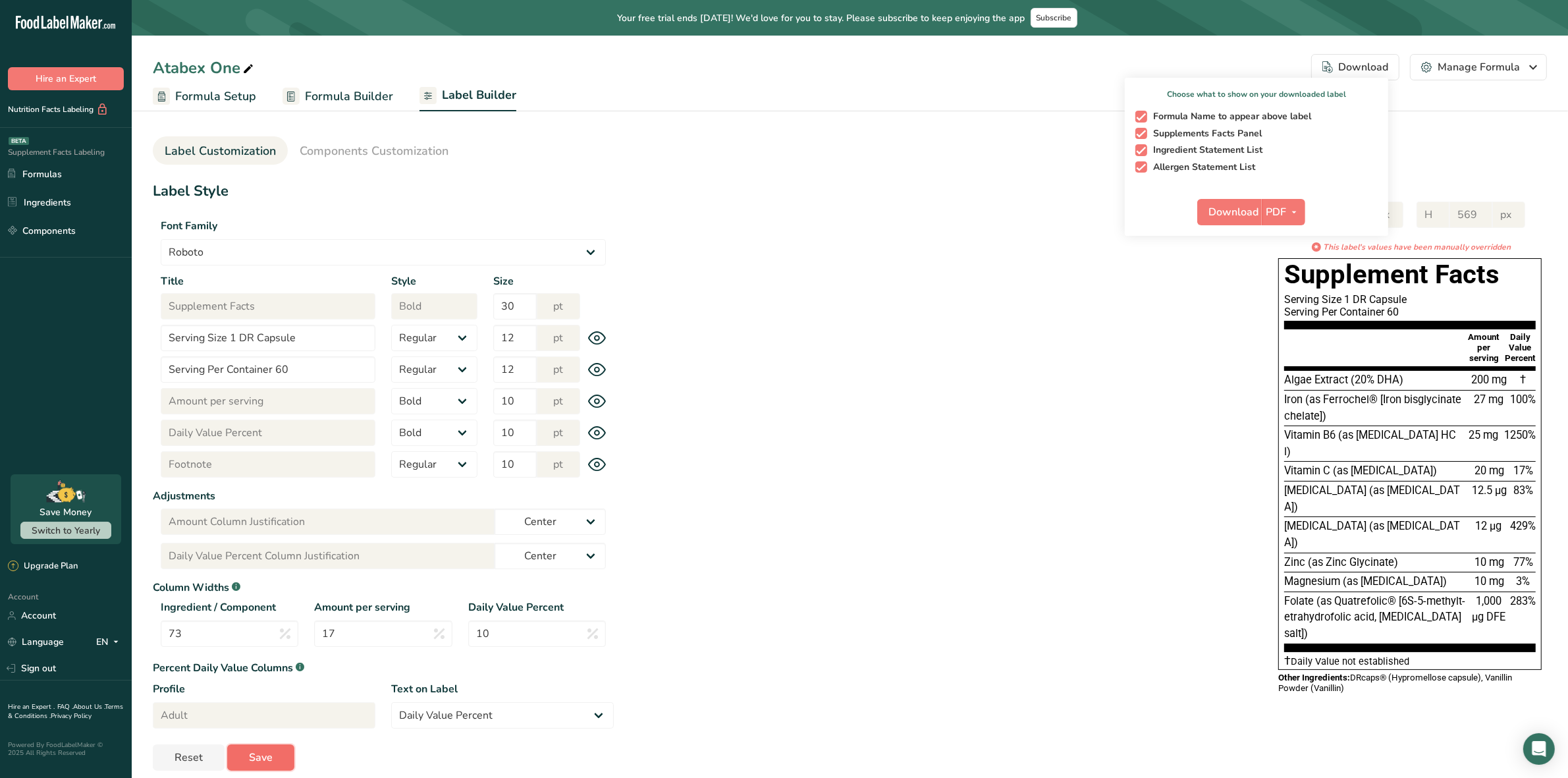
click at [265, 762] on span "Save" at bounding box center [261, 758] width 23 height 16
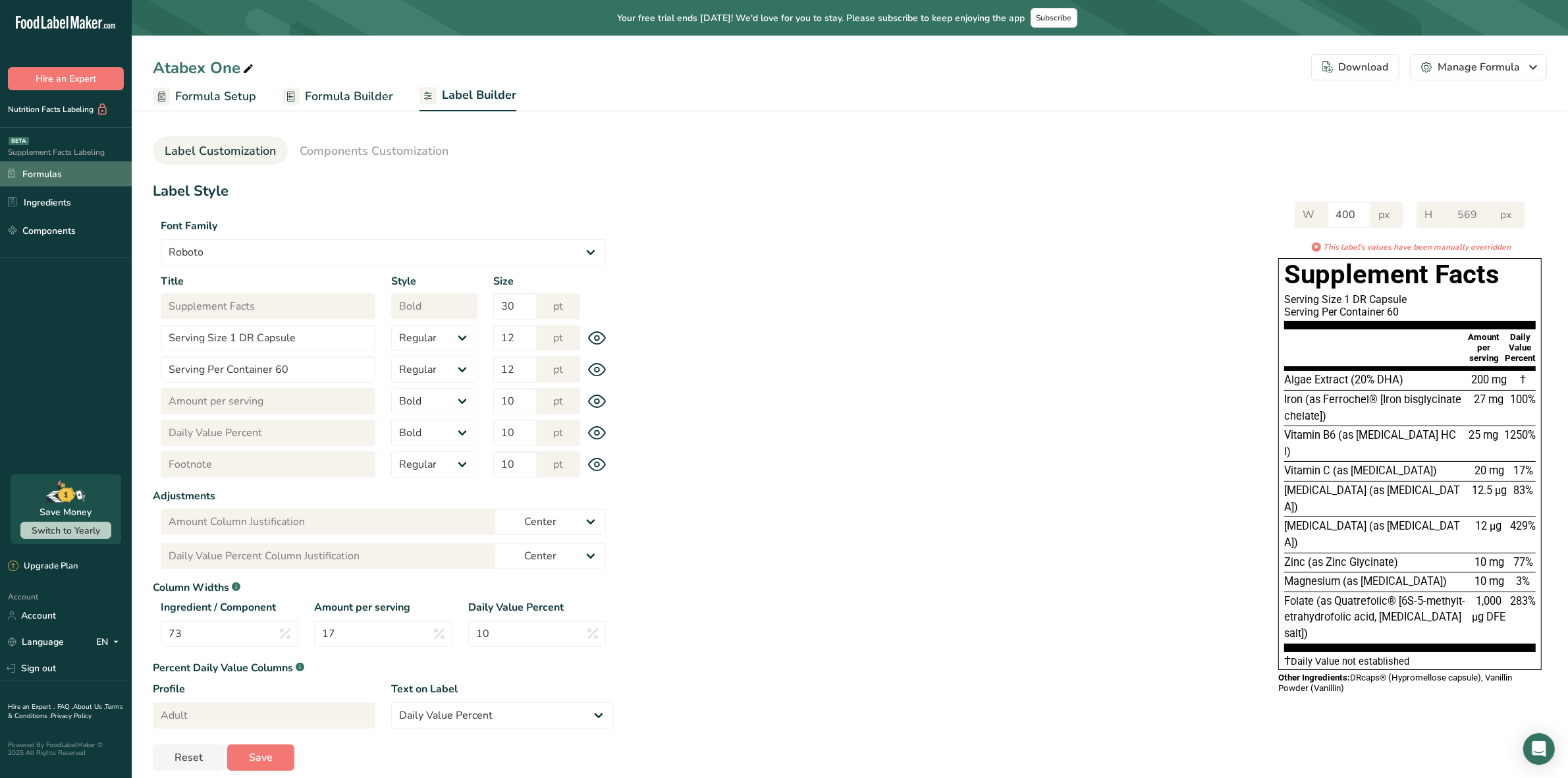
click at [54, 169] on link "Formulas" at bounding box center [65, 174] width 132 height 25
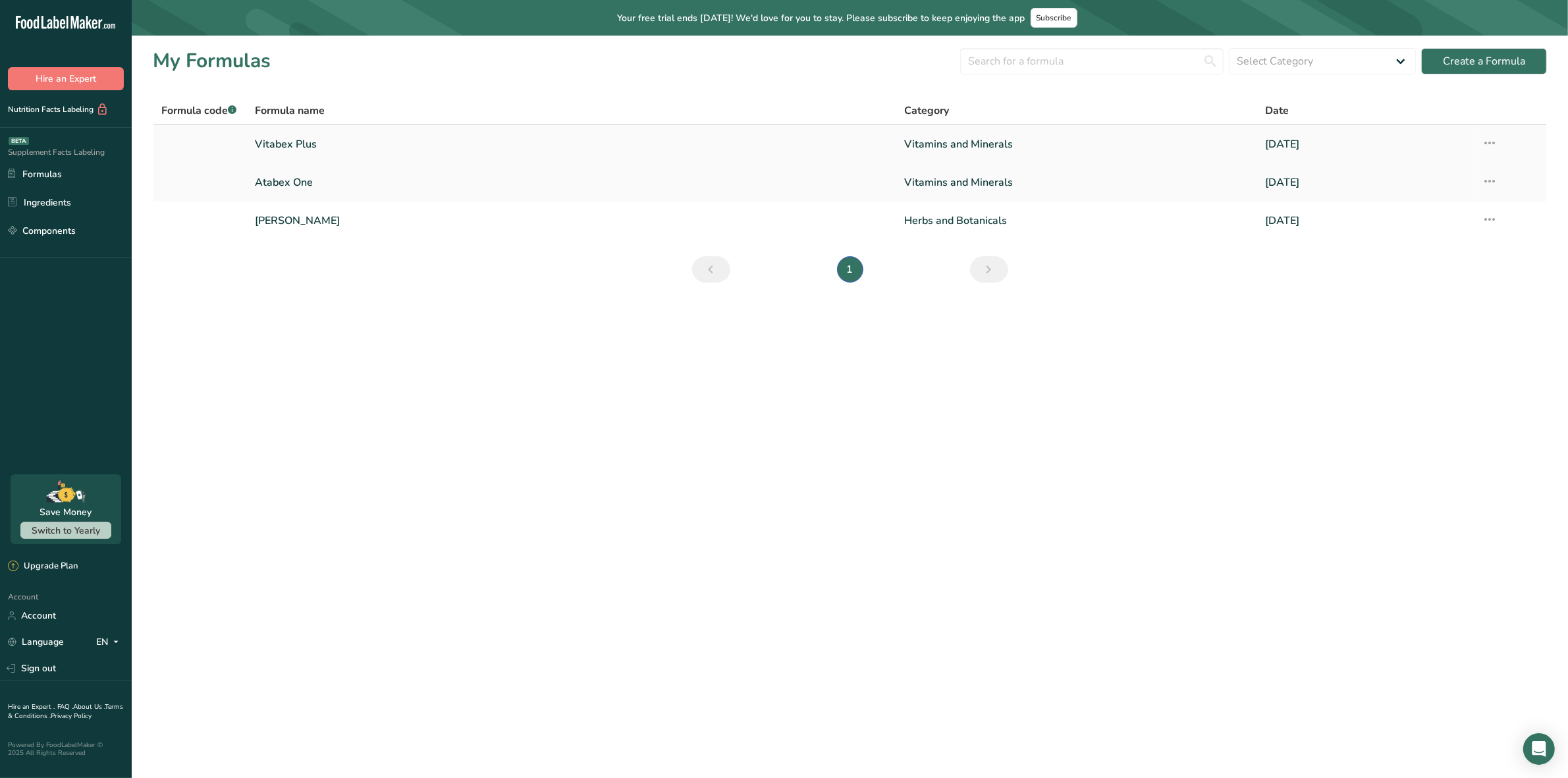
click at [295, 142] on link "Vitabex Plus" at bounding box center [571, 144] width 635 height 28
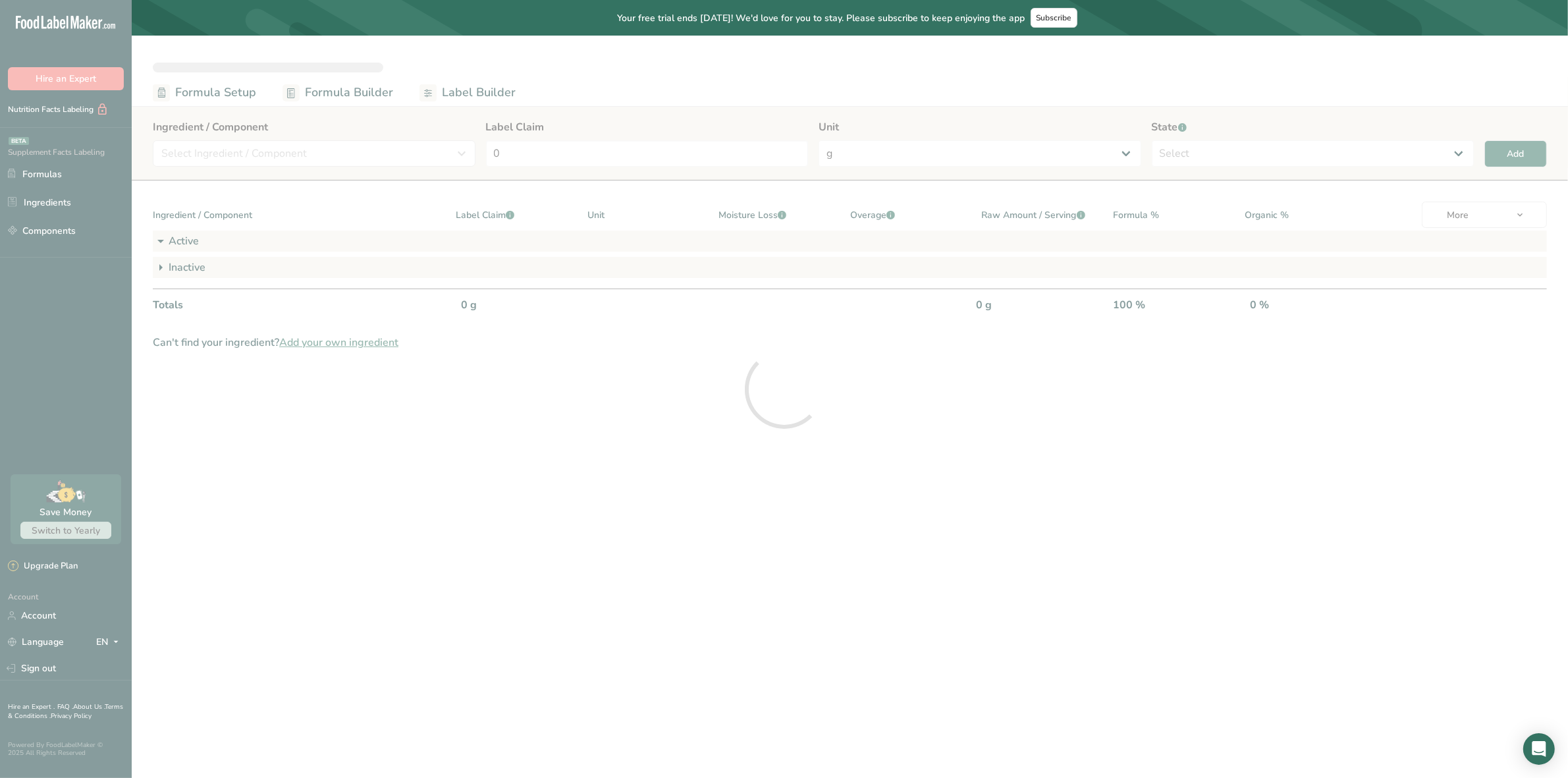
select select "2"
select select "7"
select select "2"
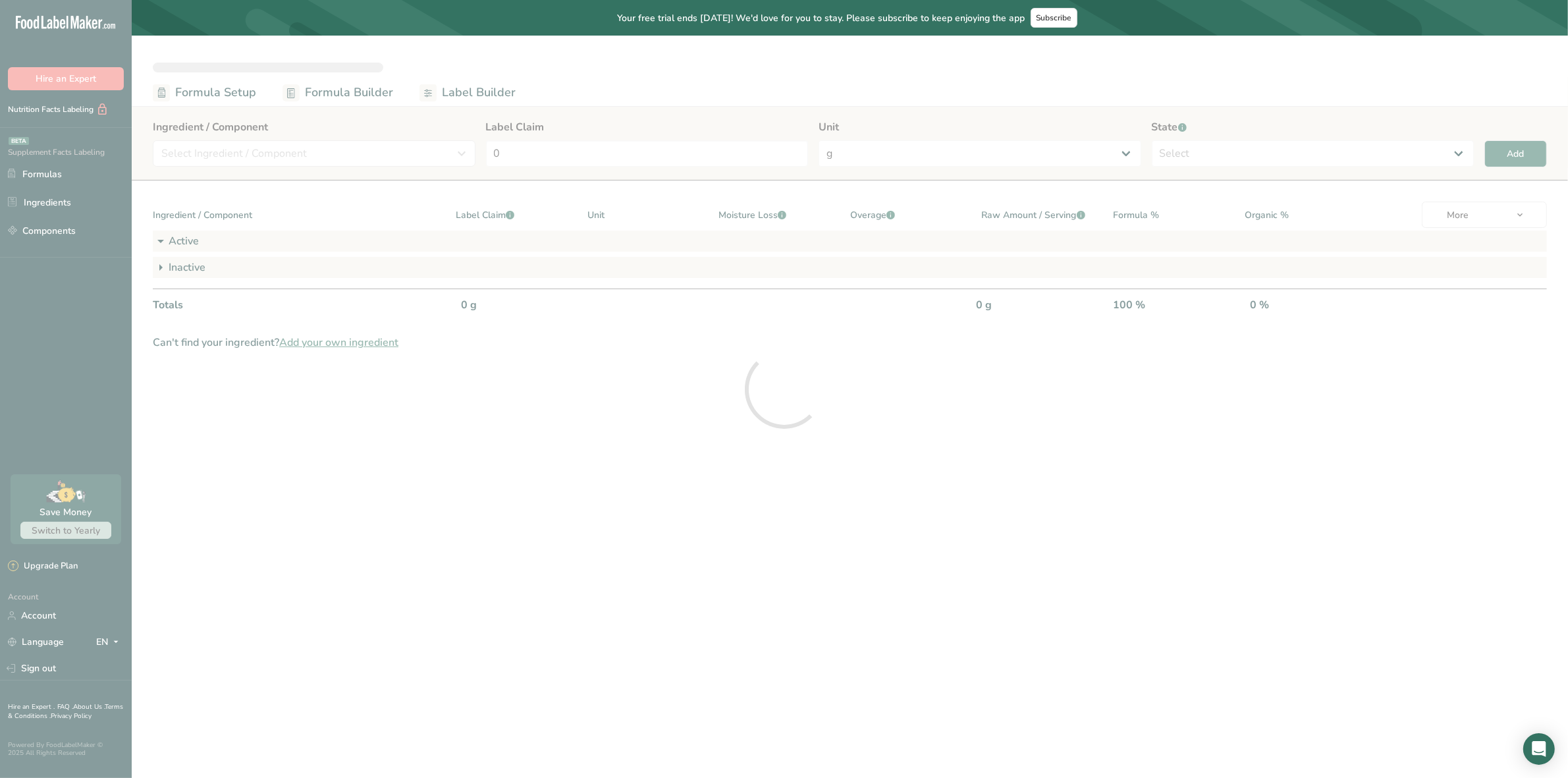
select select "2"
select select "7"
select select "2"
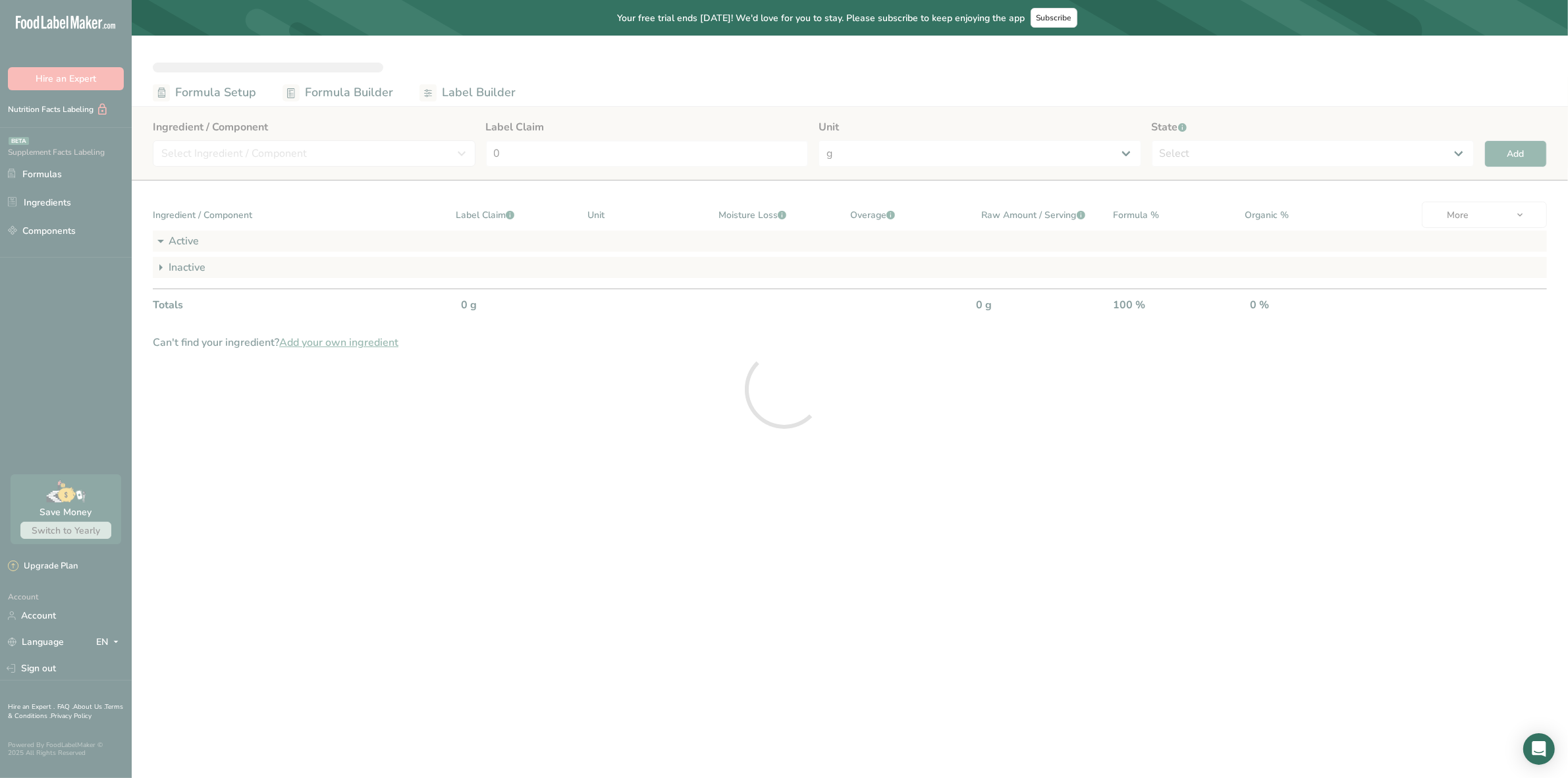
select select "7"
select select "2"
select select "7"
select select "6"
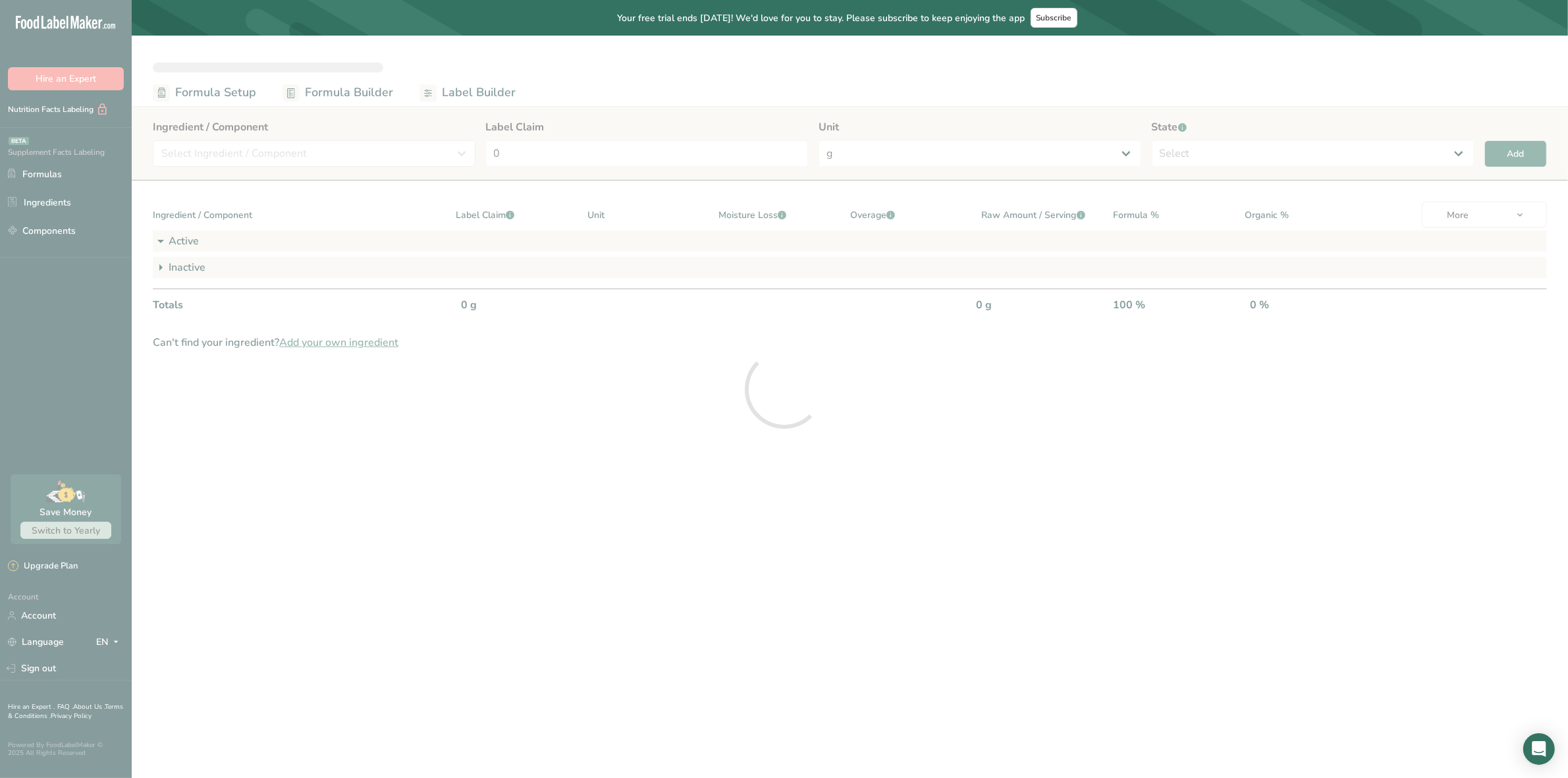
select select "6"
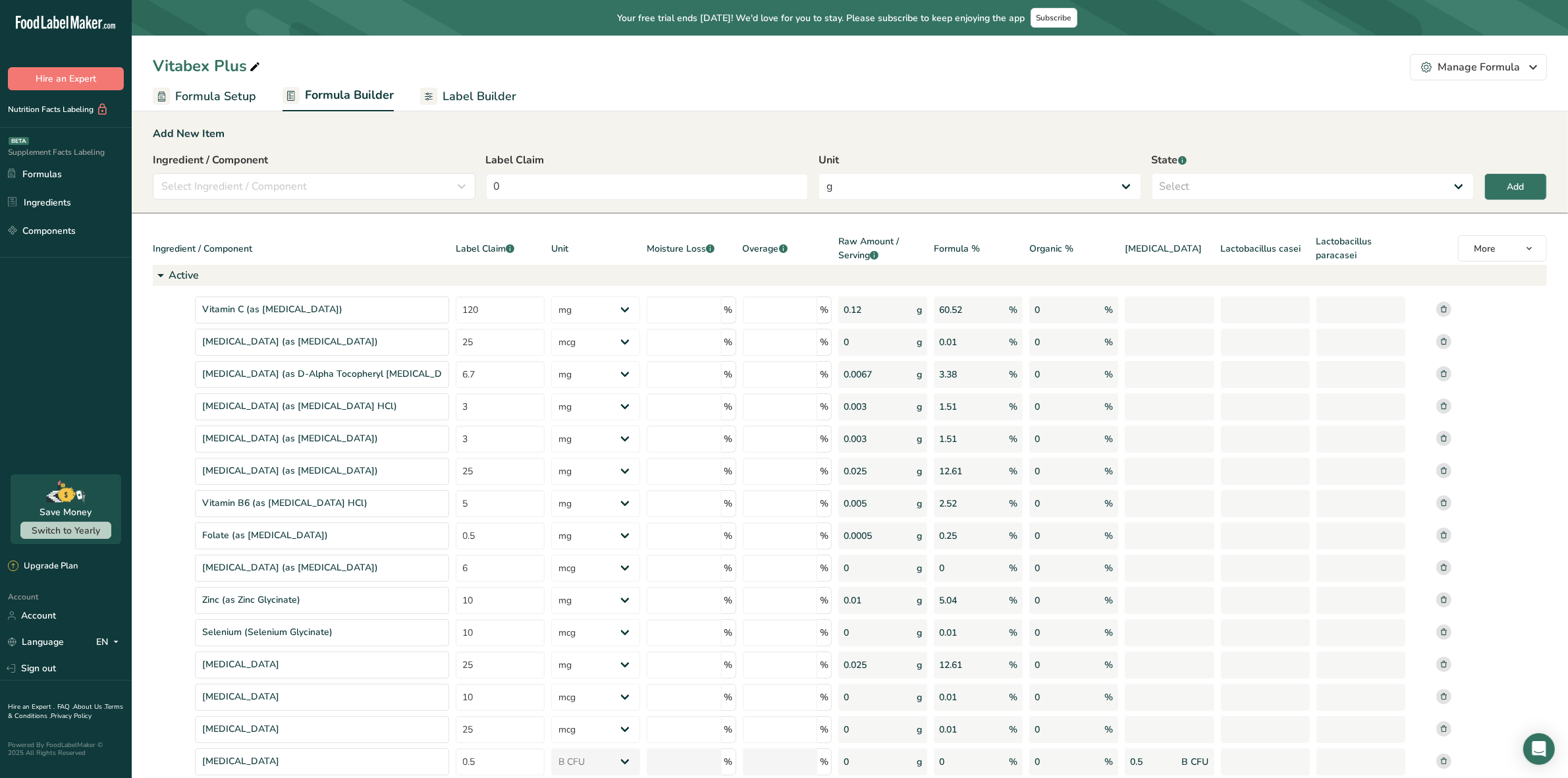
click at [487, 88] on span "Label Builder" at bounding box center [479, 97] width 74 height 18
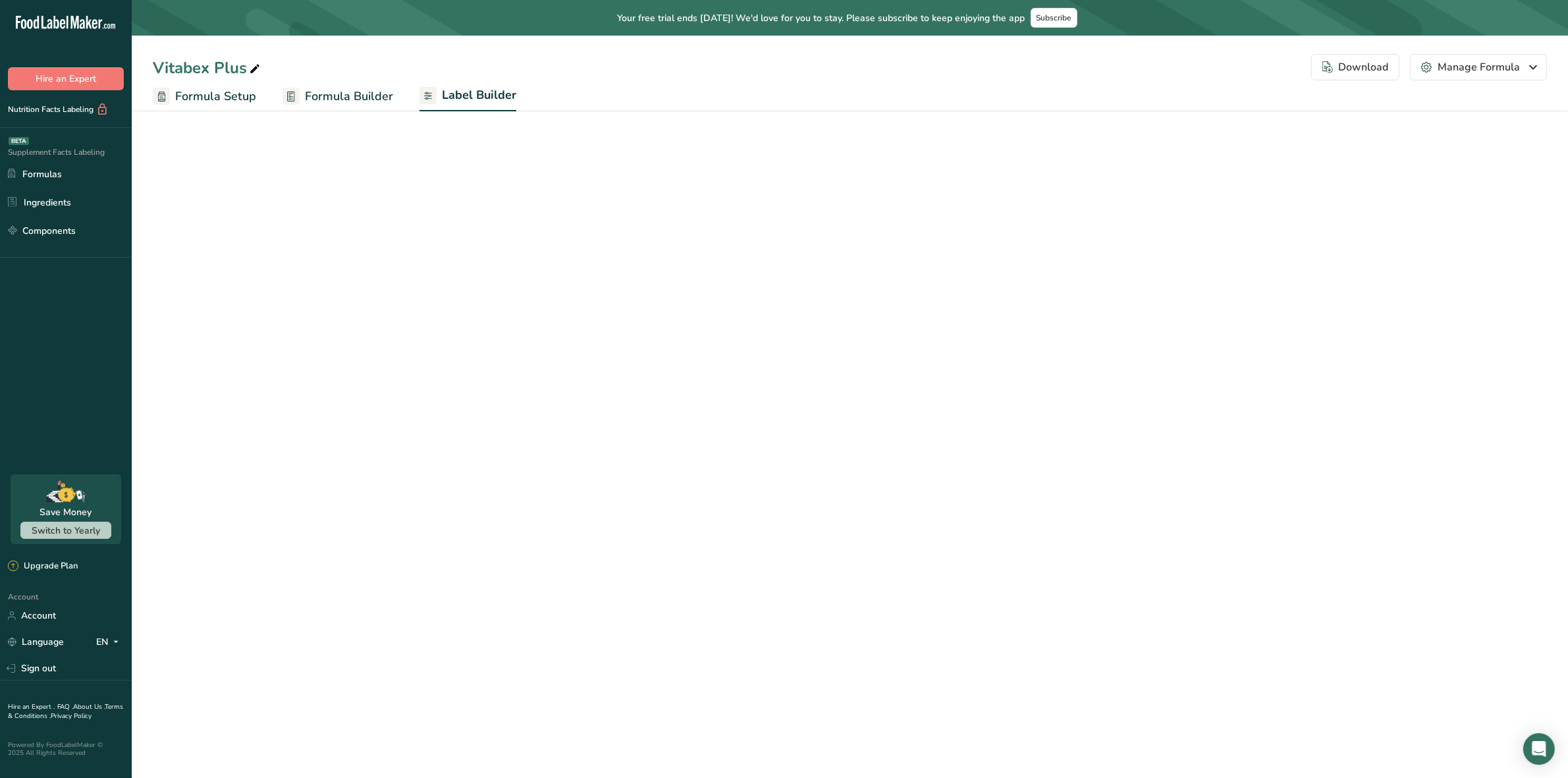
select select "Roboto"
select select "bold"
select select "center"
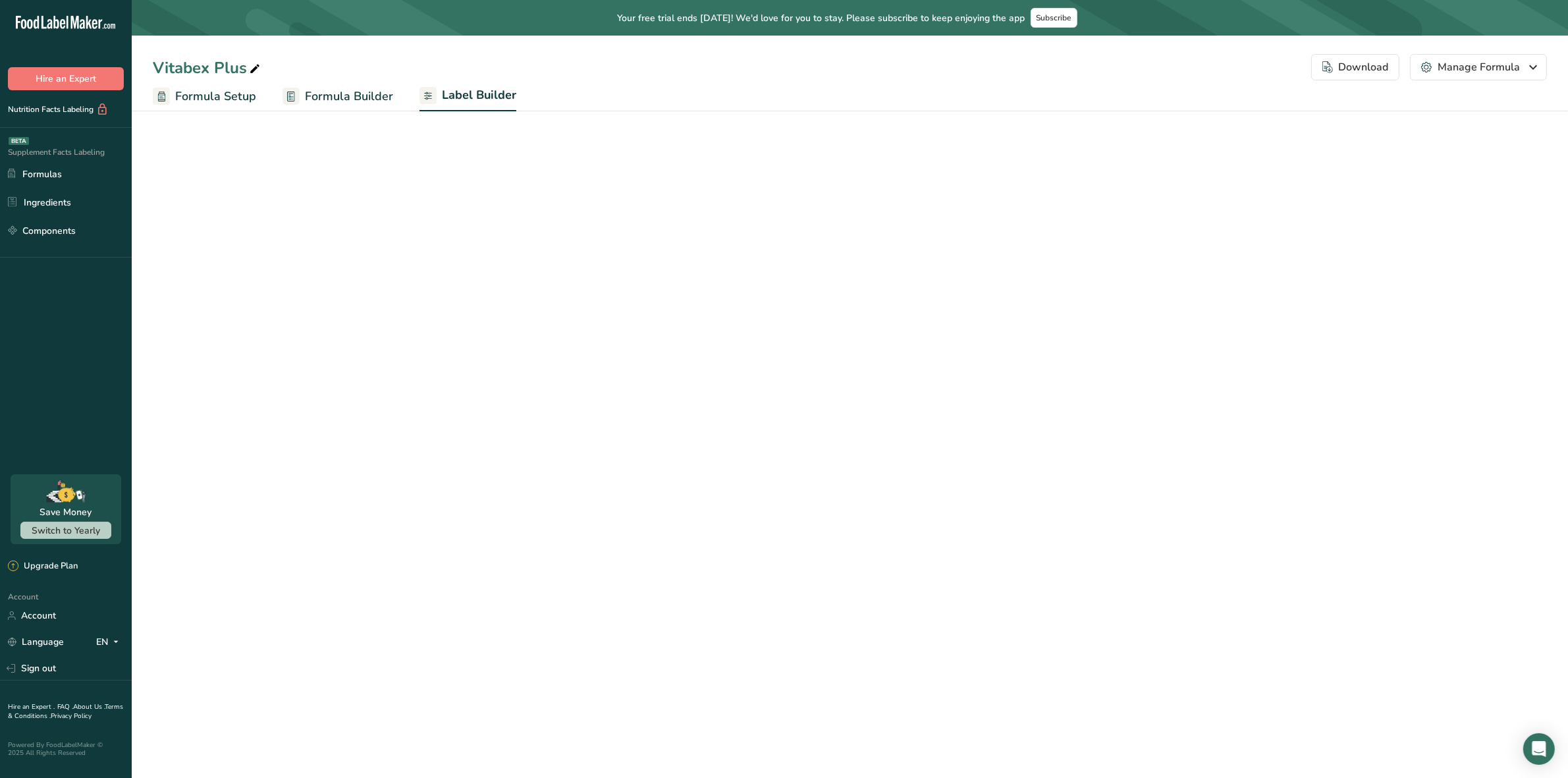
select select "center"
select select "Daily Value Percent"
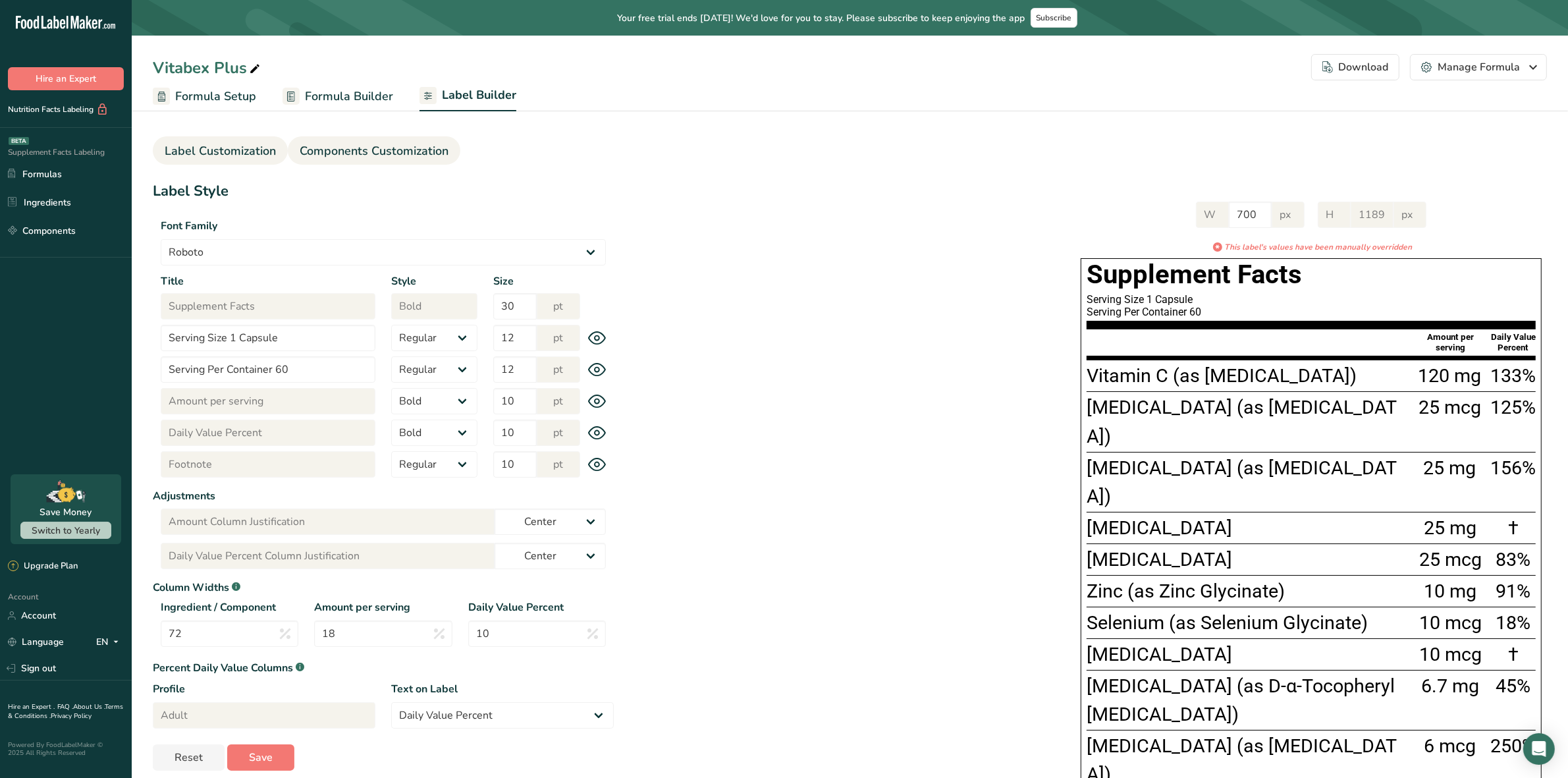
click at [364, 152] on span "Components Customization" at bounding box center [374, 151] width 149 height 18
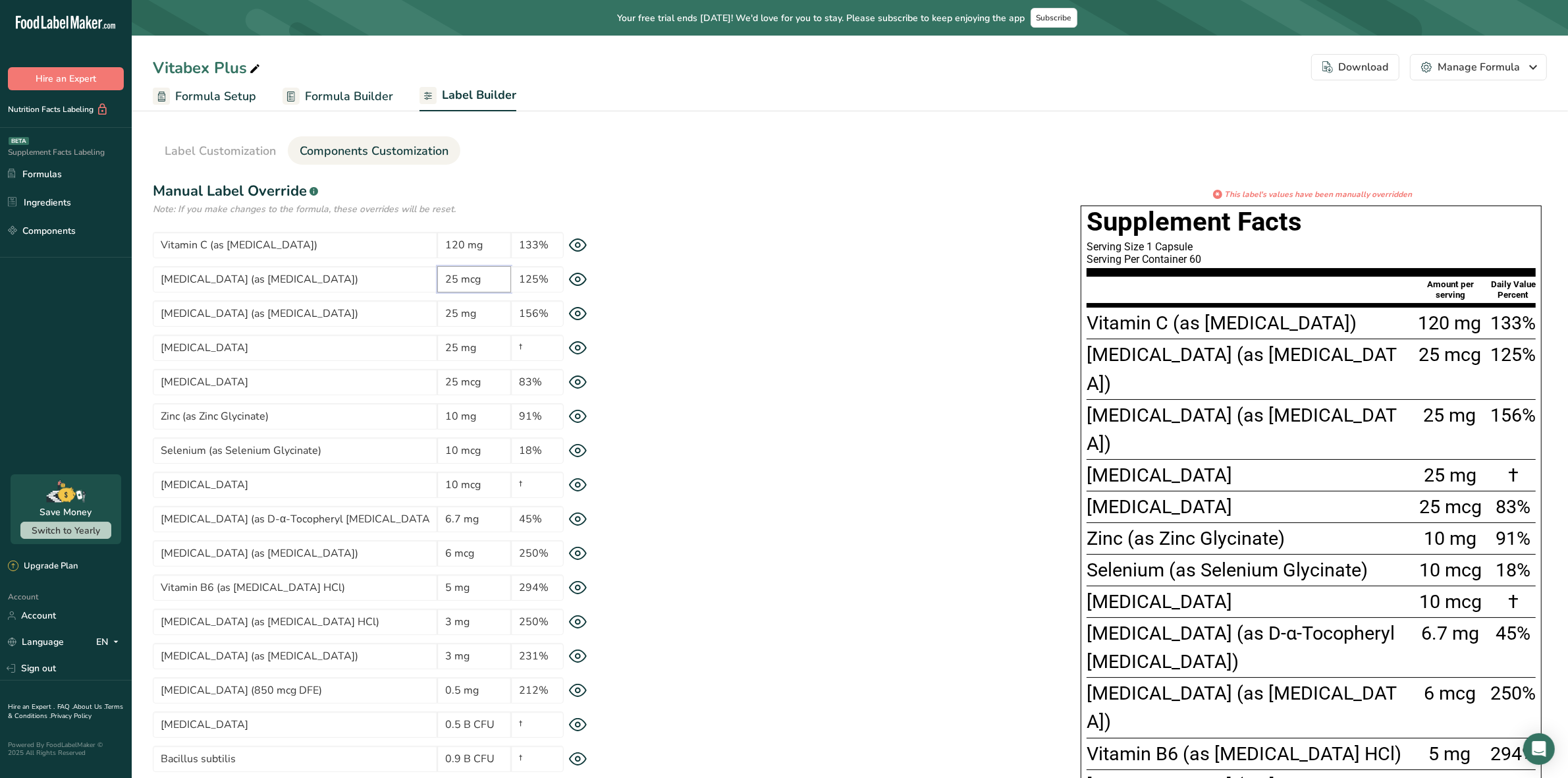
click at [475, 277] on input "25 mcg" at bounding box center [474, 280] width 74 height 26
click at [464, 276] on input "25 g" at bounding box center [474, 280] width 74 height 26
click at [459, 276] on input "25 g" at bounding box center [474, 280] width 74 height 26
click at [461, 277] on input "25 g" at bounding box center [474, 280] width 74 height 26
paste input "µ"
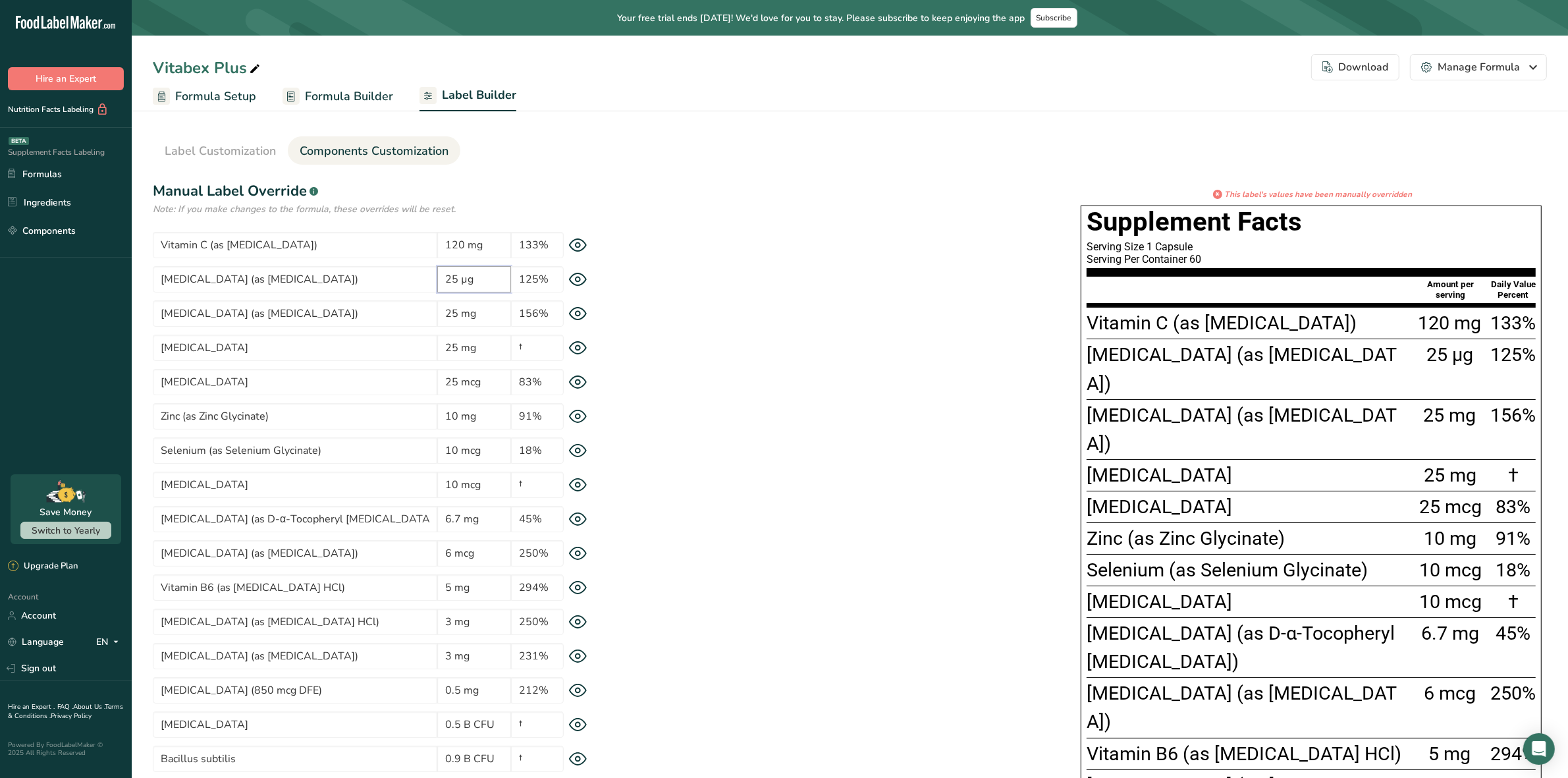
type input "25 µg"
click at [726, 310] on div "* This label's values have been manually overridden Supplement Facts Serving Si…" at bounding box center [1080, 677] width 933 height 977
click at [474, 383] on input "25 mcg" at bounding box center [474, 382] width 74 height 26
paste input "µ"
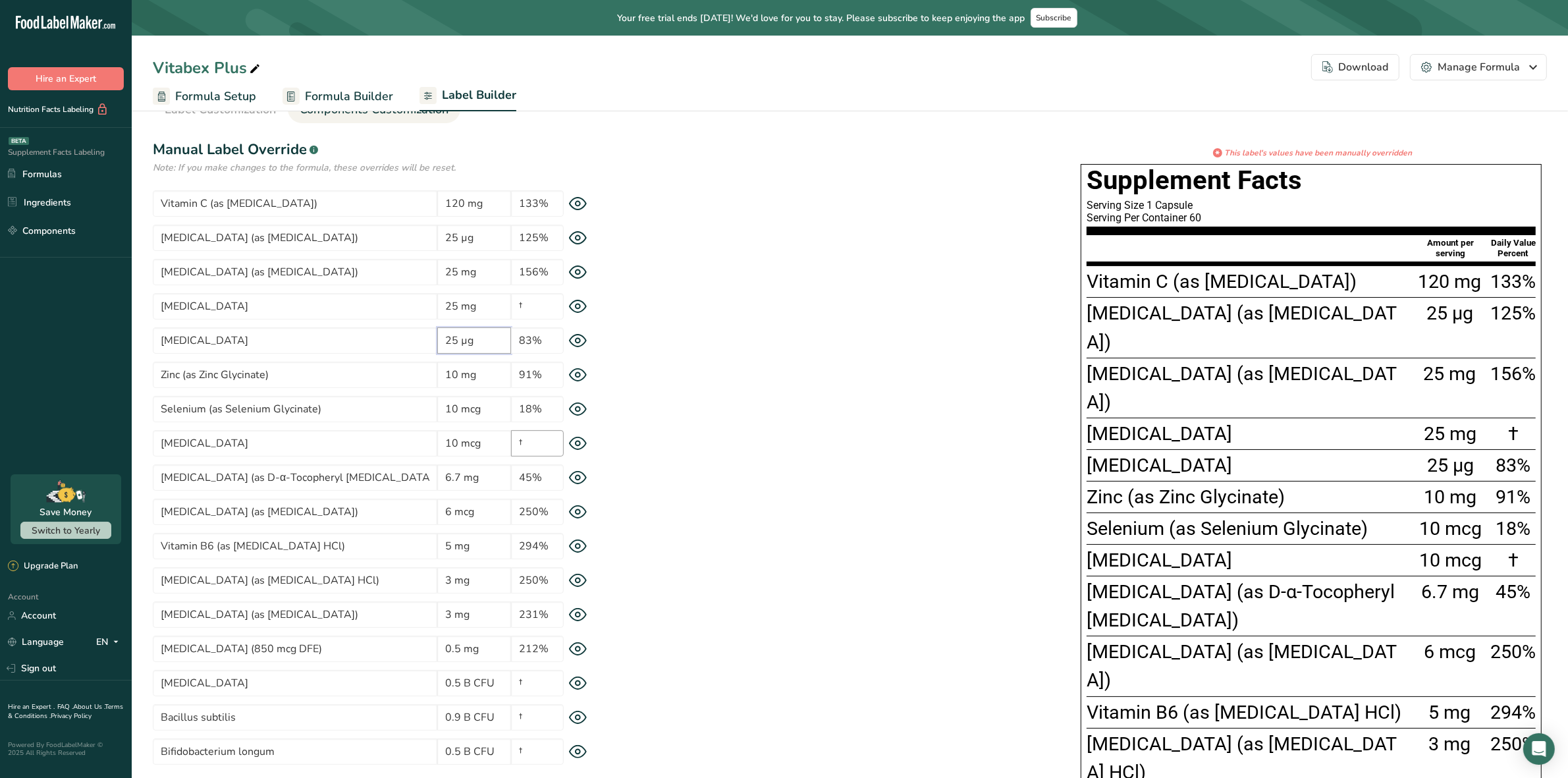
scroll to position [83, 0]
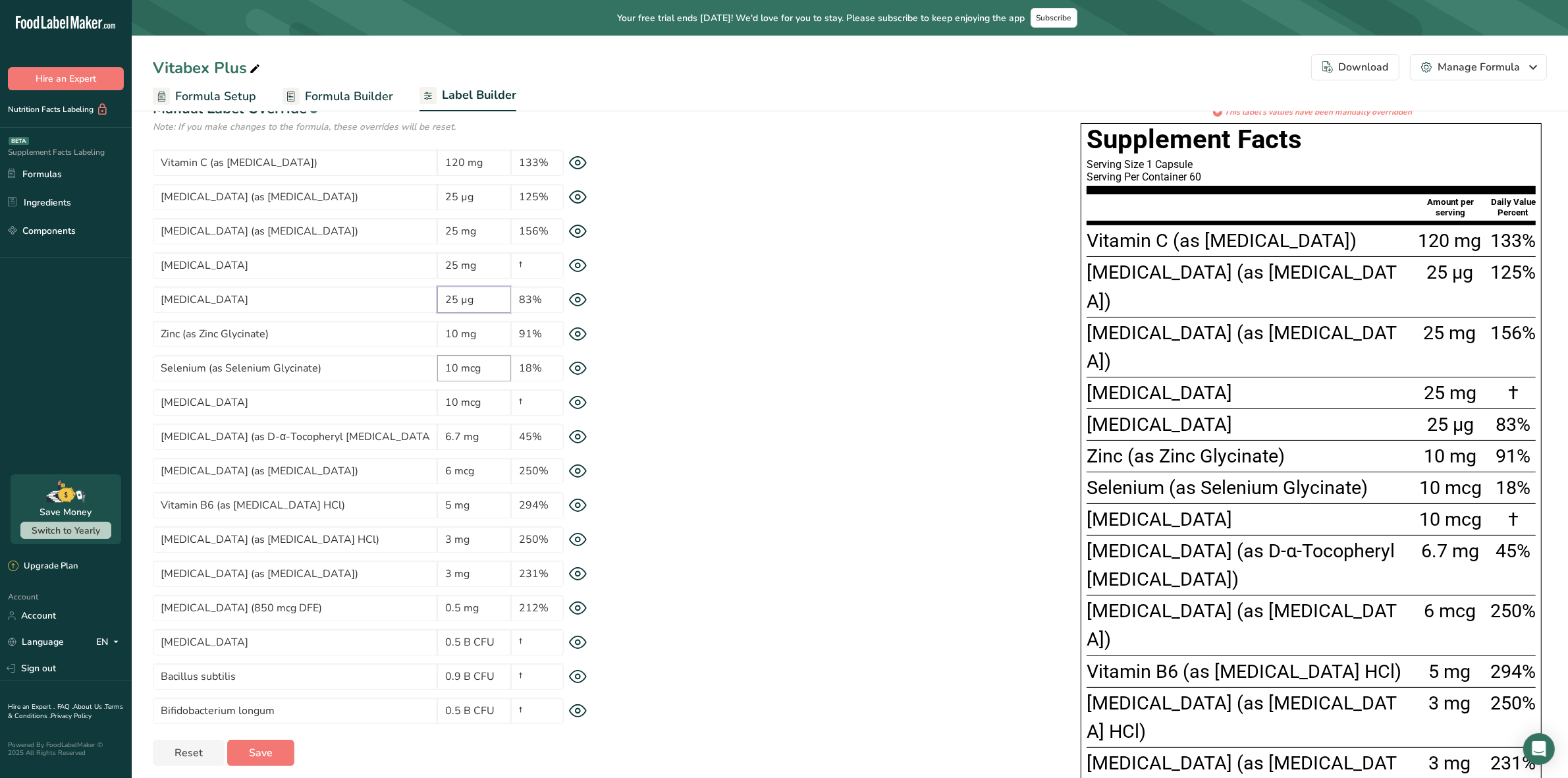
type input "25 µg"
click at [475, 370] on input "10 mcg" at bounding box center [474, 368] width 74 height 26
paste input "µ"
type input "10 µg"
click at [472, 403] on input "10 mcg" at bounding box center [474, 403] width 74 height 26
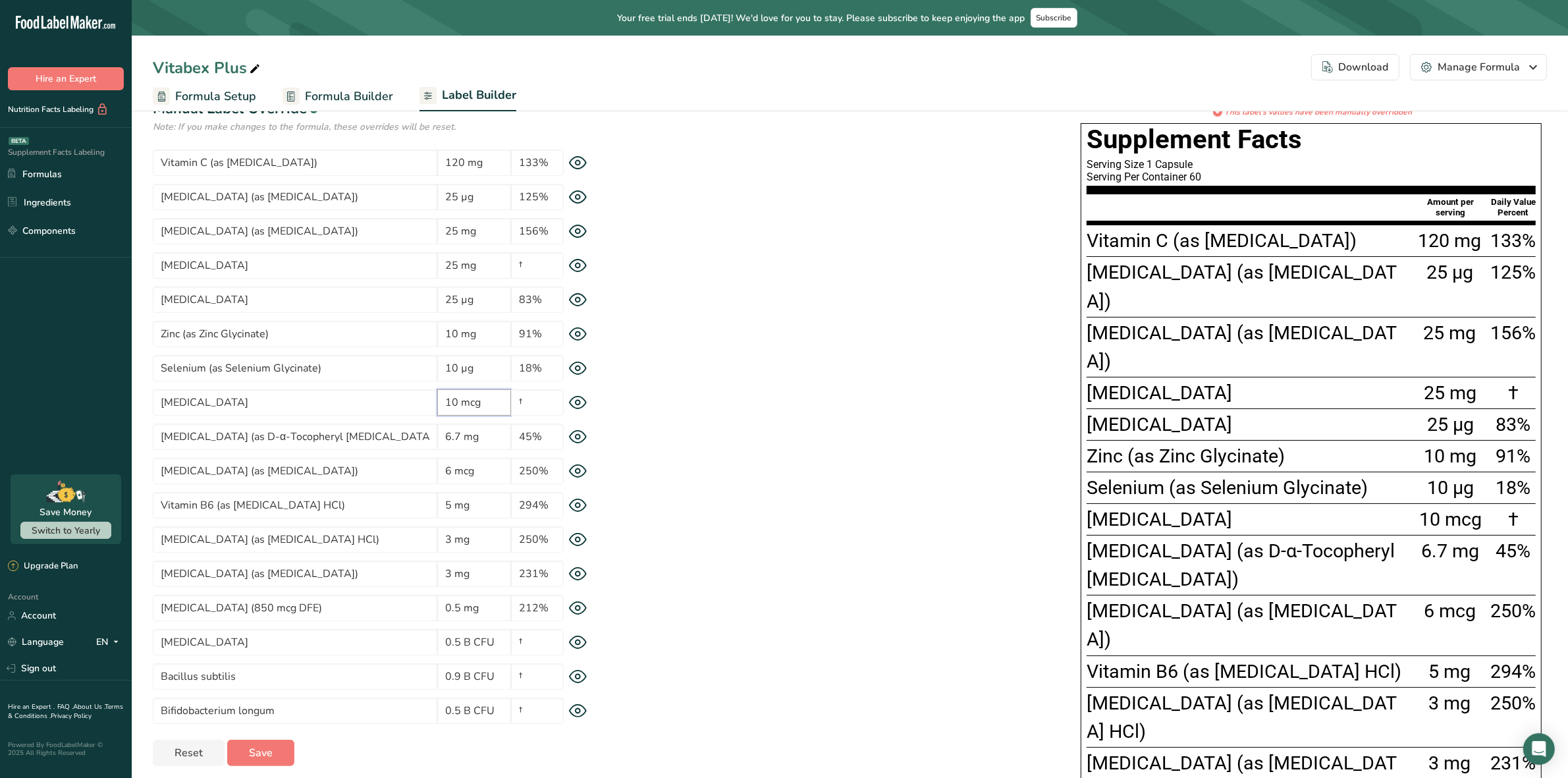
click at [474, 403] on input "10 mcg" at bounding box center [474, 403] width 74 height 26
paste input "µ"
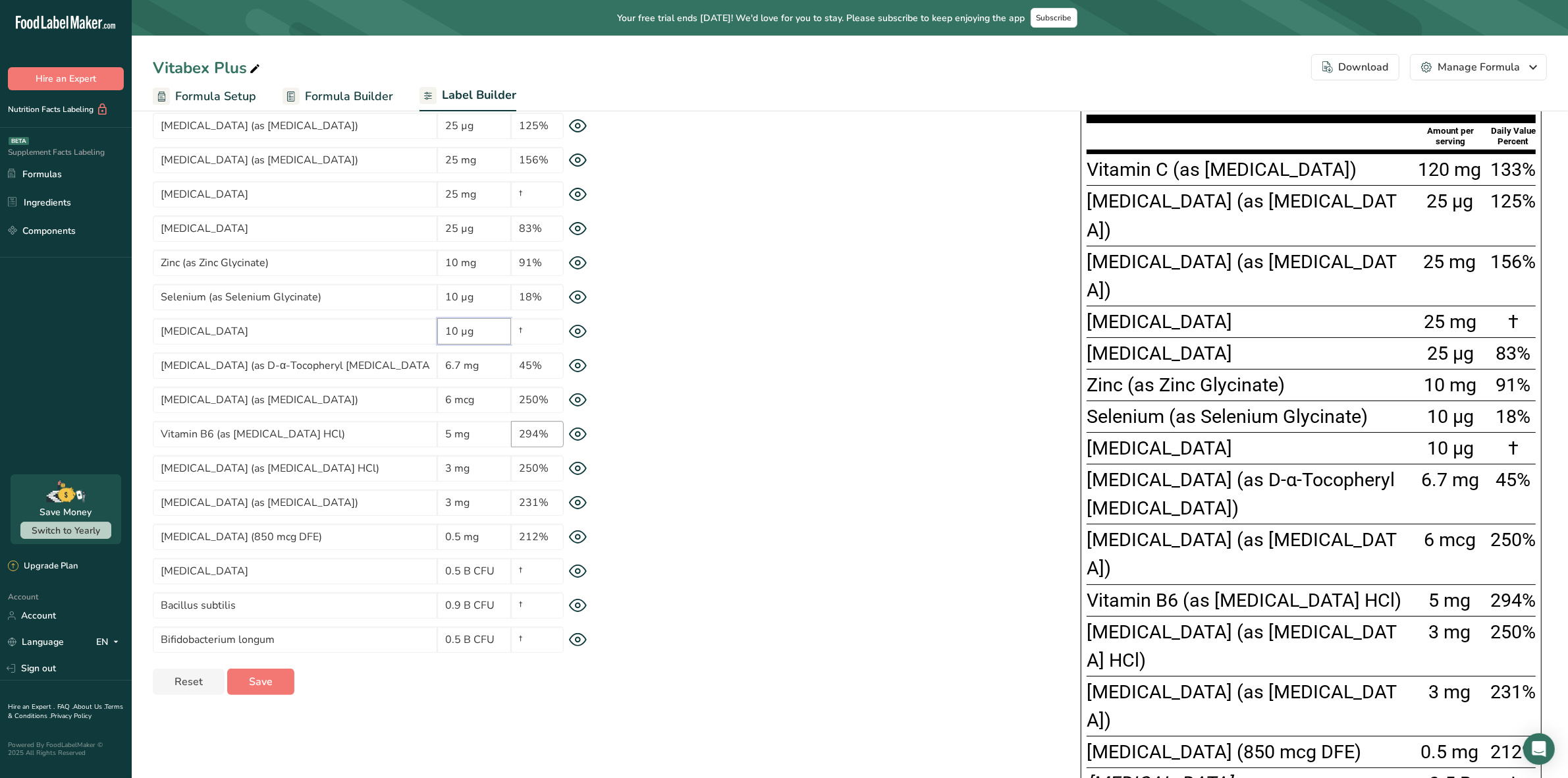
scroll to position [164, 0]
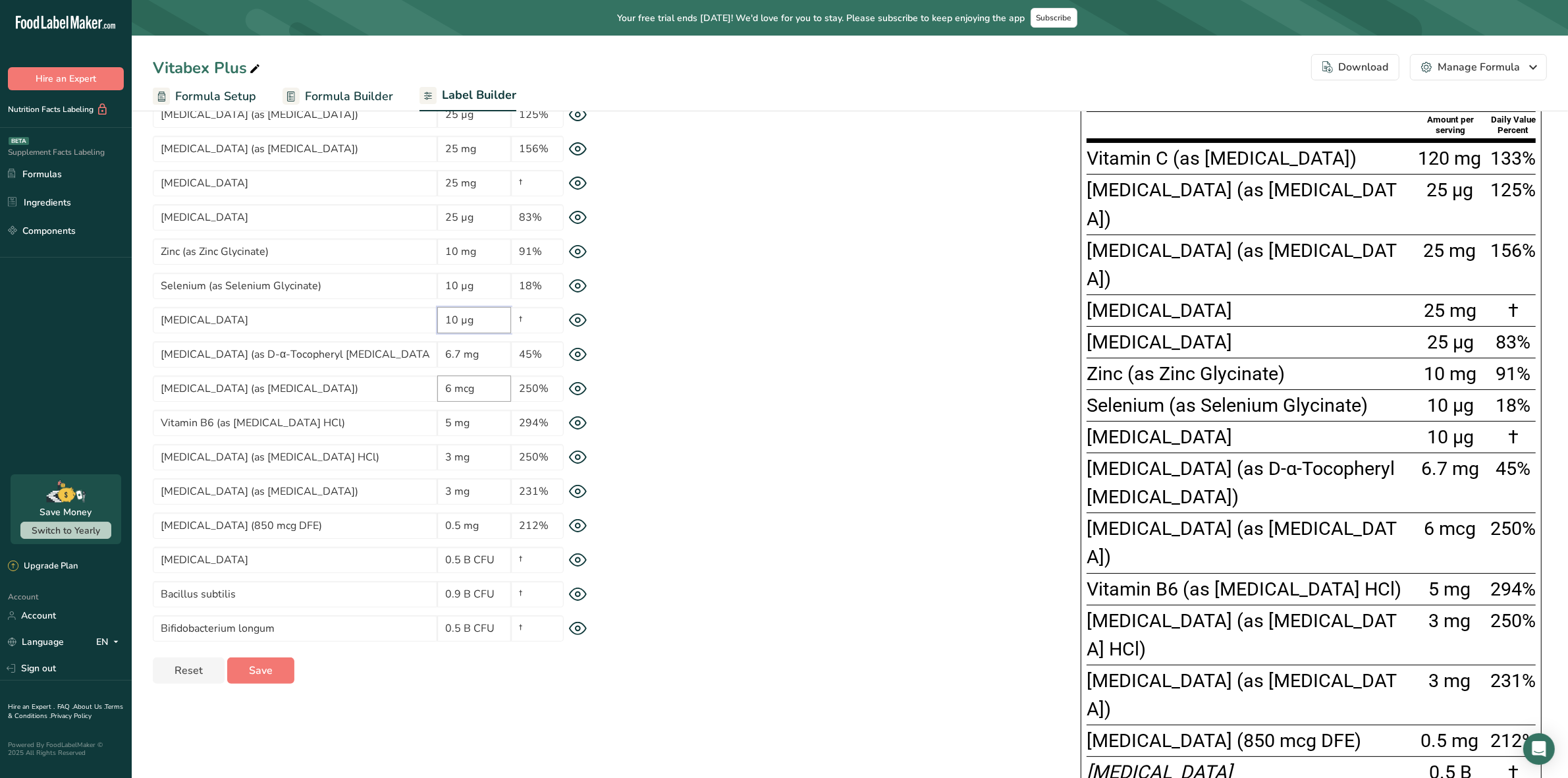
type input "10 µg"
click at [469, 390] on input "6 mcg" at bounding box center [474, 389] width 74 height 26
paste input "µ"
type input "6 µg"
click at [803, 493] on div "* This label's values have been manually overridden Supplement Facts Serving Si…" at bounding box center [1080, 512] width 933 height 977
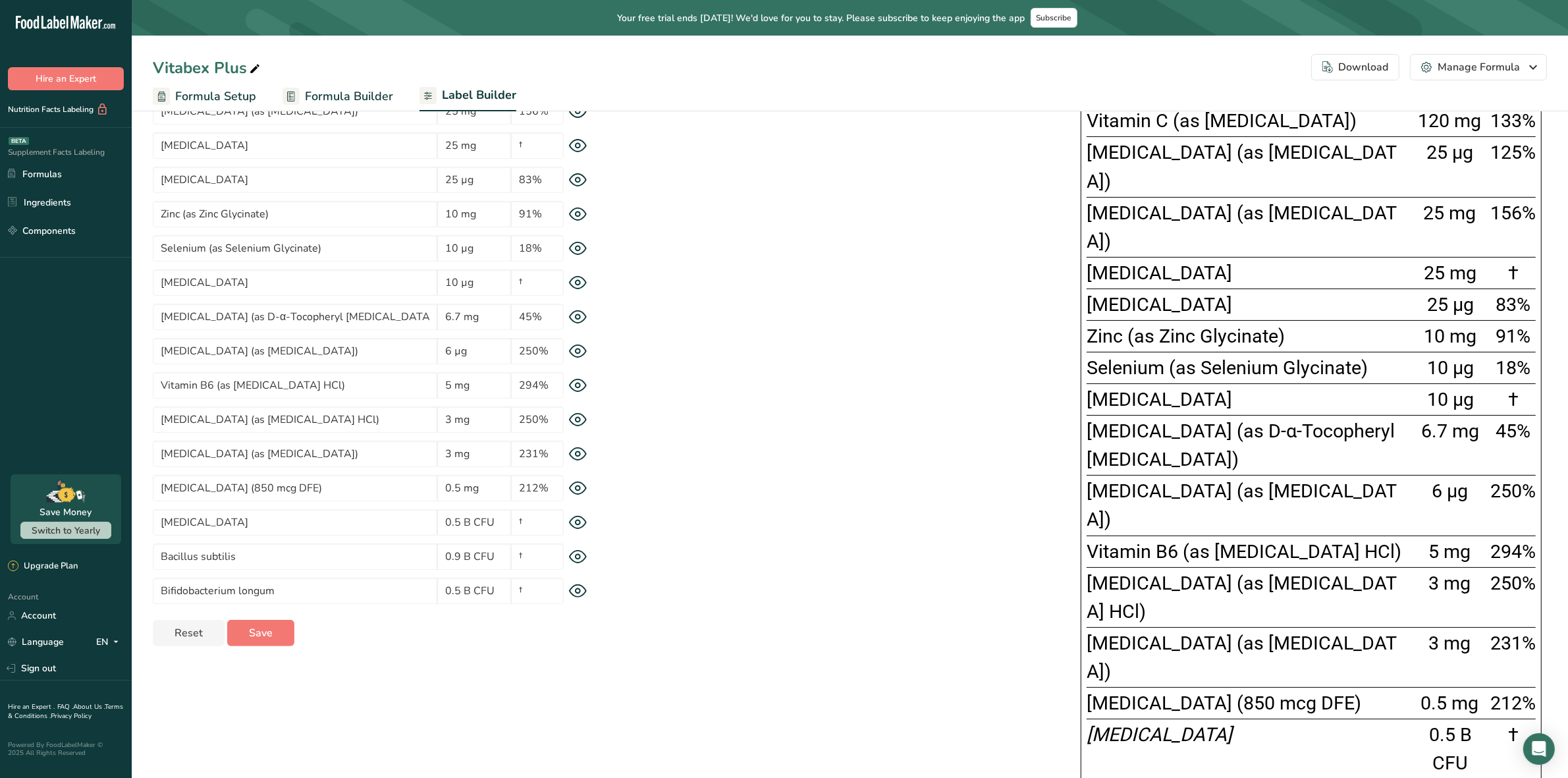
scroll to position [239, 0]
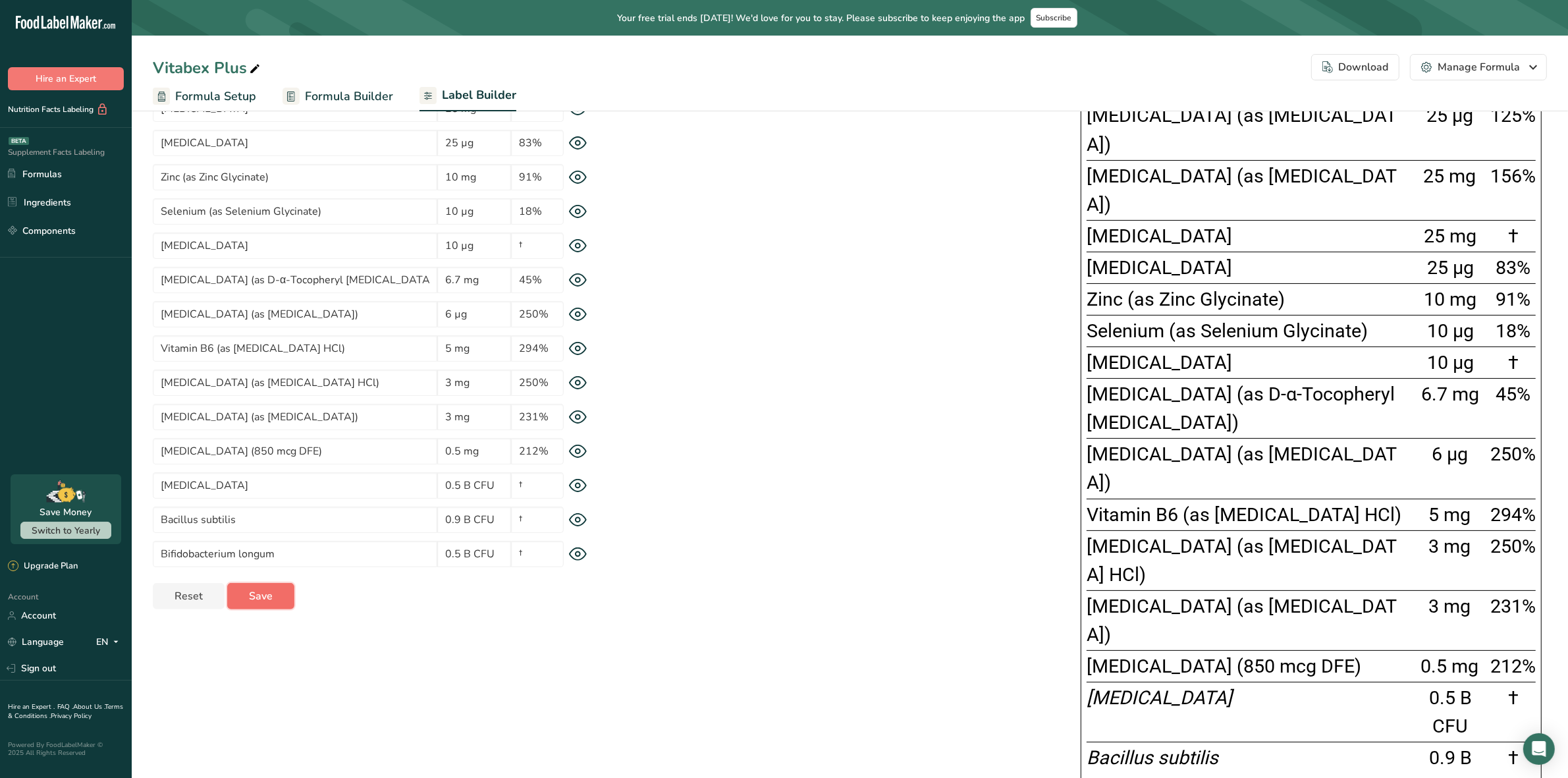
click at [277, 590] on button "Save" at bounding box center [261, 597] width 67 height 26
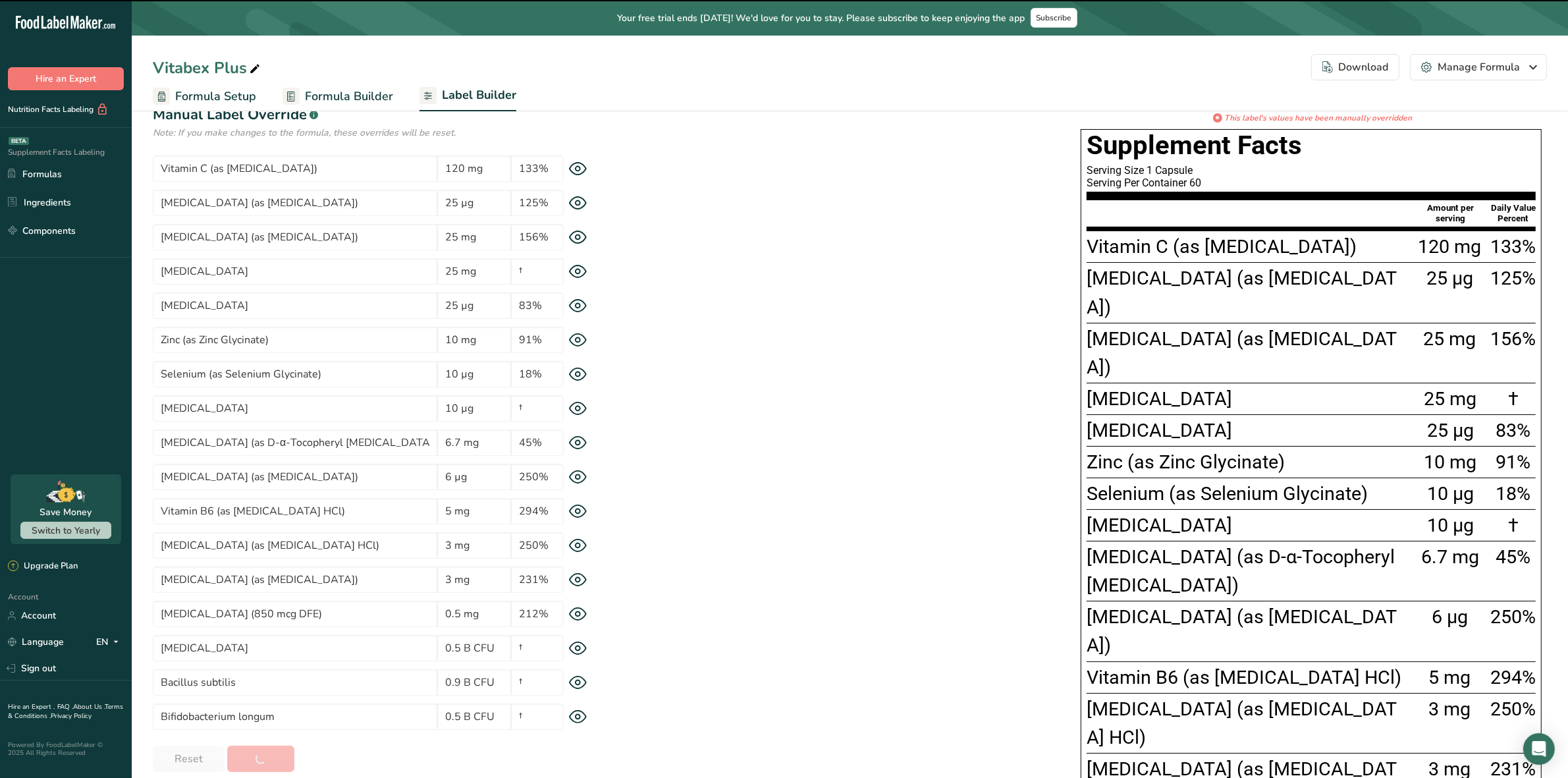
scroll to position [0, 0]
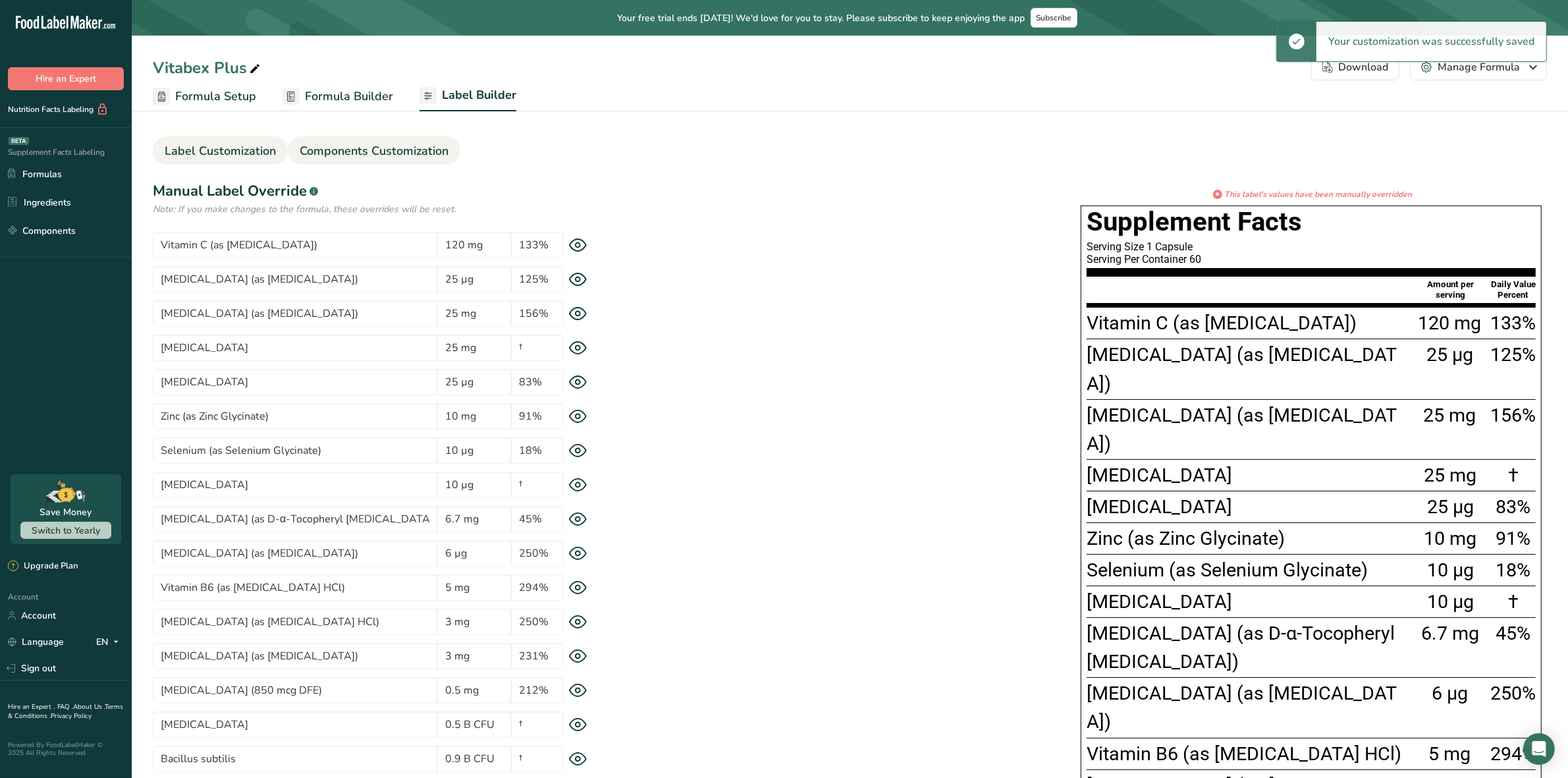
click at [233, 145] on span "Label Customization" at bounding box center [220, 151] width 111 height 18
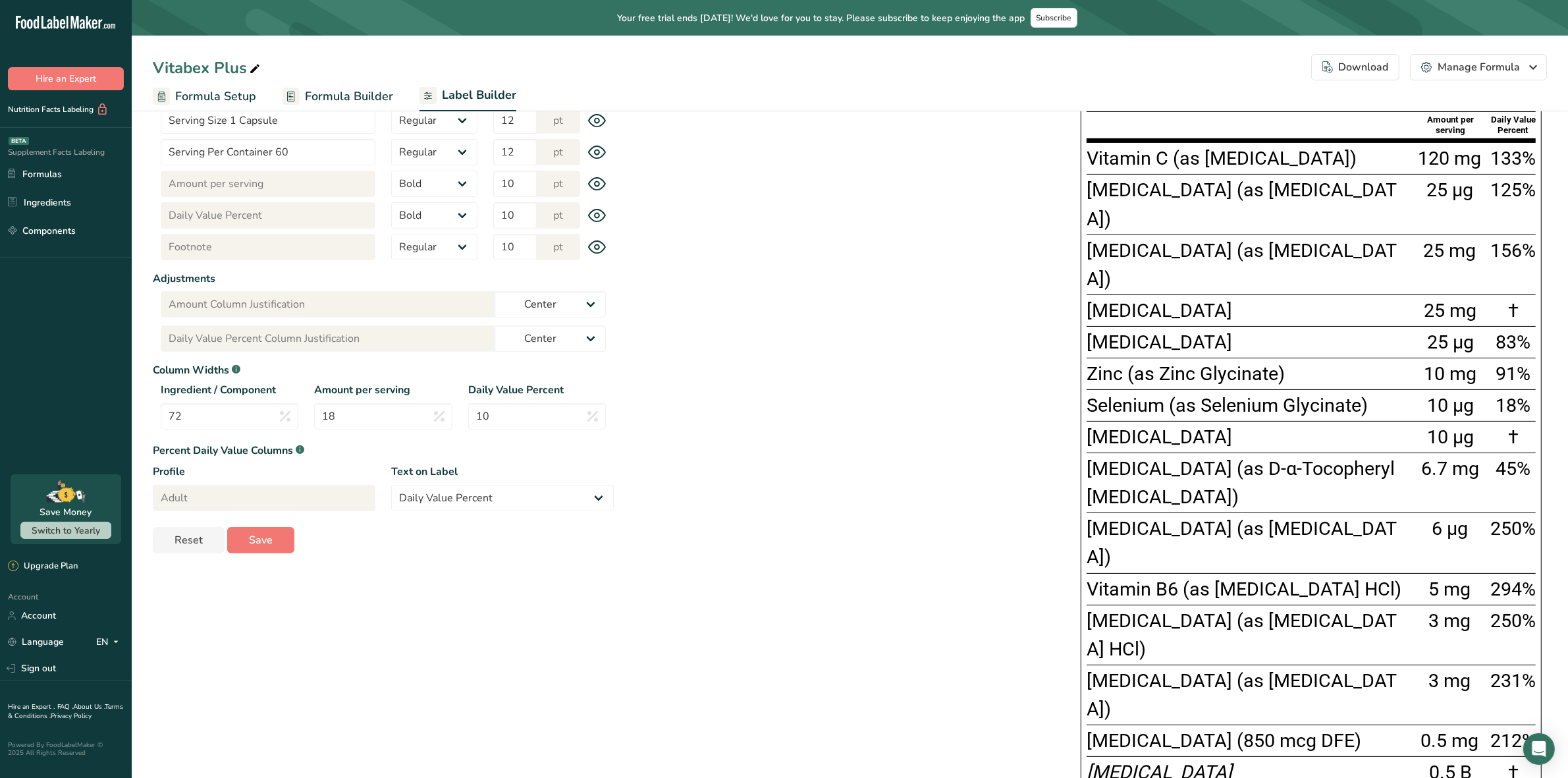
scroll to position [209, 0]
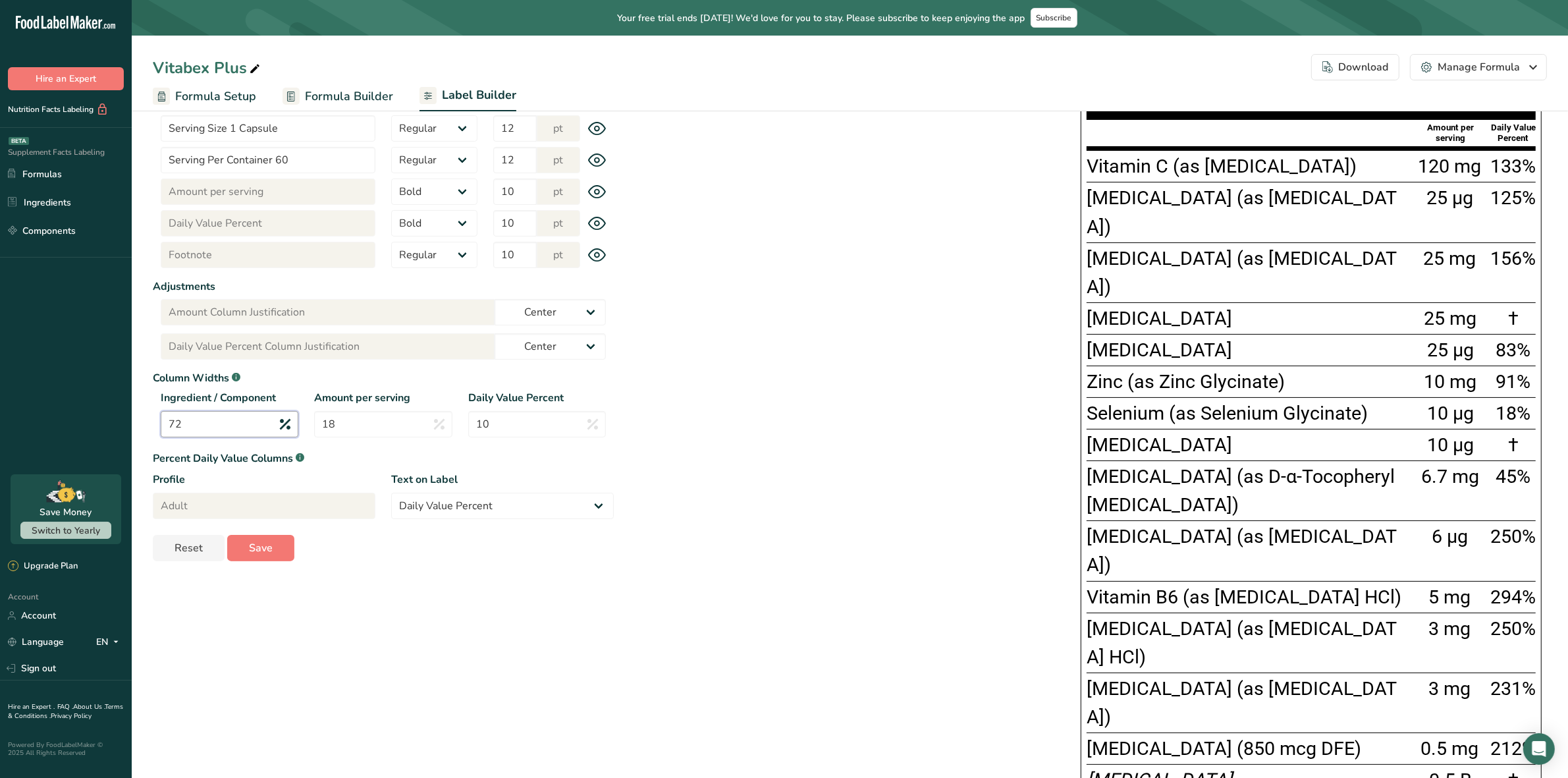
click at [230, 423] on input "72" at bounding box center [229, 424] width 138 height 26
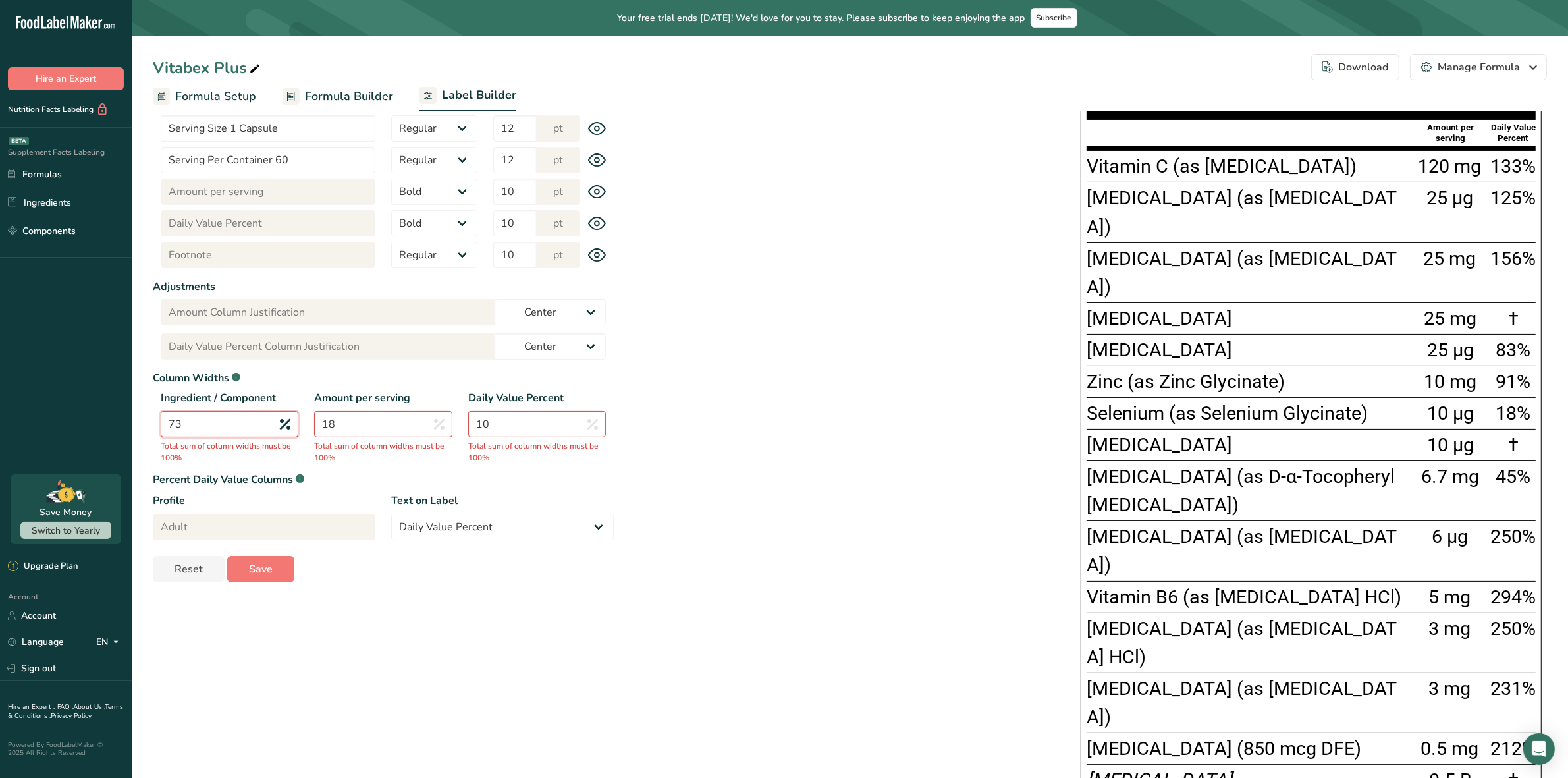
type input "73"
click at [383, 416] on input "18" at bounding box center [383, 424] width 138 height 26
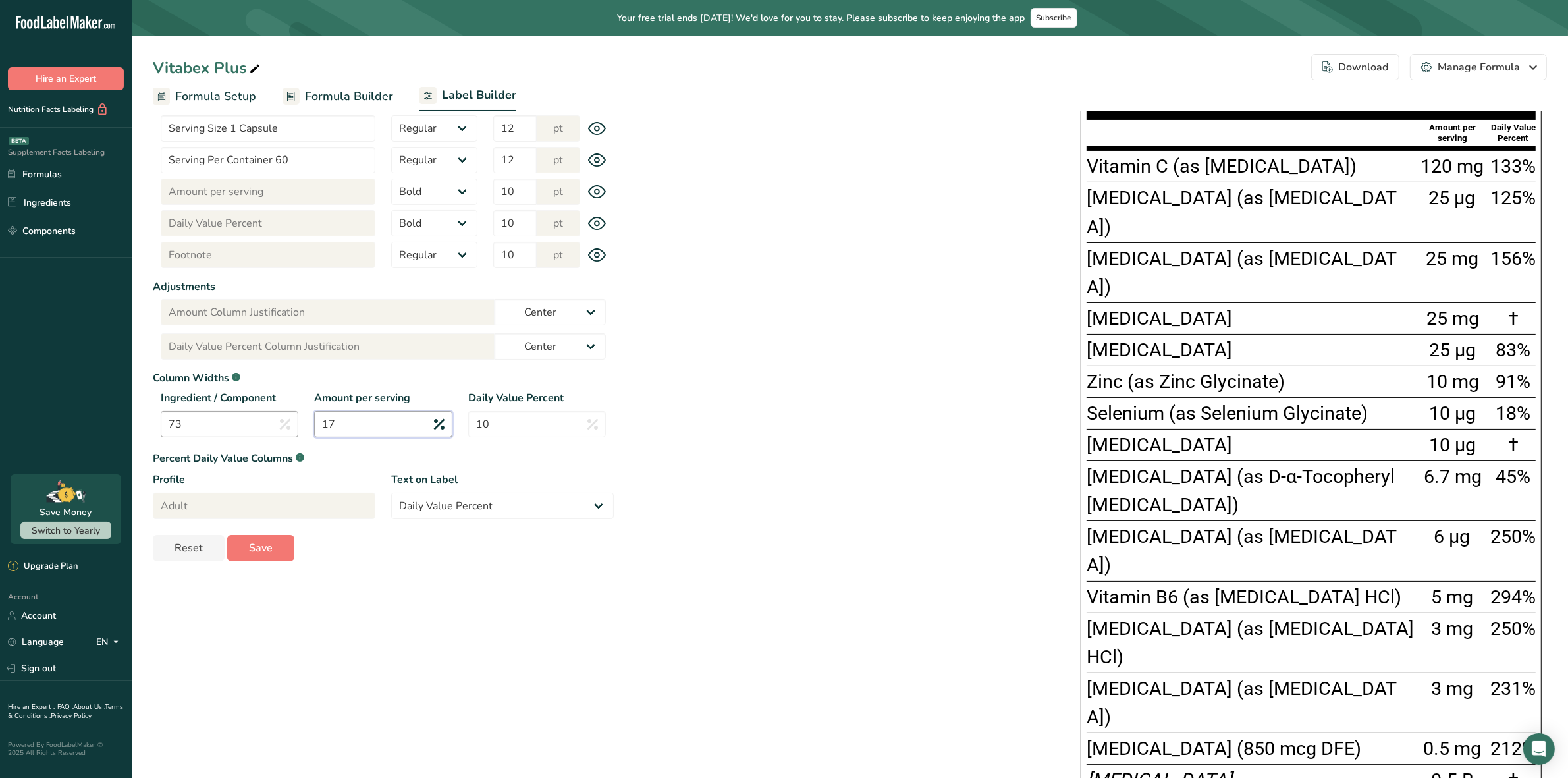
type input "17"
click at [244, 418] on input "73" at bounding box center [229, 424] width 138 height 26
type input "7"
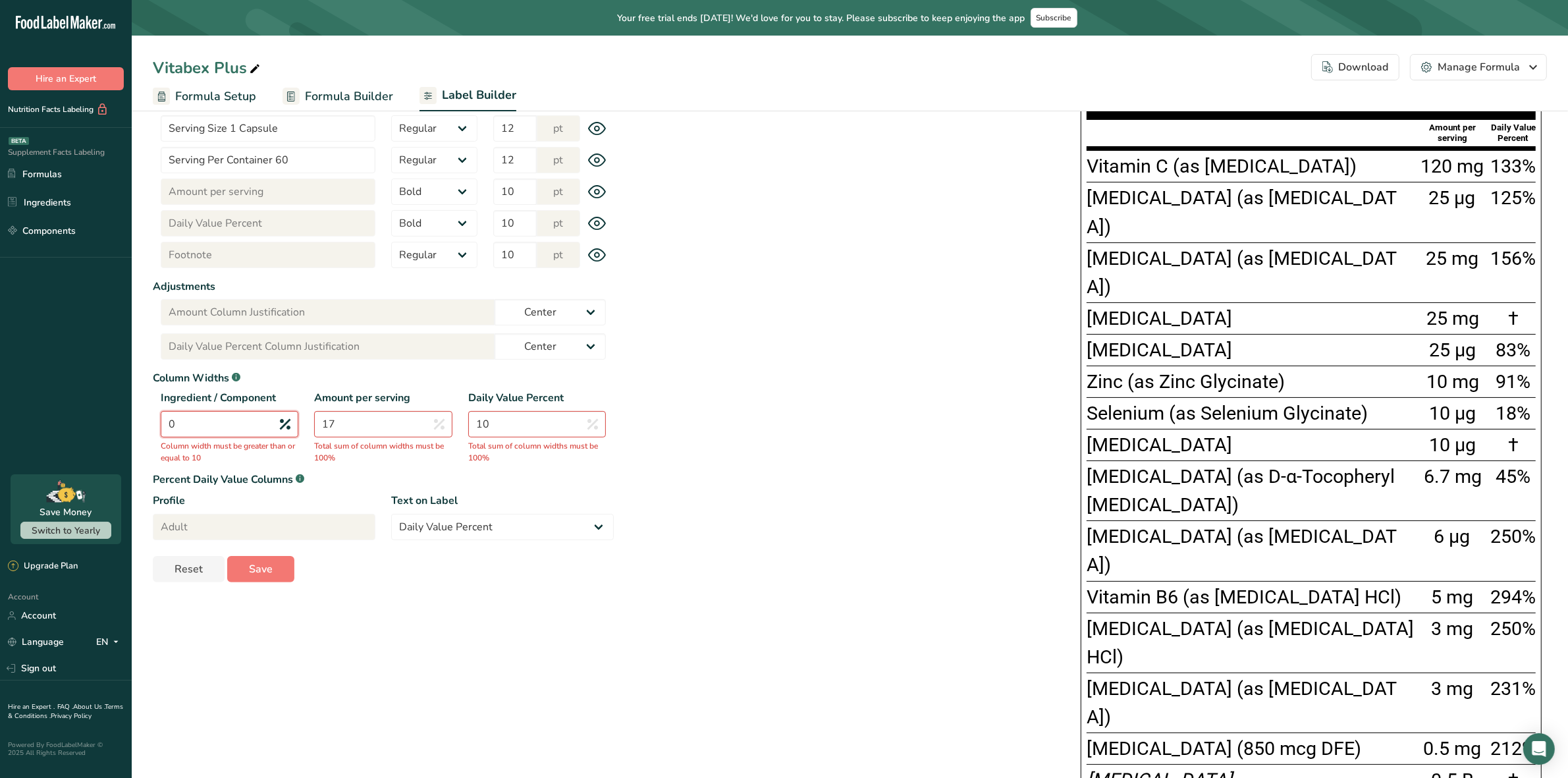
type input "0"
click at [396, 422] on input "17" at bounding box center [383, 424] width 138 height 26
type input "1"
type input "20"
click at [694, 481] on div "W 700 px H 1189 px * This label's values have been manually overridden Suppleme…" at bounding box center [1080, 493] width 933 height 1029
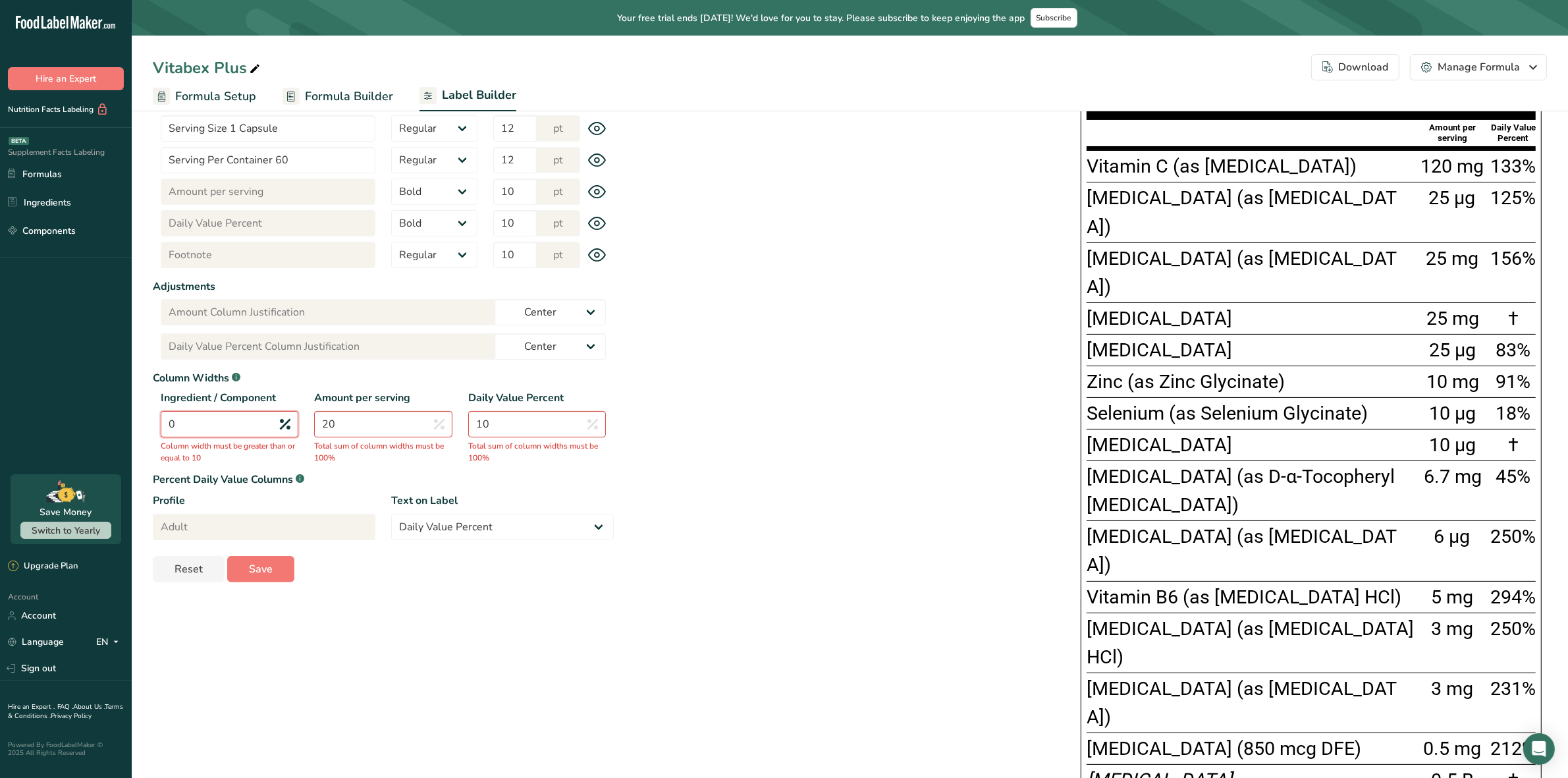
click at [241, 428] on input "0" at bounding box center [229, 424] width 138 height 26
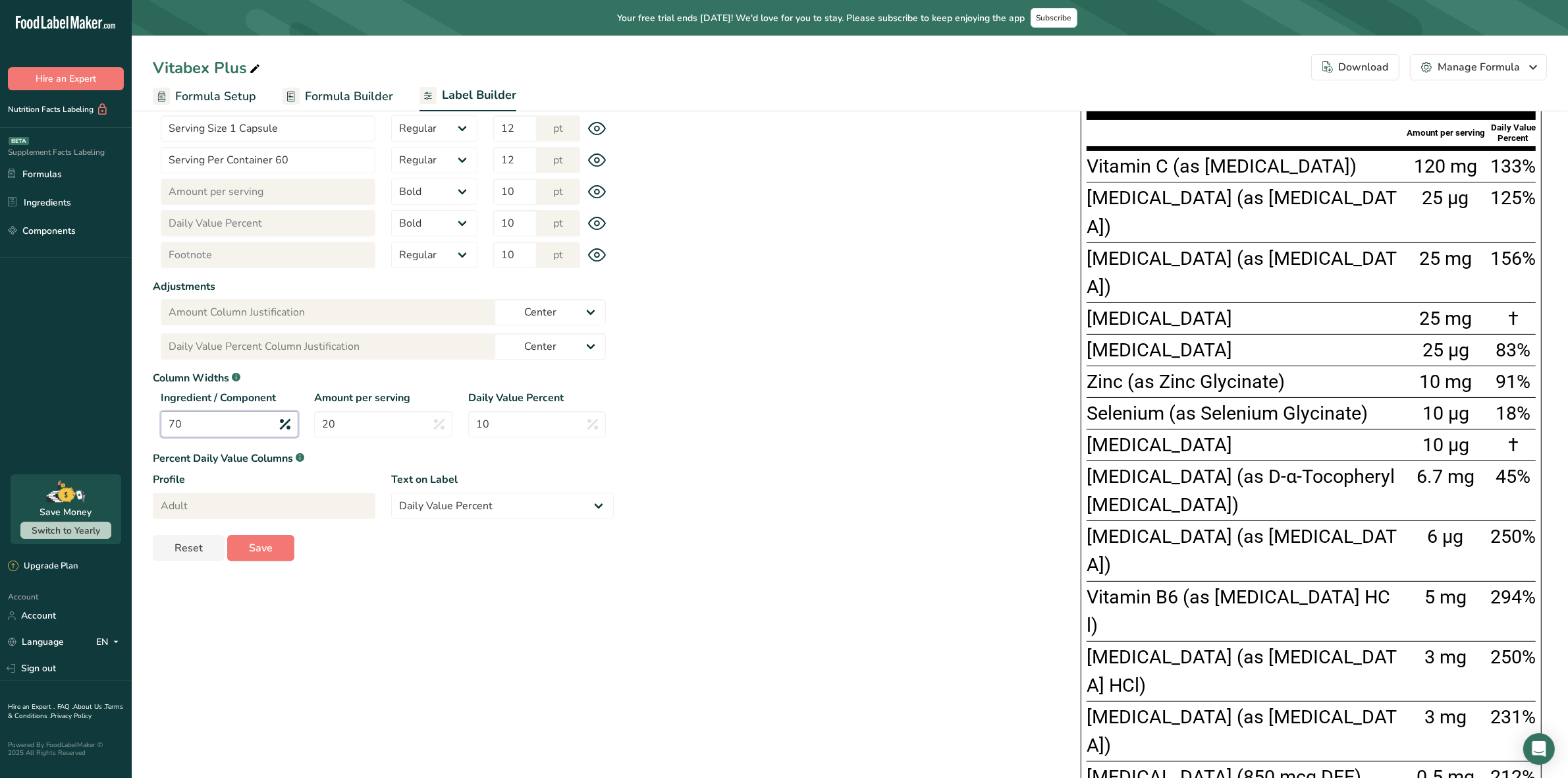
type input "70"
click at [1208, 463] on div "Vitamin E (as D-α-Tocopheryl acetate)" at bounding box center [1244, 491] width 315 height 57
click at [1232, 465] on span "Vitamin E (as D-α-Tocopheryl acetate)" at bounding box center [1241, 490] width 308 height 51
click at [1221, 465] on span "Vitamin E (as D-α-Tocopheryl acetate)" at bounding box center [1241, 490] width 308 height 51
drag, startPoint x: 1221, startPoint y: 421, endPoint x: 1276, endPoint y: 423, distance: 55.0
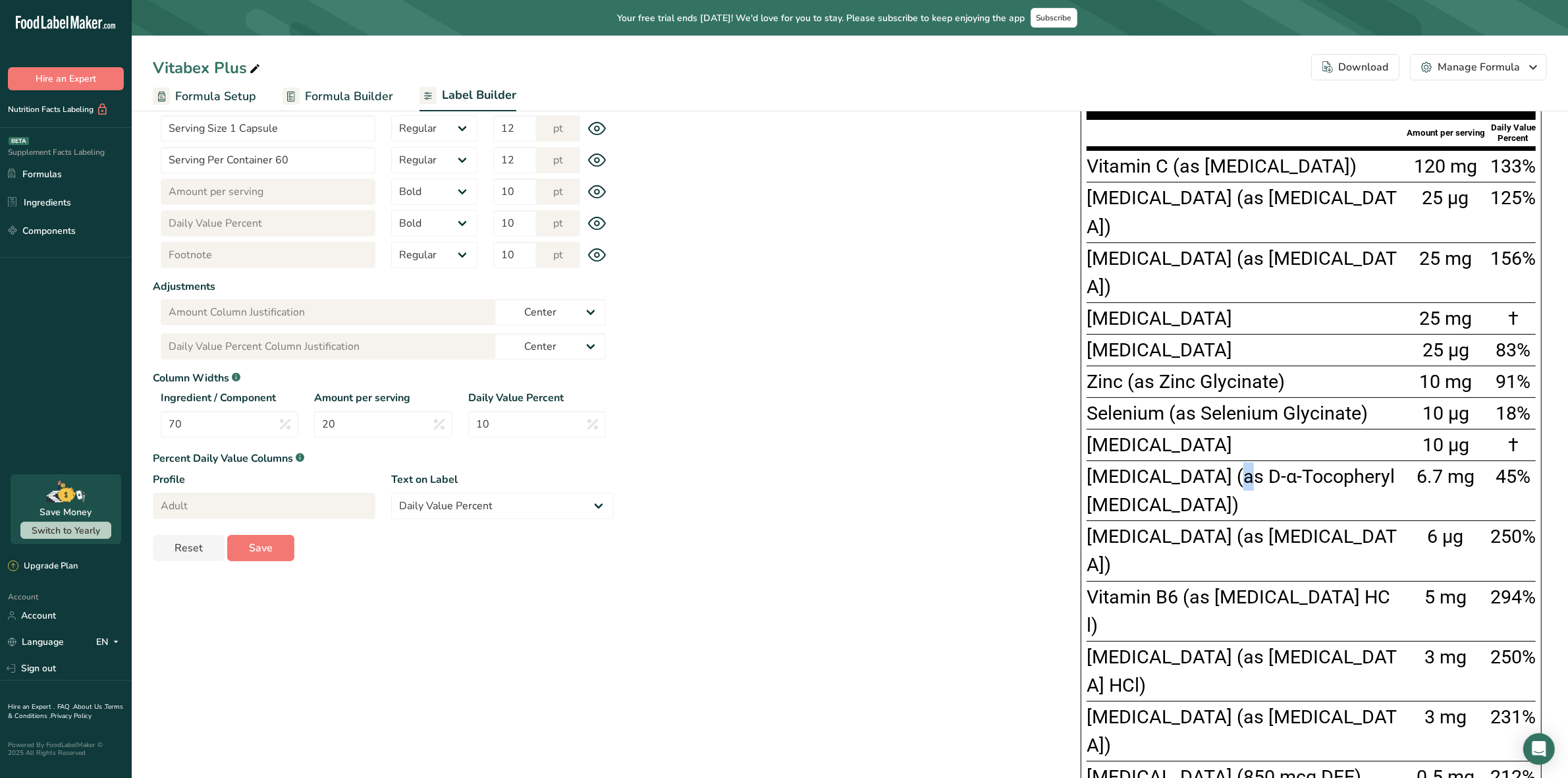
click at [1222, 465] on span "Vitamin E (as D-α-Tocopheryl acetate)" at bounding box center [1241, 490] width 308 height 51
click at [1276, 465] on span "Vitamin E (as D-α-Tocopheryl acetate)" at bounding box center [1241, 490] width 308 height 51
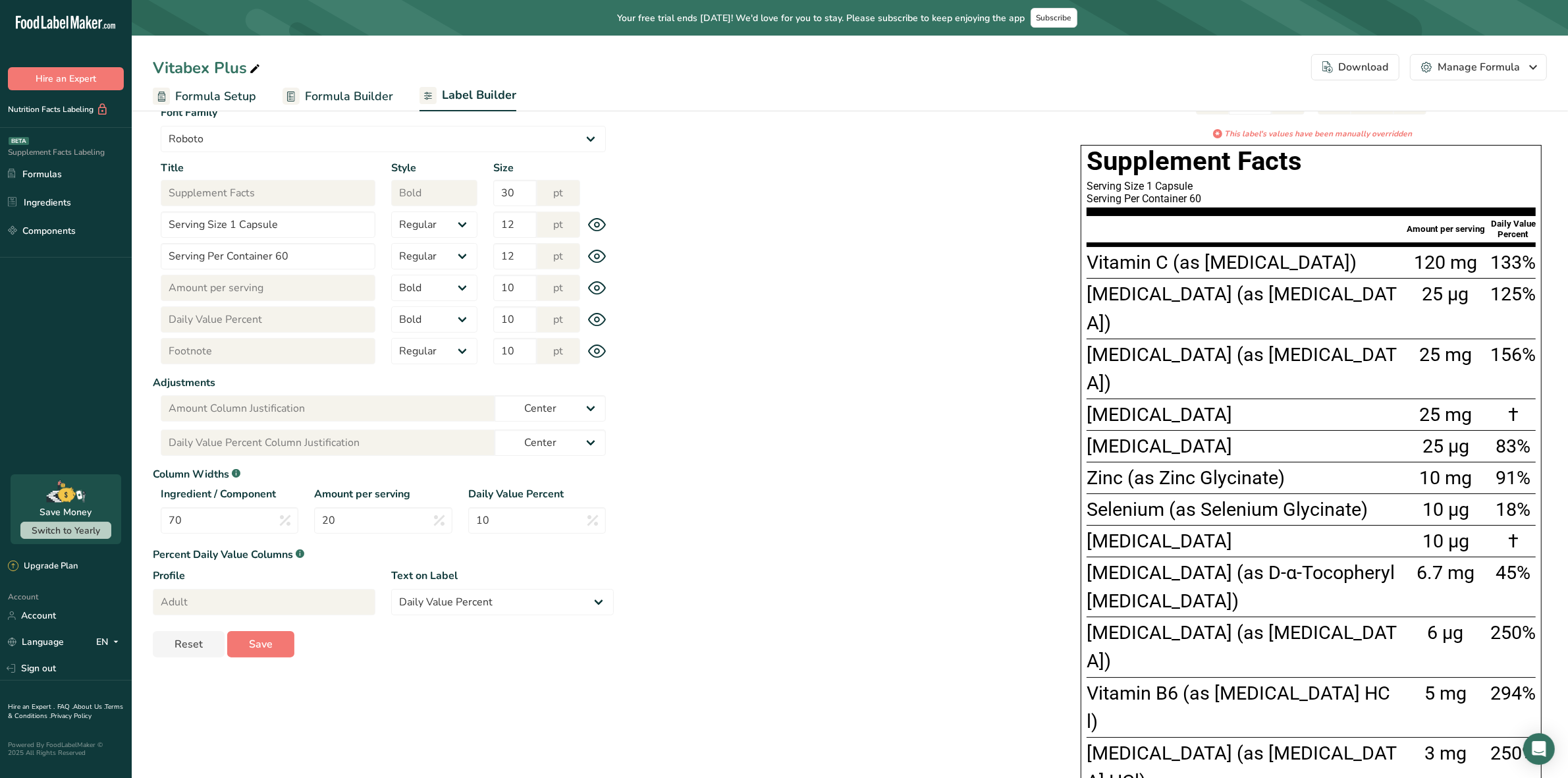
scroll to position [45, 0]
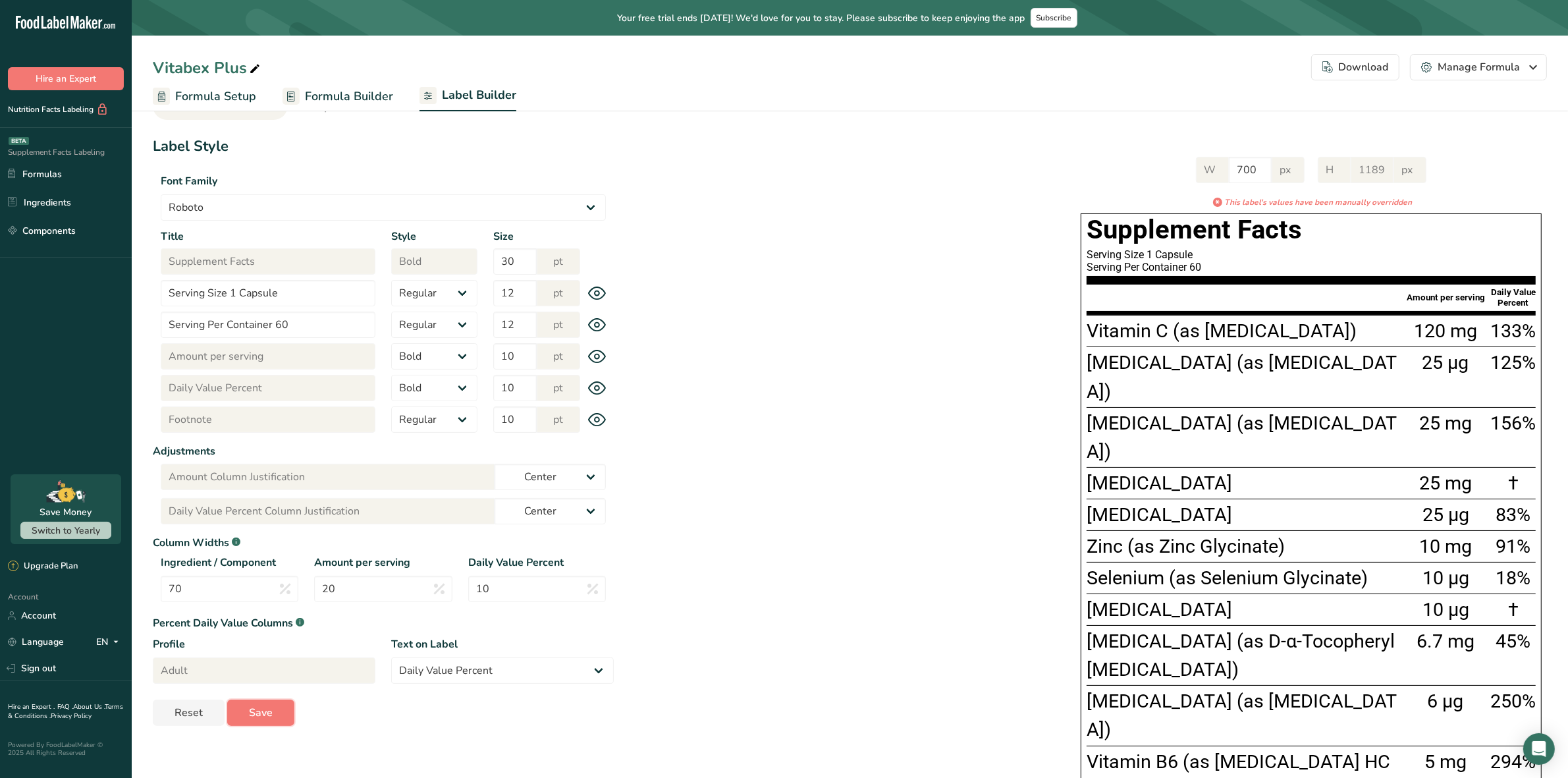
drag, startPoint x: 265, startPoint y: 703, endPoint x: 284, endPoint y: 700, distance: 19.2
click at [265, 705] on span "Save" at bounding box center [261, 713] width 23 height 16
type input "1103"
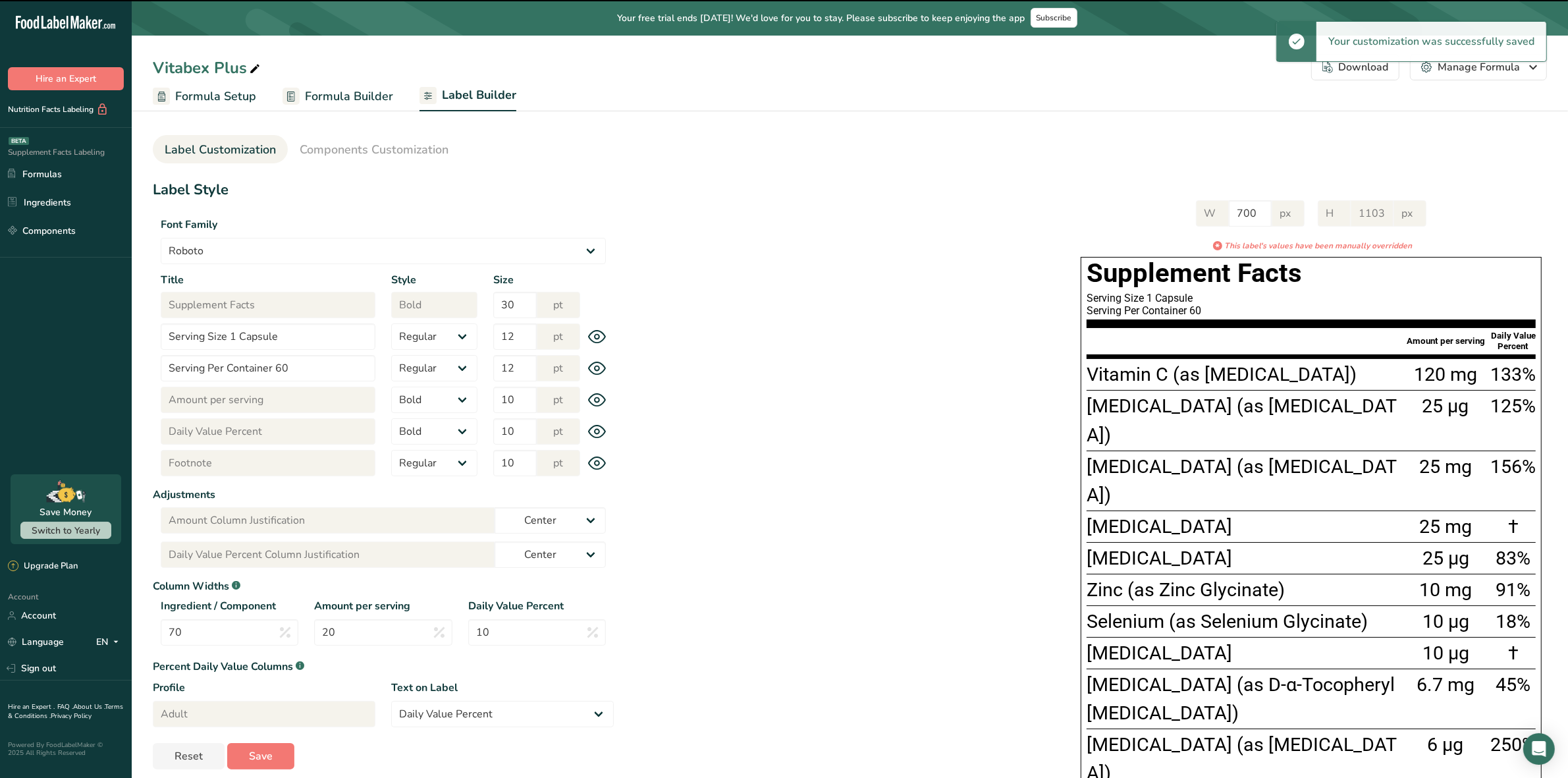
scroll to position [0, 0]
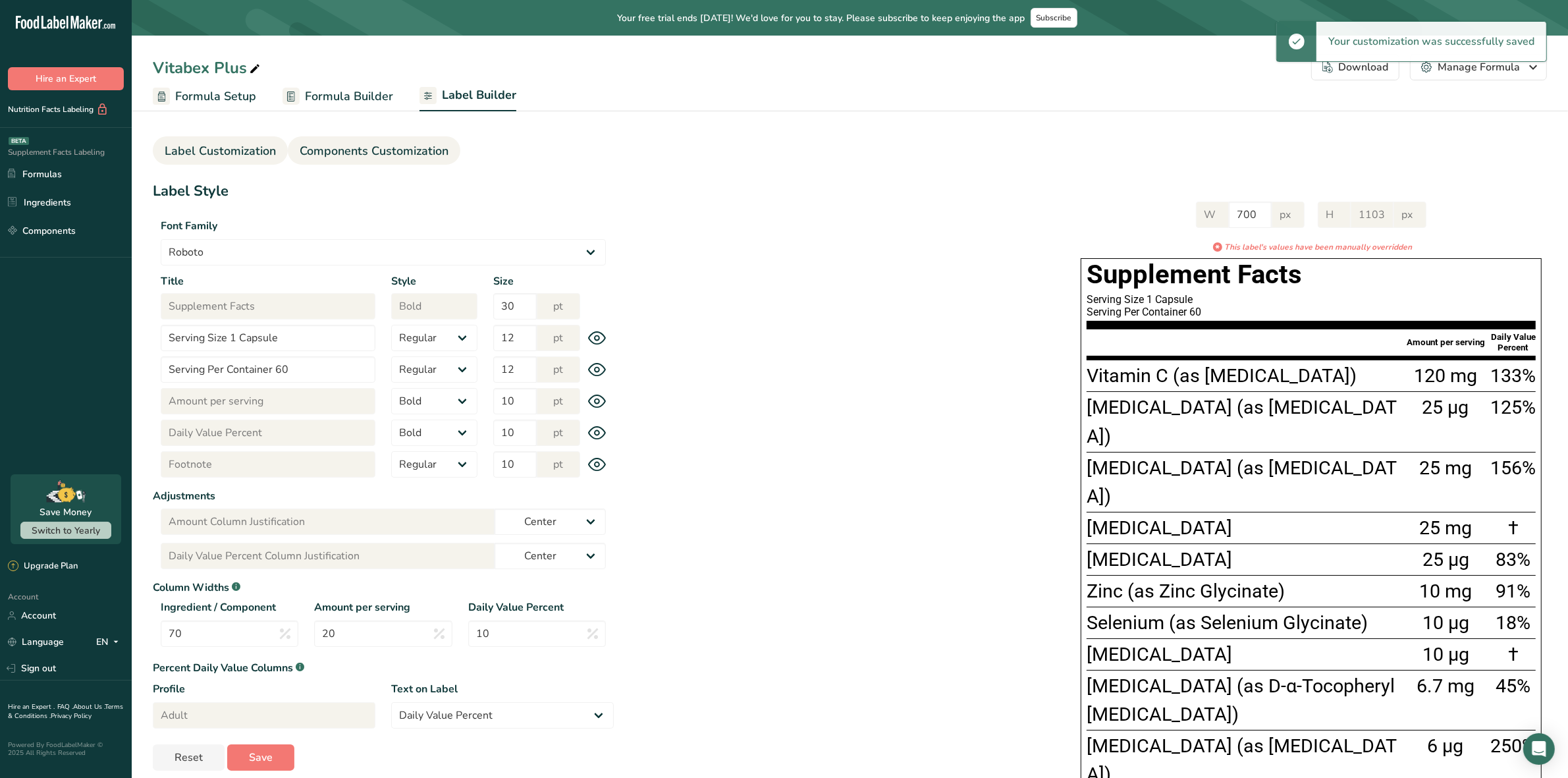
click at [370, 155] on span "Components Customization" at bounding box center [374, 151] width 149 height 18
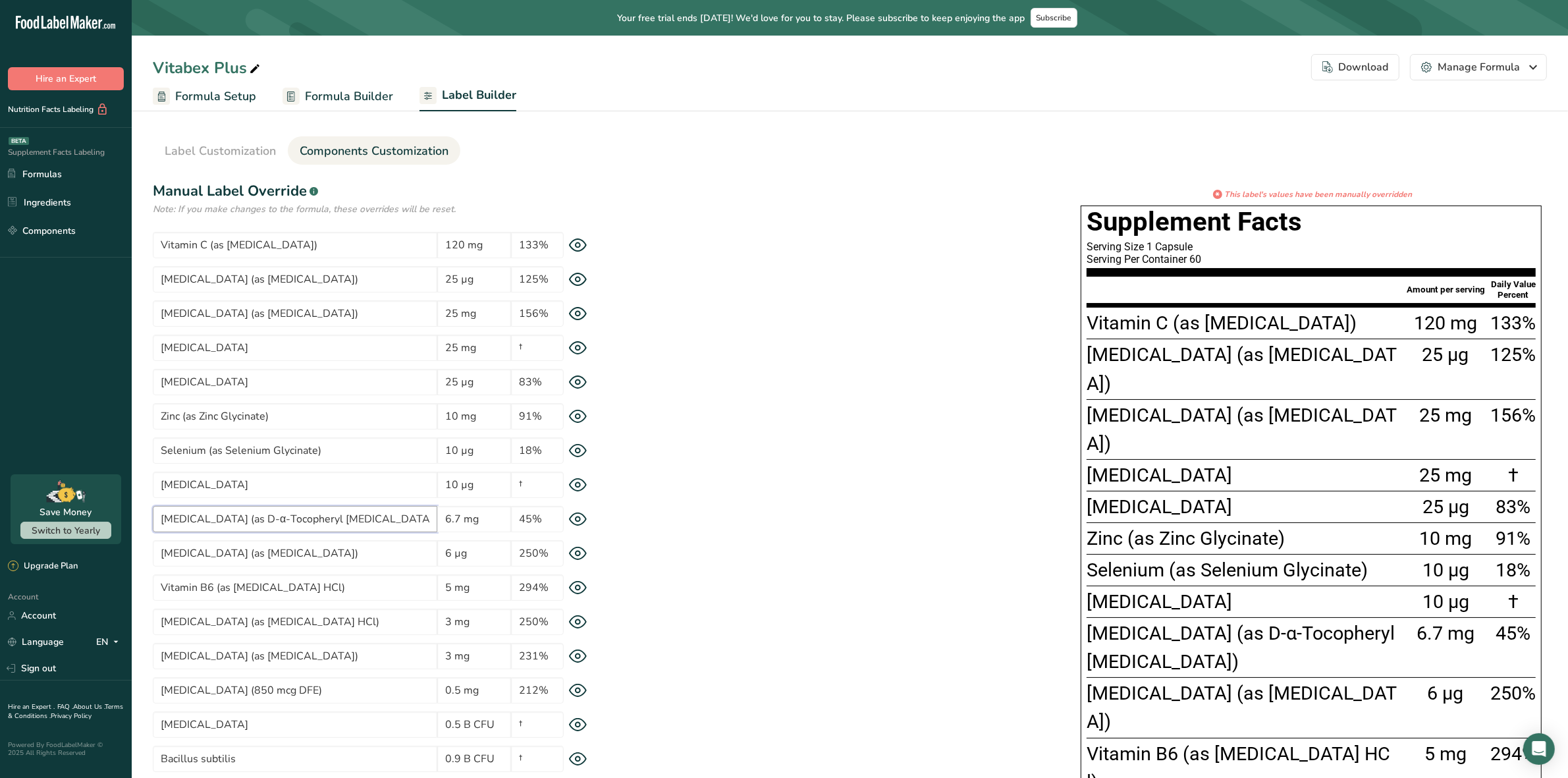
drag, startPoint x: 338, startPoint y: 517, endPoint x: 228, endPoint y: 524, distance: 110.2
click at [228, 524] on input "Vitamin E (as D-α-Tocopheryl acetate)" at bounding box center [294, 519] width 284 height 26
click at [262, 524] on input "Vitamin E (as D-α-Tocopheryl acetate)" at bounding box center [294, 519] width 284 height 26
drag, startPoint x: 338, startPoint y: 518, endPoint x: 236, endPoint y: 517, distance: 102.0
click at [236, 517] on input "Vitamin E (as D-α-Tocopheryl acetate)" at bounding box center [294, 519] width 284 height 26
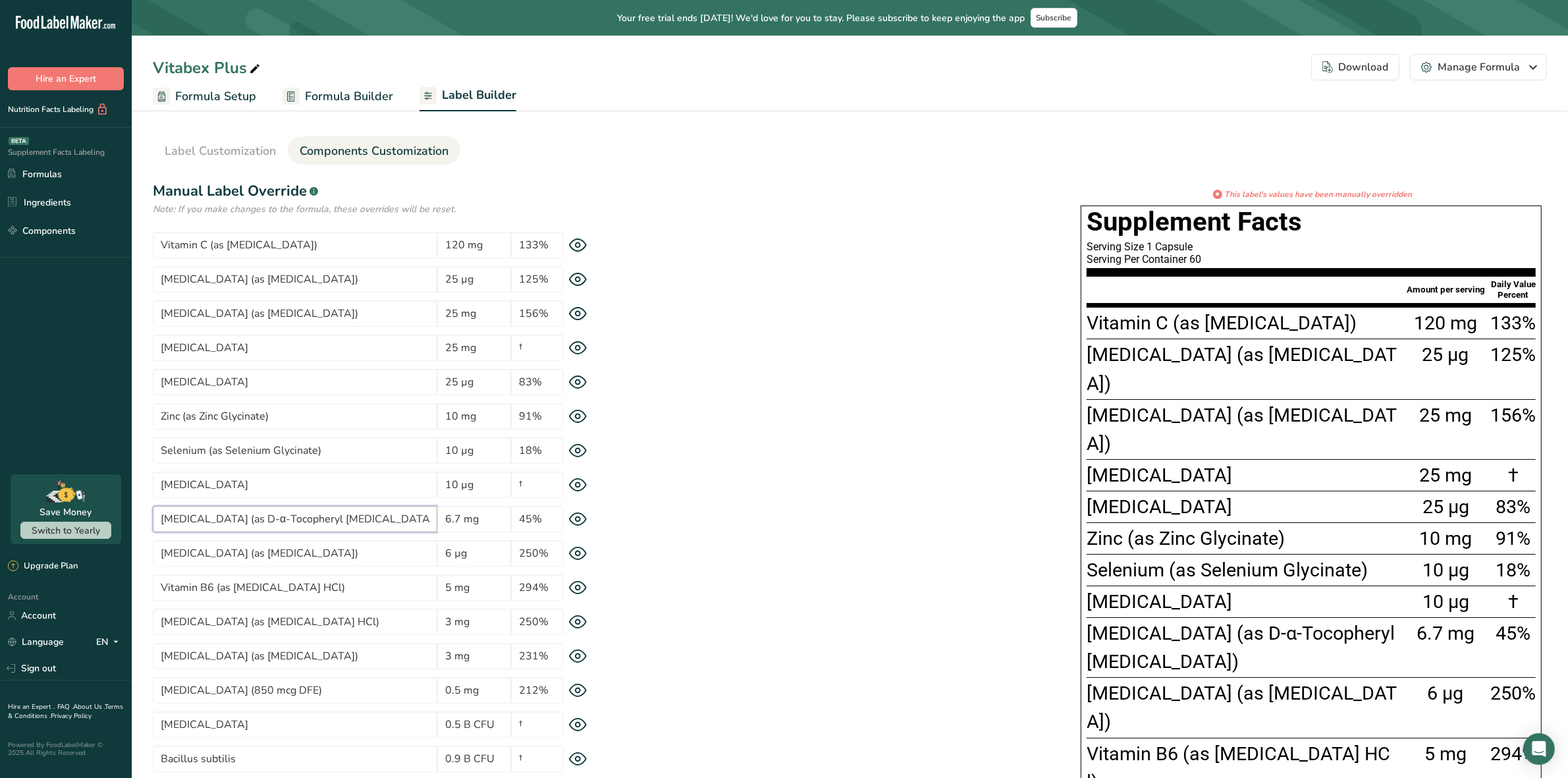
paste input "d-alpha t"
click at [249, 512] on input "Vitamin E (as D-d-alpha tocopheryl acetate)" at bounding box center [294, 519] width 284 height 26
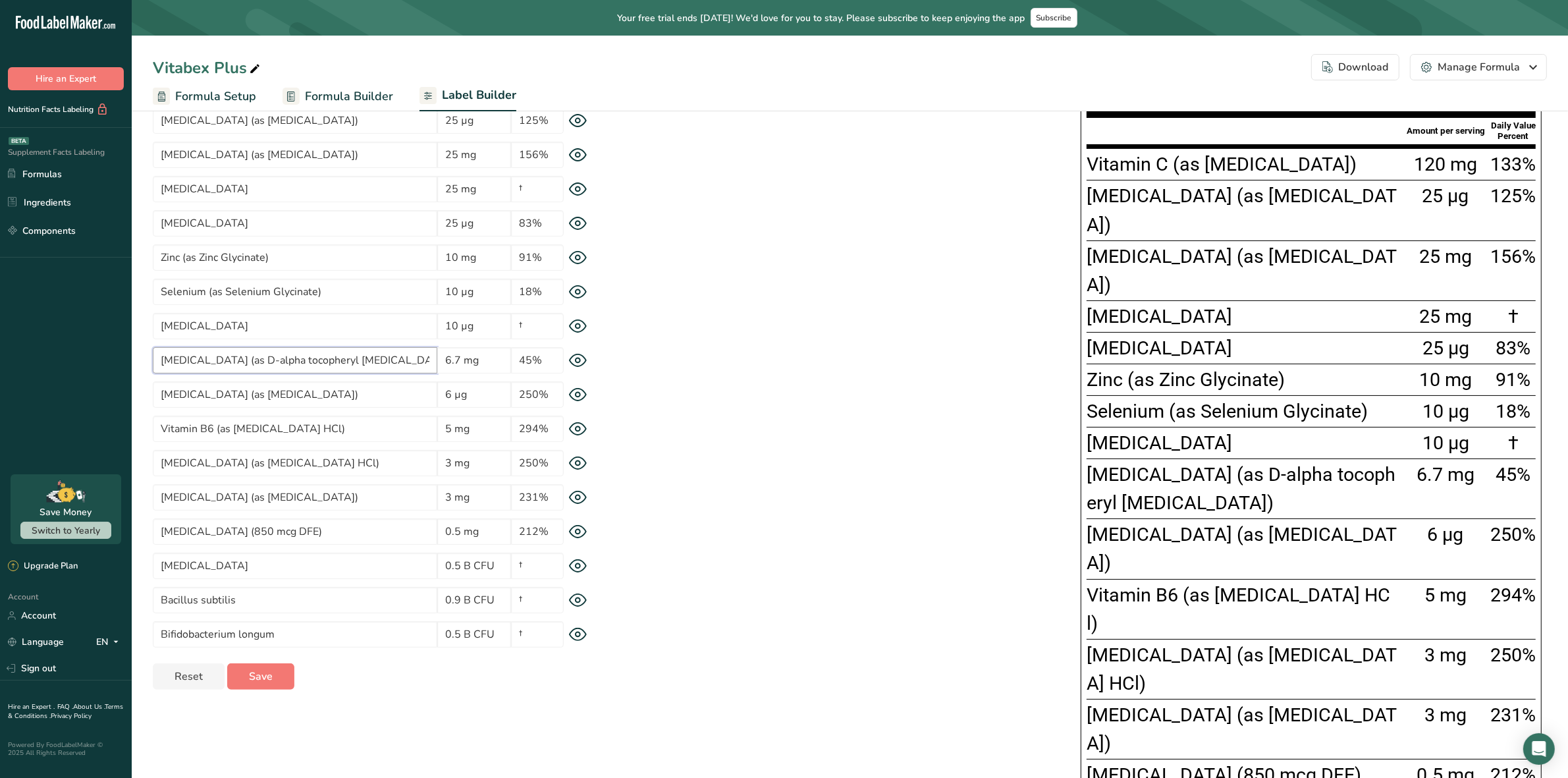
scroll to position [164, 0]
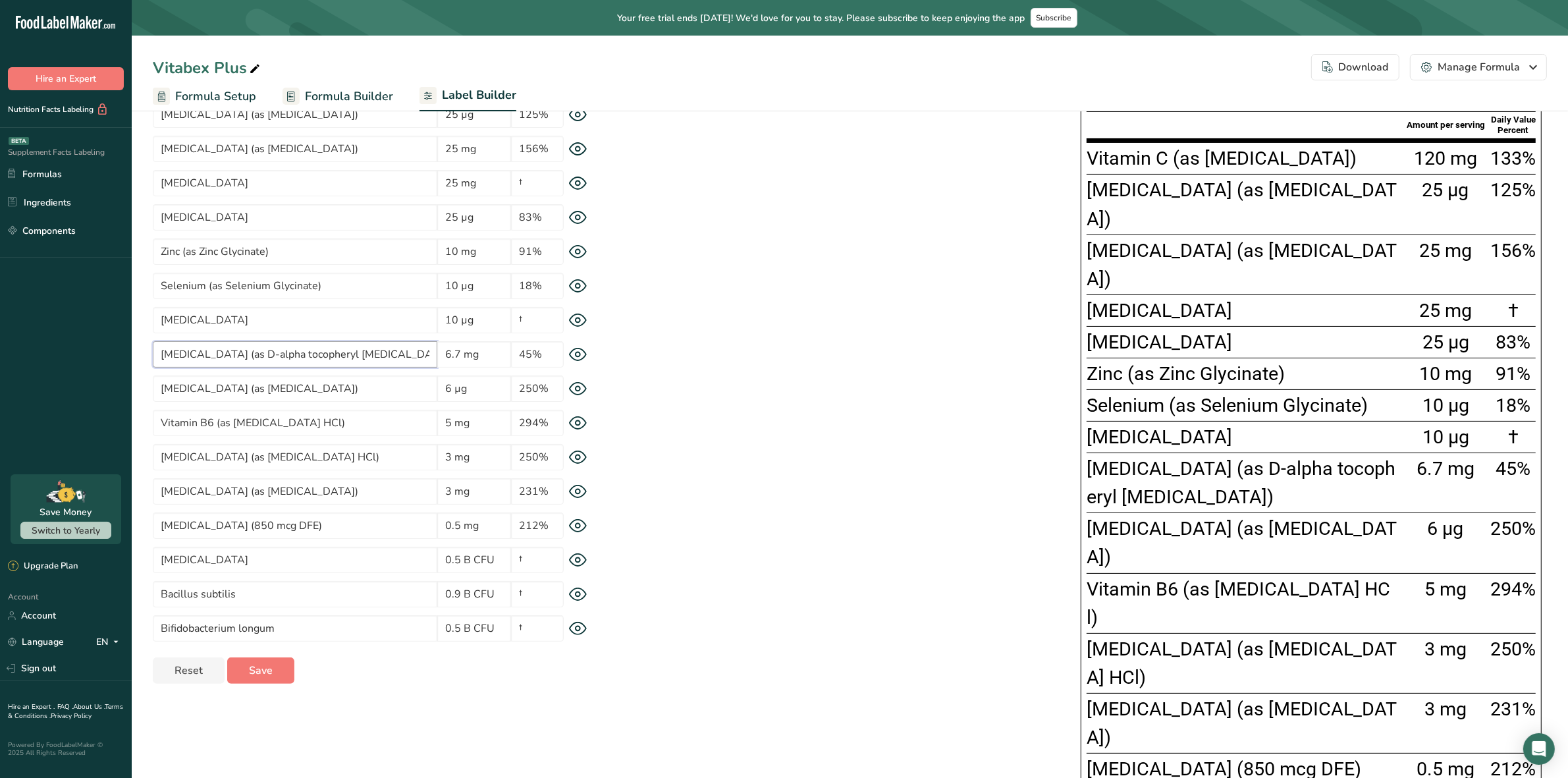
type input "Vitamin E (as D-alpha tocopheryl acetate)"
click at [669, 485] on div "* This label's values have been manually overridden Supplement Facts Serving Si…" at bounding box center [1080, 483] width 933 height 920
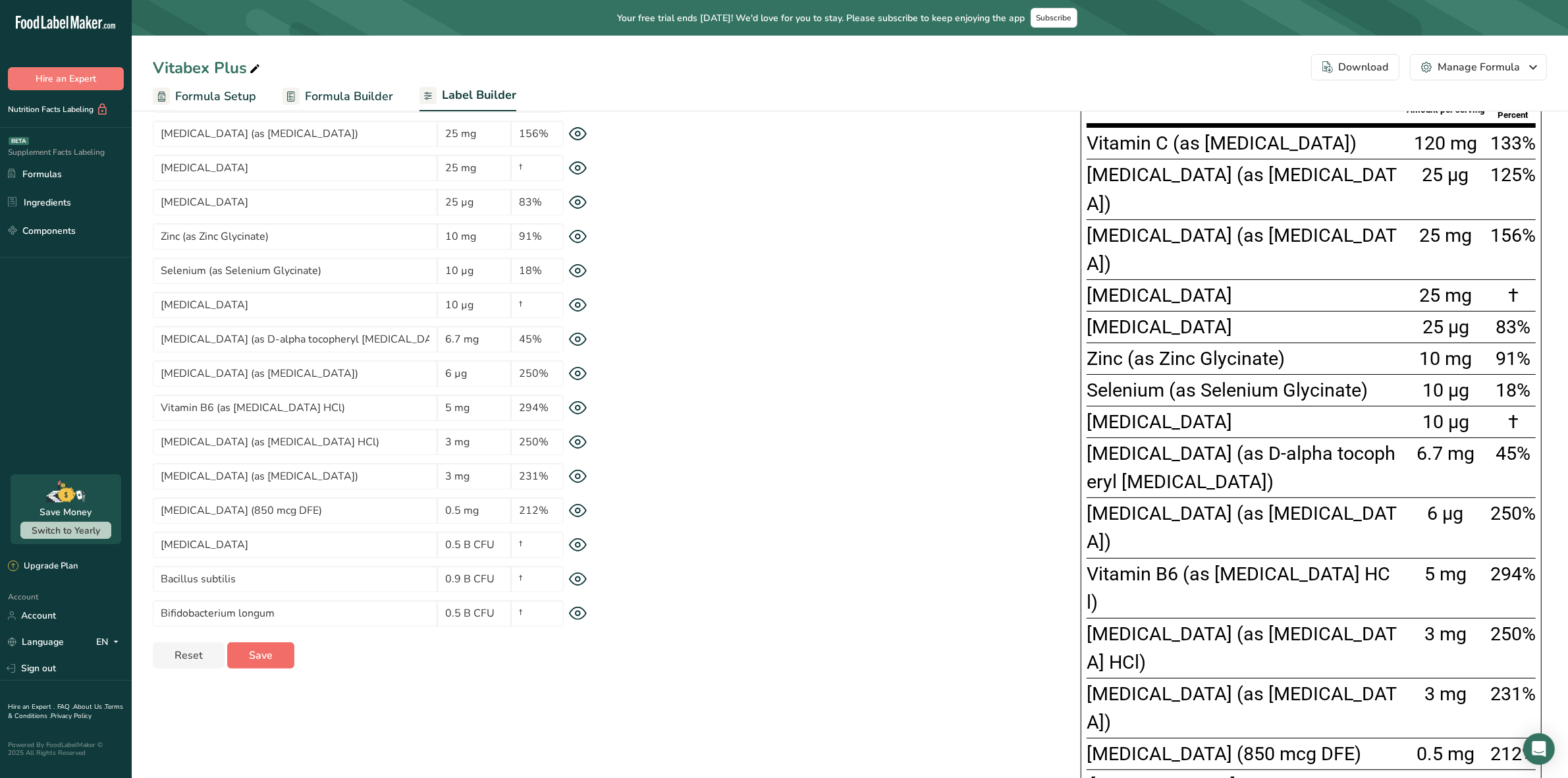
scroll to position [182, 0]
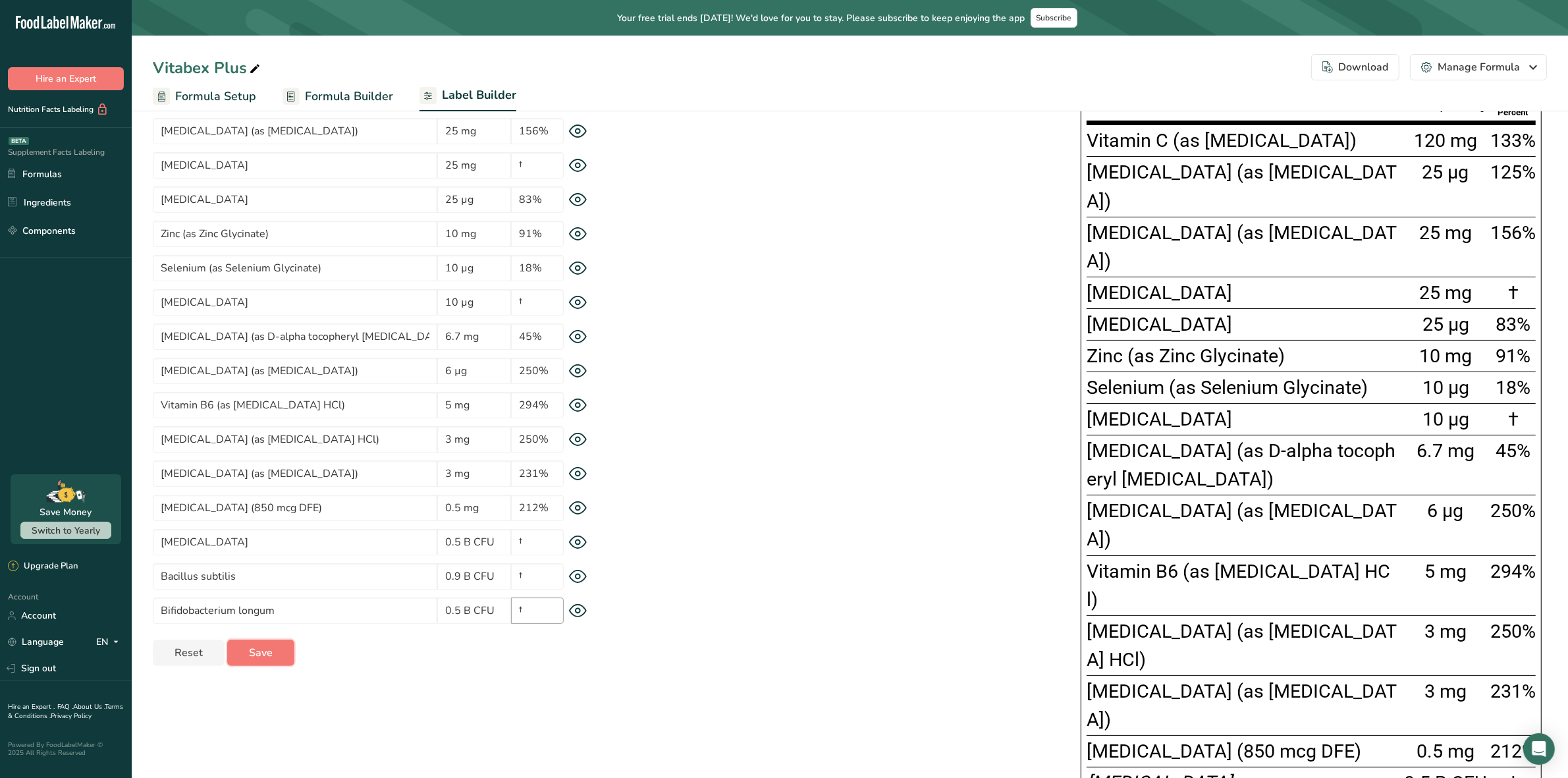
drag, startPoint x: 265, startPoint y: 653, endPoint x: 535, endPoint y: 600, distance: 275.2
click at [267, 654] on span "Save" at bounding box center [261, 653] width 23 height 16
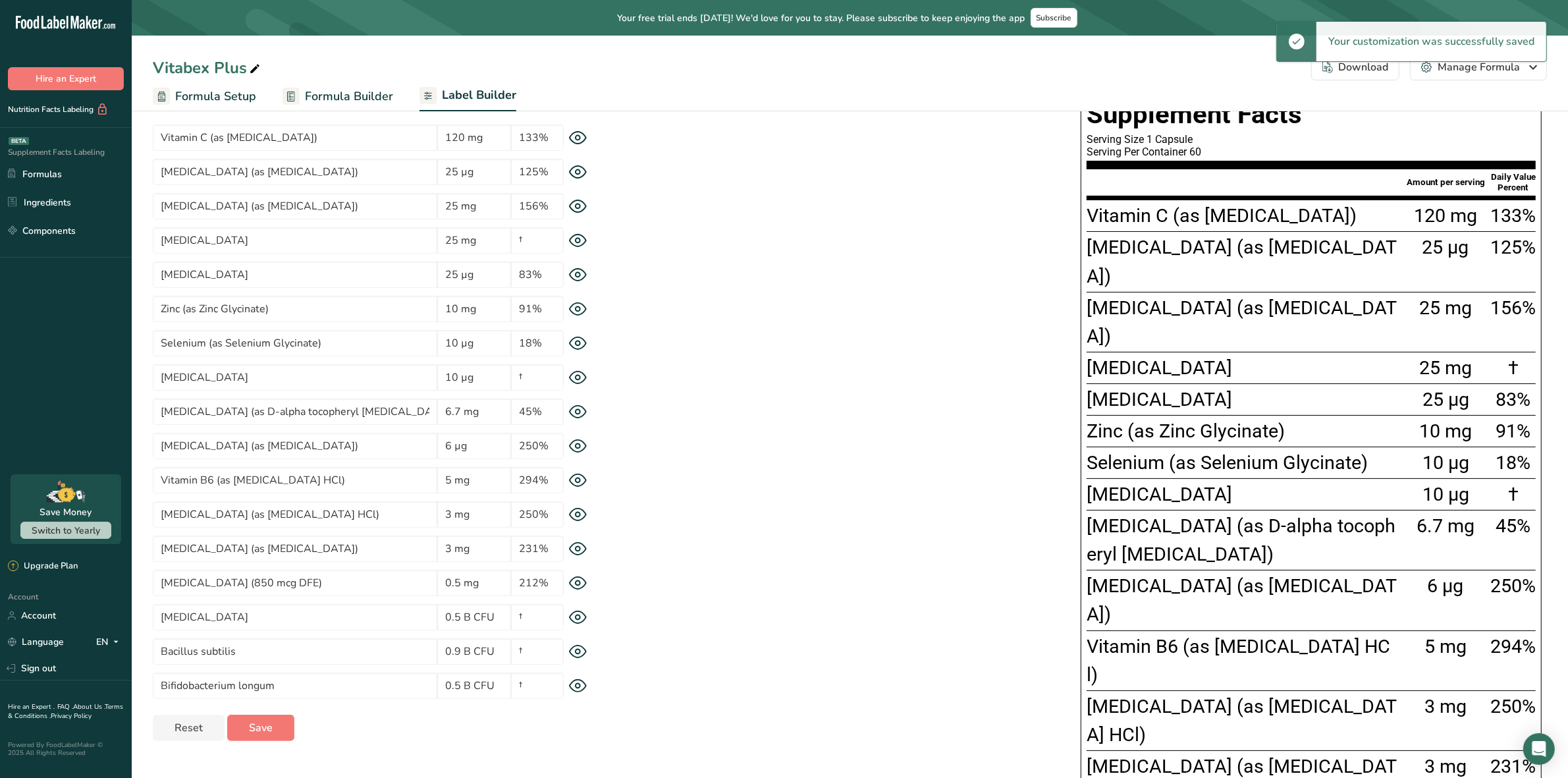
scroll to position [100, 0]
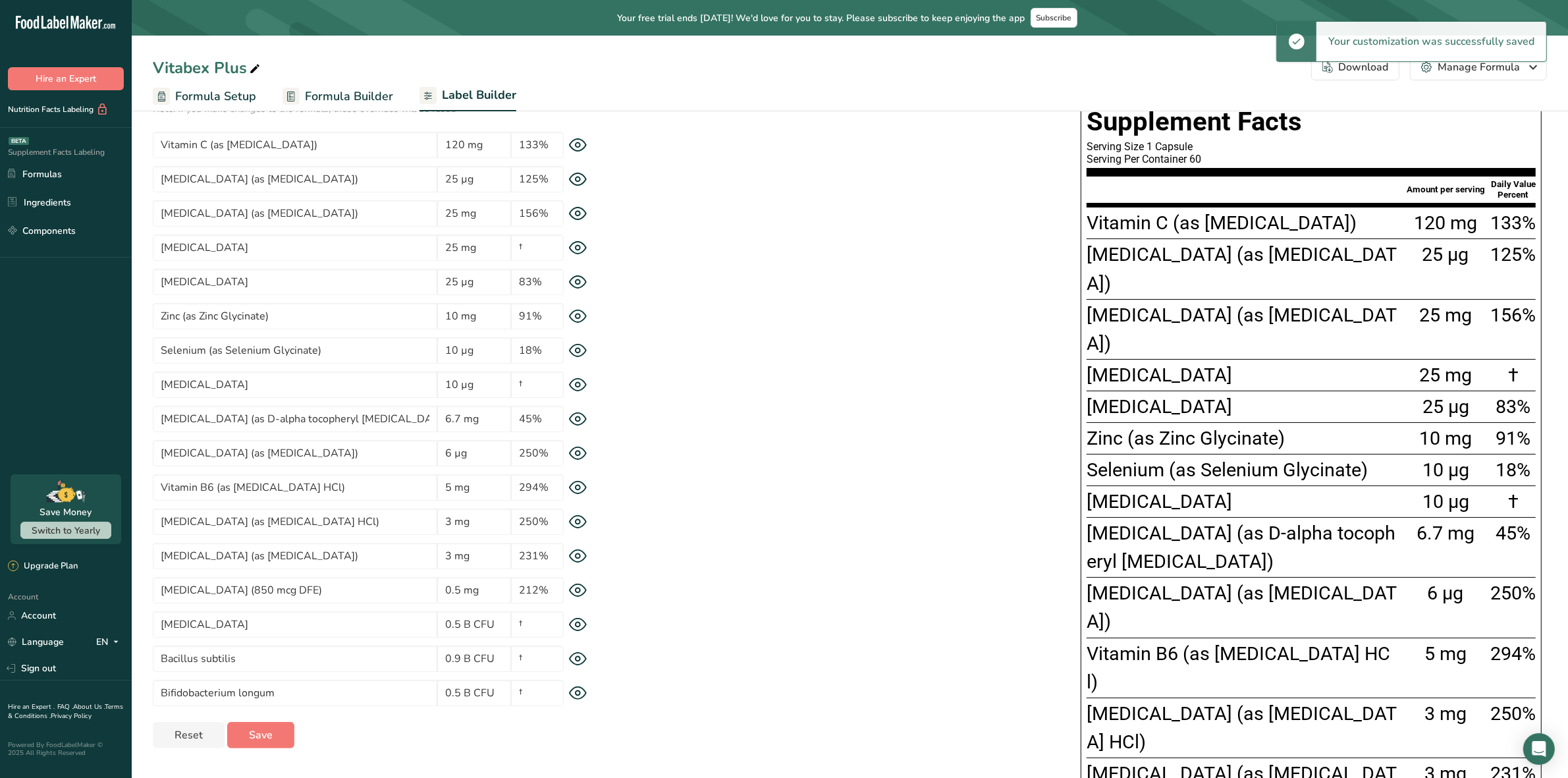
drag, startPoint x: 365, startPoint y: 92, endPoint x: 370, endPoint y: 110, distance: 18.7
click at [365, 92] on span "Formula Builder" at bounding box center [349, 97] width 88 height 18
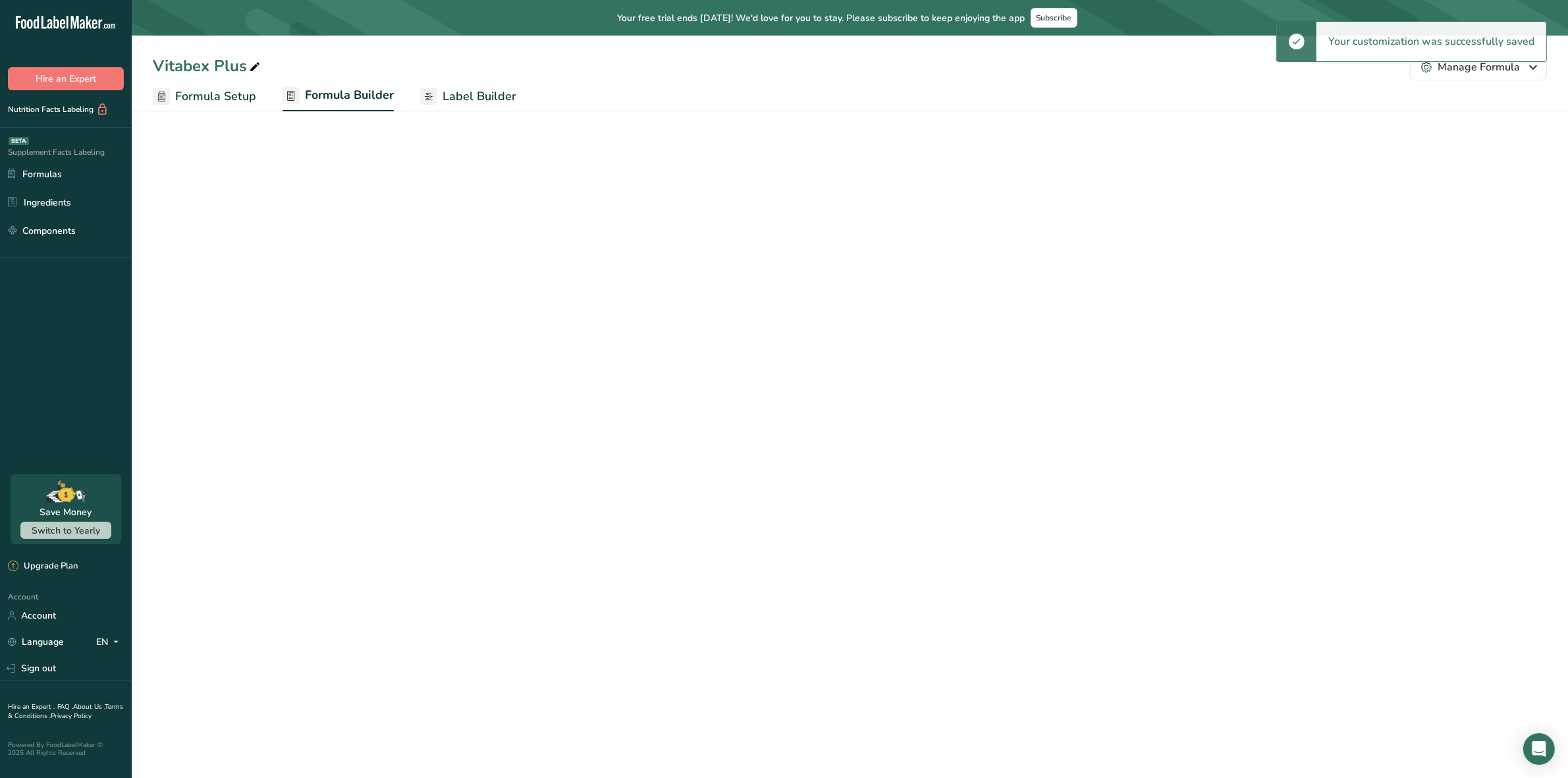
select select "2"
select select "7"
select select "2"
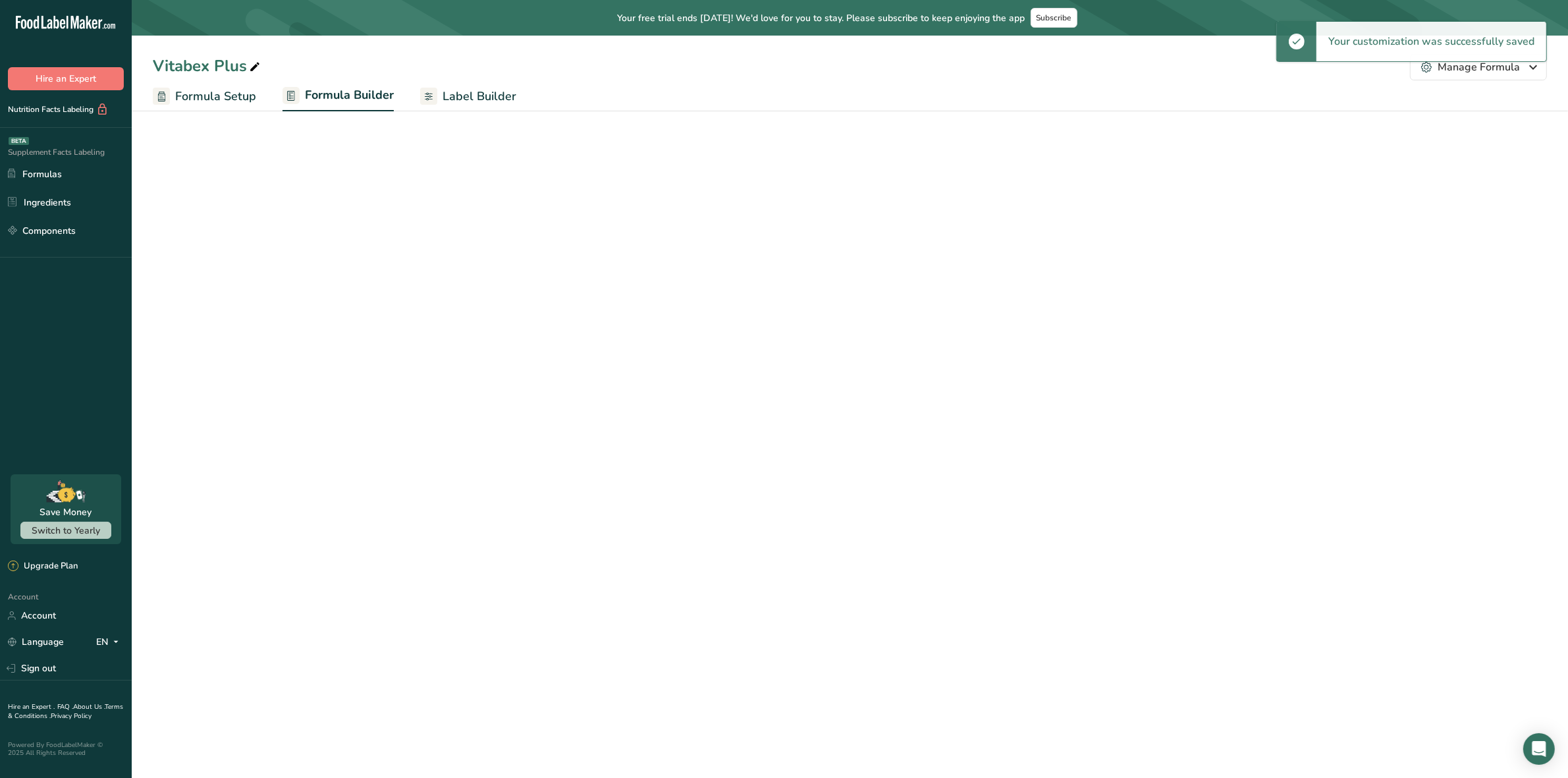
select select "2"
select select "7"
select select "2"
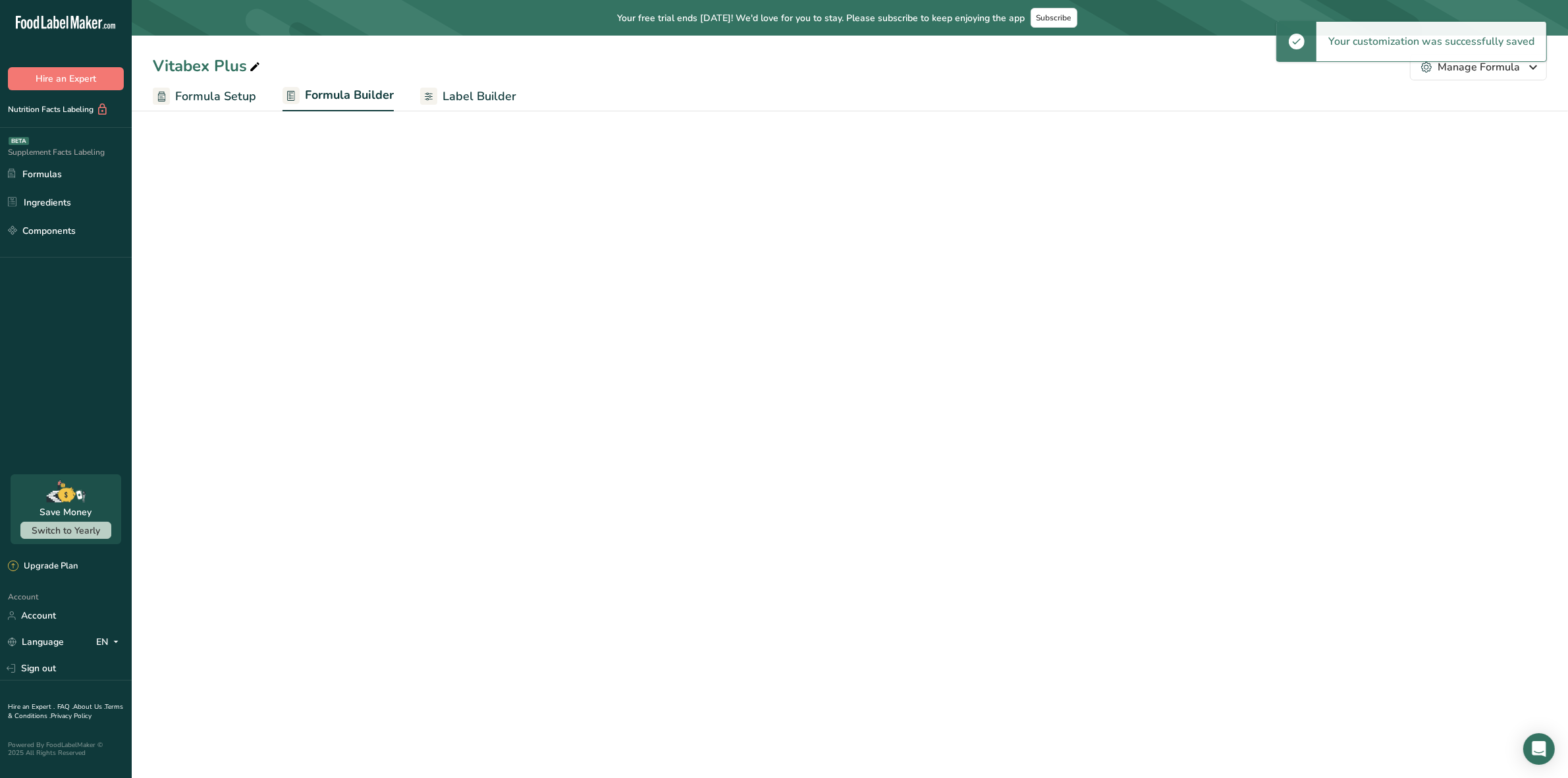
select select "7"
select select "2"
select select "7"
select select "6"
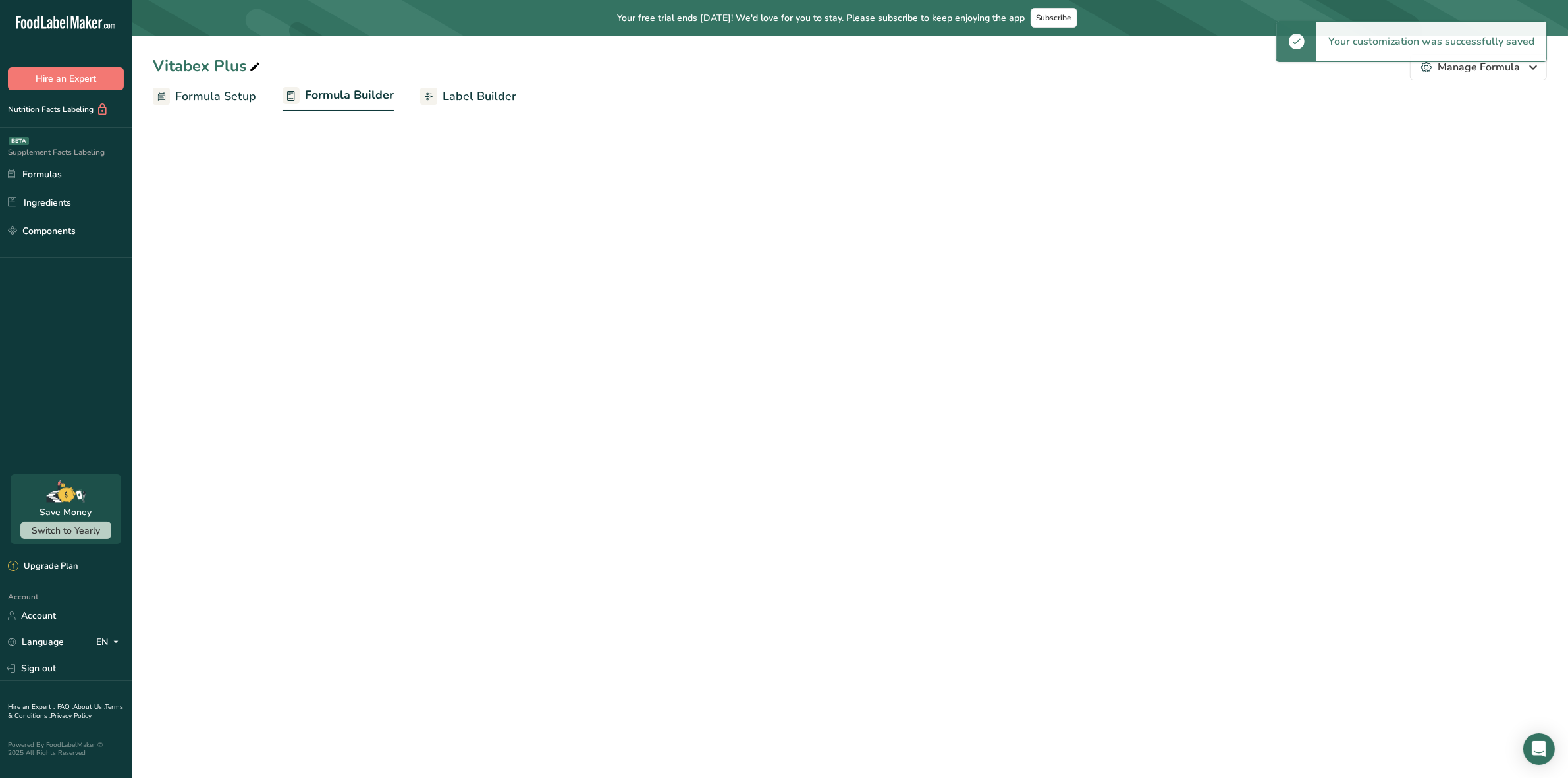
select select "6"
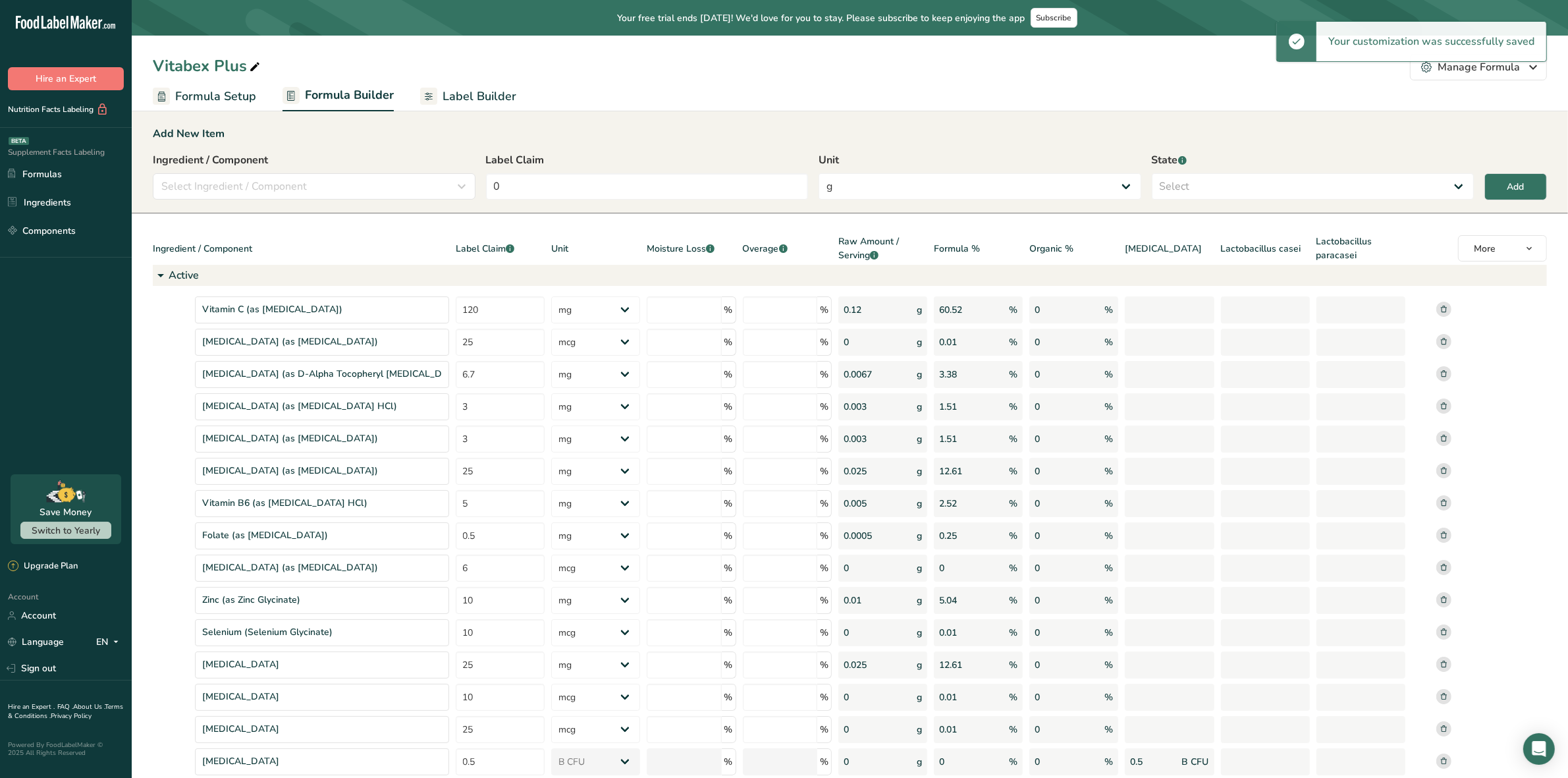
click at [459, 93] on span "Label Builder" at bounding box center [479, 97] width 74 height 18
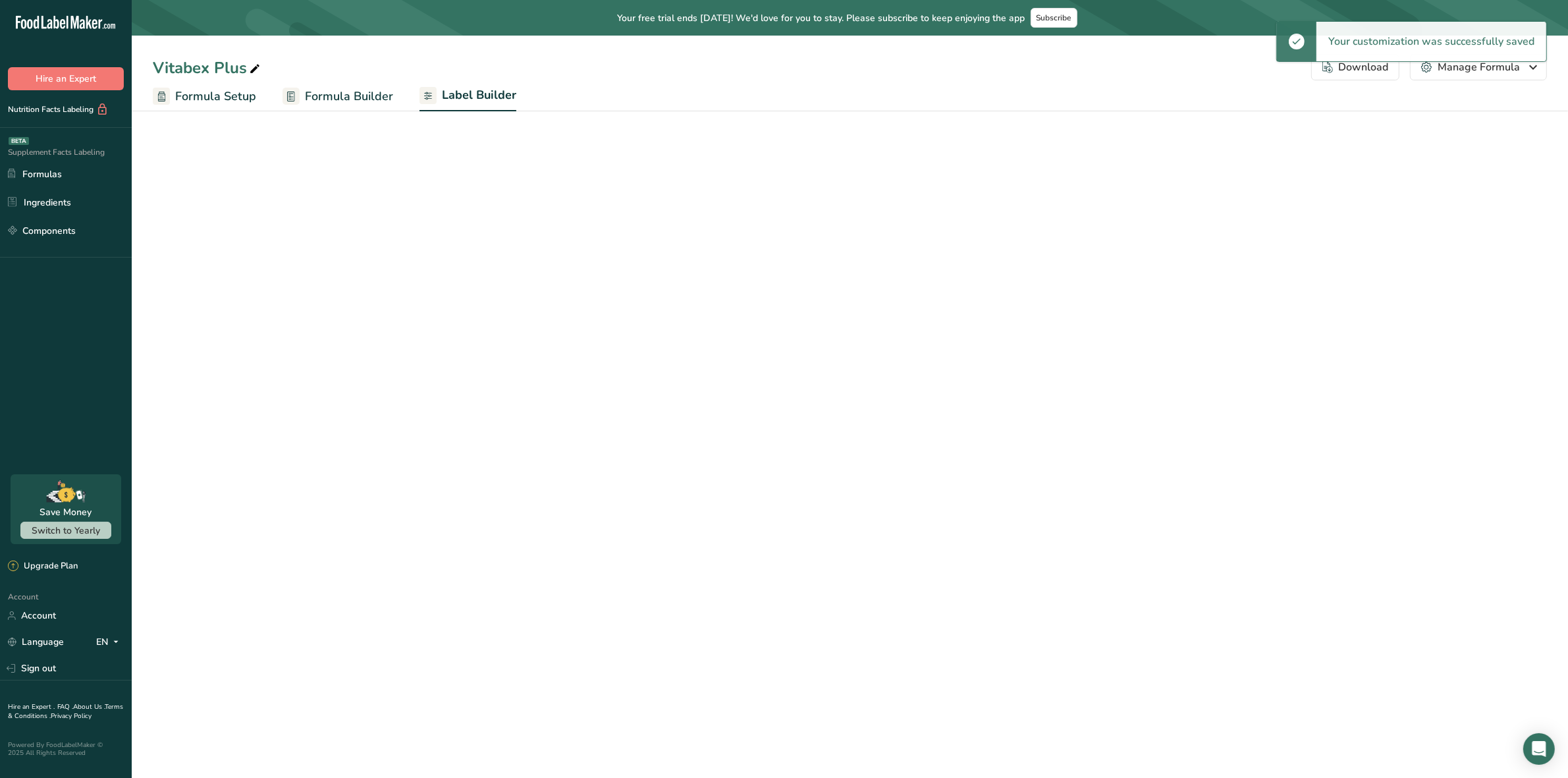
select select "Roboto"
select select "bold"
select select "center"
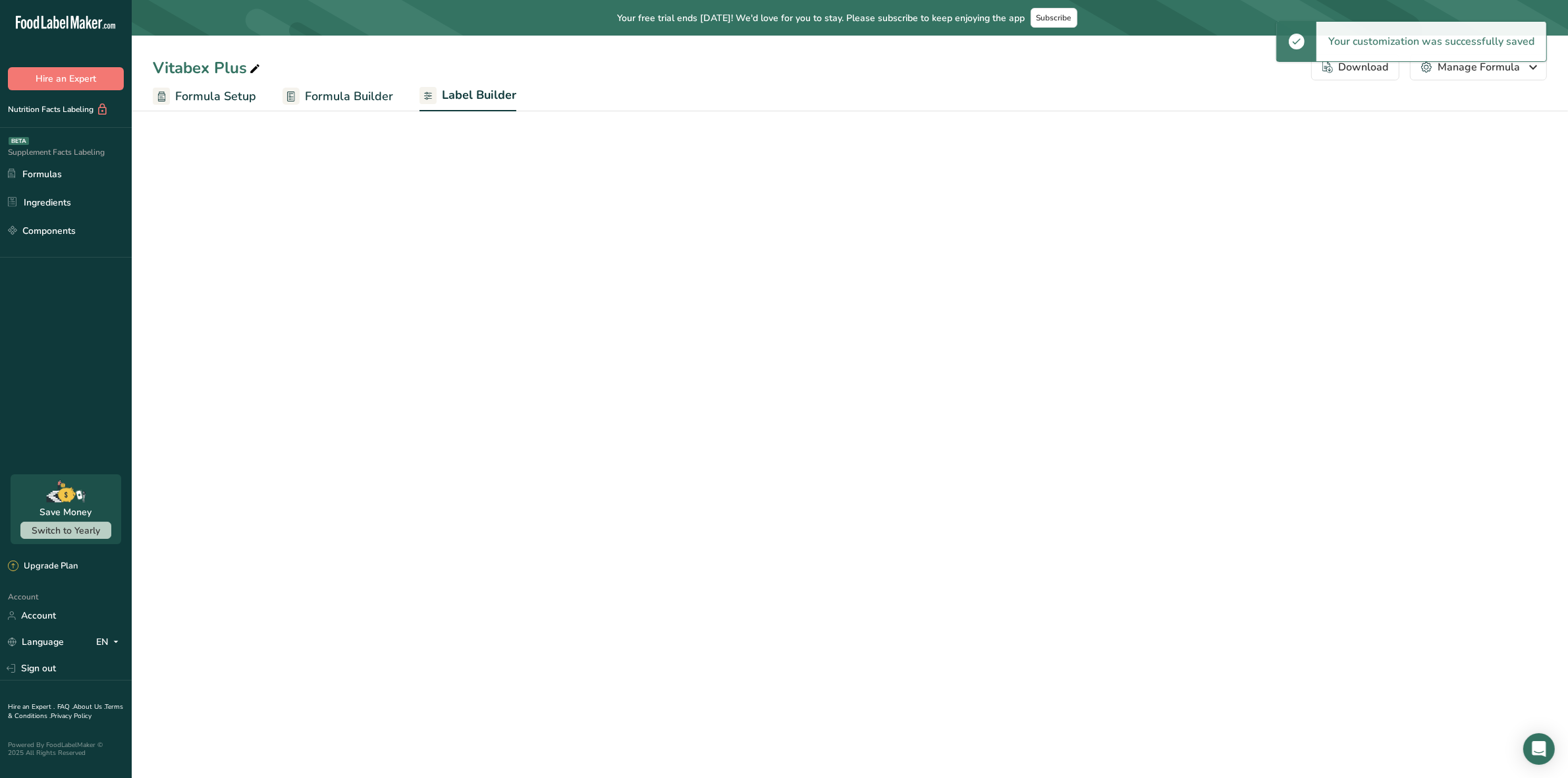
select select "center"
select select "Daily Value Percent"
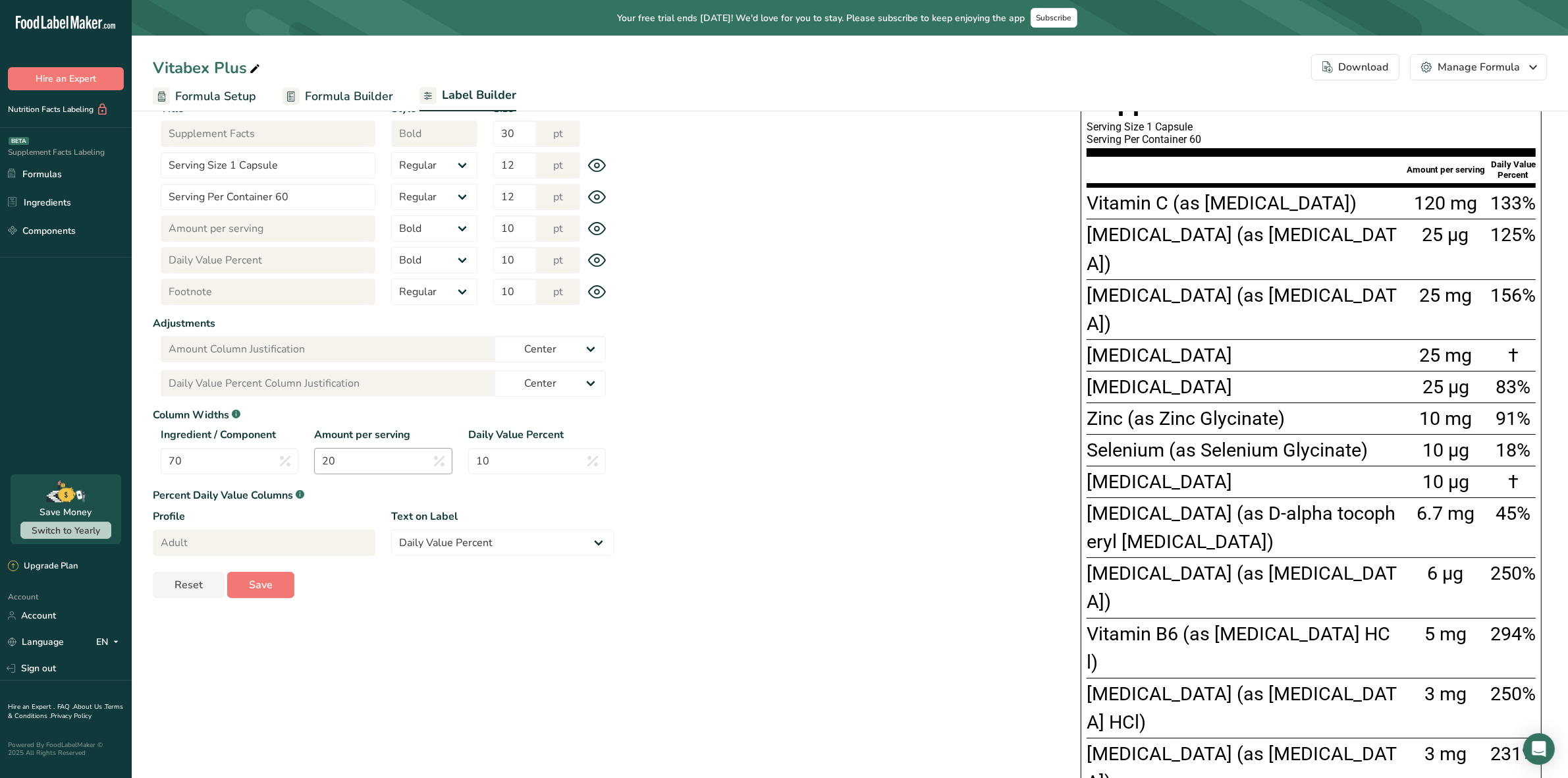
scroll to position [235, 0]
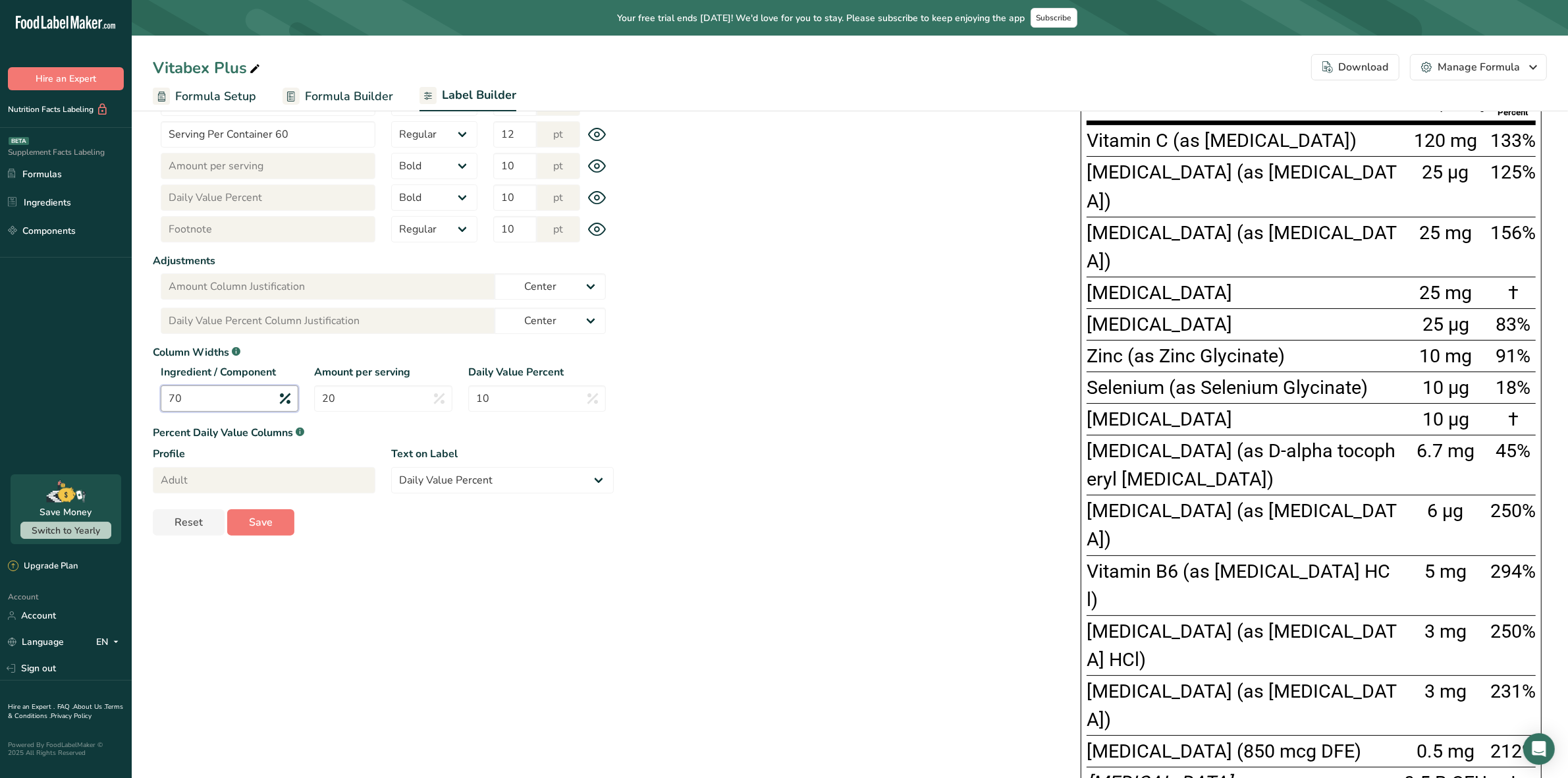
click at [234, 400] on input "70" at bounding box center [229, 399] width 138 height 26
type input "7"
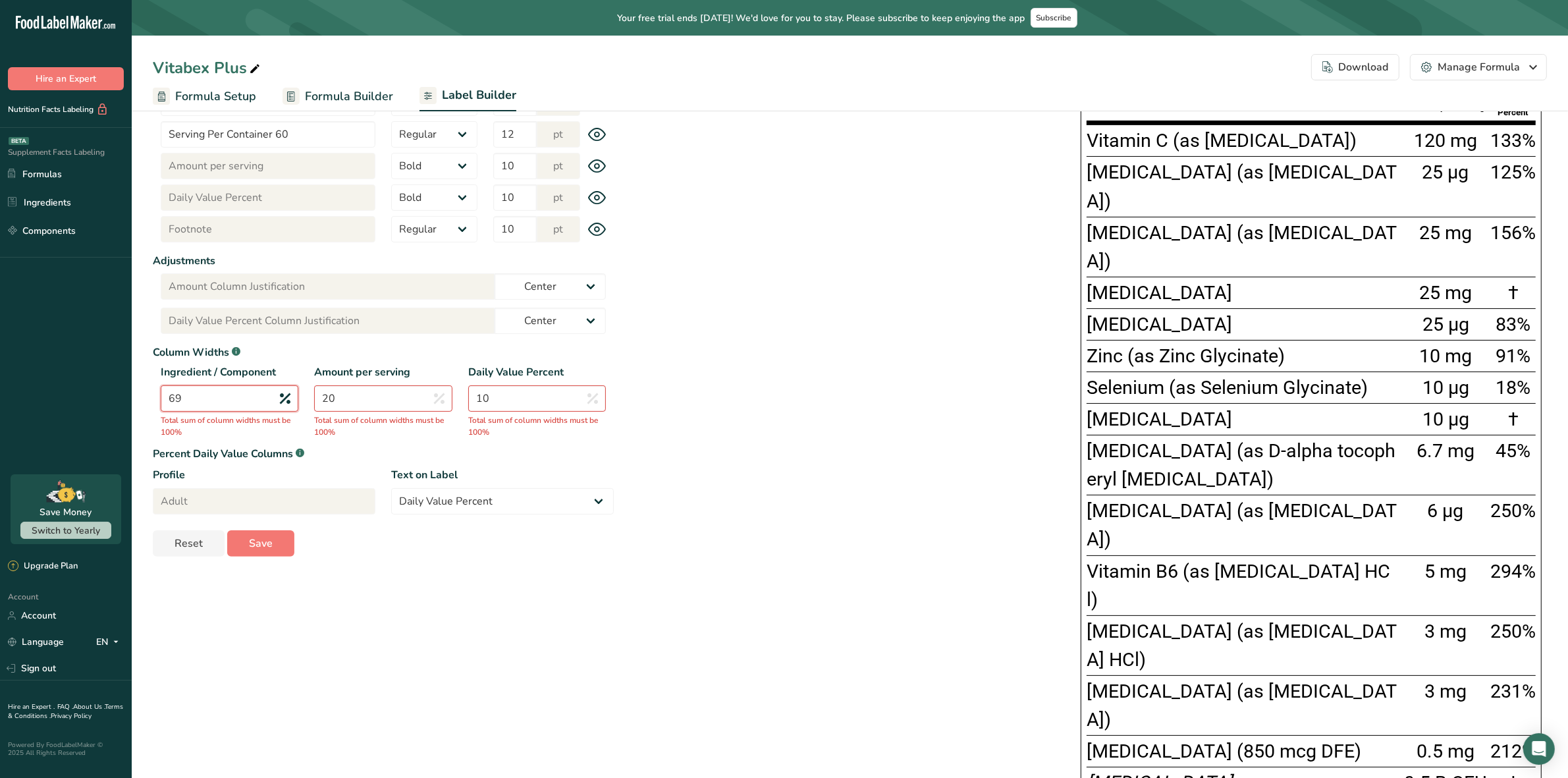
type input "69"
click at [356, 402] on input "20" at bounding box center [383, 399] width 138 height 26
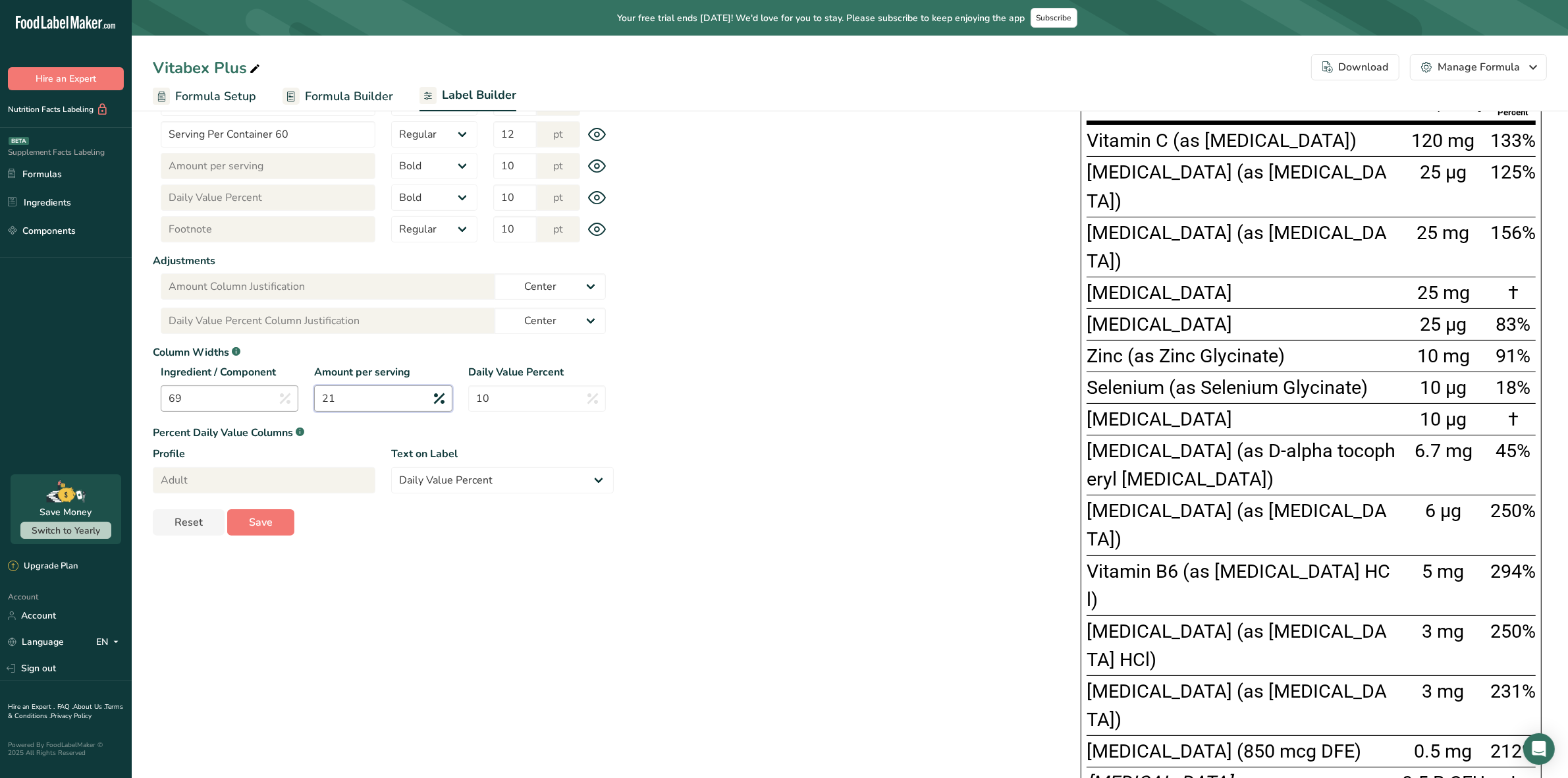
type input "21"
click at [244, 394] on input "69" at bounding box center [229, 399] width 138 height 26
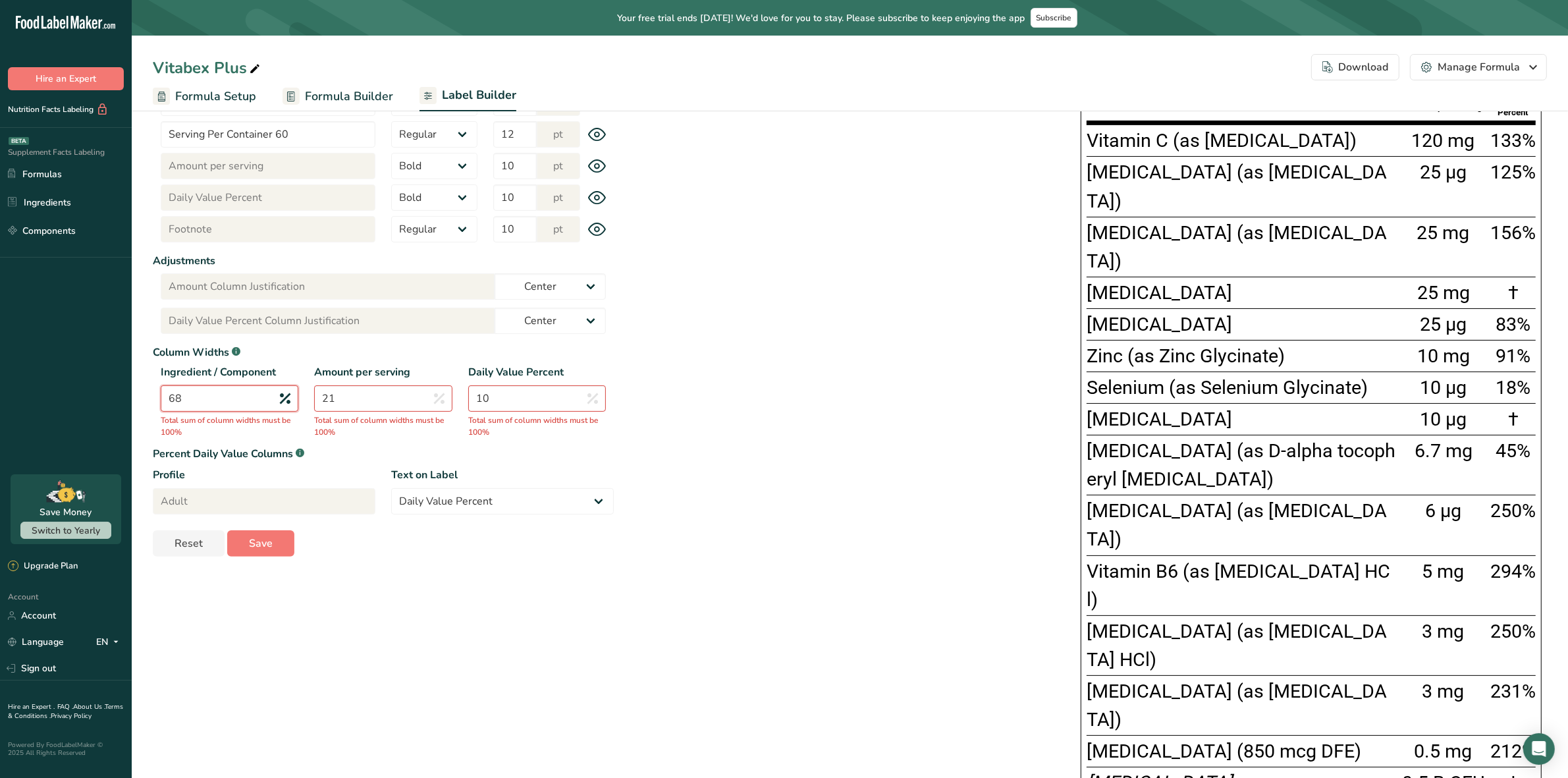
type input "68"
click at [378, 385] on input "21" at bounding box center [383, 399] width 138 height 26
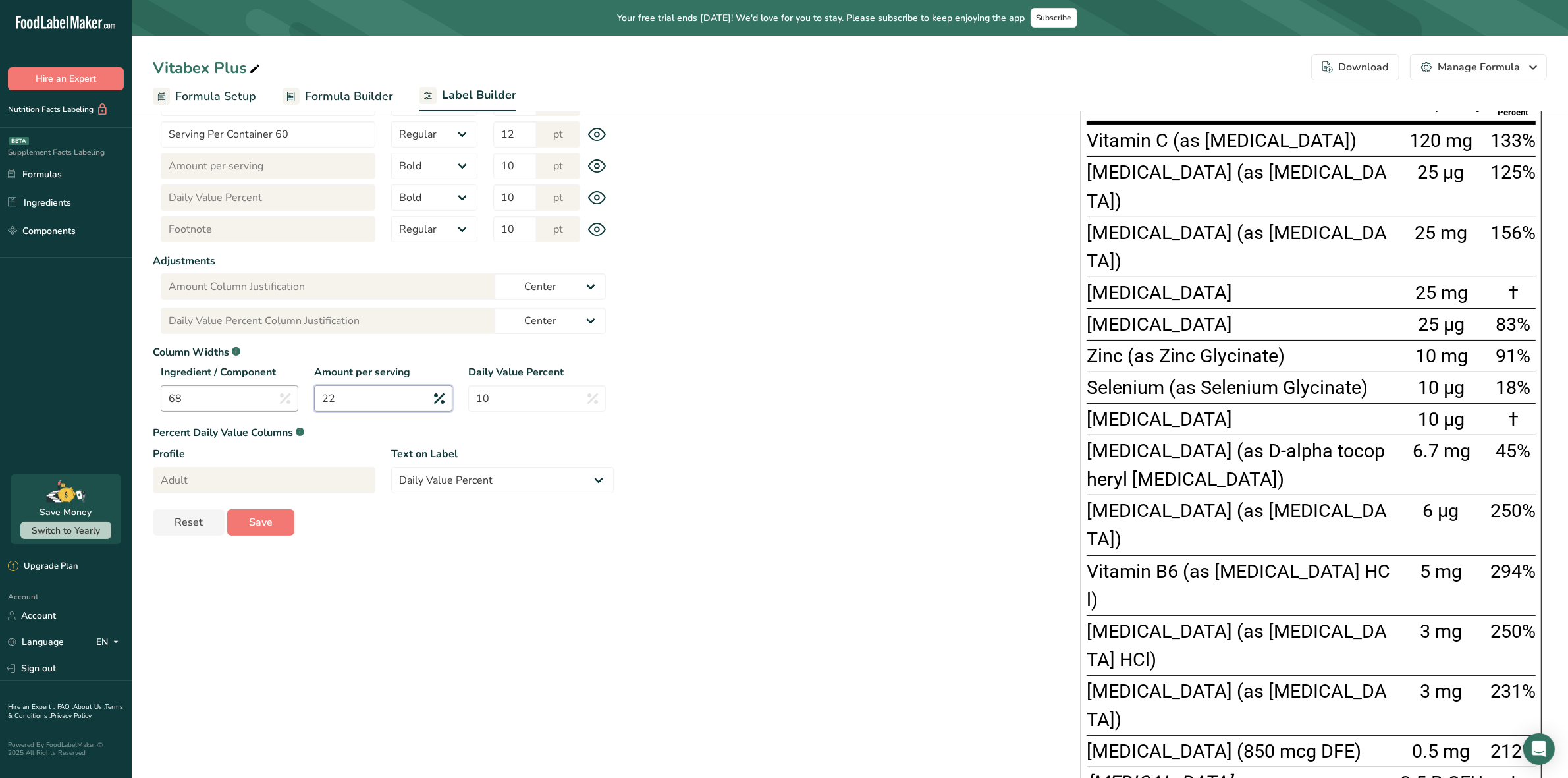
type input "22"
click at [204, 399] on input "68" at bounding box center [229, 399] width 138 height 26
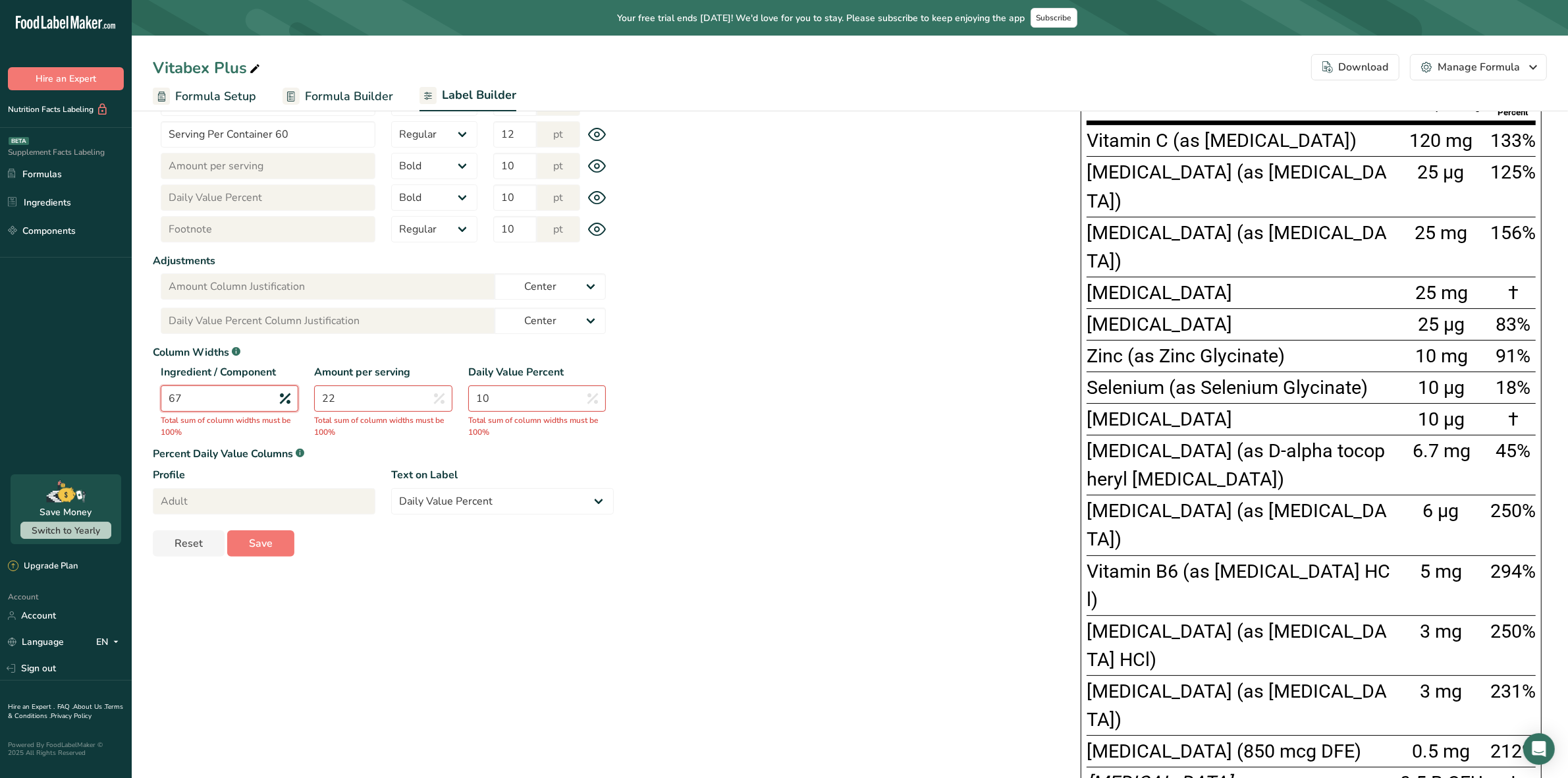
type input "67"
click at [353, 405] on input "22" at bounding box center [383, 399] width 138 height 26
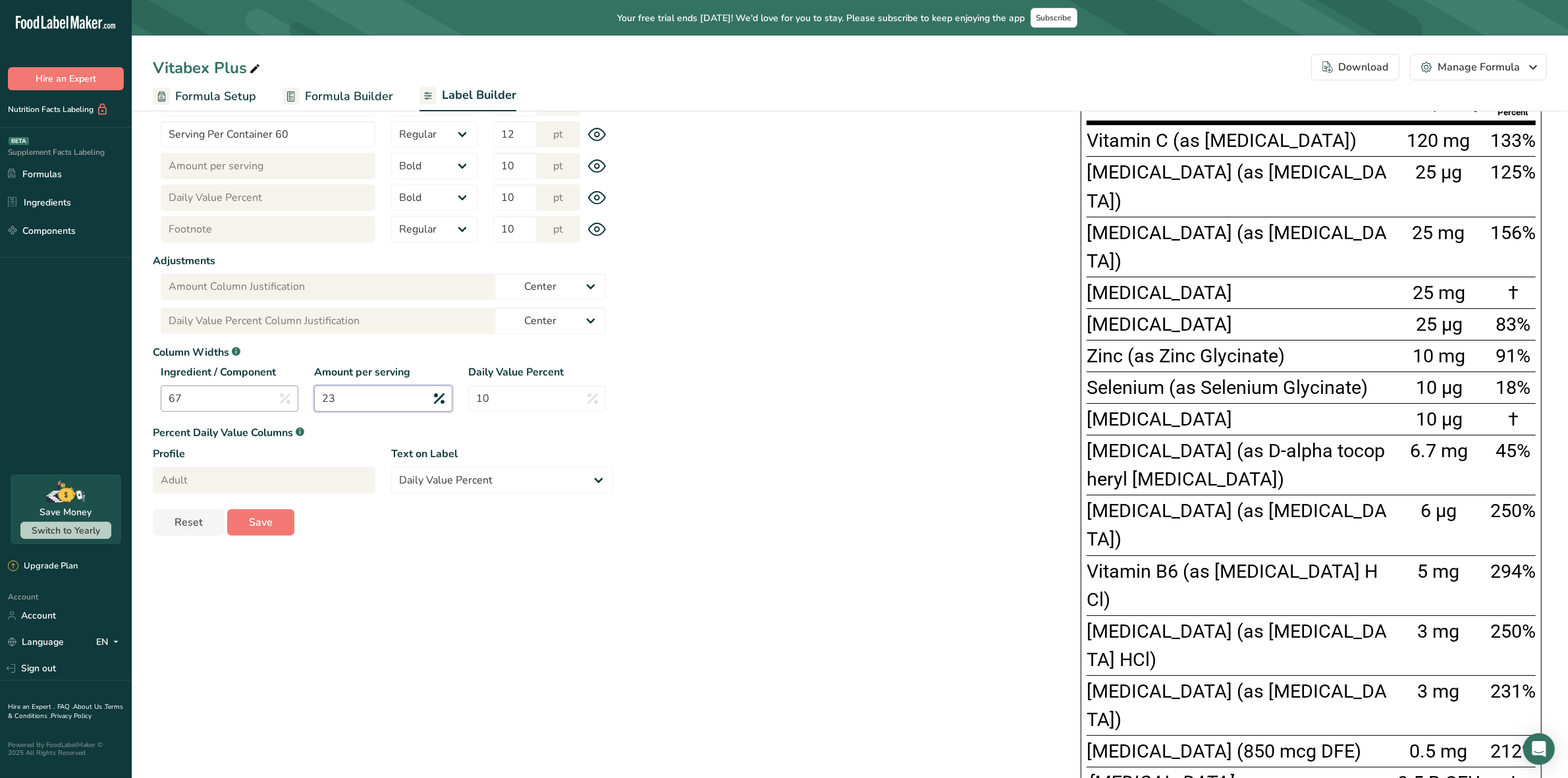
type input "23"
click at [245, 400] on input "67" at bounding box center [229, 399] width 138 height 26
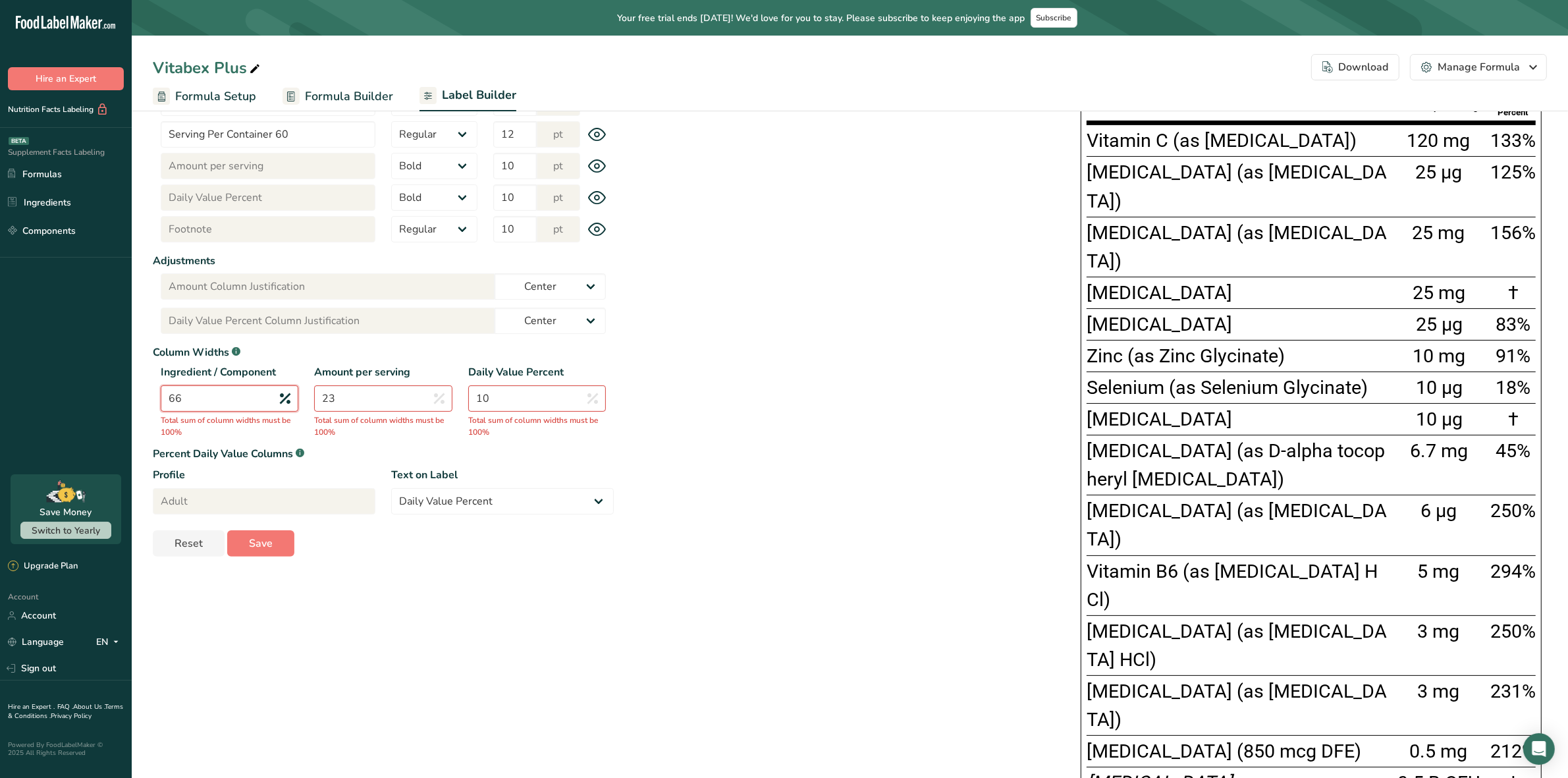
type input "66"
click at [378, 396] on input "23" at bounding box center [383, 399] width 138 height 26
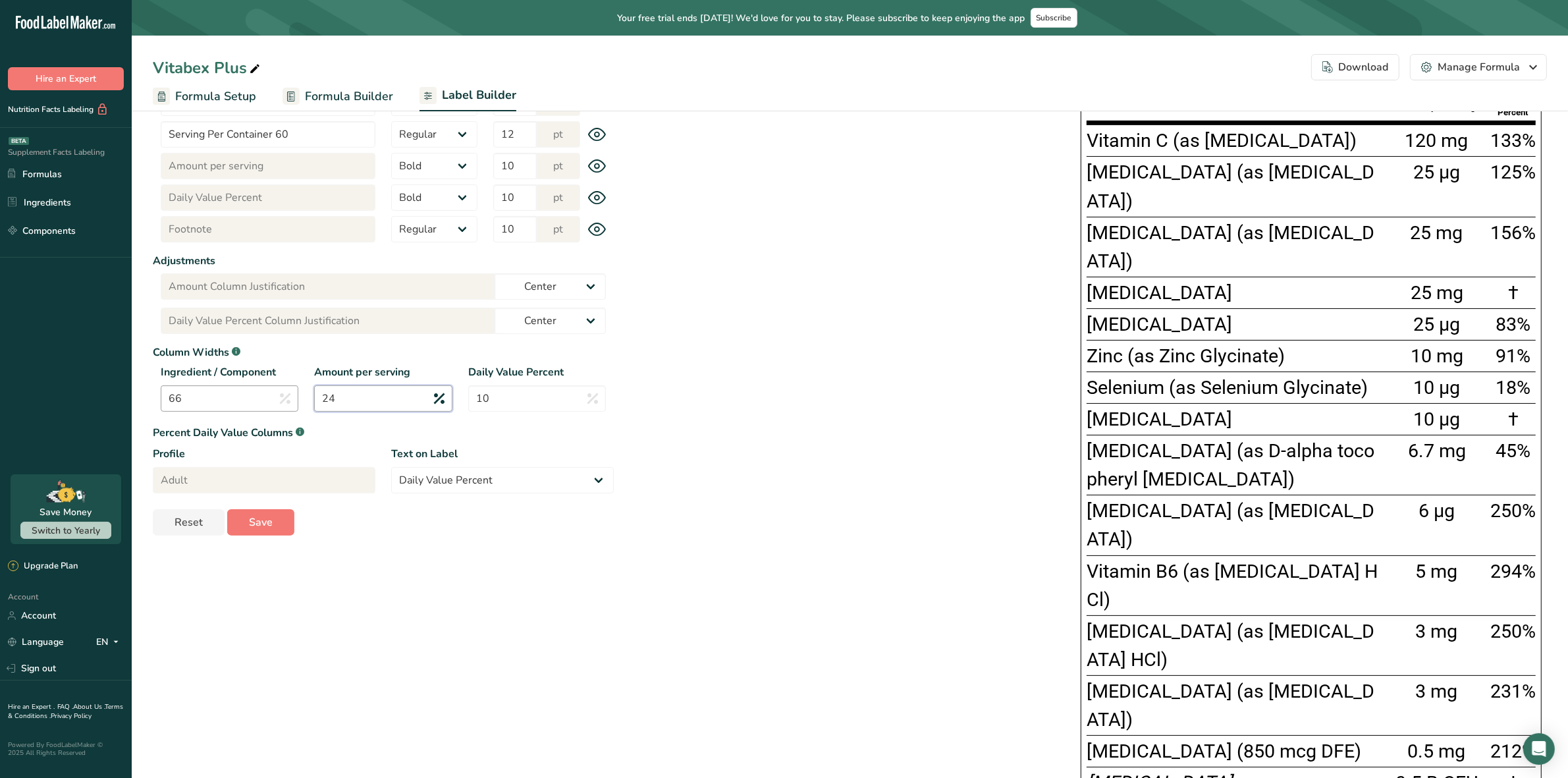
type input "24"
click at [244, 406] on input "66" at bounding box center [229, 399] width 138 height 26
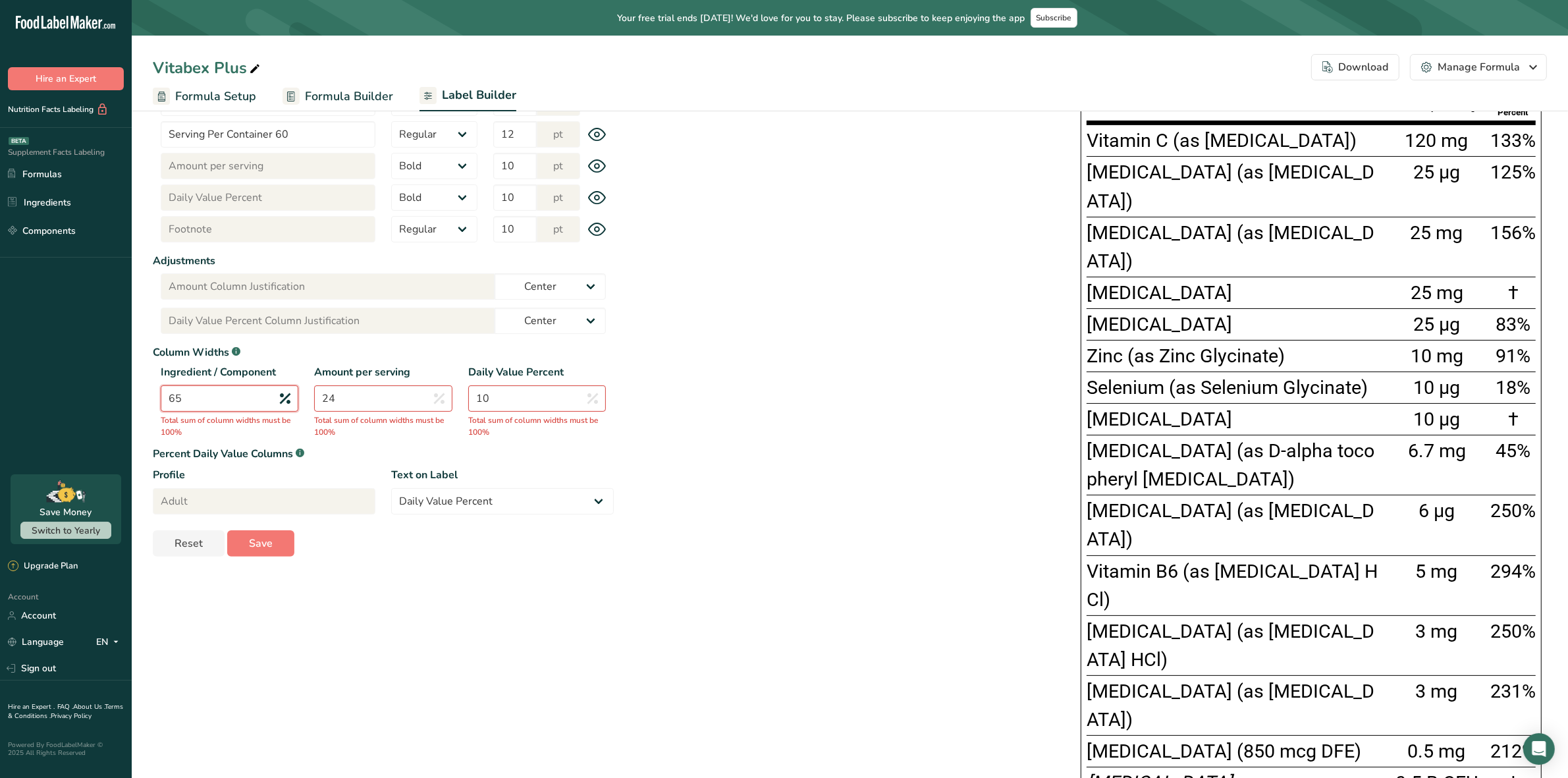
type input "65"
click at [362, 396] on input "24" at bounding box center [383, 399] width 138 height 26
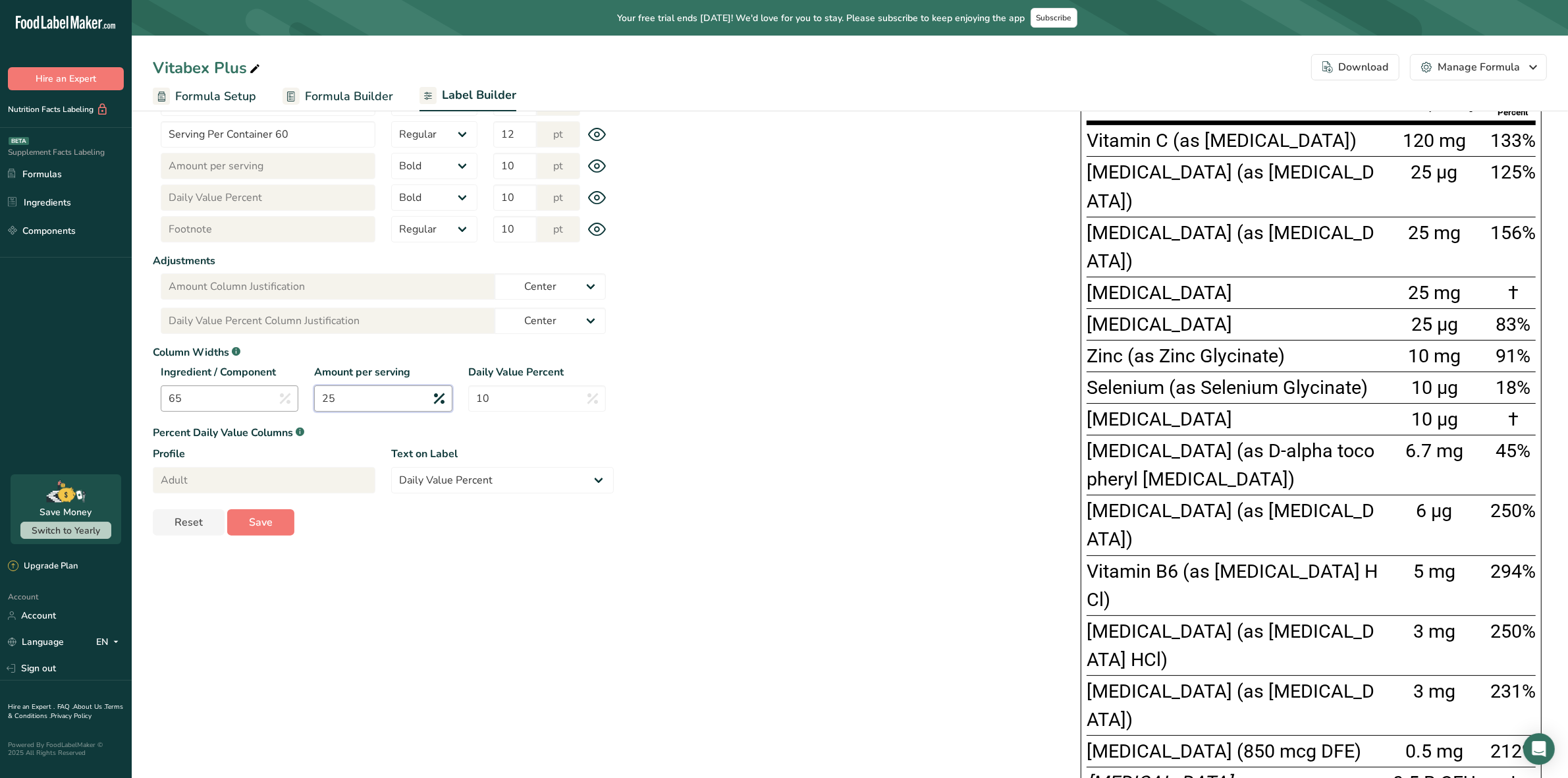
type input "25"
click at [216, 397] on input "65" at bounding box center [229, 399] width 138 height 26
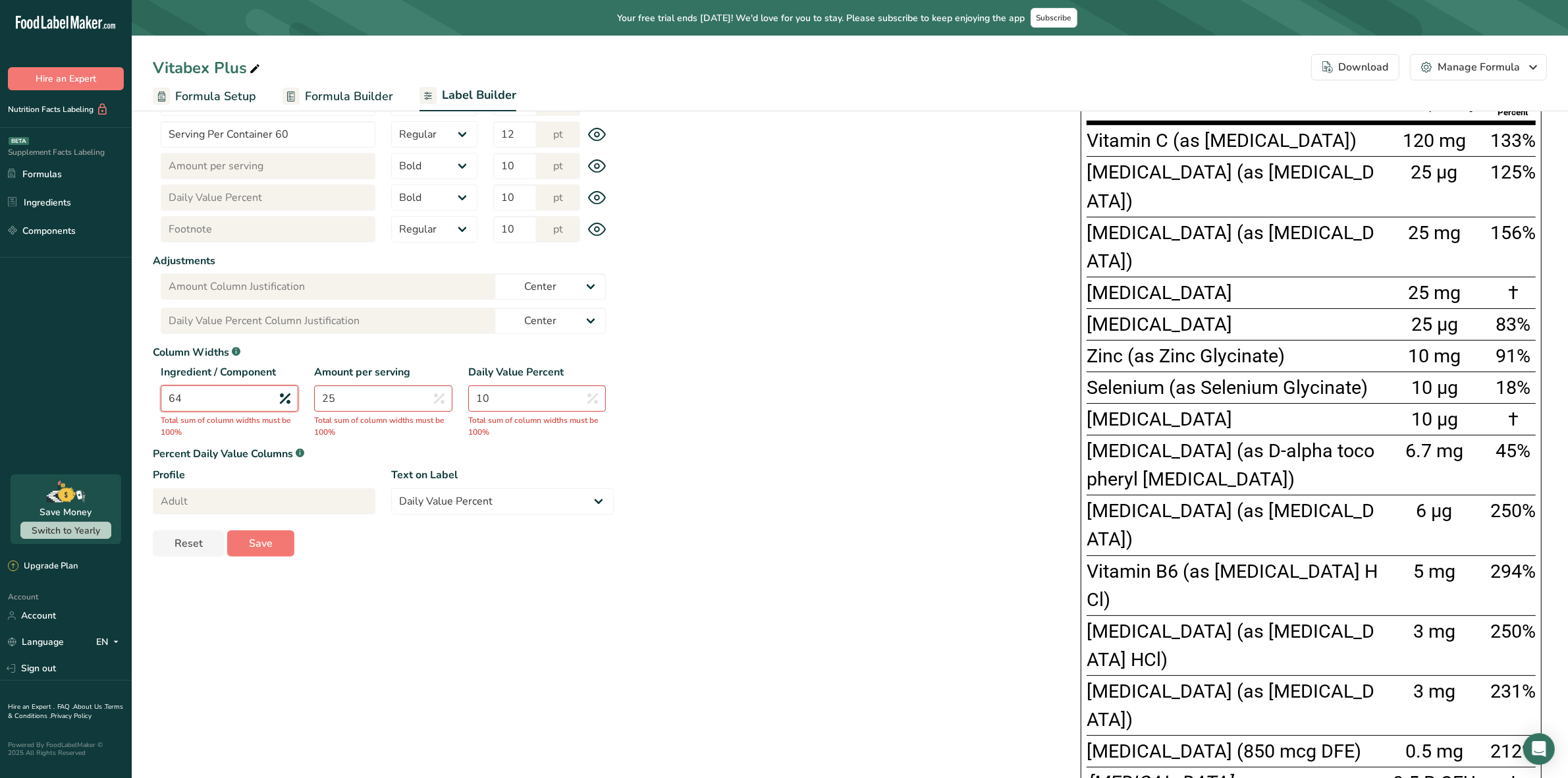
type input "64"
click at [363, 399] on input "25" at bounding box center [383, 399] width 138 height 26
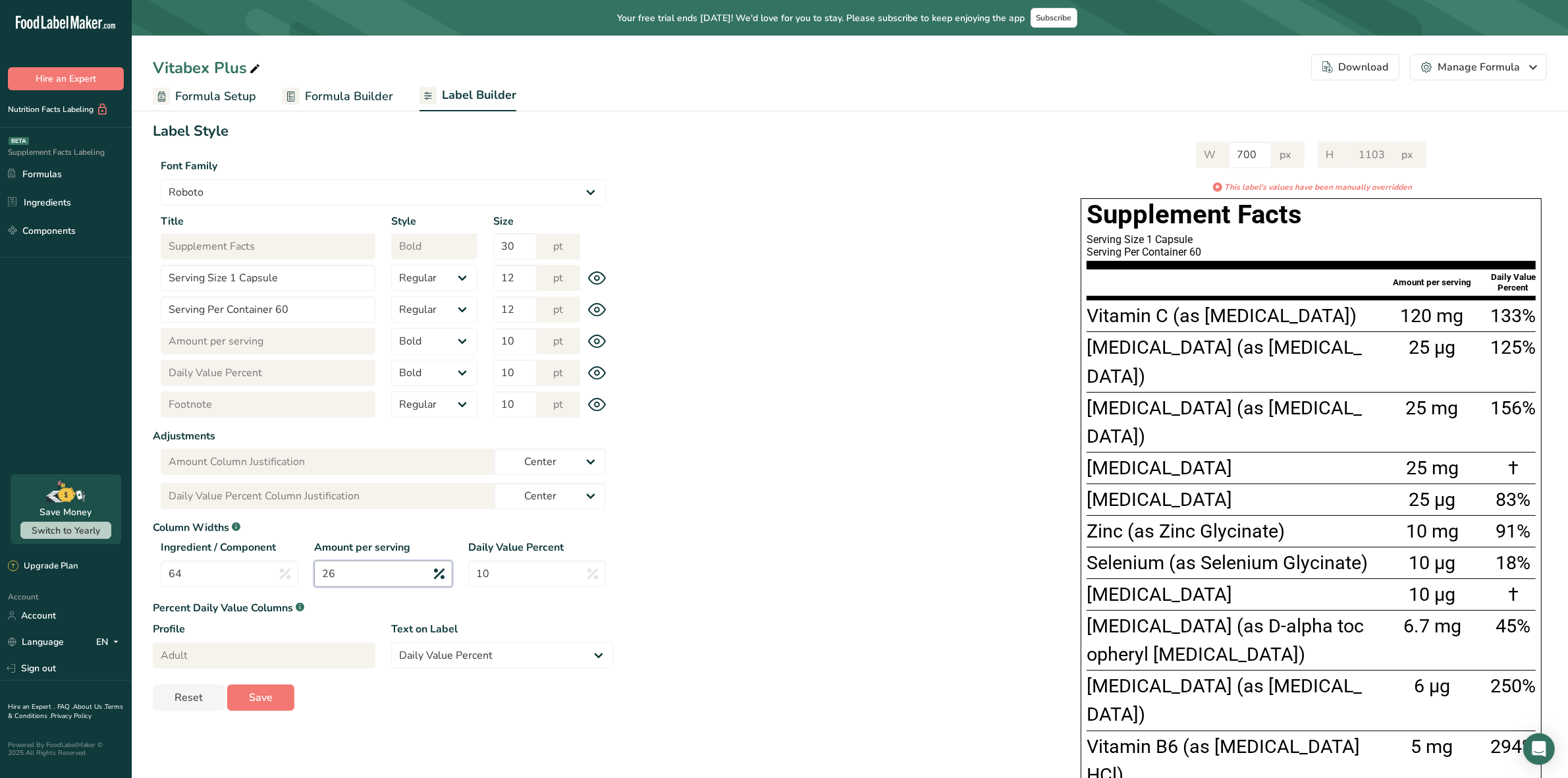
scroll to position [0, 0]
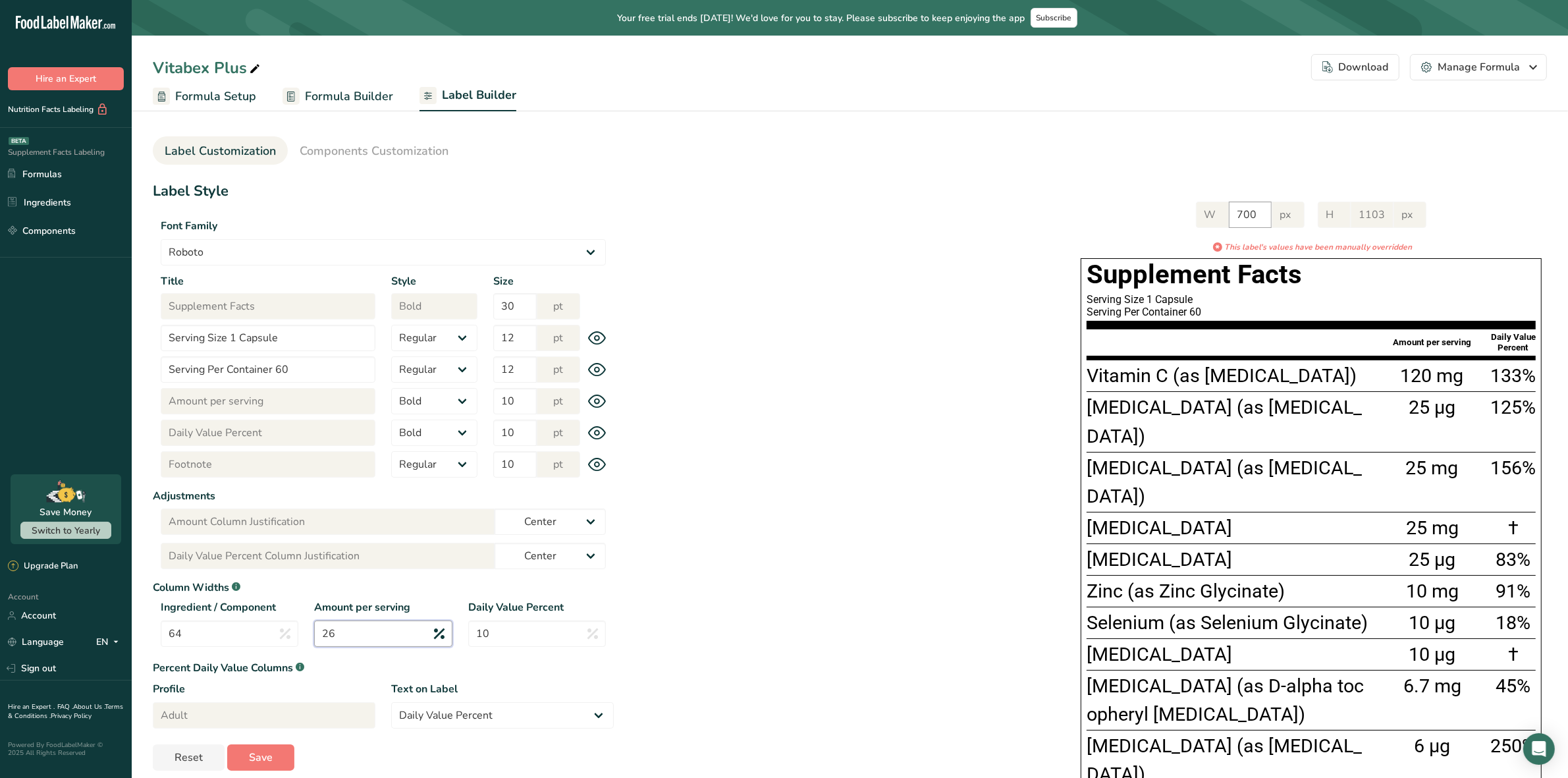
type input "26"
click at [1211, 218] on div "W 700 px" at bounding box center [1250, 215] width 109 height 26
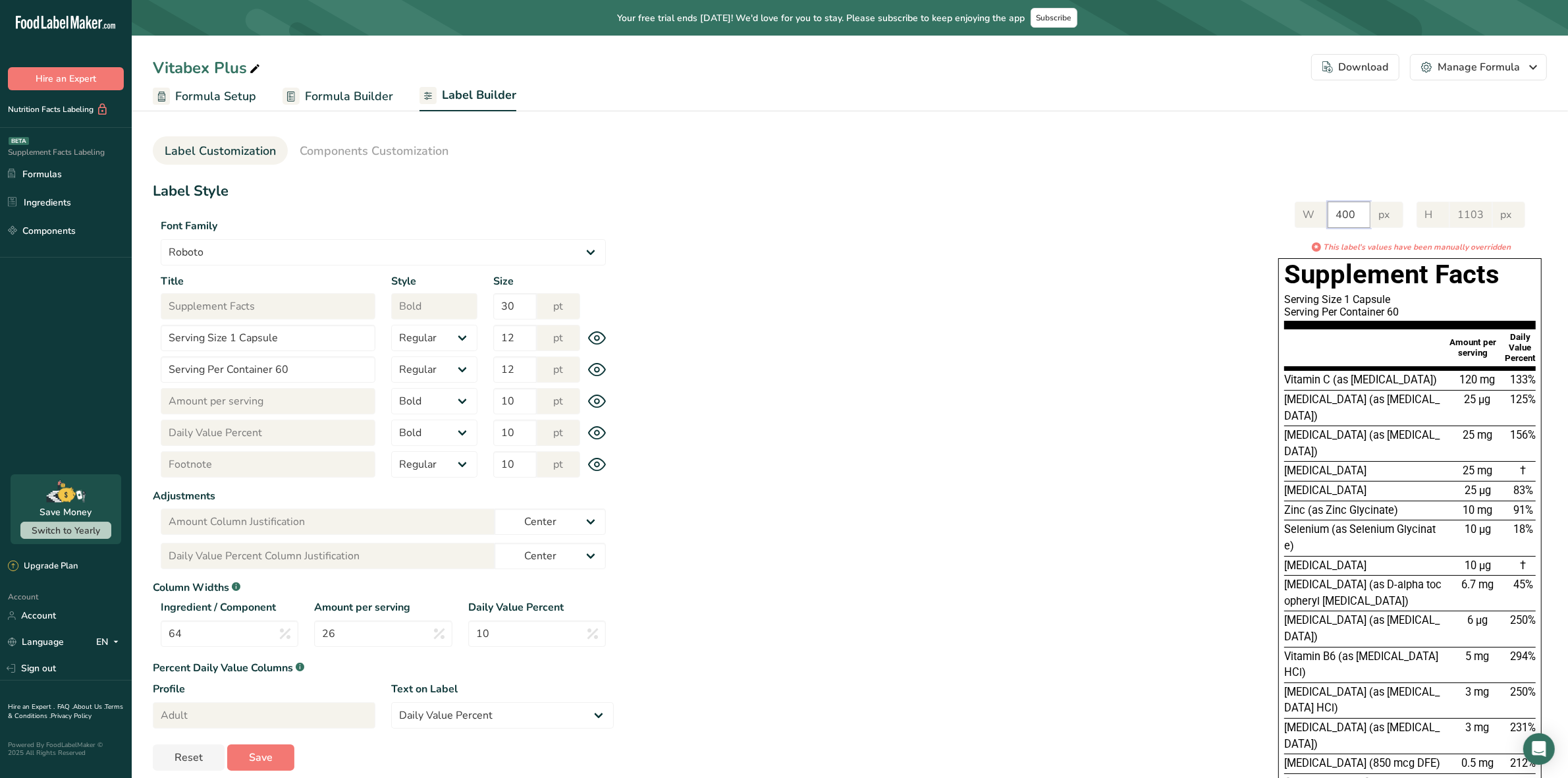
type input "400"
click at [935, 312] on div "W 400 px H 1103 px * This label's values have been manually overridden Suppleme…" at bounding box center [1080, 540] width 933 height 704
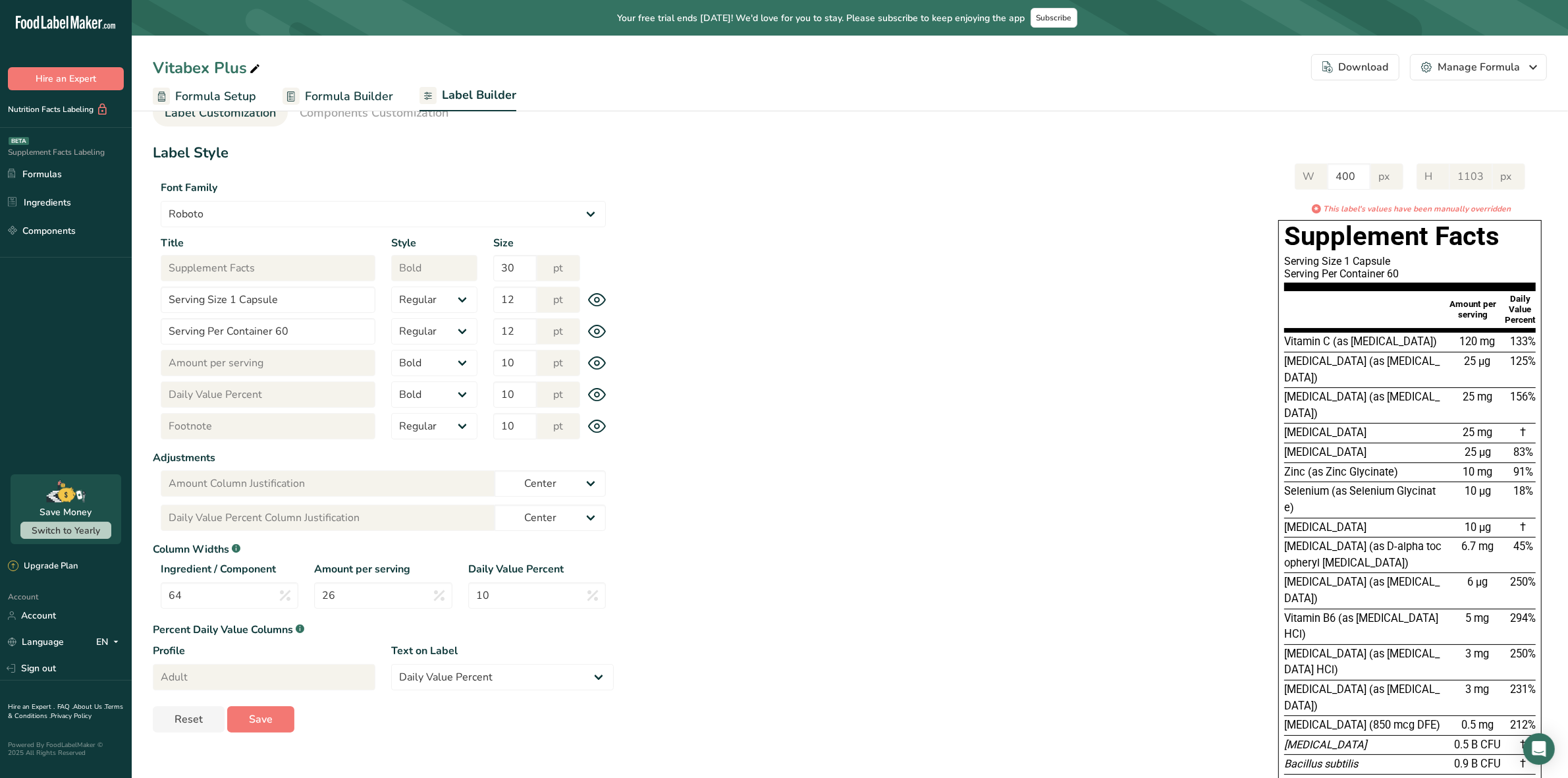
scroll to position [40, 0]
click at [247, 590] on input "64" at bounding box center [229, 593] width 138 height 26
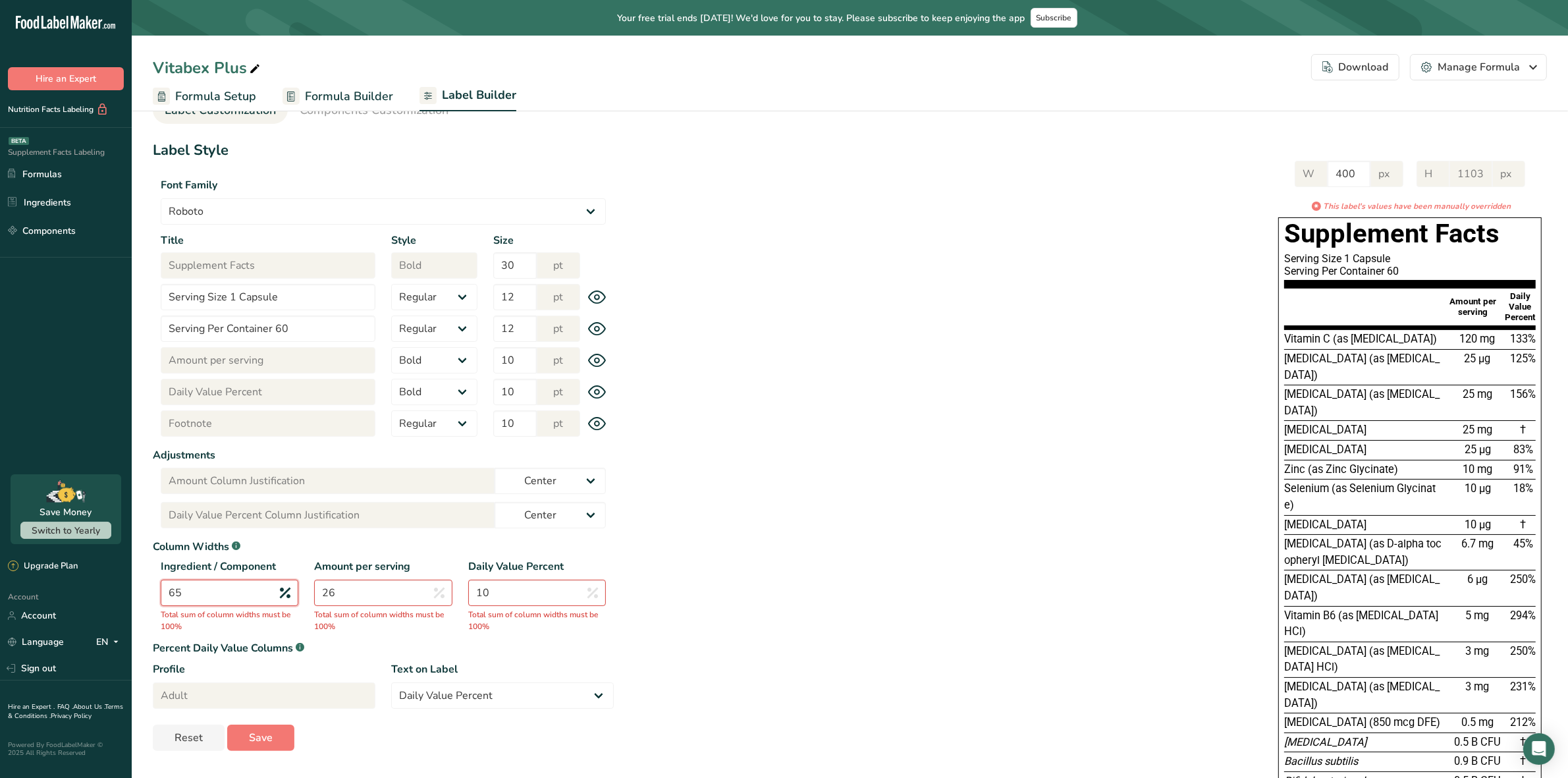
type input "65"
click at [382, 588] on input "26" at bounding box center [383, 593] width 138 height 26
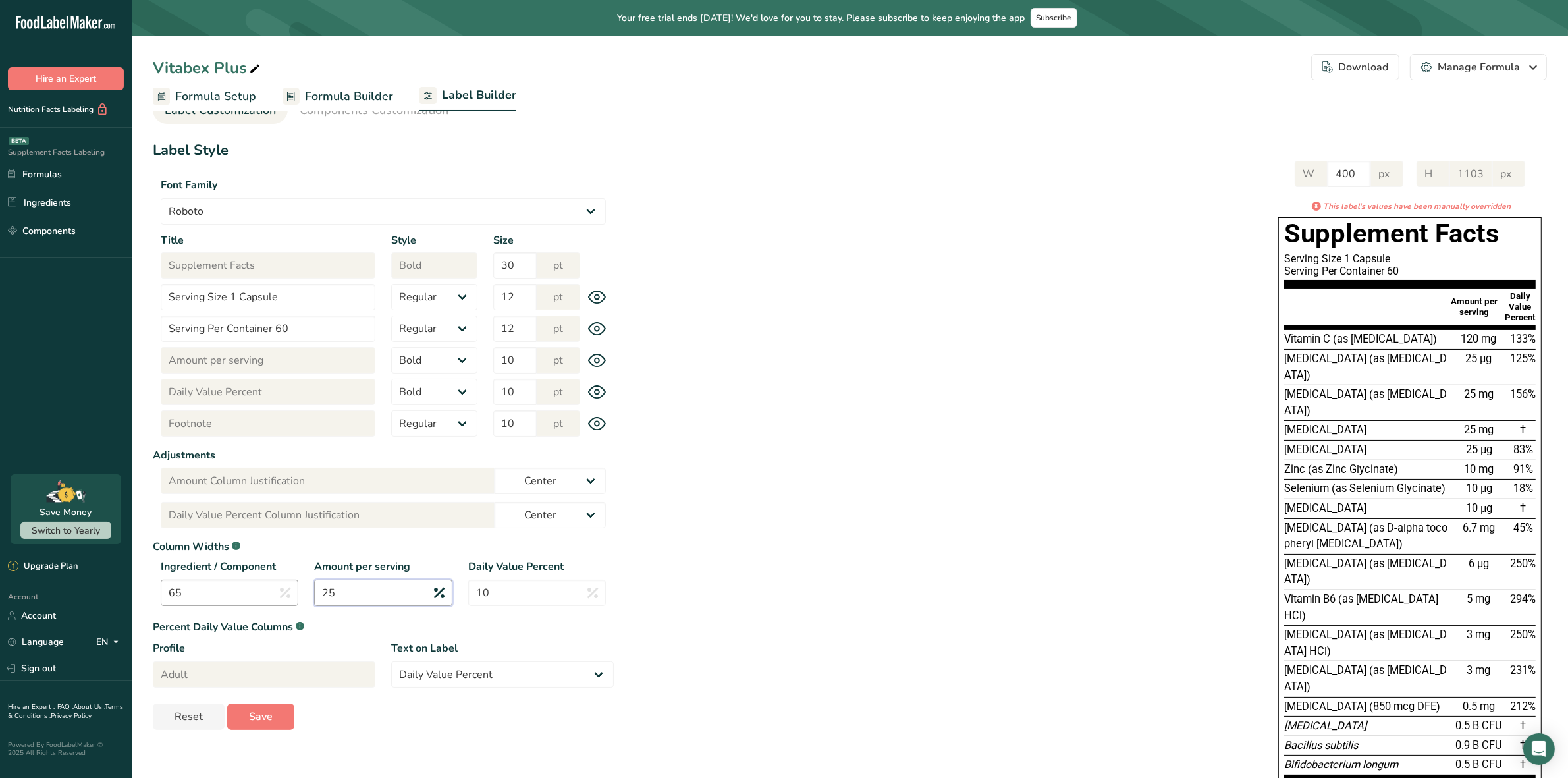
type input "25"
click at [236, 594] on input "65" at bounding box center [229, 593] width 138 height 26
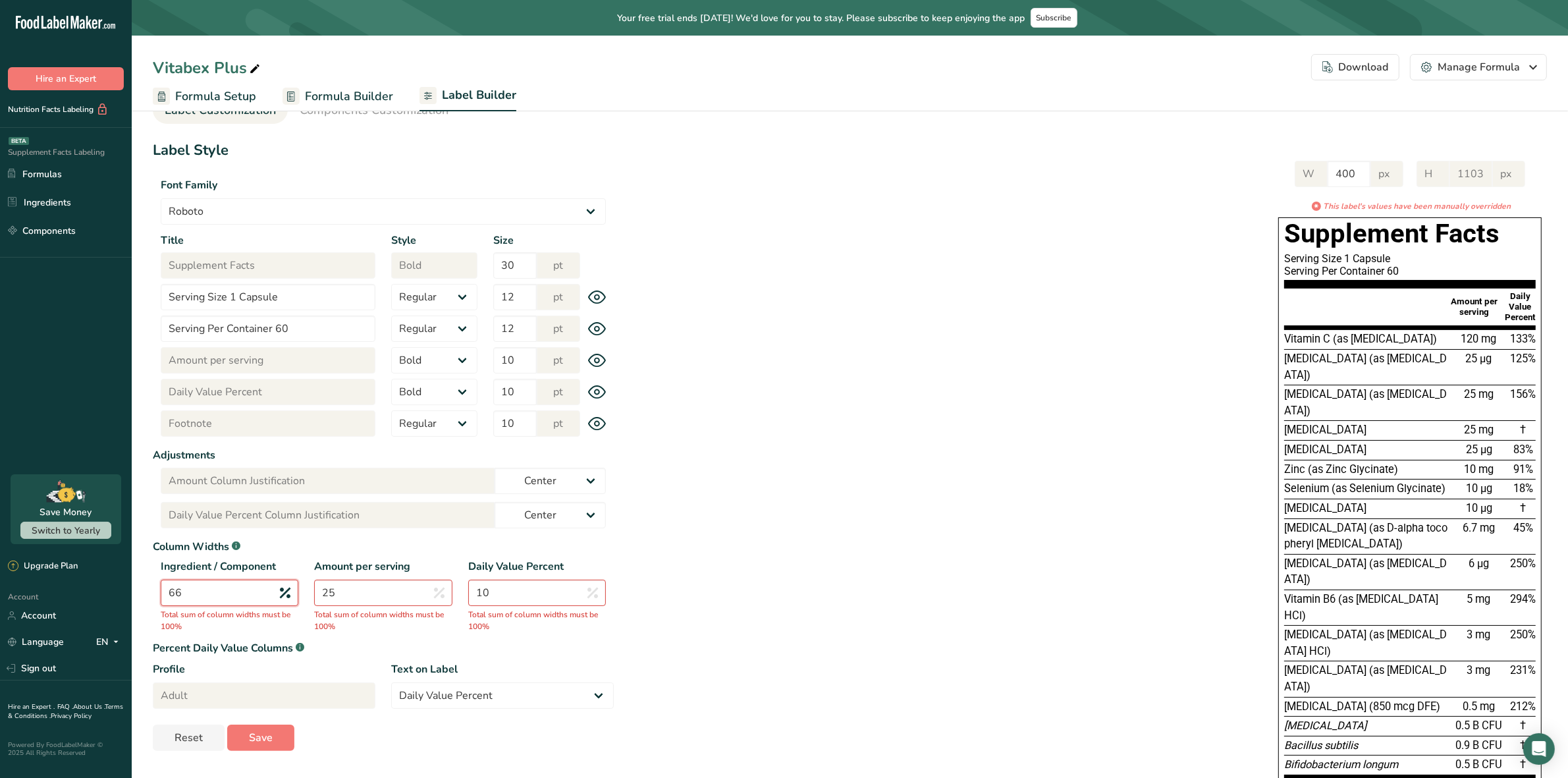
type input "66"
click at [367, 597] on input "25" at bounding box center [383, 593] width 138 height 26
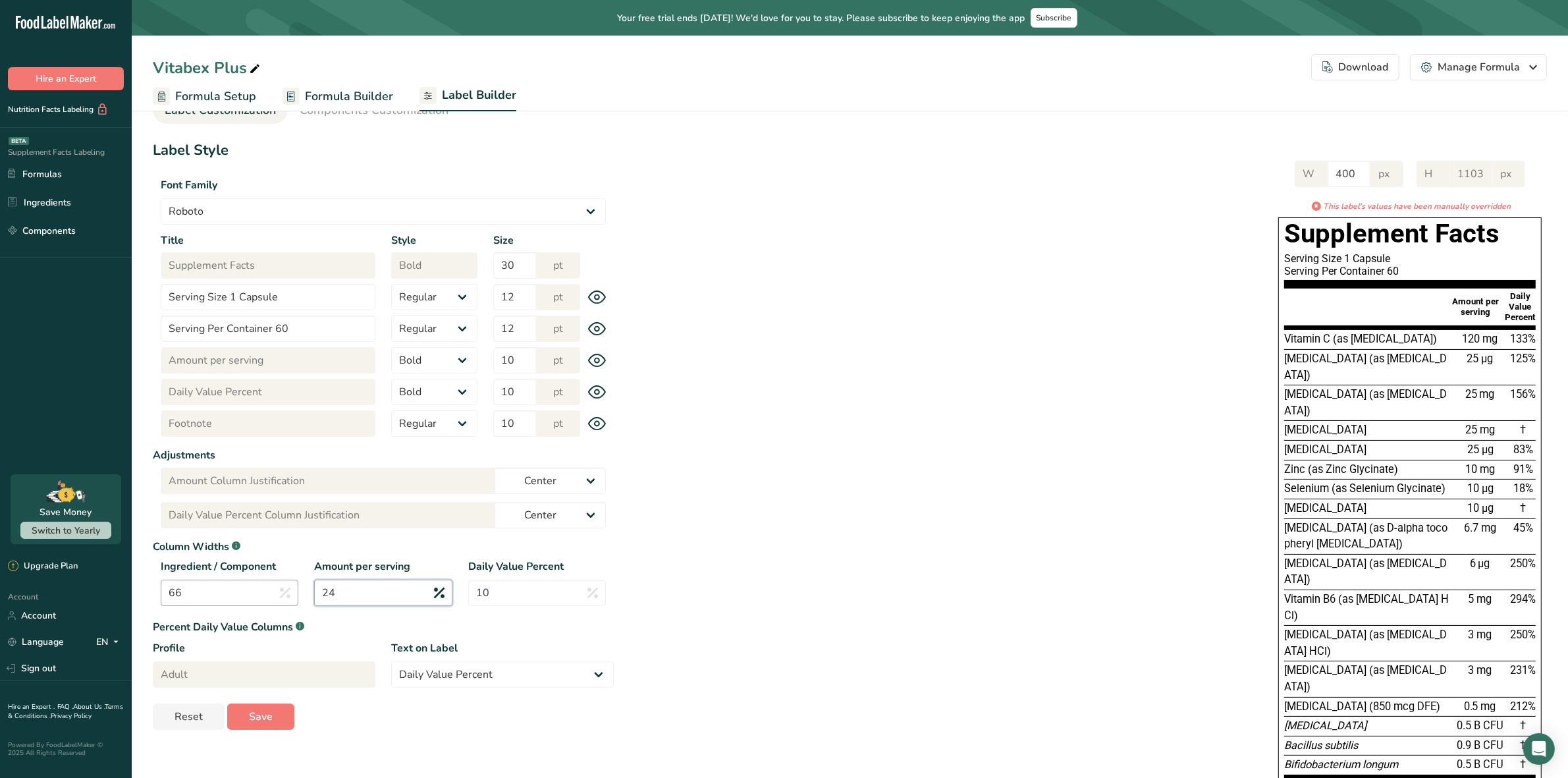
type input "24"
click at [248, 593] on input "66" at bounding box center [229, 593] width 138 height 26
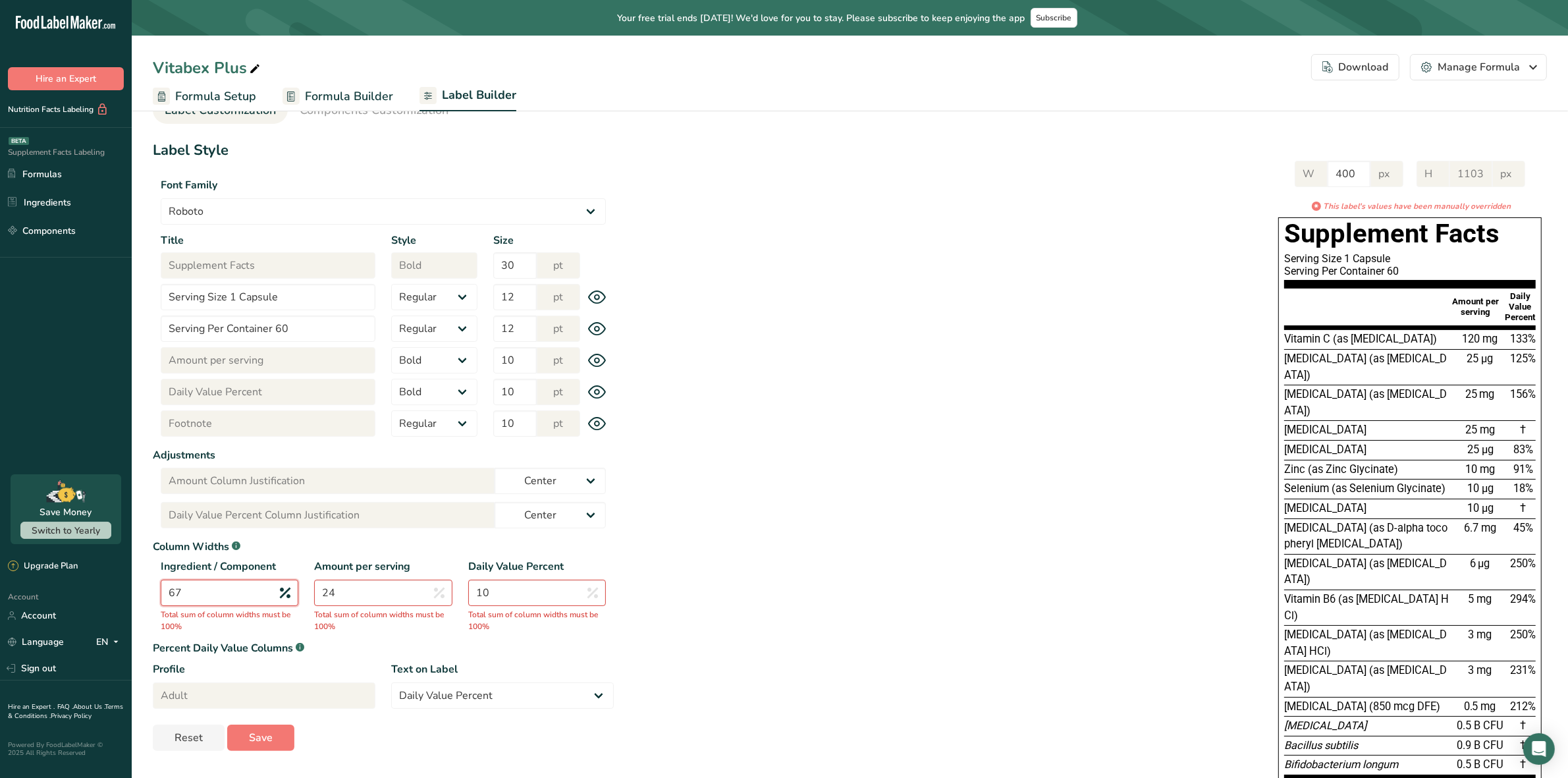
type input "67"
click at [384, 595] on input "24" at bounding box center [383, 593] width 138 height 26
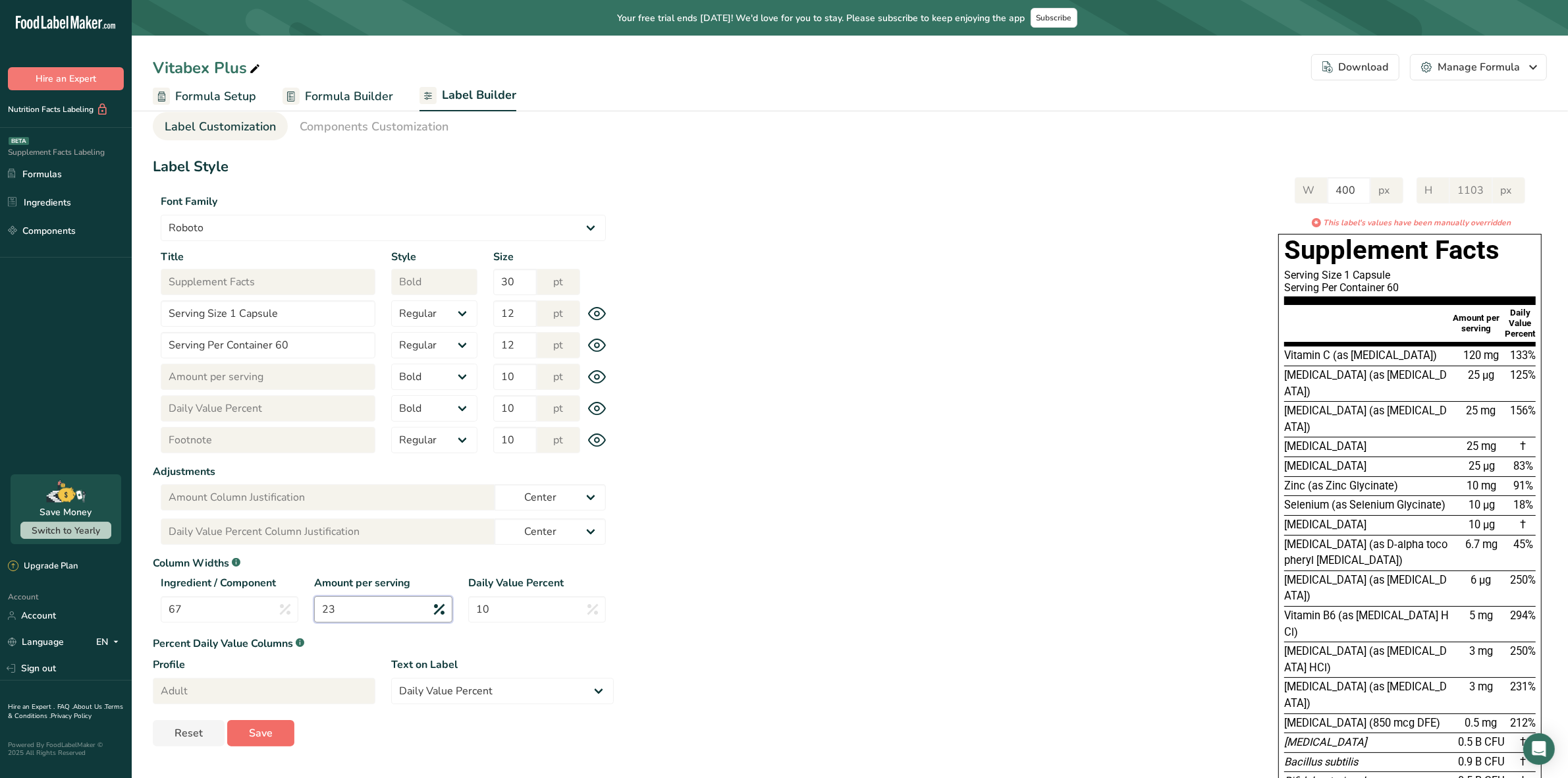
type input "23"
click at [278, 731] on button "Save" at bounding box center [261, 734] width 67 height 26
type input "783"
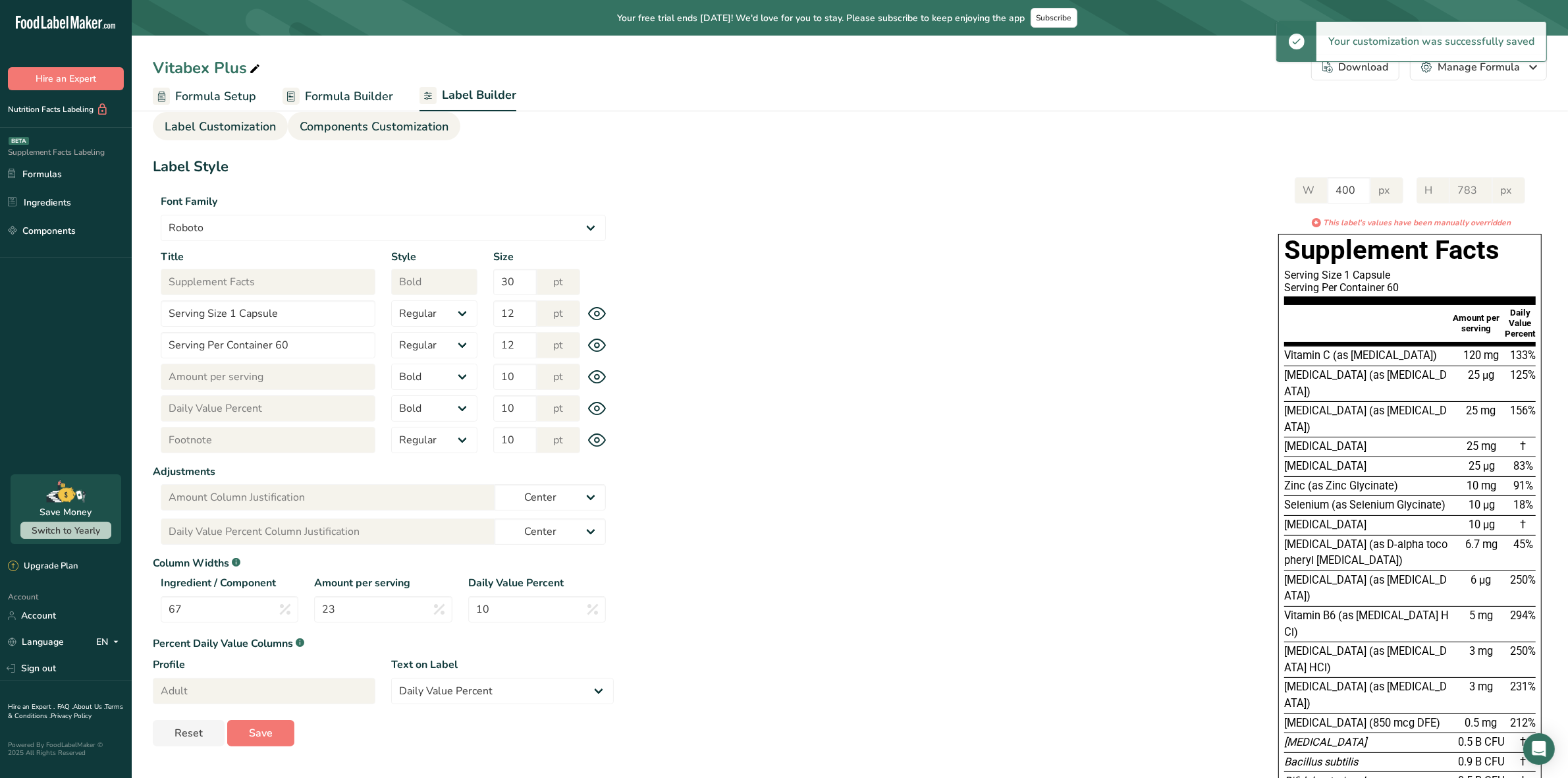
click at [376, 126] on span "Components Customization" at bounding box center [374, 126] width 149 height 18
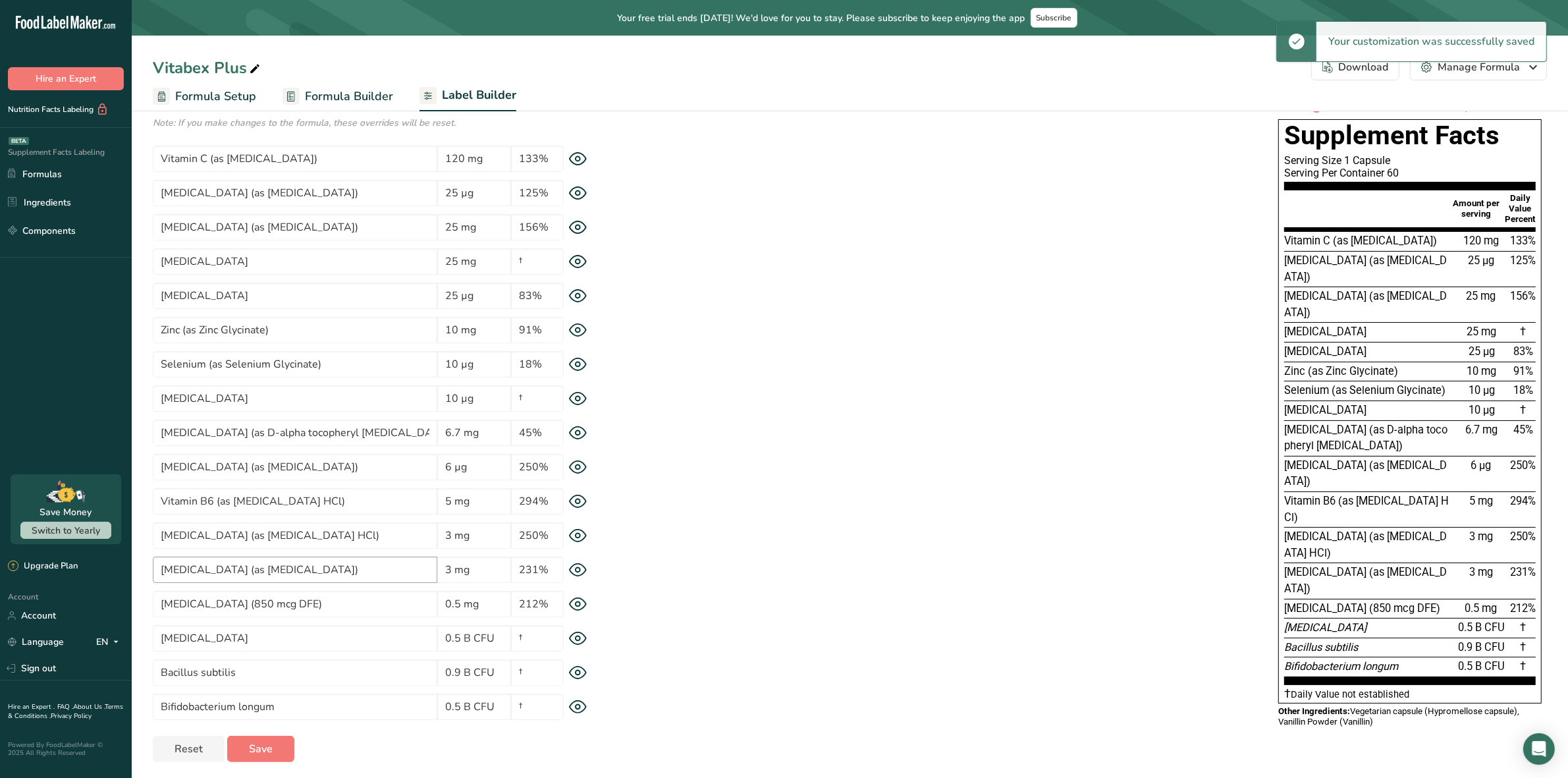
scroll to position [91, 0]
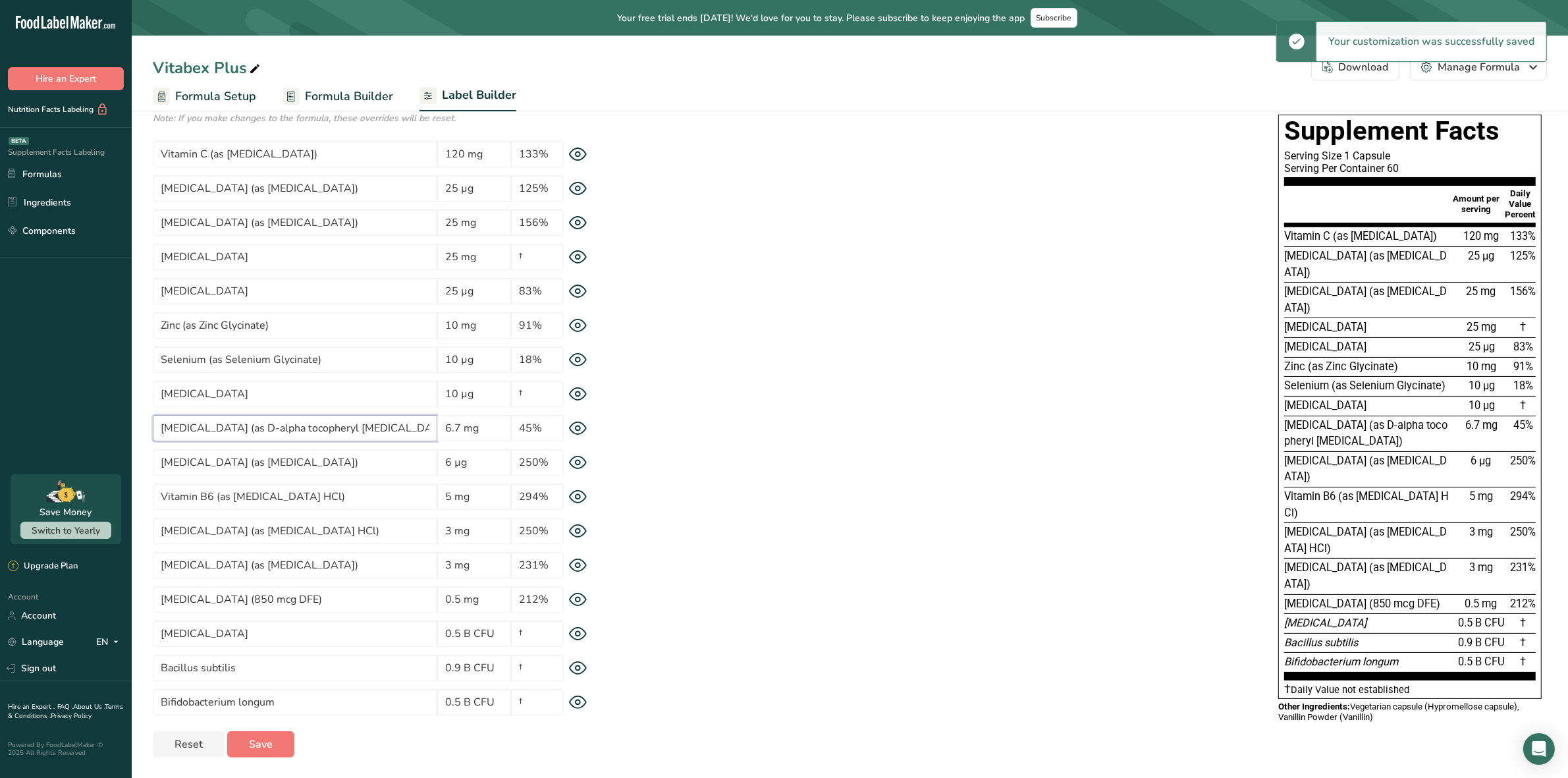
click at [327, 425] on input "Vitamin E (as D-alpha tocopheryl acetate)" at bounding box center [294, 428] width 284 height 26
type input "[MEDICAL_DATA] (as D-alpha tocopheryl a-cetate)"
click at [267, 746] on span "Save" at bounding box center [261, 745] width 23 height 16
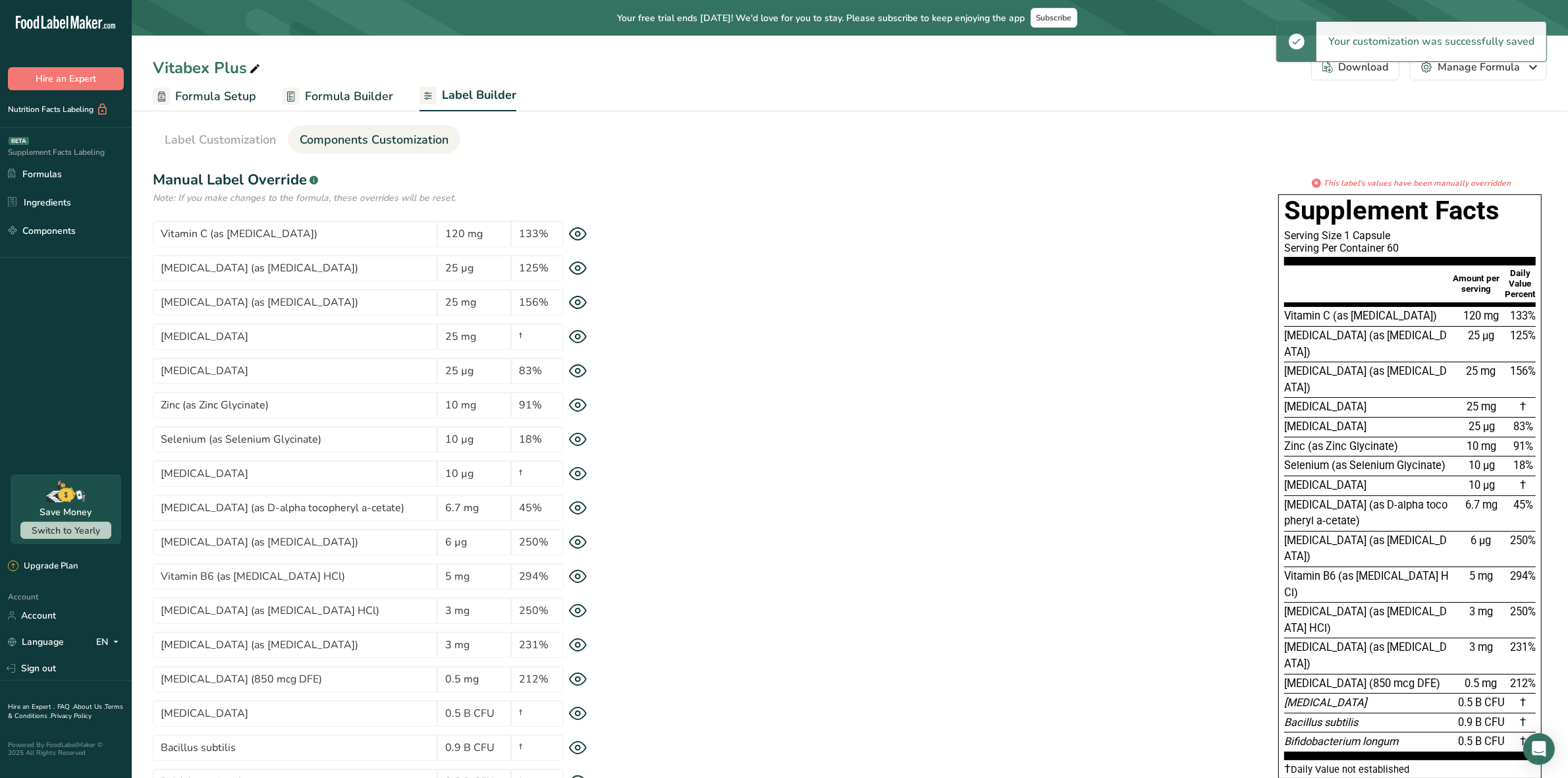
scroll to position [0, 0]
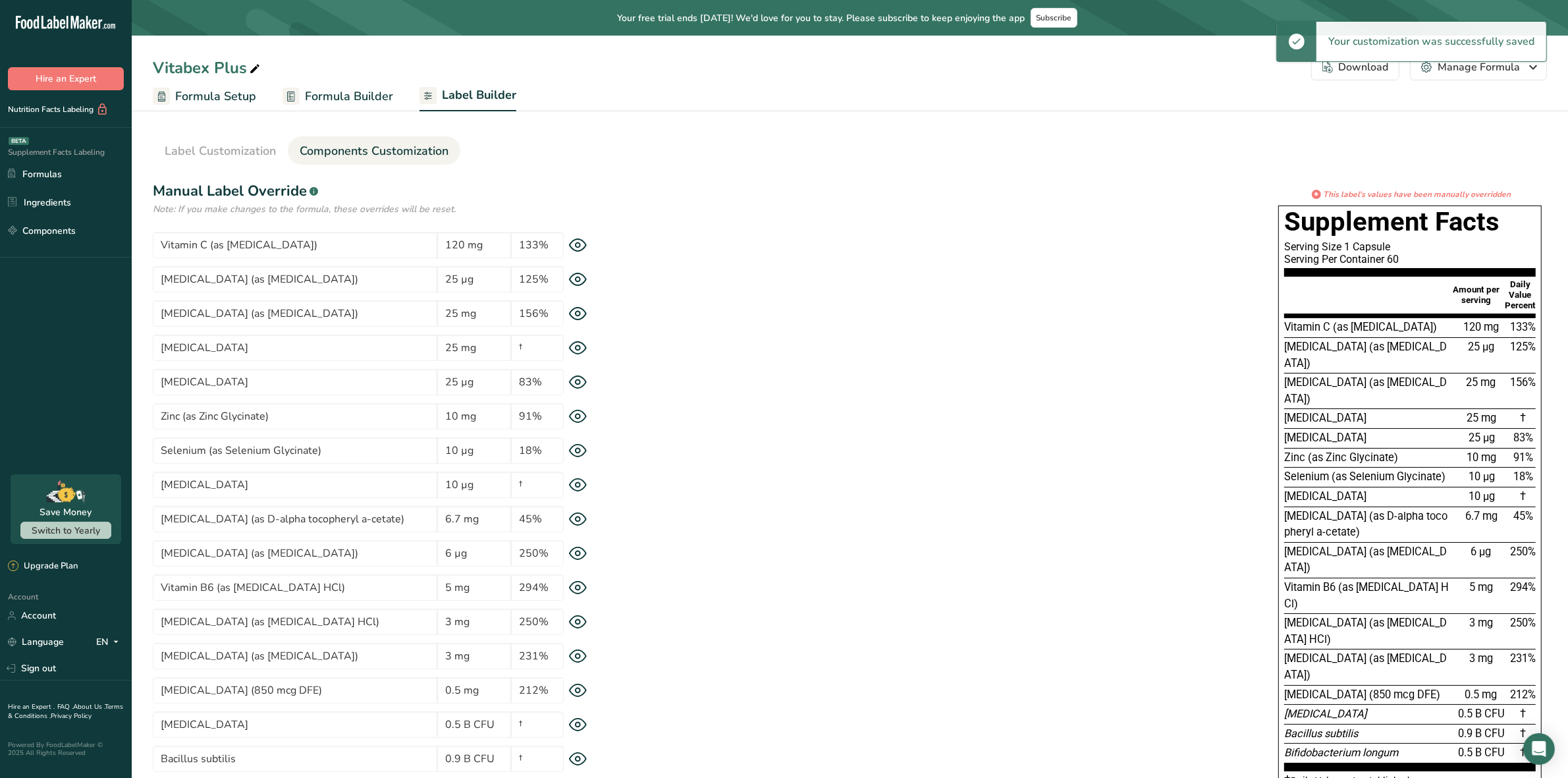
click at [1345, 66] on div "Download" at bounding box center [1355, 67] width 66 height 16
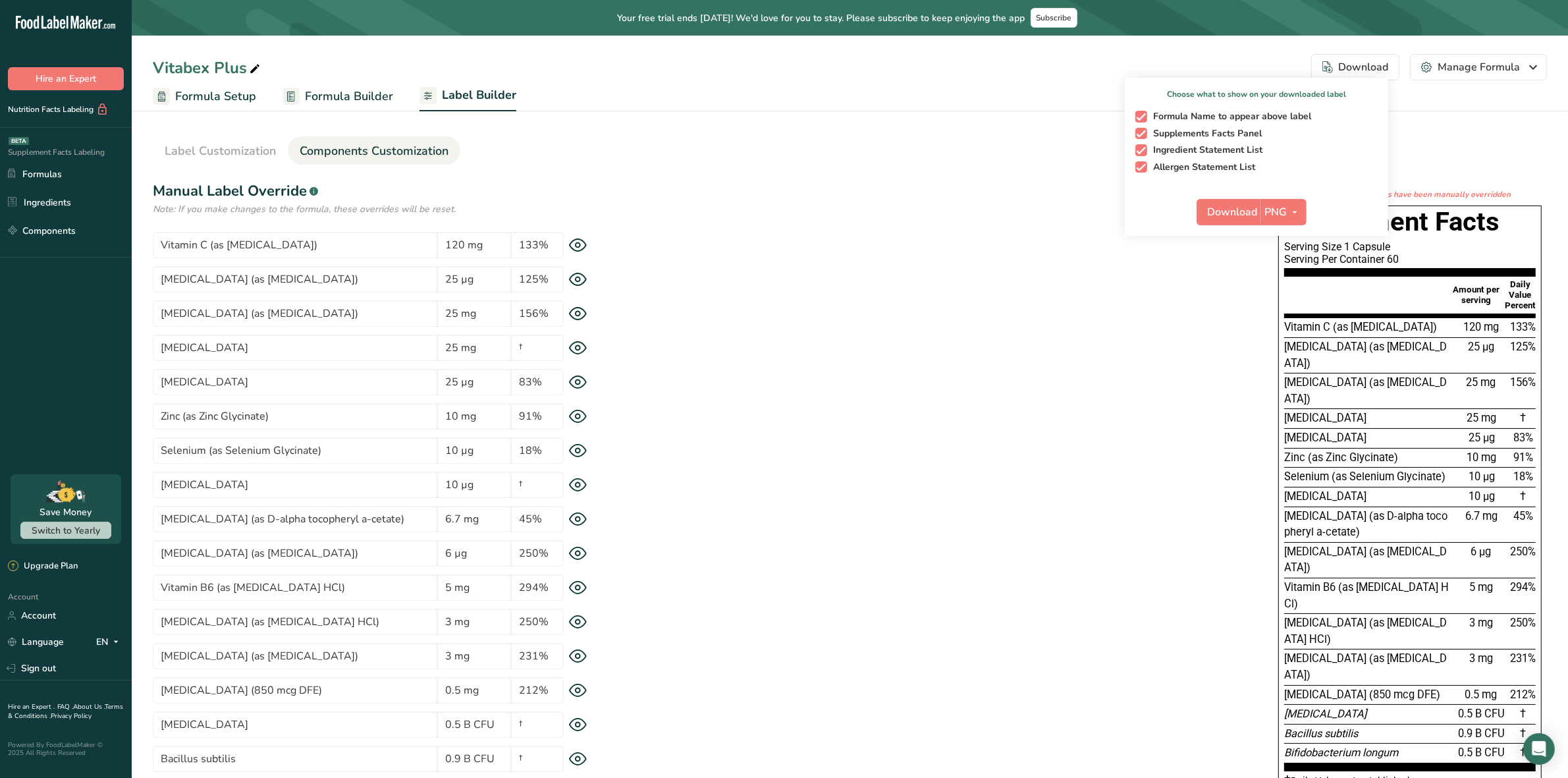
click at [1169, 306] on div "* This label's values have been manually overridden Supplement Facts Serving Si…" at bounding box center [1080, 506] width 933 height 635
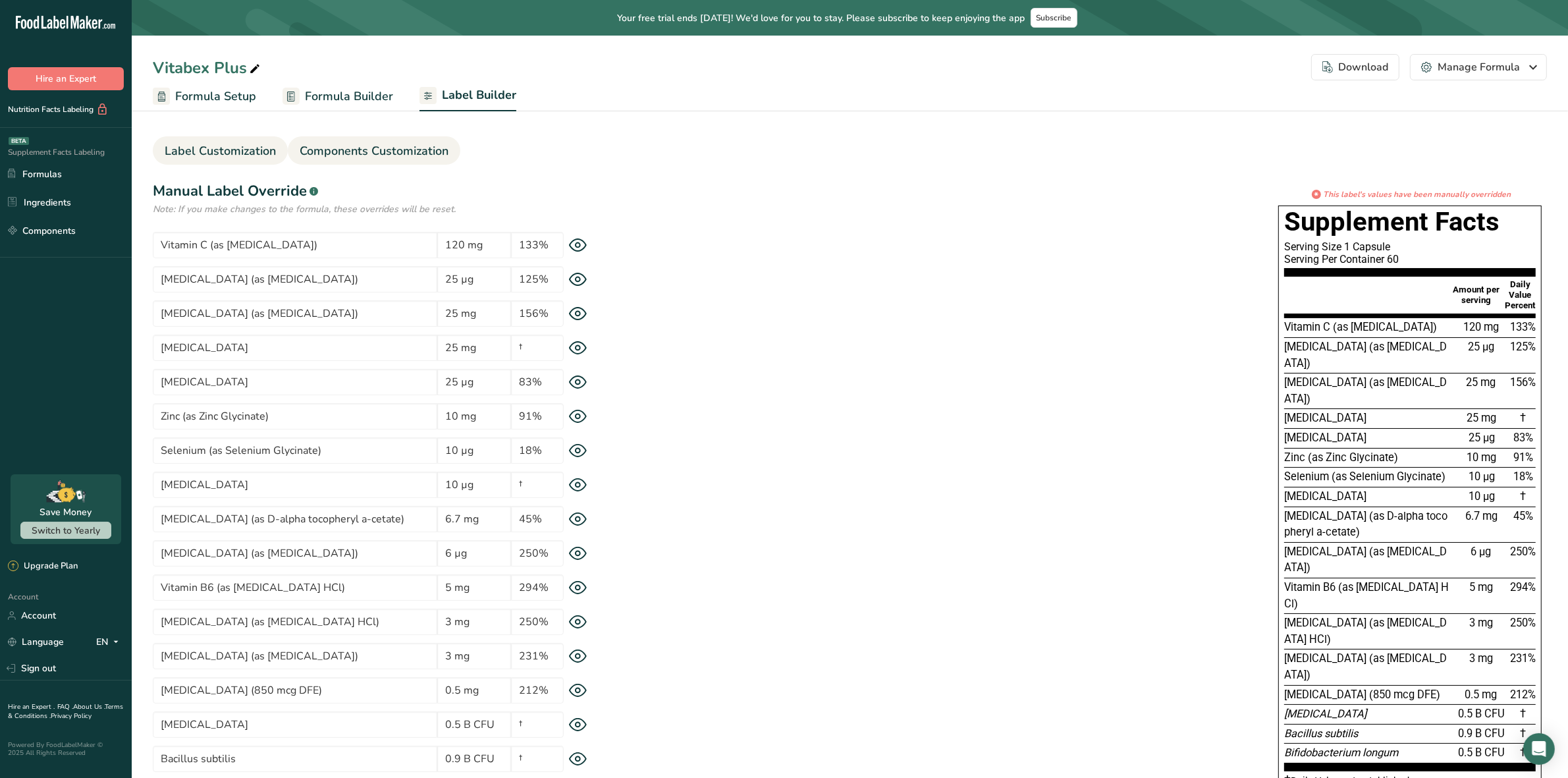
click at [228, 152] on span "Label Customization" at bounding box center [220, 151] width 111 height 18
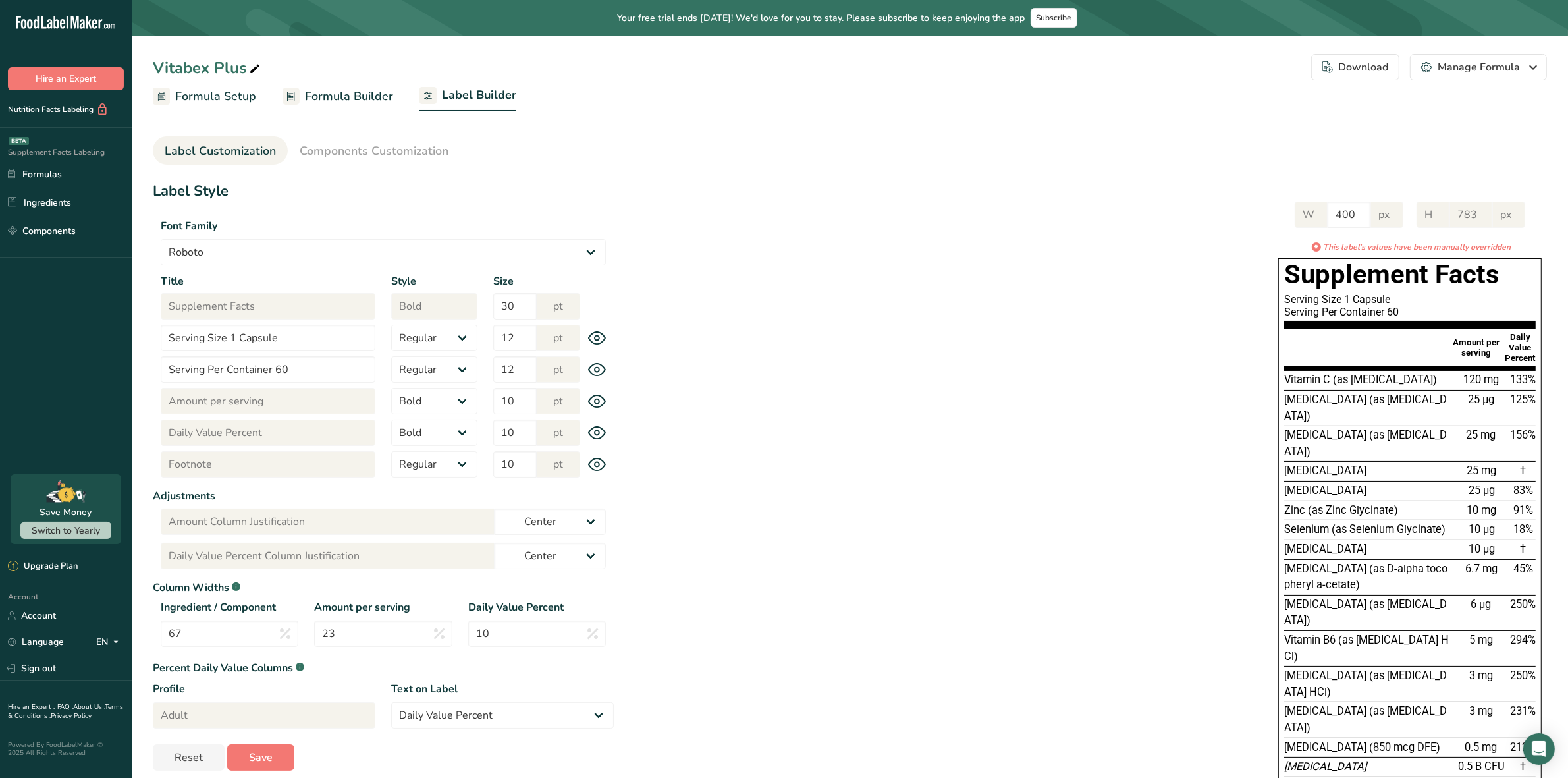
click at [1373, 66] on div "Download" at bounding box center [1355, 67] width 66 height 16
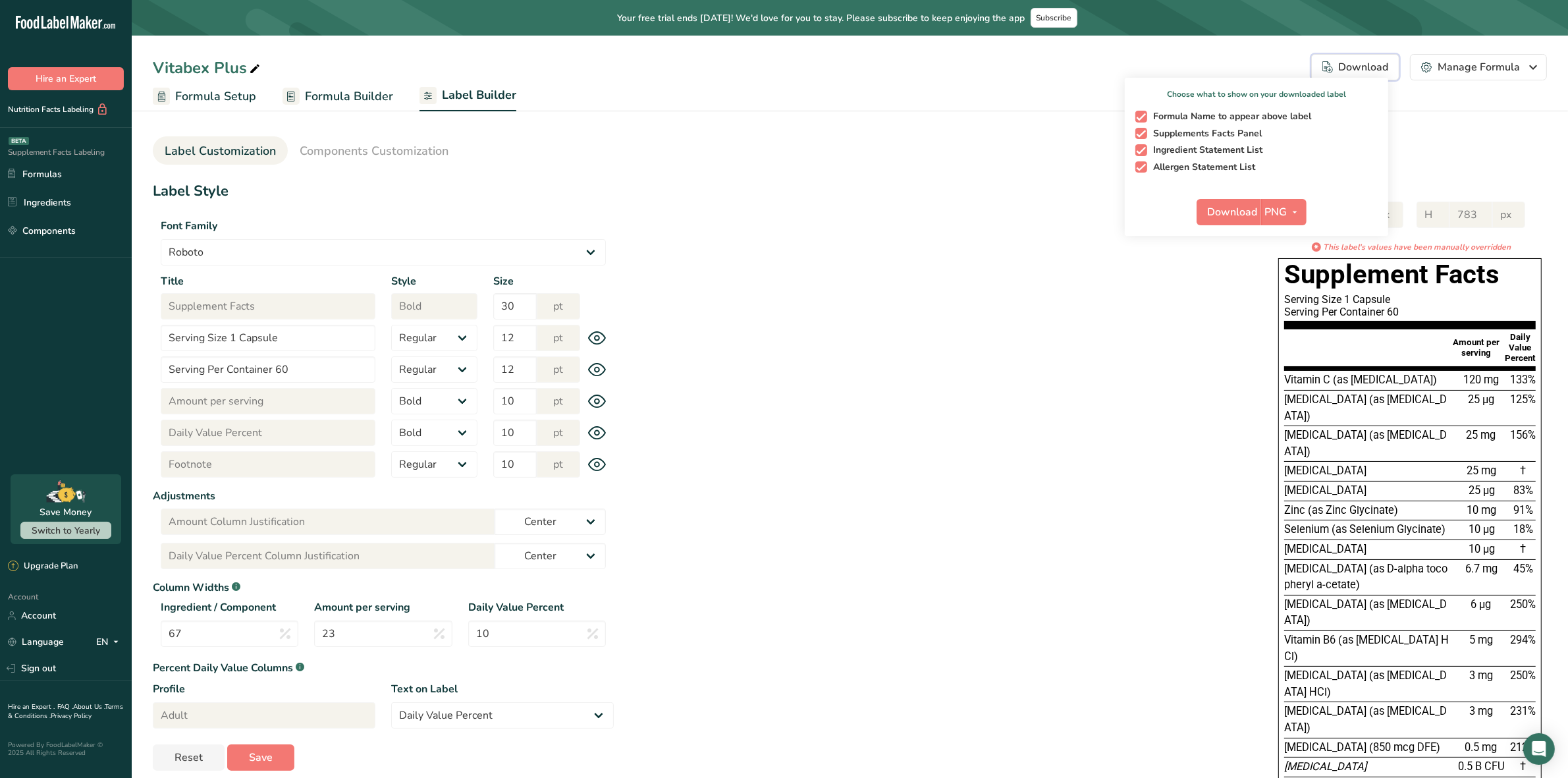
click at [1143, 111] on span "button" at bounding box center [1141, 116] width 12 height 12
click at [1143, 112] on input "Formula Name to appear above label" at bounding box center [1139, 116] width 9 height 9
checkbox input "false"
click at [1141, 164] on span "button" at bounding box center [1141, 167] width 12 height 12
click at [1141, 164] on input "Allergen Statement List" at bounding box center [1139, 167] width 9 height 9
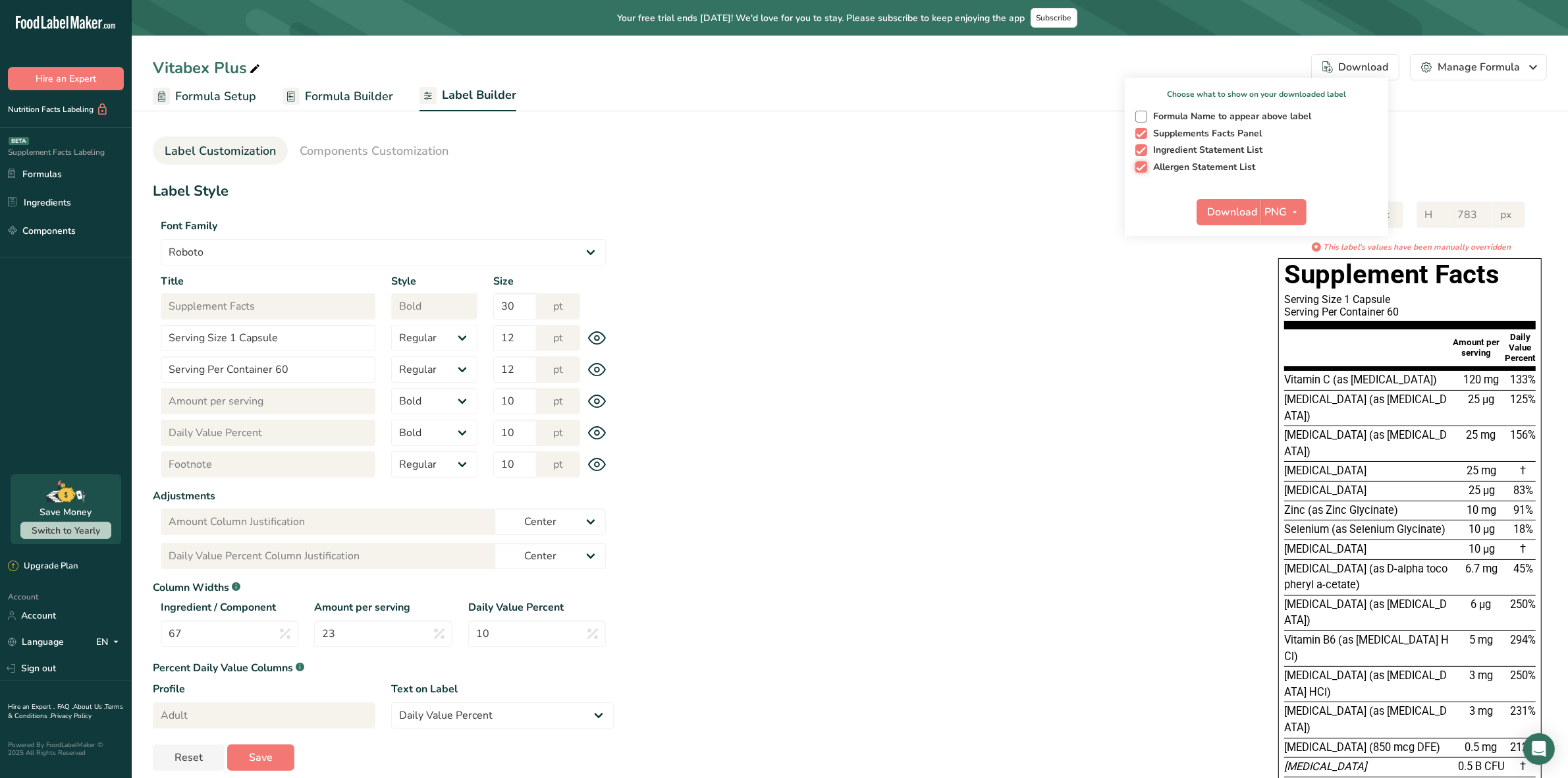
checkbox input "false"
click at [1297, 209] on icon "button" at bounding box center [1296, 212] width 11 height 16
click at [1236, 212] on span "Download" at bounding box center [1232, 212] width 50 height 16
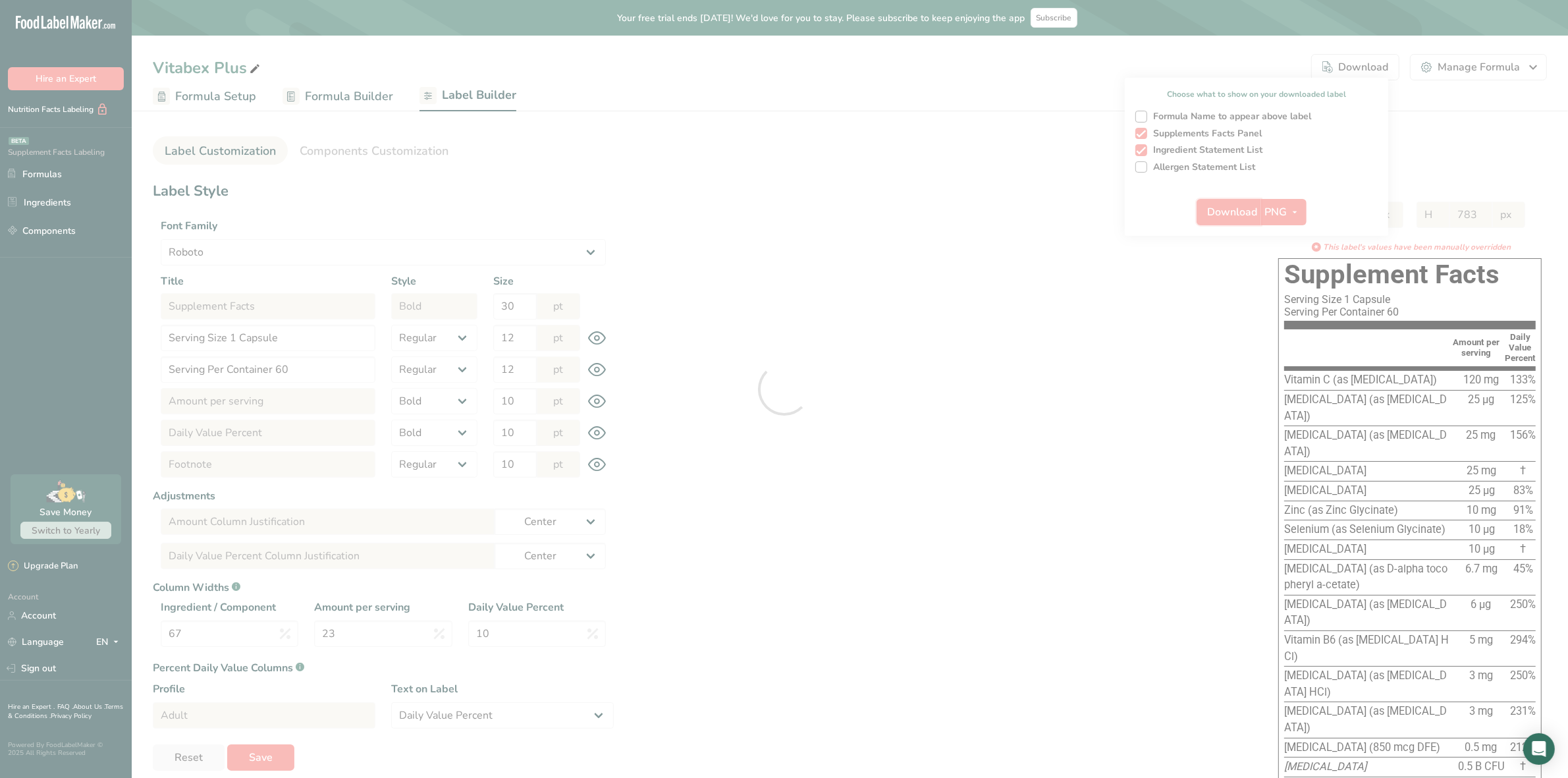
select select "Roboto"
select select "bold"
select select "center"
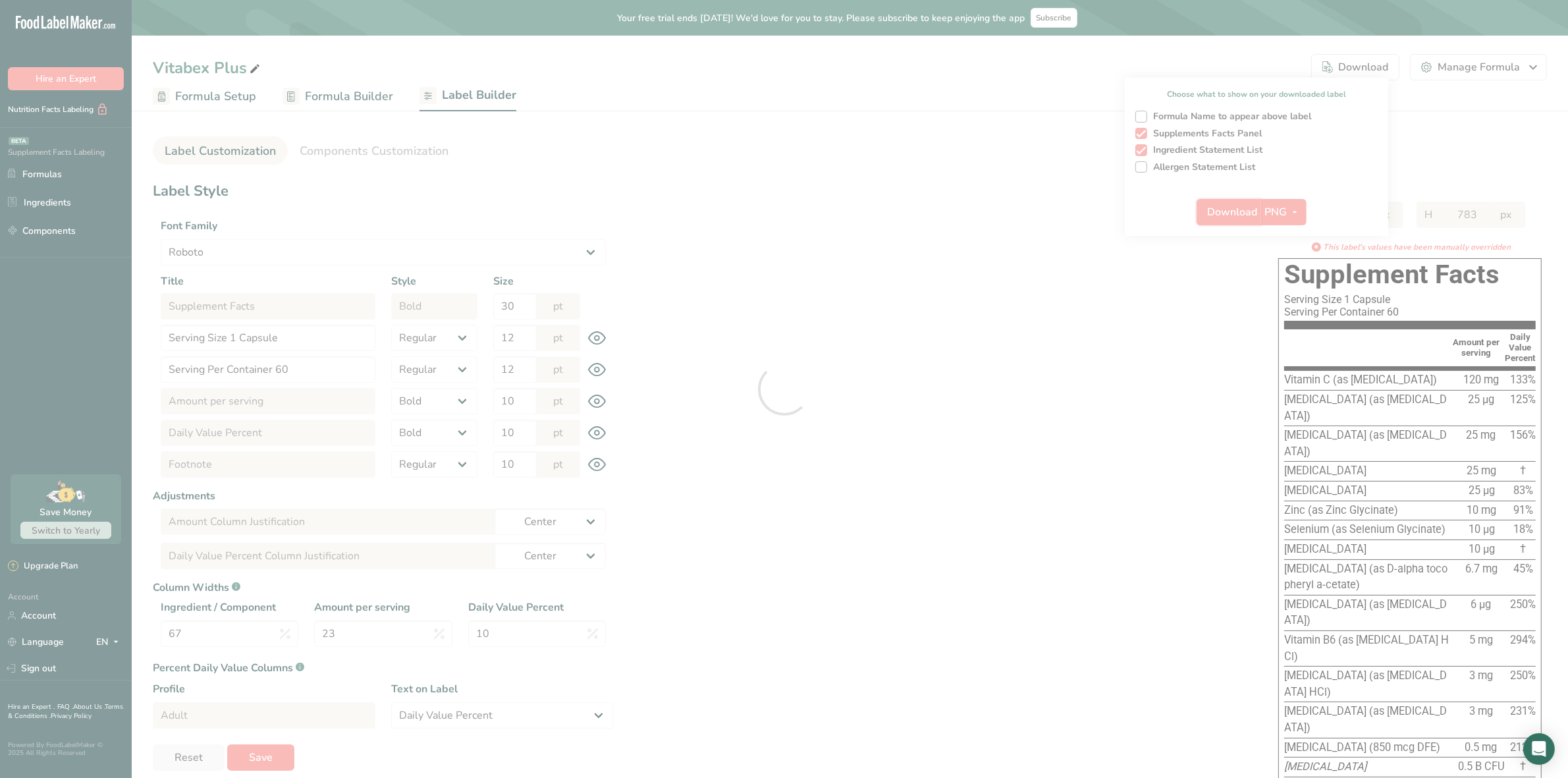
select select "center"
select select "Daily Value Percent"
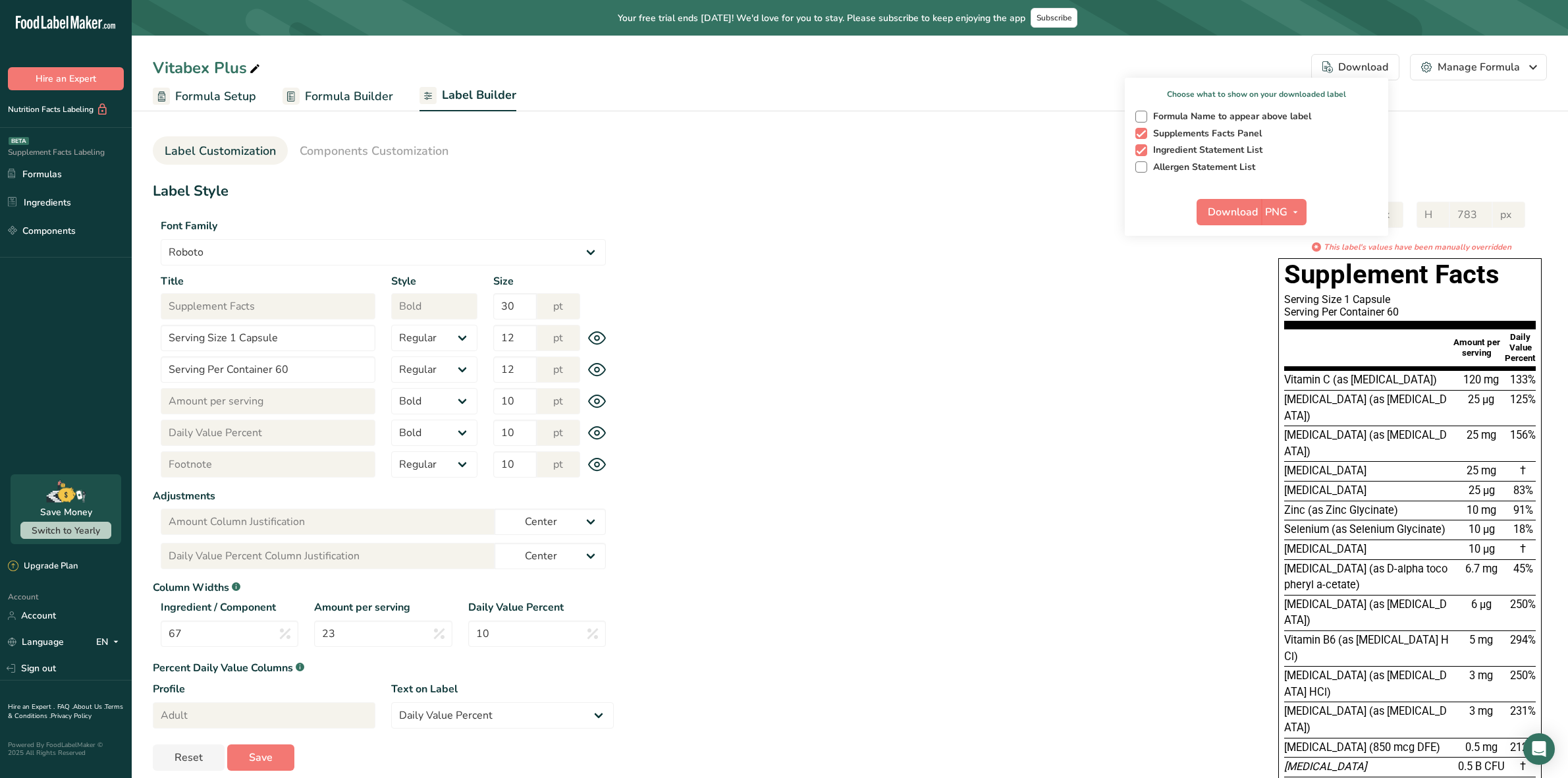
select select "Roboto"
select select "bold"
select select "center"
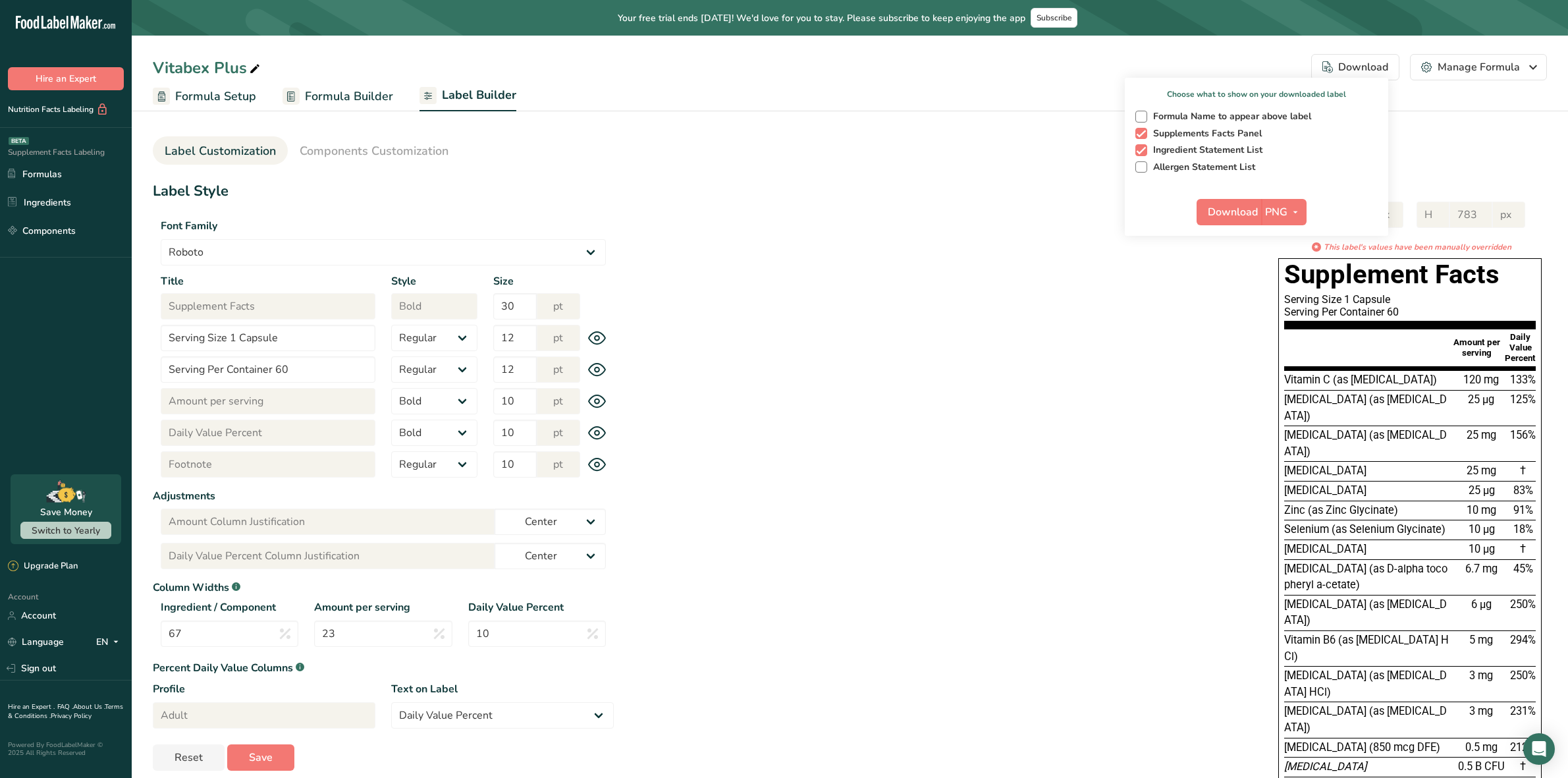
select select "center"
select select "Daily Value Percent"
click at [1293, 212] on icon "button" at bounding box center [1296, 212] width 11 height 16
click at [1289, 252] on link "BMP" at bounding box center [1285, 261] width 42 height 22
click at [1219, 209] on span "Download" at bounding box center [1232, 212] width 50 height 16
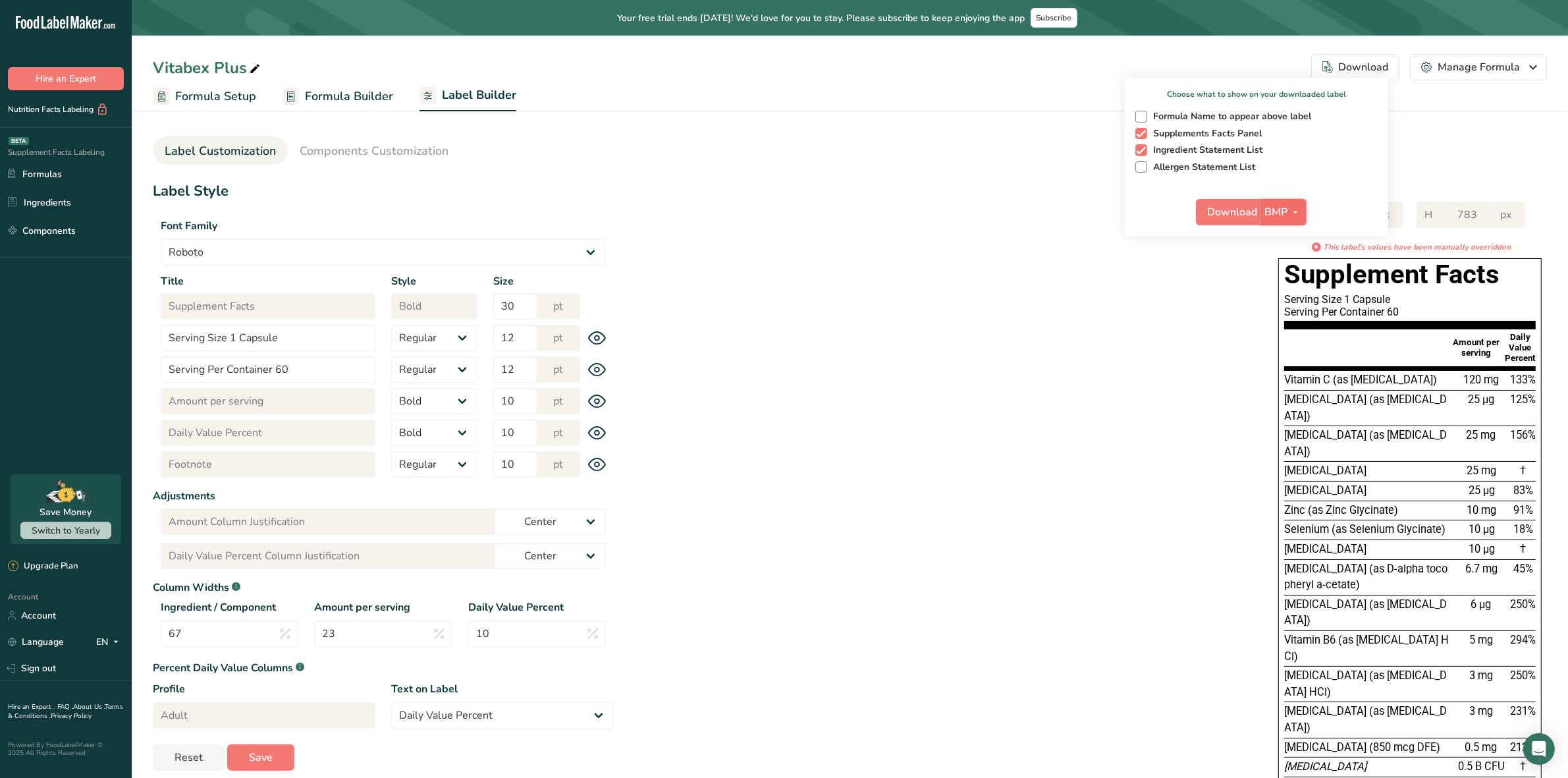
click at [1295, 209] on icon "button" at bounding box center [1296, 212] width 11 height 16
click at [1292, 280] on link "SVG" at bounding box center [1285, 283] width 42 height 22
click at [1232, 206] on span "Download" at bounding box center [1232, 212] width 50 height 16
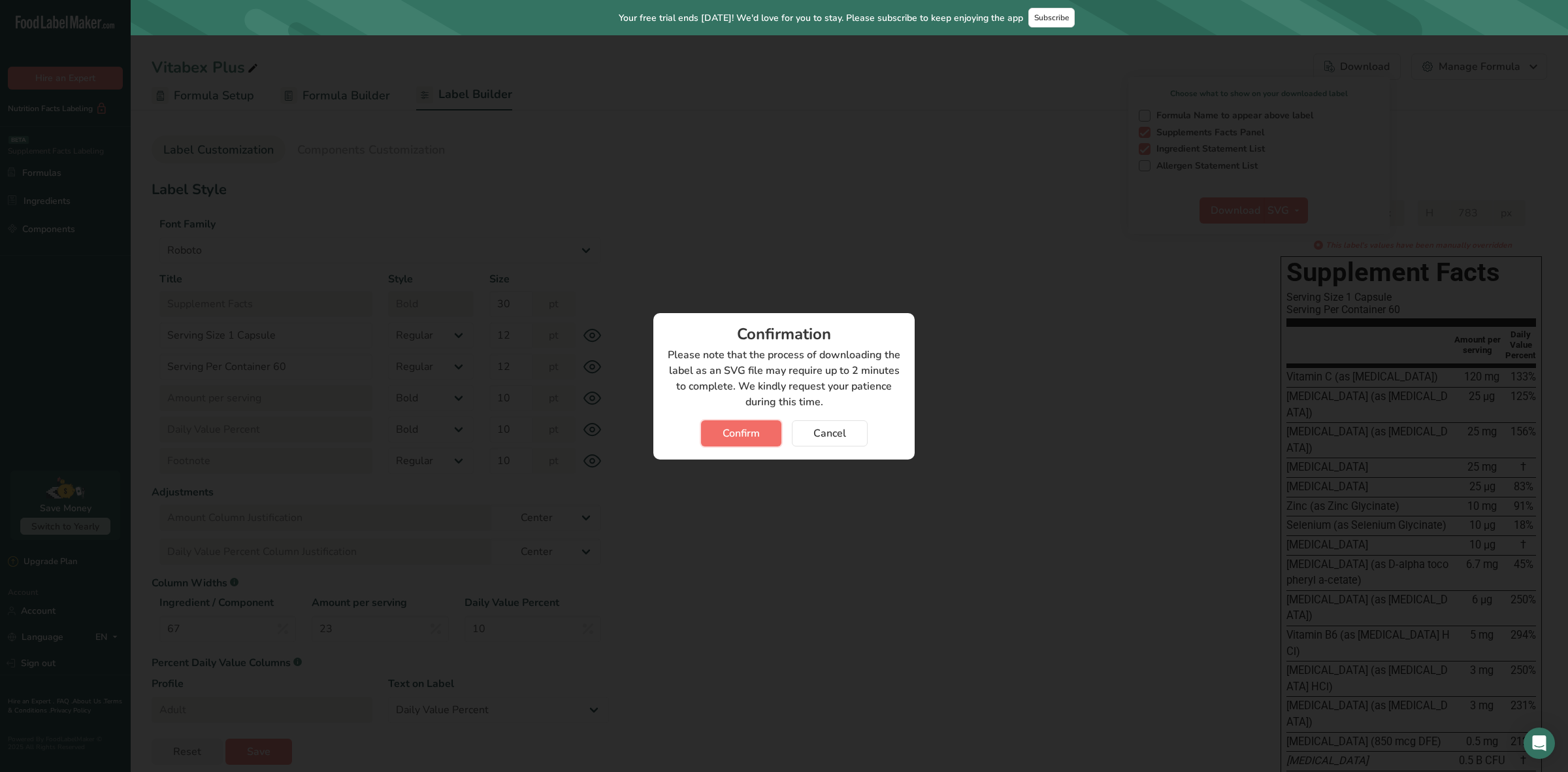
click at [744, 429] on span "Confirm" at bounding box center [742, 434] width 37 height 15
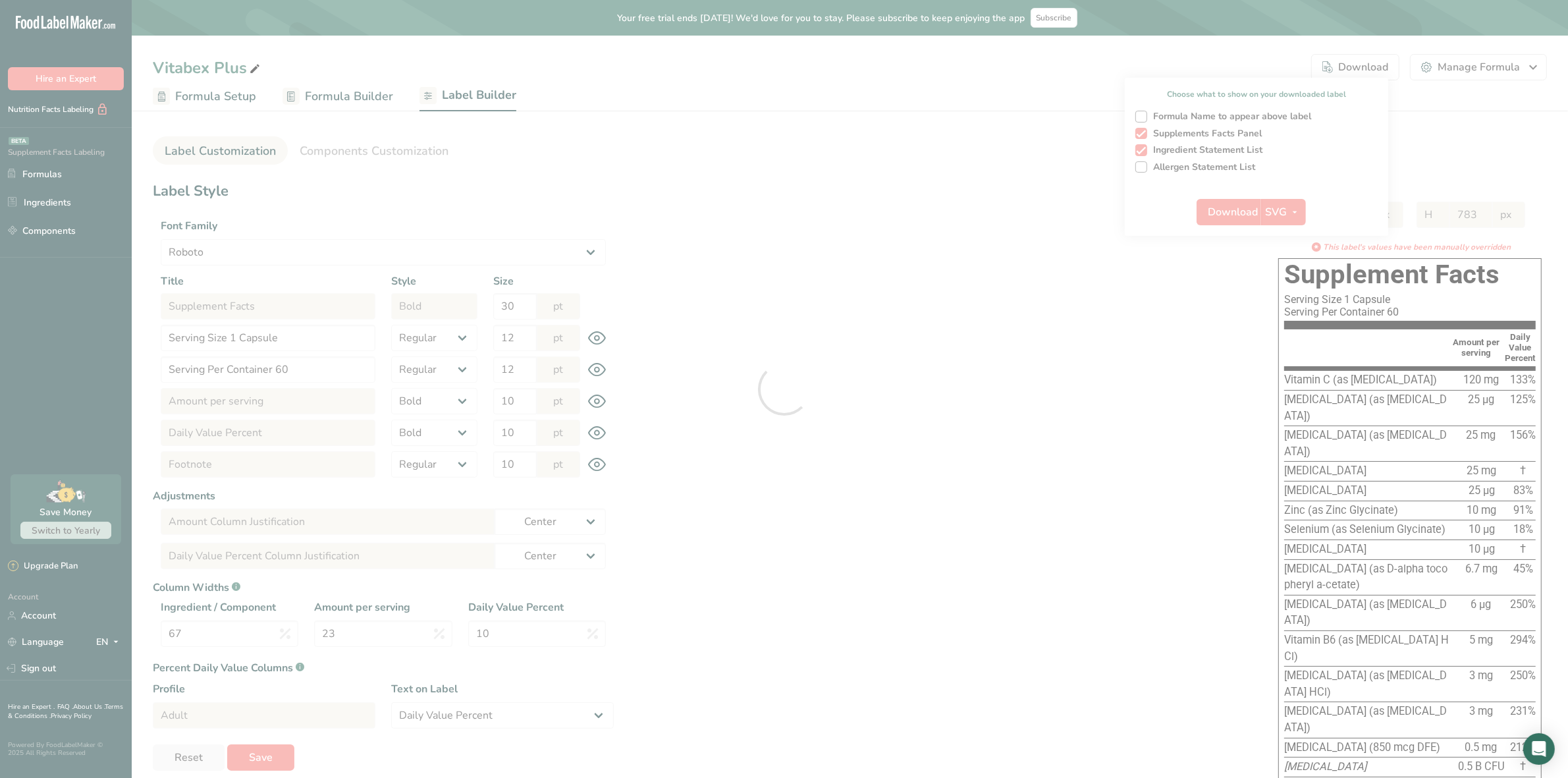
select select "Roboto"
select select "bold"
select select "center"
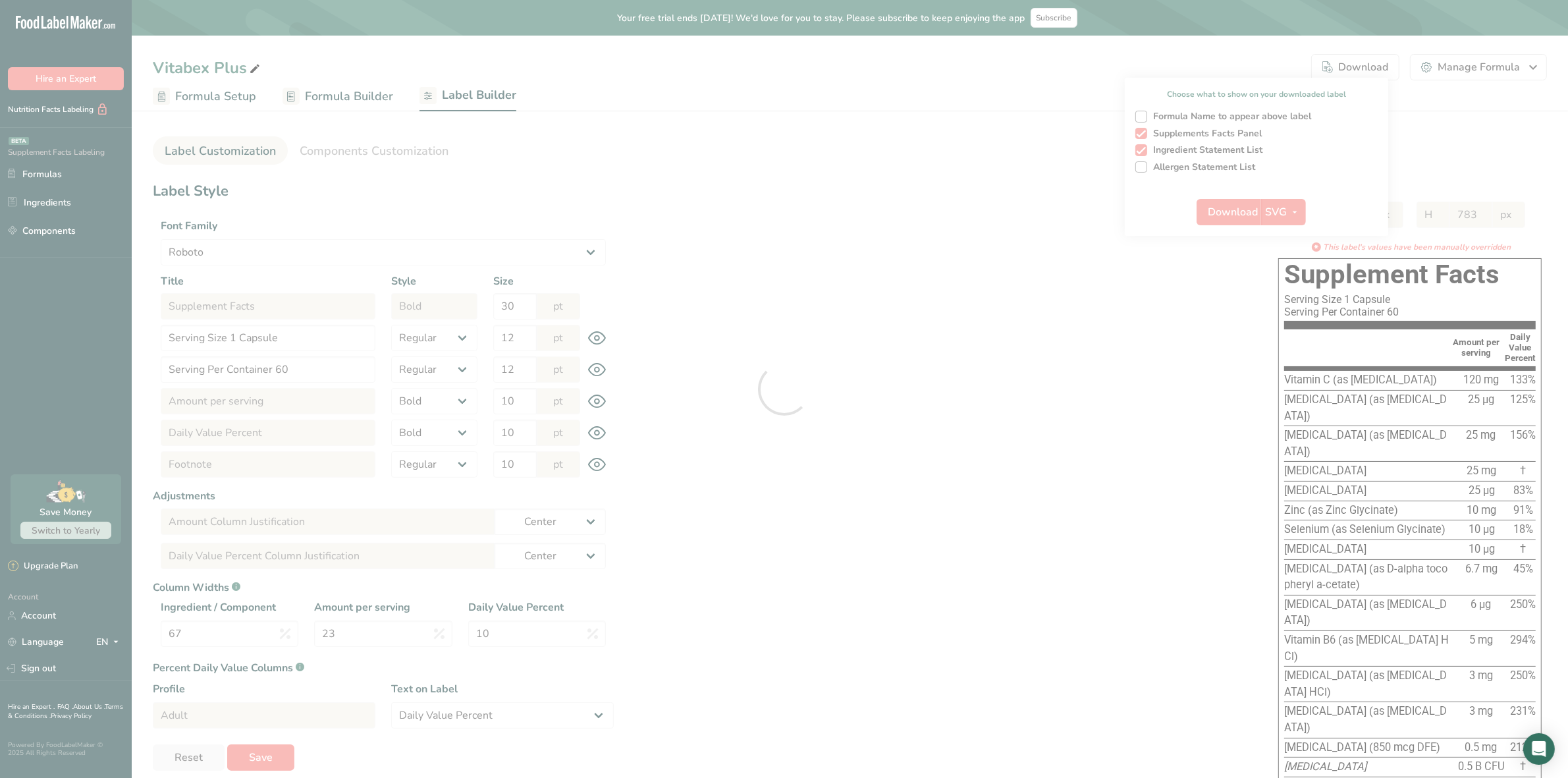
select select "center"
select select "Daily Value Percent"
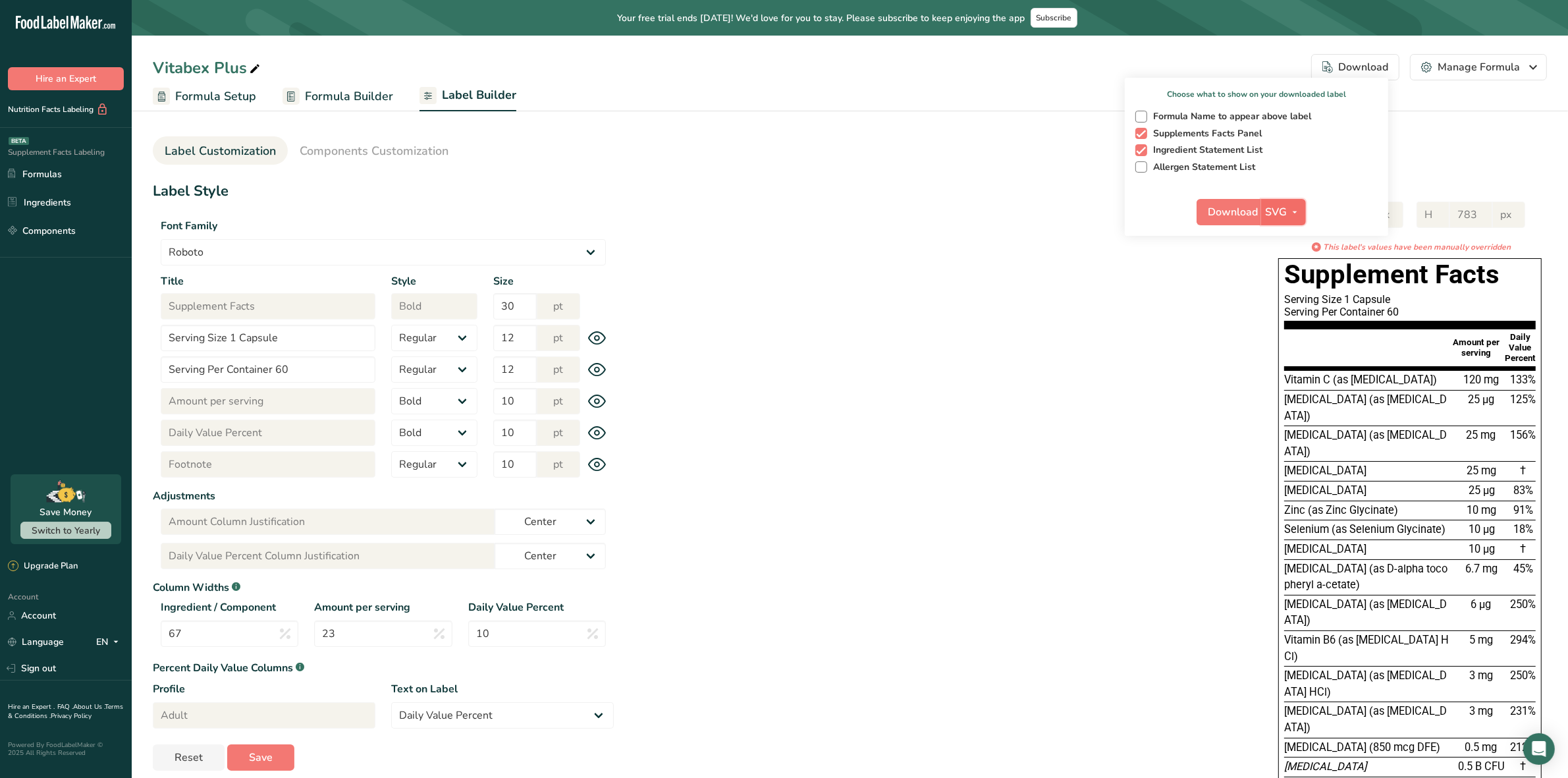
click at [1303, 207] on span "button" at bounding box center [1295, 212] width 16 height 16
click at [1297, 297] on link "PDF" at bounding box center [1285, 304] width 42 height 22
click at [1239, 213] on span "Download" at bounding box center [1233, 212] width 50 height 16
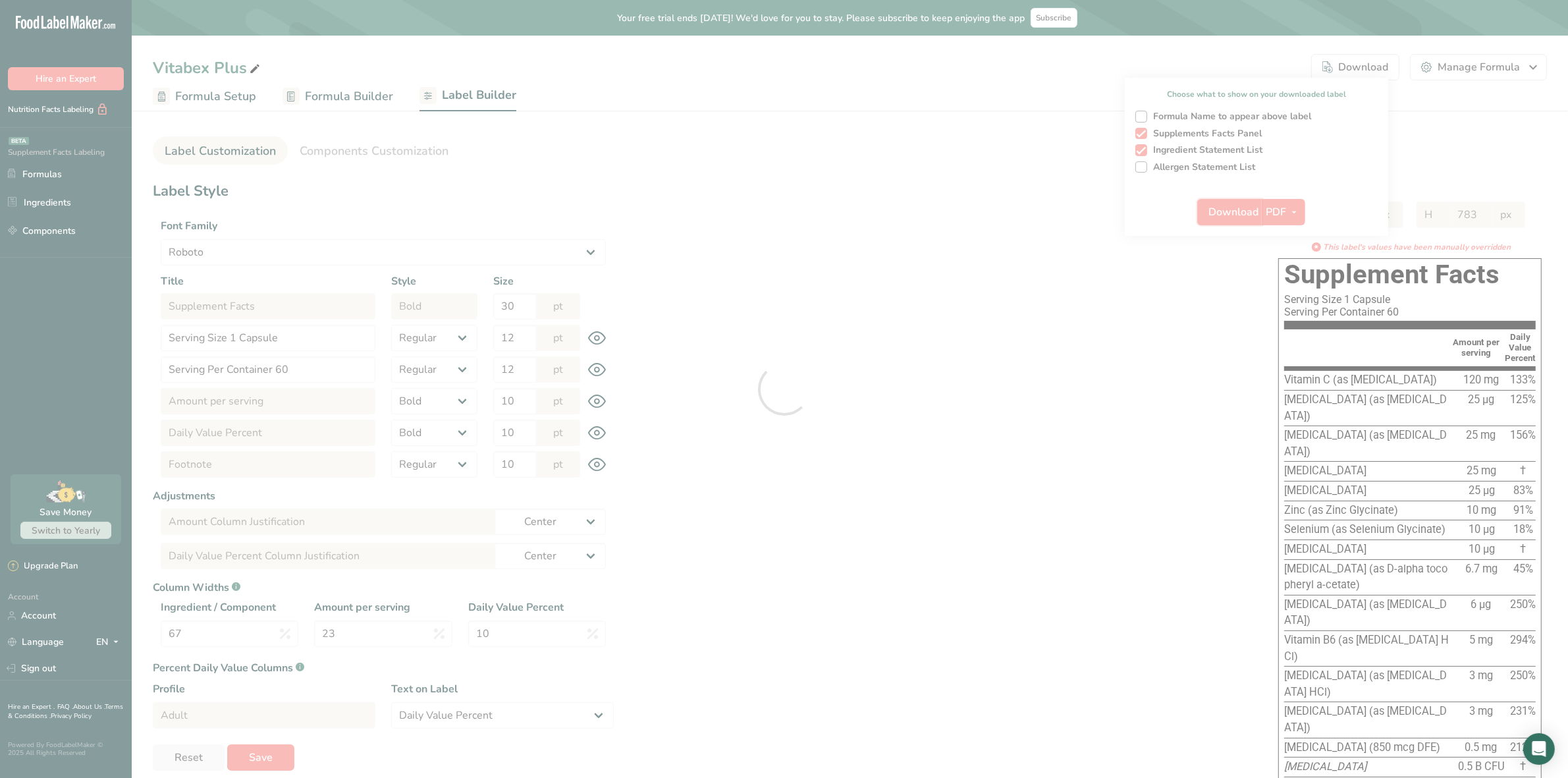
select select "Roboto"
select select "bold"
select select "center"
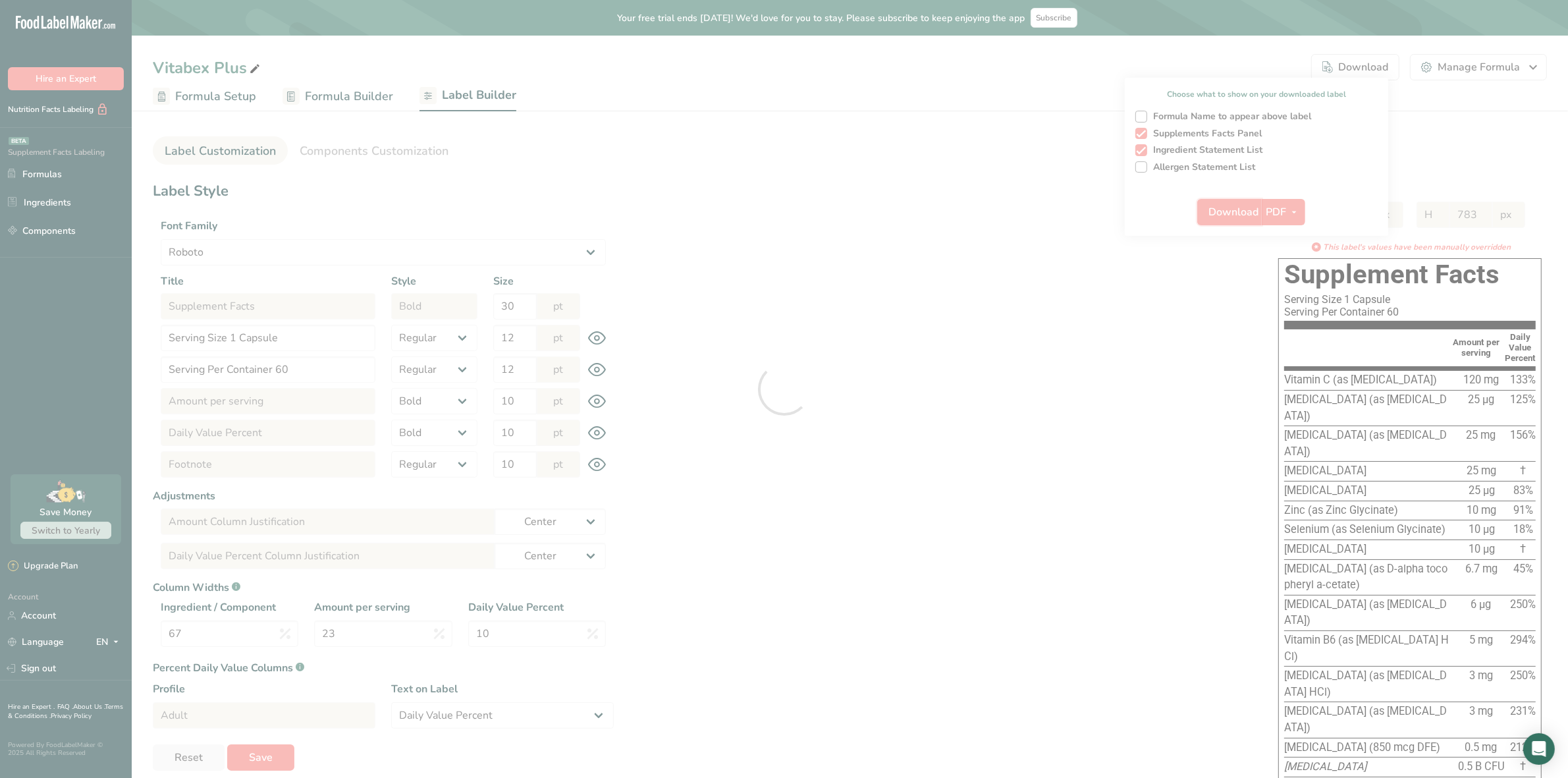
select select "center"
select select "Daily Value Percent"
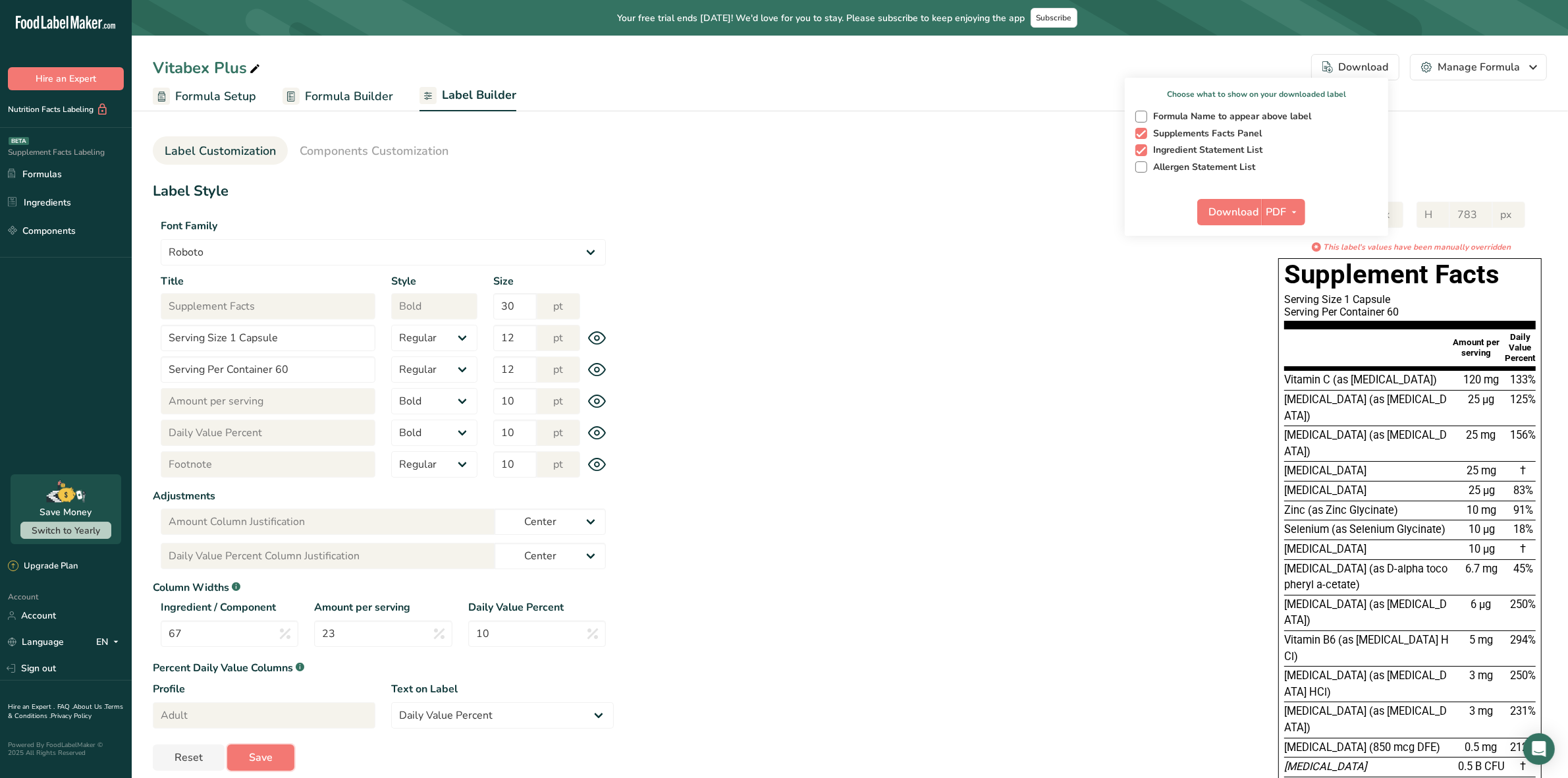
click at [272, 755] on button "Save" at bounding box center [261, 758] width 67 height 26
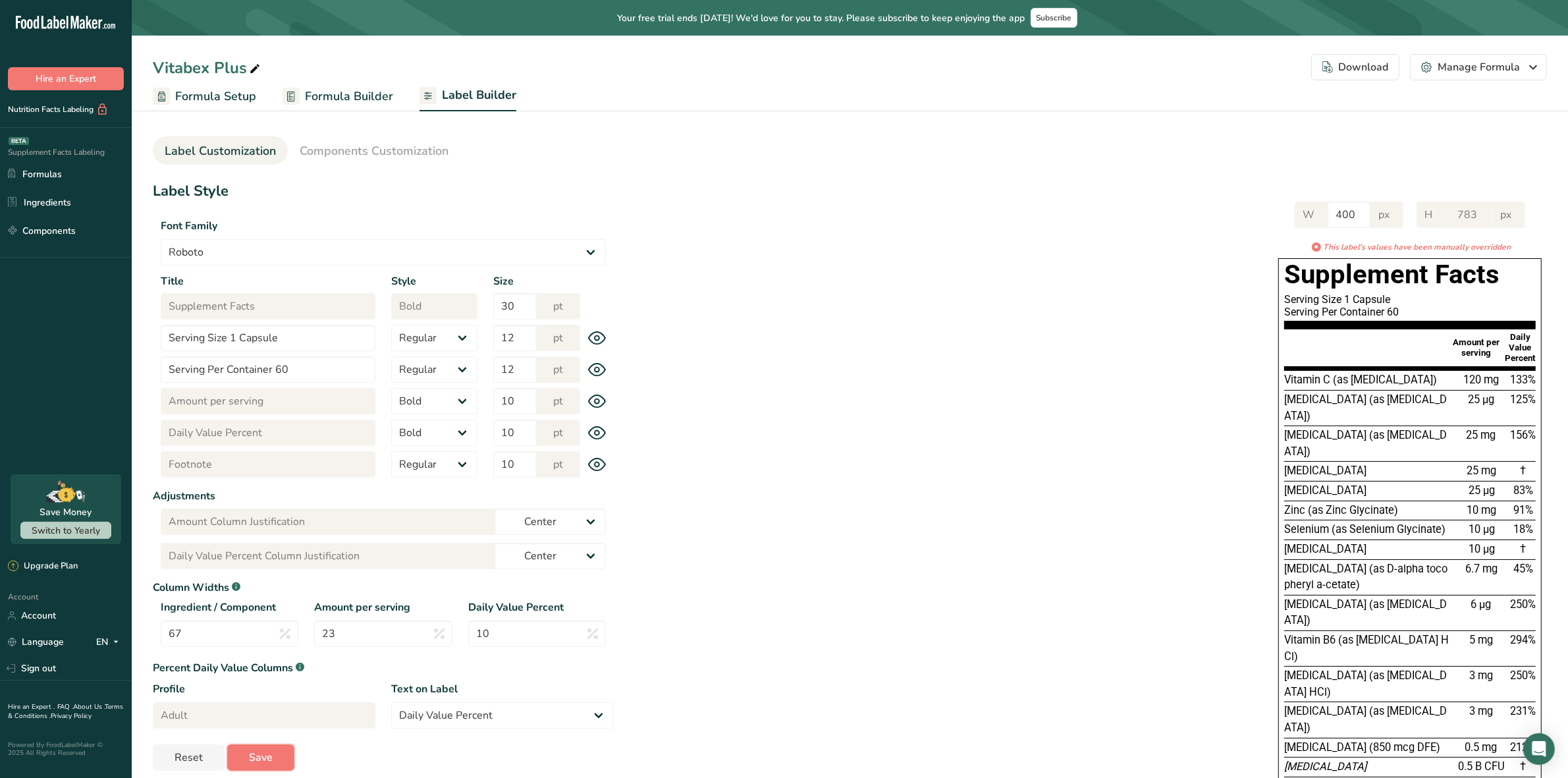
drag, startPoint x: 265, startPoint y: 756, endPoint x: 365, endPoint y: 693, distance: 118.2
click at [265, 758] on span "Save" at bounding box center [261, 758] width 23 height 16
